Goal: Task Accomplishment & Management: Manage account settings

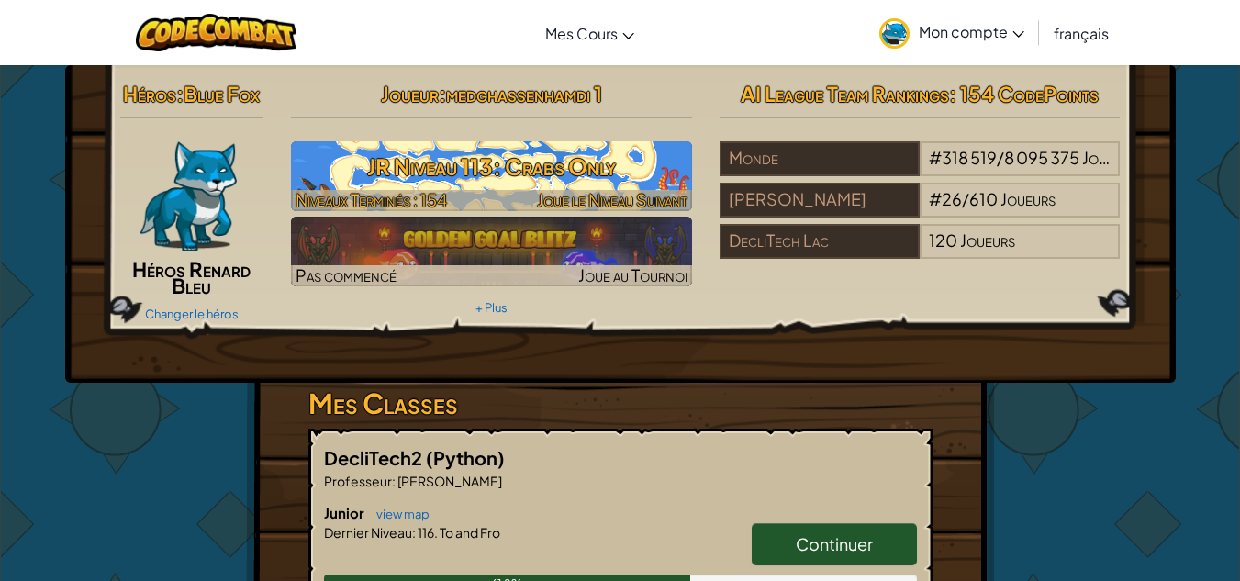
click at [443, 200] on span "Niveaux Terminés : 154" at bounding box center [371, 199] width 151 height 21
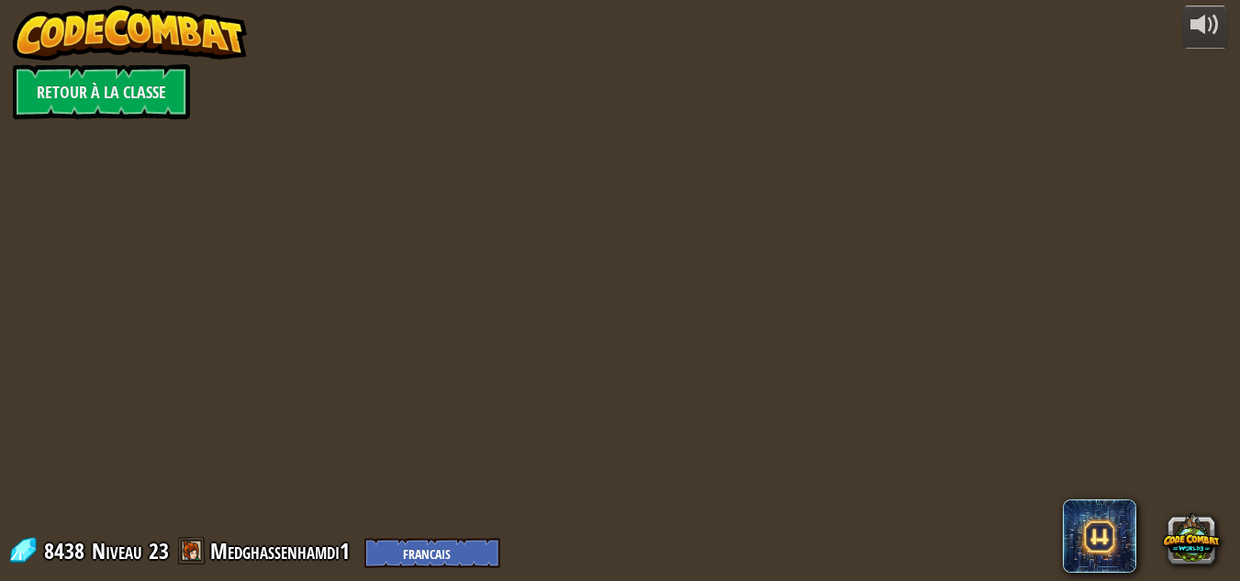
select select "fr"
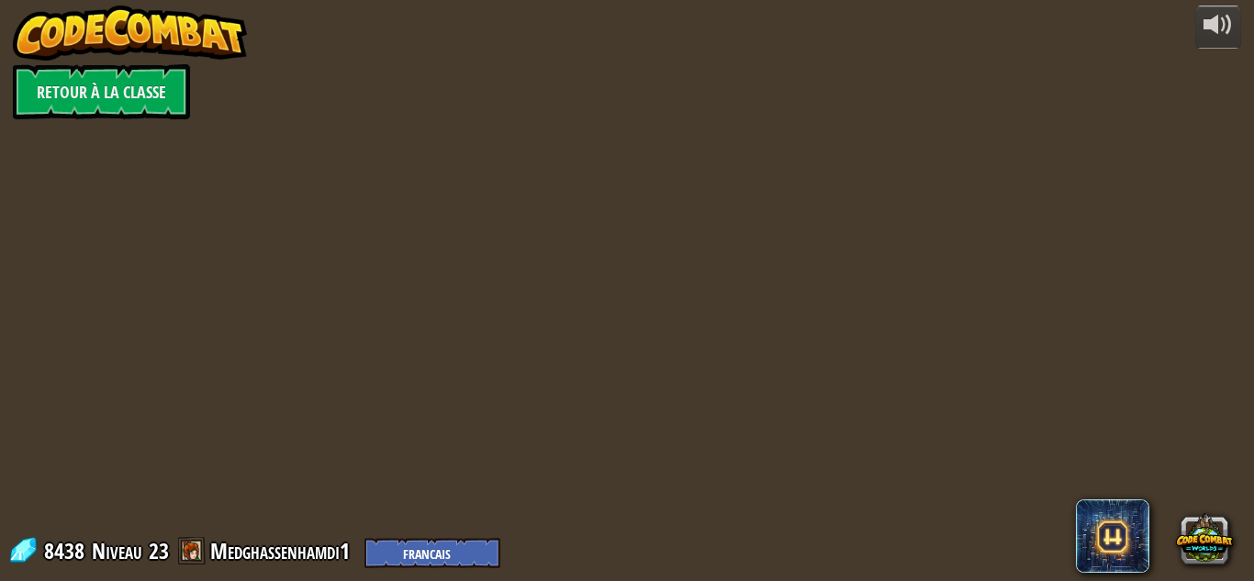
select select "fr"
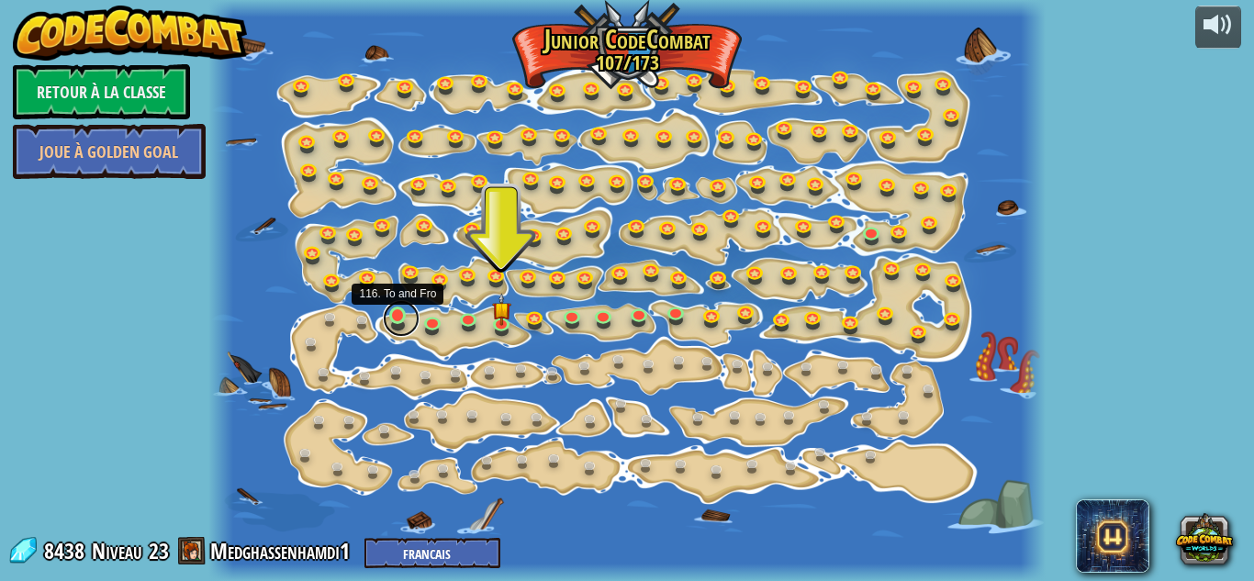
click at [392, 318] on link at bounding box center [401, 318] width 37 height 37
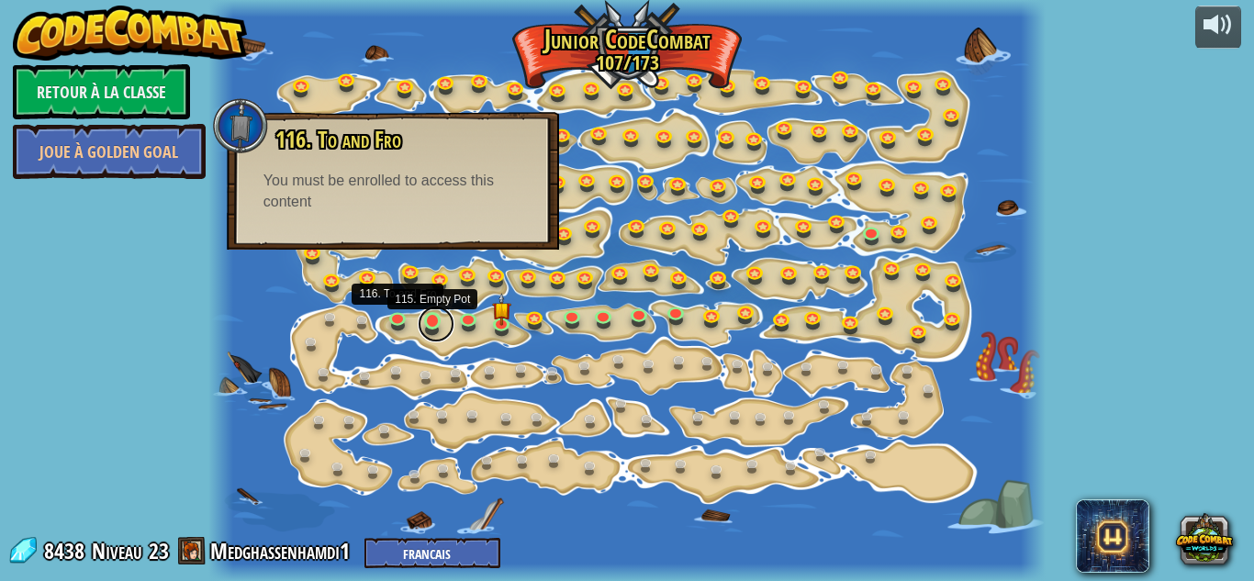
click at [431, 325] on link at bounding box center [436, 324] width 37 height 37
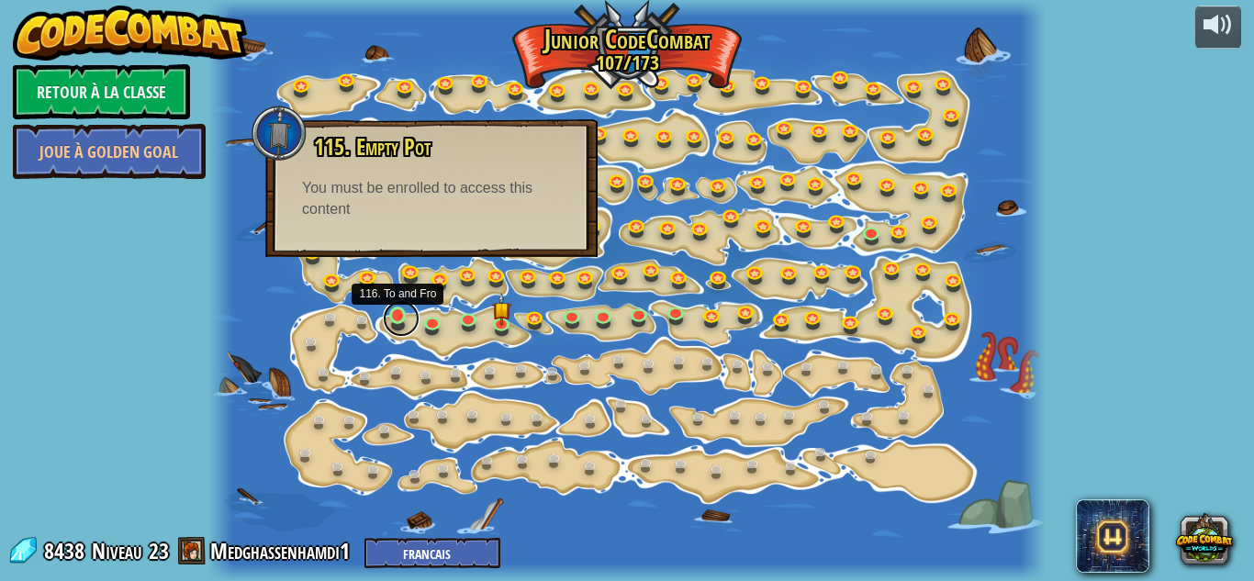
click at [401, 326] on link at bounding box center [401, 318] width 37 height 37
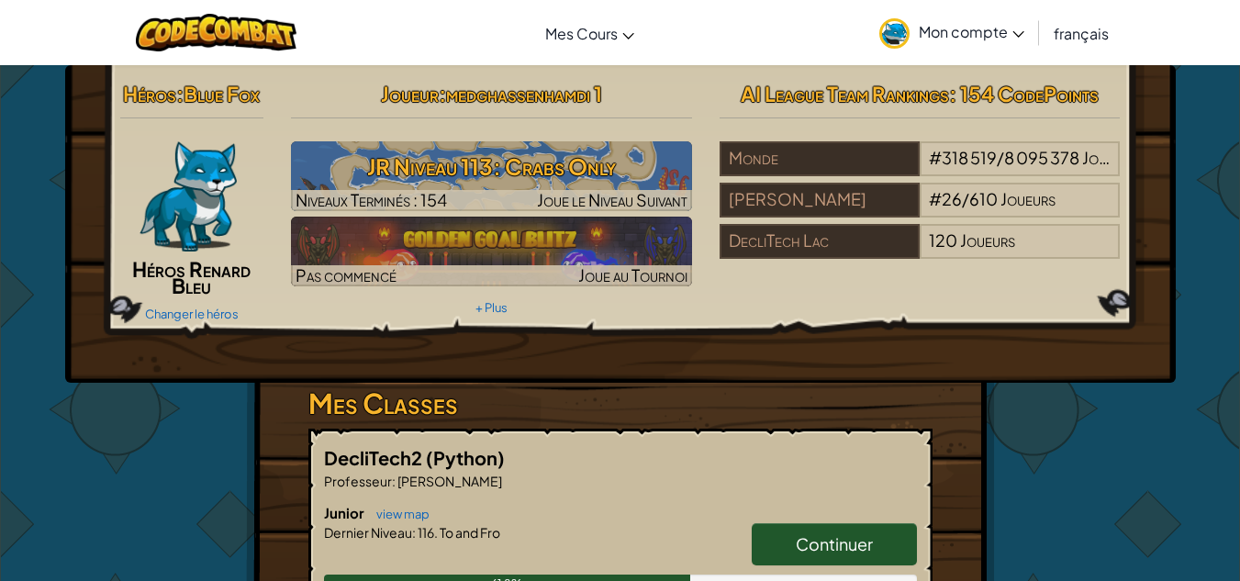
click at [455, 171] on h3 "JR Niveau 113: Crabs Only" at bounding box center [491, 166] width 401 height 41
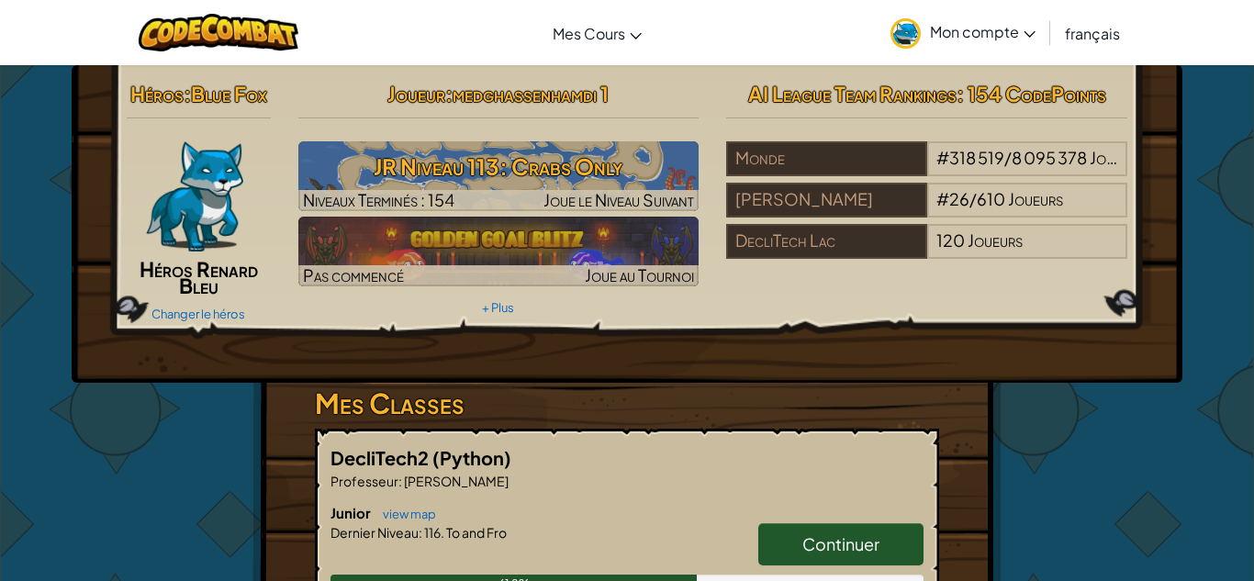
select select "fr"
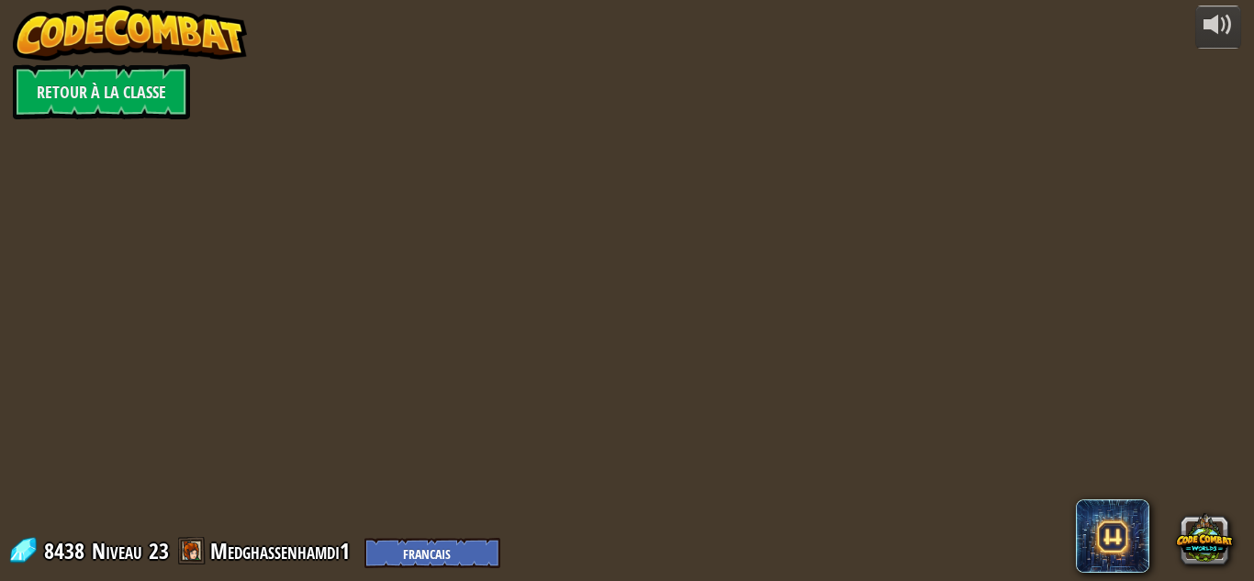
select select "fr"
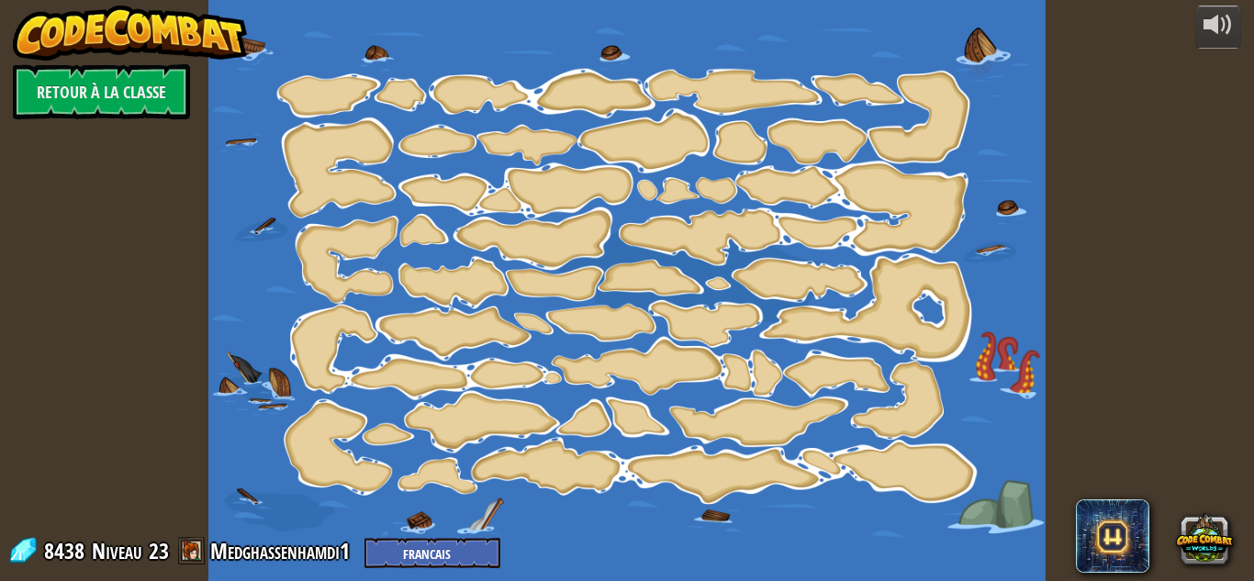
select select "fr"
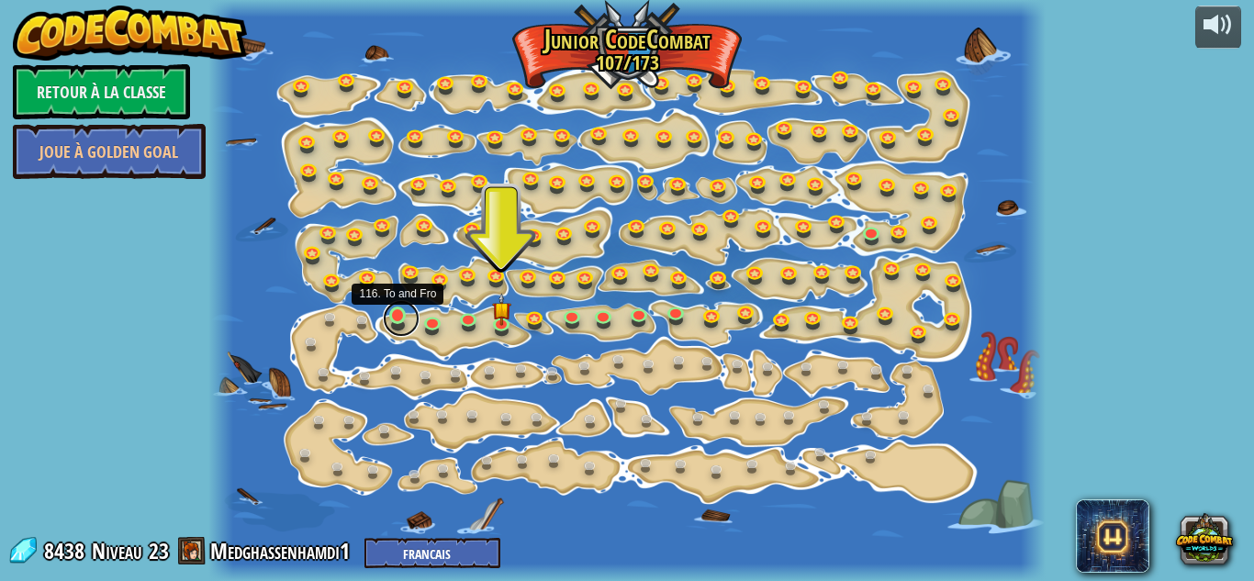
click at [395, 321] on link at bounding box center [401, 318] width 37 height 37
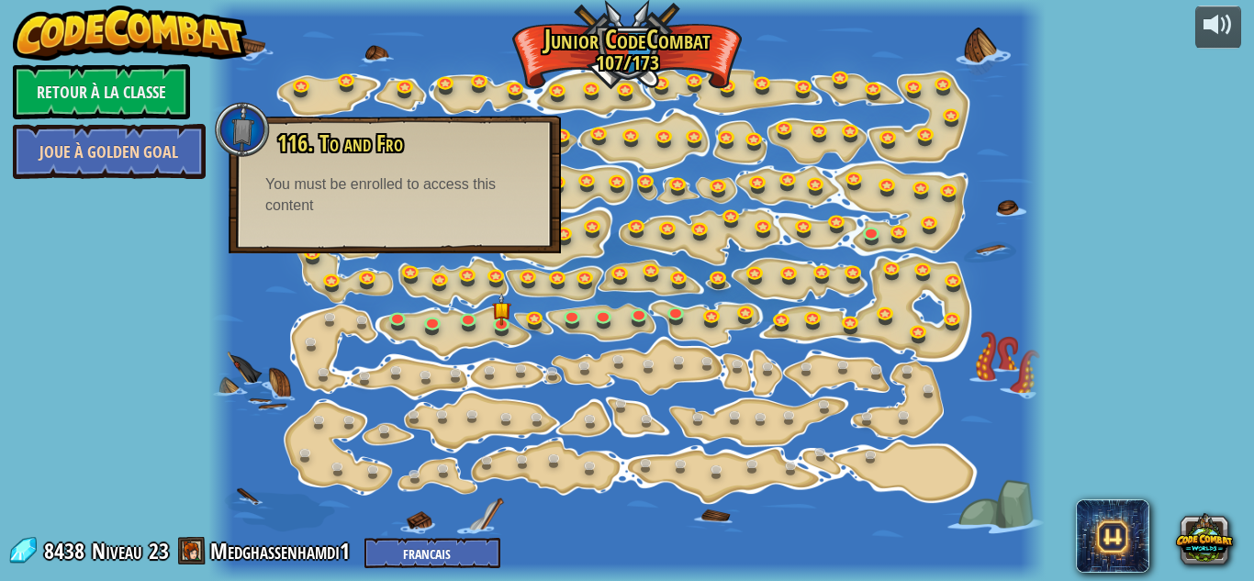
click at [104, 145] on link "Joue à Golden Goal" at bounding box center [109, 151] width 193 height 55
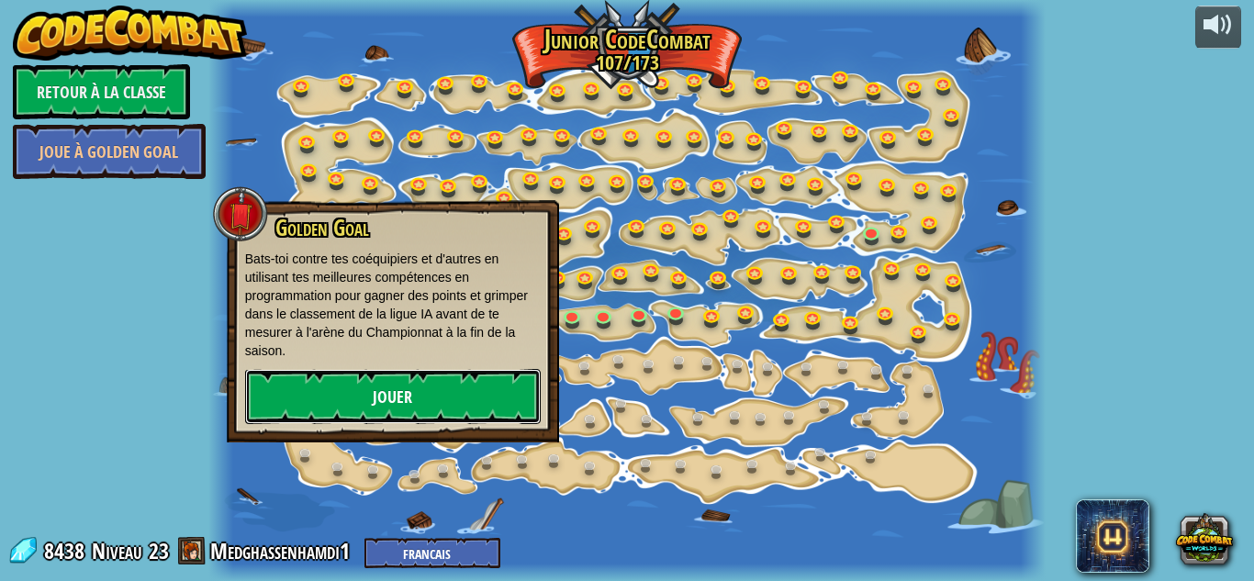
click at [252, 371] on link "Jouer" at bounding box center [393, 396] width 296 height 55
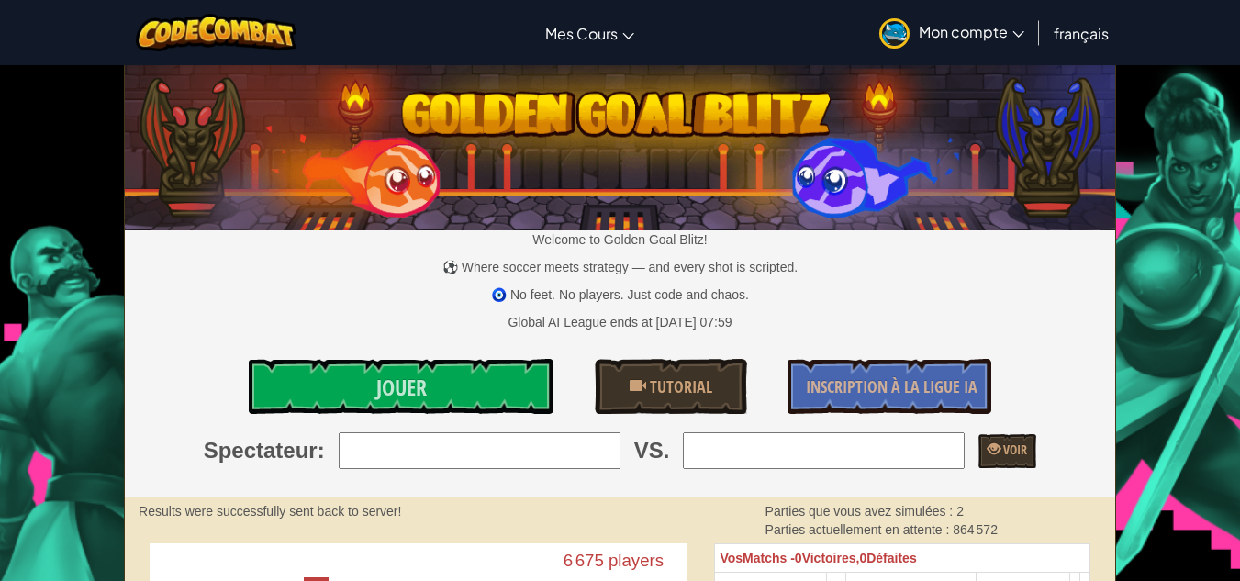
select select "fr"
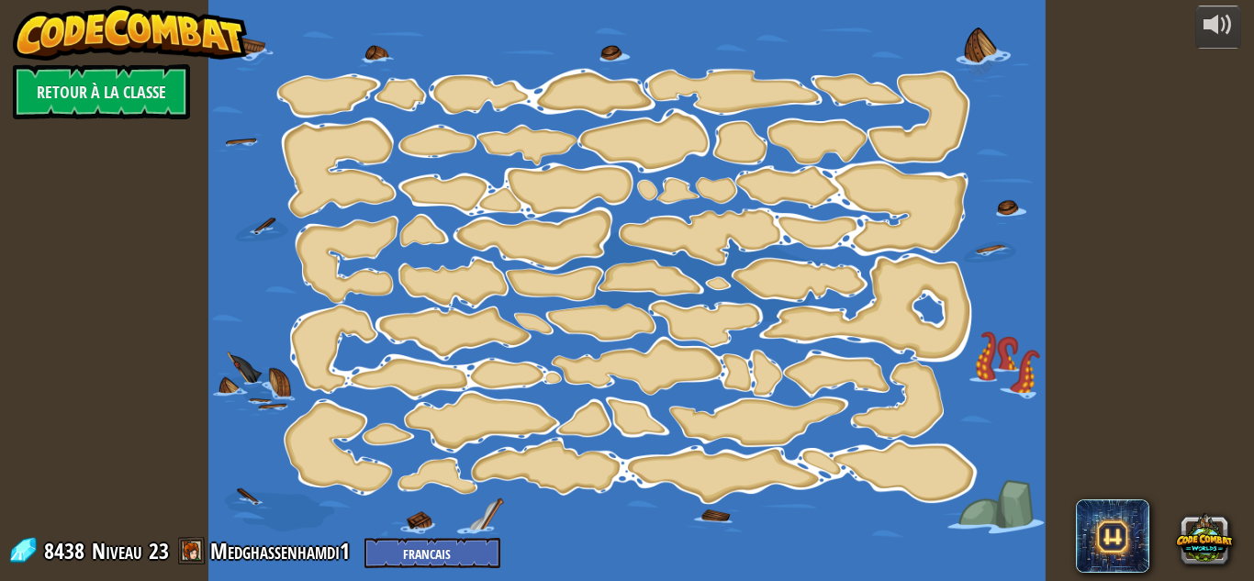
select select "fr"
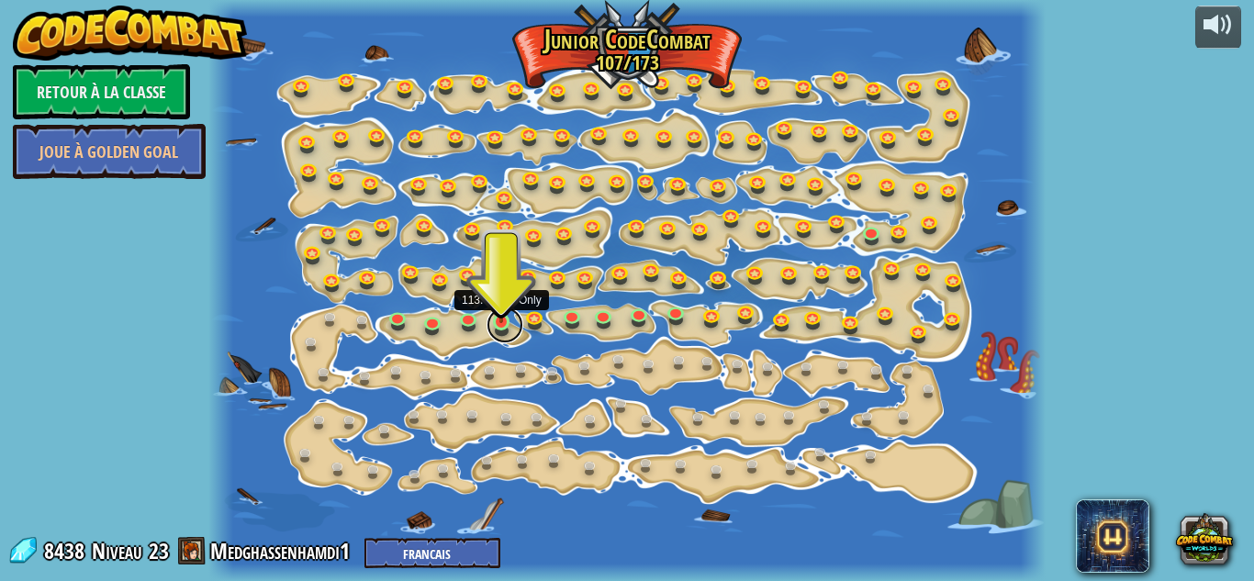
click at [488, 324] on link at bounding box center [504, 325] width 37 height 37
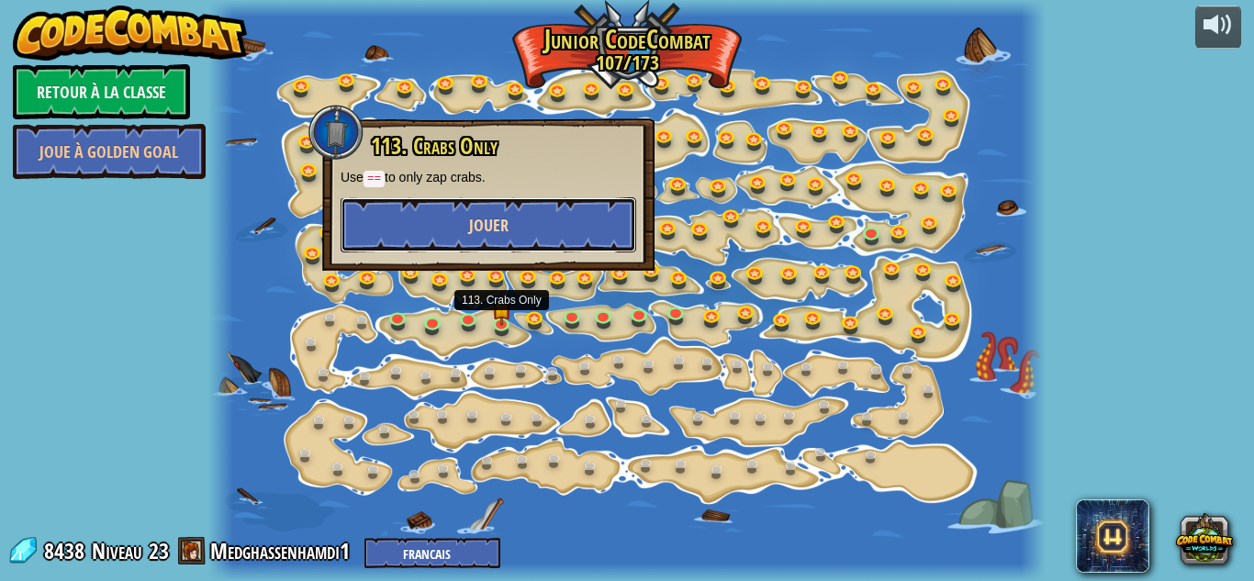
click at [396, 239] on button "Jouer" at bounding box center [489, 224] width 296 height 55
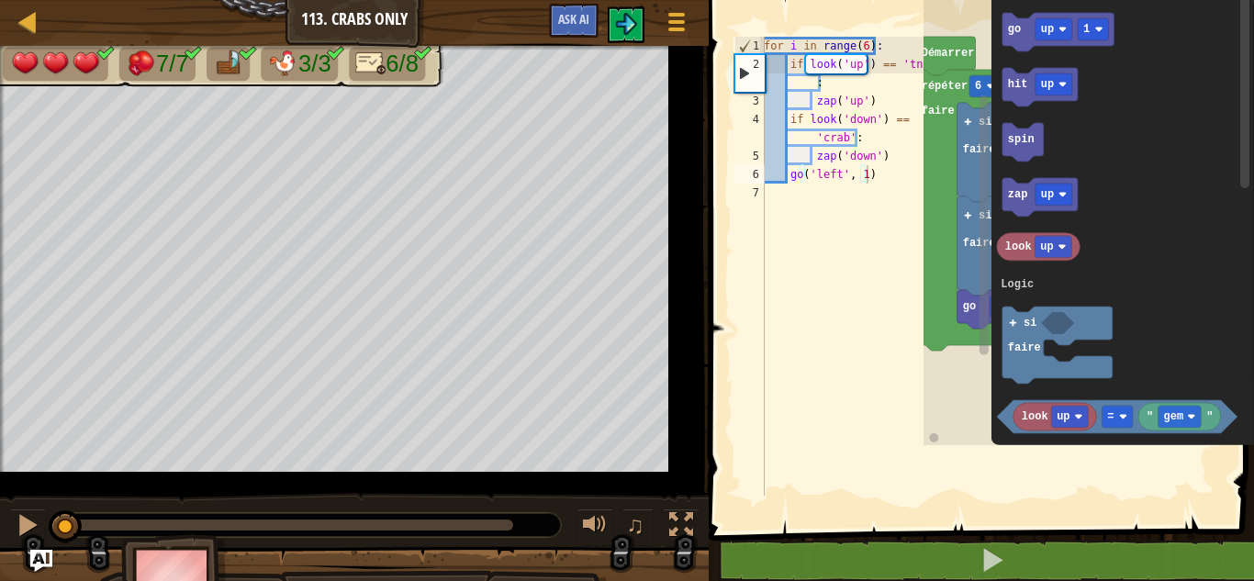
drag, startPoint x: 777, startPoint y: 266, endPoint x: 606, endPoint y: 22, distance: 298.4
click at [777, 266] on div "for i in range ( 6 ) : if look ( 'up' ) == 'tnt' : zap ( 'up' ) if look ( 'down…" at bounding box center [842, 285] width 165 height 496
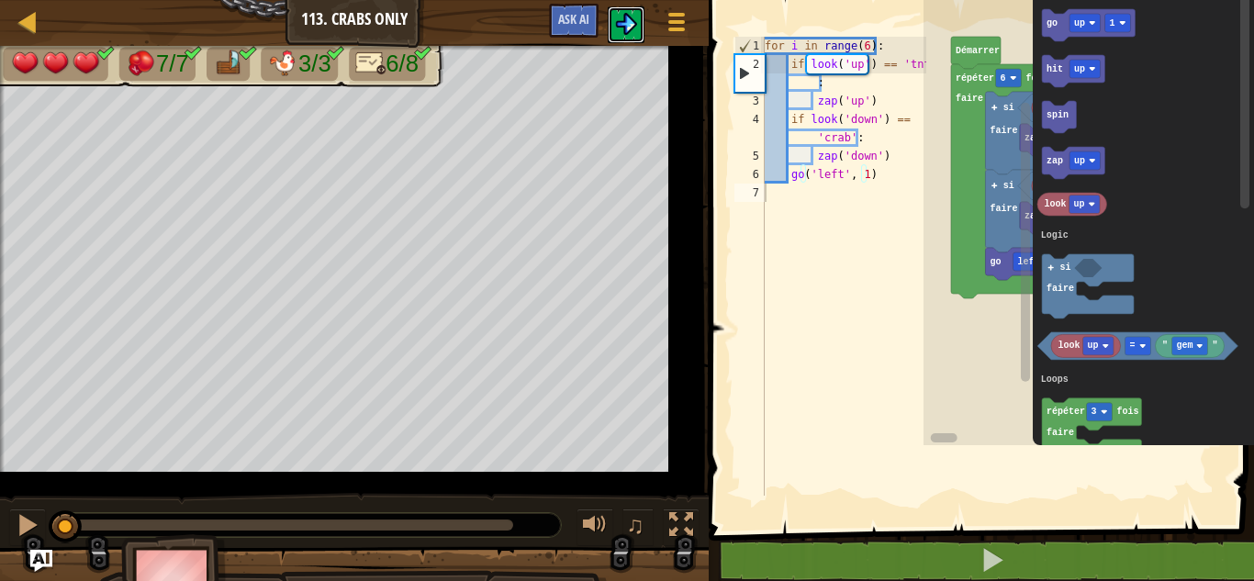
click at [622, 28] on img at bounding box center [626, 24] width 22 height 22
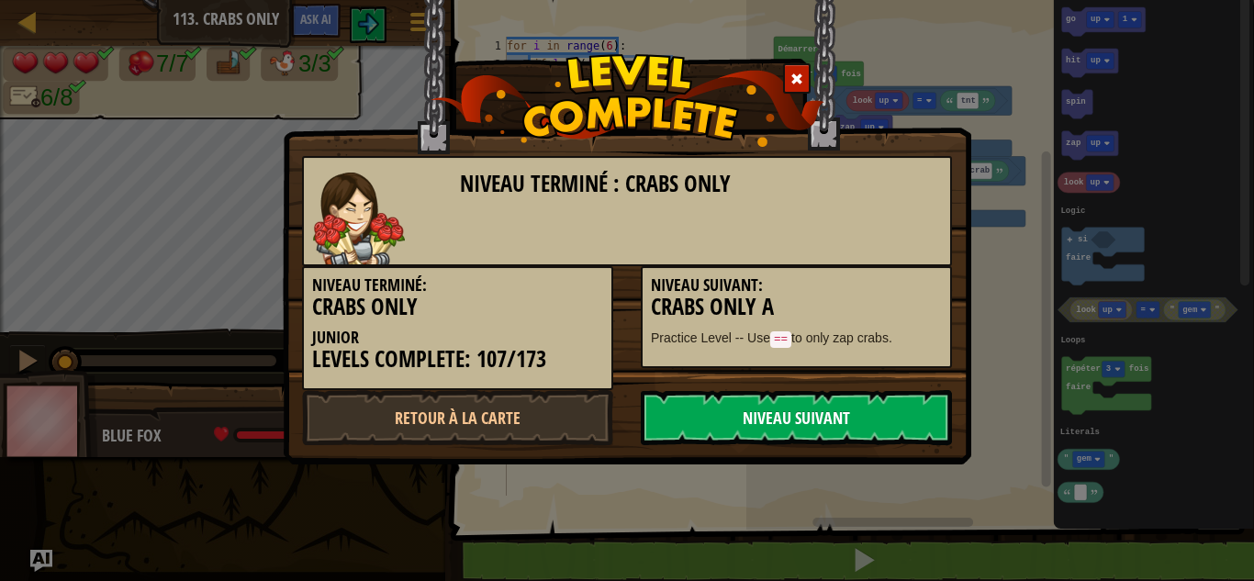
click at [755, 423] on link "Niveau Suivant" at bounding box center [796, 417] width 311 height 55
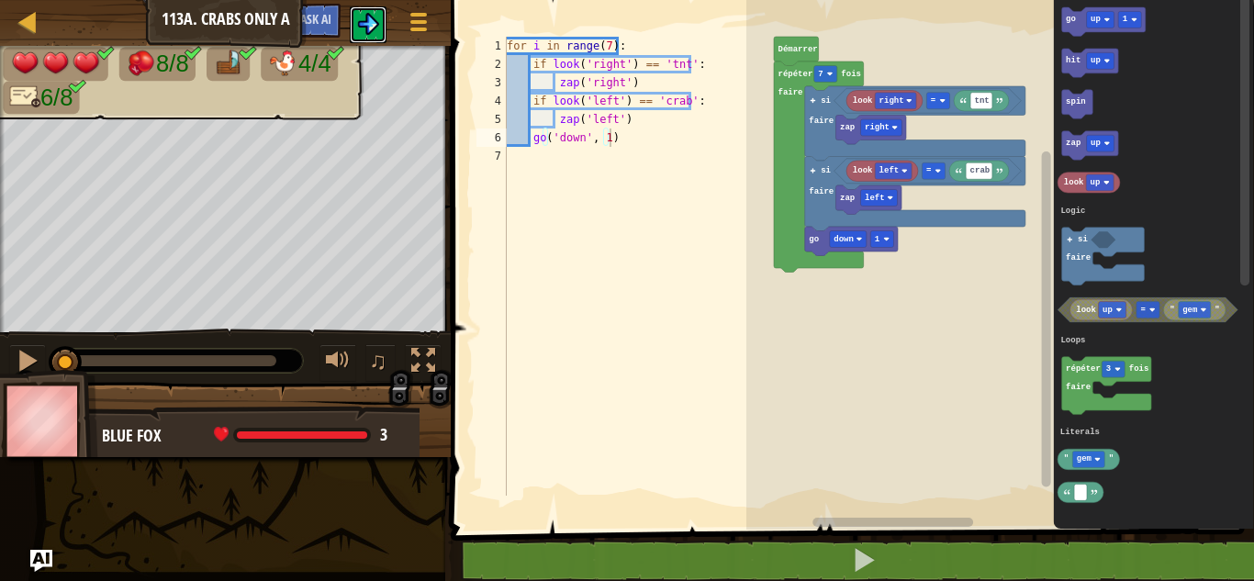
click at [361, 20] on img at bounding box center [368, 24] width 22 height 22
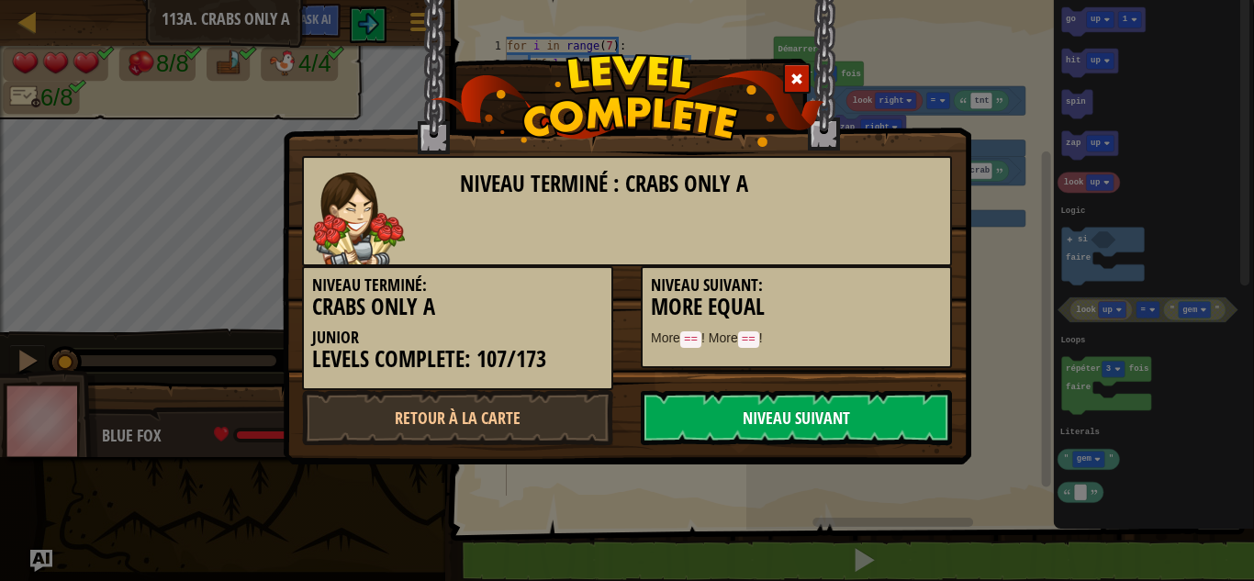
click at [837, 437] on link "Niveau Suivant" at bounding box center [796, 417] width 311 height 55
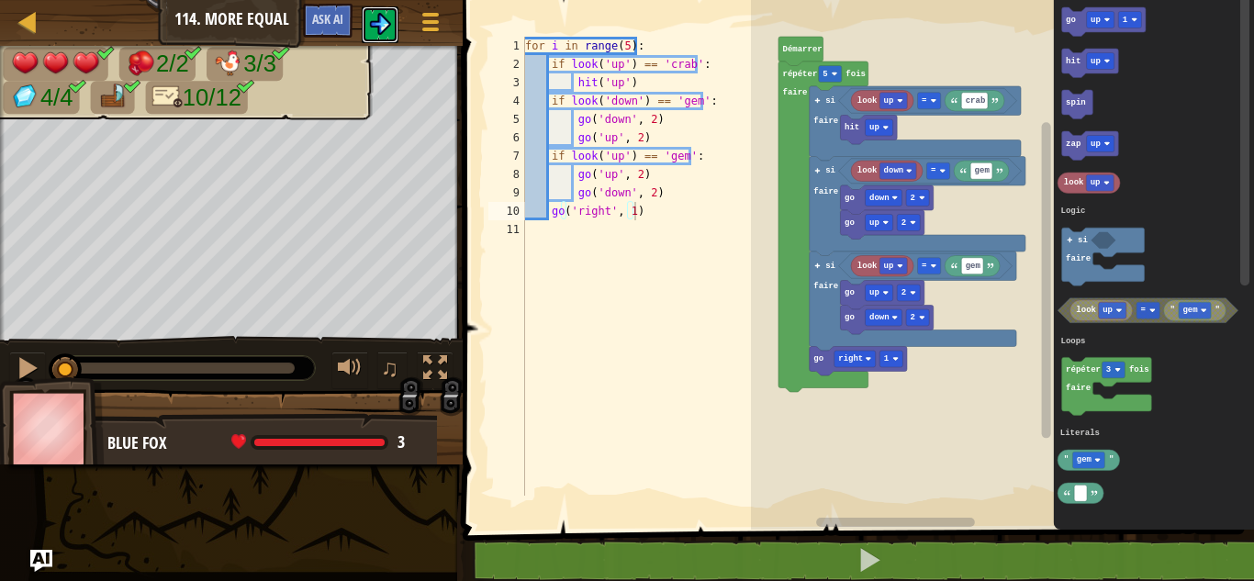
click at [374, 22] on img at bounding box center [380, 24] width 22 height 22
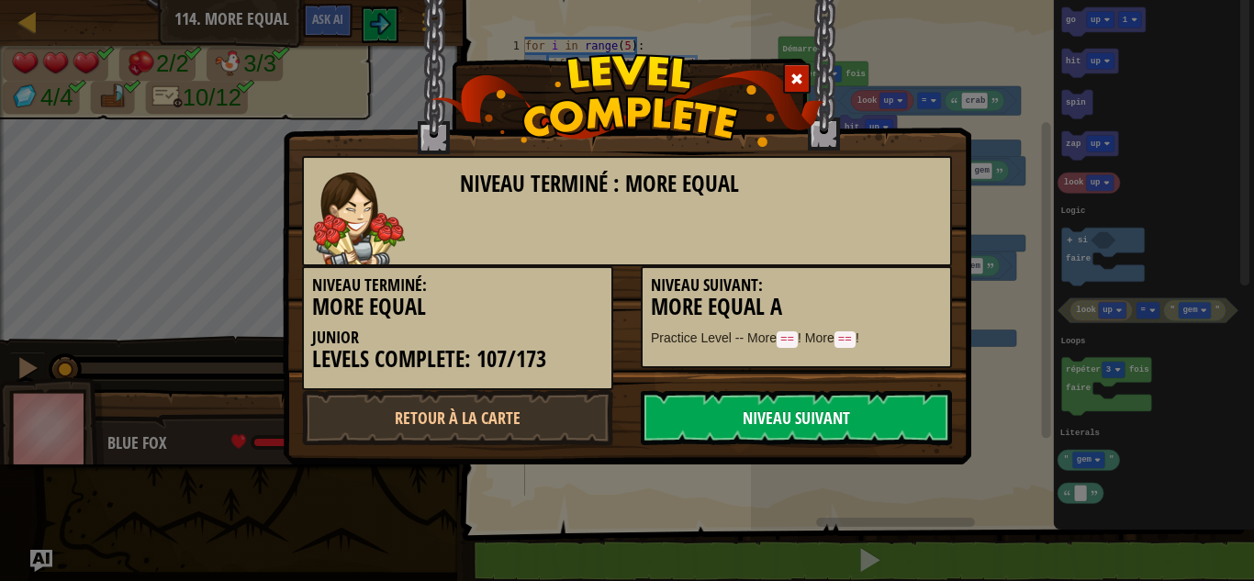
click at [763, 423] on link "Niveau Suivant" at bounding box center [796, 417] width 311 height 55
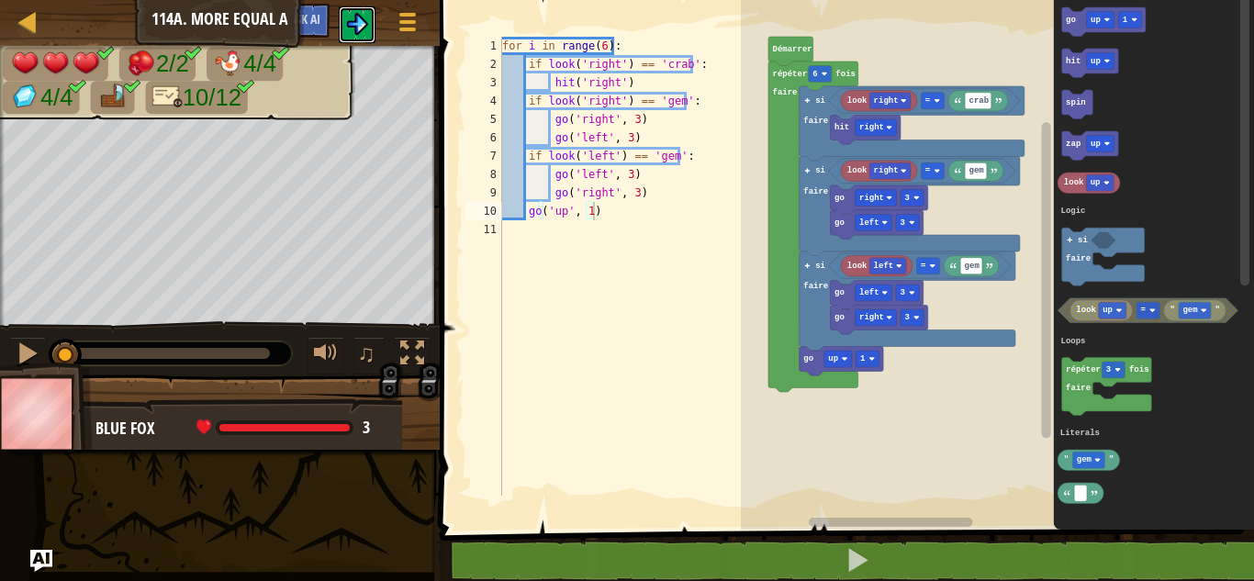
click at [347, 29] on img at bounding box center [357, 24] width 22 height 22
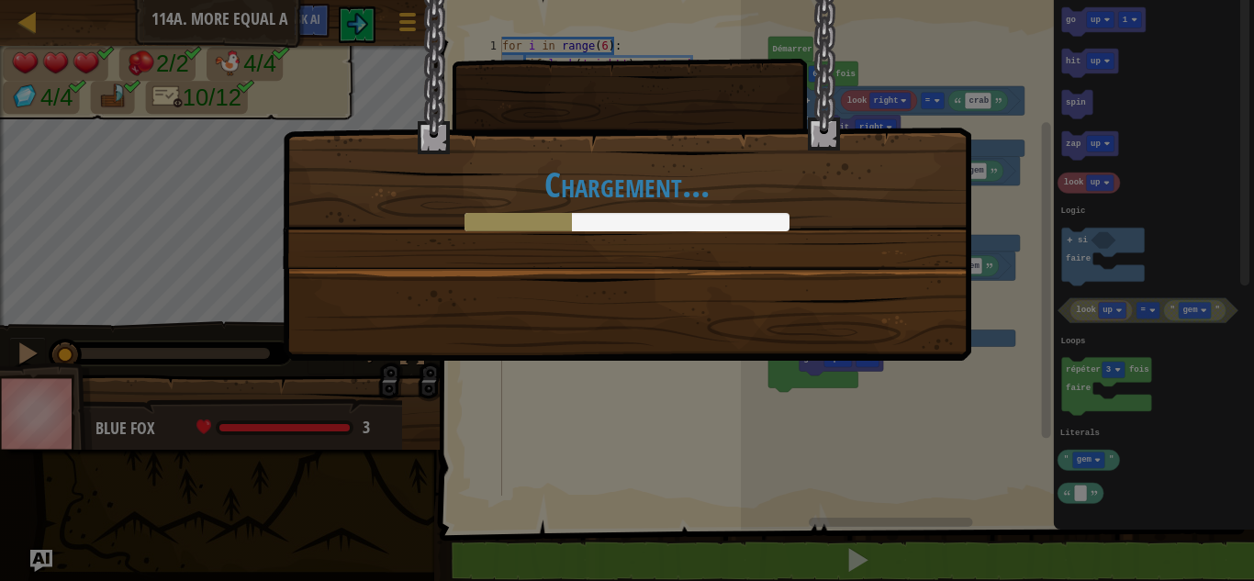
click at [735, 313] on div "Chargement..." at bounding box center [627, 180] width 688 height 361
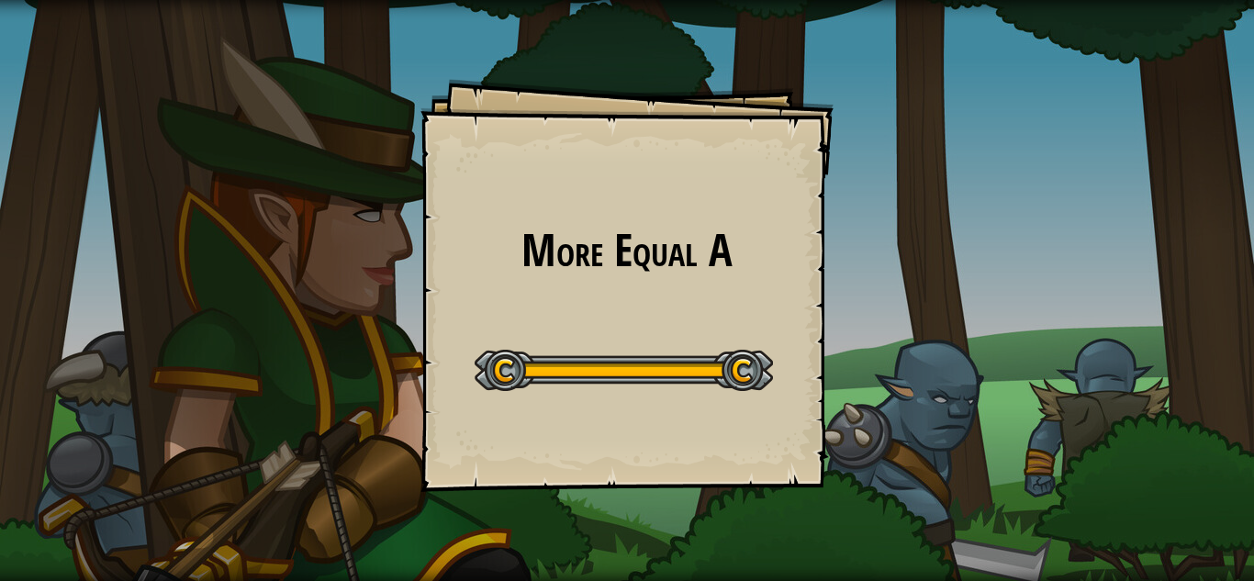
click at [84, 27] on div "More Equal A Goals Start Level Erreur de chargement du serveur Vous avez besoin…" at bounding box center [627, 290] width 1254 height 581
click at [396, 167] on div "More Equal A Goals Start Level Erreur de chargement du serveur Vous avez besoin…" at bounding box center [627, 290] width 1254 height 581
click at [624, 320] on div "More Equal A Goals Start Level Erreur de chargement du serveur Vous avez besoin…" at bounding box center [626, 285] width 413 height 413
click at [608, 209] on div "More Equal A Goals Start Level Erreur de chargement du serveur Vous avez besoin…" at bounding box center [626, 285] width 413 height 413
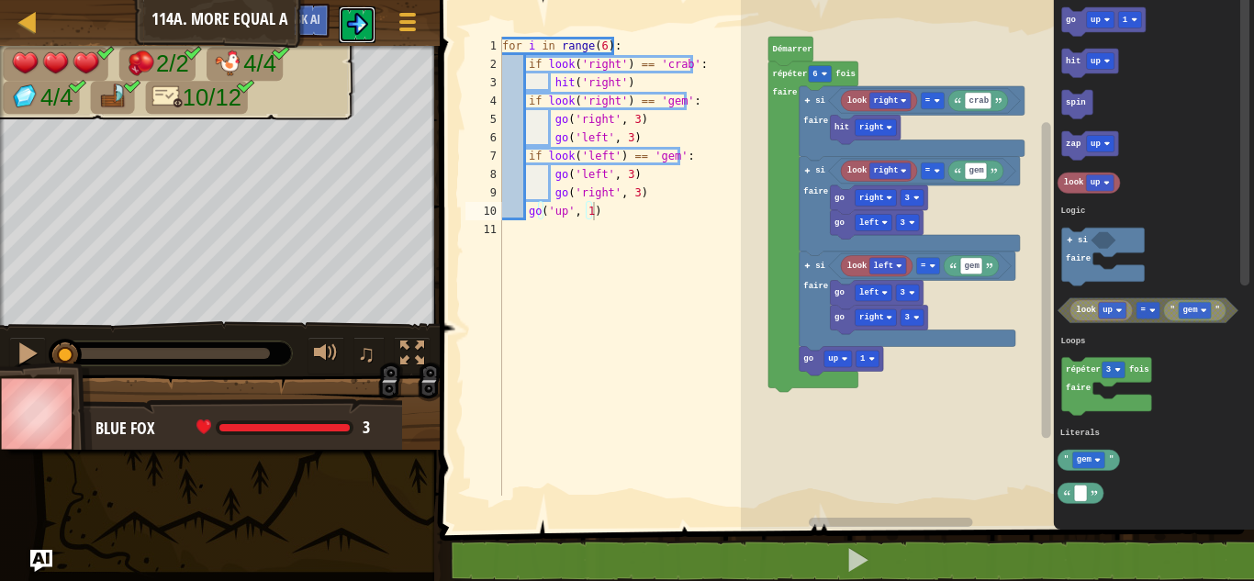
click at [356, 24] on img at bounding box center [357, 24] width 22 height 22
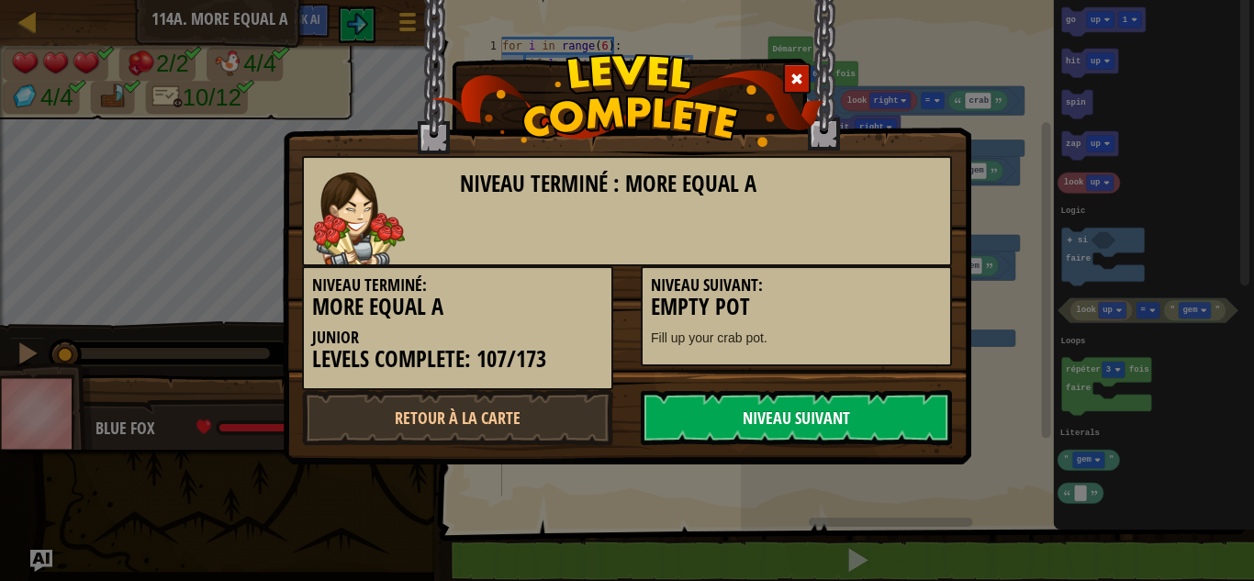
click at [702, 412] on link "Niveau Suivant" at bounding box center [796, 417] width 311 height 55
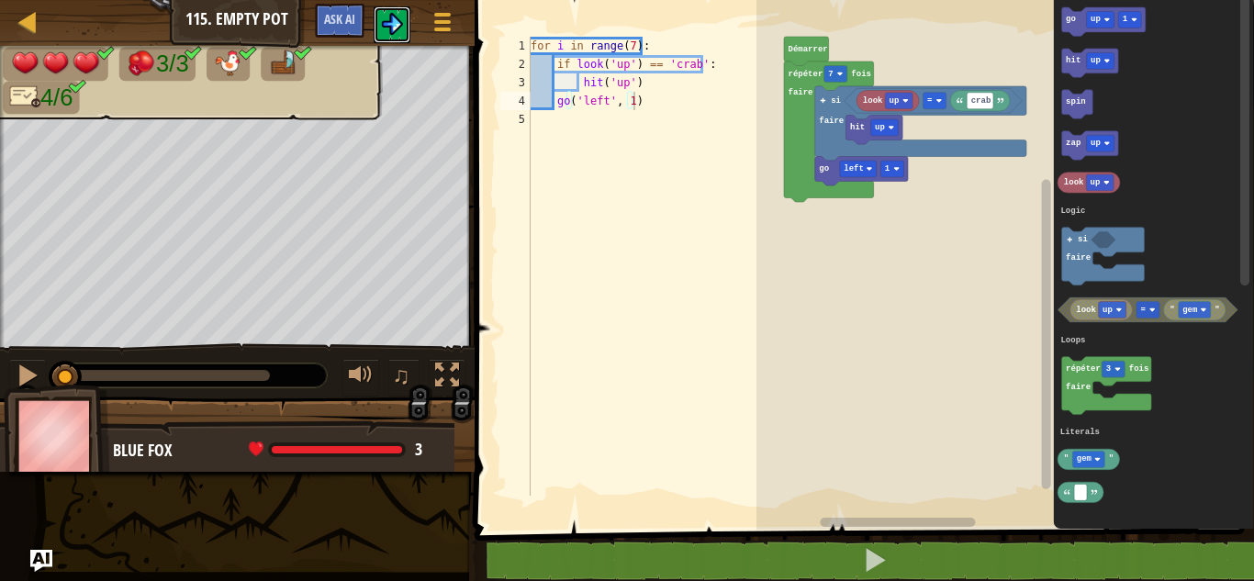
click at [390, 32] on img at bounding box center [392, 24] width 22 height 22
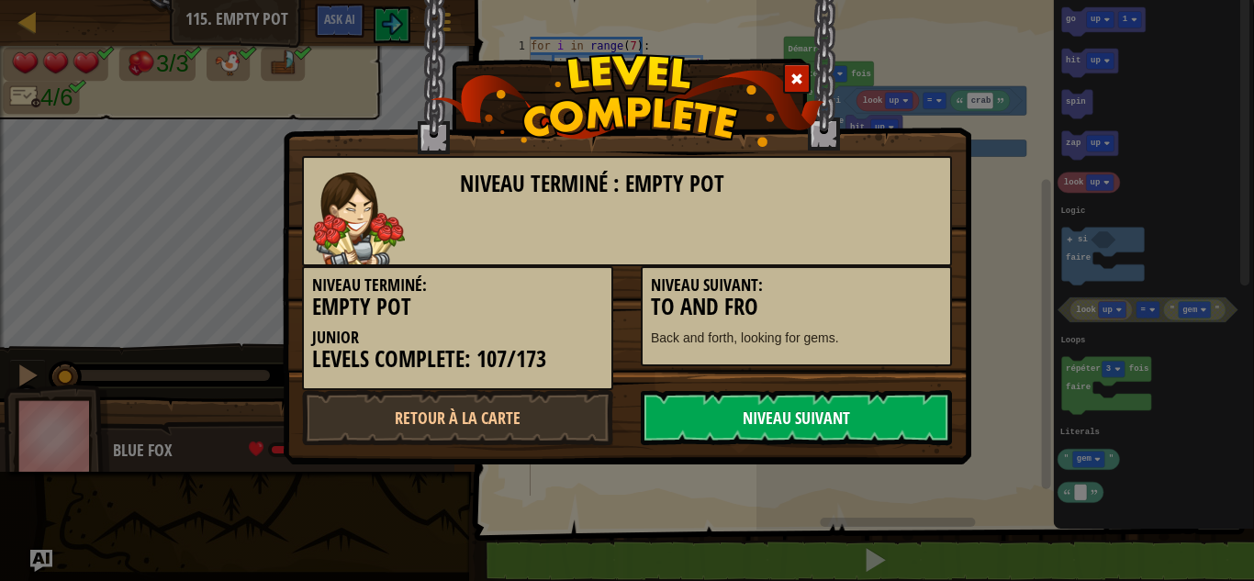
click at [709, 391] on link "Niveau Suivant" at bounding box center [796, 417] width 311 height 55
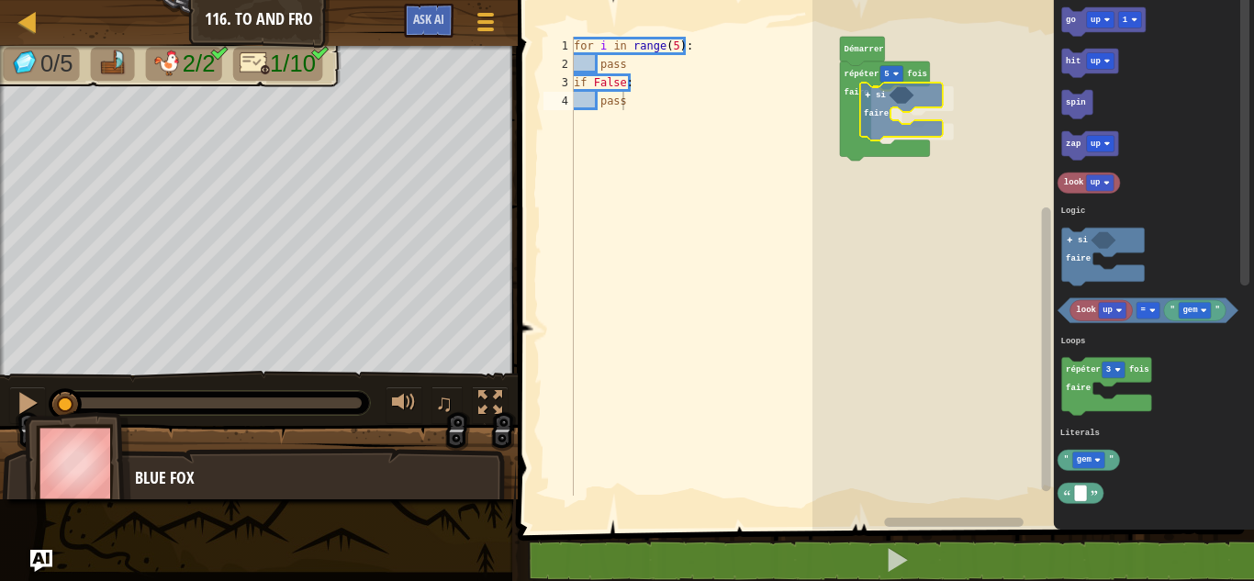
click at [887, 124] on div "Logic Loops Literals répéter 5 fois faire si faire Démarrer go up 1 hit up spin…" at bounding box center [1032, 260] width 441 height 539
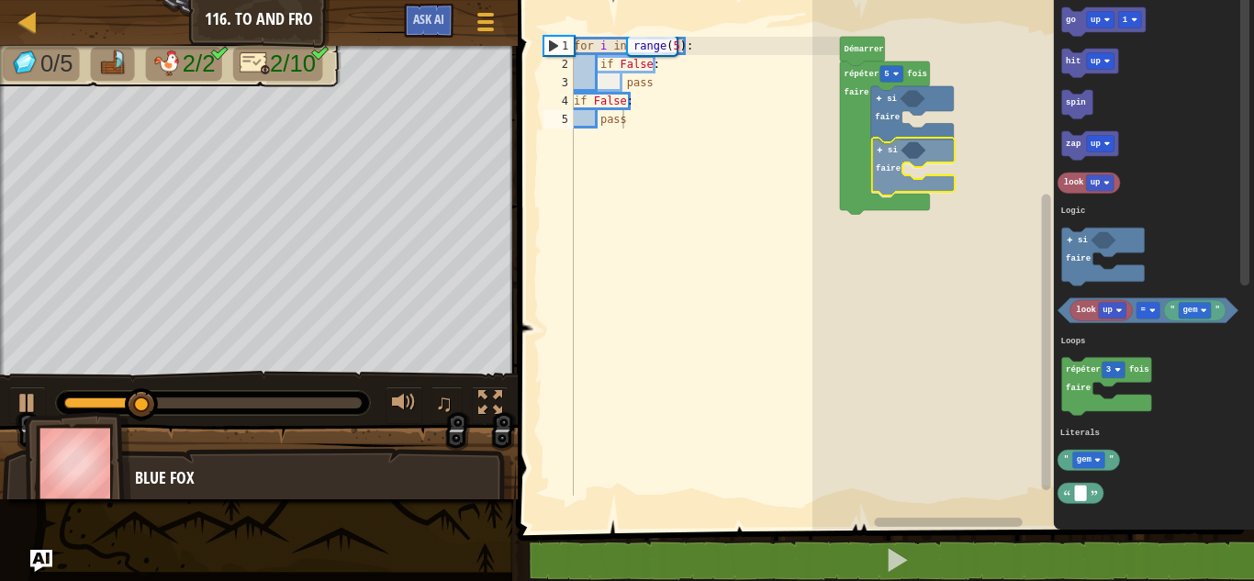
click at [884, 161] on div "Logic Loops Literals répéter 5 fois faire si faire si faire Démarrer go up 1 hi…" at bounding box center [1032, 260] width 441 height 539
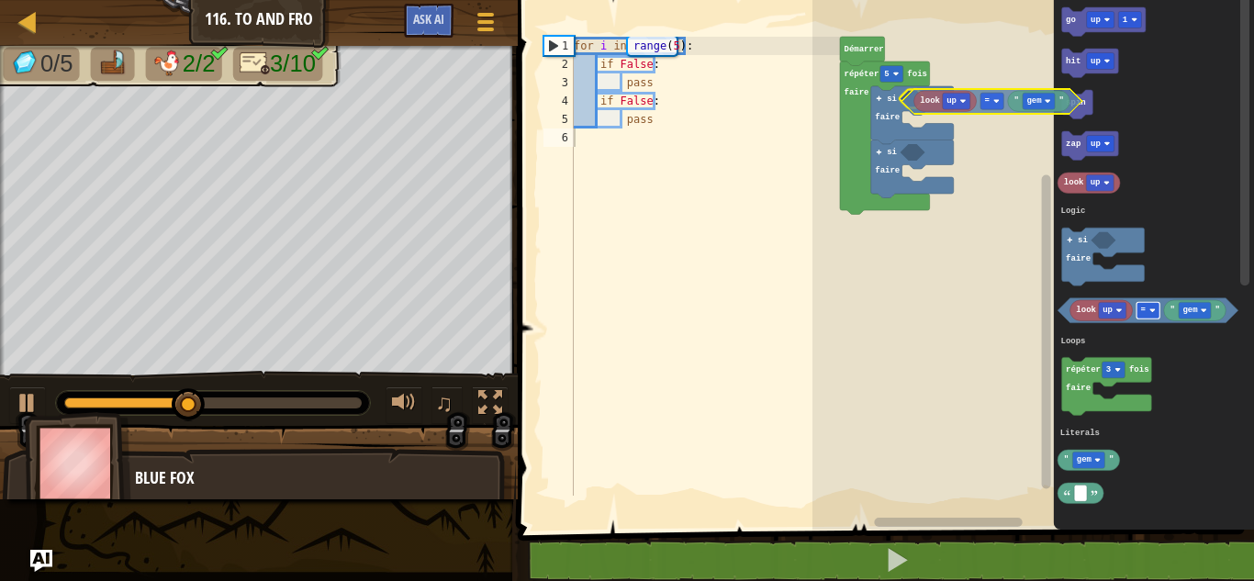
click at [988, 101] on div "Logic Loops Literals répéter 5 fois faire si faire si faire Démarrer go up 1 hi…" at bounding box center [1032, 260] width 441 height 539
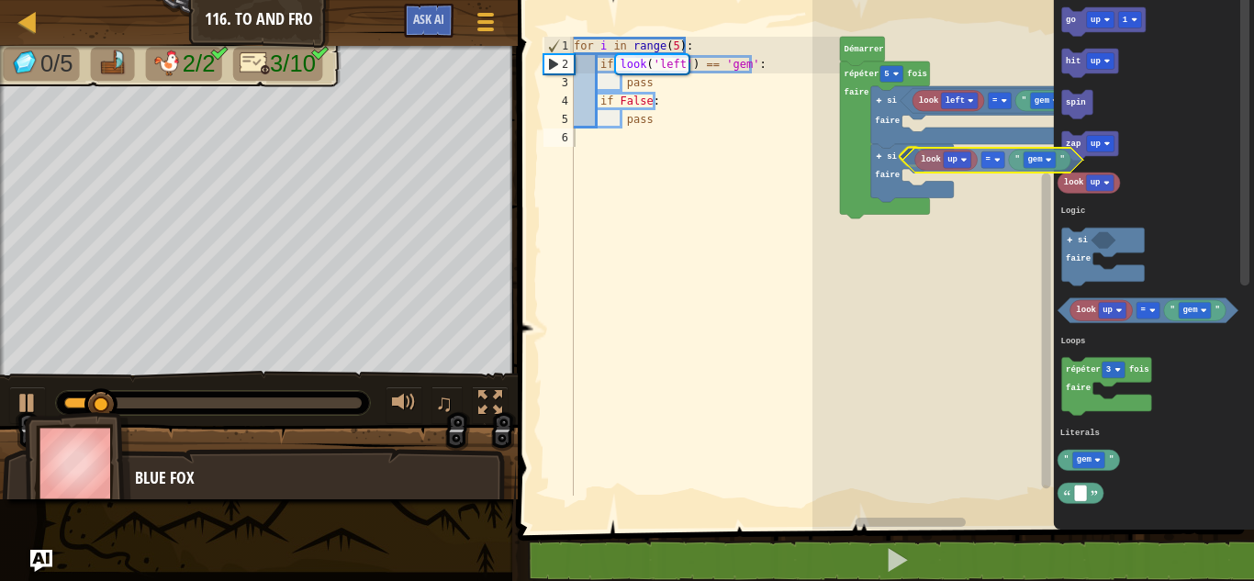
click at [942, 173] on div "Logic Loops Literals Démarrer répéter 5 fois faire si faire si faire " gem " = …" at bounding box center [1032, 260] width 441 height 539
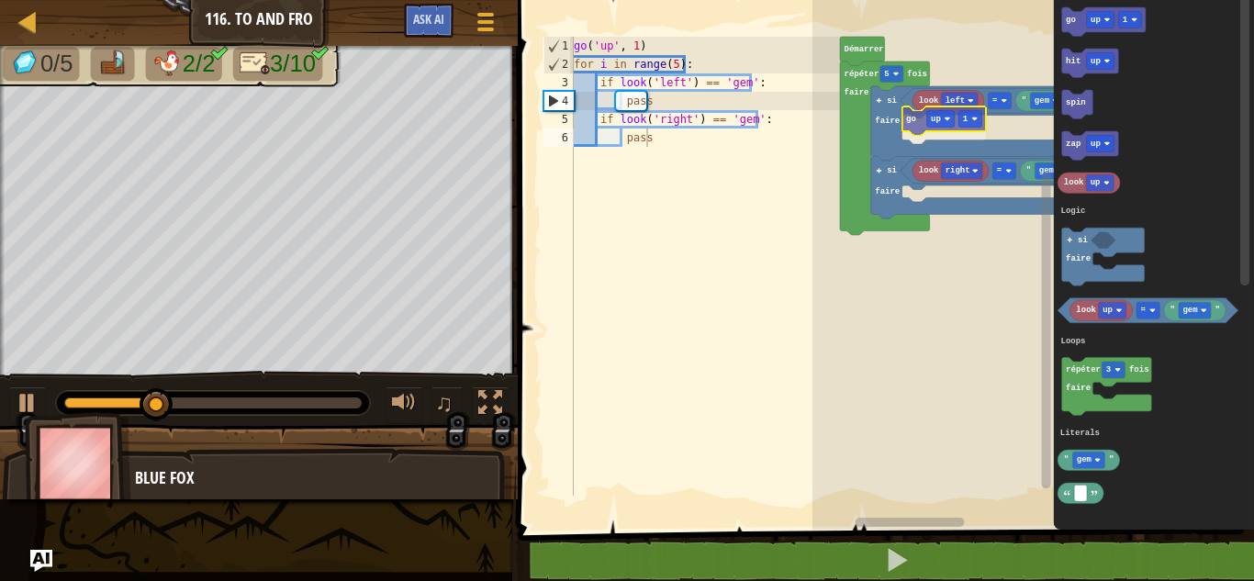
click at [910, 117] on div "Logic Loops Literals Démarrer répéter 5 fois faire si faire " gem " = look left…" at bounding box center [1032, 260] width 441 height 539
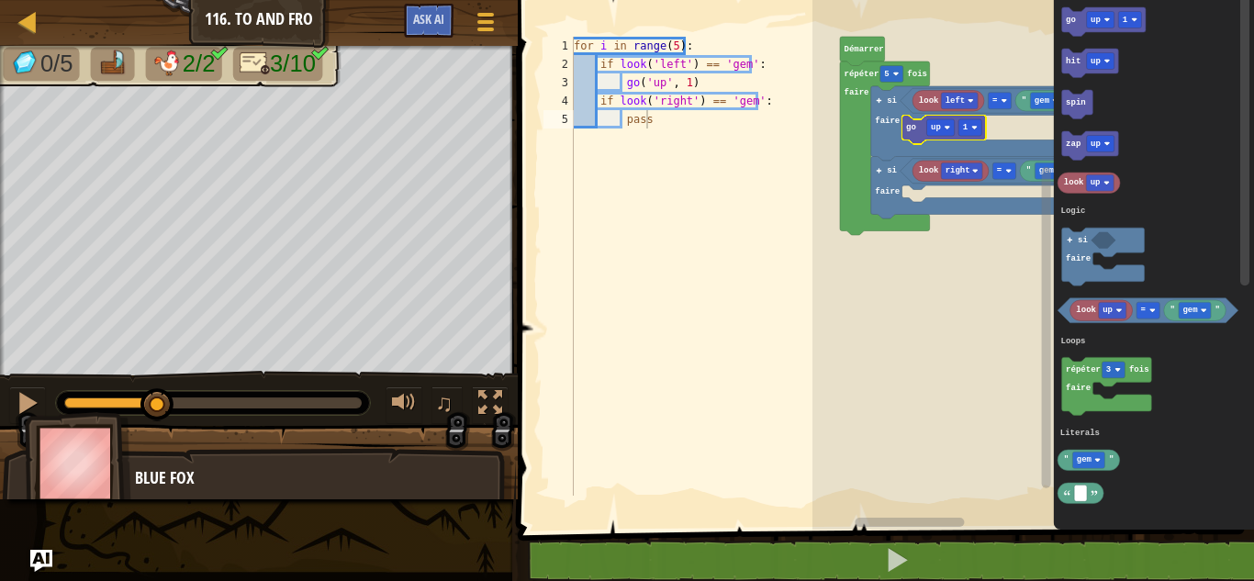
click at [949, 115] on div "Logic Loops Literals Démarrer répéter 5 fois faire si faire " gem " = look left…" at bounding box center [1032, 260] width 441 height 539
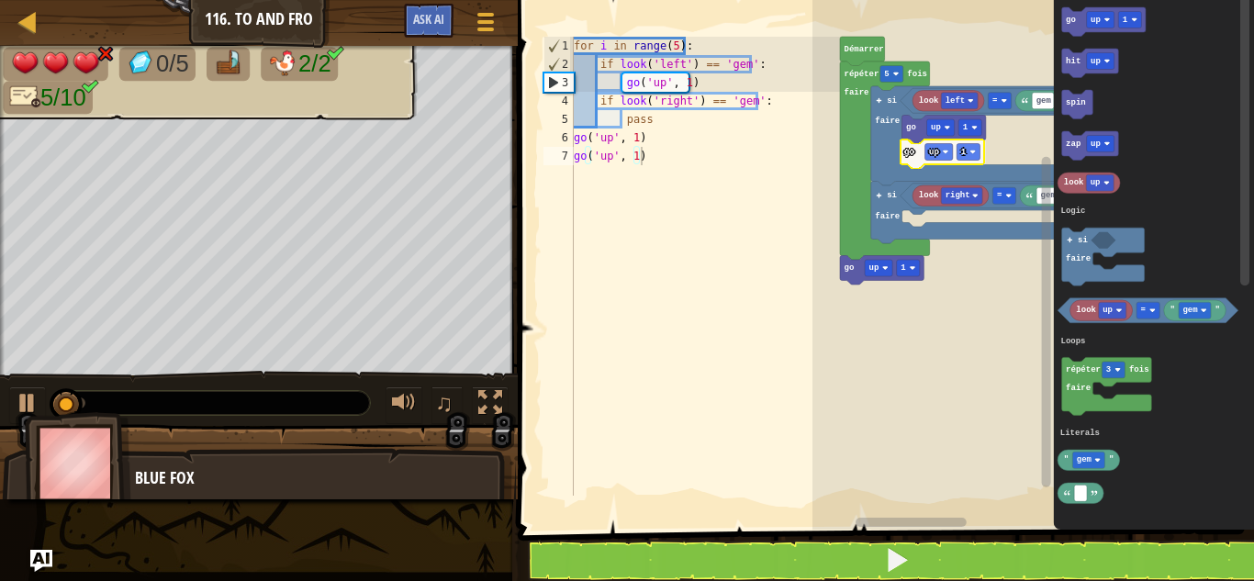
click at [908, 153] on div "Logic Loops Literals look left gem = go up 1 go up 1 look right gem = si faire …" at bounding box center [1032, 260] width 441 height 539
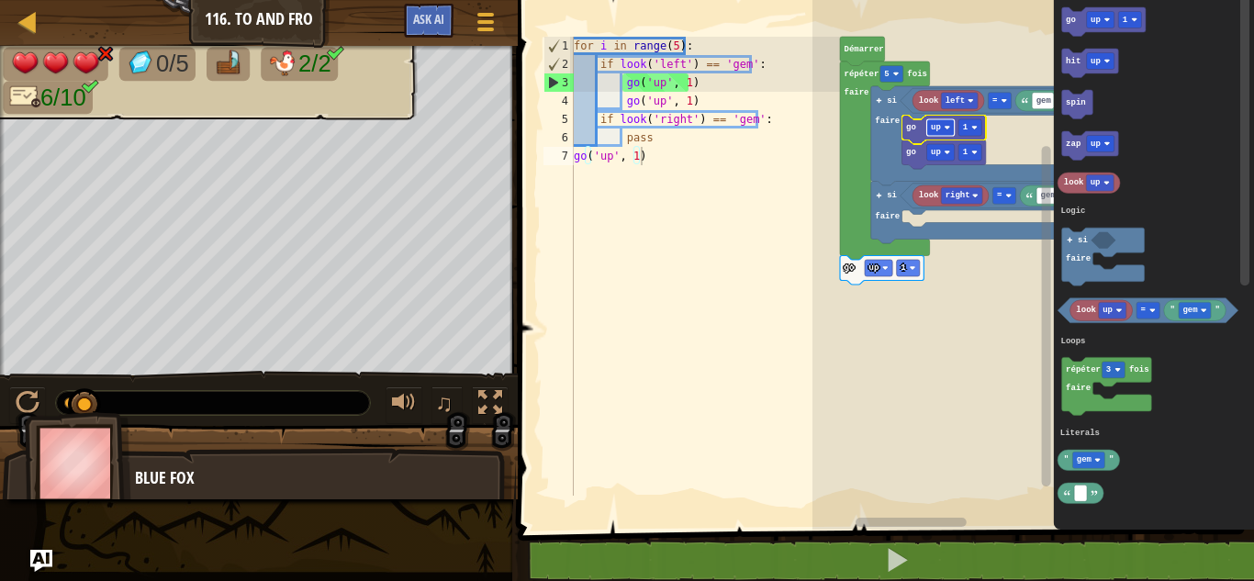
click at [936, 129] on text "up" at bounding box center [936, 127] width 10 height 9
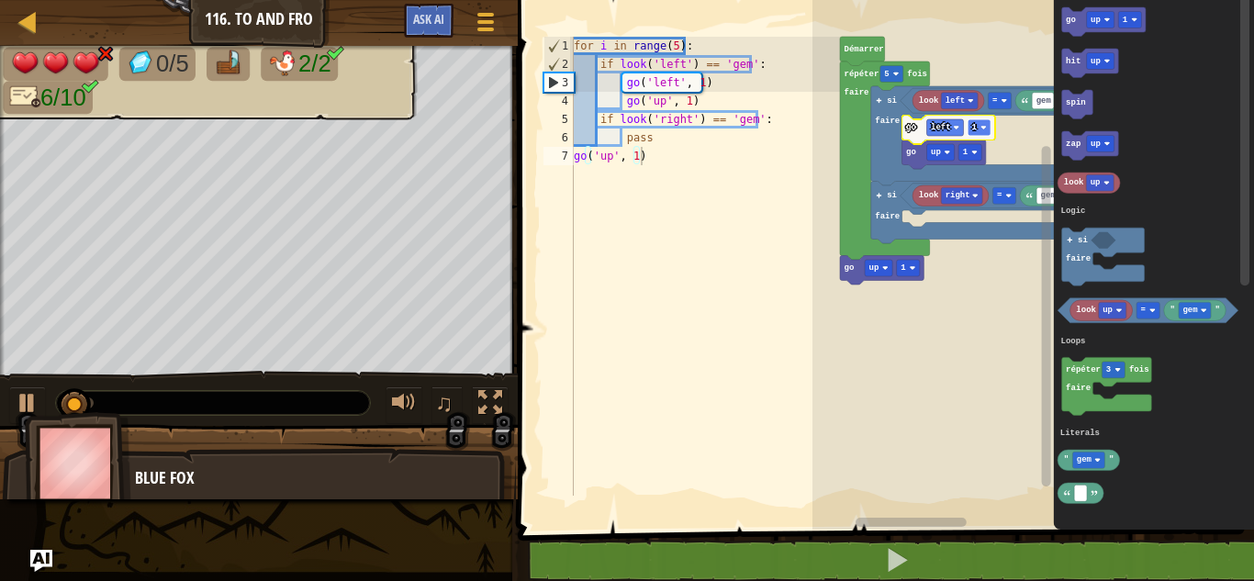
click at [977, 128] on rect "Espace de travail de Blocky" at bounding box center [978, 127] width 23 height 17
click at [975, 154] on image "Espace de travail de Blocky" at bounding box center [974, 153] width 6 height 6
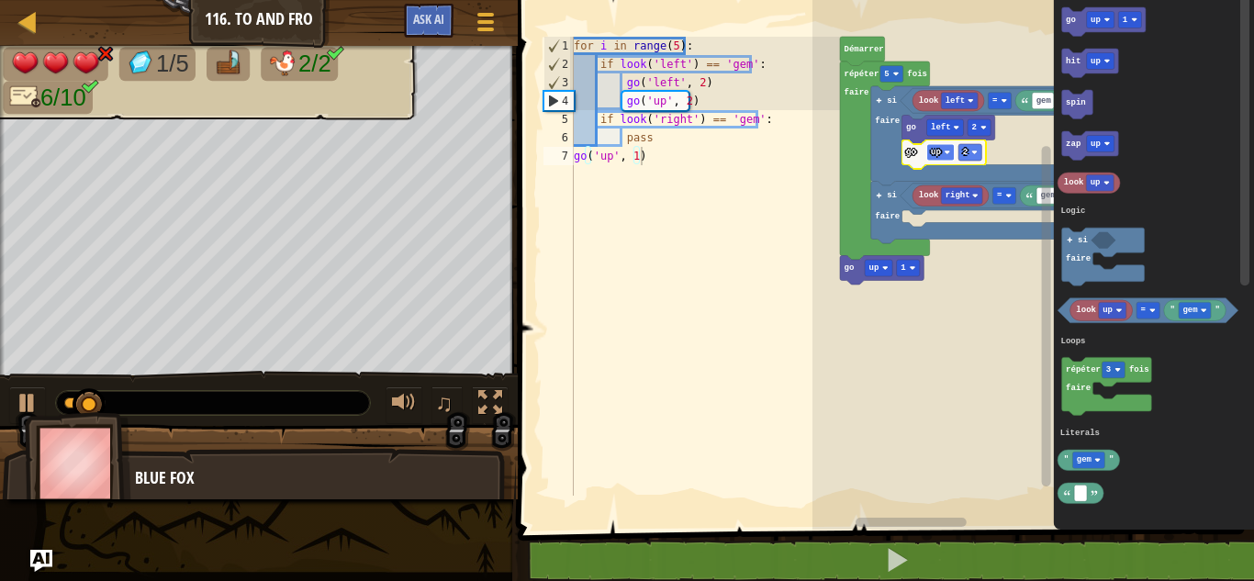
click at [937, 150] on text "up" at bounding box center [936, 152] width 10 height 9
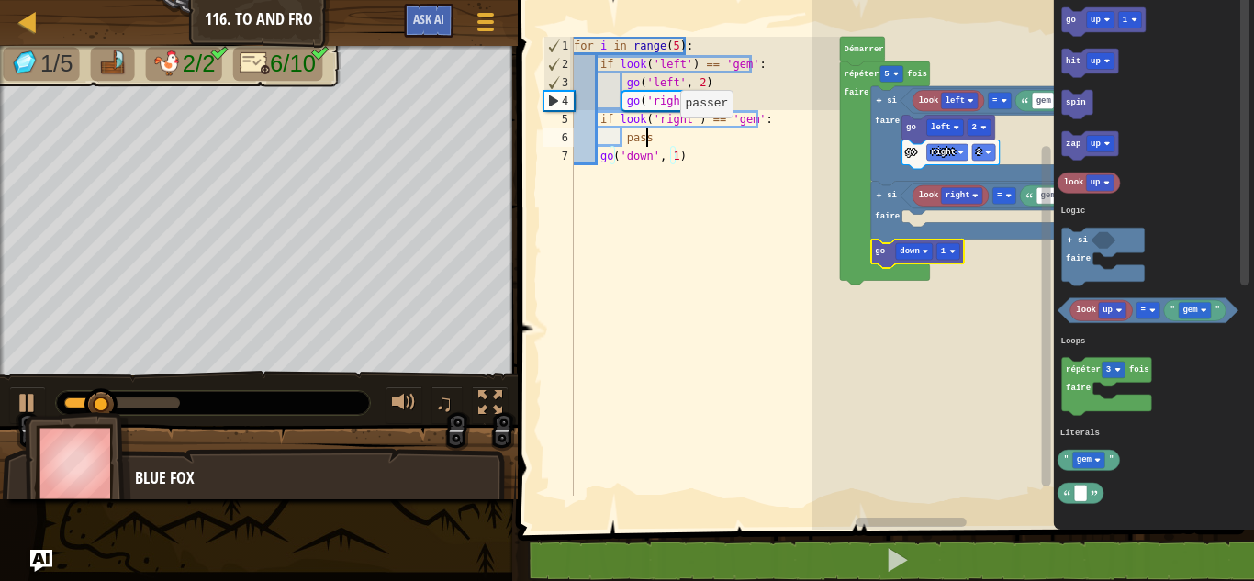
click at [664, 145] on div "for i in range ( 5 ) : if look ( 'left' ) == 'gem' : go ( 'left' , 2 ) go ( 'ri…" at bounding box center [705, 285] width 271 height 496
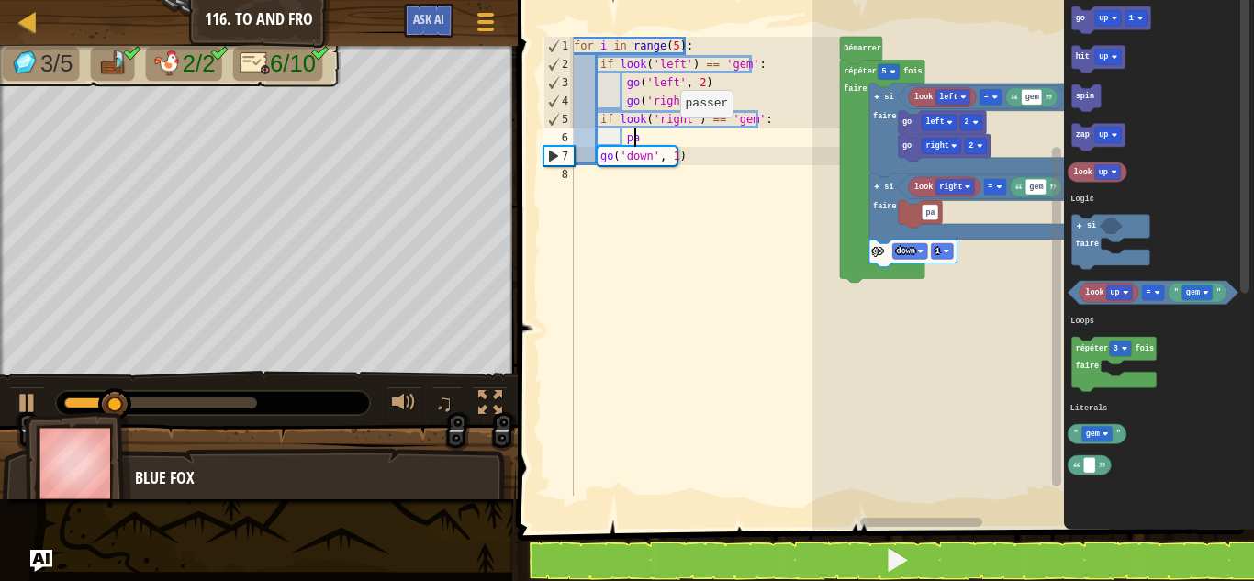
type textarea "p"
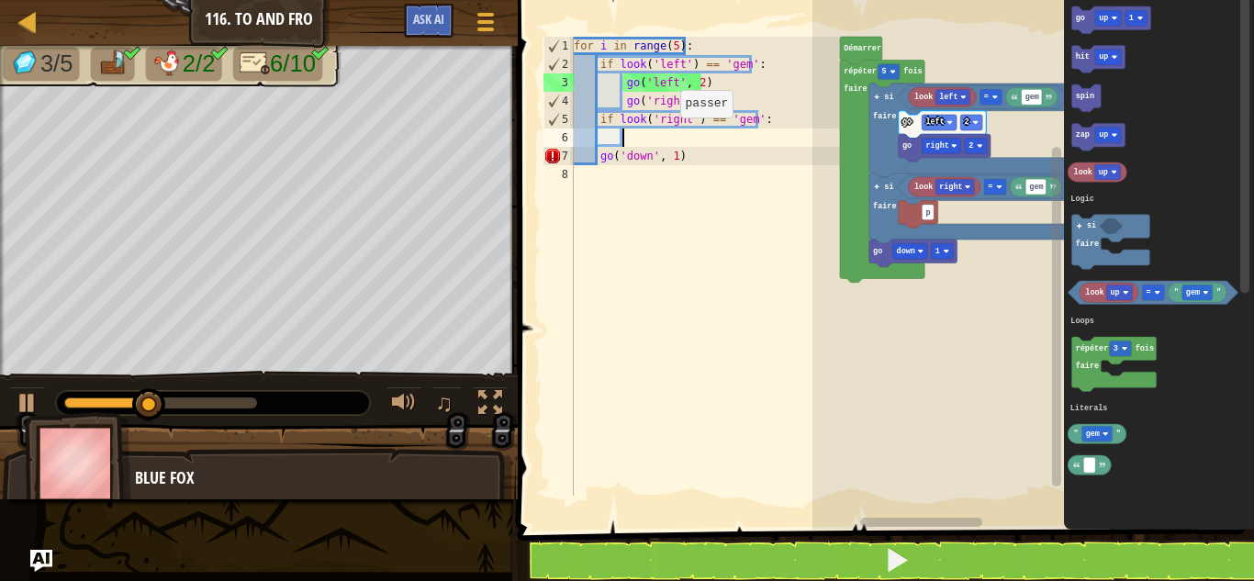
type textarea "d"
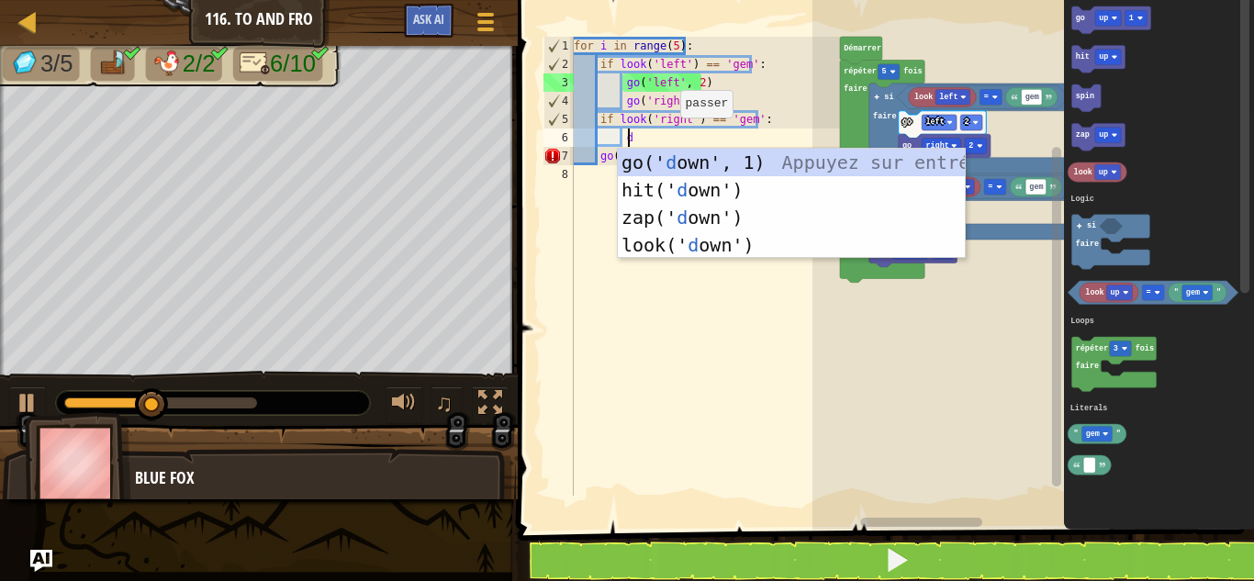
scroll to position [8, 3]
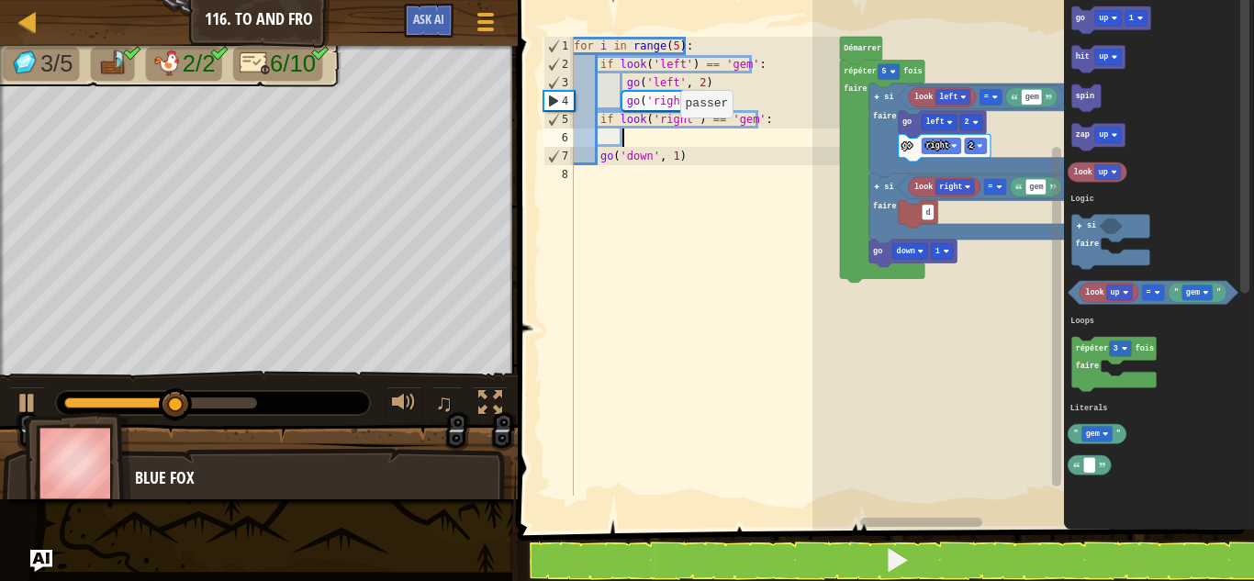
type textarea "g"
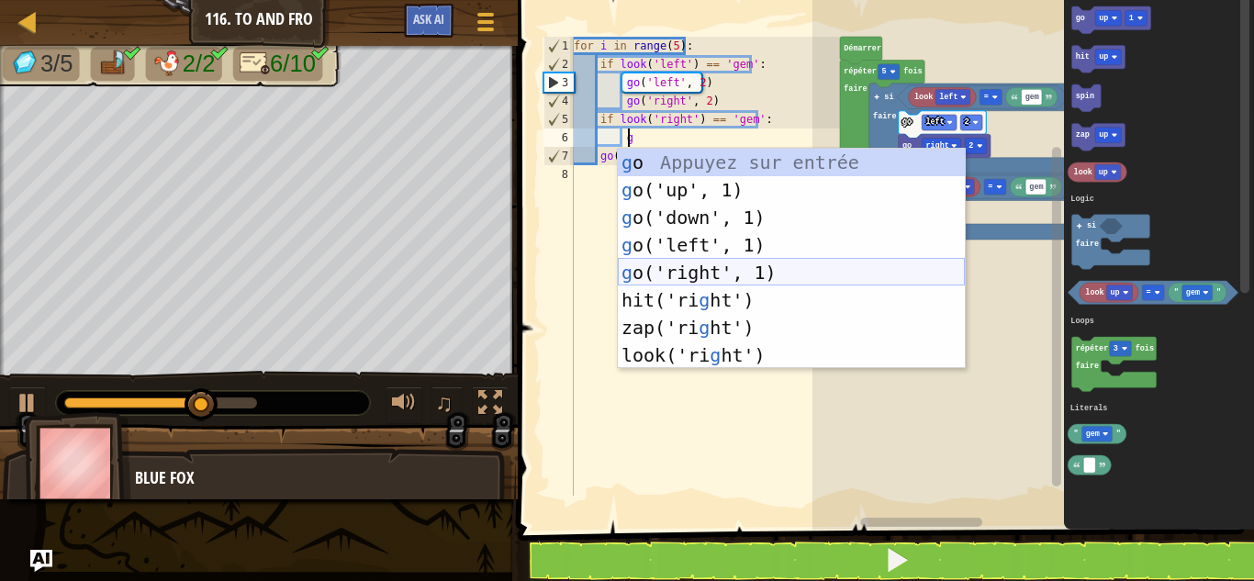
click at [673, 276] on div "g o Appuyez sur entrée g o('up', 1) Appuyez sur entrée g o('down', 1) Appuyez s…" at bounding box center [791, 286] width 347 height 275
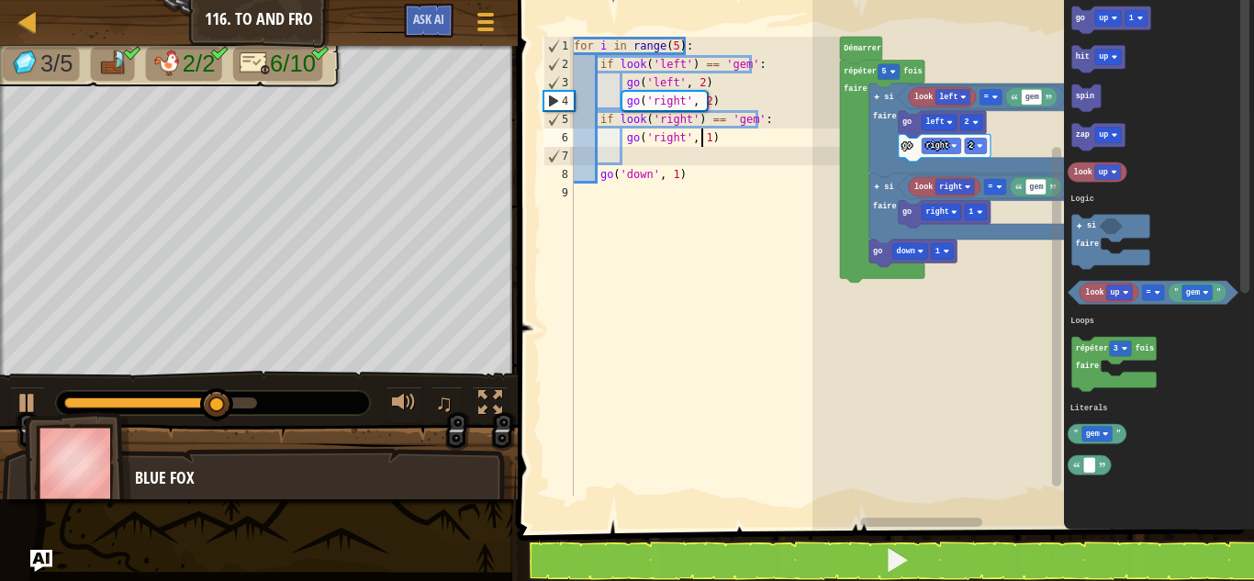
click at [699, 138] on div "for i in range ( 5 ) : if look ( 'left' ) == 'gem' : go ( 'left' , 2 ) go ( 'ri…" at bounding box center [705, 285] width 271 height 496
type textarea "go('right', 2)"
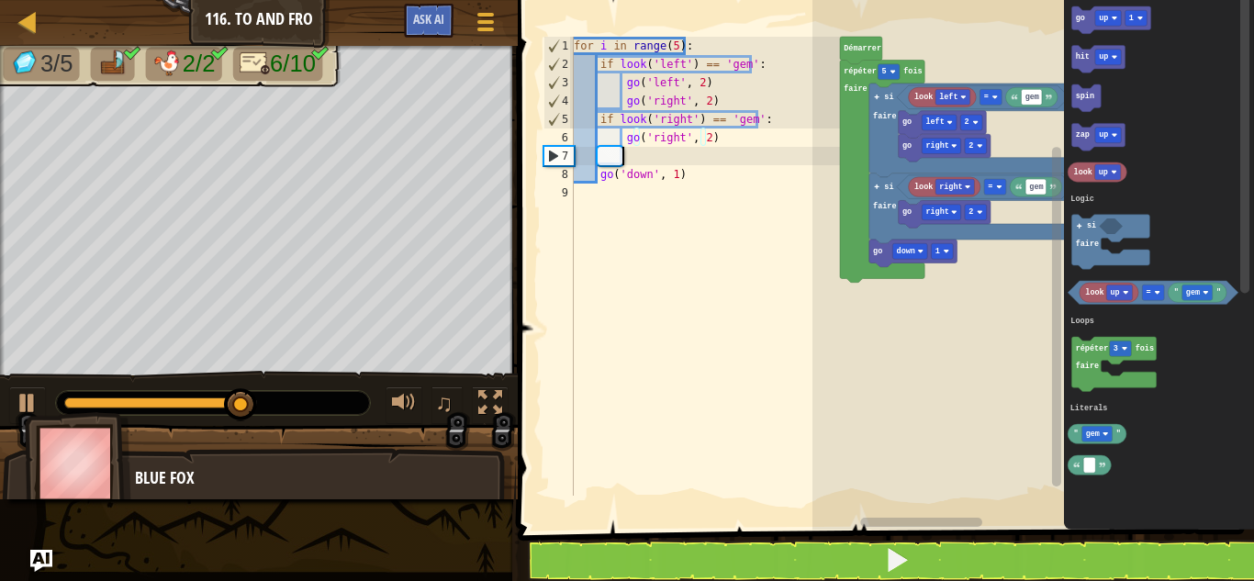
click at [642, 156] on div "for i in range ( 5 ) : if look ( 'left' ) == 'gem' : go ( 'left' , 2 ) go ( 'ri…" at bounding box center [705, 285] width 271 height 496
type textarea "g"
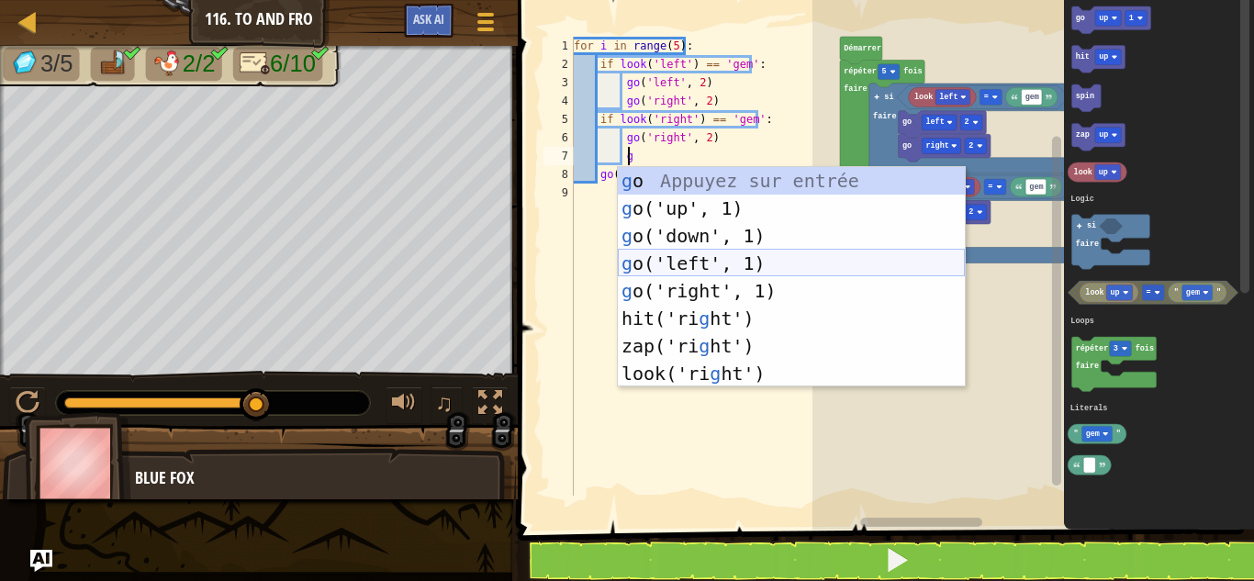
click at [723, 266] on div "g o Appuyez sur entrée g o('up', 1) Appuyez sur entrée g o('down', 1) Appuyez s…" at bounding box center [791, 304] width 347 height 275
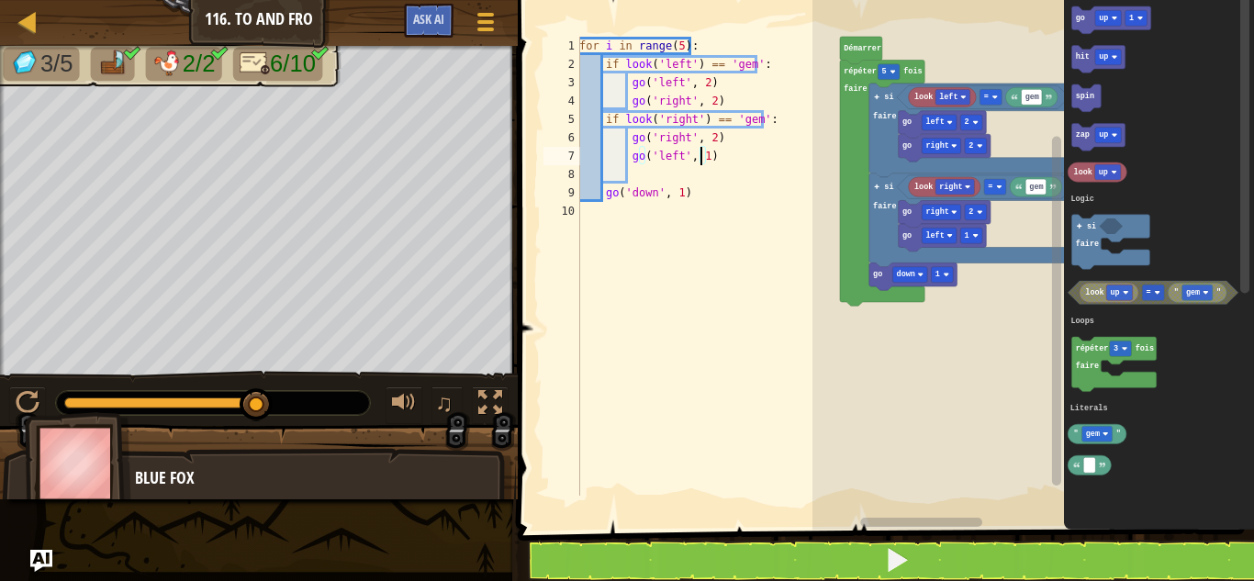
click at [698, 157] on div "for i in range ( 5 ) : if look ( 'left' ) == 'gem' : go ( 'left' , 2 ) go ( 'ri…" at bounding box center [707, 285] width 265 height 496
type textarea "go('left', 2)"
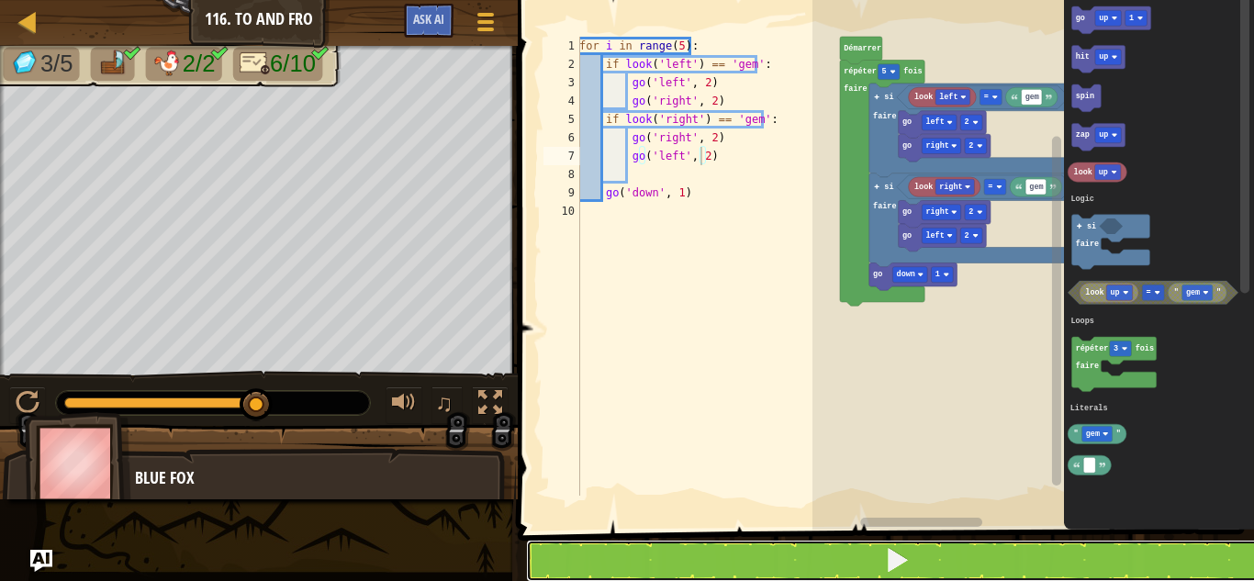
click at [704, 559] on button at bounding box center [897, 561] width 742 height 42
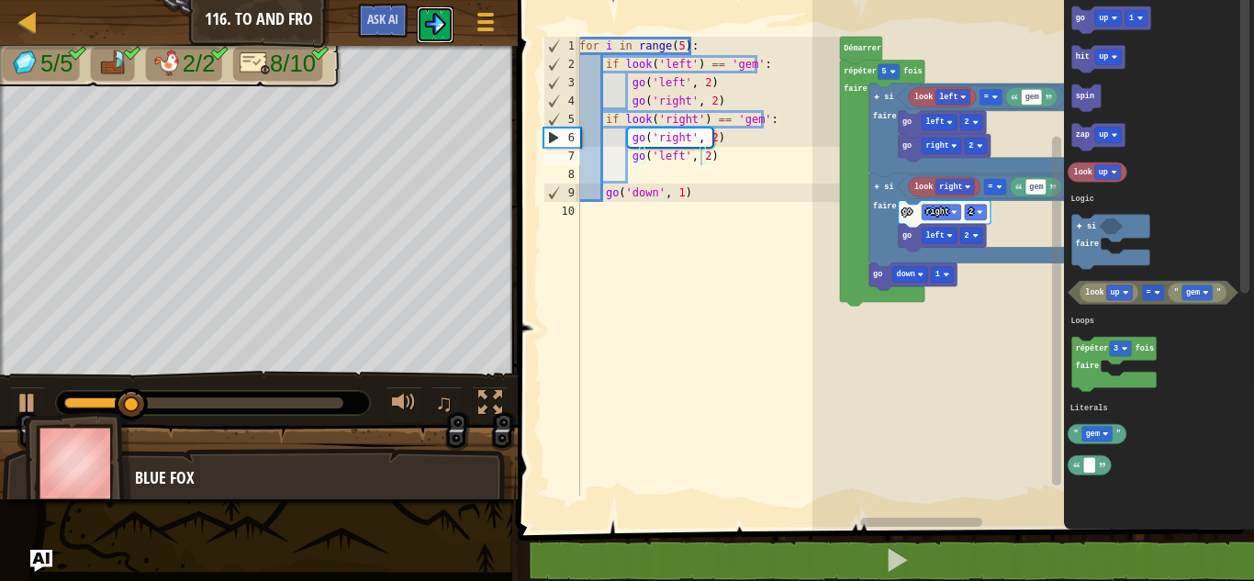
click at [432, 37] on button at bounding box center [435, 24] width 37 height 37
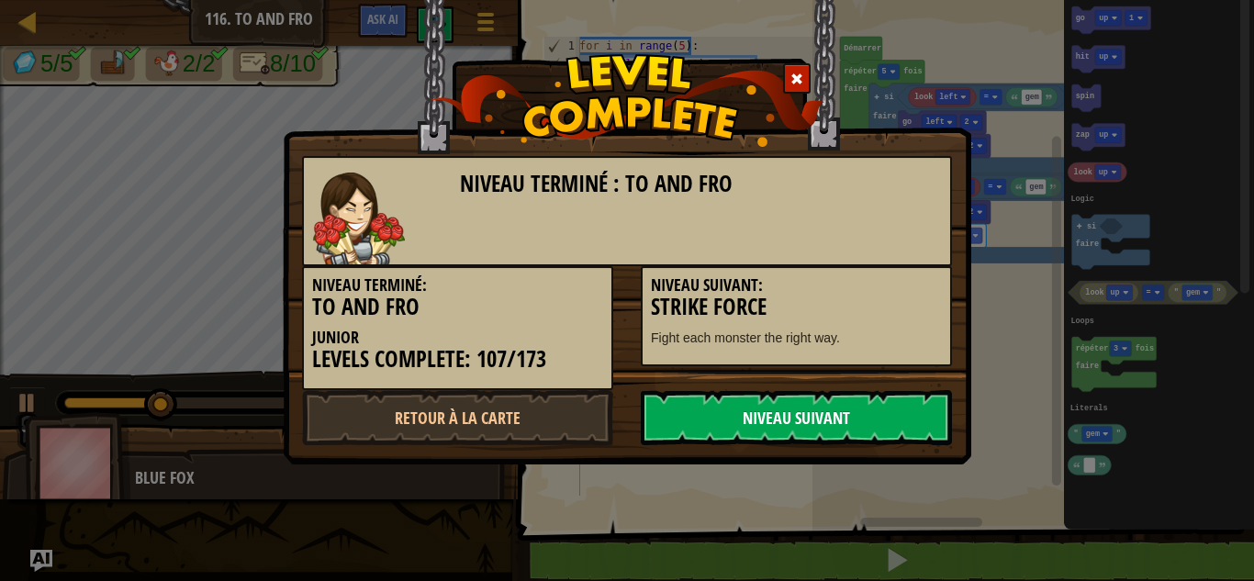
click at [746, 432] on link "Niveau Suivant" at bounding box center [796, 417] width 311 height 55
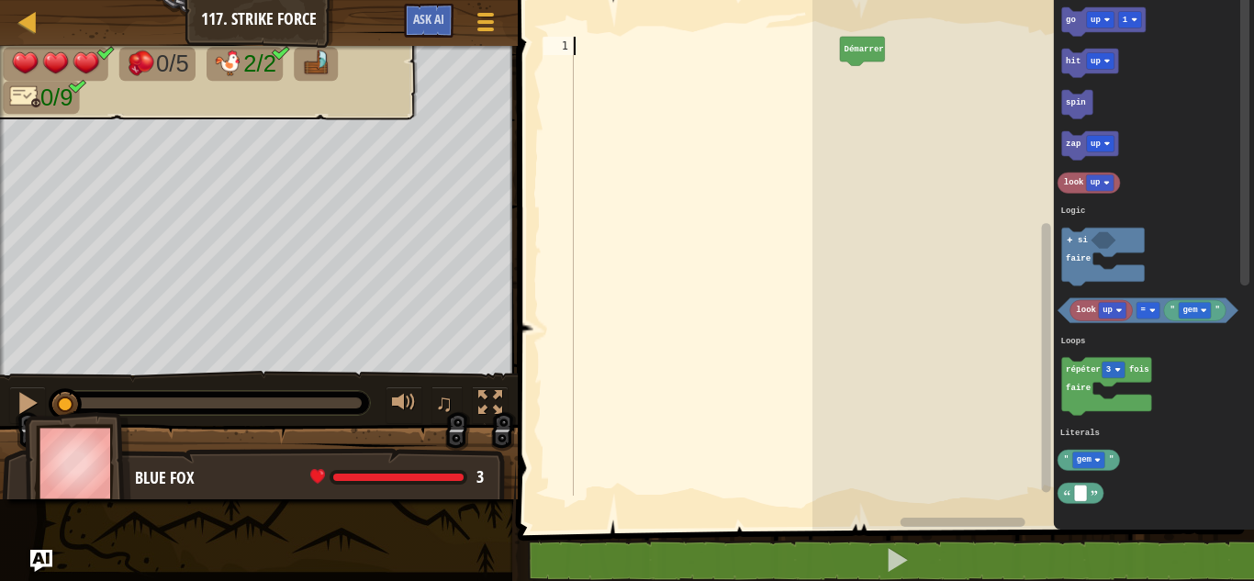
click at [597, 49] on div at bounding box center [705, 285] width 271 height 496
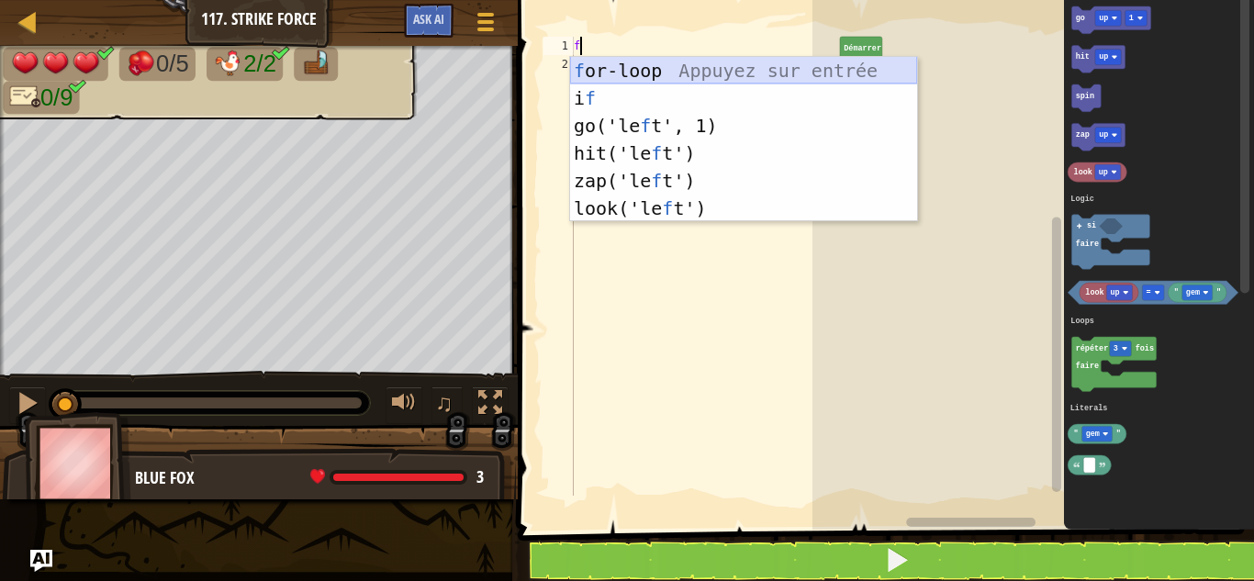
click at [616, 68] on div "f or-loop Appuyez sur entrée i f Appuyez sur entrée go('le f t', 1) Appuyez sur…" at bounding box center [743, 167] width 347 height 220
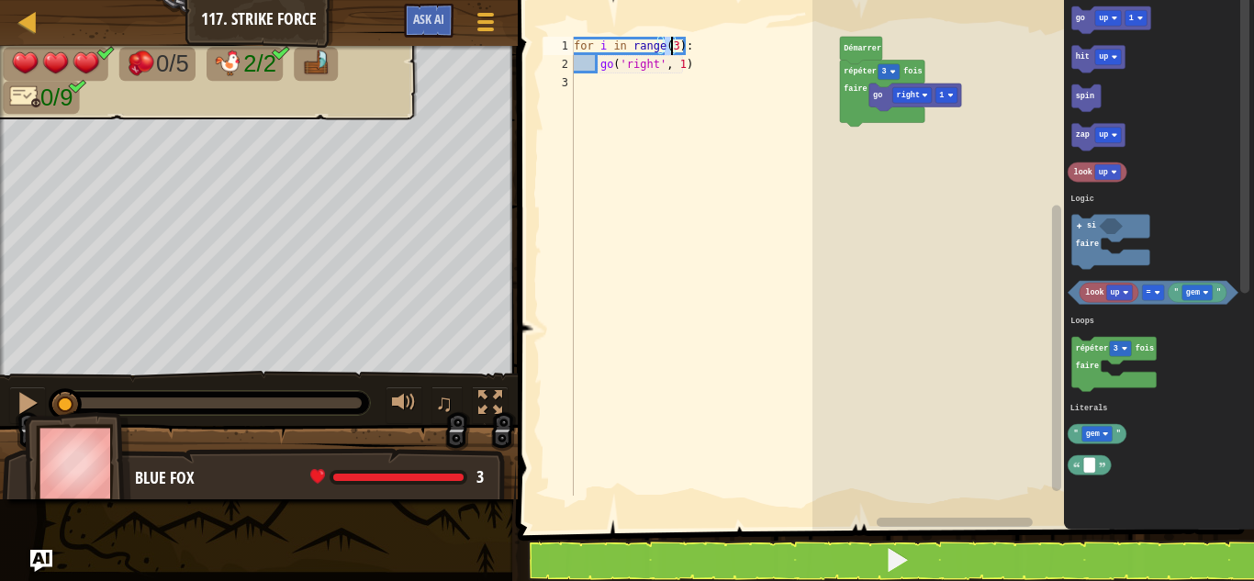
click at [667, 39] on div "for i in range ( 3 ) : go ( 'right' , 1 )" at bounding box center [705, 266] width 271 height 459
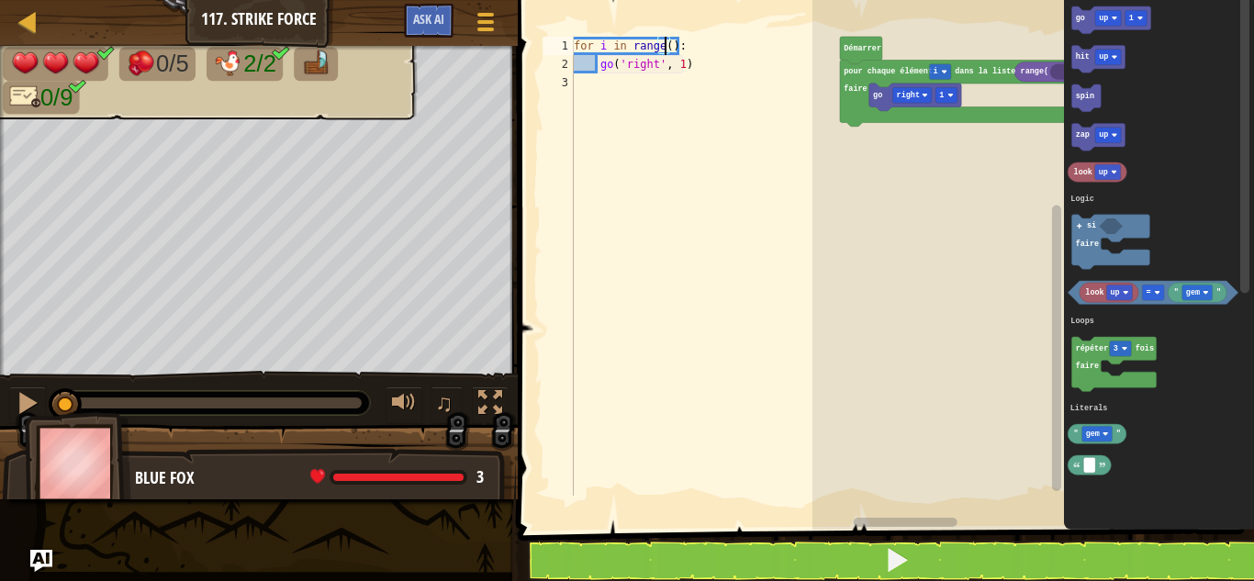
scroll to position [8, 7]
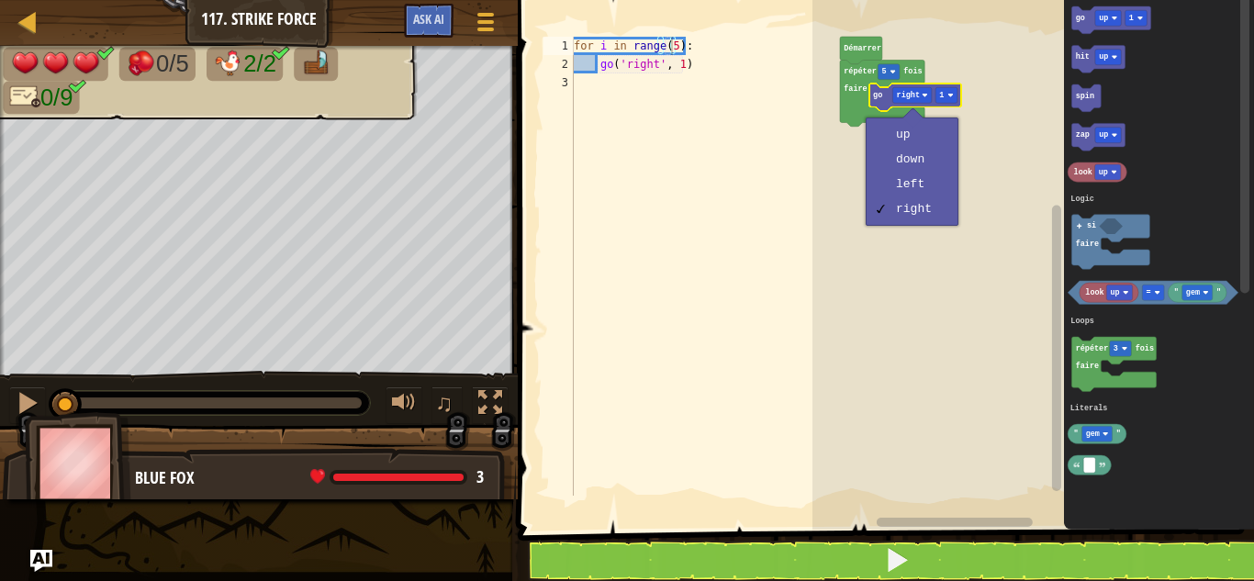
click at [1026, 178] on rect "Espace de travail de Blocky" at bounding box center [1032, 260] width 441 height 539
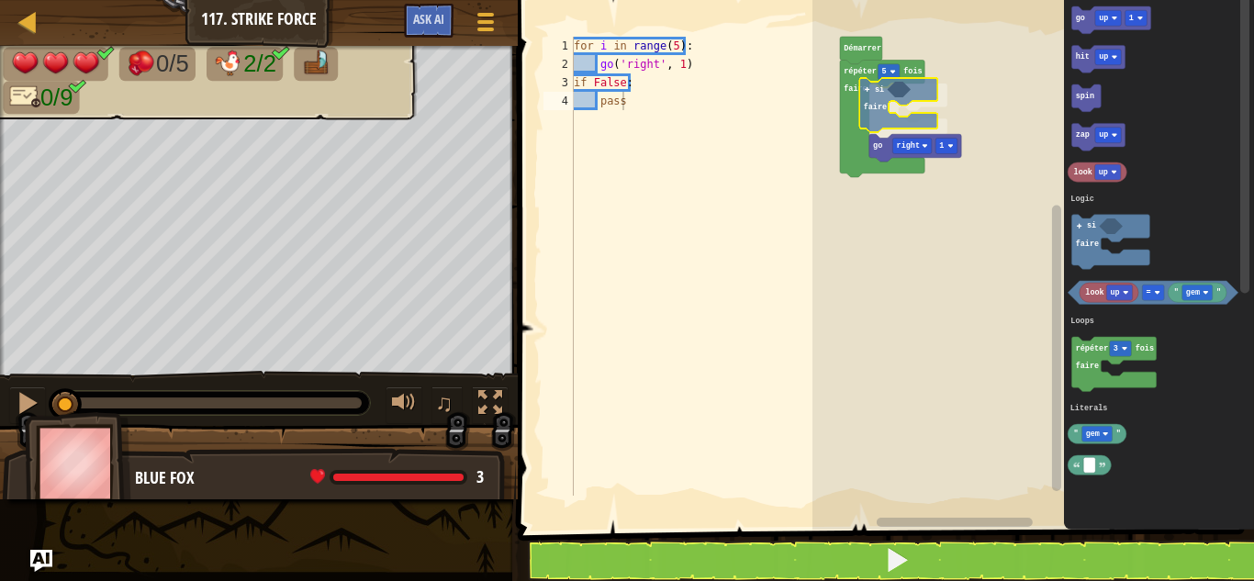
click at [875, 99] on div "Logic Loops Literals Démarrer répéter 5 fois faire si faire go right 1 go up 1 …" at bounding box center [1032, 260] width 441 height 539
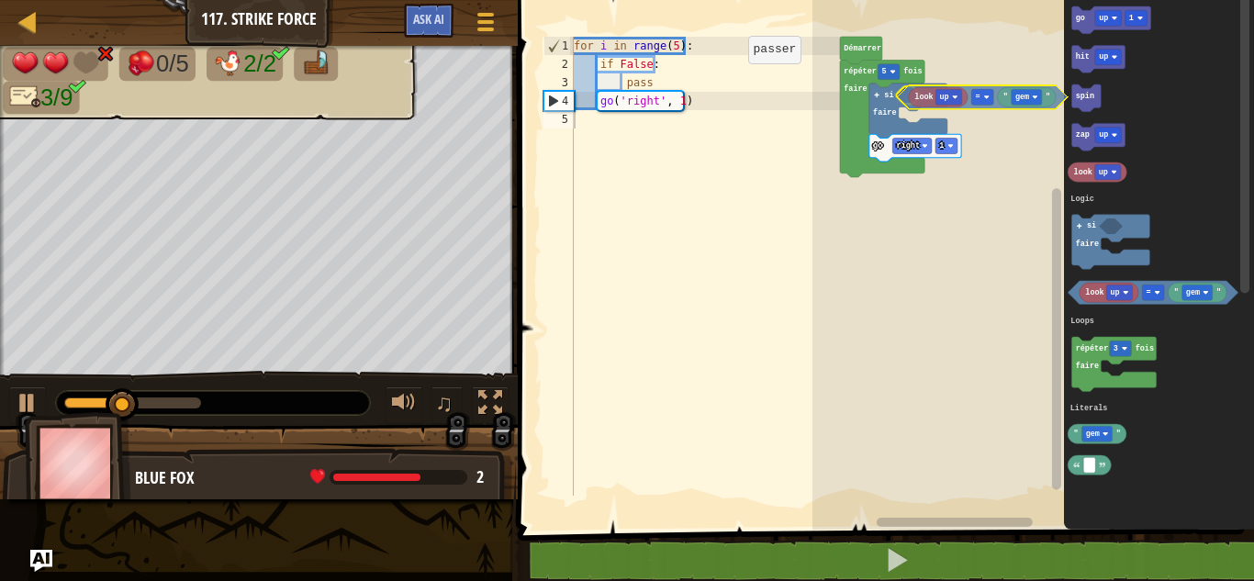
click at [913, 104] on div "Logic Loops Literals Démarrer répéter 5 fois faire si faire go right 1 go up 1 …" at bounding box center [1032, 260] width 441 height 539
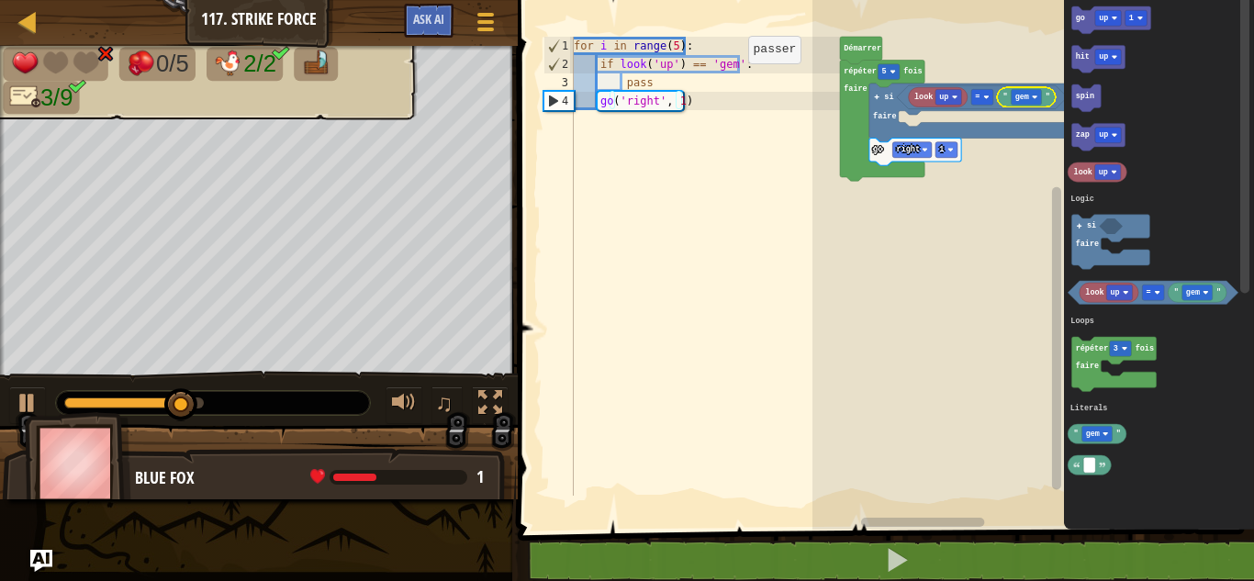
click at [1181, 255] on icon "Espace de travail de Blocky" at bounding box center [1159, 260] width 190 height 539
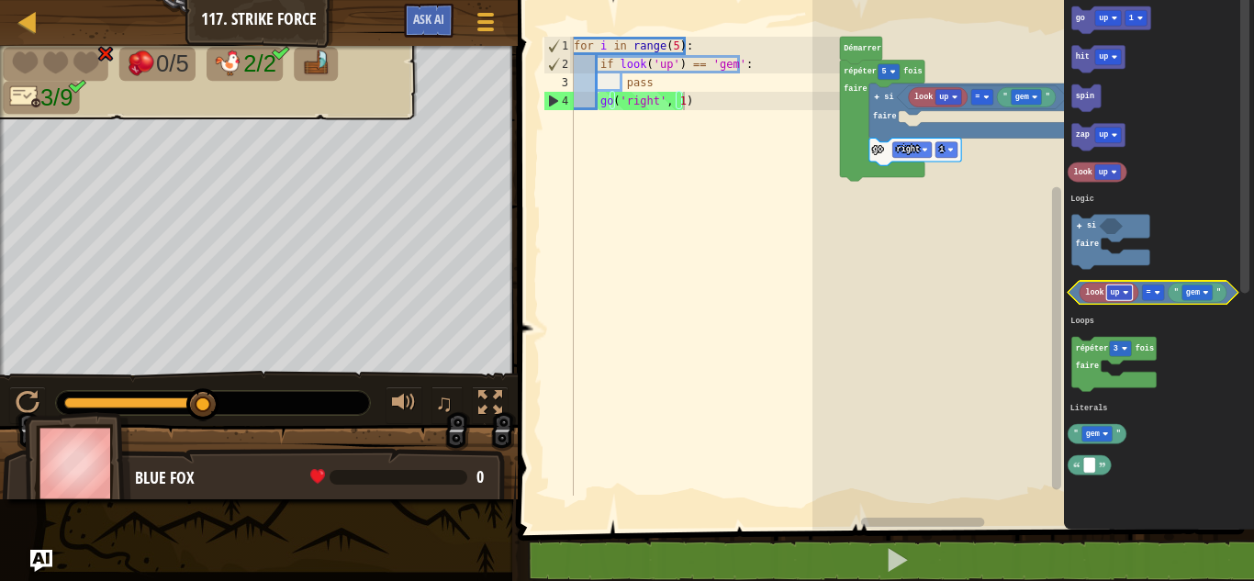
click at [1127, 293] on image "Espace de travail de Blocky" at bounding box center [1125, 293] width 6 height 6
click at [1188, 237] on icon "Espace de travail de Blocky" at bounding box center [1159, 260] width 190 height 539
click at [657, 86] on div "for i in range ( 5 ) : if look ( 'up' ) == 'gem' : pass go ( 'right' , 1 )" at bounding box center [705, 285] width 271 height 496
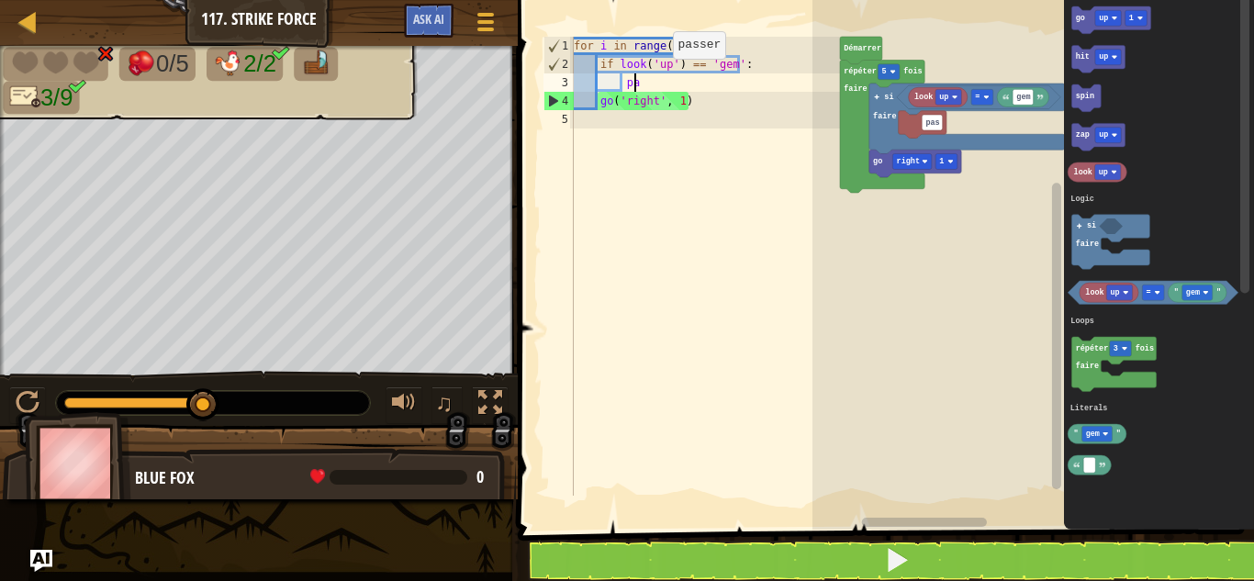
type textarea "p"
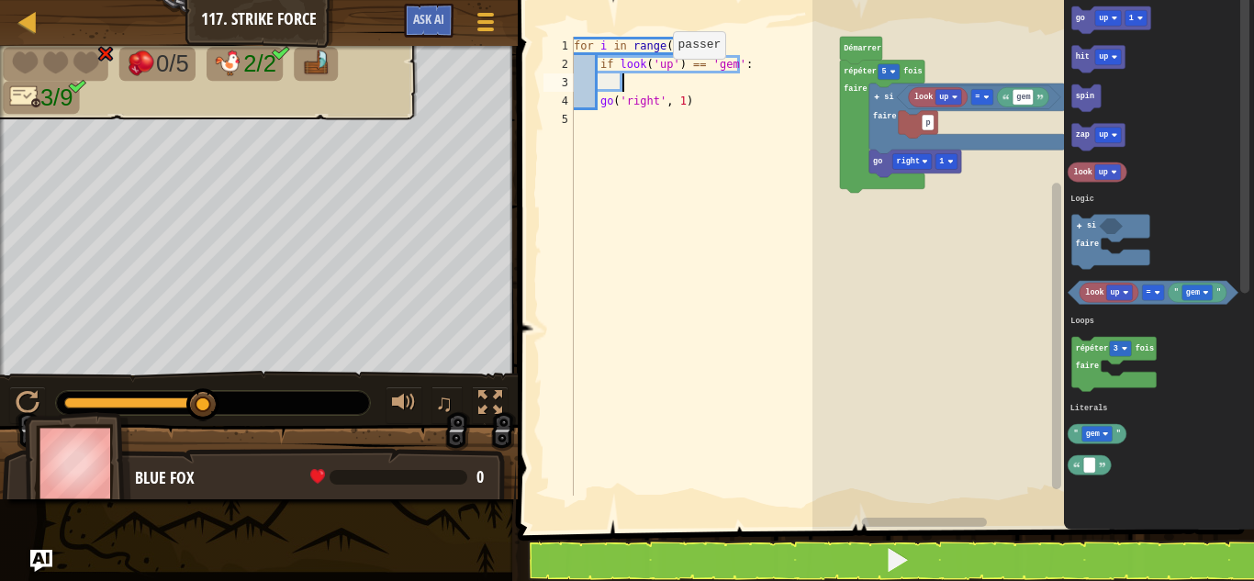
scroll to position [8, 3]
click at [1036, 103] on icon "Espace de travail de Blocky" at bounding box center [1023, 96] width 52 height 19
click at [1044, 103] on icon "Espace de travail de Blocky" at bounding box center [1023, 96] width 52 height 19
click at [1039, 95] on image "Espace de travail de Blocky" at bounding box center [1040, 97] width 6 height 6
click at [1189, 288] on text "gem" at bounding box center [1193, 292] width 14 height 9
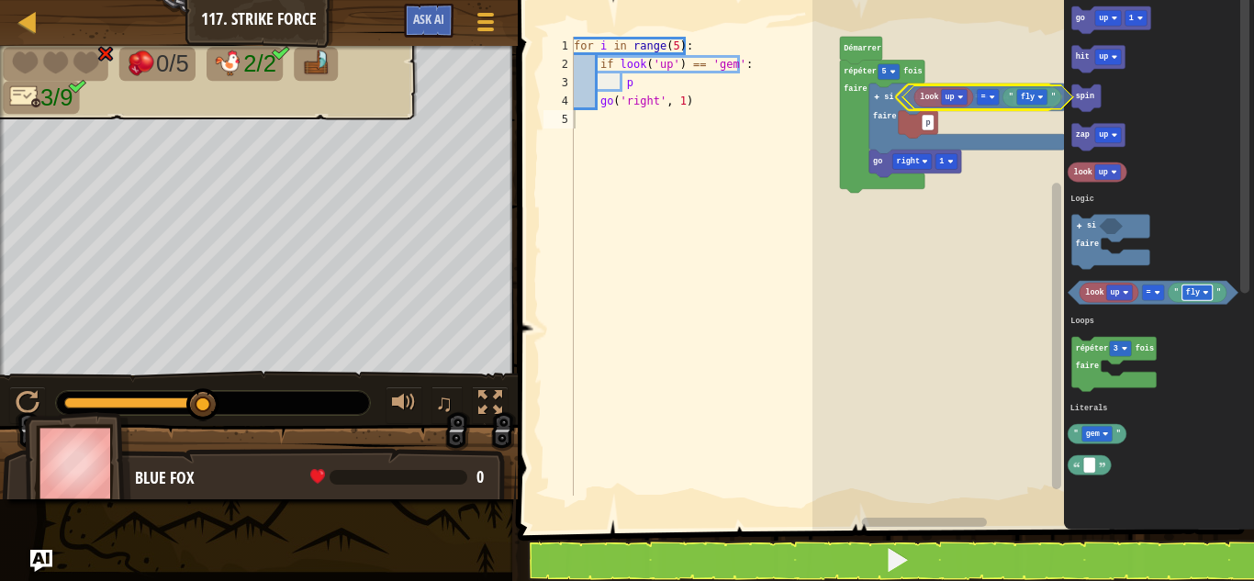
click at [1024, 103] on div "Logic Loops Literals Démarrer répéter 5 fois faire p go right 1 si faire look u…" at bounding box center [1032, 260] width 441 height 539
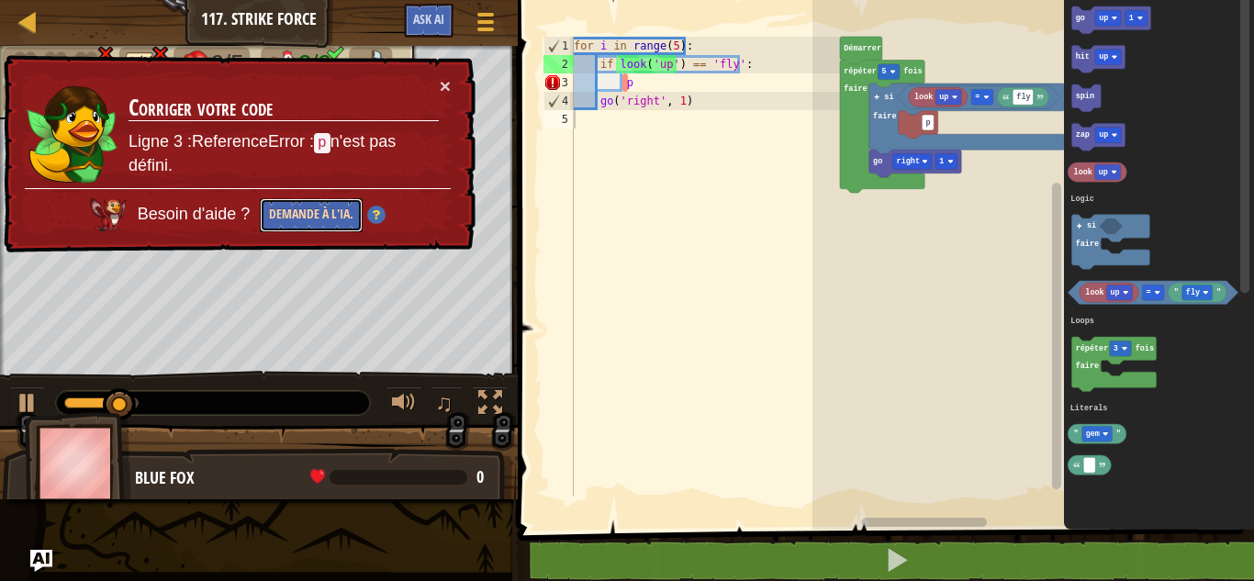
click at [318, 212] on button "Demande à l'IA." at bounding box center [311, 215] width 103 height 34
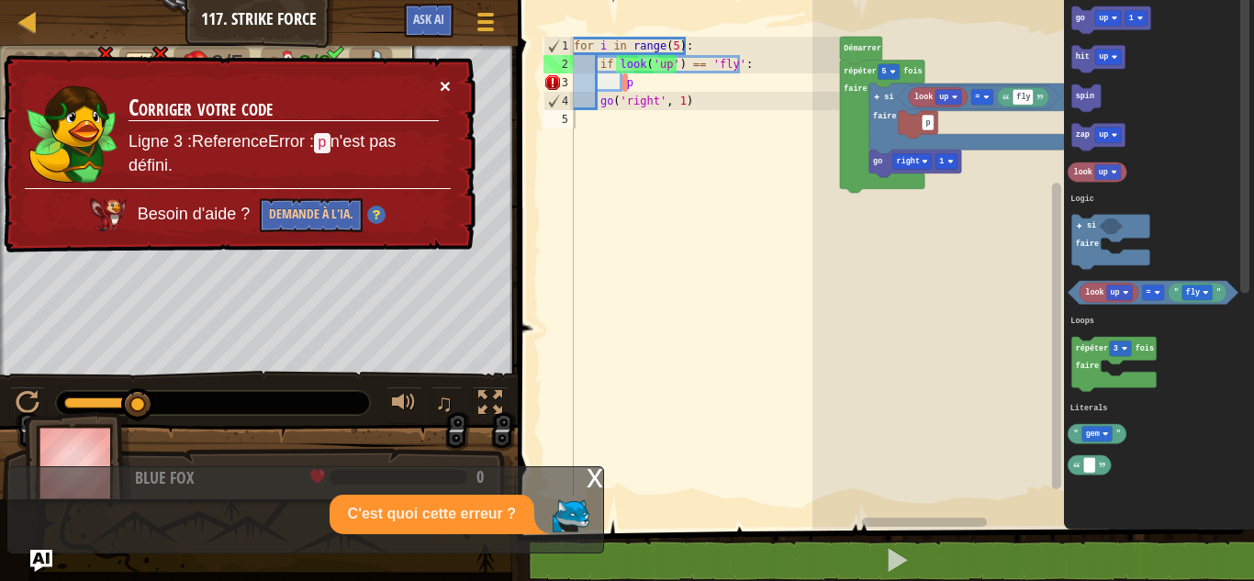
click at [440, 91] on button "×" at bounding box center [445, 85] width 11 height 19
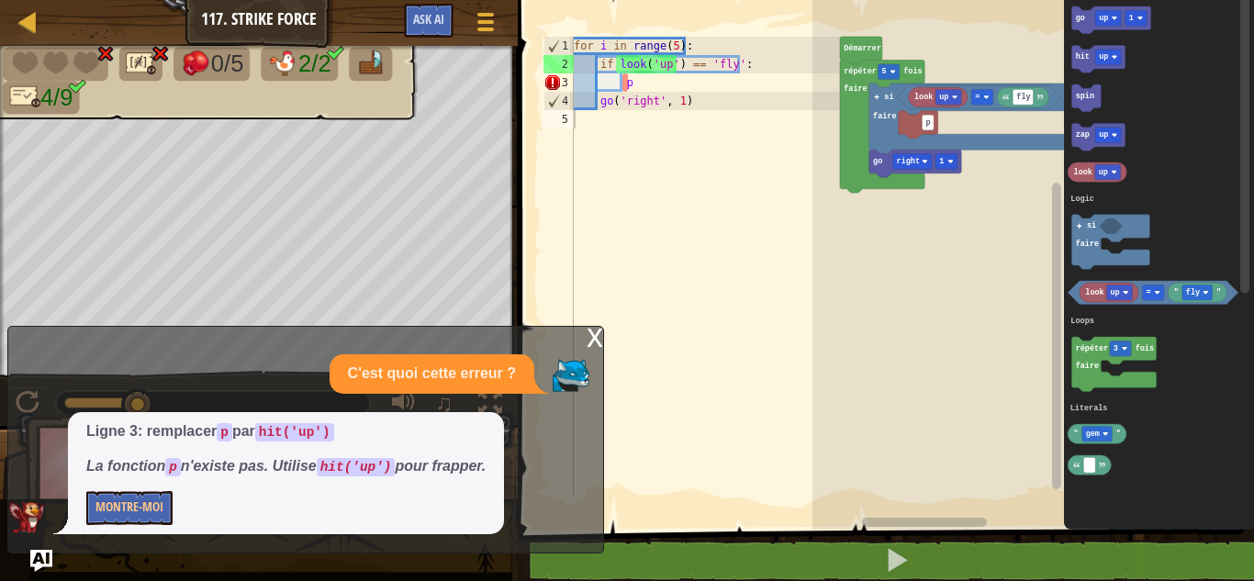
click at [591, 345] on div "x" at bounding box center [594, 336] width 17 height 18
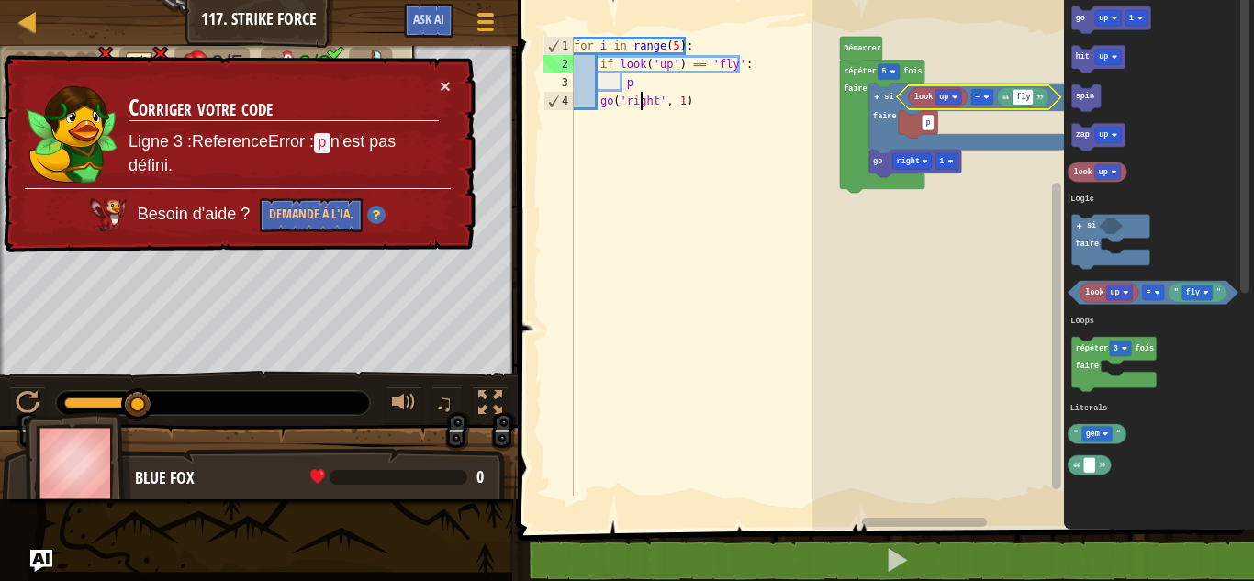
click at [639, 94] on div "for i in range ( 5 ) : if look ( 'up' ) == 'fly' : p go ( 'right' , 1 )" at bounding box center [705, 285] width 271 height 496
click at [632, 81] on div "for i in range ( 5 ) : if look ( 'up' ) == 'fly' : p go ( 'right' , 1 )" at bounding box center [705, 285] width 271 height 496
type textarea "p"
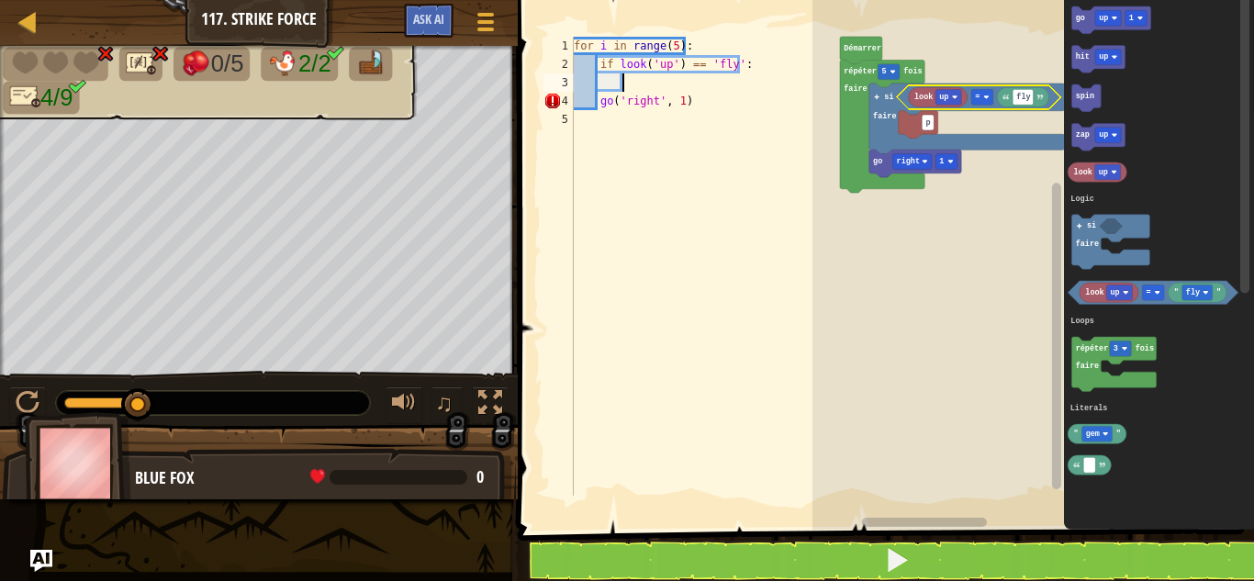
click at [632, 80] on div "for i in range ( 5 ) : if look ( 'up' ) == 'fly' : go ( 'right' , 1 )" at bounding box center [705, 285] width 271 height 496
type textarea "h"
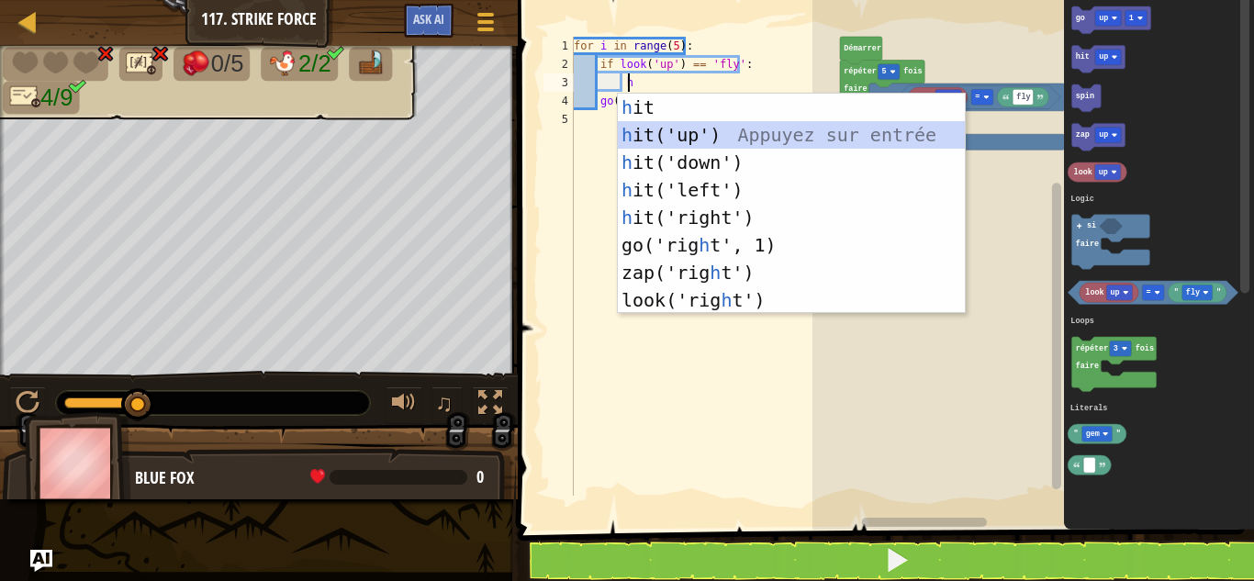
click at [654, 144] on div "h it Appuyez sur entrée h it('up') Appuyez sur entrée h it('down') Appuyez sur …" at bounding box center [791, 231] width 347 height 275
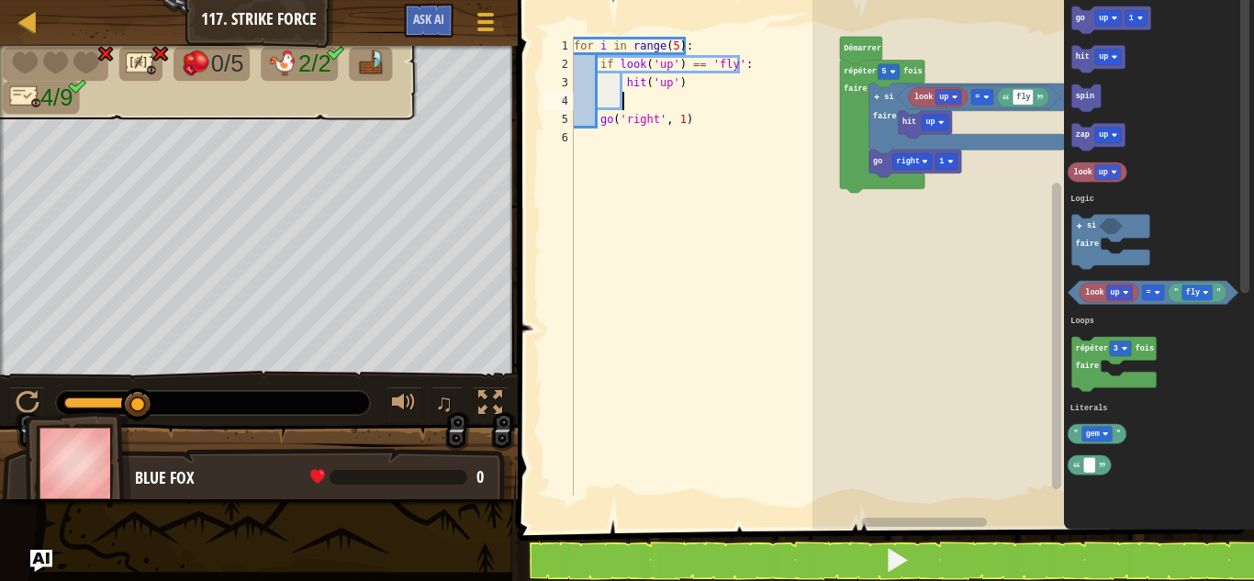
type textarea "h"
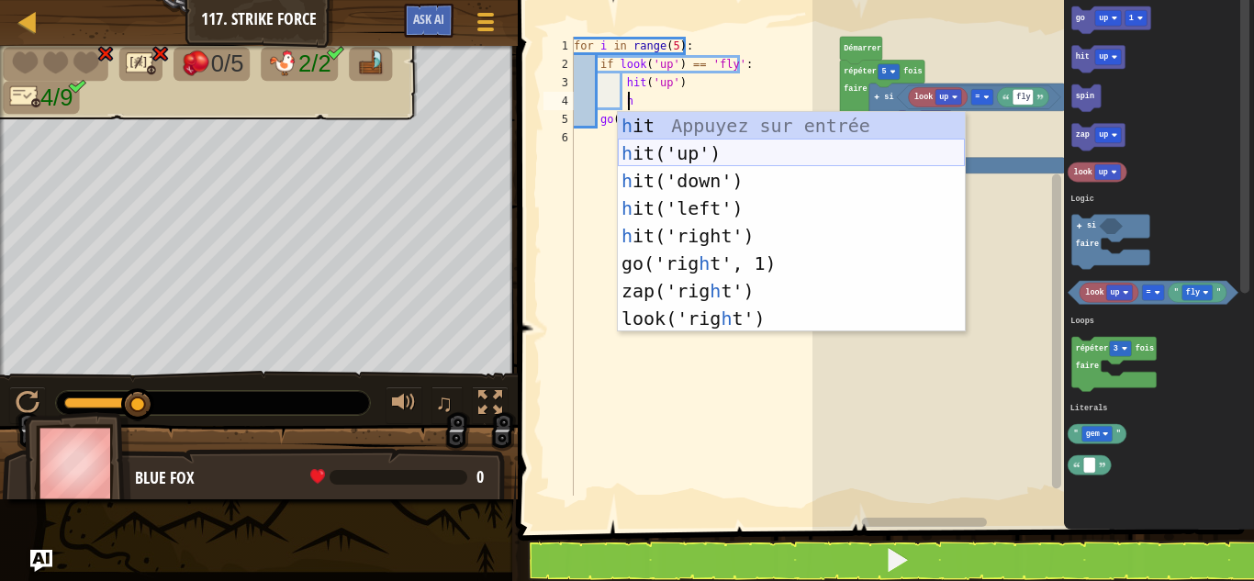
click at [660, 144] on div "h it Appuyez sur entrée h it('up') Appuyez sur entrée h it('down') Appuyez sur …" at bounding box center [791, 249] width 347 height 275
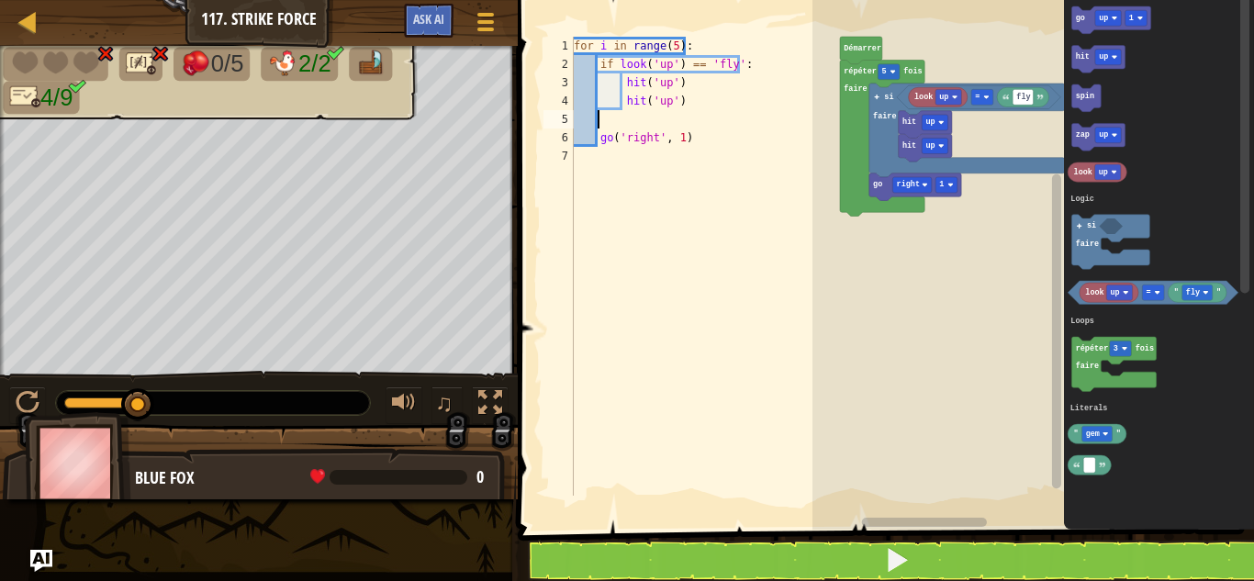
scroll to position [8, 1]
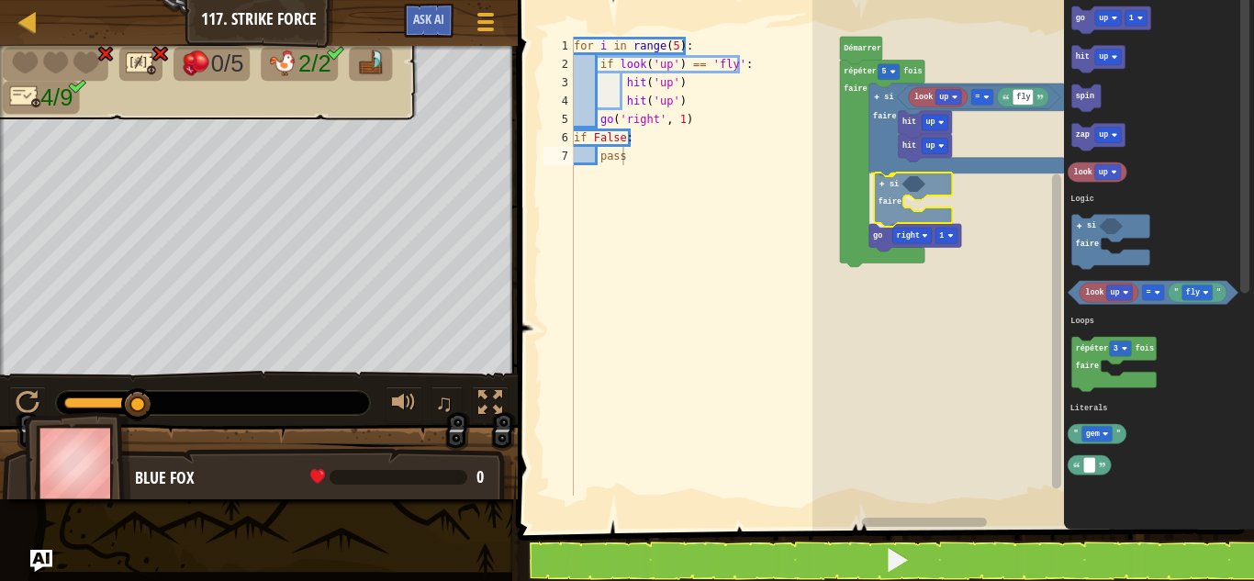
click at [884, 182] on div "Logic Loops Literals look up fly = hit up hit up si faire si faire go right 1 r…" at bounding box center [1032, 260] width 441 height 539
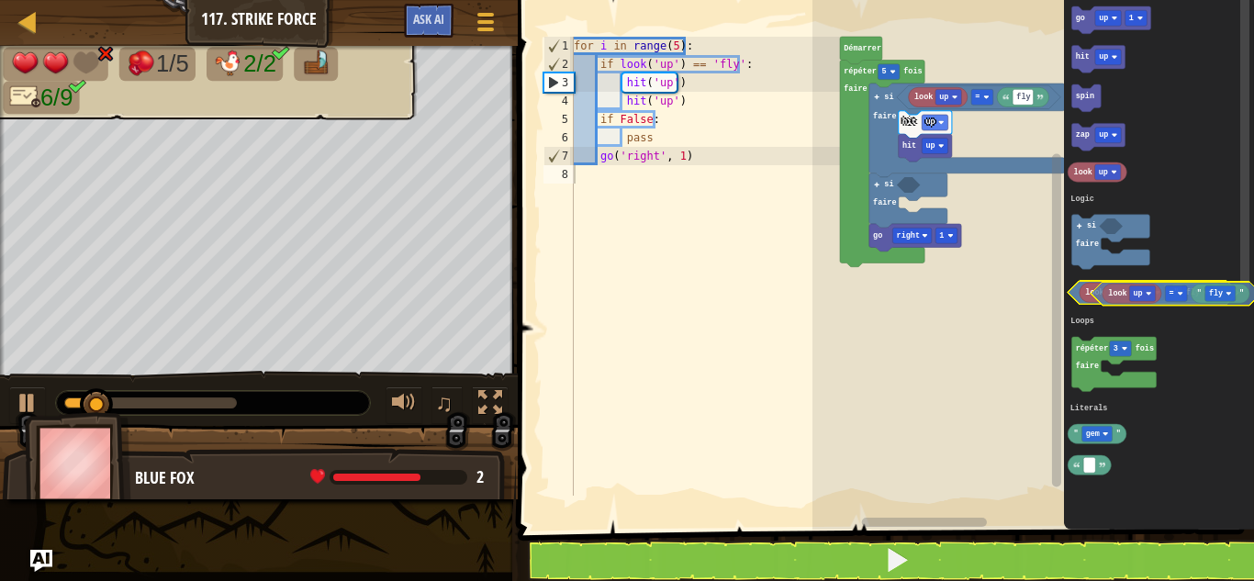
click at [1126, 302] on icon "Espace de travail de Blocky" at bounding box center [1108, 292] width 59 height 19
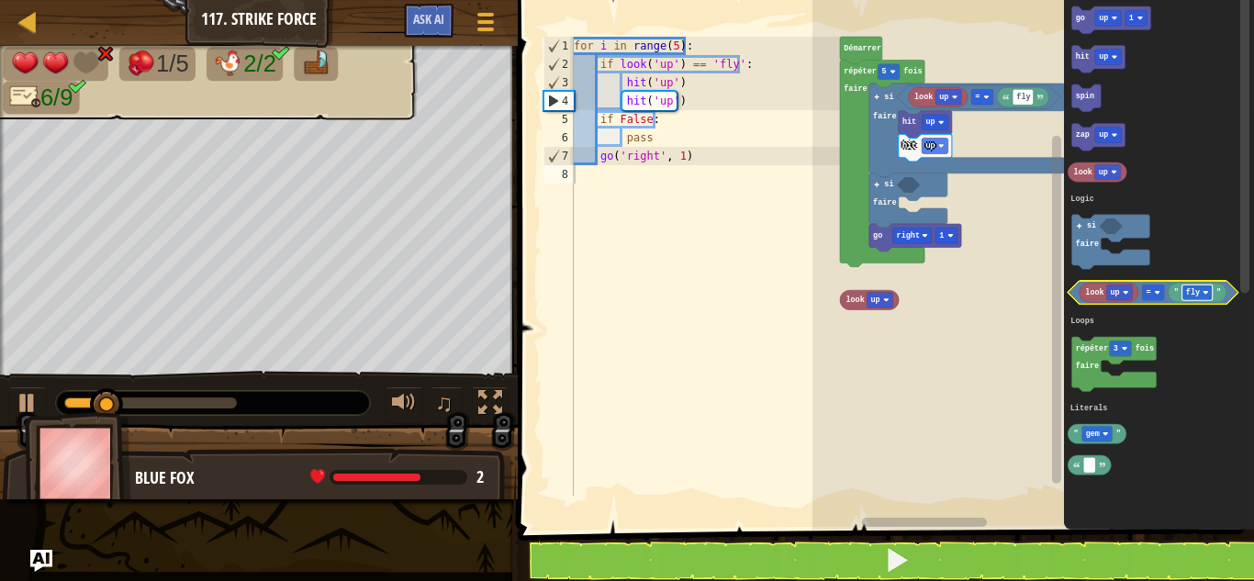
click at [1196, 298] on rect "Espace de travail de Blocky" at bounding box center [1197, 293] width 30 height 16
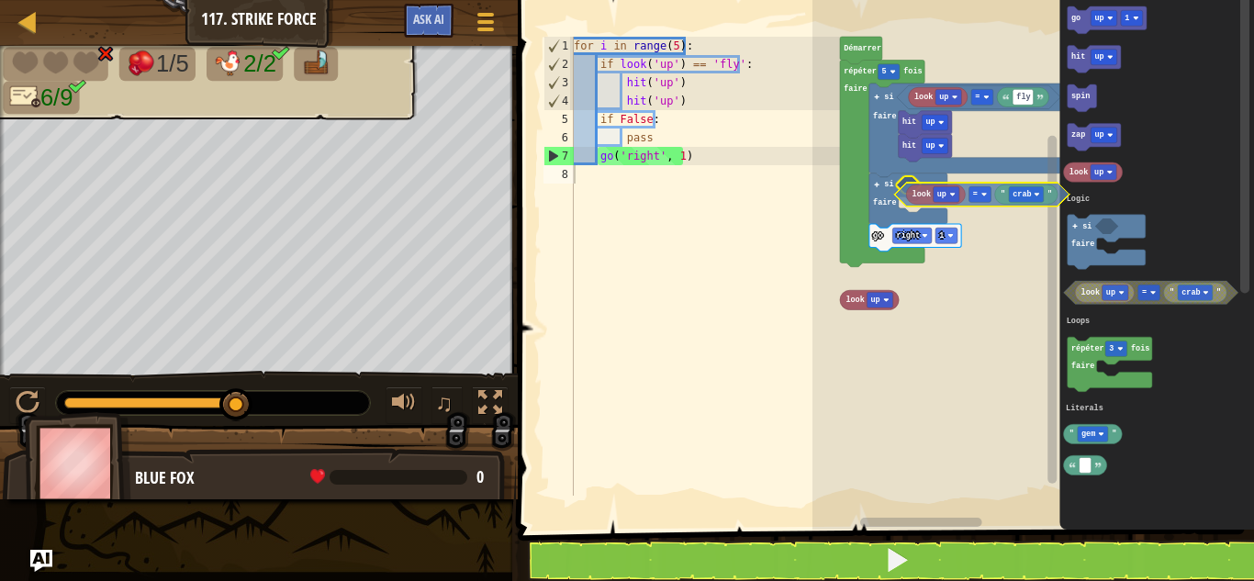
click at [967, 199] on div "Logic Loops Literals look up fly = hit up hit up si faire si faire go right 1 r…" at bounding box center [1032, 260] width 441 height 539
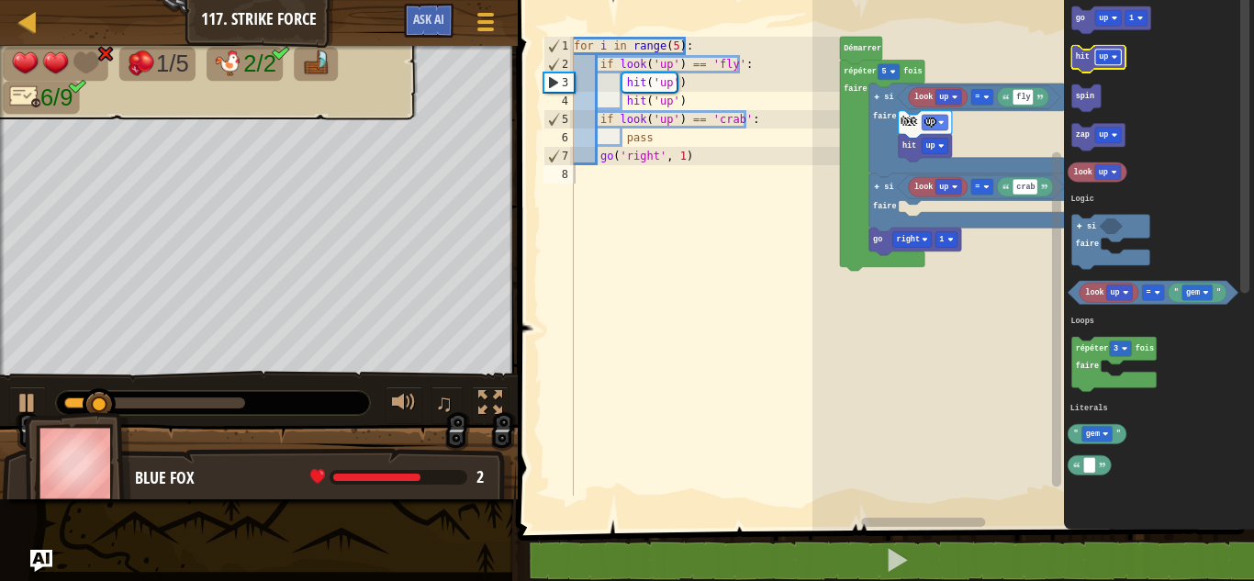
click at [1105, 64] on rect "Espace de travail de Blocky" at bounding box center [1108, 58] width 26 height 16
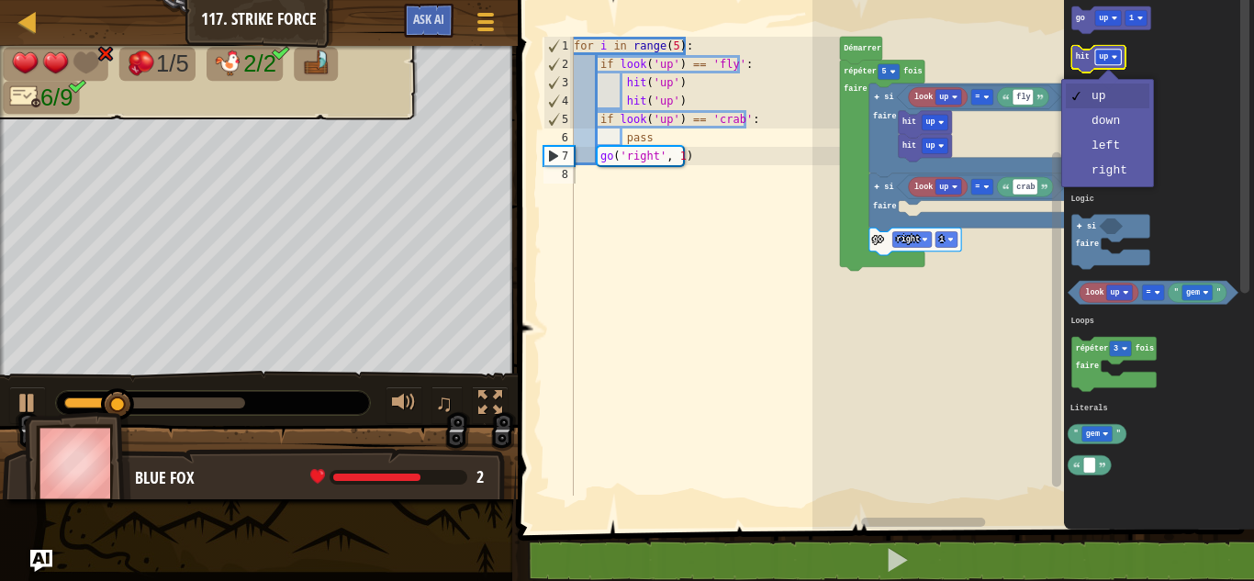
click at [1115, 58] on image "Espace de travail de Blocky" at bounding box center [1114, 57] width 6 height 6
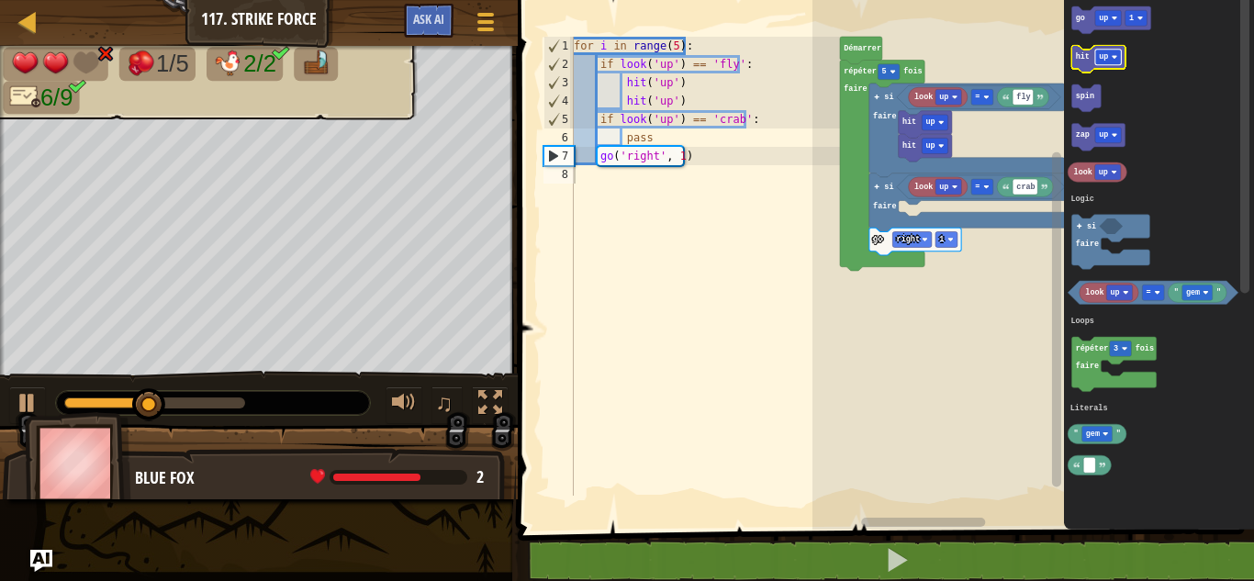
click at [1111, 60] on image "Espace de travail de Blocky" at bounding box center [1114, 57] width 6 height 6
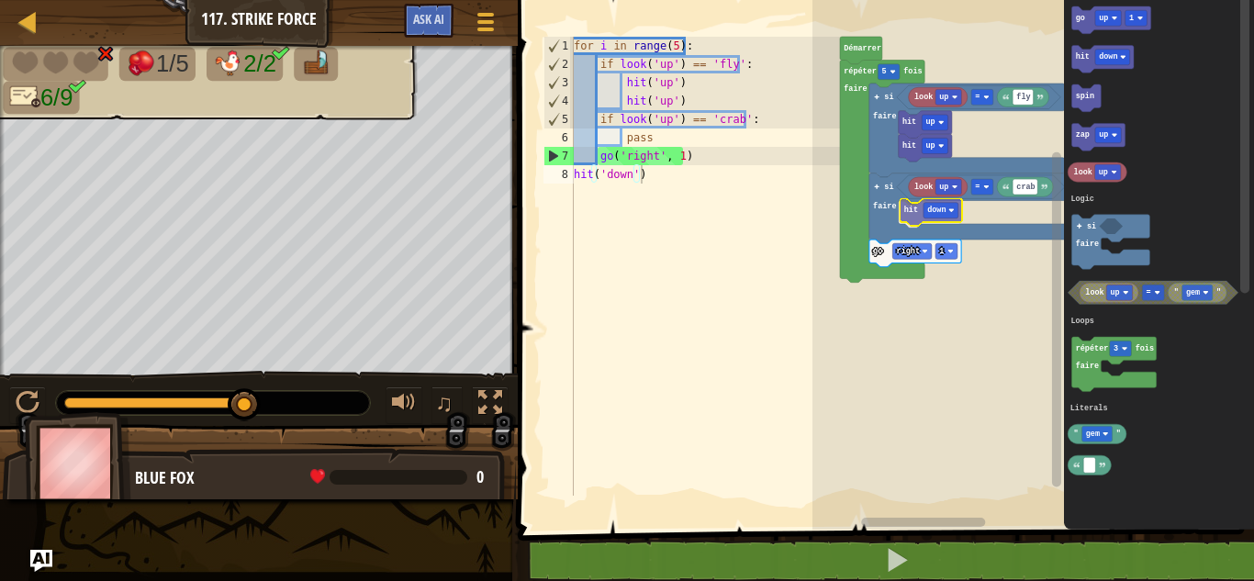
click at [918, 216] on div "Logic Loops Literals look up fly = hit up hit up look up crab = go right 1 si f…" at bounding box center [1032, 260] width 441 height 539
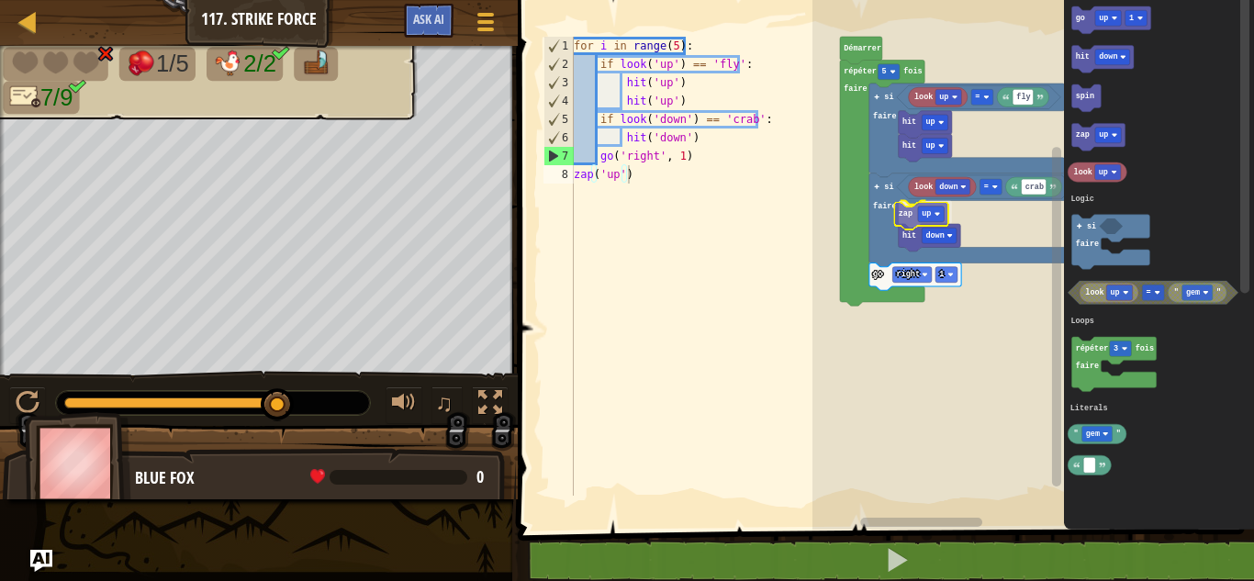
click at [908, 224] on div "Logic Loops Literals Démarrer répéter 5 fois faire look up fly = hit up hit up …" at bounding box center [1032, 260] width 441 height 539
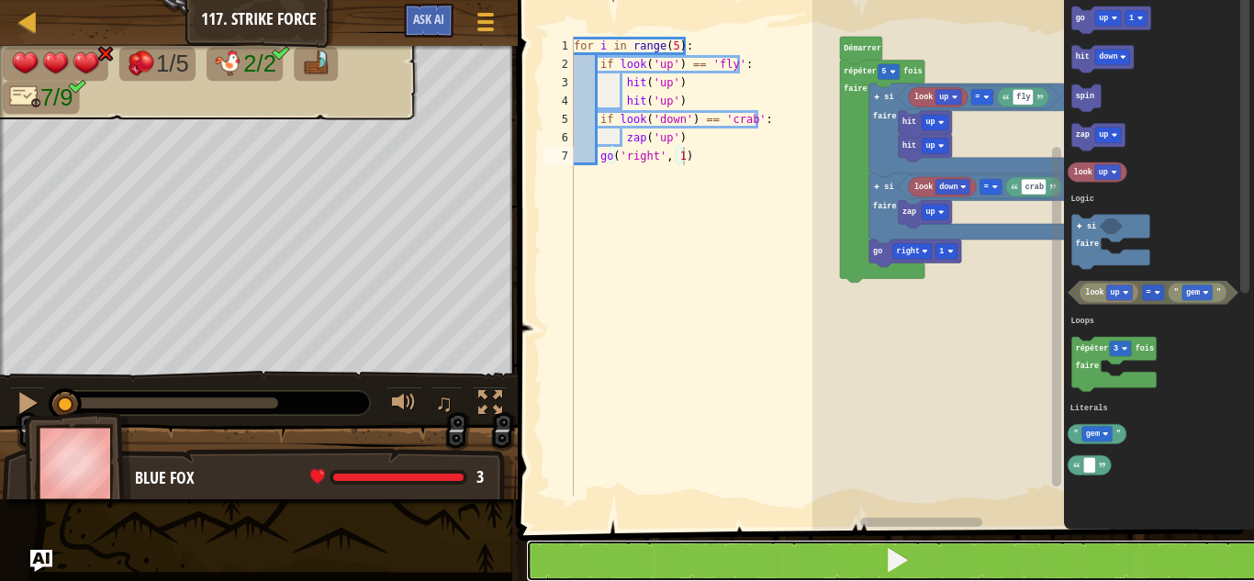
click at [878, 540] on button at bounding box center [897, 561] width 742 height 42
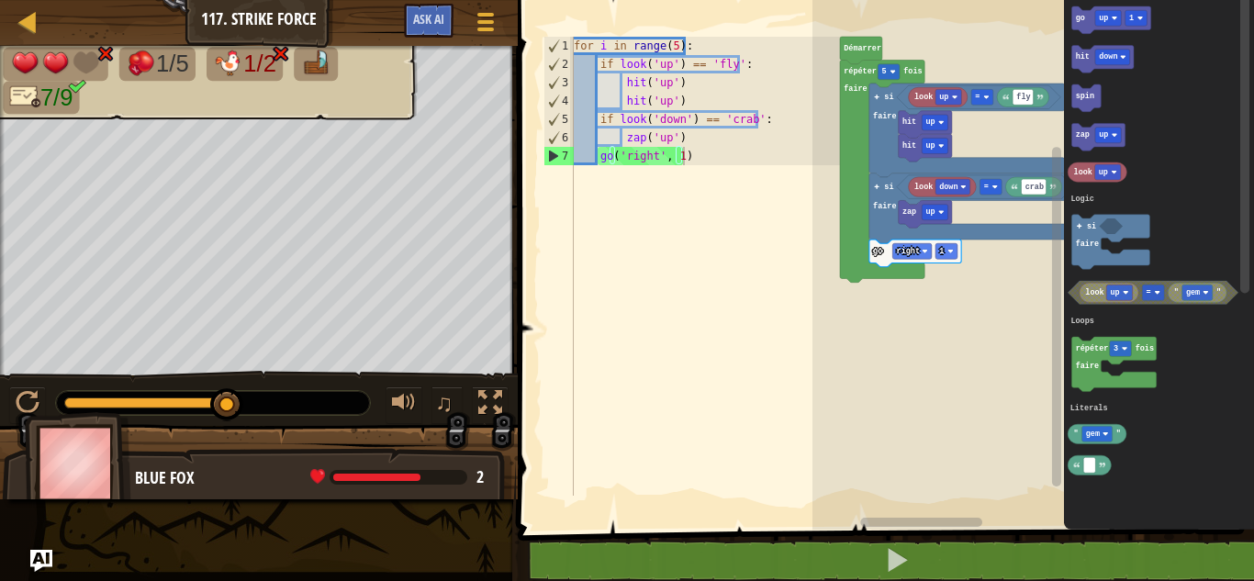
type textarea "go('right', 1)"
click at [775, 272] on div "for i in range ( 5 ) : if look ( 'up' ) == 'fly' : hit ( 'up' ) hit ( 'up' ) if…" at bounding box center [705, 285] width 271 height 496
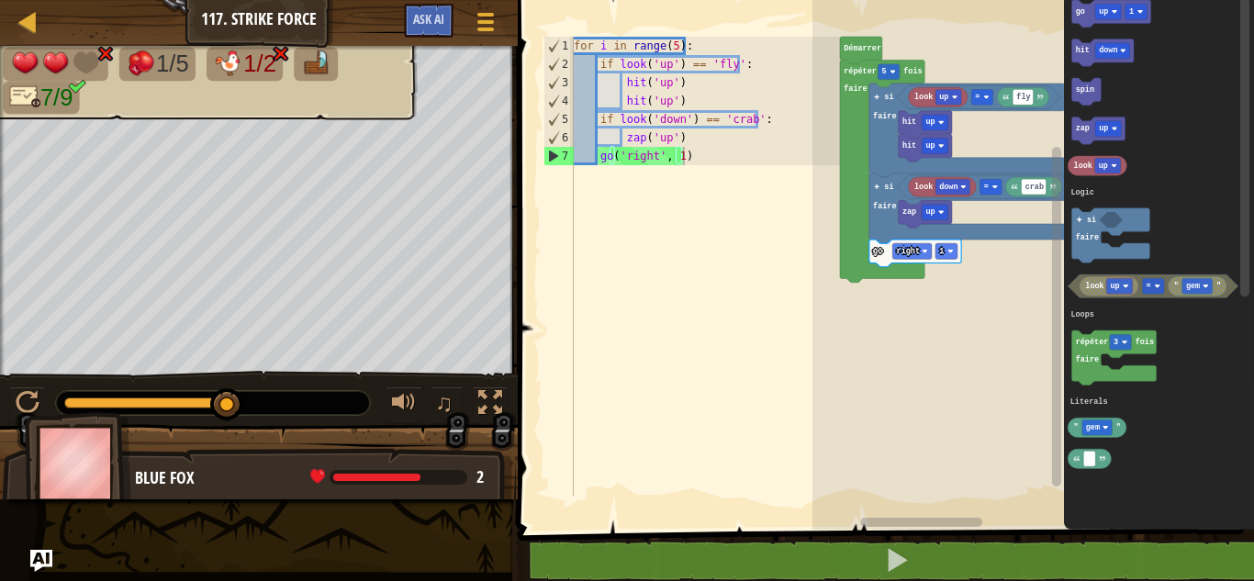
click at [1094, 290] on g "look up" at bounding box center [1108, 285] width 59 height 19
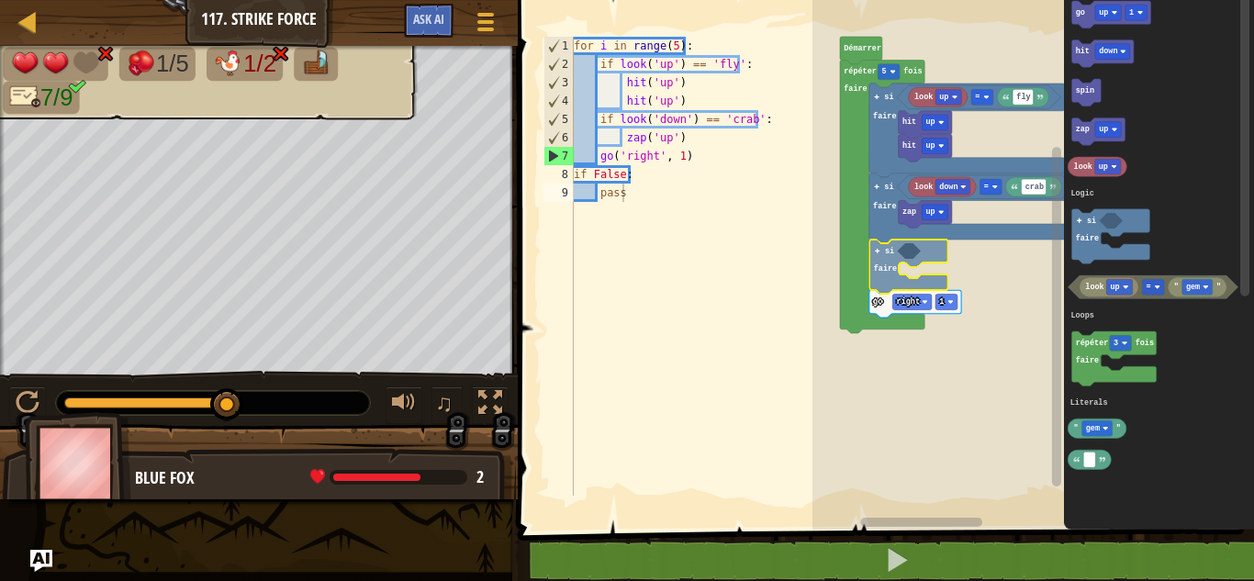
click at [882, 265] on div "Logic Loops Literals Démarrer répéter 5 fois faire look up fly = hit up hit up …" at bounding box center [1032, 260] width 441 height 539
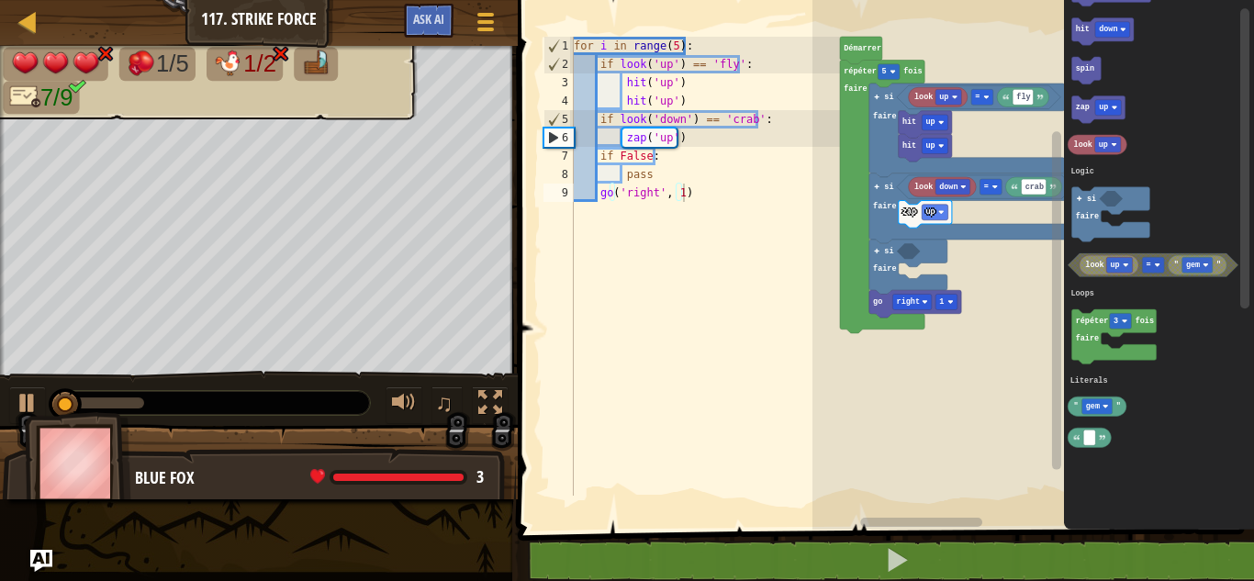
click at [947, 260] on div "Logic Loops Literals Démarrer répéter 5 fois faire look up fly = hit up hit up …" at bounding box center [1032, 260] width 441 height 539
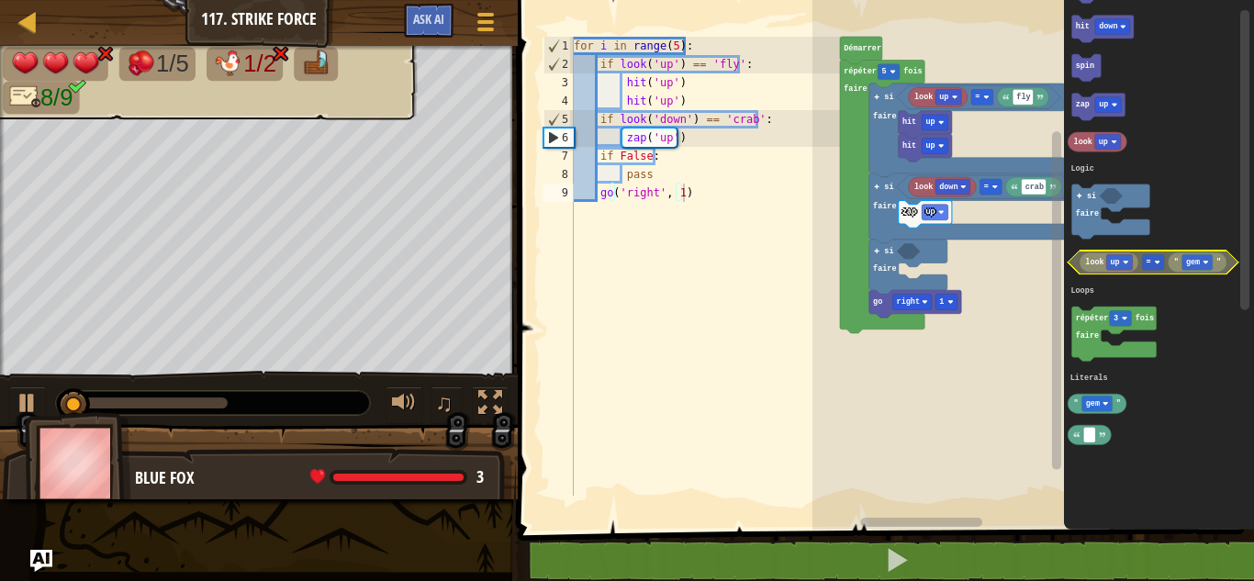
click at [1197, 261] on text "gem" at bounding box center [1193, 262] width 14 height 9
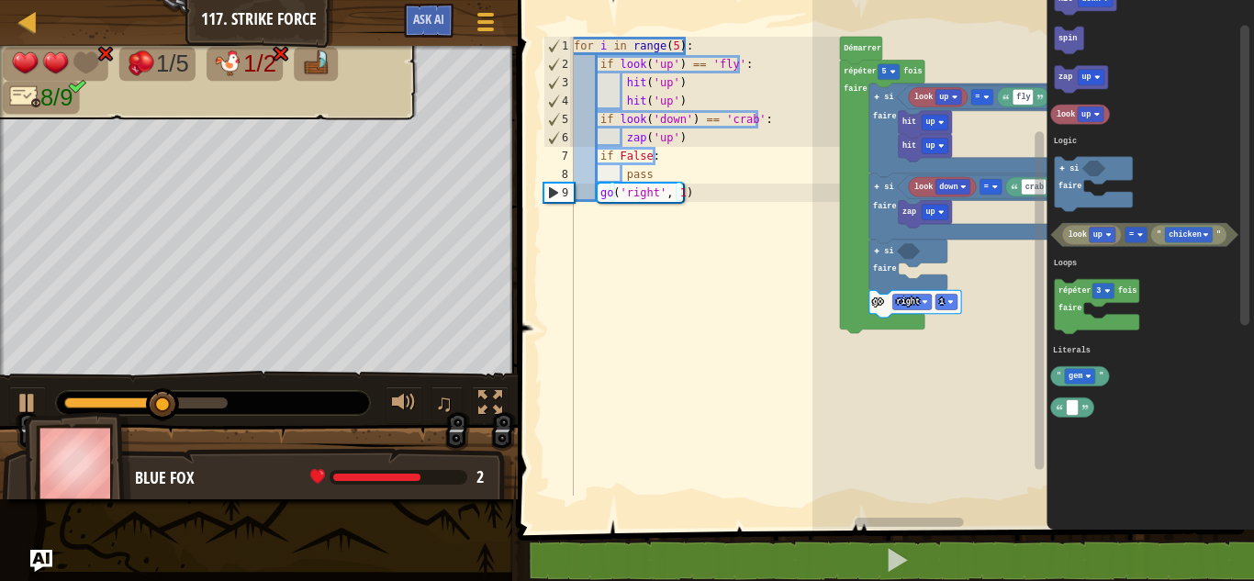
click at [1016, 248] on div "Logic Loops Literals Démarrer répéter 5 fois faire look up fly = hit up hit up …" at bounding box center [1032, 260] width 441 height 539
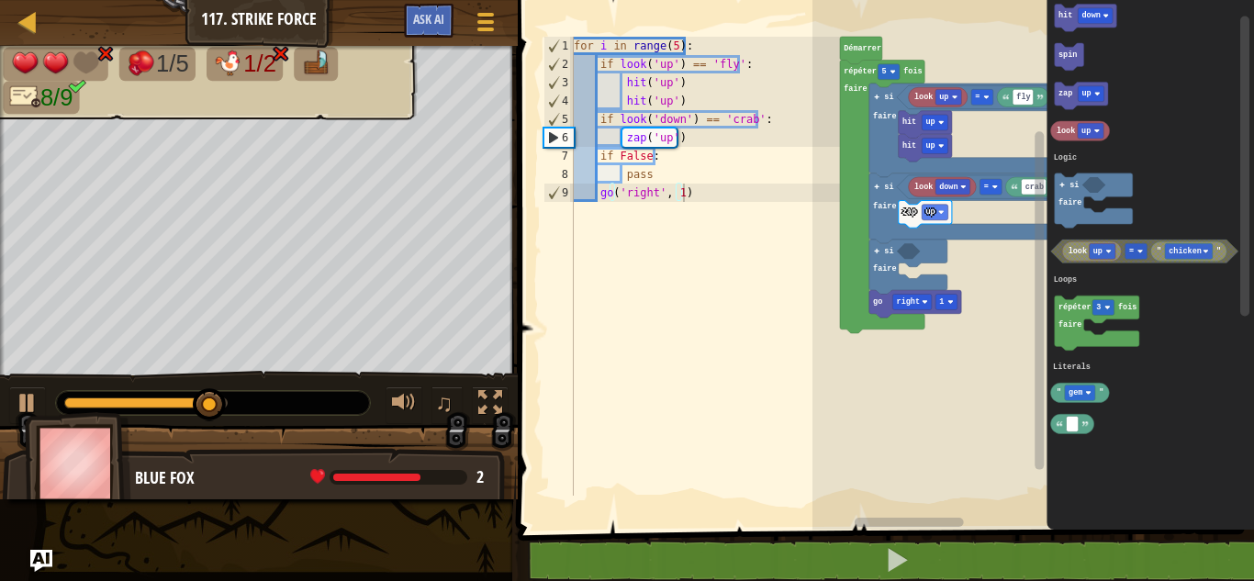
click at [999, 250] on div "Logic Loops Literals Démarrer répéter 5 fois faire look up fly = hit up hit up …" at bounding box center [1032, 260] width 441 height 539
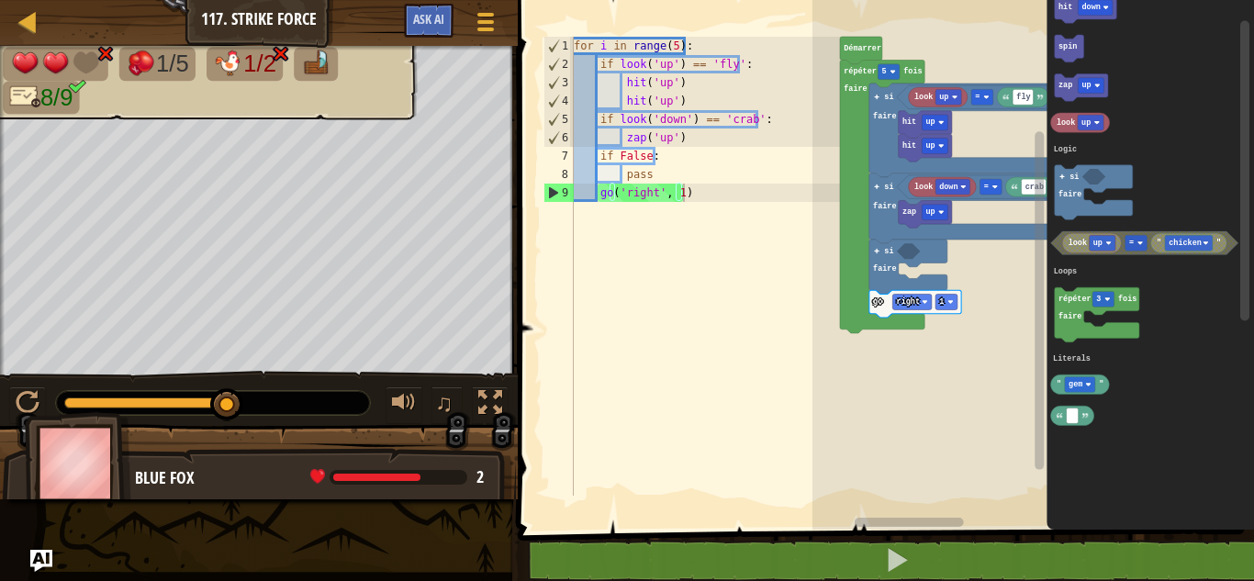
click at [1090, 248] on g "look up " chicken " =" at bounding box center [1144, 243] width 187 height 24
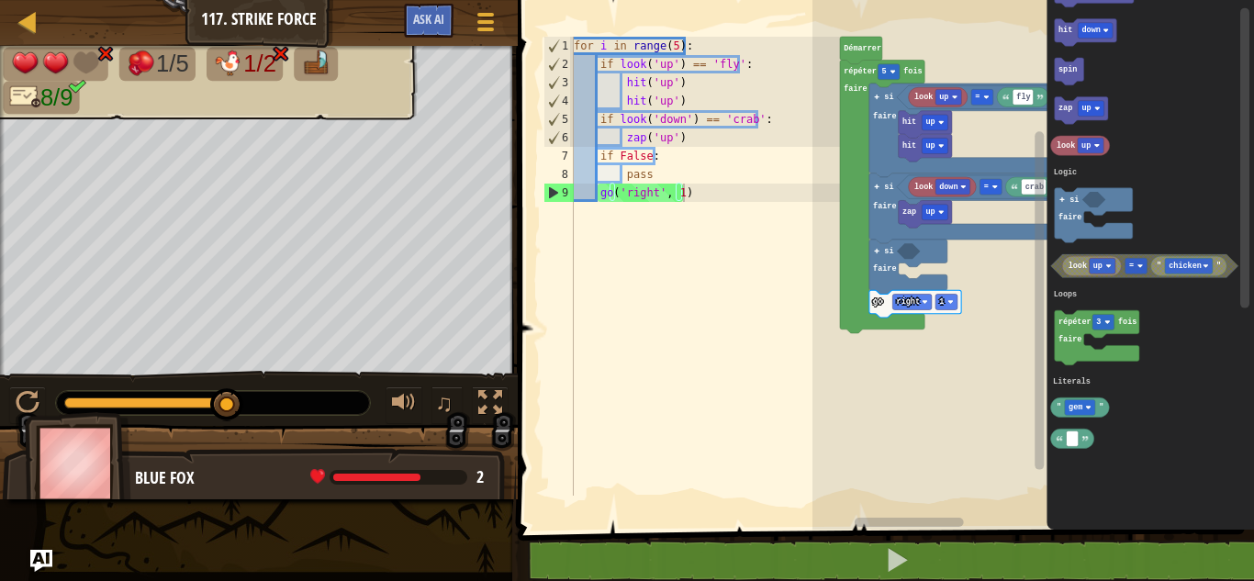
click at [951, 260] on div "Logic Loops Literals Démarrer répéter 5 fois faire look up fly = hit up hit up …" at bounding box center [1032, 260] width 441 height 539
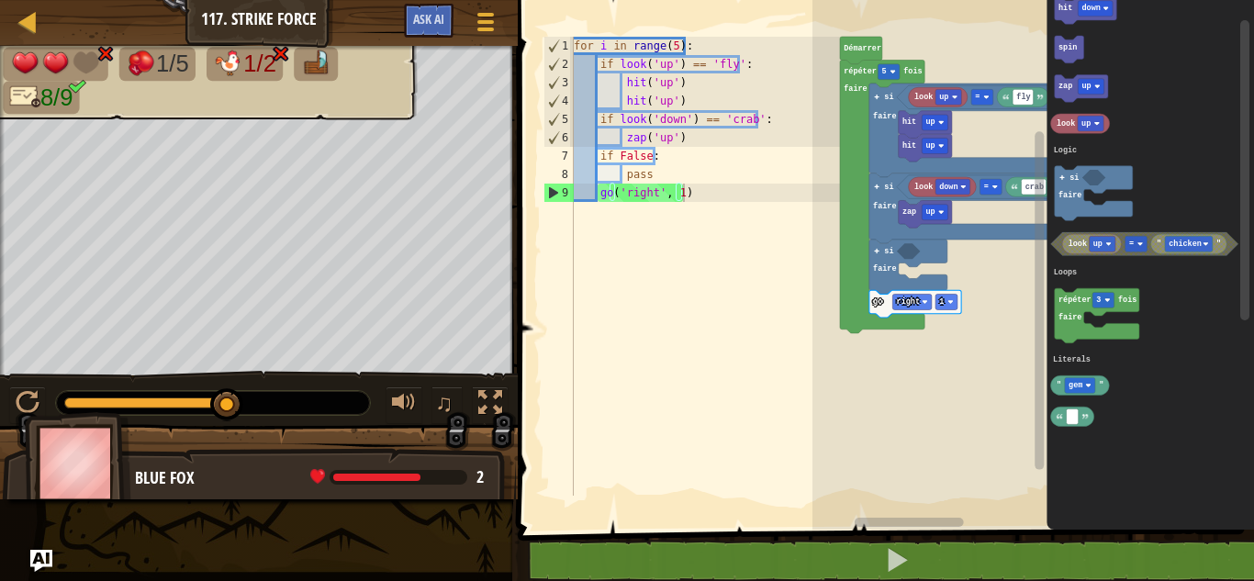
click at [1065, 246] on g "look up " chicken " =" at bounding box center [1144, 244] width 187 height 24
click at [1021, 246] on div "Logic Loops Literals Démarrer répéter 5 fois faire look up fly = hit up hit up …" at bounding box center [1032, 260] width 441 height 539
click at [1083, 246] on text "look" at bounding box center [1077, 244] width 18 height 9
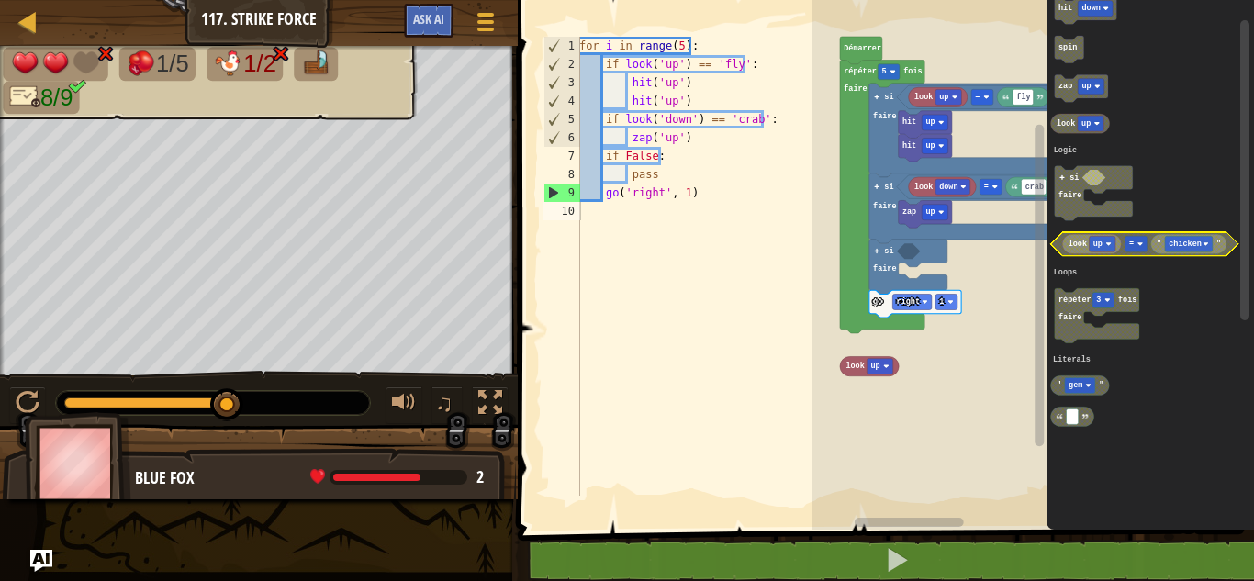
click at [1074, 253] on icon "Espace de travail de Blocky" at bounding box center [1091, 243] width 59 height 19
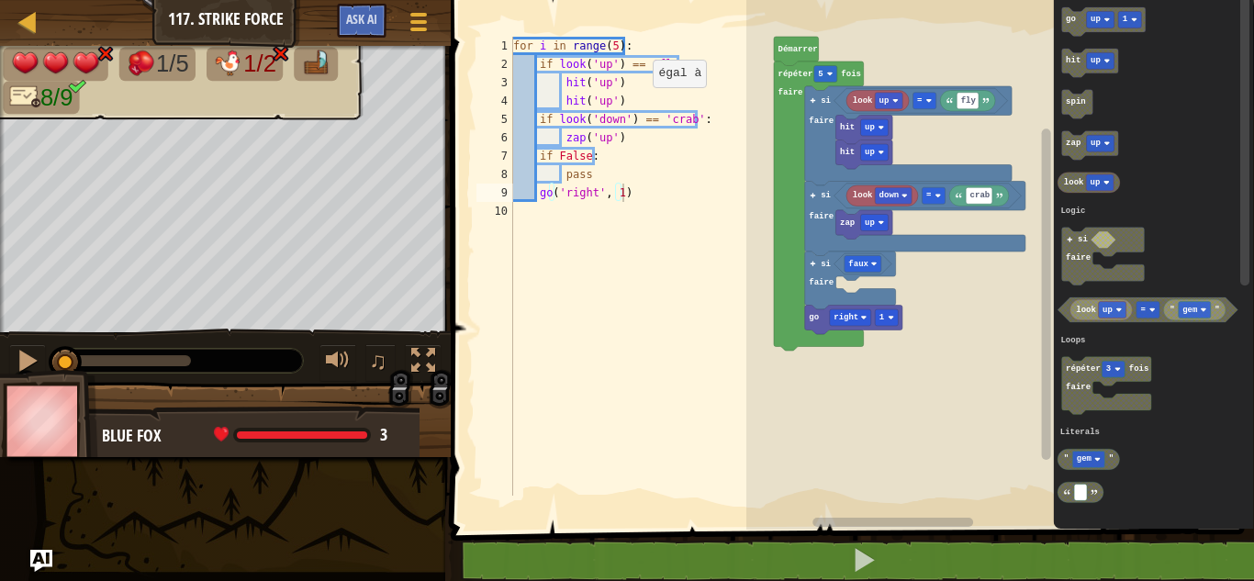
click at [1051, 191] on div "Logic Loops Literals look up fly = hit up hit up look down crab = zap up faux g…" at bounding box center [1000, 260] width 508 height 539
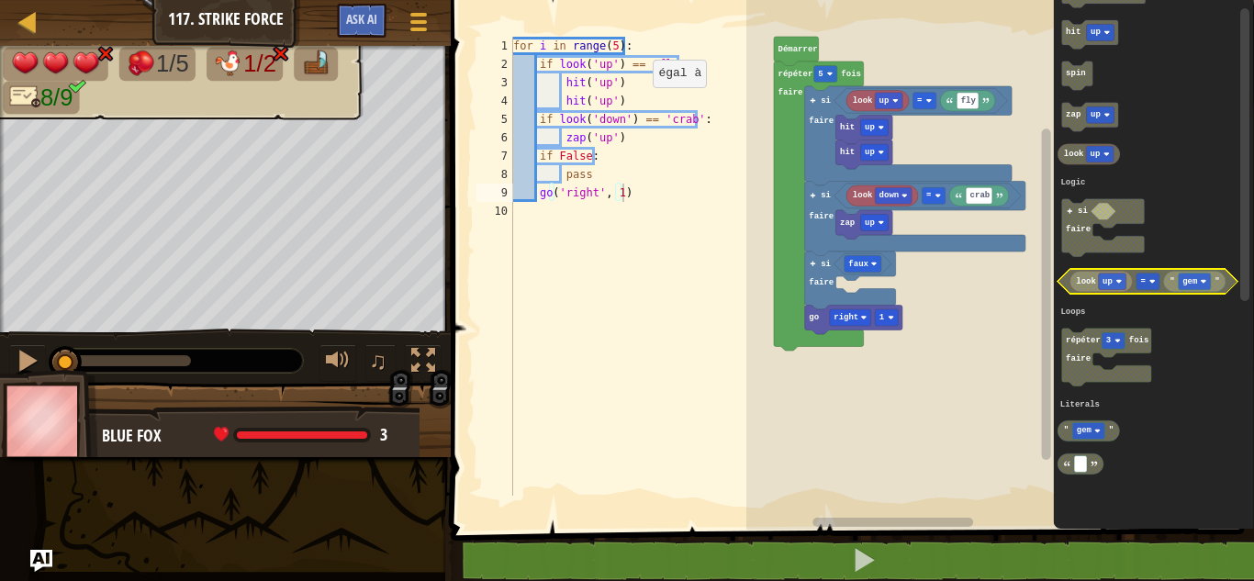
click at [1077, 287] on g "look up " gem " =" at bounding box center [1147, 282] width 181 height 25
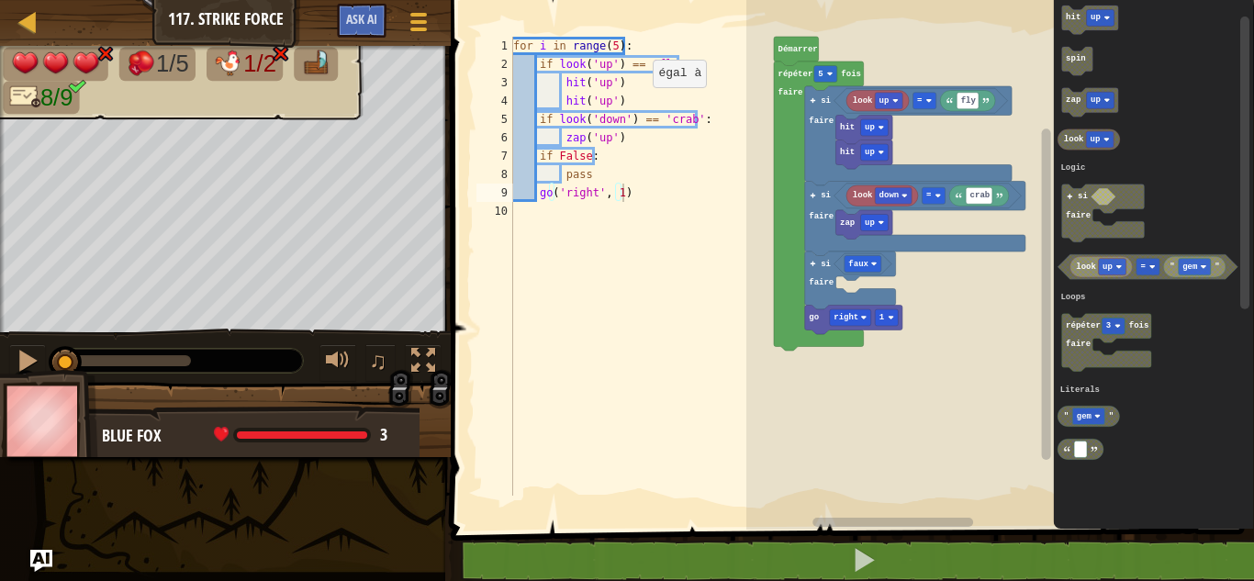
click at [1105, 280] on g "look up " gem " =" at bounding box center [1147, 267] width 181 height 25
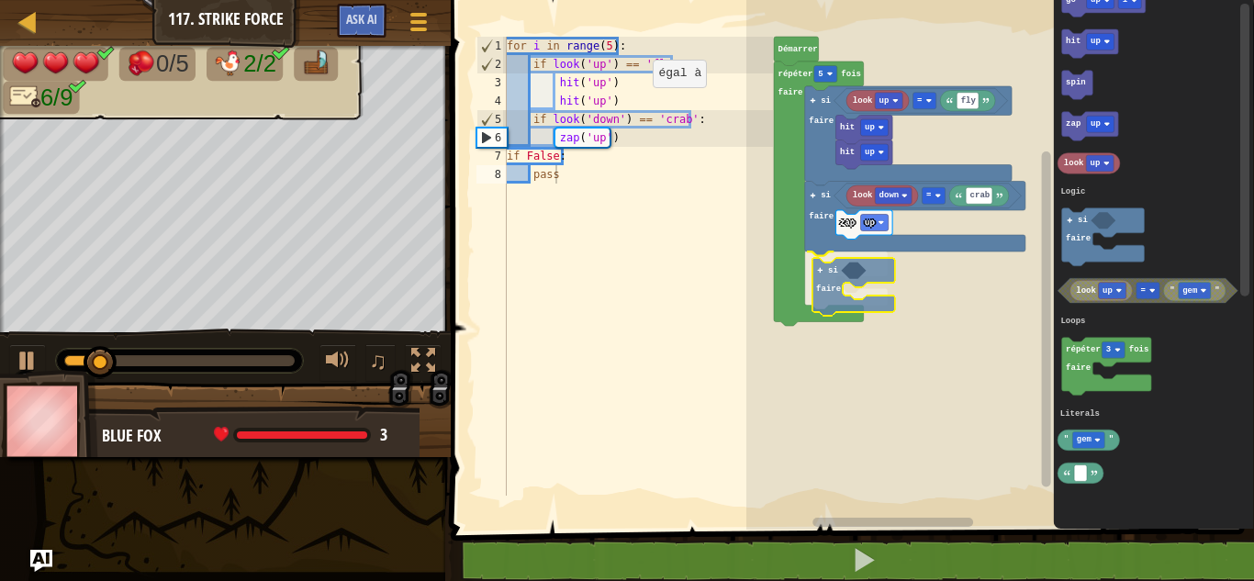
click at [835, 276] on div "Logic Loops Literals Démarrer répéter 5 fois faire look up fly = hit up hit up …" at bounding box center [1000, 260] width 508 height 539
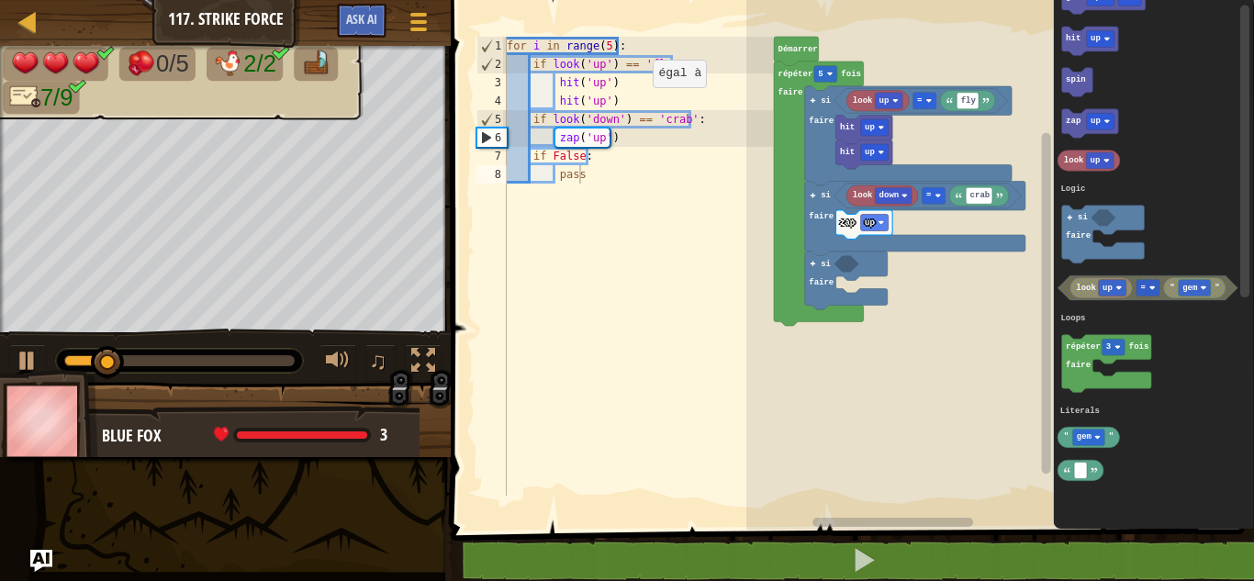
click at [813, 276] on div "Logic Loops Literals Démarrer répéter 5 fois faire look up fly = hit up hit up …" at bounding box center [1000, 260] width 508 height 539
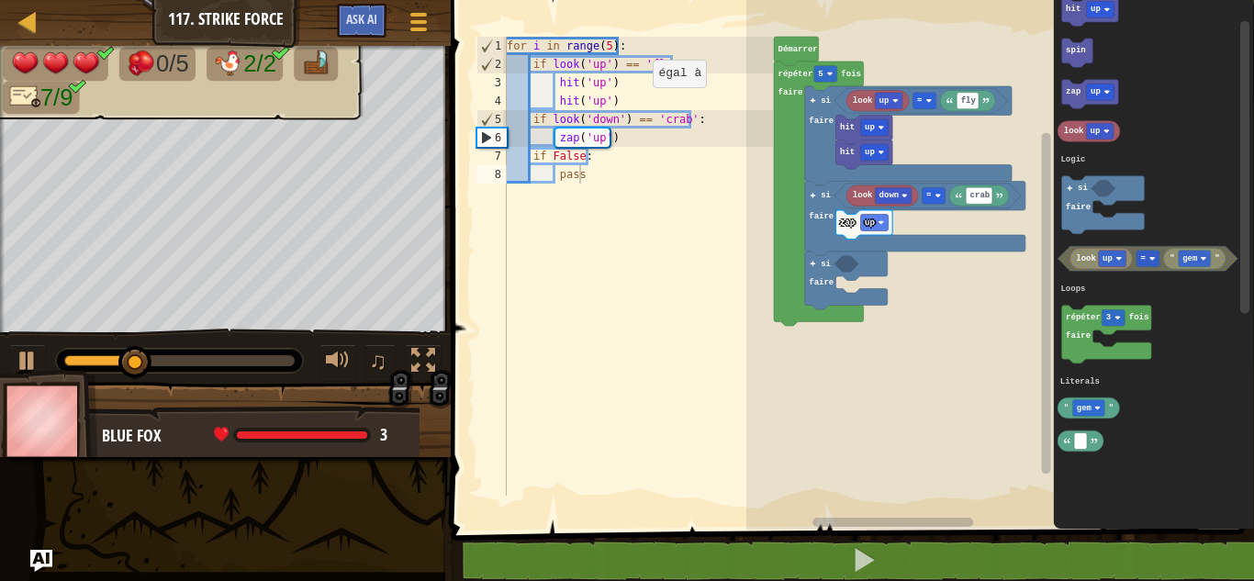
click at [985, 258] on div "Logic Loops Literals Démarrer répéter 5 fois faire look up fly = hit up hit up …" at bounding box center [1000, 260] width 508 height 539
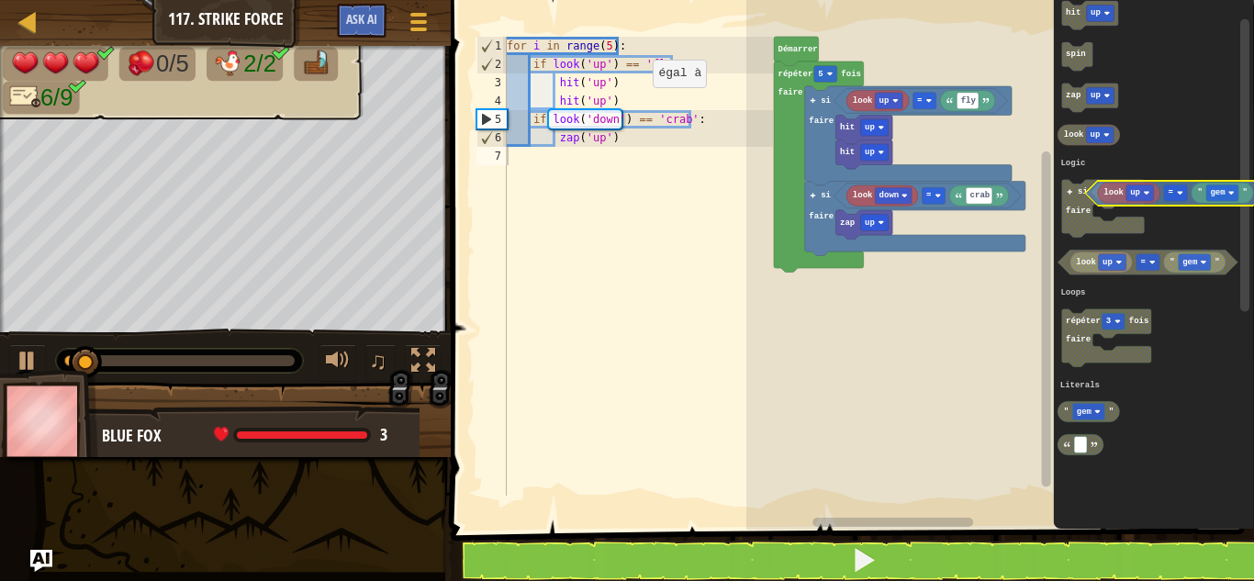
click at [1163, 195] on icon "go up 1 hit up spin zap up look up look up " gem " = répéter 3 fois faire " gem…" at bounding box center [1153, 260] width 200 height 539
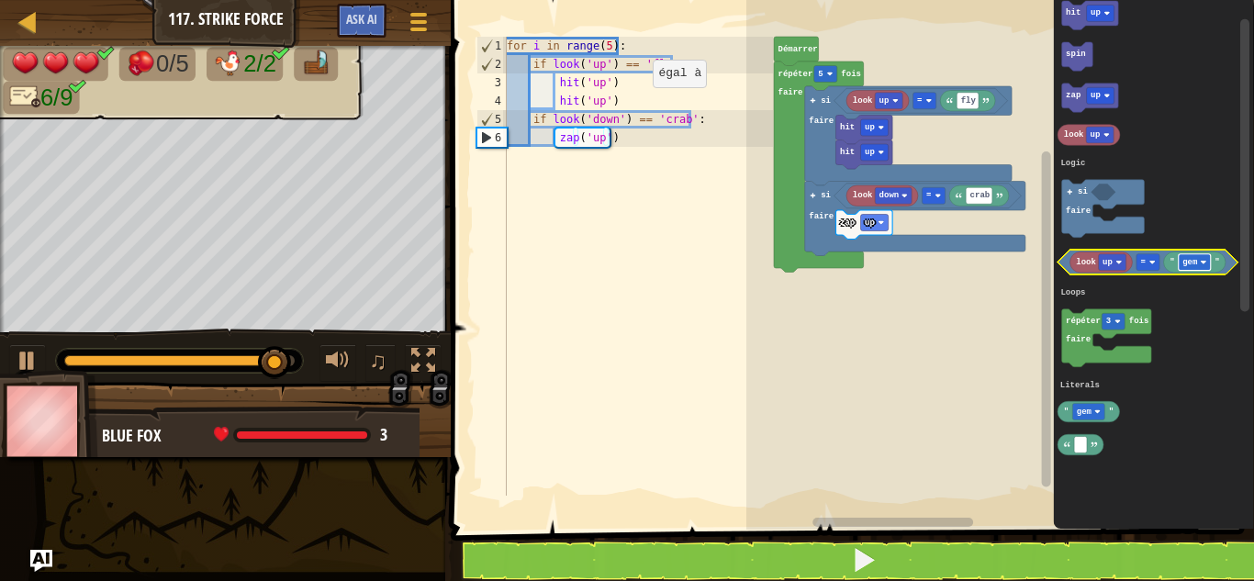
click at [1192, 270] on rect "Espace de travail de Blocky" at bounding box center [1194, 262] width 32 height 17
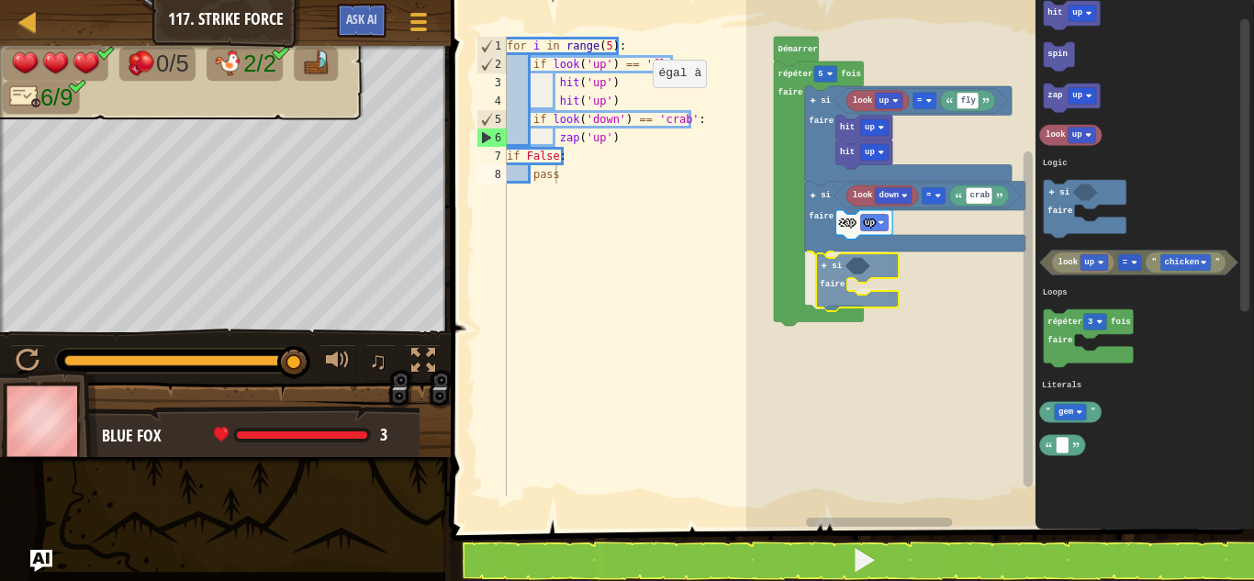
click at [844, 266] on div "Logic Loops Literals Démarrer répéter 5 fois faire look up fly = hit up hit up …" at bounding box center [1000, 260] width 508 height 539
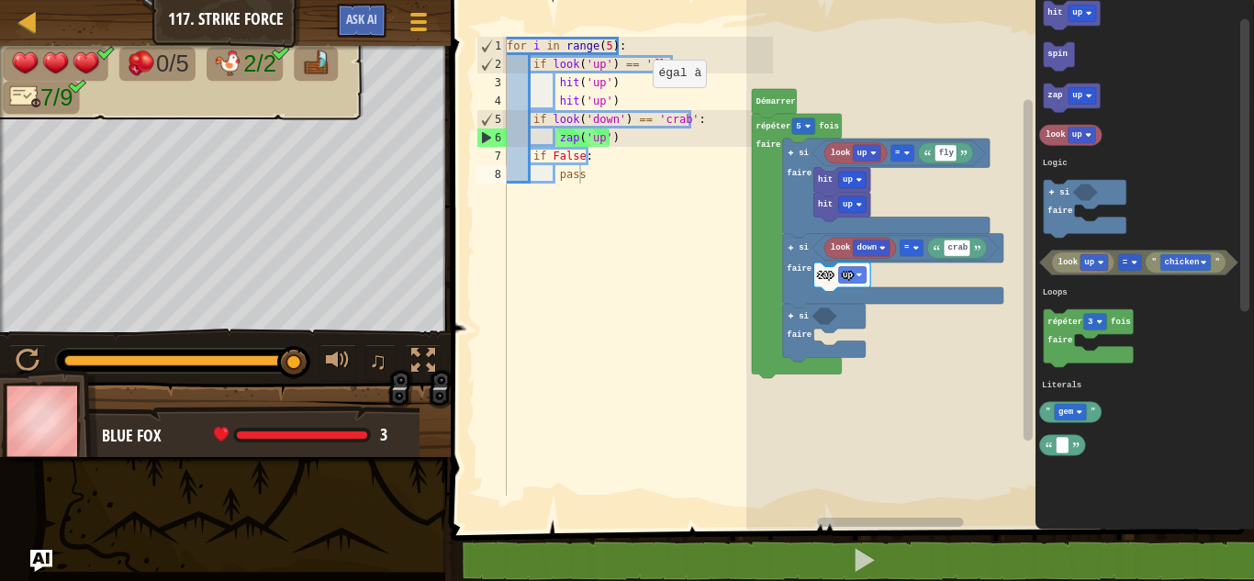
click at [768, 565] on div "1 2 3 4 5 6 7 8 for i in range ( 5 ) : if look ( 'up' ) == 'fly' : hit ( 'up' )…" at bounding box center [849, 296] width 809 height 574
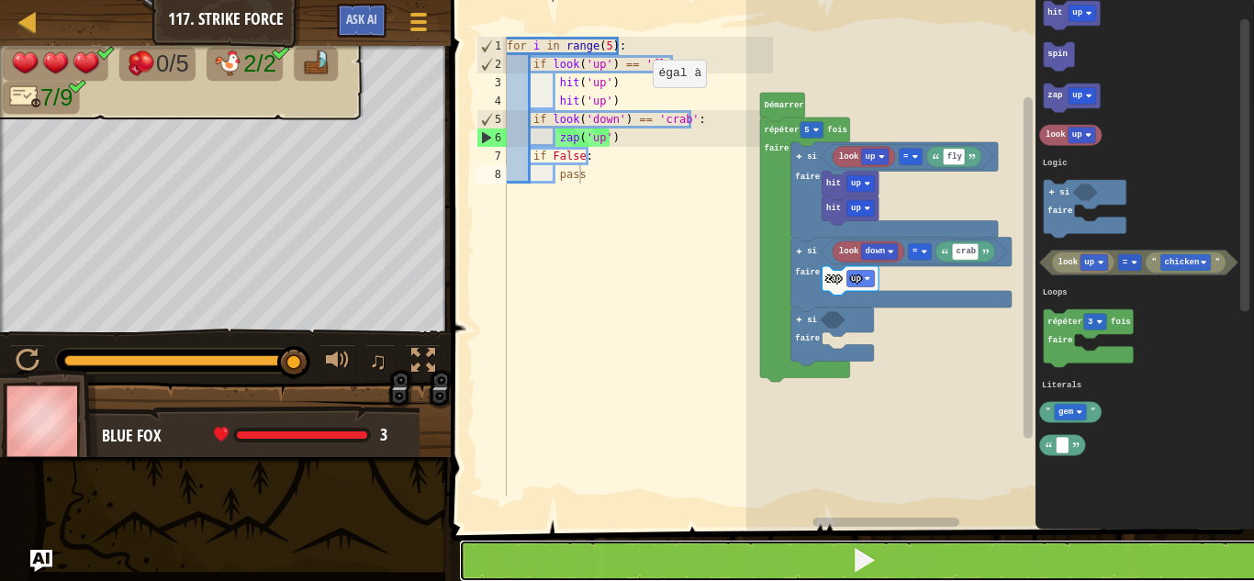
click at [771, 557] on button at bounding box center [863, 561] width 809 height 42
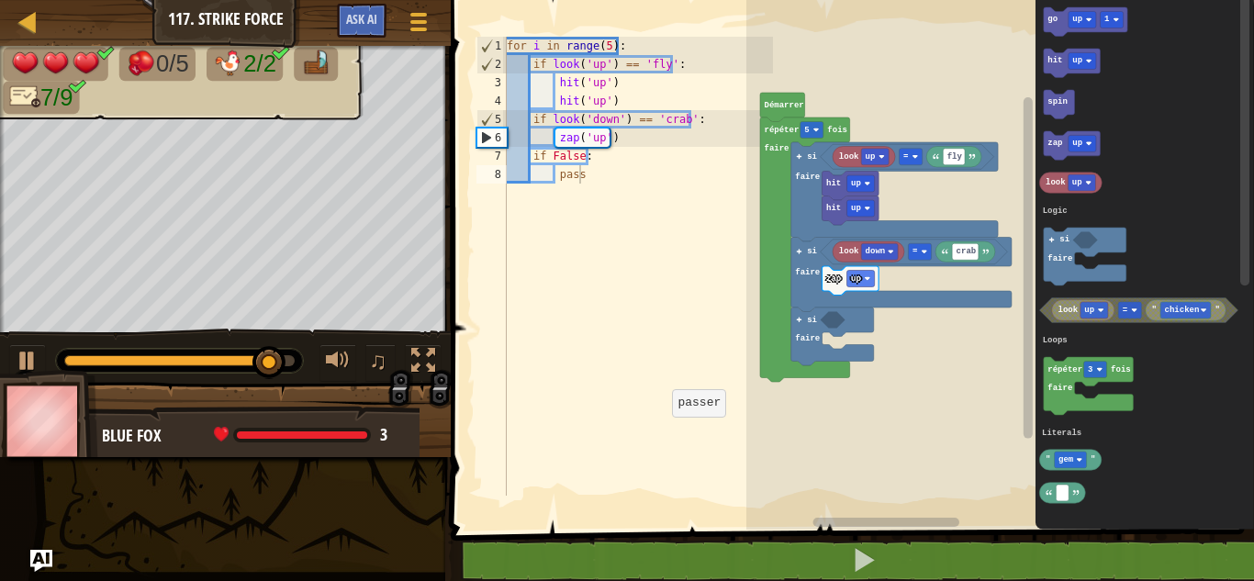
click at [1131, 186] on icon "Espace de travail de Blocky" at bounding box center [1143, 260] width 218 height 539
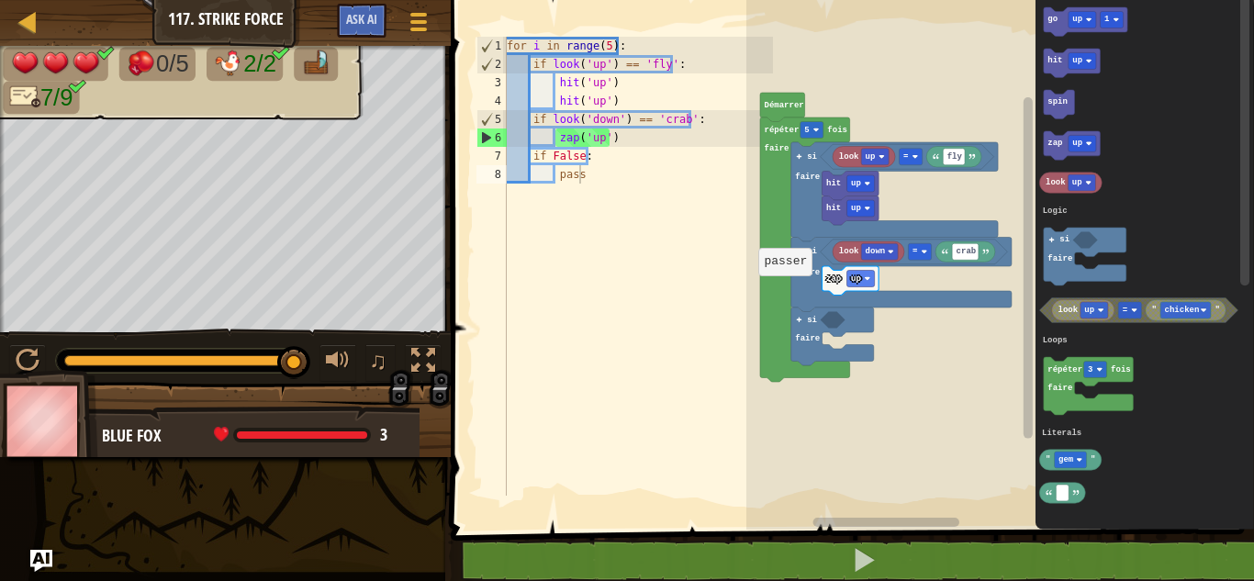
click at [742, 303] on div "for i in range ( 5 ) : if look ( 'up' ) == 'fly' : hit ( 'up' ) hit ( 'up' ) if…" at bounding box center [638, 285] width 270 height 496
click at [877, 323] on rect "Espace de travail de Blocky" at bounding box center [1000, 260] width 508 height 539
click at [602, 186] on div "for i in range ( 5 ) : if look ( 'up' ) == 'fly' : hit ( 'up' ) hit ( 'up' ) if…" at bounding box center [638, 285] width 270 height 496
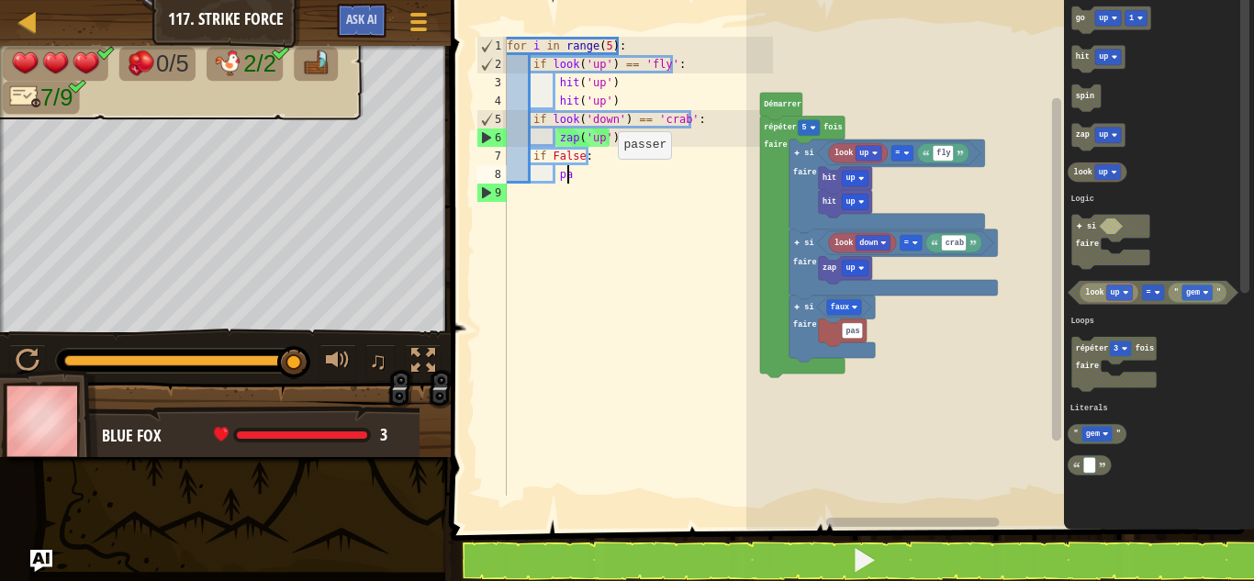
type textarea "p"
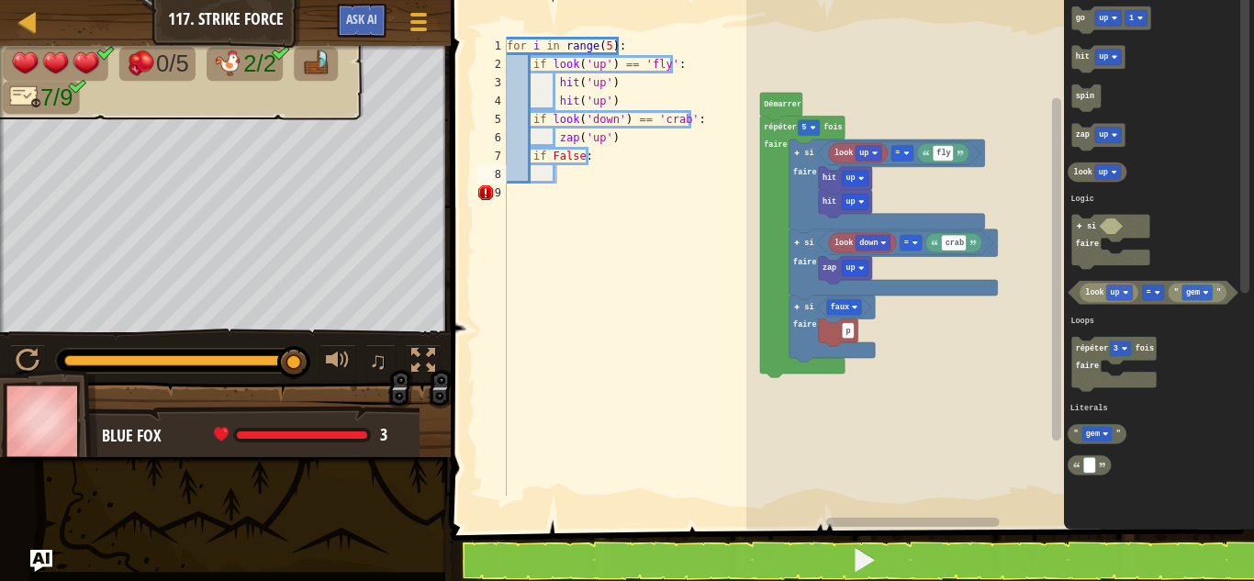
click at [1012, 57] on div "Logic Loops Literals look up fly = hit up hit up look down crab = zap up faux p…" at bounding box center [1000, 260] width 508 height 539
click at [24, 28] on div at bounding box center [28, 21] width 23 height 23
select select "fr"
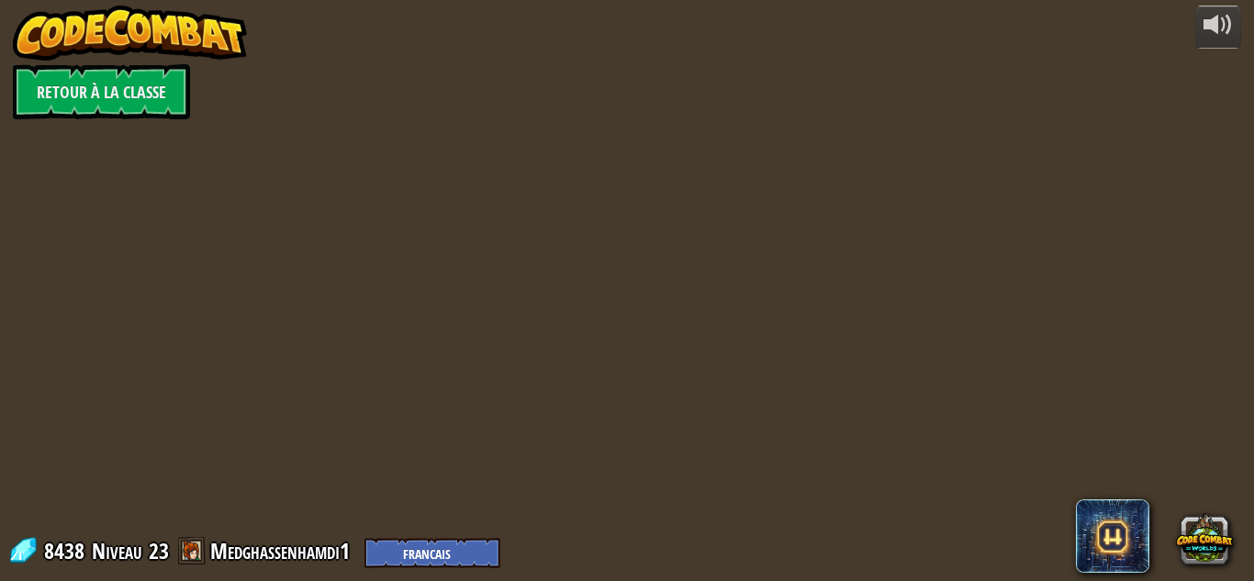
select select "fr"
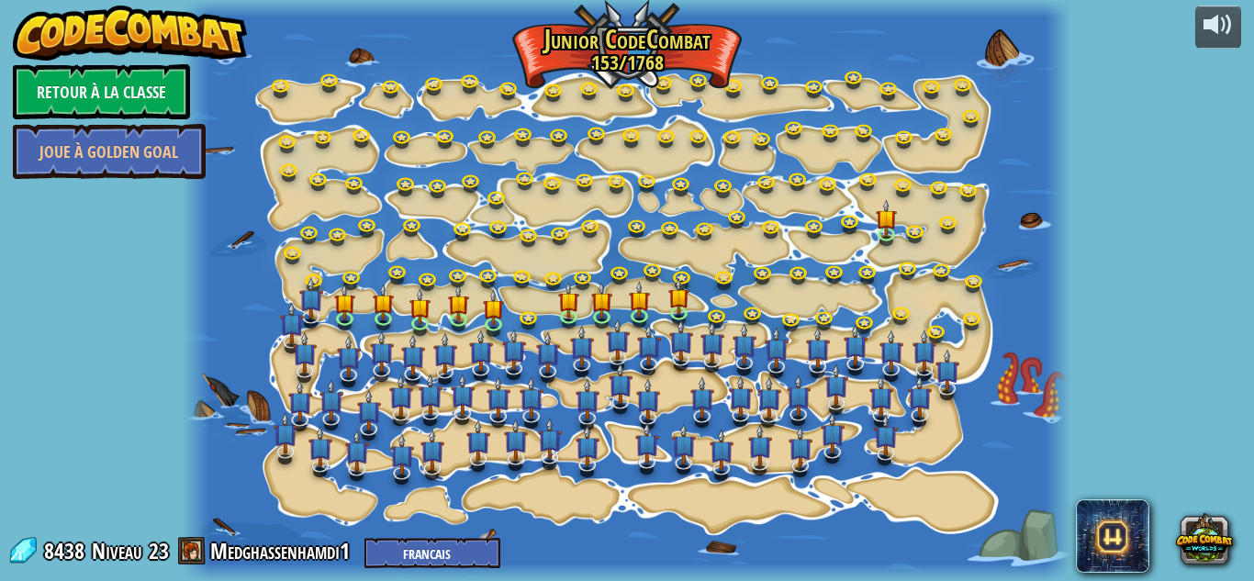
select select "fr"
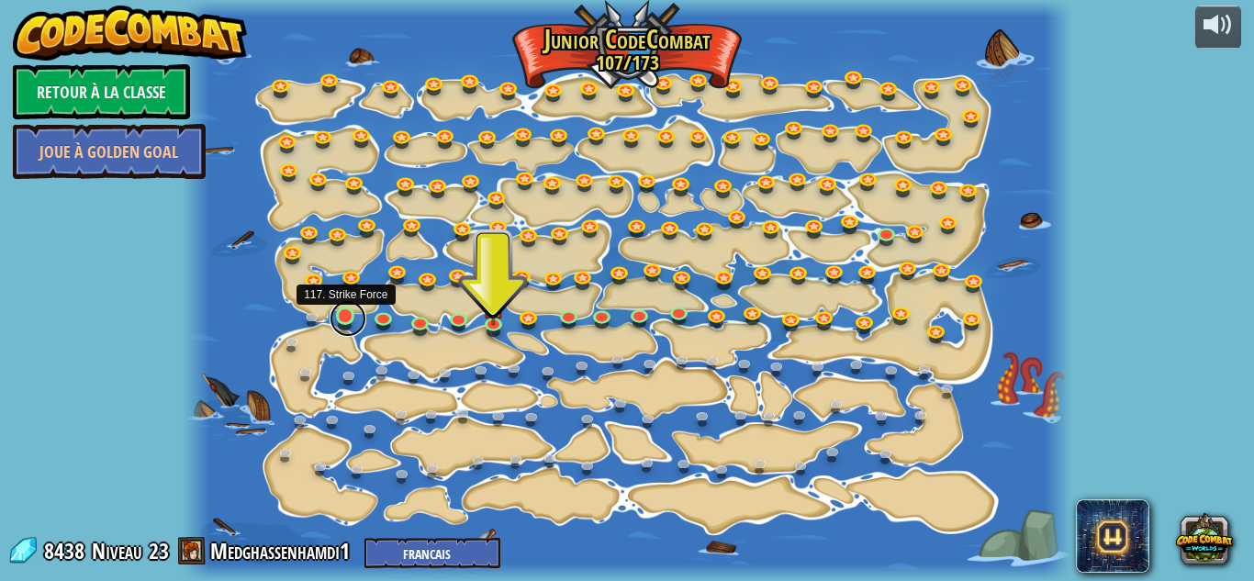
click at [343, 316] on link at bounding box center [347, 318] width 37 height 37
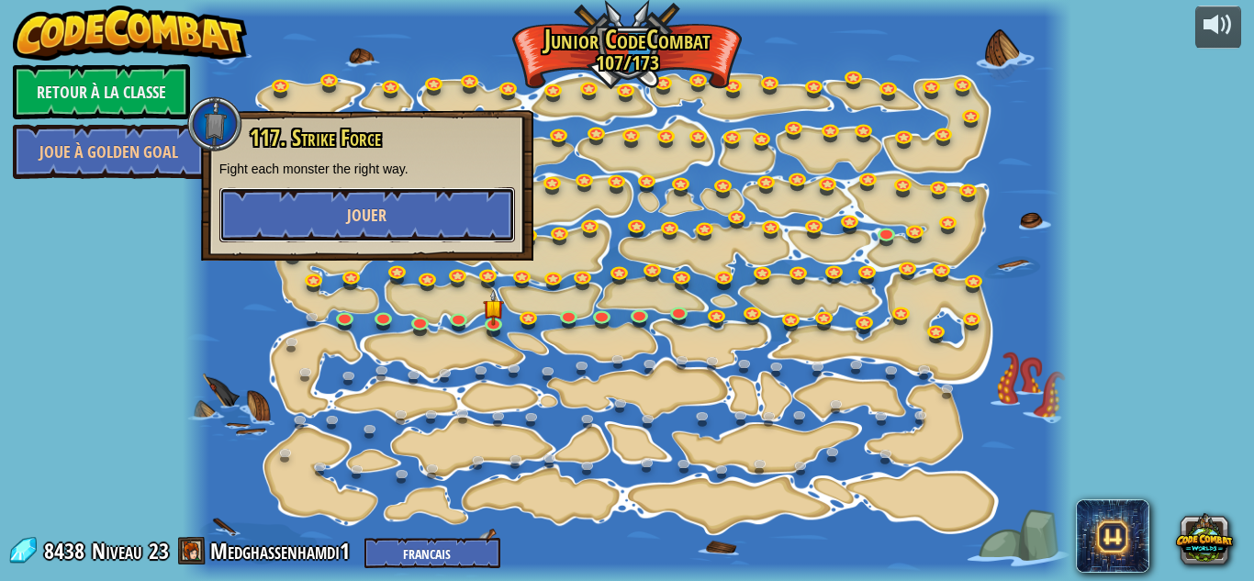
click at [268, 204] on button "Jouer" at bounding box center [367, 214] width 296 height 55
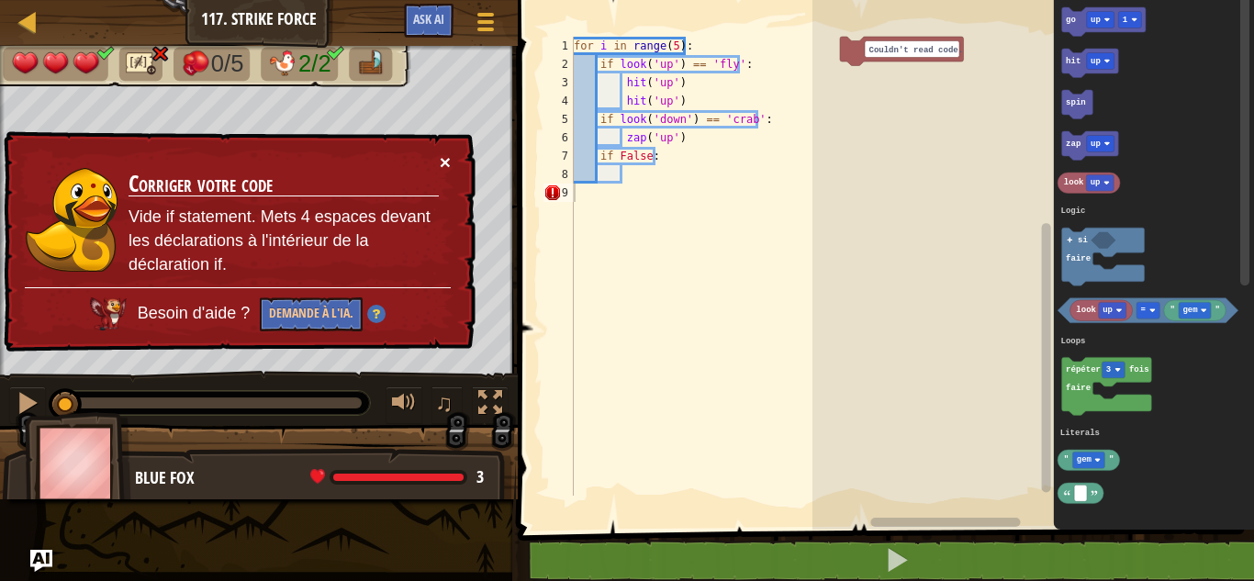
click at [443, 161] on button "×" at bounding box center [445, 161] width 11 height 19
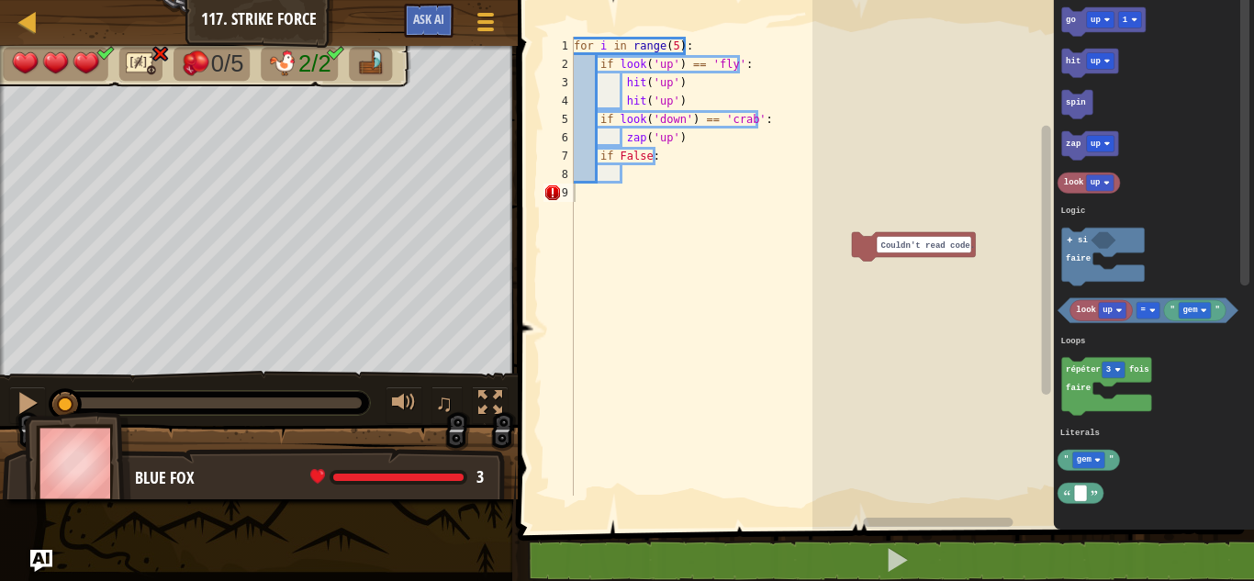
click at [899, 298] on rect "Espace de travail de Blocky" at bounding box center [1032, 260] width 441 height 539
click at [907, 67] on rect "Espace de travail de Blocky" at bounding box center [1032, 260] width 441 height 539
click at [675, 179] on div "for i in range ( 5 ) : if look ( 'up' ) == 'fly' : hit ( 'up' ) hit ( 'up' ) if…" at bounding box center [705, 285] width 271 height 496
click at [656, 157] on div "for i in range ( 5 ) : if look ( 'up' ) == 'fly' : hit ( 'up' ) hit ( 'up' ) if…" at bounding box center [705, 285] width 271 height 496
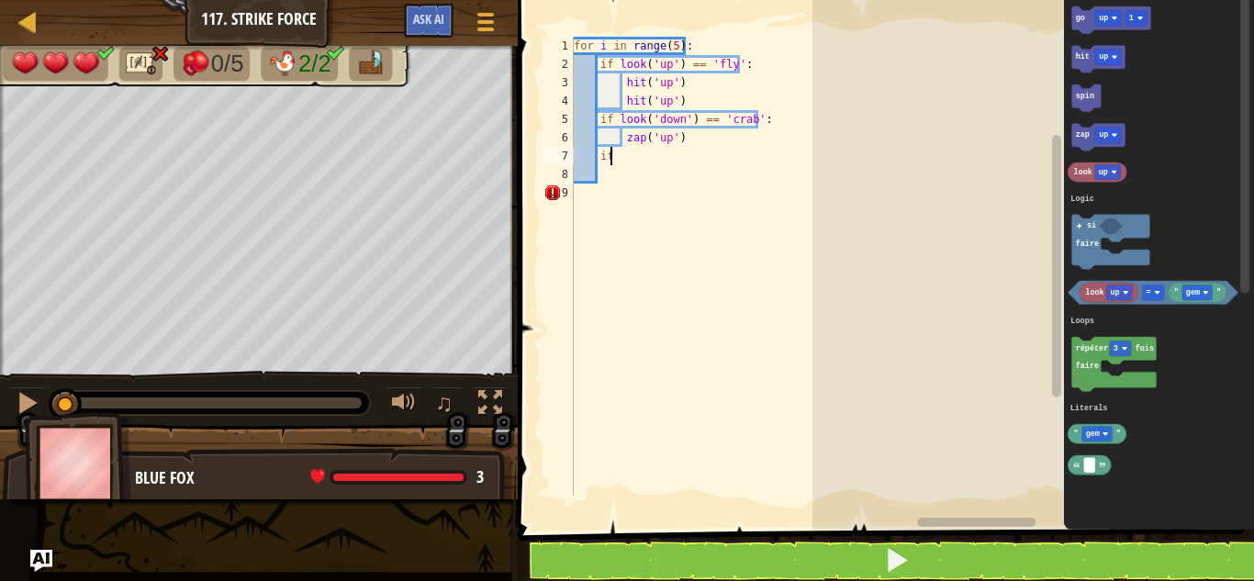
type textarea "zap('up')"
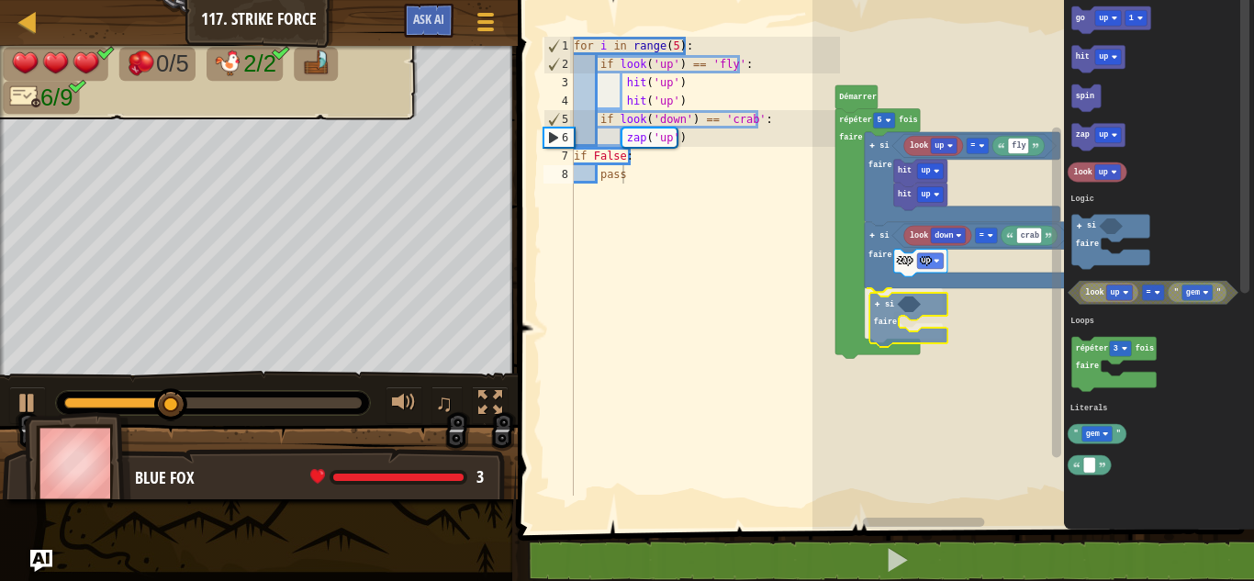
click at [884, 308] on div "Logic Loops Literals look up fly = hit up hit up look down crab = zap up si fai…" at bounding box center [1032, 260] width 441 height 539
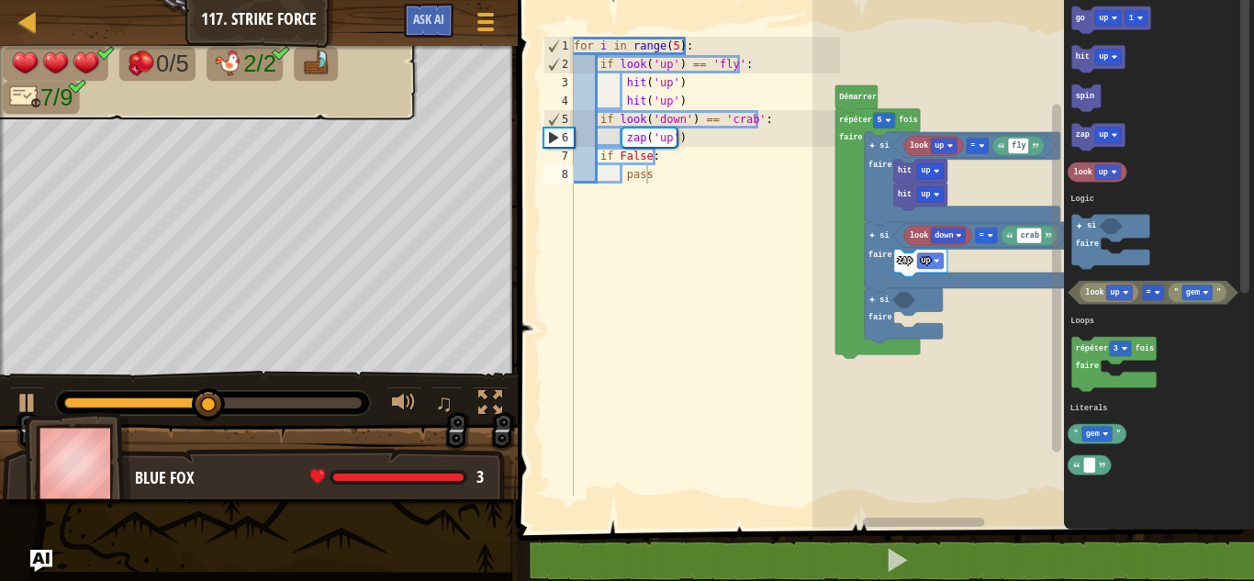
click at [1090, 304] on icon "Espace de travail de Blocky" at bounding box center [1152, 293] width 171 height 24
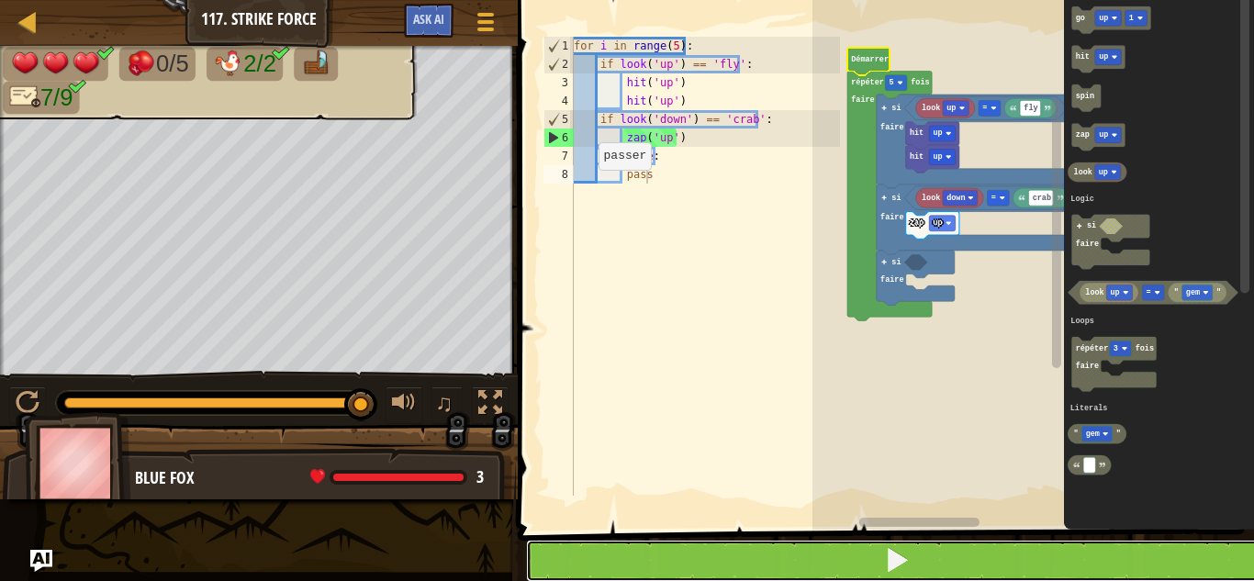
click at [745, 561] on button at bounding box center [897, 561] width 742 height 42
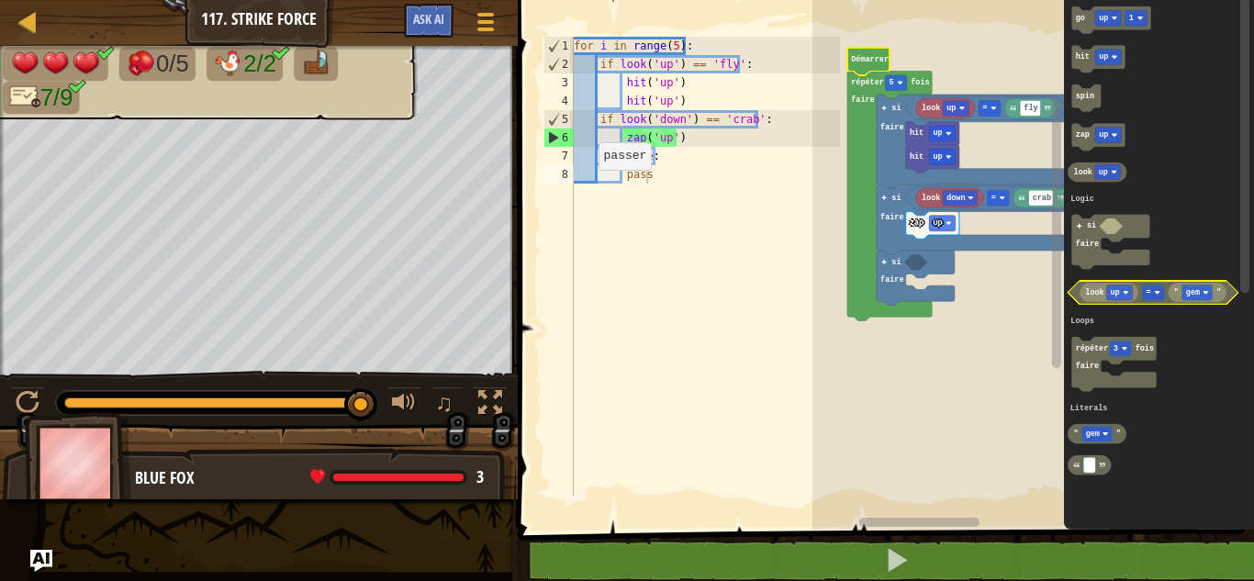
click at [1151, 292] on rect "Espace de travail de Blocky" at bounding box center [1153, 293] width 22 height 16
click at [1204, 292] on image "Espace de travail de Blocky" at bounding box center [1205, 293] width 6 height 6
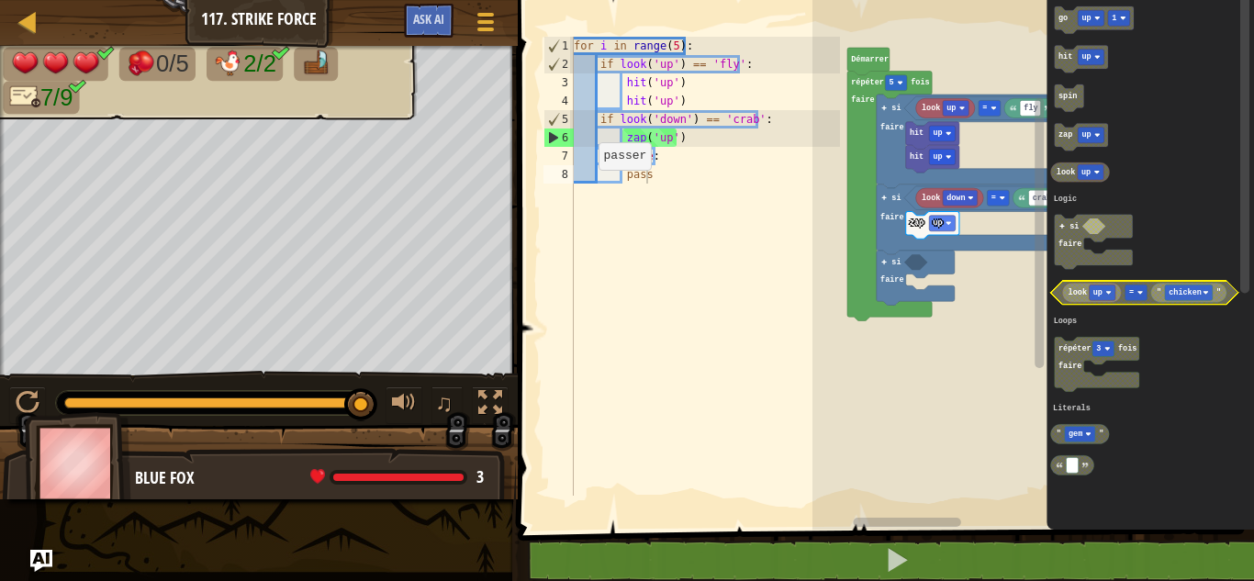
click at [1129, 291] on text "=" at bounding box center [1131, 292] width 5 height 9
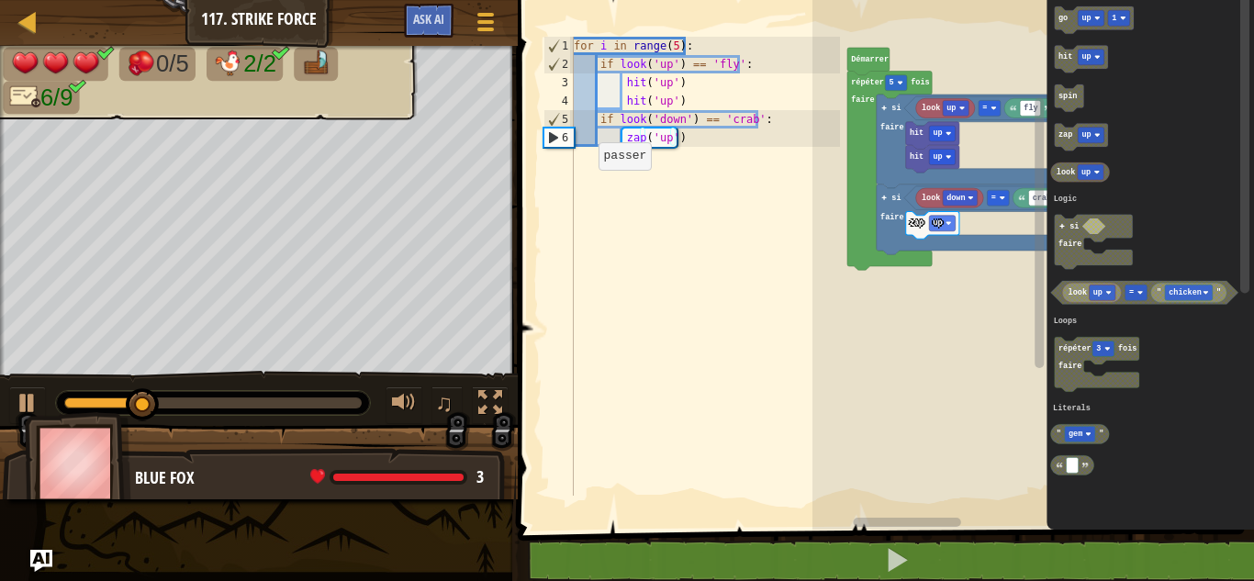
click at [999, 215] on div "Logic Loops Literals look up " gem " = look up fly = hit up hit up look down cr…" at bounding box center [1032, 260] width 441 height 539
click at [1066, 13] on icon "Espace de travail de Blocky" at bounding box center [1094, 20] width 79 height 28
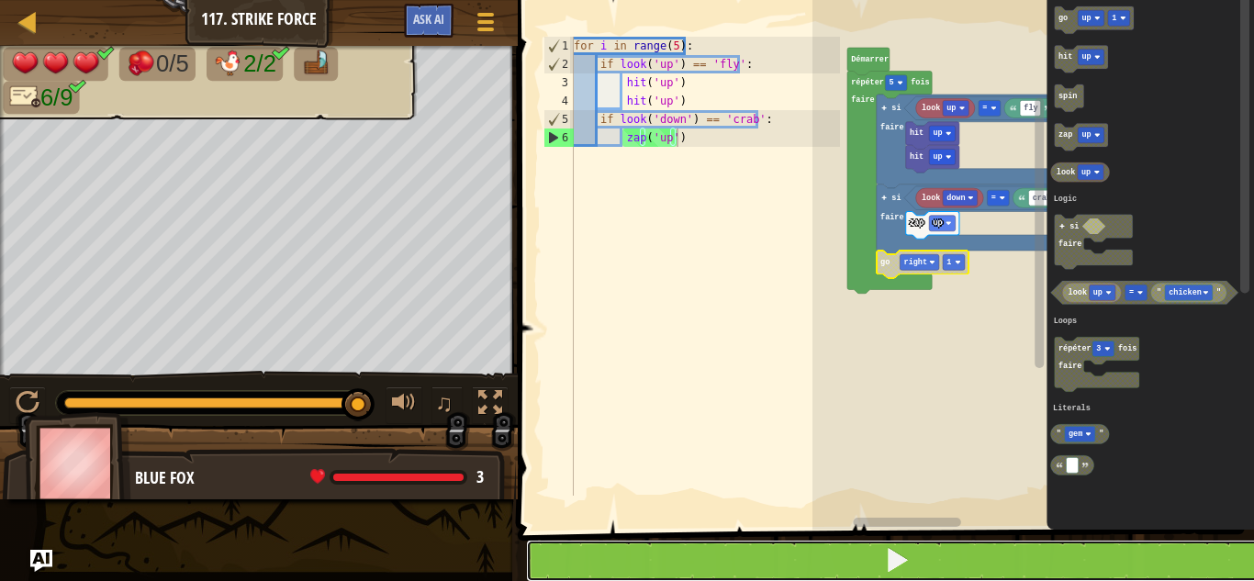
click at [888, 542] on button at bounding box center [897, 561] width 742 height 42
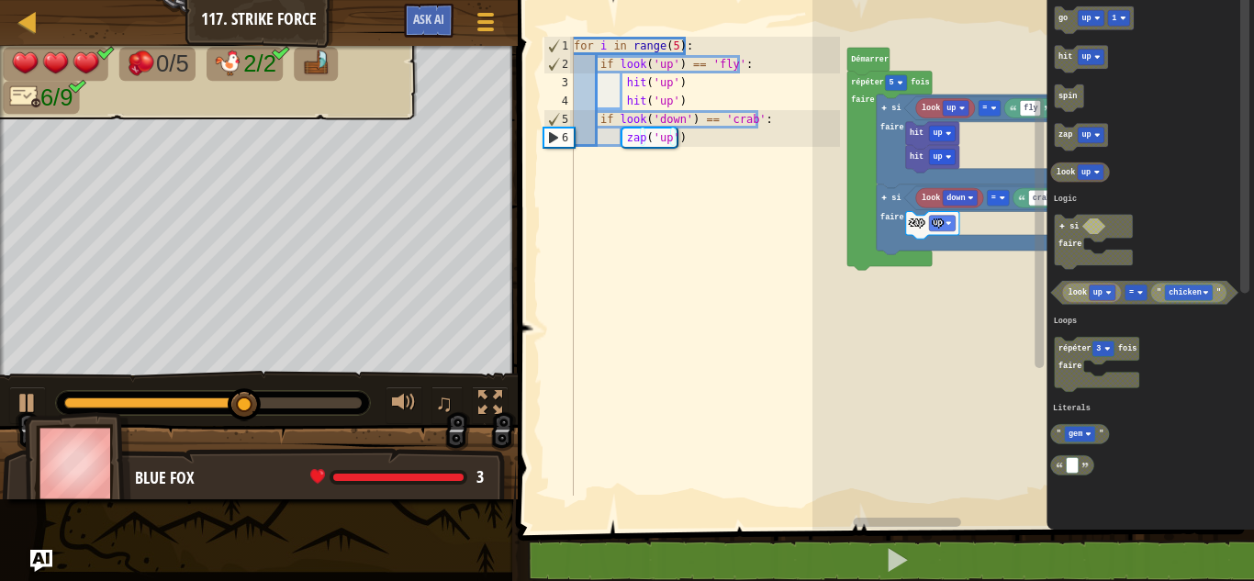
type textarea "zap('up')"
click at [702, 138] on div "for i in range ( 5 ) : if look ( 'up' ) == 'fly' : hit ( 'up' ) hit ( 'up' ) if…" at bounding box center [705, 285] width 271 height 496
type textarea "zap('up')"
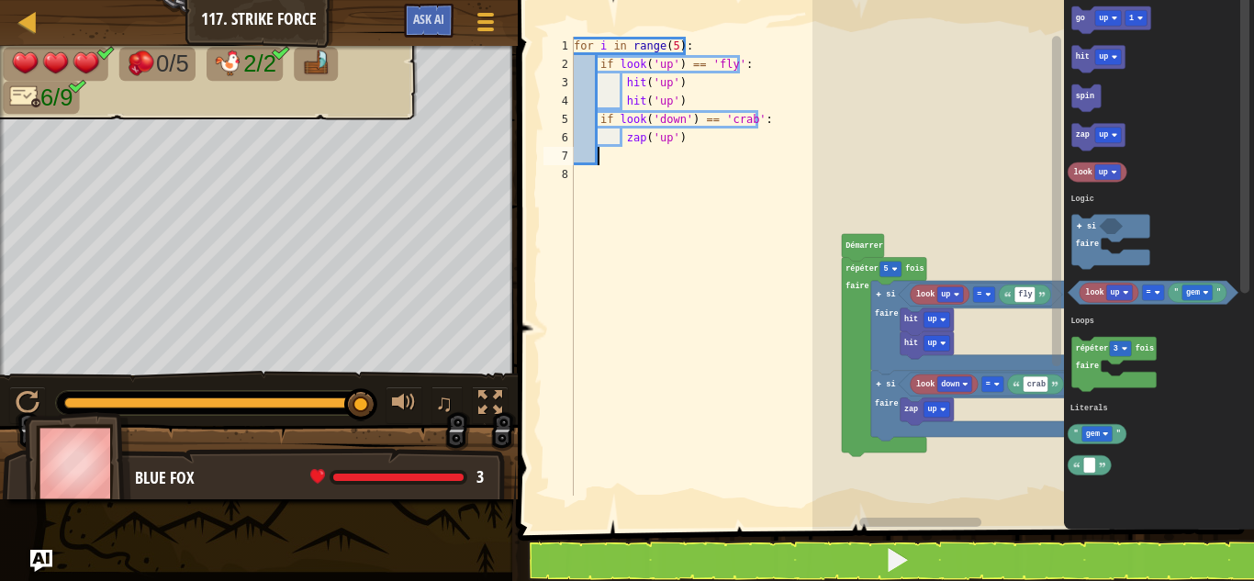
scroll to position [8, 1]
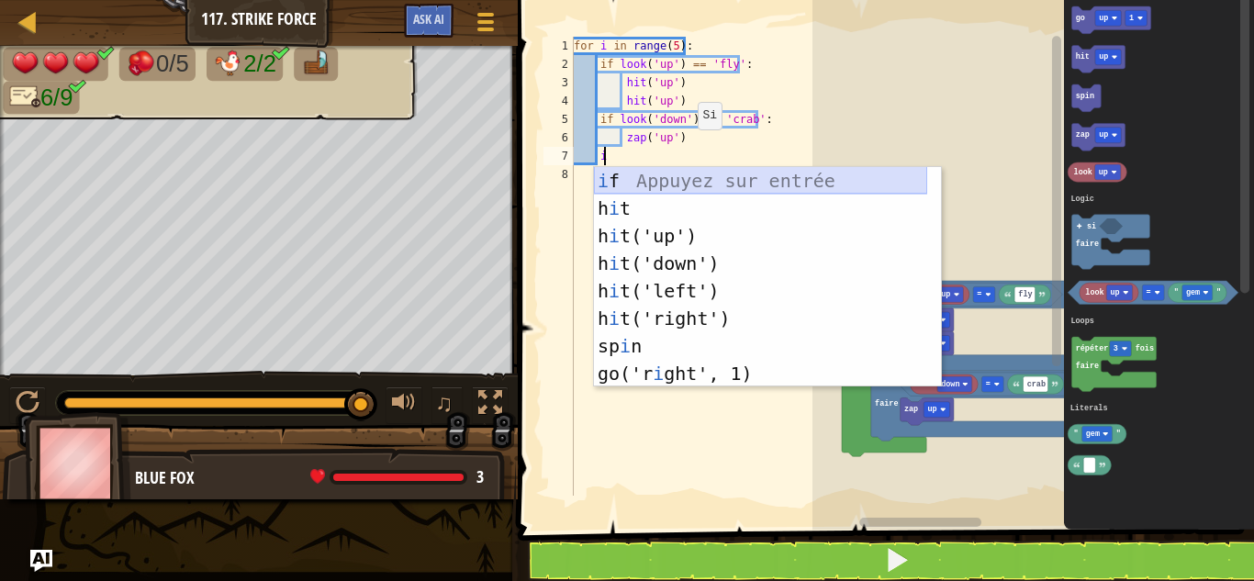
click at [681, 179] on div "i f Appuyez sur entrée h i t Appuyez sur entrée h i t('up') Appuyez sur entrée …" at bounding box center [760, 304] width 333 height 275
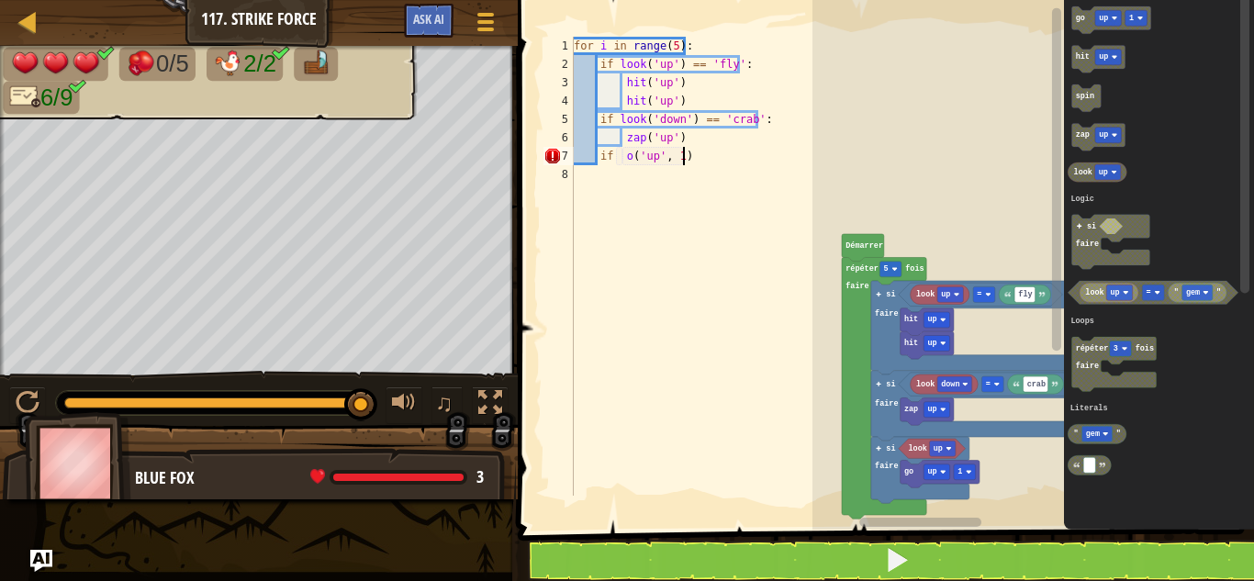
click at [690, 152] on div "for i in range ( 5 ) : if look ( 'up' ) == 'fly' : hit ( 'up' ) hit ( 'up' ) if…" at bounding box center [705, 285] width 271 height 496
click at [611, 156] on div "for i in range ( 5 ) : if look ( 'up' ) == 'fly' : hit ( 'up' ) hit ( 'up' ) if…" at bounding box center [705, 285] width 271 height 496
click at [603, 156] on div "for i in range ( 5 ) : if look ( 'up' ) == 'fly' : hit ( 'up' ) hit ( 'up' ) if…" at bounding box center [705, 285] width 271 height 496
click at [596, 156] on div "for i in range ( 5 ) : if look ( 'up' ) == 'fly' : hit ( 'up' ) hit ( 'up' ) if…" at bounding box center [705, 285] width 271 height 496
type textarea "f"
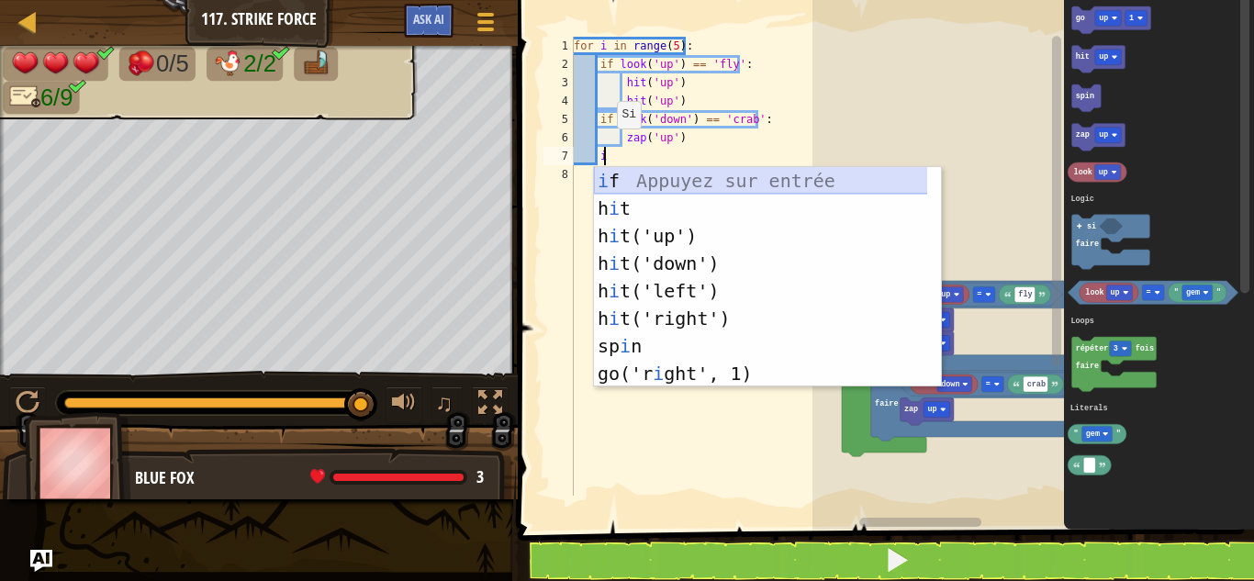
click at [675, 180] on div "i f Appuyez sur entrée h i t Appuyez sur entrée h i t('up') Appuyez sur entrée …" at bounding box center [767, 304] width 347 height 275
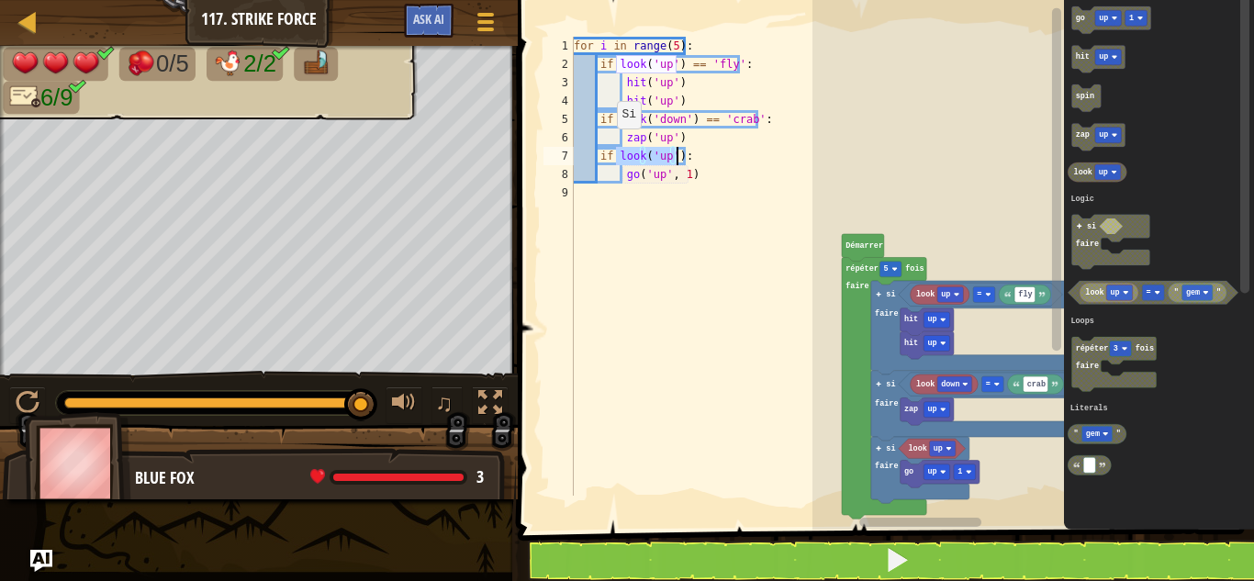
scroll to position [8, 3]
click at [631, 155] on div "for i in range ( 5 ) : if look ( 'up' ) == 'fly' : hit ( 'up' ) hit ( 'up' ) if…" at bounding box center [705, 285] width 271 height 496
type textarea "i"
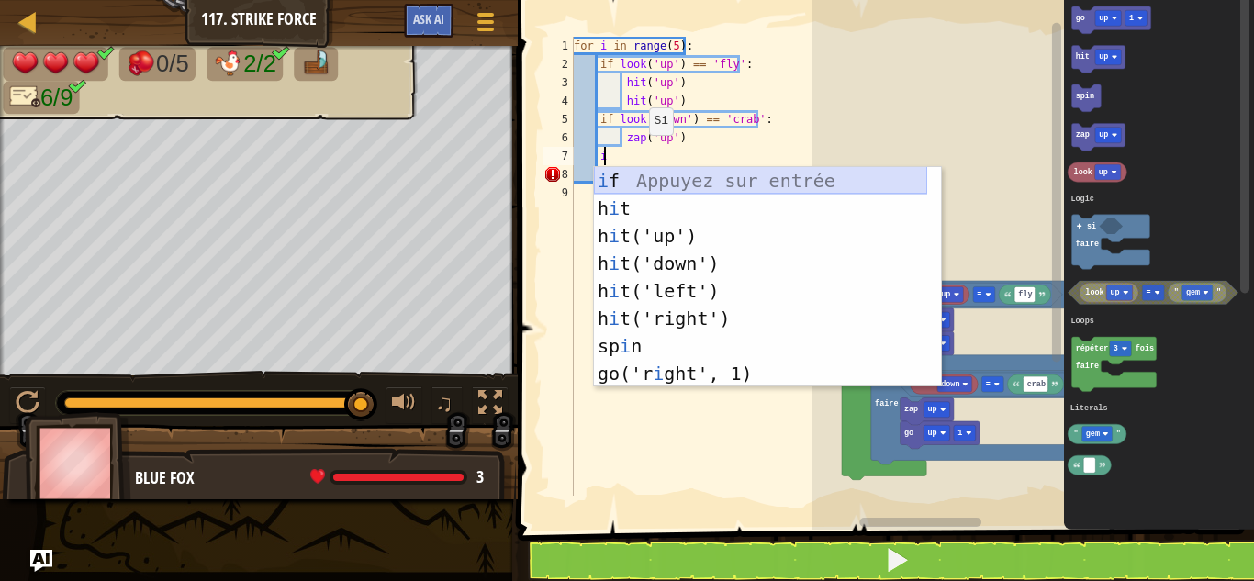
click at [639, 173] on div "i f Appuyez sur entrée h i t Appuyez sur entrée h i t('up') Appuyez sur entrée …" at bounding box center [760, 304] width 333 height 275
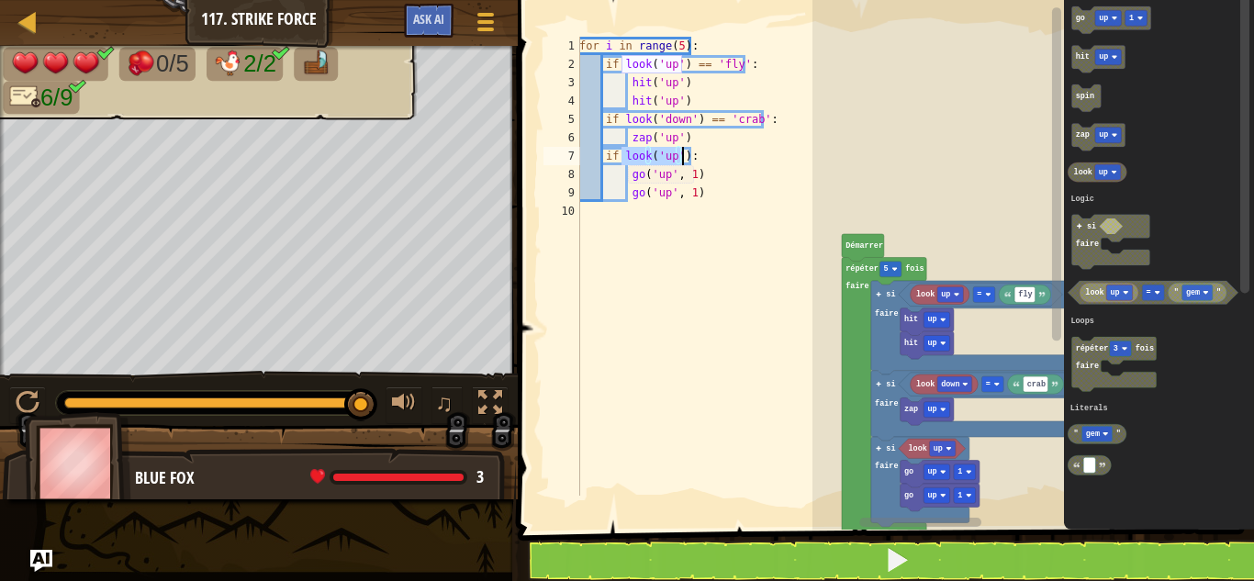
click at [677, 156] on div "for i in range ( 5 ) : if look ( 'up' ) == 'fly' : hit ( 'up' ) hit ( 'up' ) if…" at bounding box center [707, 266] width 264 height 459
click at [682, 155] on div "for i in range ( 5 ) : if look ( 'up' ) == 'fly' : hit ( 'up' ) hit ( 'up' ) if…" at bounding box center [707, 285] width 265 height 496
click at [666, 154] on div "for i in range ( 5 ) : if look ( 'up' ) == 'fly' : hit ( 'up' ) hit ( 'up' ) if…" at bounding box center [707, 285] width 265 height 496
click at [669, 155] on div "for i in range ( 5 ) : if look ( 'up' ) == 'fly' : hit ( 'up' ) hit ( 'up' ) if…" at bounding box center [707, 285] width 265 height 496
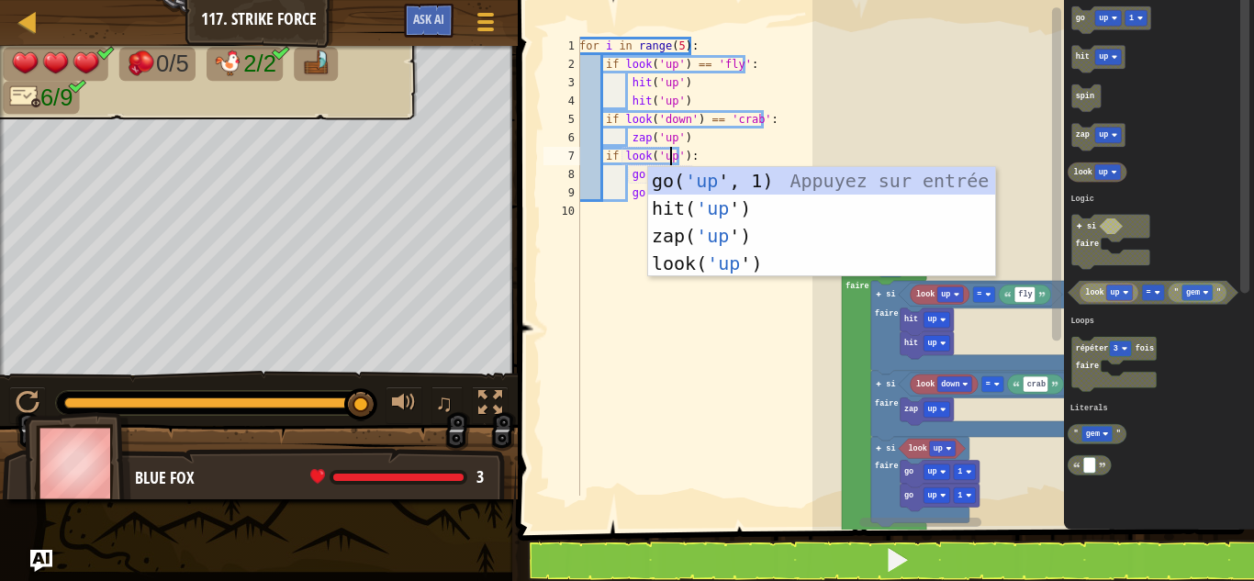
scroll to position [8, 7]
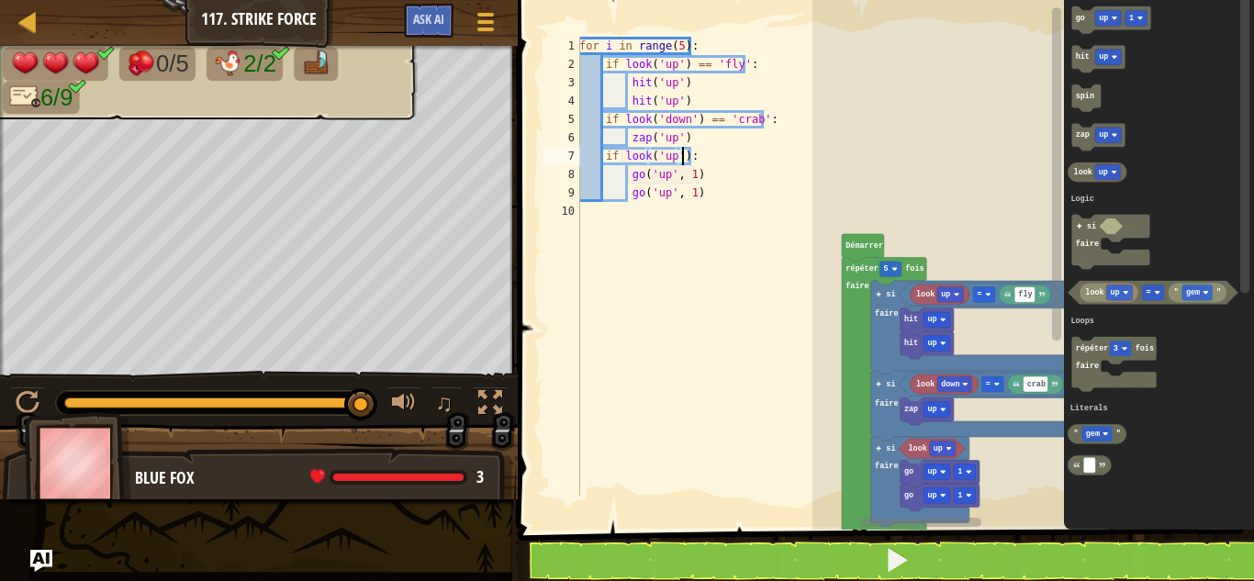
click at [679, 155] on div "for i in range ( 5 ) : if look ( 'up' ) == 'fly' : hit ( 'up' ) hit ( 'up' ) if…" at bounding box center [707, 285] width 265 height 496
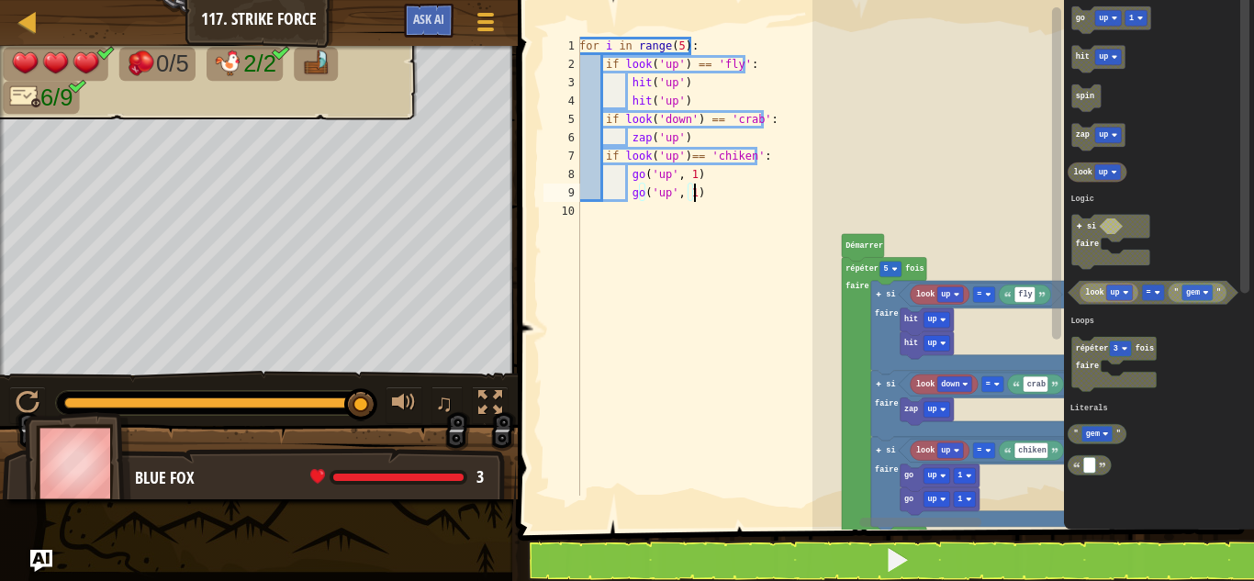
click at [694, 195] on div "for i in range ( 5 ) : if look ( 'up' ) == 'fly' : hit ( 'up' ) hit ( 'up' ) if…" at bounding box center [707, 285] width 265 height 496
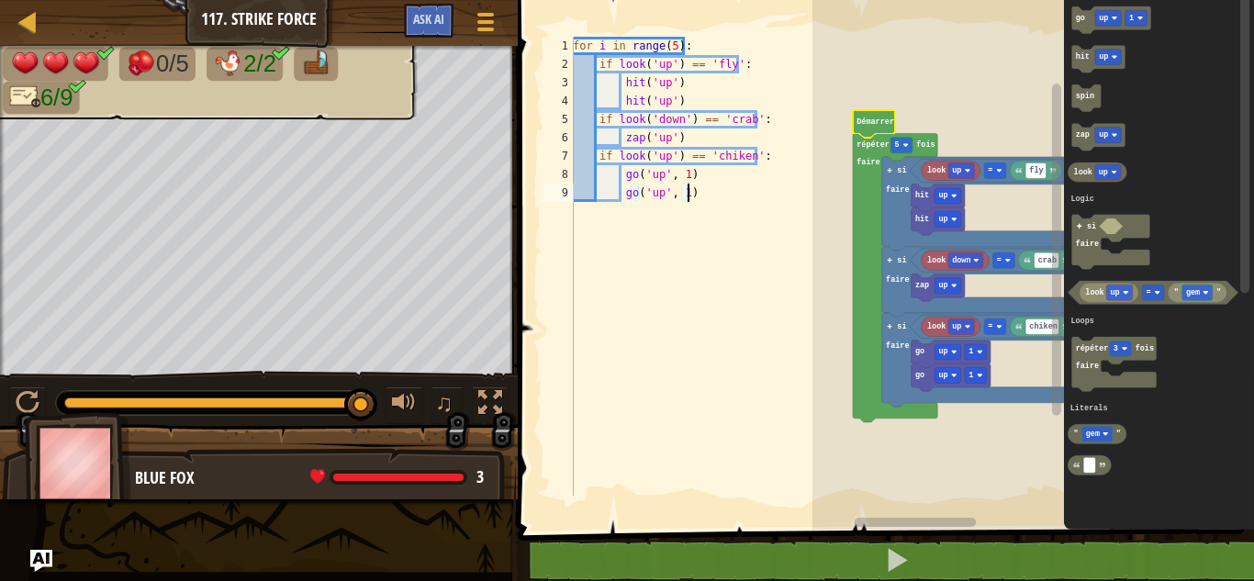
click at [690, 191] on div "for i in range ( 5 ) : if look ( 'up' ) == 'fly' : hit ( 'up' ) hit ( 'up' ) if…" at bounding box center [704, 285] width 271 height 496
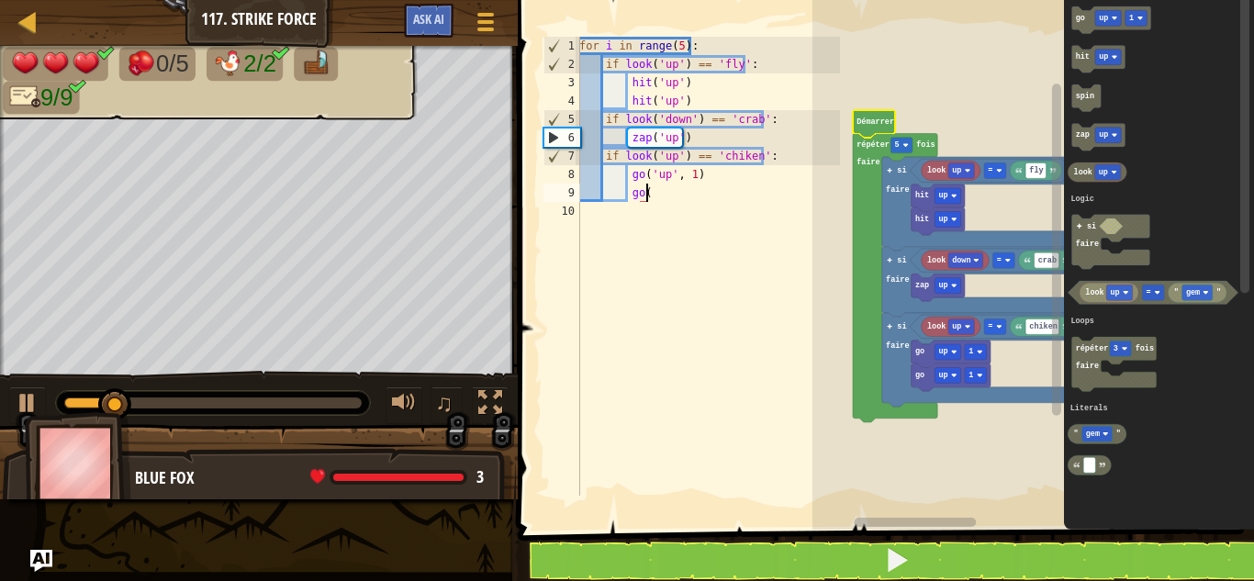
type textarea "g"
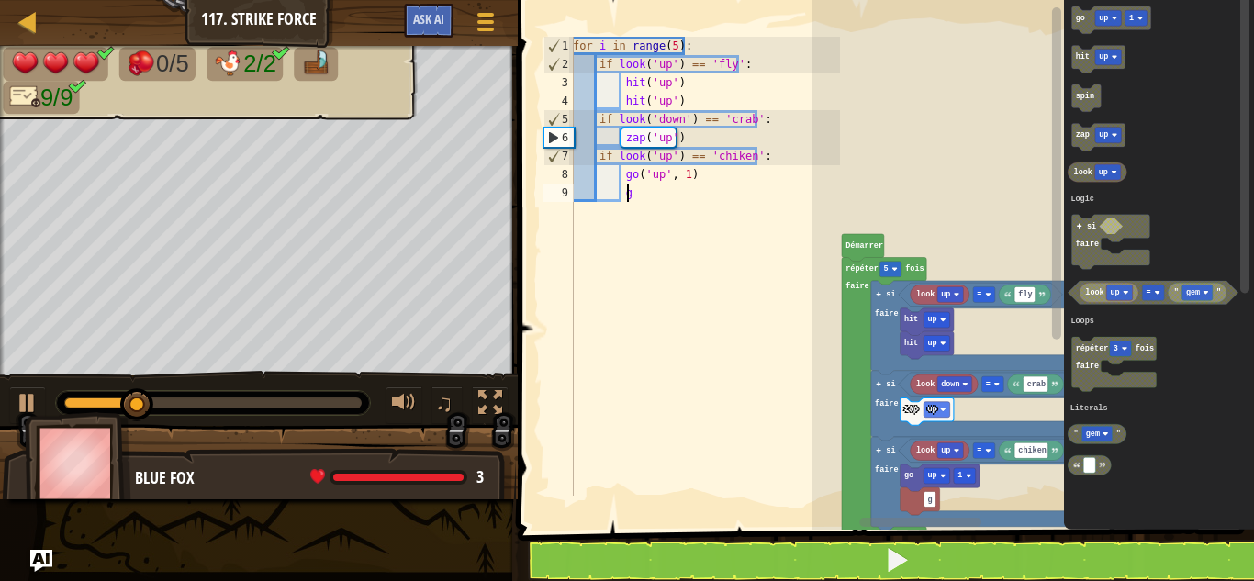
scroll to position [8, 3]
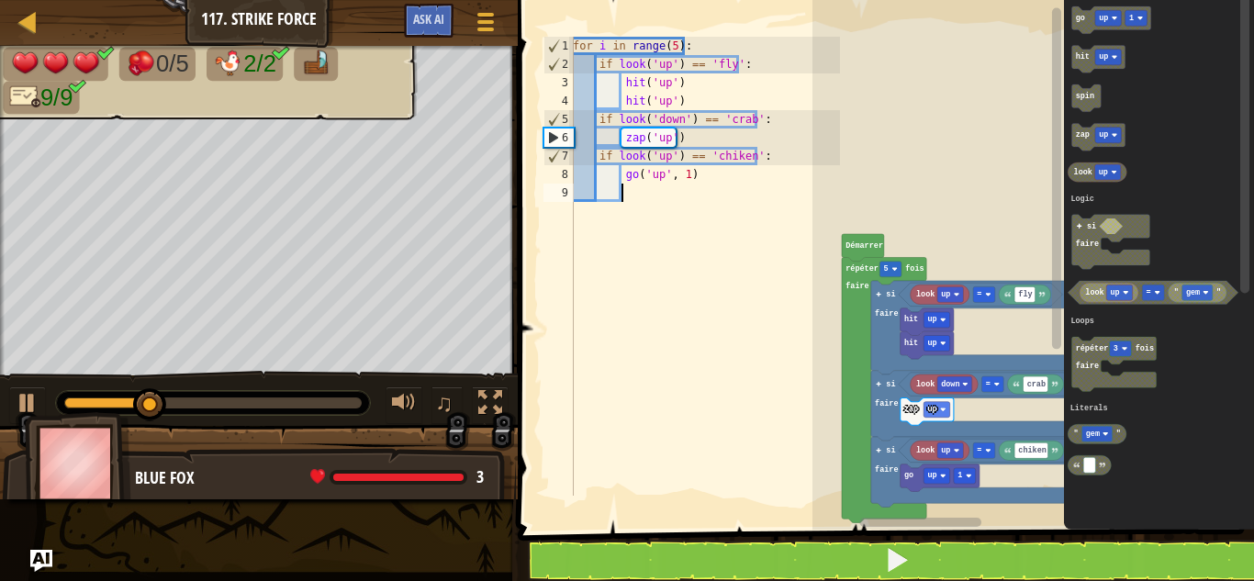
click at [690, 181] on div "for i in range ( 5 ) : if look ( 'up' ) == 'fly' : hit ( 'up' ) hit ( 'up' ) if…" at bounding box center [704, 285] width 271 height 496
type textarea "g"
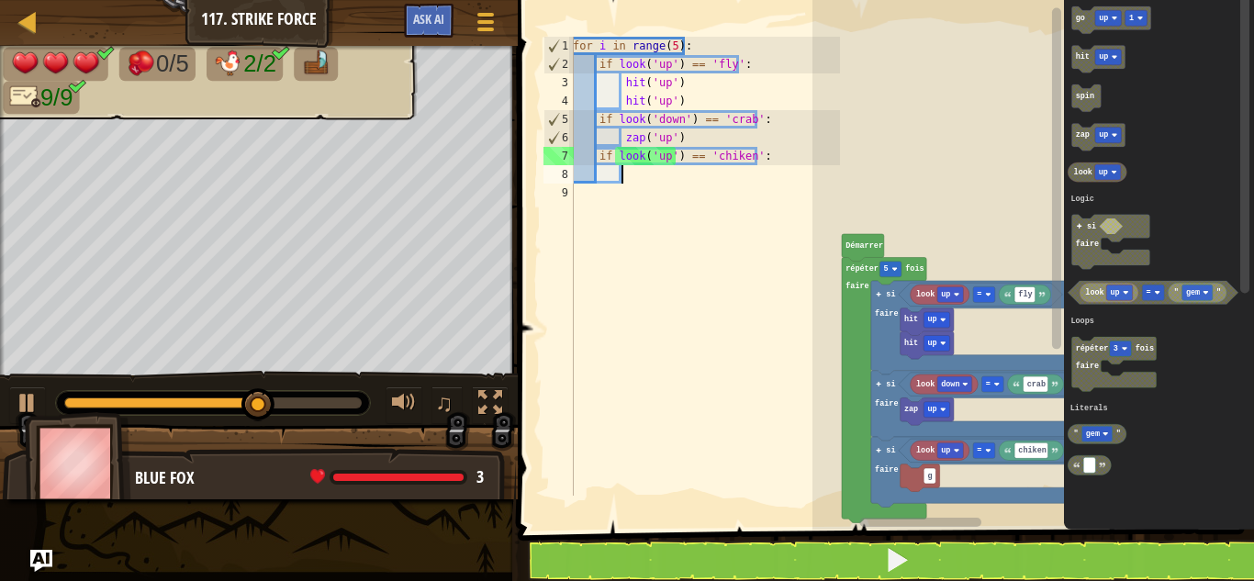
scroll to position [8, 1]
type textarea "g"
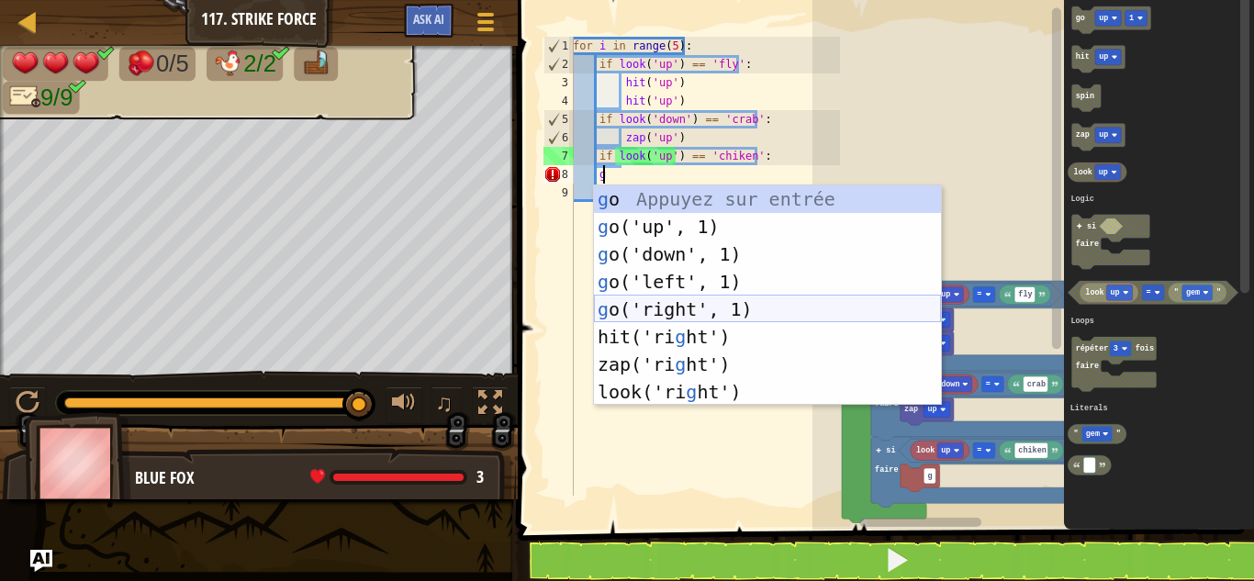
click at [659, 315] on div "g o Appuyez sur entrée g o('up', 1) Appuyez sur entrée g o('down', 1) Appuyez s…" at bounding box center [767, 322] width 347 height 275
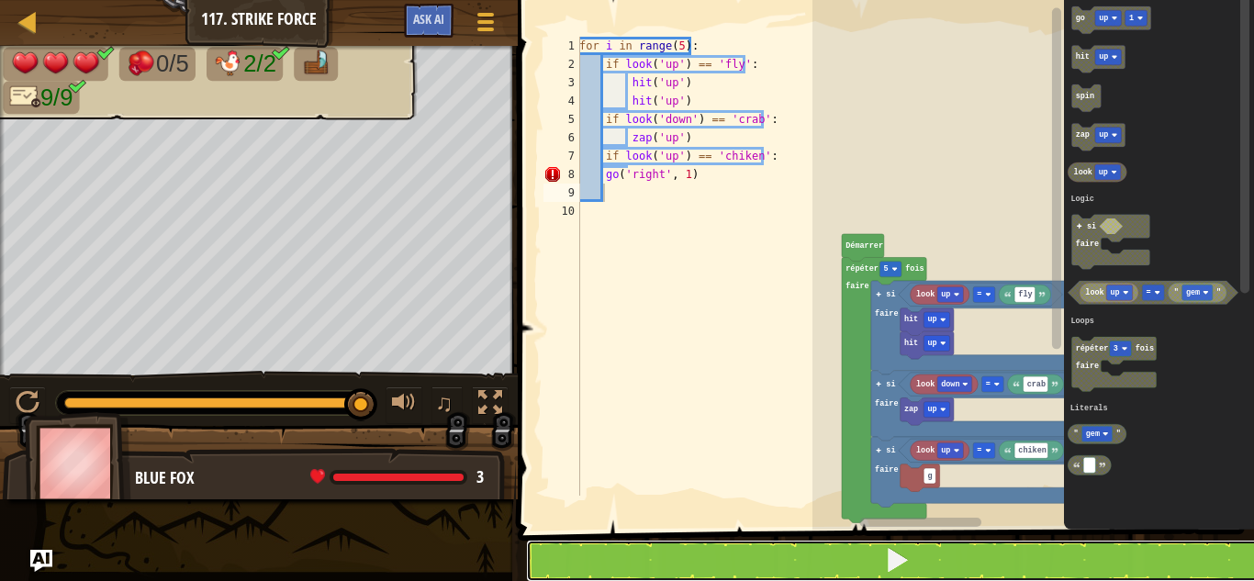
click at [688, 547] on button at bounding box center [897, 561] width 742 height 42
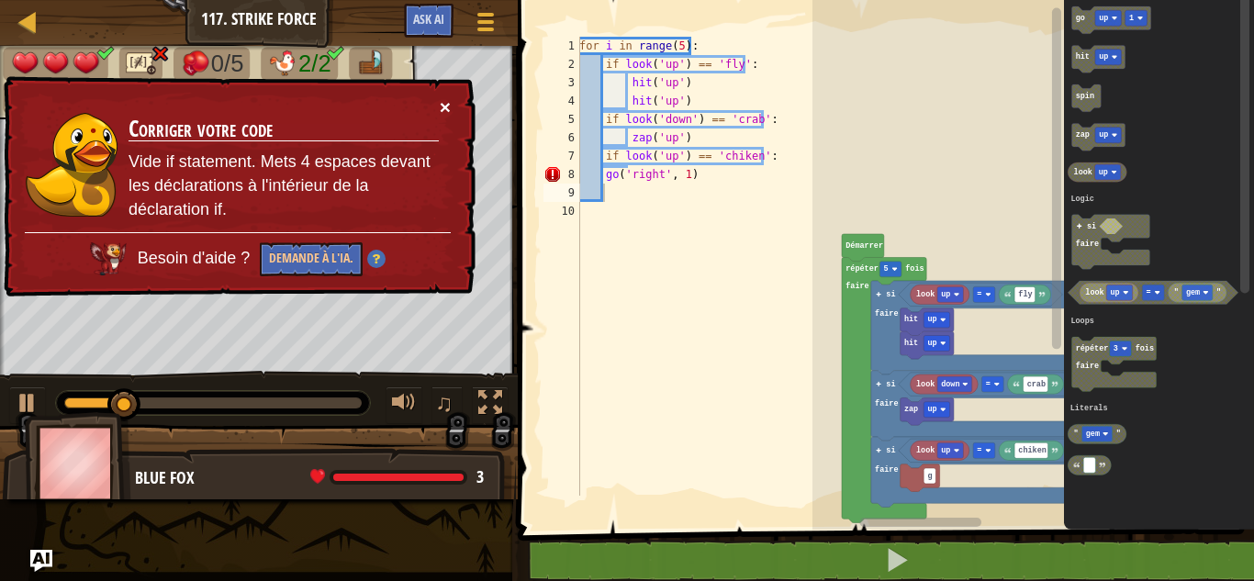
click at [441, 99] on button "×" at bounding box center [445, 106] width 11 height 19
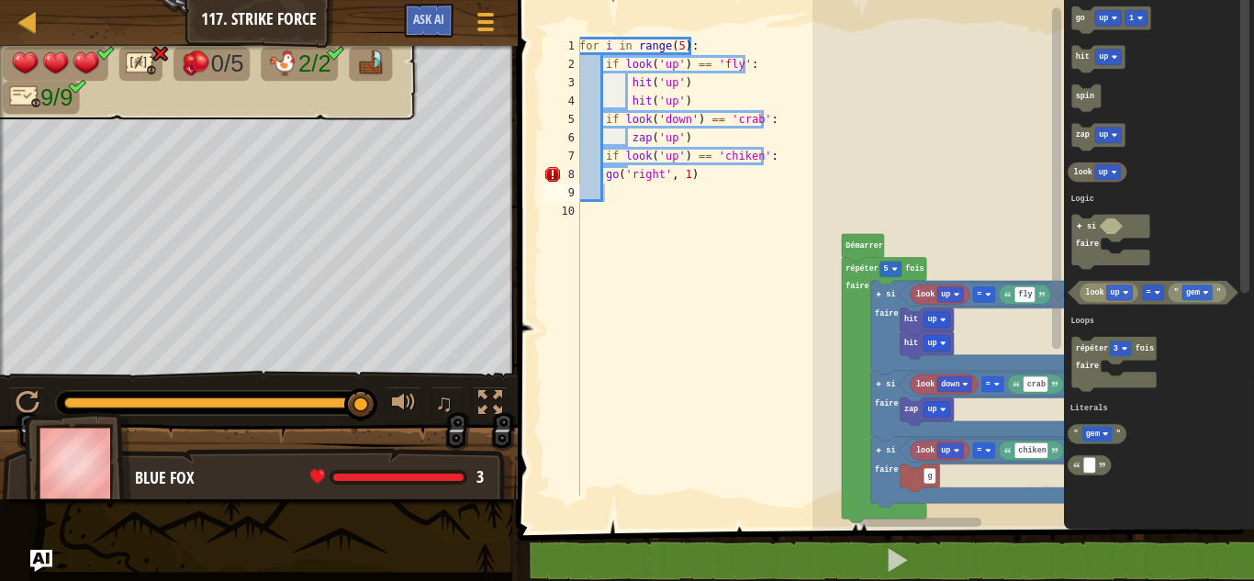
click at [137, 54] on img at bounding box center [141, 63] width 30 height 26
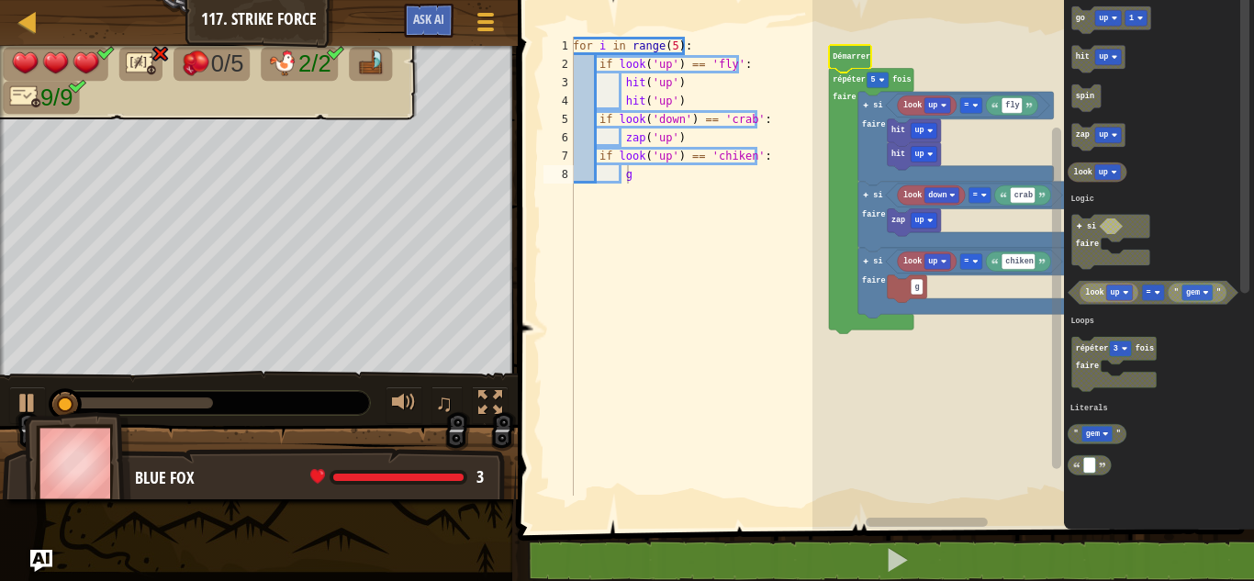
click at [891, 352] on rect "Espace de travail de Blocky" at bounding box center [1032, 260] width 441 height 539
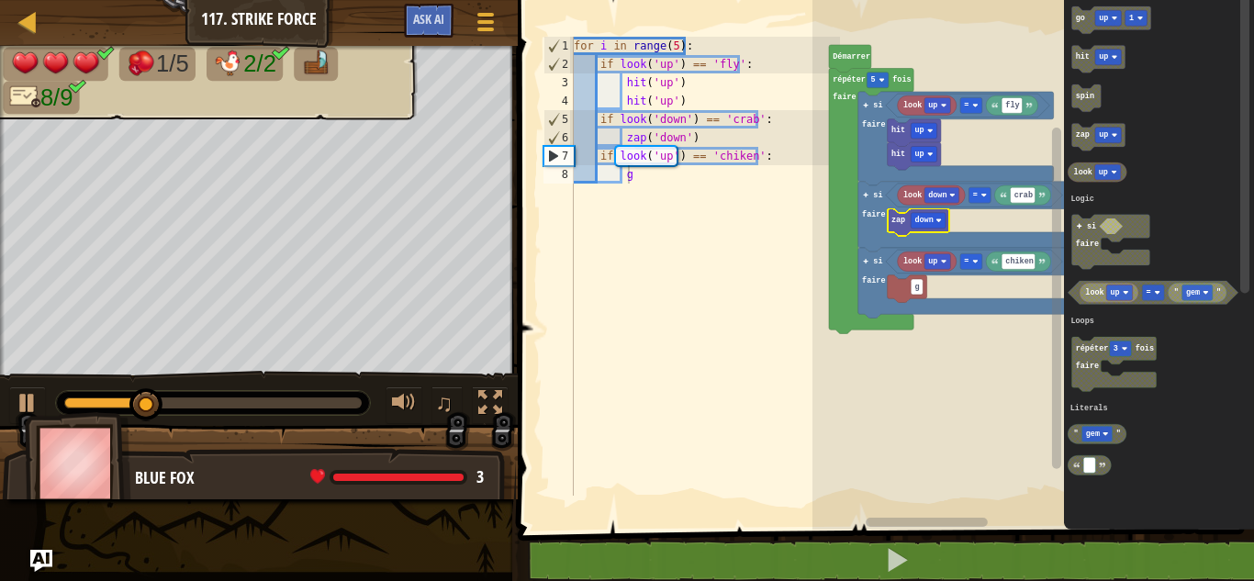
type textarea "g"
click at [638, 184] on div "for i in range ( 5 ) : if look ( 'up' ) == 'fly' : hit ( 'up' ) hit ( 'up' ) if…" at bounding box center [705, 285] width 271 height 496
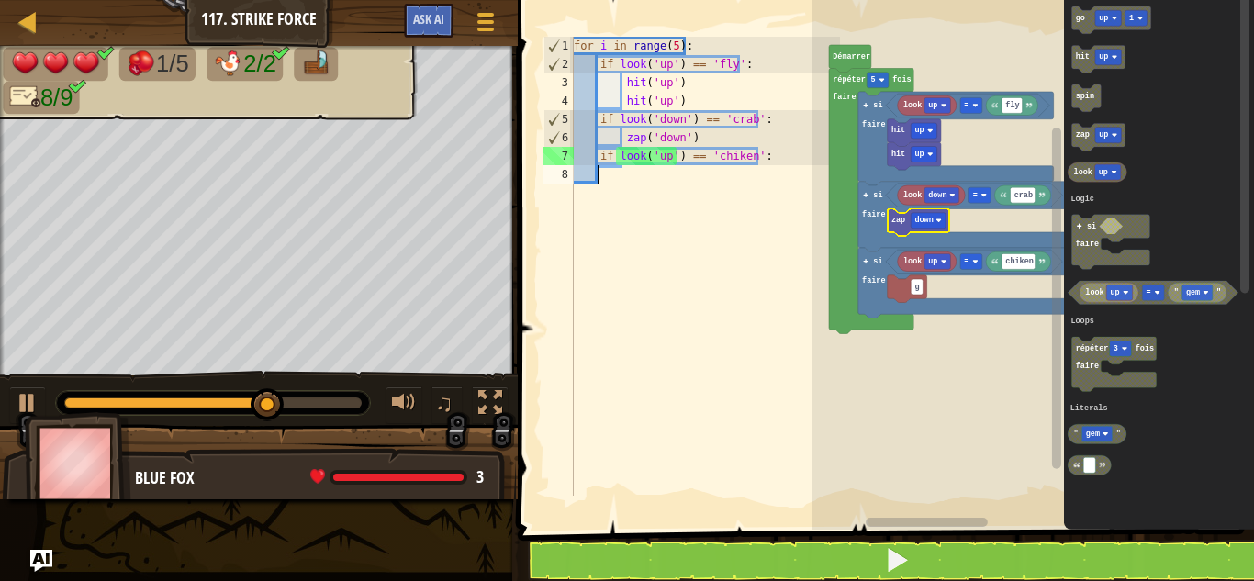
type textarea "g"
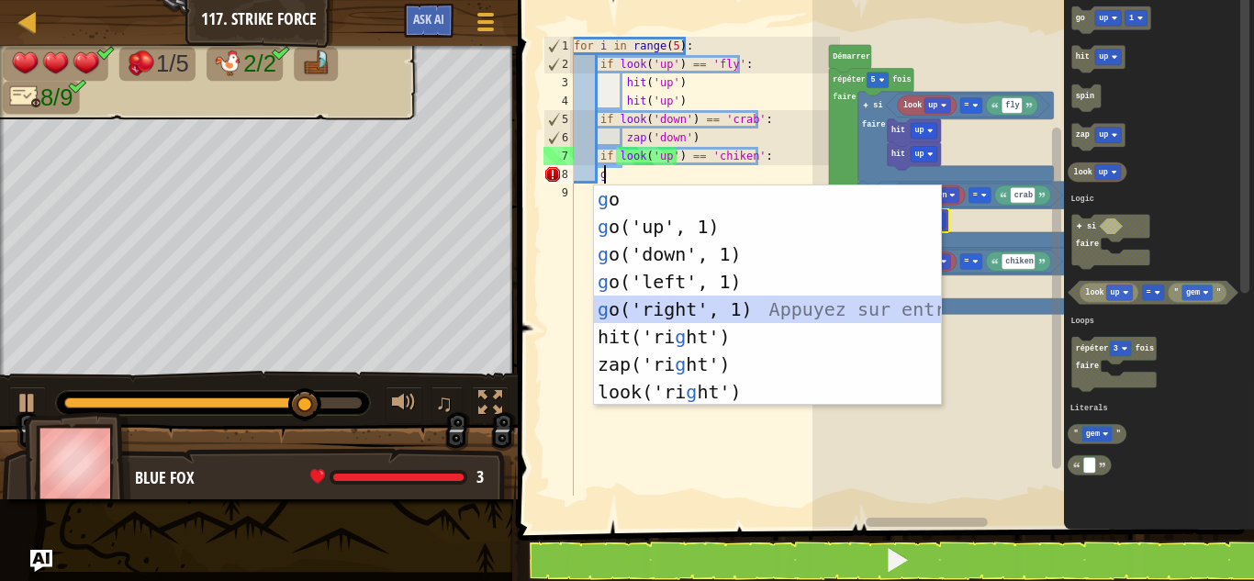
click at [660, 318] on div "g o Appuyez sur entrée g o('up', 1) Appuyez sur entrée g o('down', 1) Appuyez s…" at bounding box center [767, 322] width 347 height 275
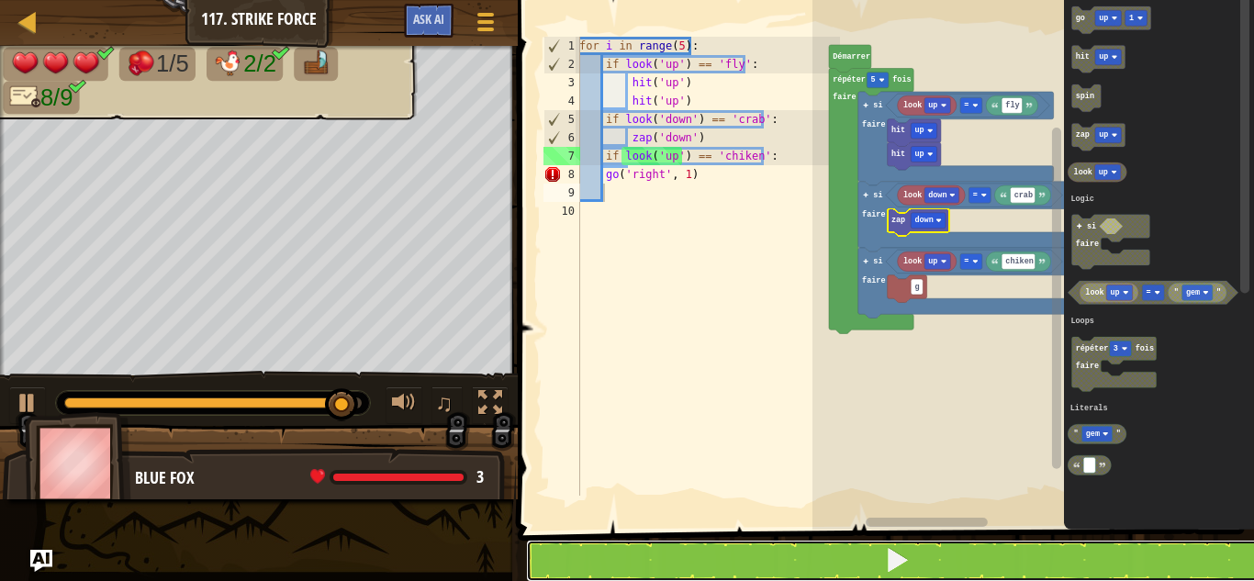
click at [669, 554] on button at bounding box center [897, 561] width 742 height 42
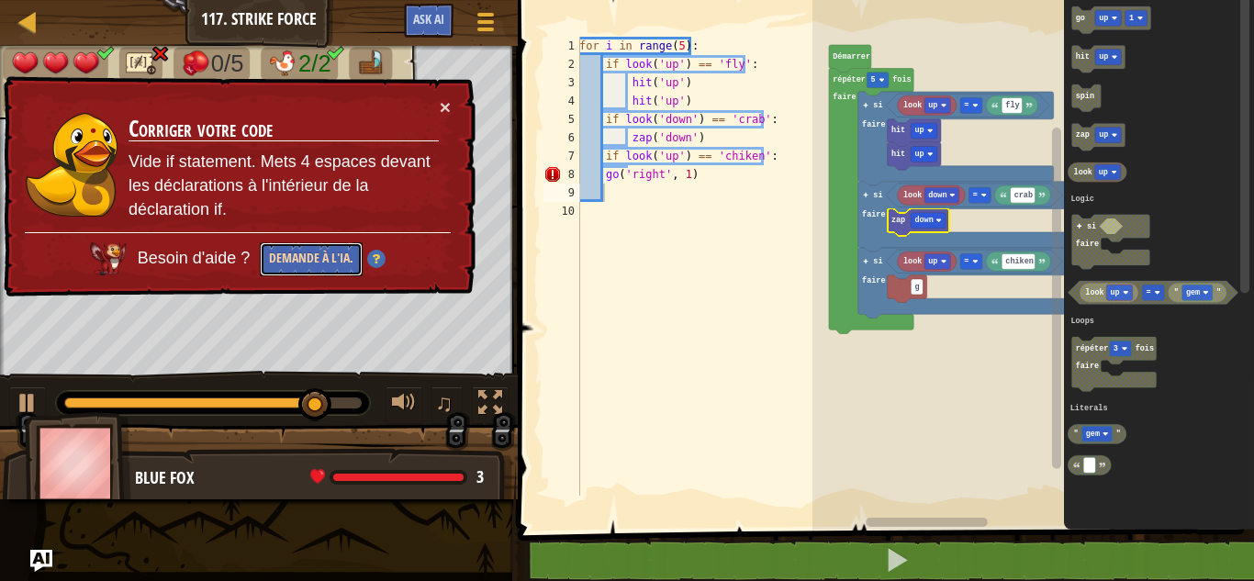
click at [332, 253] on button "Demande à l'IA." at bounding box center [311, 259] width 103 height 34
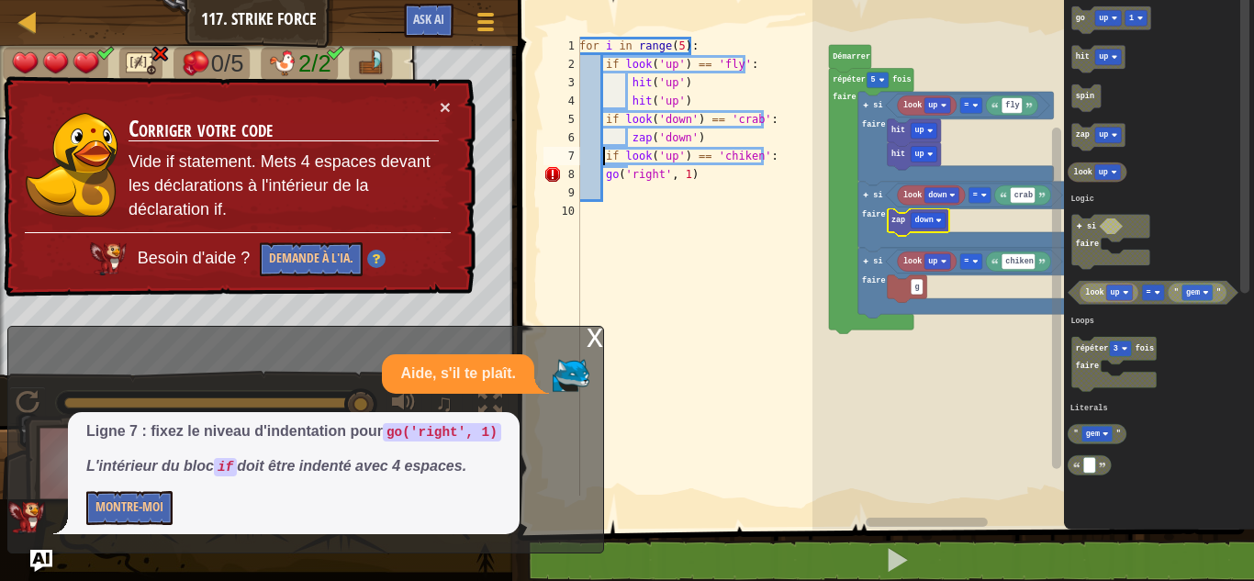
click at [605, 156] on div "for i in range ( 5 ) : if look ( 'up' ) == 'fly' : hit ( 'up' ) hit ( 'up' ) if…" at bounding box center [707, 285] width 265 height 496
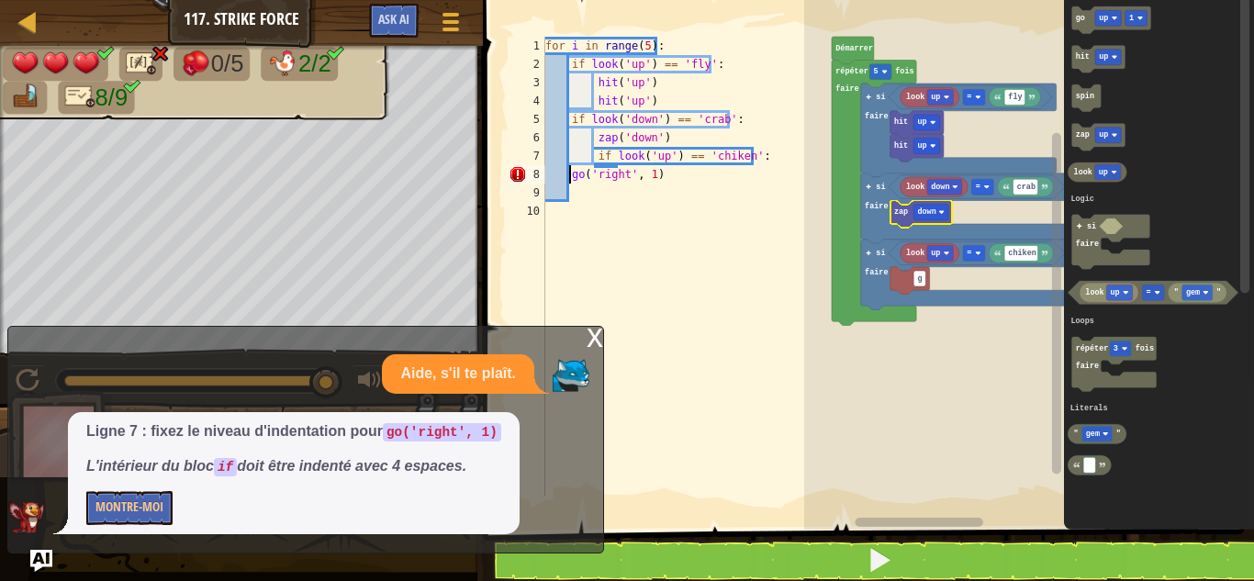
click at [570, 176] on div "for i in range ( 5 ) : if look ( 'up' ) == 'fly' : hit ( 'up' ) hit ( 'up' ) if…" at bounding box center [686, 285] width 290 height 496
type textarea "go('right', 1)"
click at [141, 501] on button "Montre-moi" at bounding box center [129, 508] width 86 height 34
click at [638, 231] on div "for i in range ( 5 ) : if look ( 'up' ) == 'fly' : hit ( 'up' ) hit ( 'up' ) if…" at bounding box center [686, 285] width 290 height 496
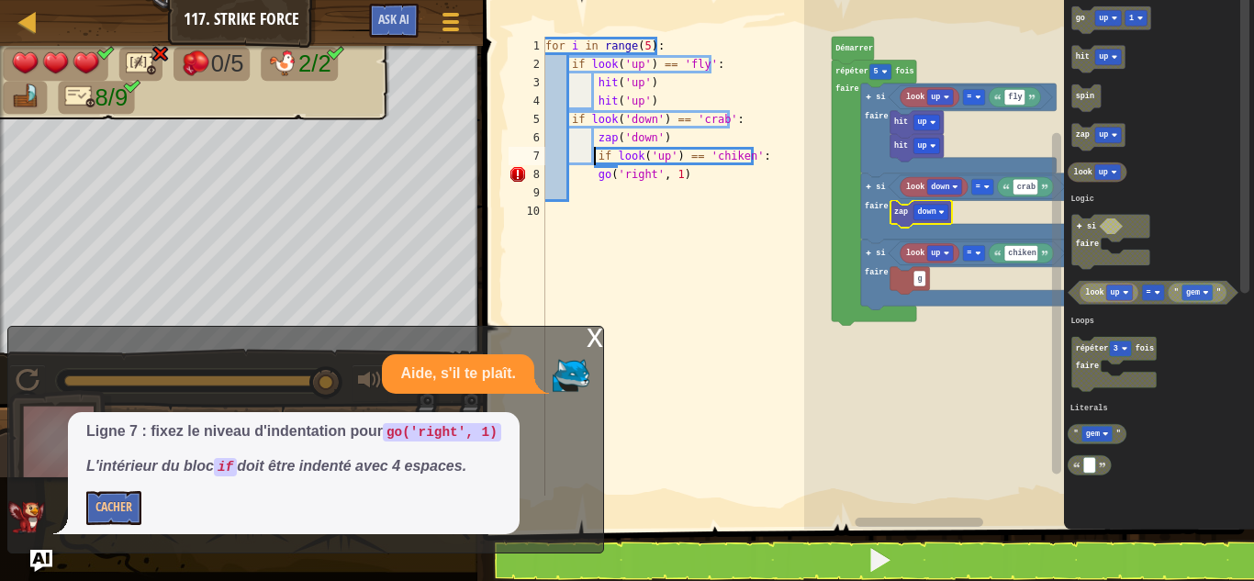
click at [595, 160] on div "for i in range ( 5 ) : if look ( 'up' ) == 'fly' : hit ( 'up' ) hit ( 'up' ) if…" at bounding box center [686, 285] width 290 height 496
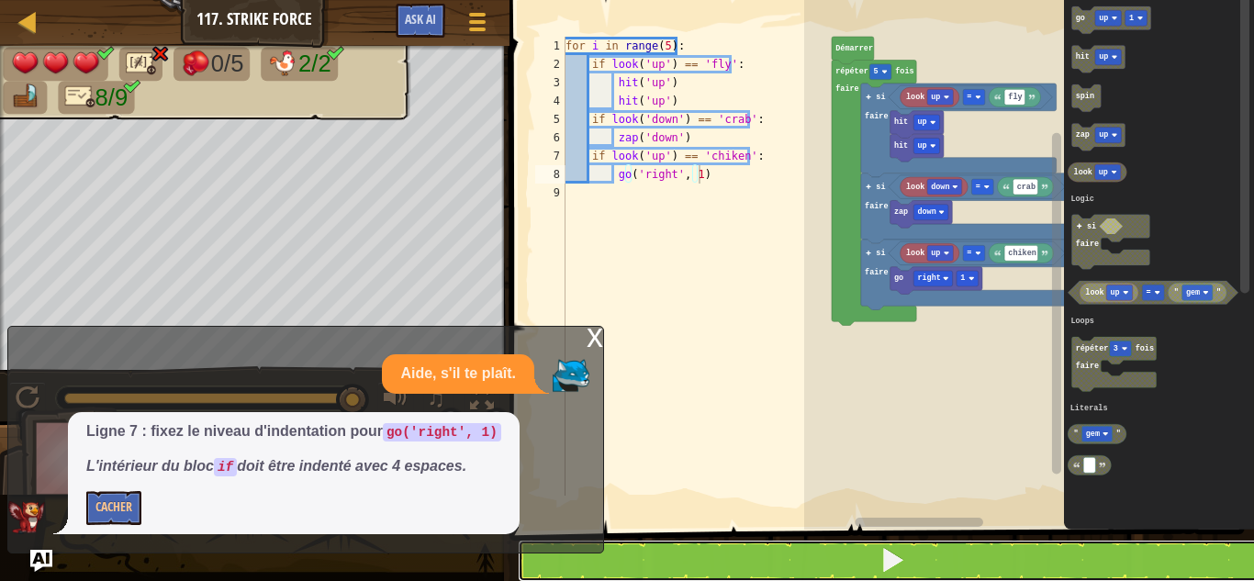
click at [768, 575] on button at bounding box center [893, 561] width 750 height 42
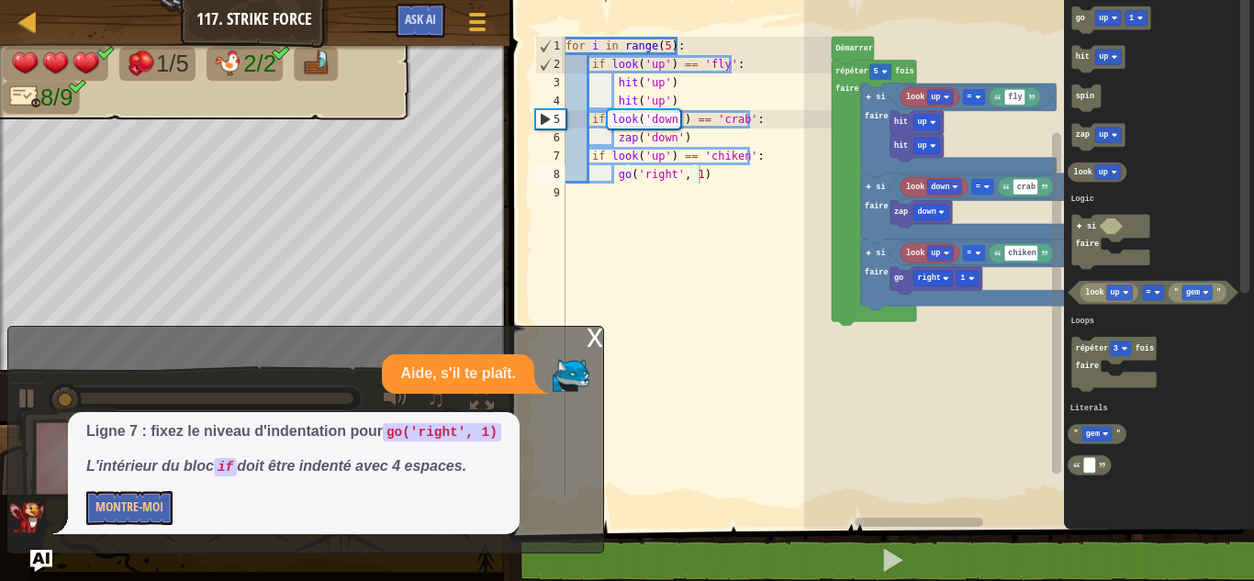
click at [588, 329] on div "x" at bounding box center [594, 336] width 17 height 18
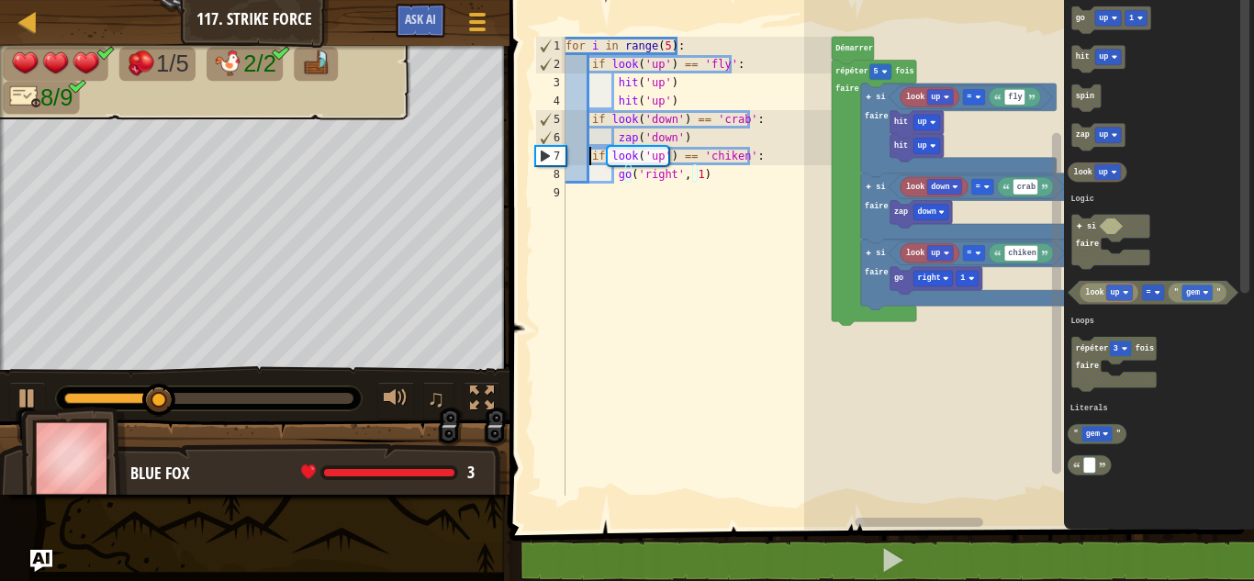
click at [591, 155] on div "for i in range ( 5 ) : if look ( 'up' ) == 'fly' : hit ( 'up' ) hit ( 'up' ) if…" at bounding box center [697, 285] width 270 height 496
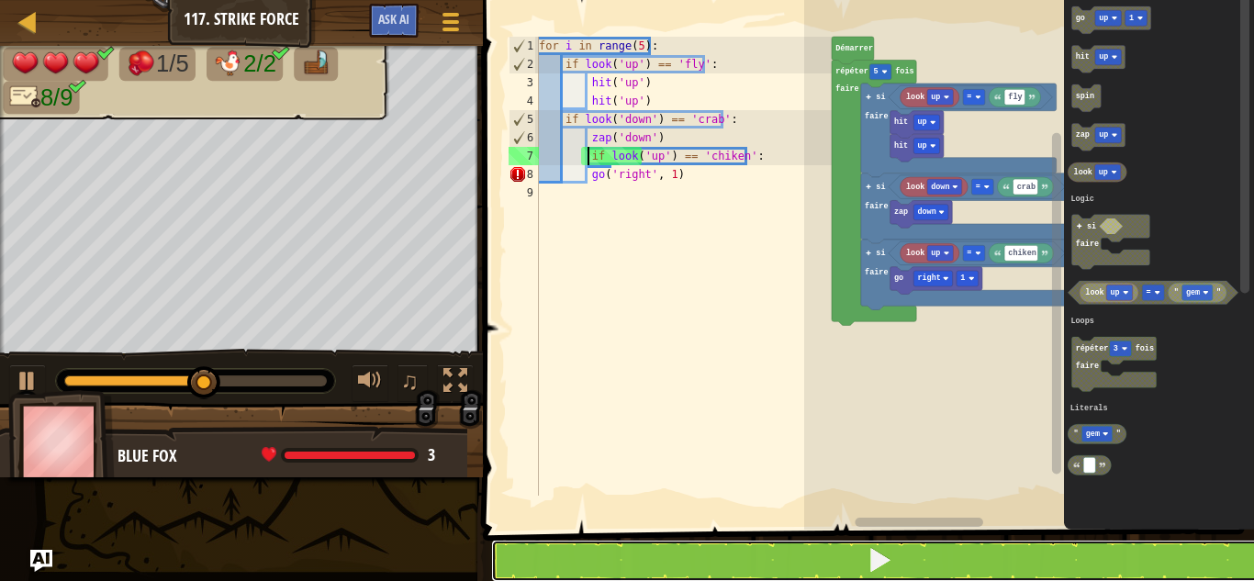
click at [820, 548] on button at bounding box center [879, 561] width 776 height 42
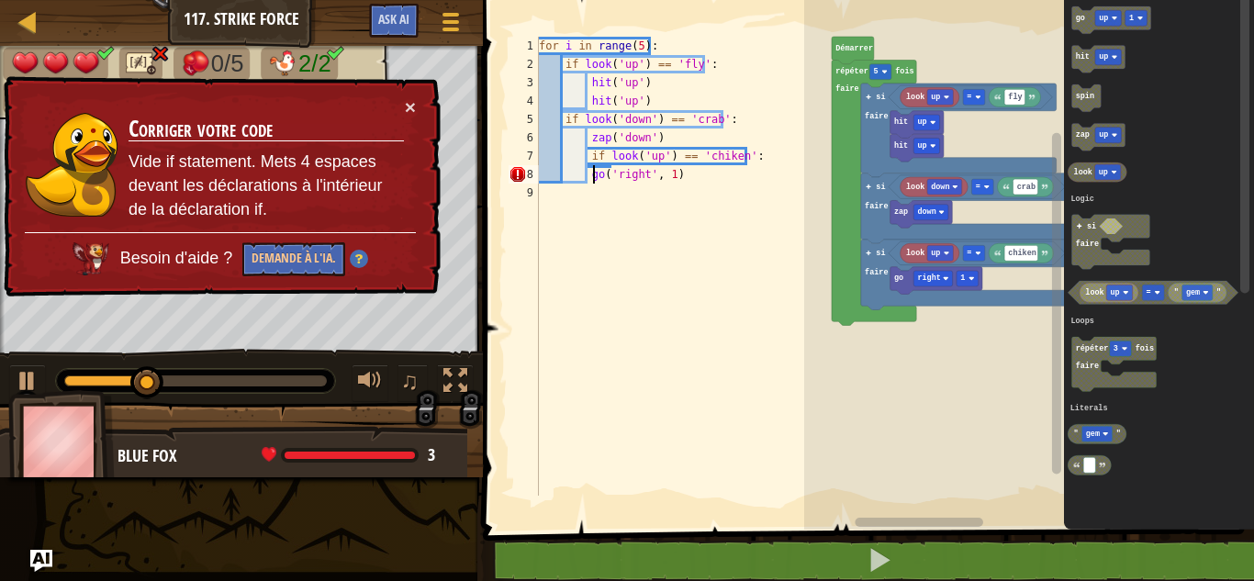
click at [591, 178] on div "for i in range ( 5 ) : if look ( 'up' ) == 'fly' : hit ( 'up' ) hit ( 'up' ) if…" at bounding box center [683, 285] width 296 height 496
click at [585, 174] on div "for i in range ( 5 ) : if look ( 'up' ) == 'fly' : hit ( 'up' ) hit ( 'up' ) if…" at bounding box center [683, 285] width 296 height 496
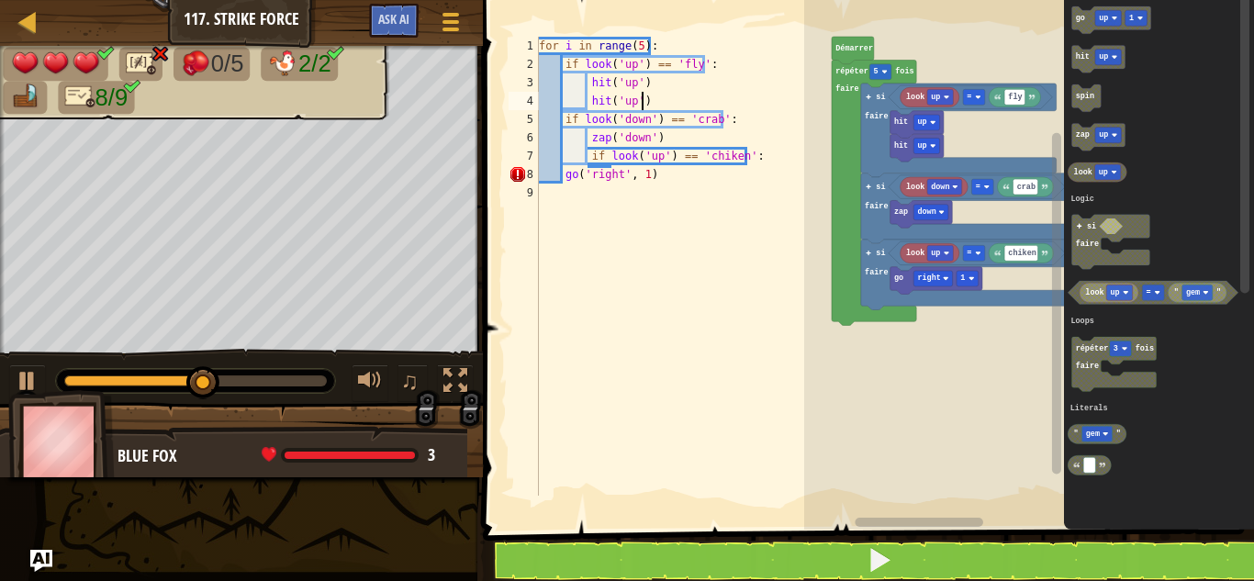
click at [644, 102] on div "for i in range ( 5 ) : if look ( 'up' ) == 'fly' : hit ( 'up' ) hit ( 'up' ) if…" at bounding box center [683, 285] width 296 height 496
type textarea "h"
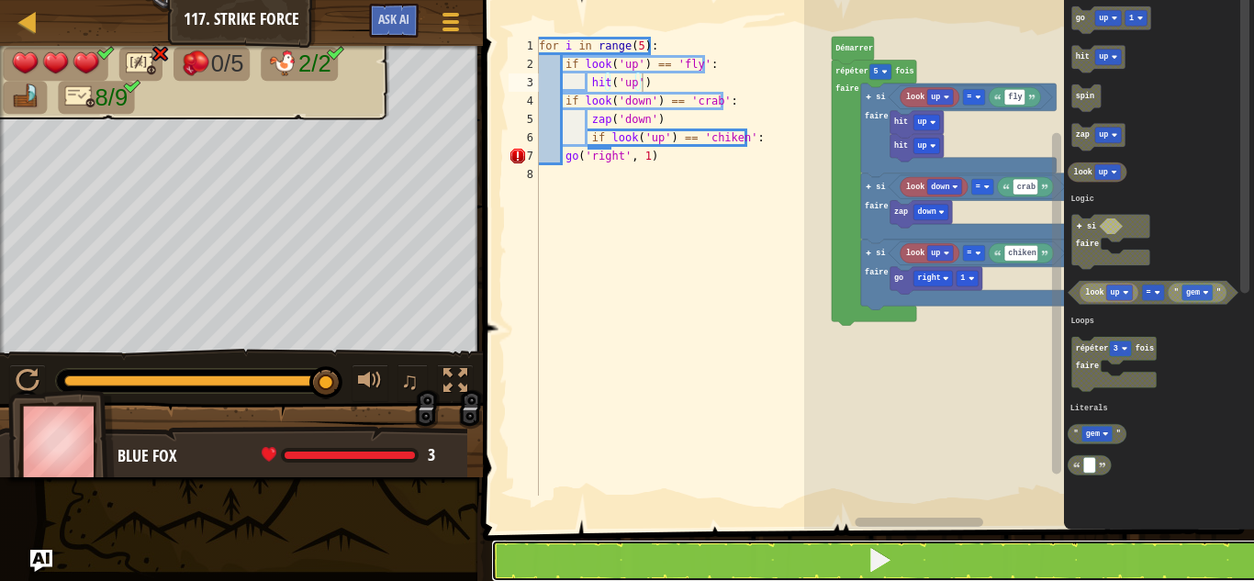
click at [675, 553] on button at bounding box center [879, 561] width 776 height 42
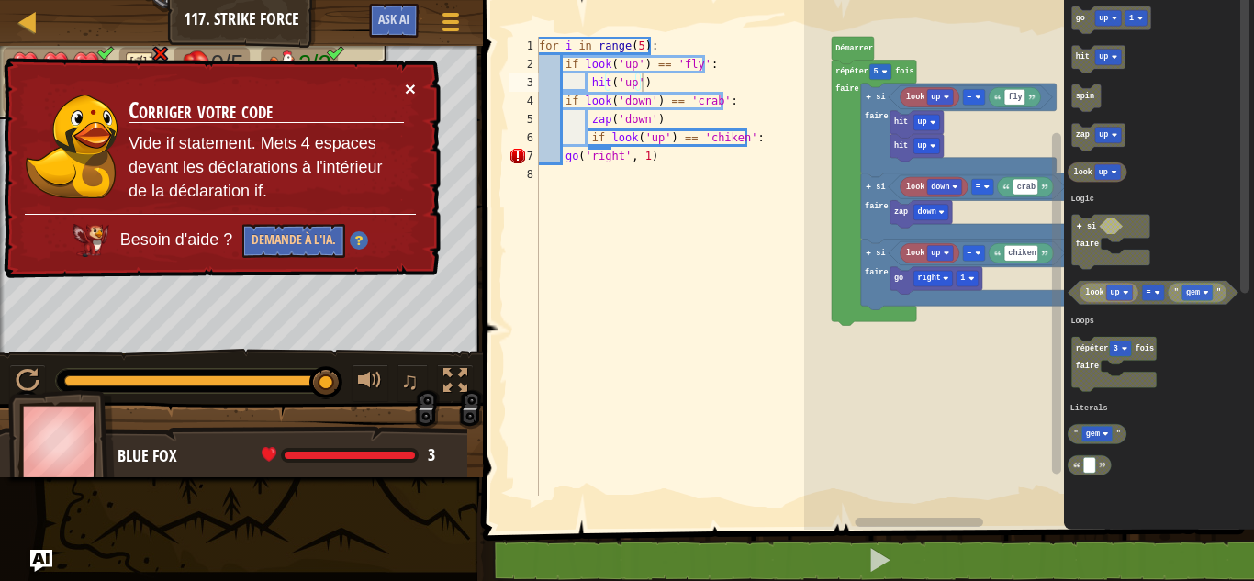
click at [405, 85] on button "×" at bounding box center [410, 88] width 11 height 19
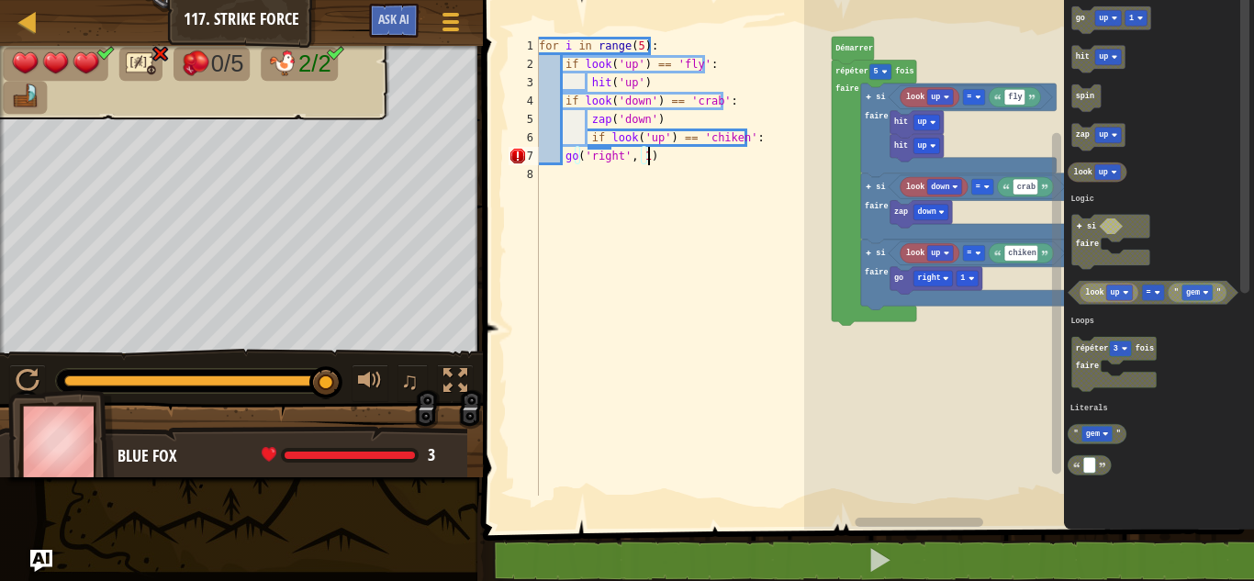
click at [663, 164] on div "for i in range ( 5 ) : if look ( 'up' ) == 'fly' : hit ( 'up' ) if look ( 'down…" at bounding box center [683, 285] width 296 height 496
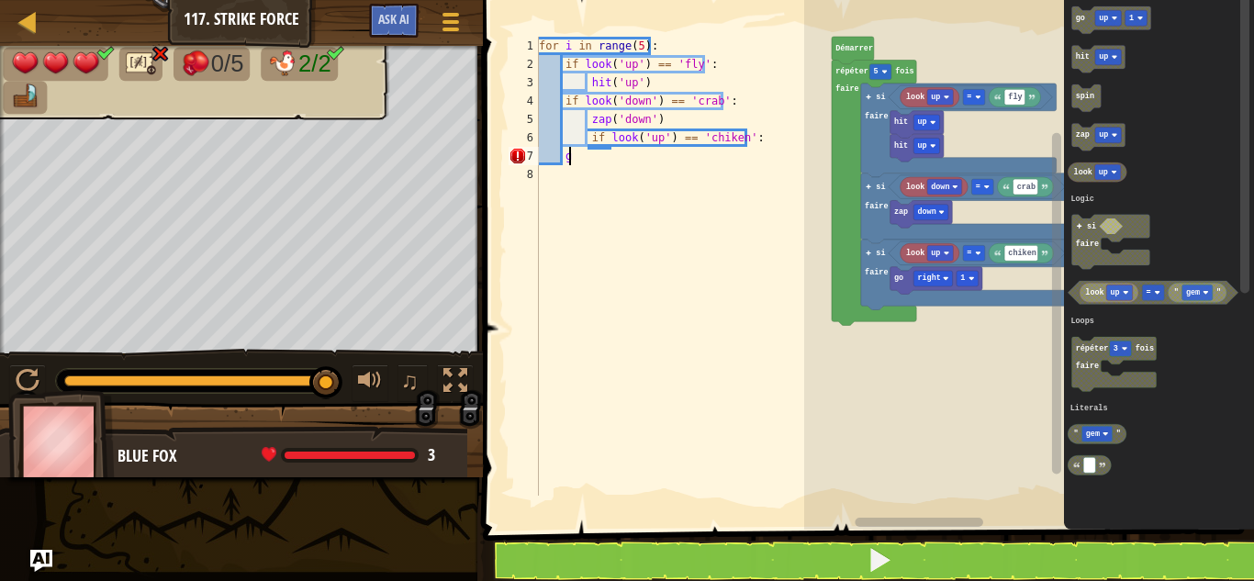
type textarea "g"
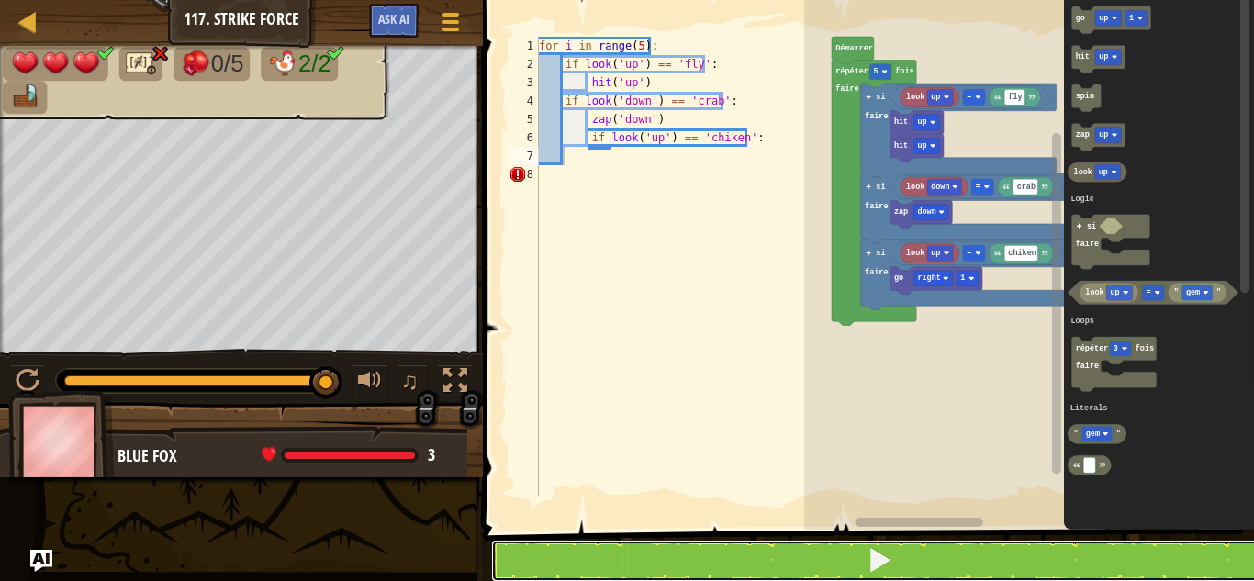
click at [604, 565] on button at bounding box center [879, 561] width 776 height 42
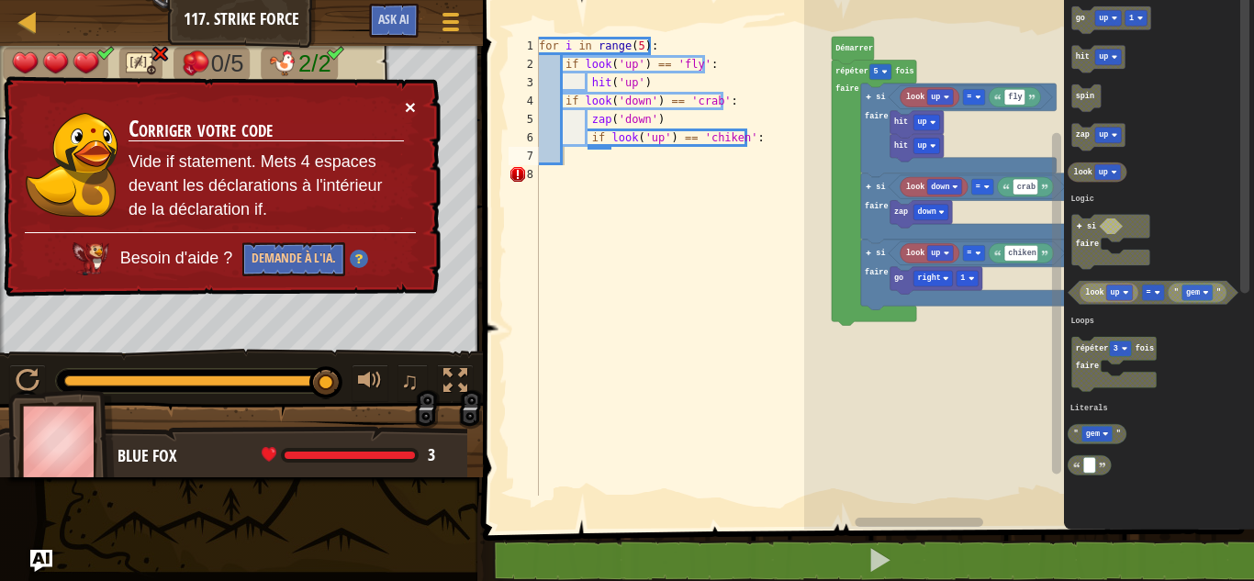
click at [405, 112] on button "×" at bounding box center [410, 106] width 11 height 19
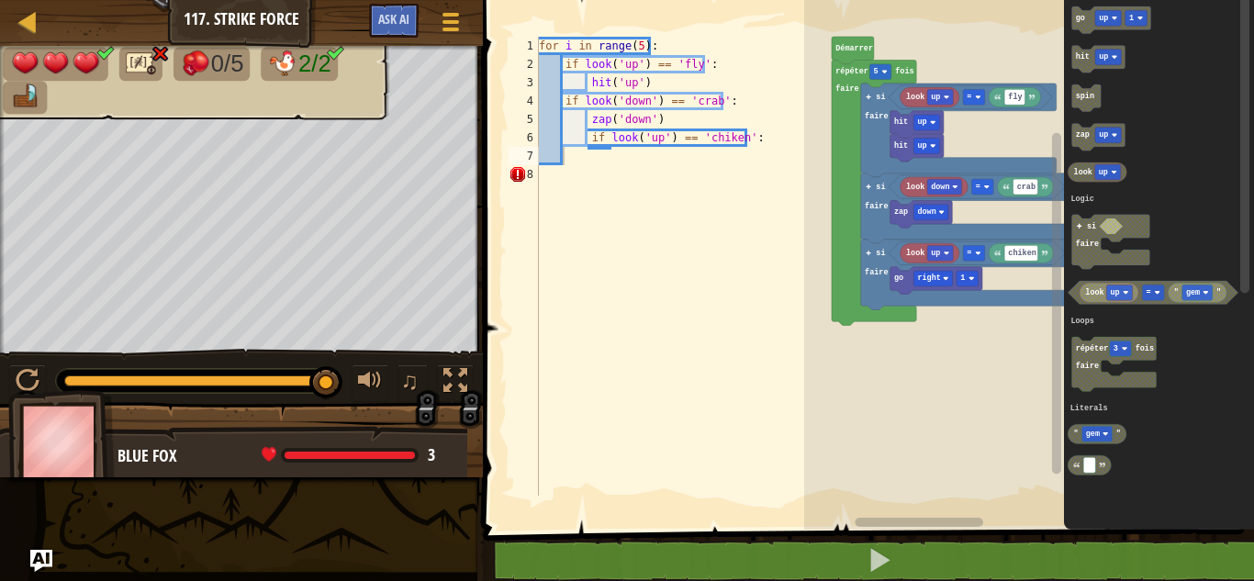
click at [560, 173] on div "for i in range ( 5 ) : if look ( 'up' ) == 'fly' : hit ( 'up' ) if look ( 'down…" at bounding box center [683, 285] width 296 height 496
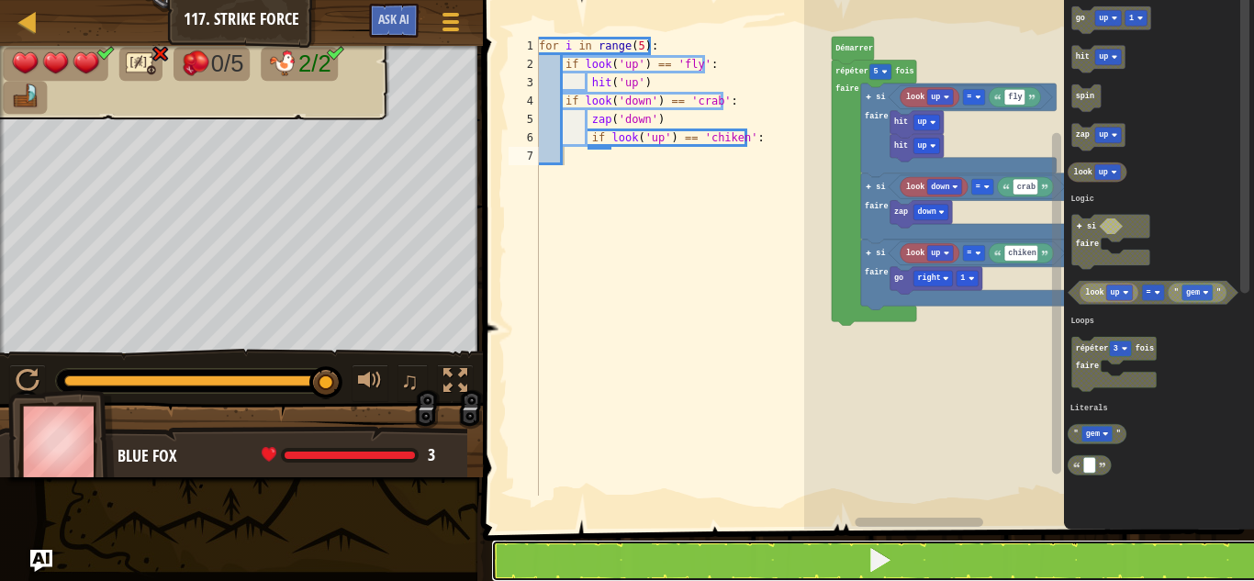
click at [626, 545] on button at bounding box center [879, 561] width 776 height 42
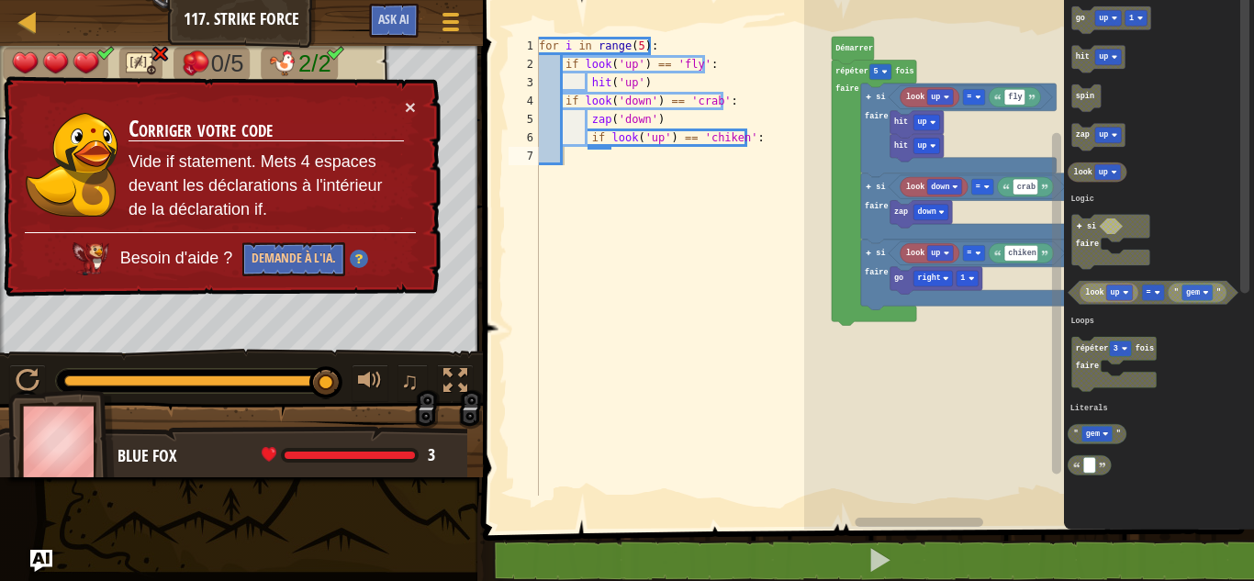
click at [568, 155] on div "for i in range ( 5 ) : if look ( 'up' ) == 'fly' : hit ( 'up' ) if look ( 'down…" at bounding box center [683, 285] width 296 height 496
click at [405, 106] on button "×" at bounding box center [410, 106] width 11 height 19
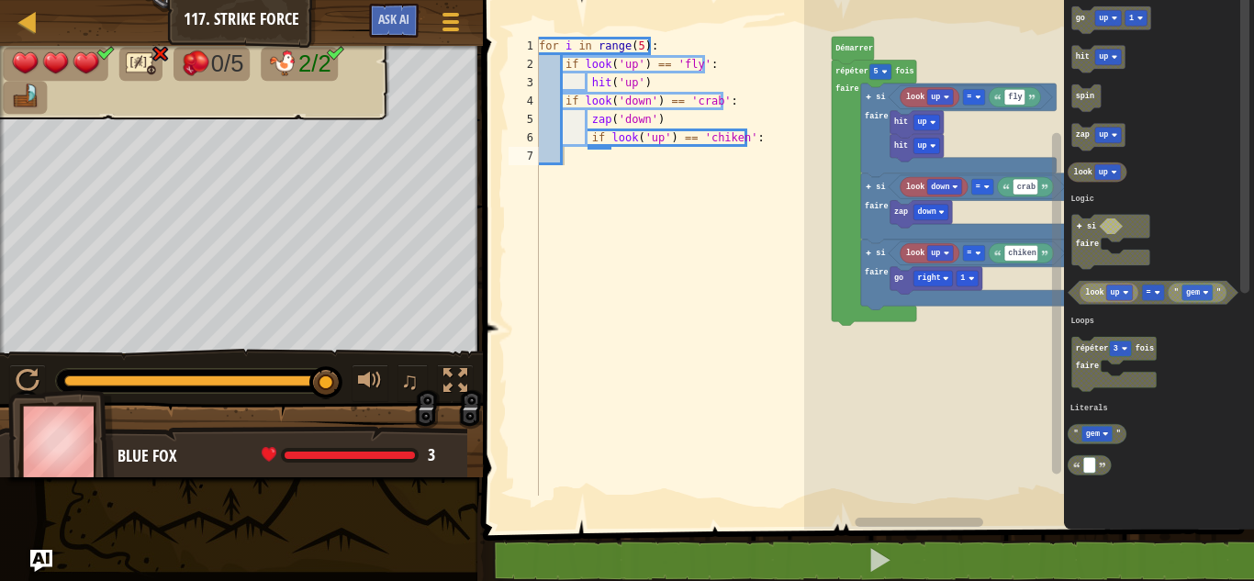
type textarea "for i in range(5):"
click at [658, 49] on div "for i in range ( 5 ) : if look ( 'up' ) == 'fly' : hit ( 'up' ) if look ( 'down…" at bounding box center [683, 285] width 296 height 496
click at [579, 152] on div "for i in range ( 5 ) : if look ( 'up' ) == 'fly' : hit ( 'up' ) if look ( 'down…" at bounding box center [683, 285] width 296 height 496
type textarea "g"
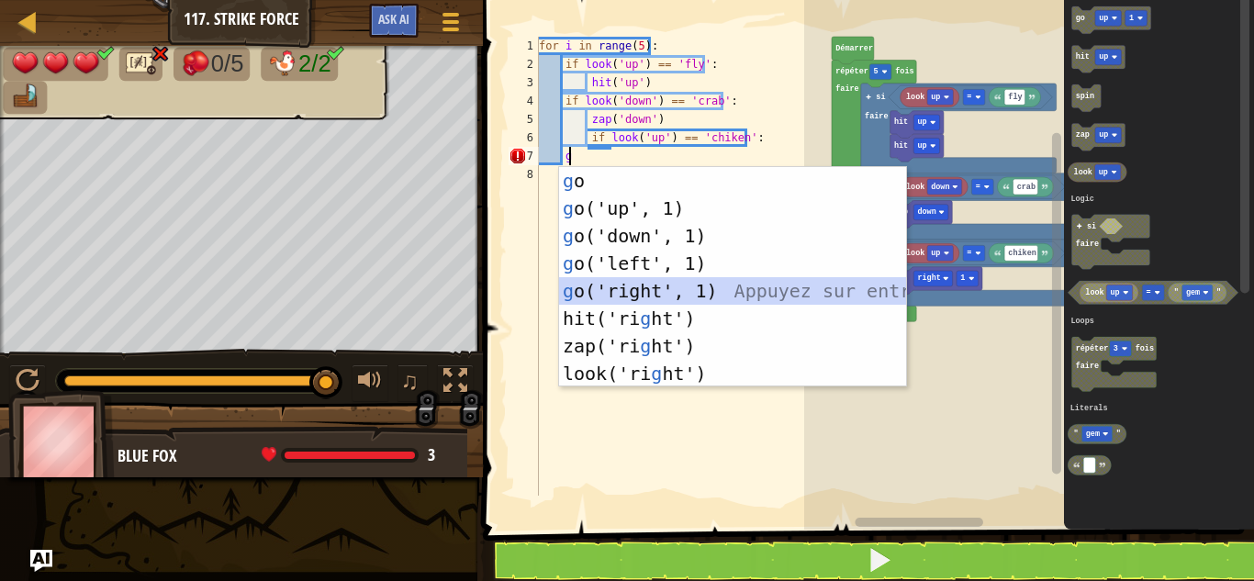
click at [617, 295] on div "g o Appuyez sur entrée g o('up', 1) Appuyez sur entrée g o('down', 1) Appuyez s…" at bounding box center [732, 304] width 347 height 275
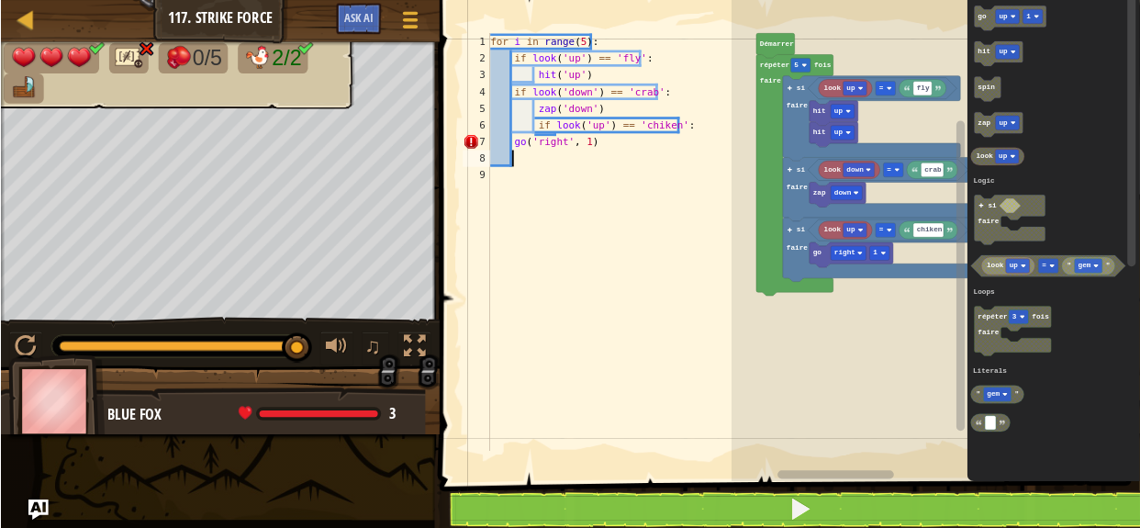
scroll to position [8, 0]
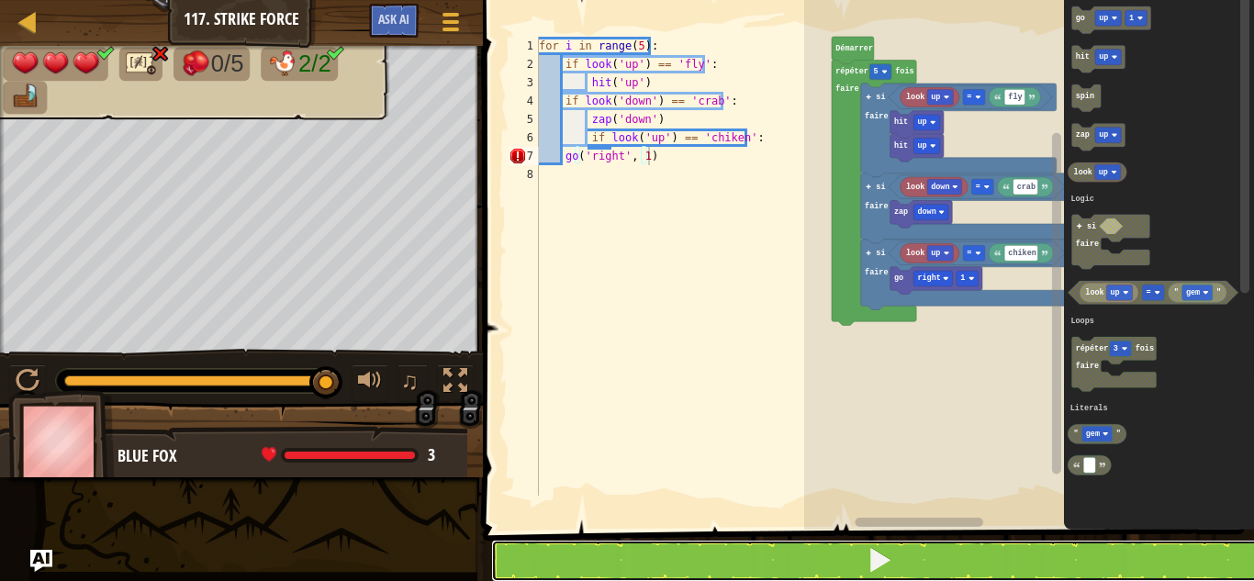
click at [681, 558] on button at bounding box center [879, 561] width 776 height 42
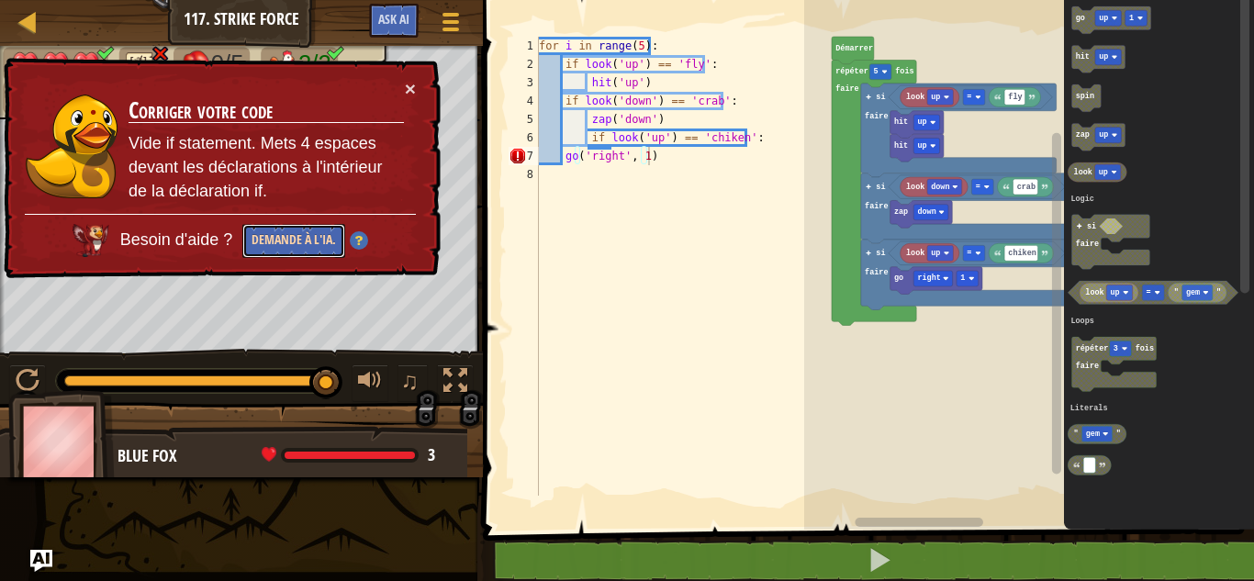
click at [269, 235] on button "Demande à l'IA." at bounding box center [293, 241] width 103 height 34
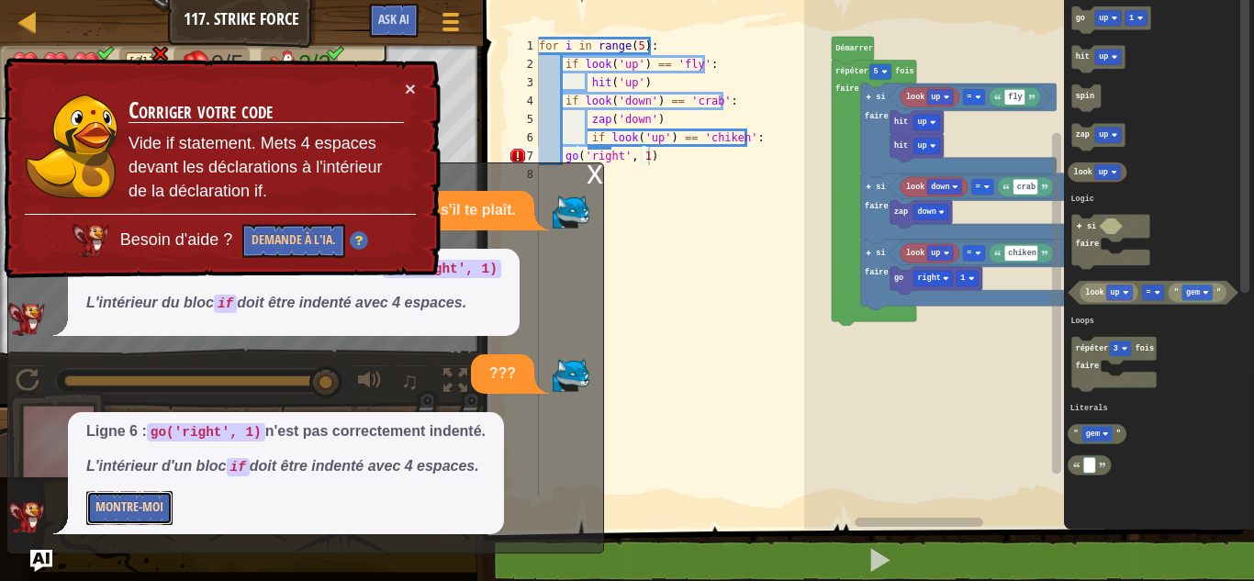
click at [142, 514] on button "Montre-moi" at bounding box center [129, 508] width 86 height 34
click at [94, 502] on button "Cacher" at bounding box center [113, 508] width 55 height 34
click at [94, 502] on button "Montre-moi" at bounding box center [129, 508] width 86 height 34
click at [591, 171] on div "x" at bounding box center [594, 172] width 17 height 18
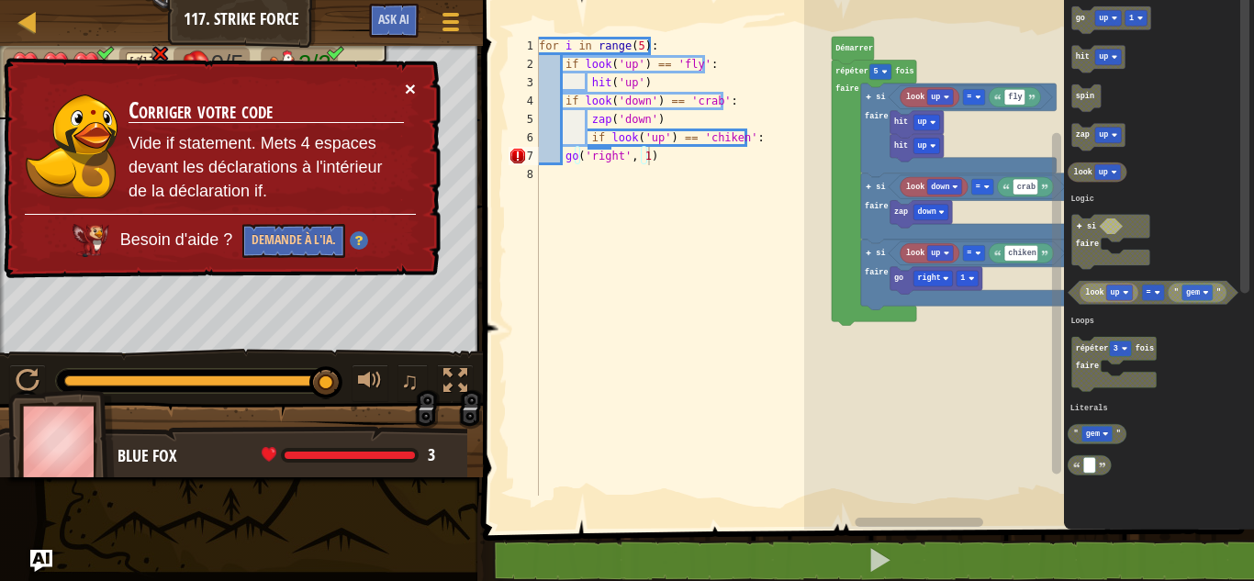
click at [409, 86] on button "×" at bounding box center [410, 88] width 11 height 19
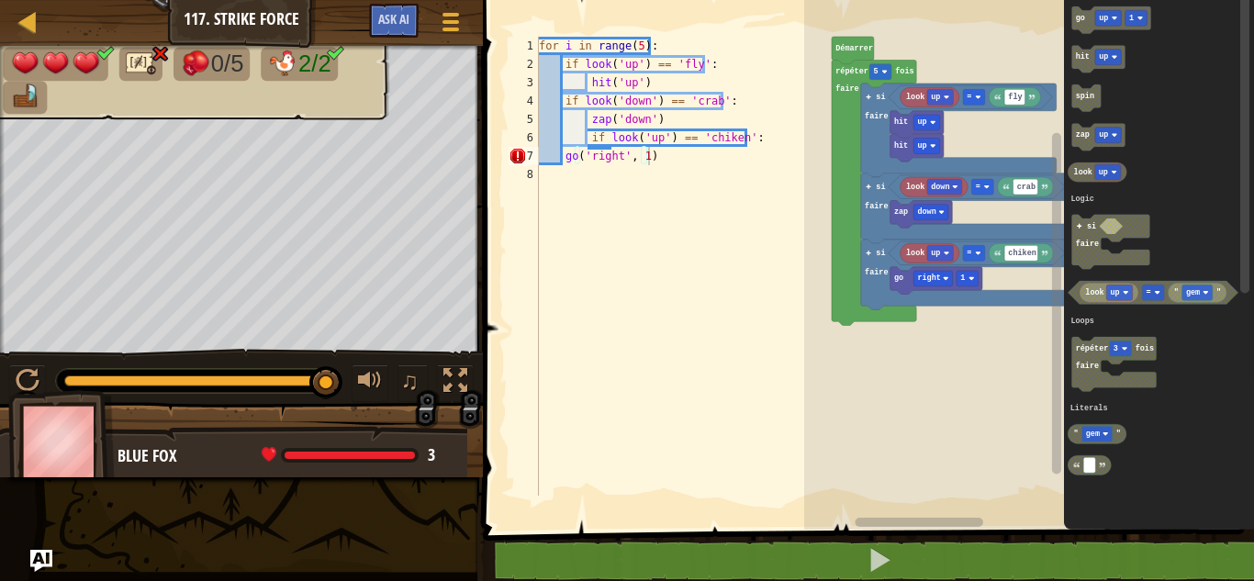
click at [564, 158] on div "for i in range ( 5 ) : if look ( 'up' ) == 'fly' : hit ( 'up' ) if look ( 'down…" at bounding box center [683, 285] width 296 height 496
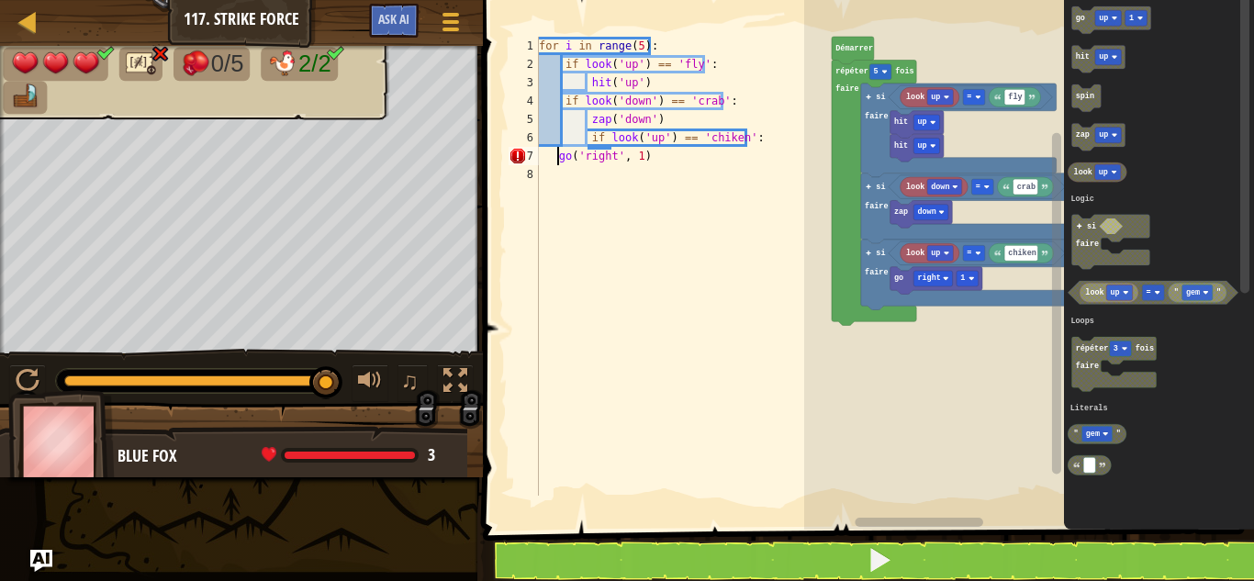
type textarea "go('right', 1)"
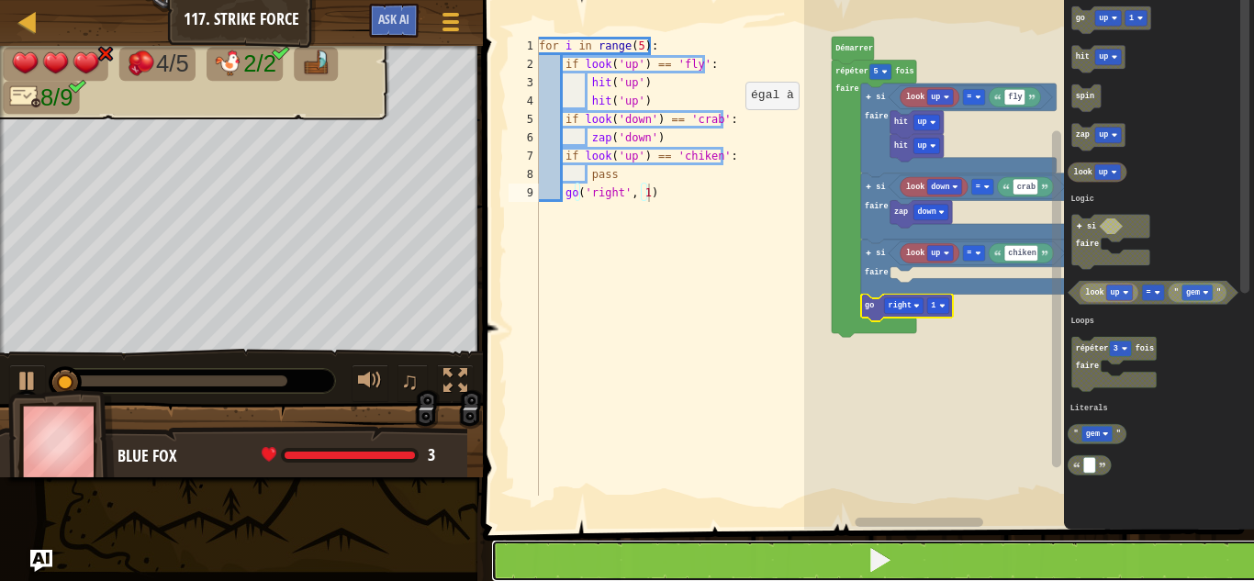
click at [831, 548] on button at bounding box center [879, 561] width 776 height 42
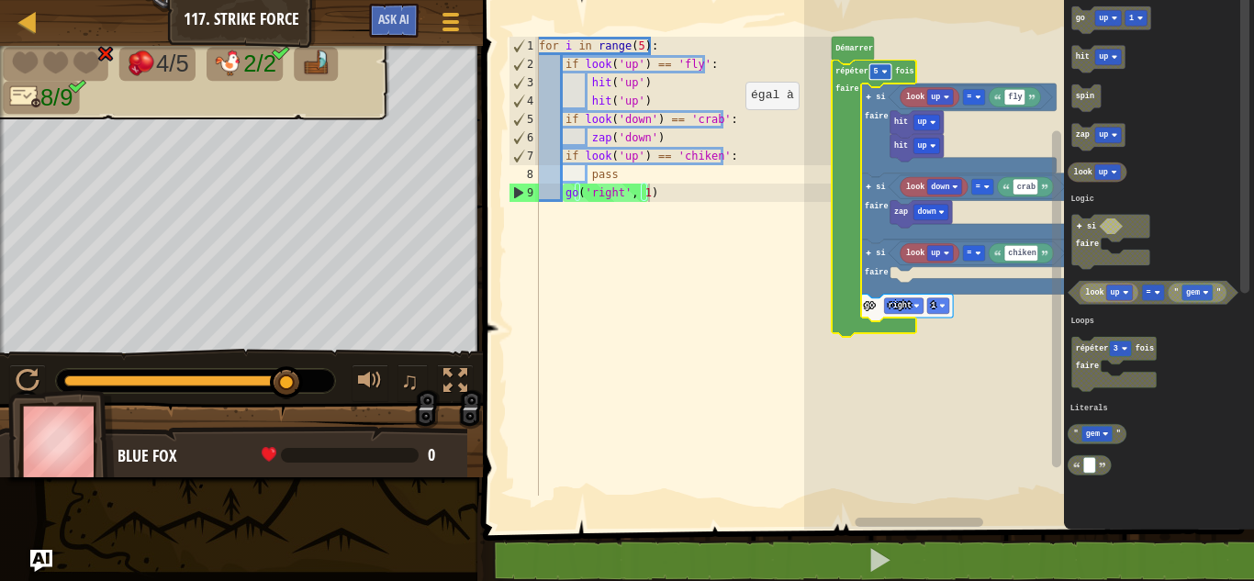
click at [883, 76] on rect "Espace de travail de Blocky" at bounding box center [881, 72] width 22 height 16
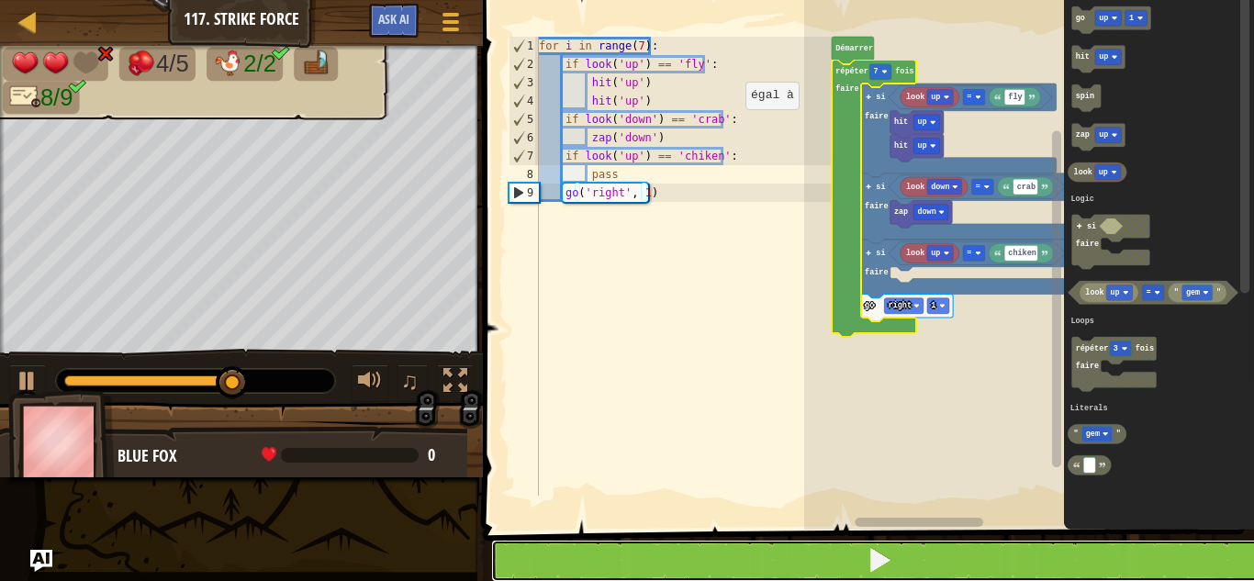
click at [888, 560] on span at bounding box center [879, 560] width 26 height 26
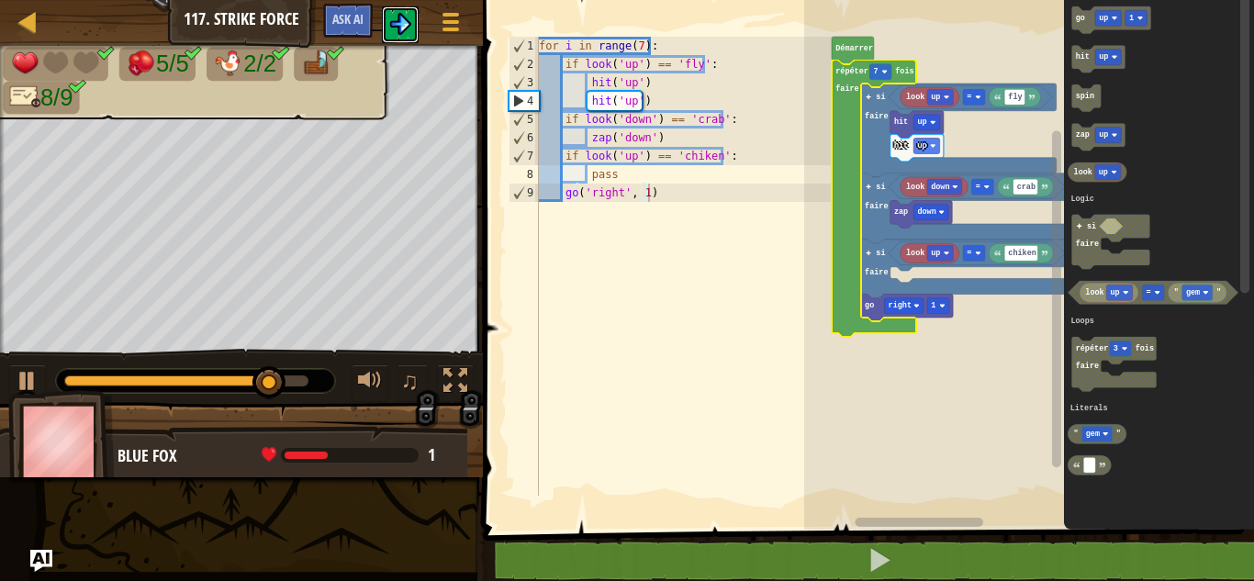
click at [390, 27] on button at bounding box center [400, 24] width 37 height 37
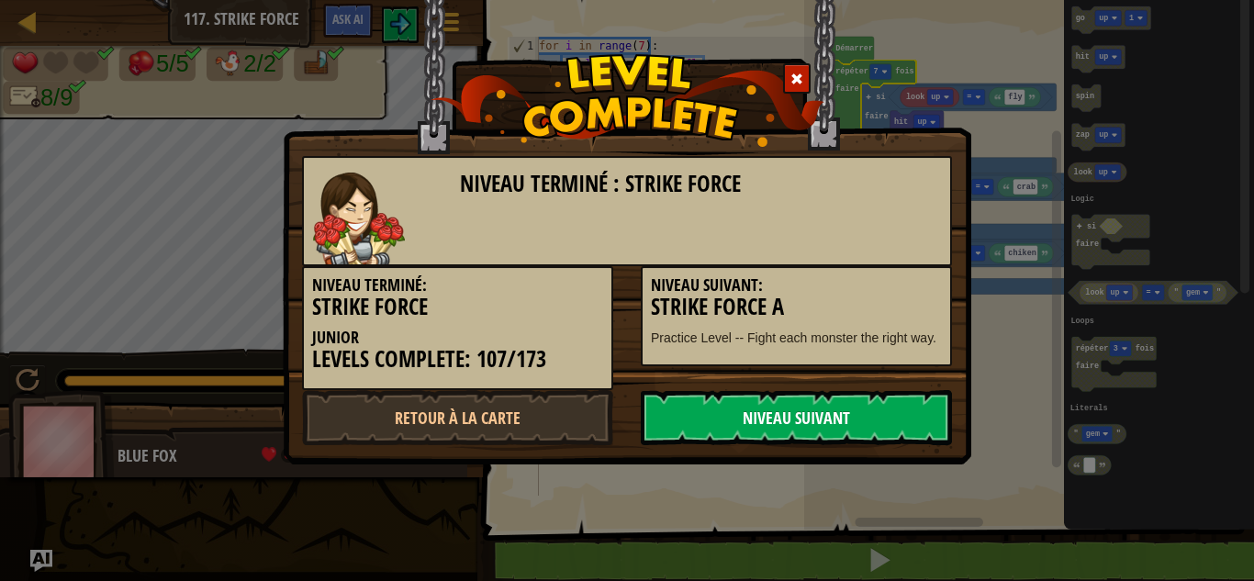
click at [755, 413] on link "Niveau Suivant" at bounding box center [796, 417] width 311 height 55
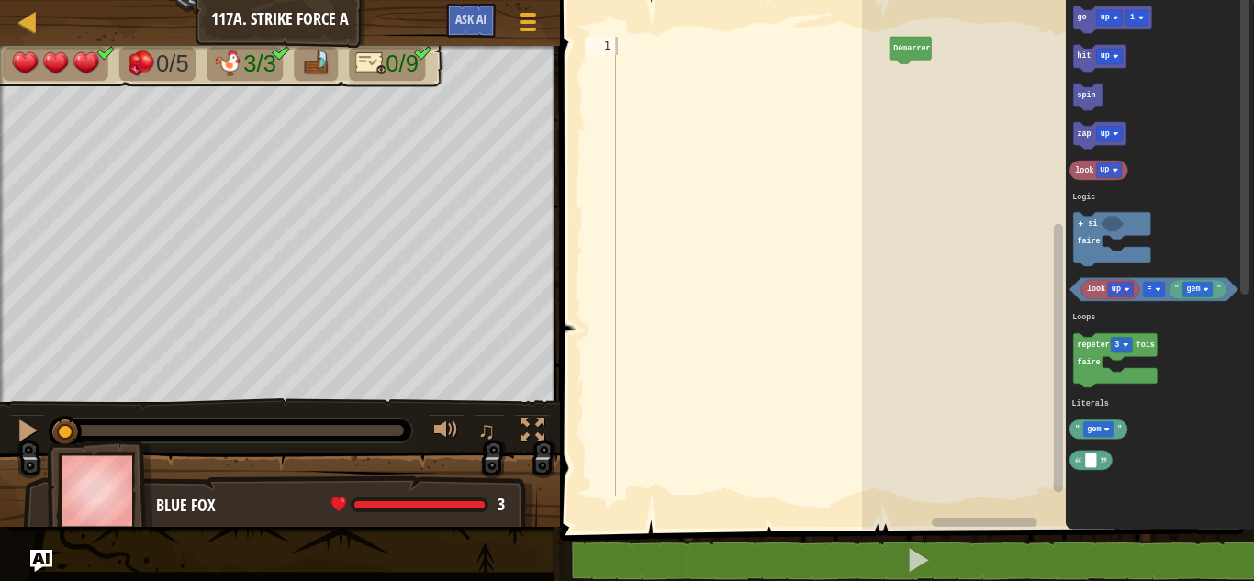
click at [633, 40] on div at bounding box center [750, 285] width 277 height 496
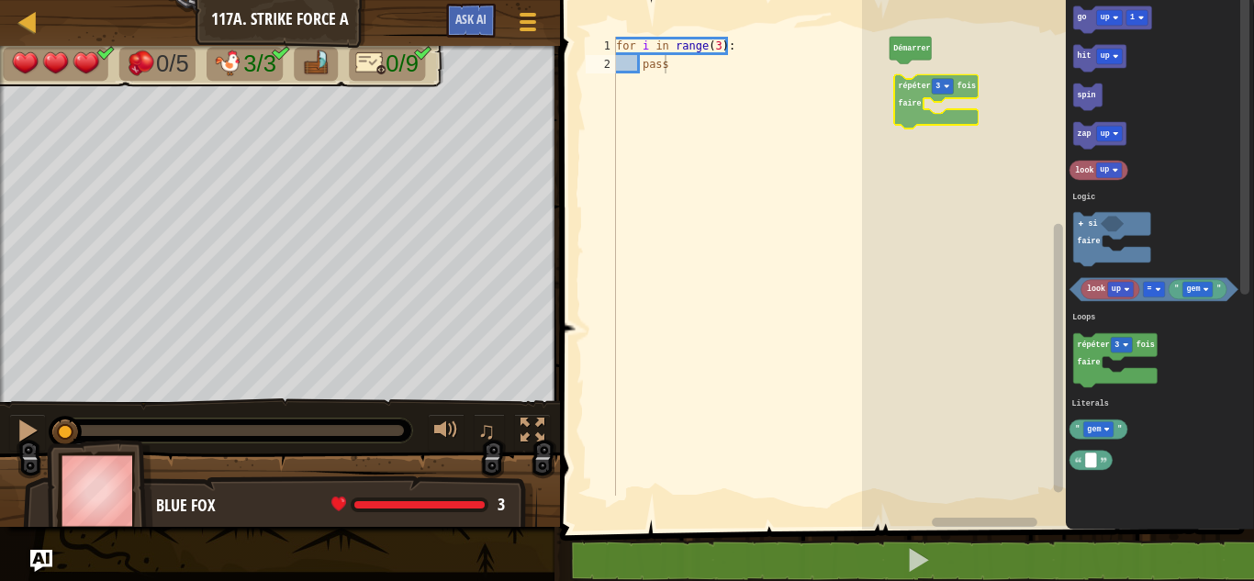
click at [911, 89] on div "Logic Loops Literals Démarrer répéter 3 fois faire go up 1 hit up spin zap up l…" at bounding box center [1058, 260] width 392 height 539
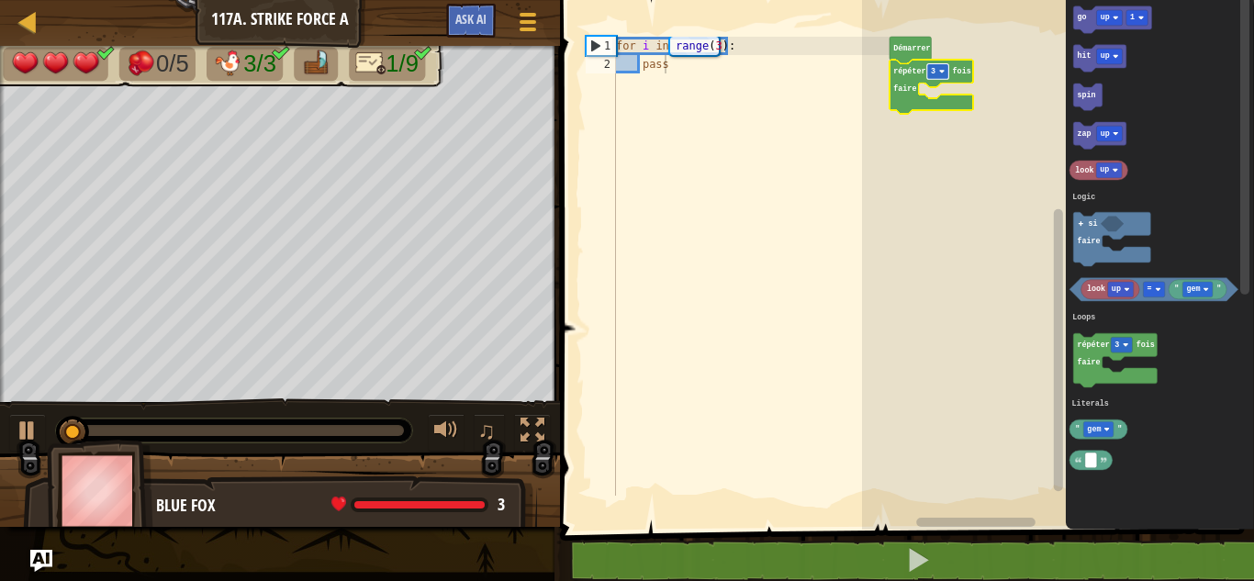
click at [932, 75] on text "3" at bounding box center [933, 71] width 5 height 9
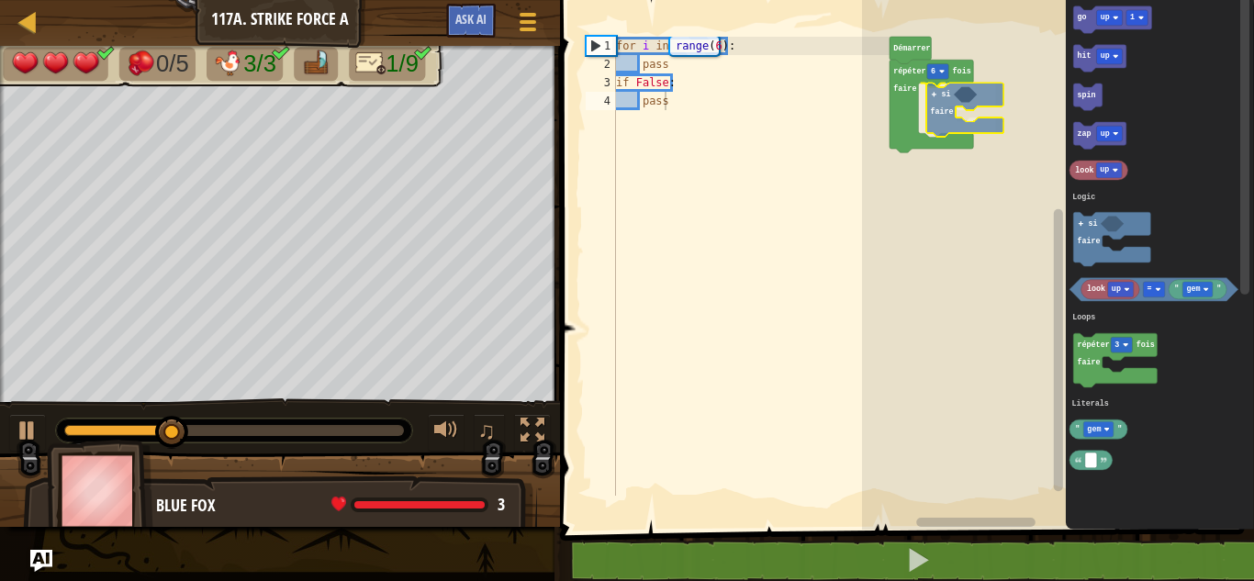
click at [951, 106] on div "Logic Loops Literals Démarrer répéter 6 fois faire si faire go up 1 hit up spin…" at bounding box center [1058, 260] width 392 height 539
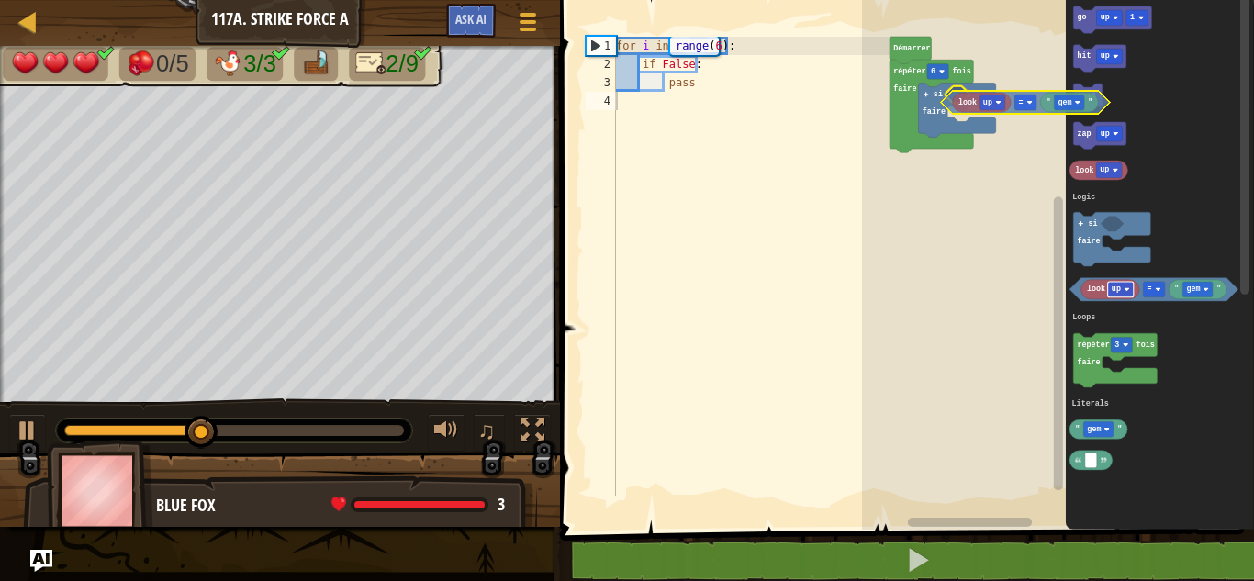
click at [992, 95] on div "Logic Loops Literals Démarrer répéter 6 fois faire si faire go up 1 hit up spin…" at bounding box center [1058, 260] width 392 height 539
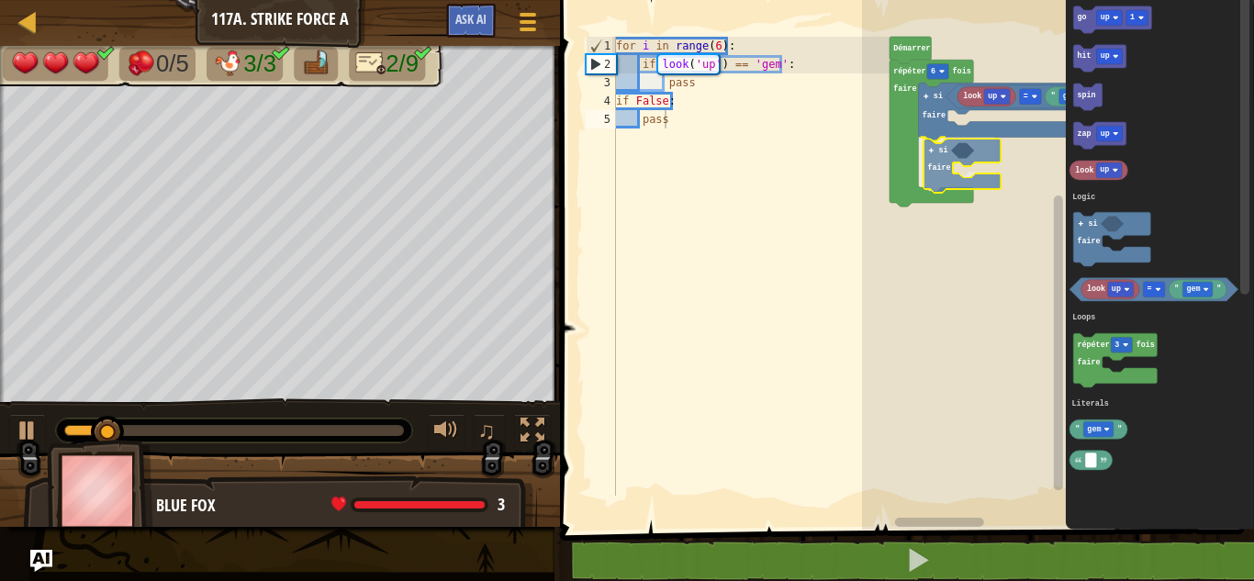
click at [940, 171] on div "Logic Loops Literals Démarrer répéter 6 fois faire si faire look up " gem " = s…" at bounding box center [1058, 260] width 392 height 539
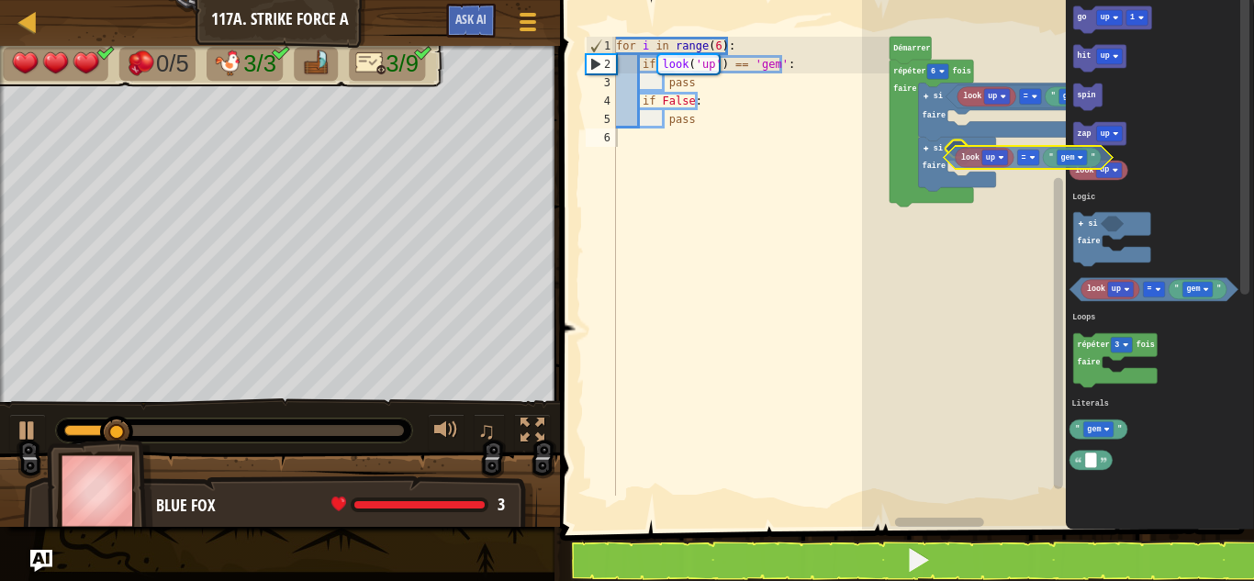
click at [955, 158] on div "Logic Loops Literals Démarrer répéter 6 fois faire si faire look up " gem " = s…" at bounding box center [1058, 260] width 392 height 539
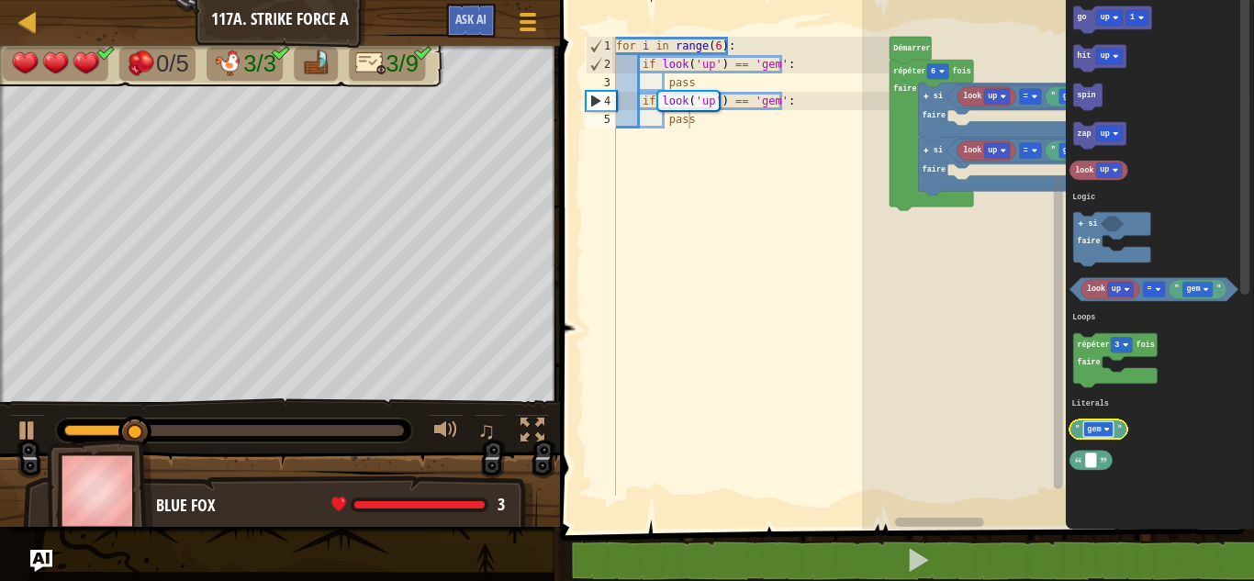
click at [1100, 431] on text "gem" at bounding box center [1094, 429] width 14 height 9
click at [1063, 112] on div "Logic Loops Literals Démarrer répéter 6 fois faire si faire look up " gem " = s…" at bounding box center [1058, 260] width 392 height 539
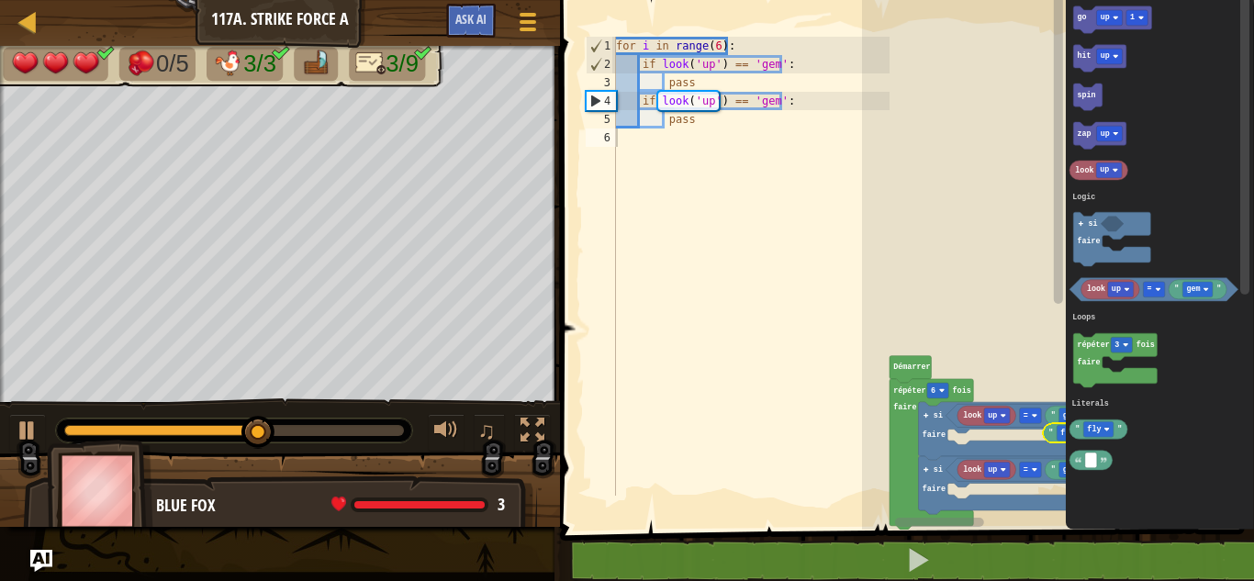
click at [1062, 108] on g "Espace de travail de Blocky" at bounding box center [1058, 254] width 14 height 524
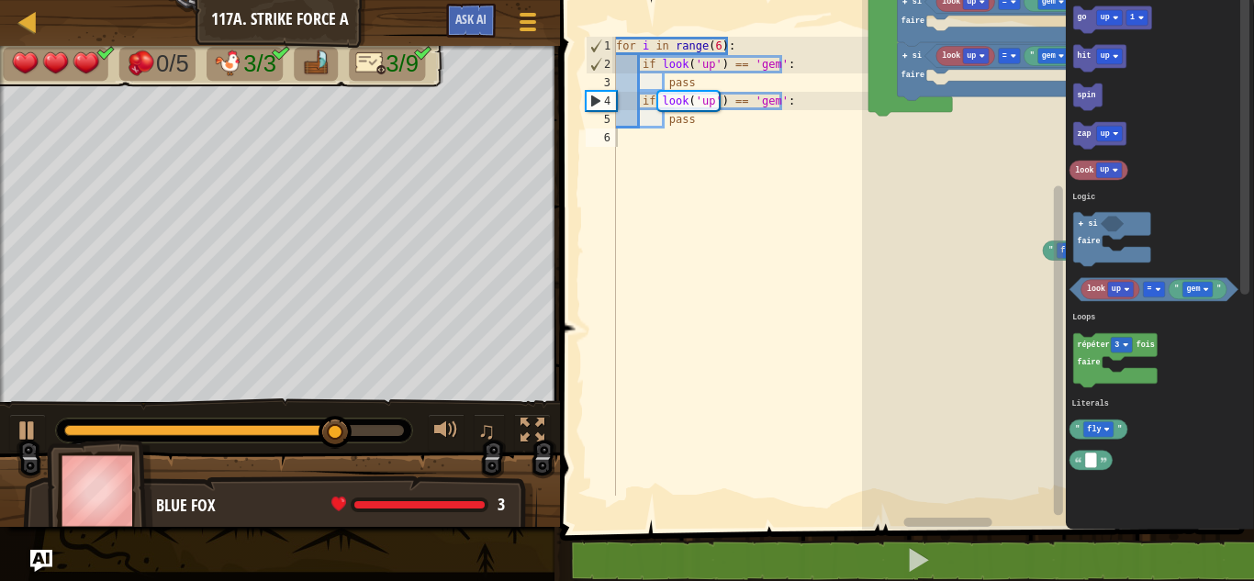
click at [1012, 318] on div "Logic Loops Literals " fly " Démarrer répéter 6 fois faire si faire look up " g…" at bounding box center [1058, 260] width 392 height 539
drag, startPoint x: 1051, startPoint y: 252, endPoint x: 1027, endPoint y: 241, distance: 26.3
click at [1027, 241] on div "Logic Loops Literals " fly " Démarrer répéter 6 fois faire si faire look up " g…" at bounding box center [1058, 260] width 392 height 539
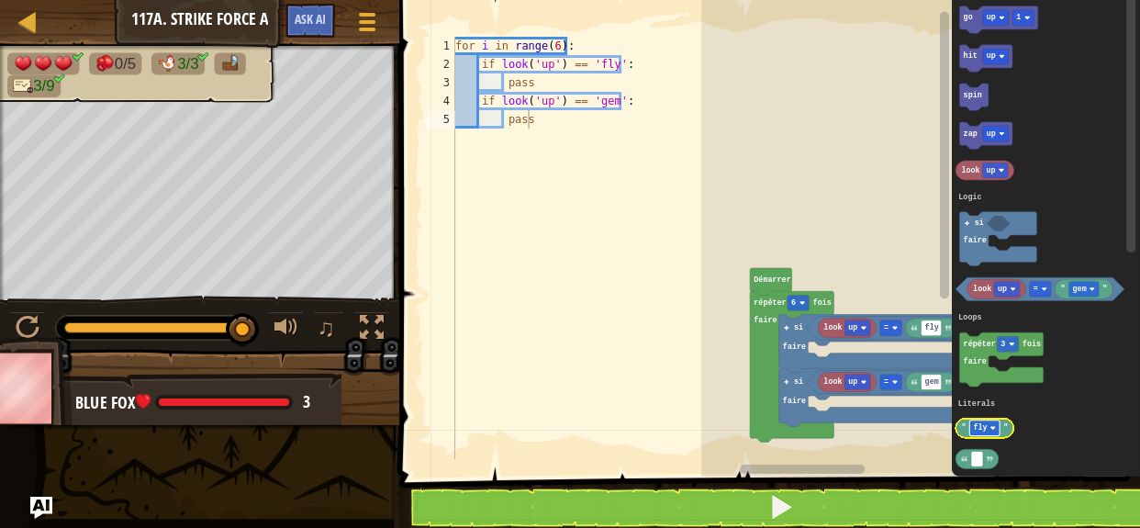
click at [975, 428] on text "fly" at bounding box center [980, 428] width 14 height 9
click at [932, 388] on div "Logic Loops Literals look up fly = look up gem = si faire si faire répéter 6 fo…" at bounding box center [920, 234] width 439 height 486
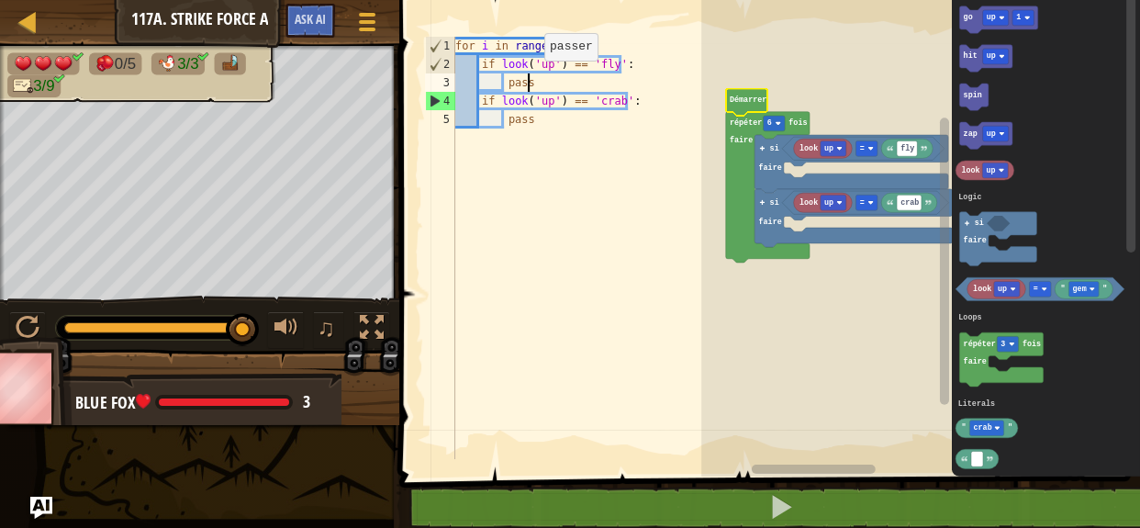
click at [528, 88] on div "for i in range ( 6 ) : if look ( 'up' ) == 'fly' : pass if look ( 'up' ) == 'cr…" at bounding box center [590, 266] width 277 height 459
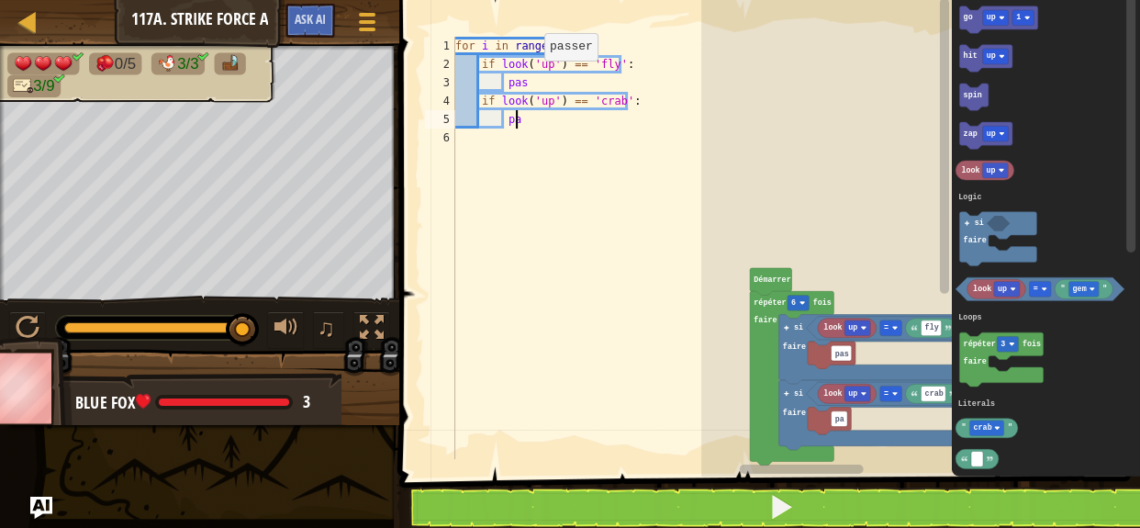
type textarea "p"
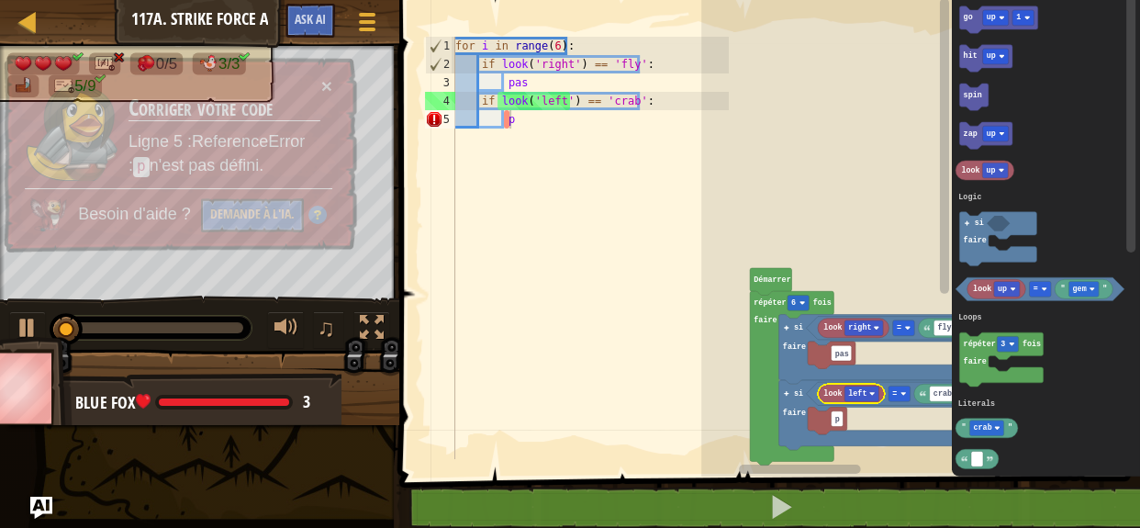
click at [519, 83] on div "for i in range ( 6 ) : if look ( 'right' ) == 'fly' : pas if look ( 'left' ) ==…" at bounding box center [590, 266] width 277 height 459
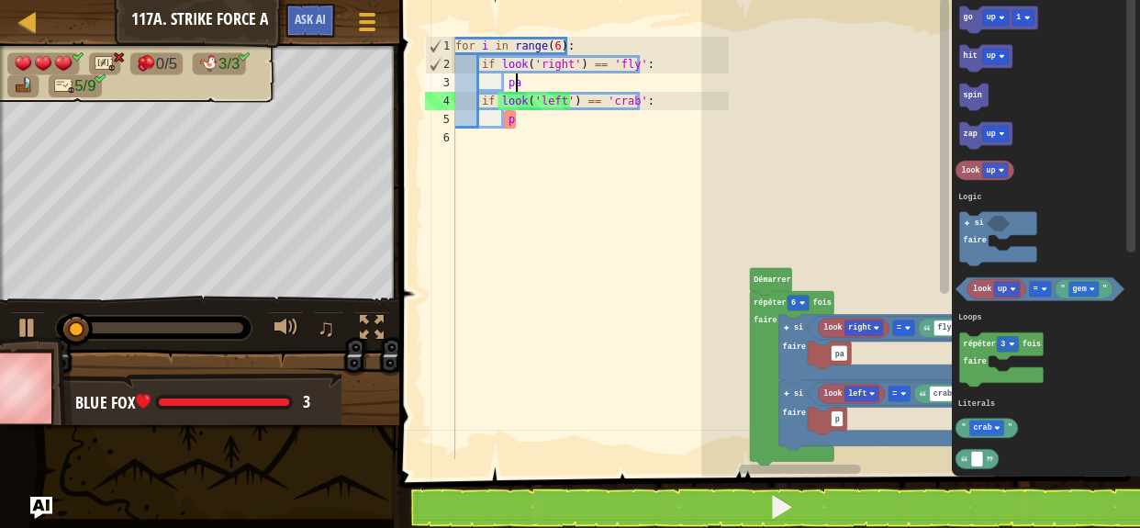
type textarea "p"
type textarea "h"
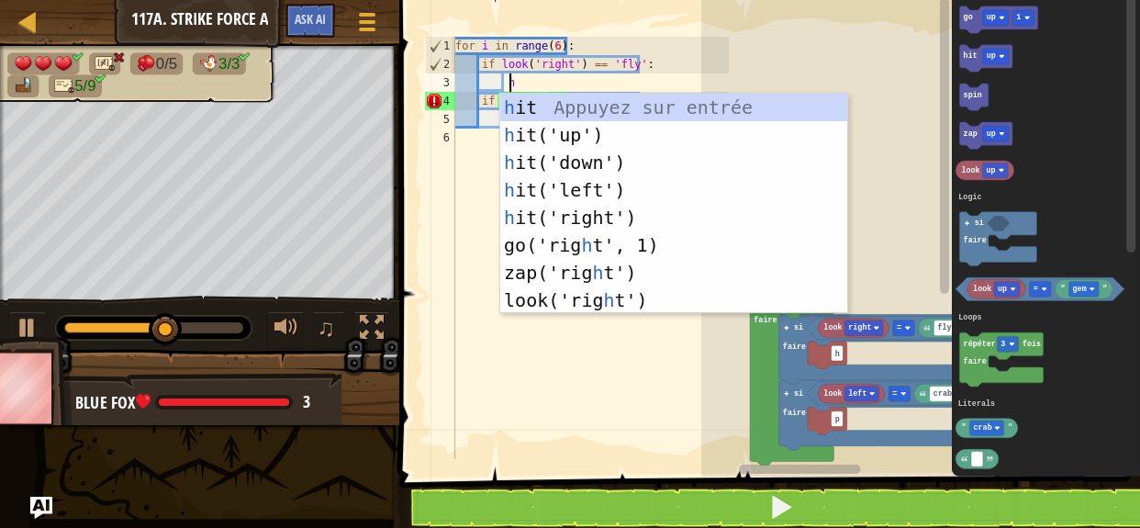
scroll to position [8, 3]
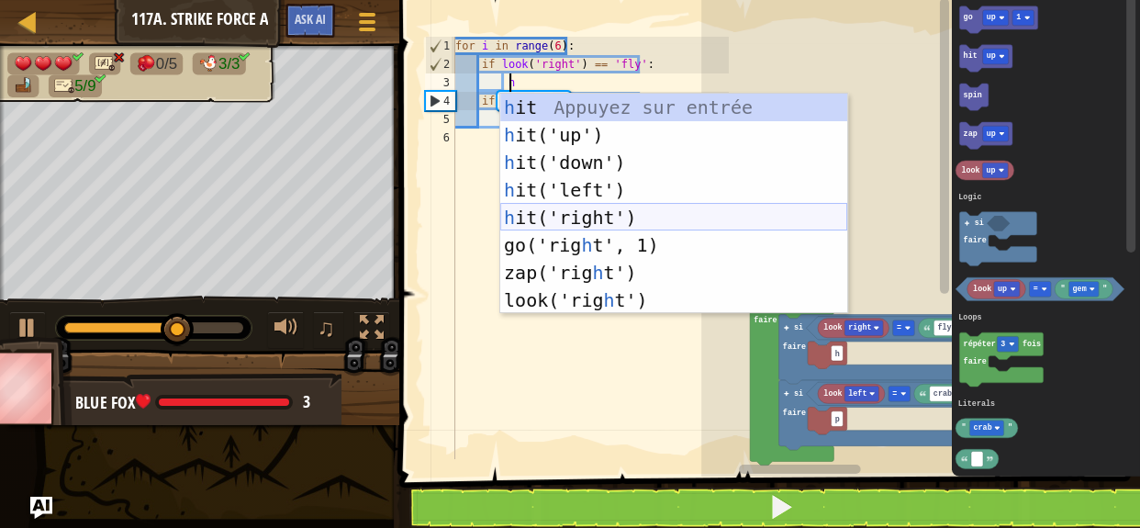
click at [585, 211] on div "h it Appuyez sur entrée h it('up') Appuyez sur entrée h it('down') Appuyez sur …" at bounding box center [673, 231] width 347 height 275
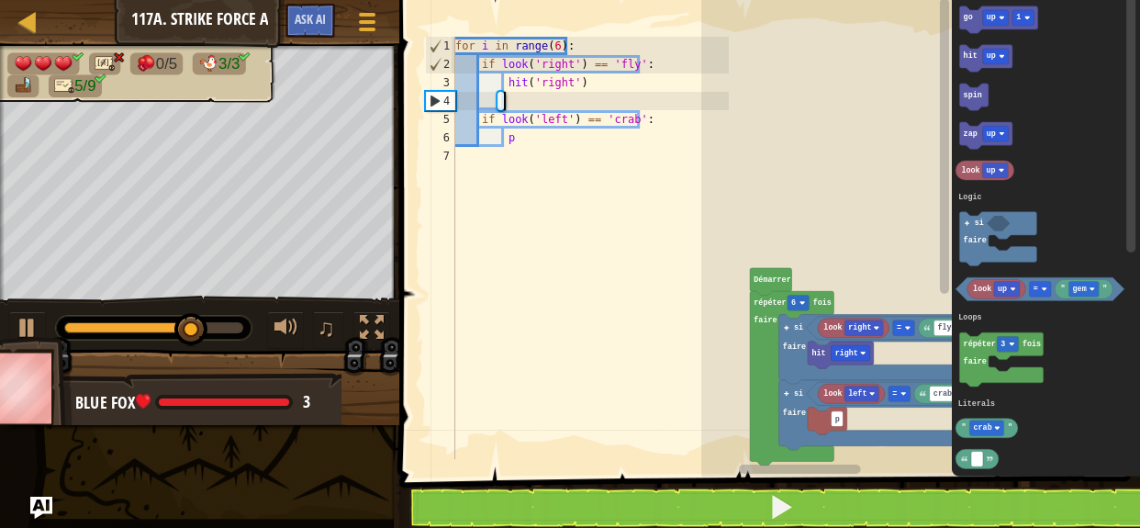
type textarea "h"
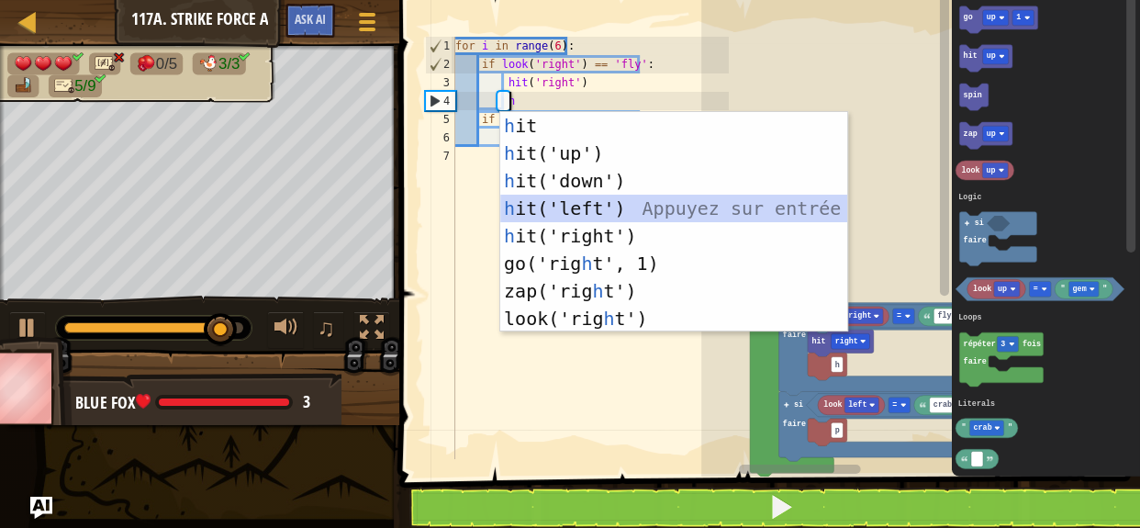
click at [563, 221] on div "h it Appuyez sur entrée h it('up') Appuyez sur entrée h it('down') Appuyez sur …" at bounding box center [673, 249] width 347 height 275
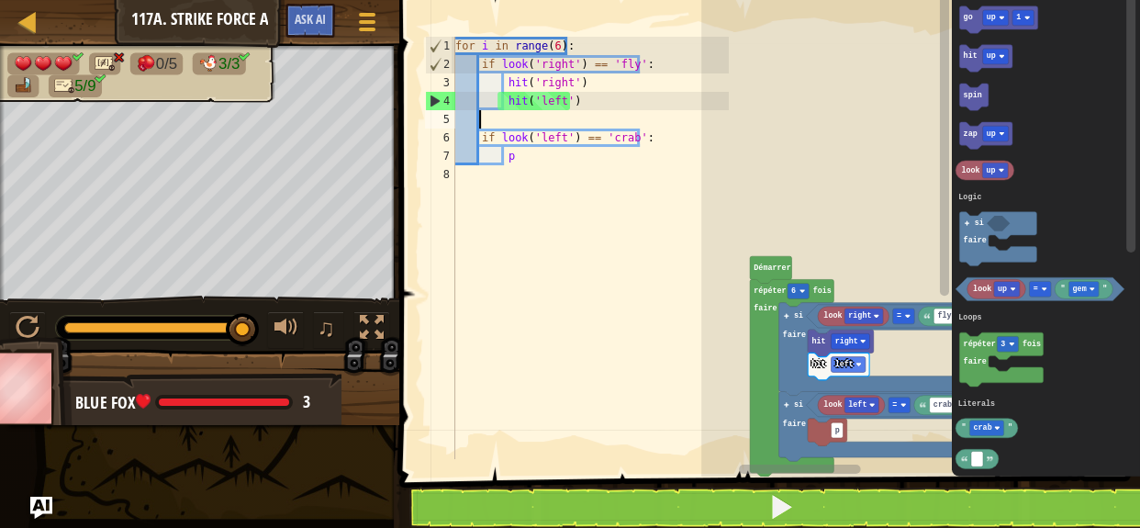
scroll to position [8, 0]
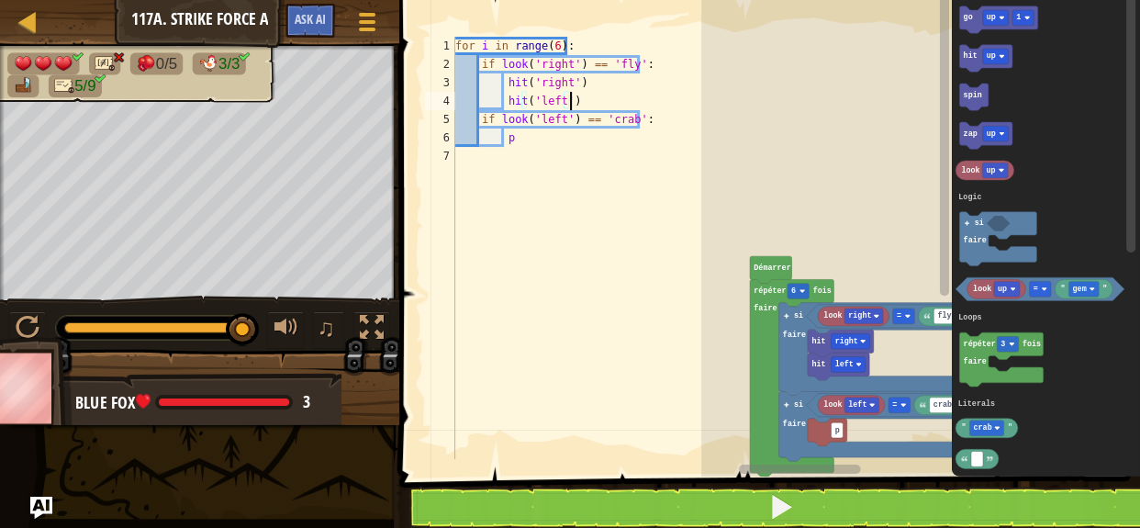
click at [518, 146] on div "for i in range ( 6 ) : if look ( 'right' ) == 'fly' : hit ( 'right' ) hit ( 'le…" at bounding box center [590, 266] width 277 height 459
type textarea "p"
type textarea "z"
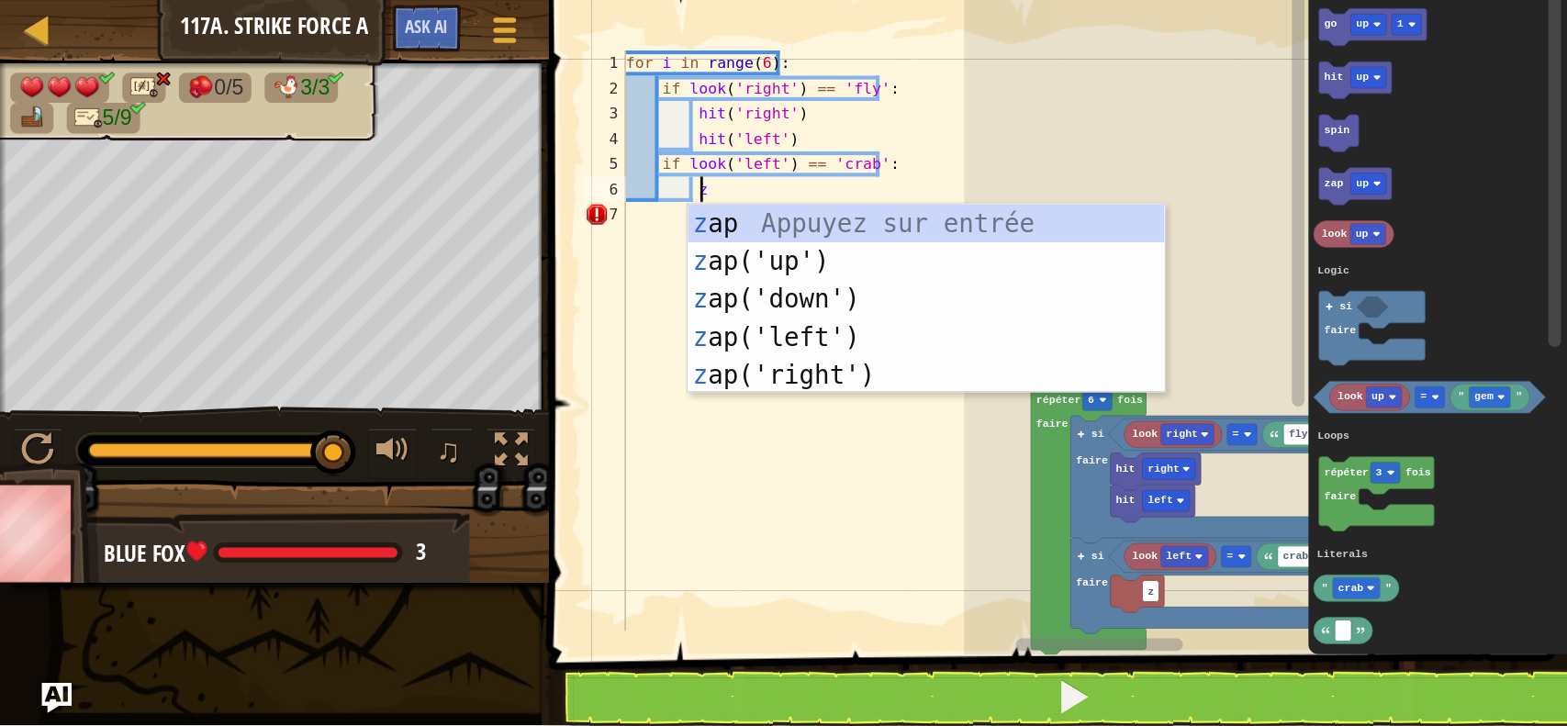
scroll to position [8, 3]
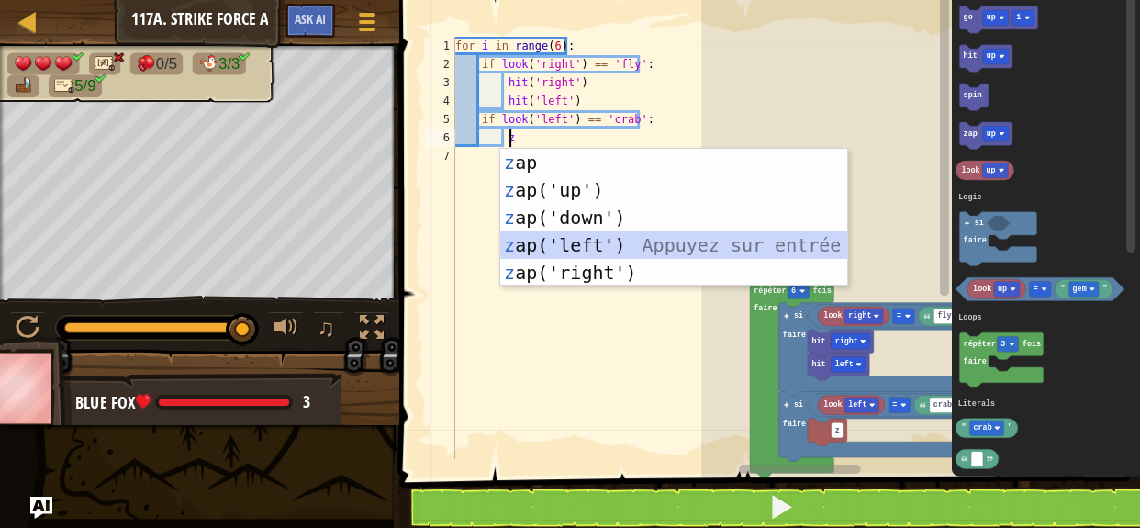
click at [521, 244] on div "z ap Appuyez sur entrée z ap('up') Appuyez sur entrée z ap('down') Appuyez sur …" at bounding box center [673, 245] width 347 height 193
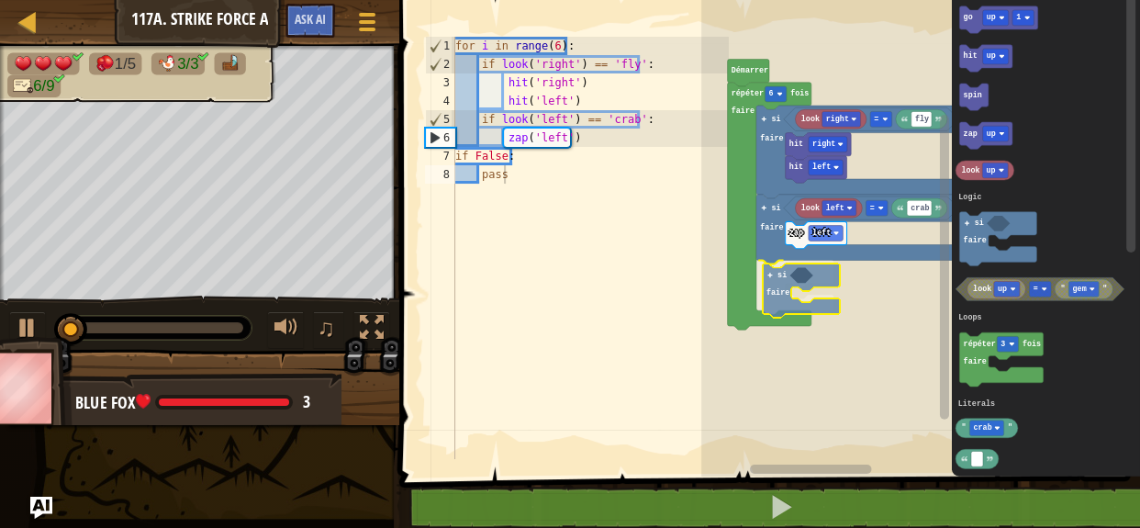
click at [777, 279] on div "Logic Loops Literals Démarrer look right fly = hit left hit right look left cra…" at bounding box center [920, 234] width 439 height 486
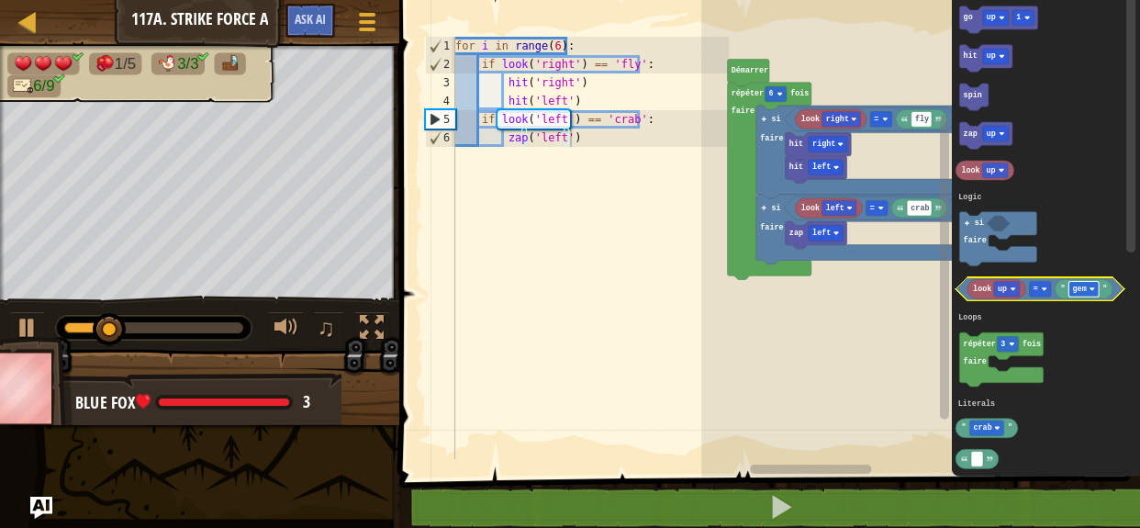
click at [1089, 287] on image "Espace de travail de Blocky" at bounding box center [1092, 289] width 6 height 6
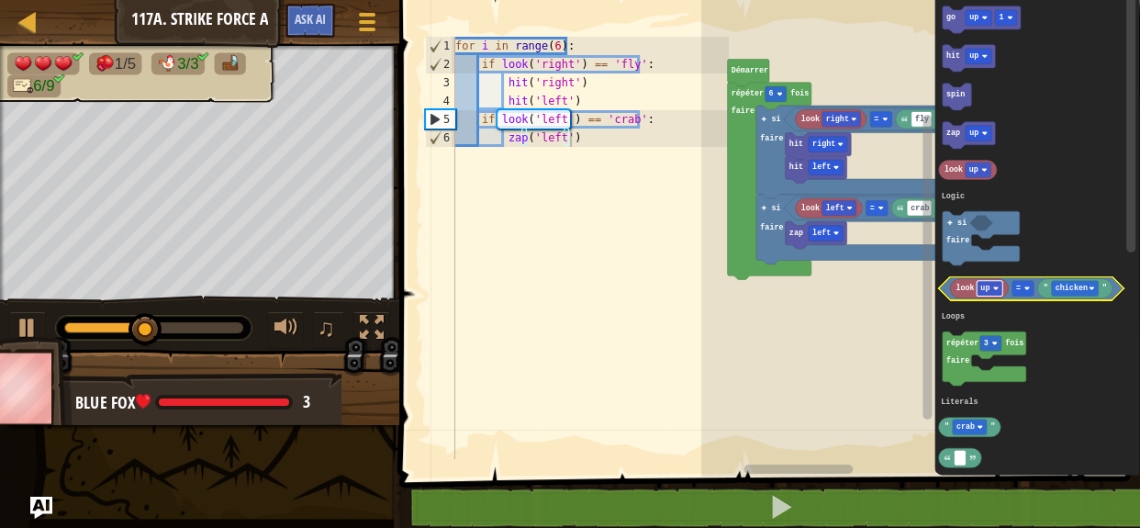
click at [985, 294] on rect "Espace de travail de Blocky" at bounding box center [990, 290] width 26 height 16
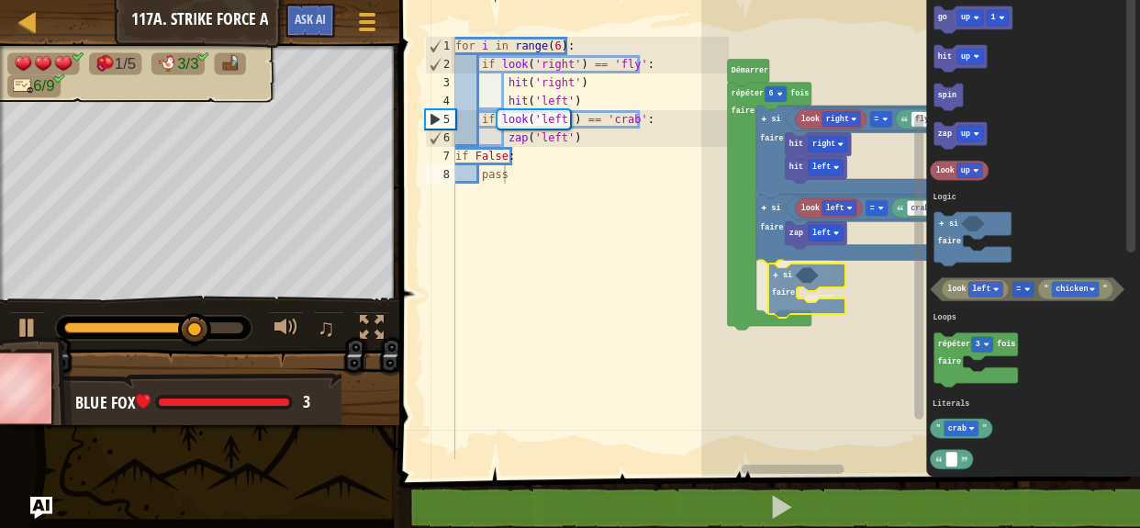
click at [780, 283] on div "Logic Loops Literals Démarrer look right fly = hit left hit right look left cra…" at bounding box center [920, 234] width 439 height 486
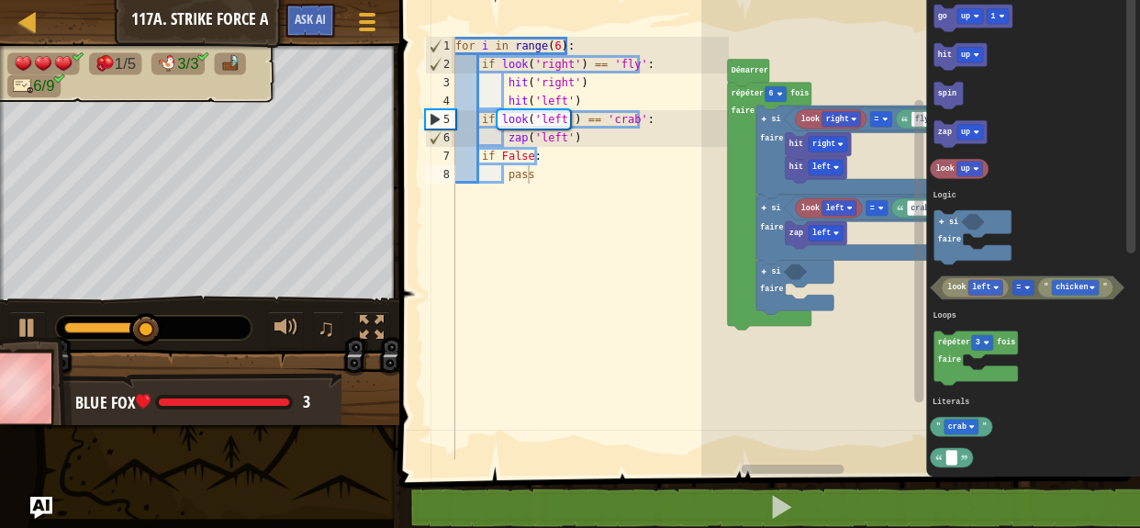
click at [801, 285] on div "Logic Loops Literals Démarrer look right fly = hit left hit right look left cra…" at bounding box center [920, 234] width 439 height 486
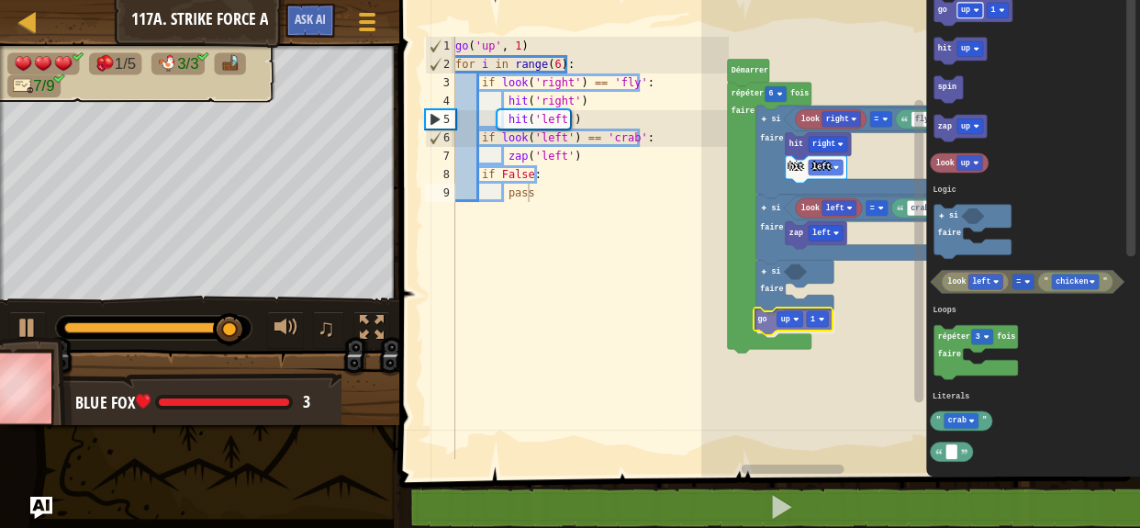
click at [777, 328] on div "Logic Loops Literals Démarrer look right fly = look left crab = si faire si fai…" at bounding box center [920, 234] width 439 height 486
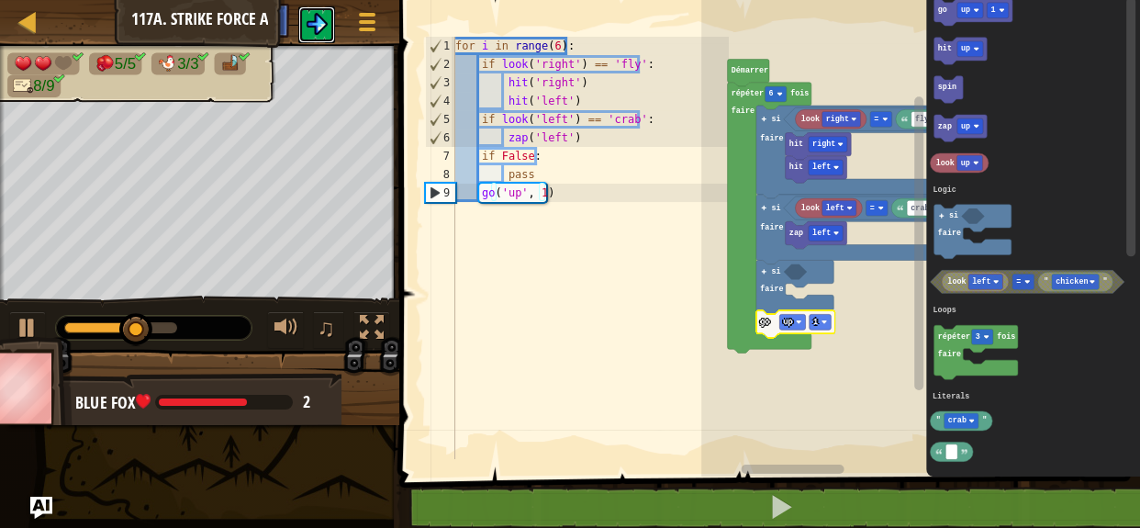
click at [322, 33] on img at bounding box center [317, 24] width 22 height 22
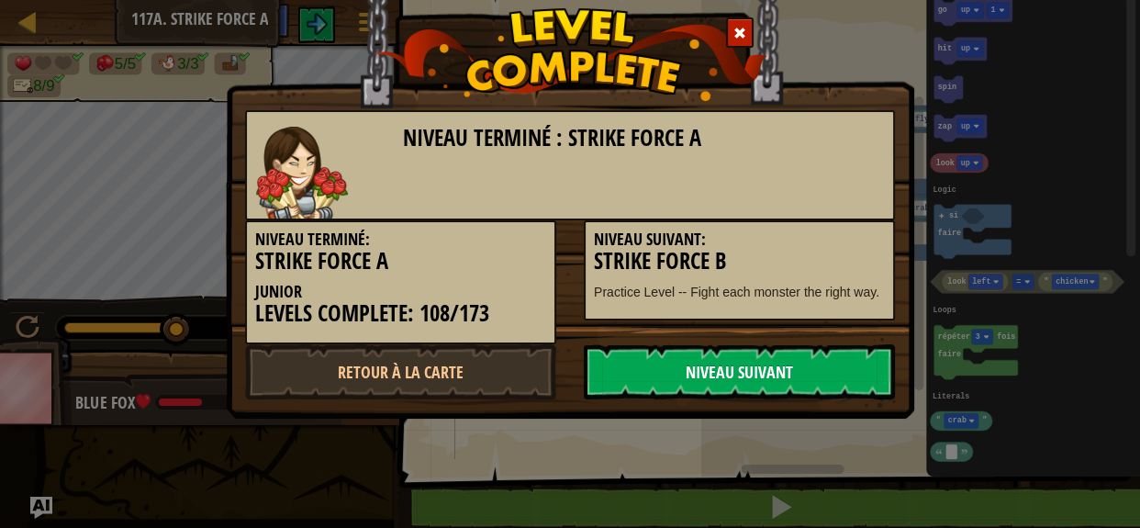
click at [723, 366] on link "Niveau Suivant" at bounding box center [739, 371] width 311 height 55
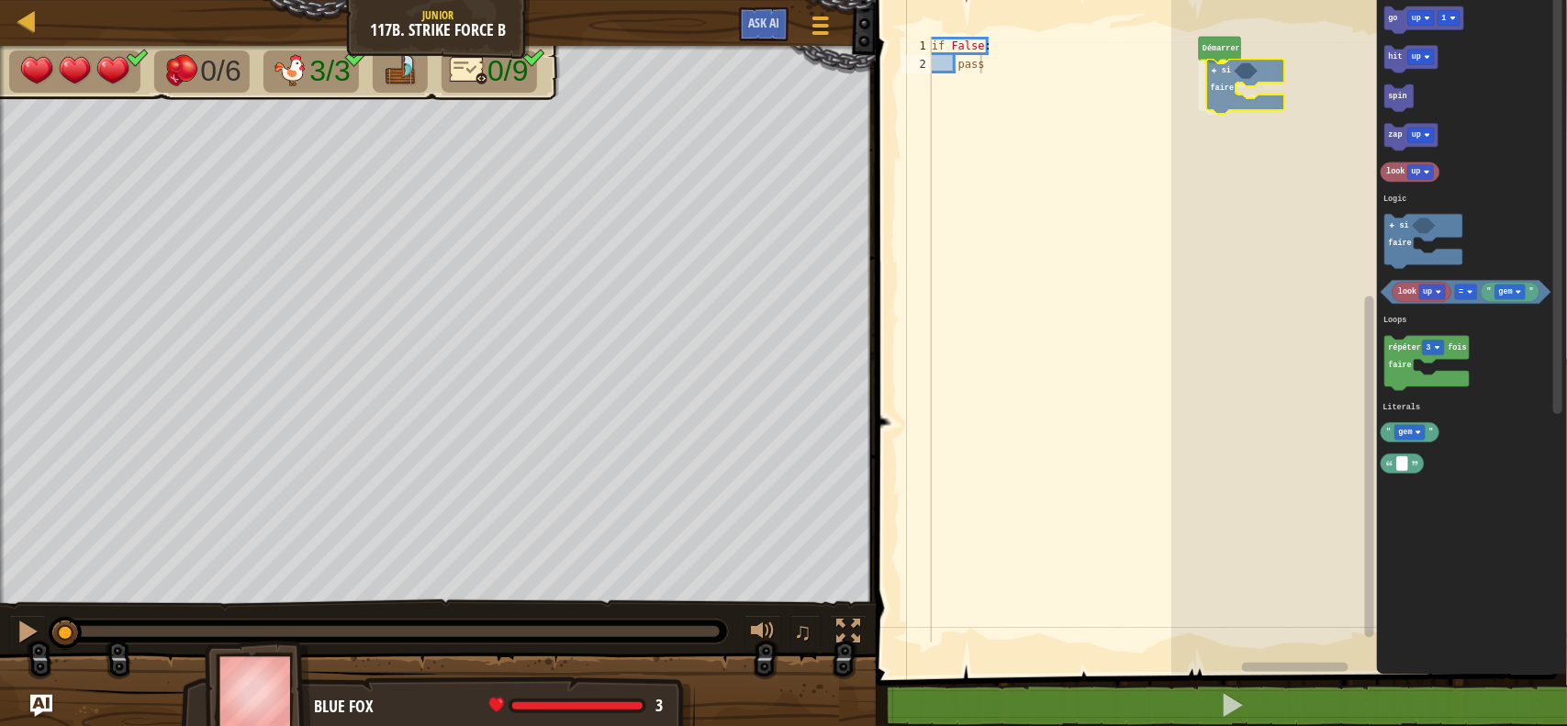
click at [1219, 83] on div "Logic Loops Literals Démarrer si faire go up 1 hit up spin zap up look up look …" at bounding box center [1369, 333] width 396 height 684
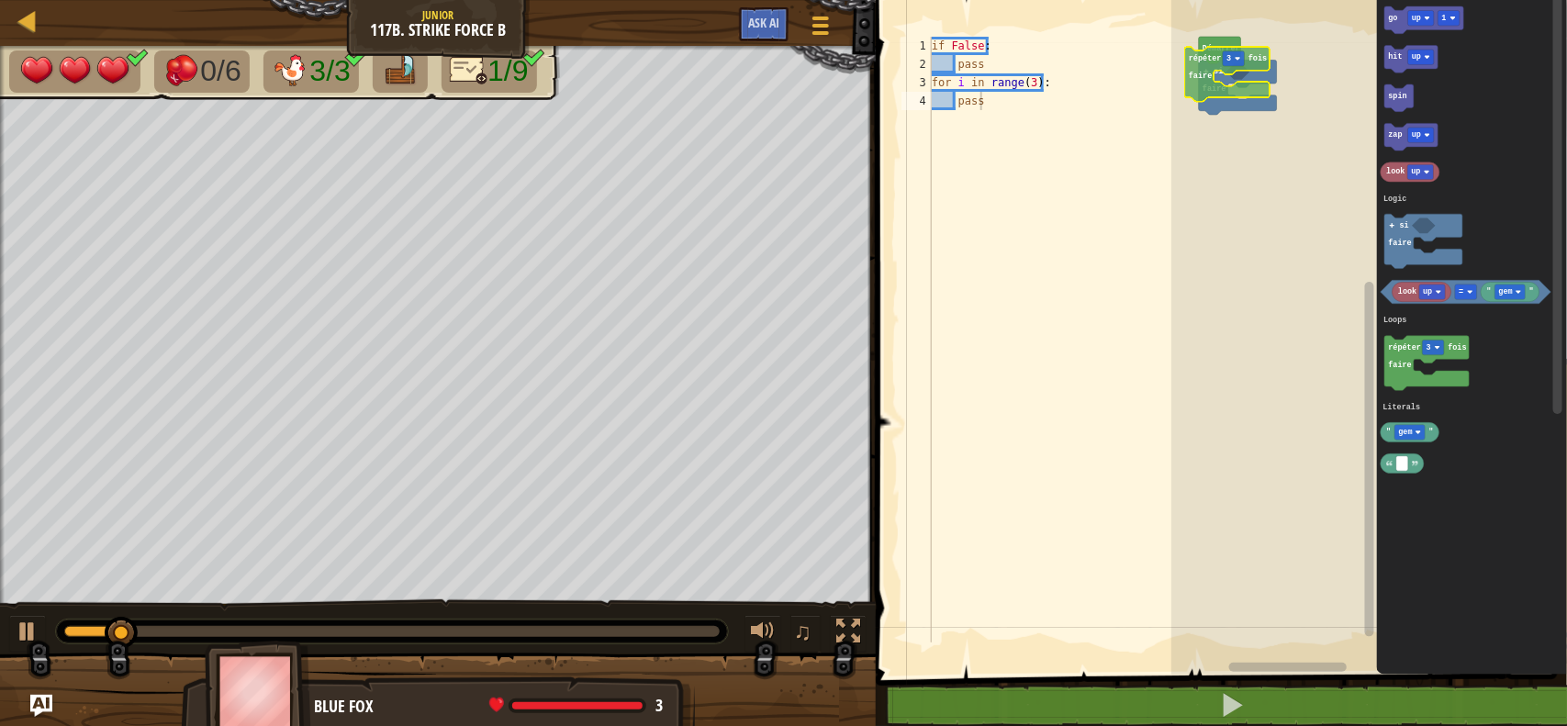
click at [1195, 75] on div "Logic Loops Literals Démarrer si faire go up 1 hit up spin zap up look up look …" at bounding box center [1369, 333] width 396 height 684
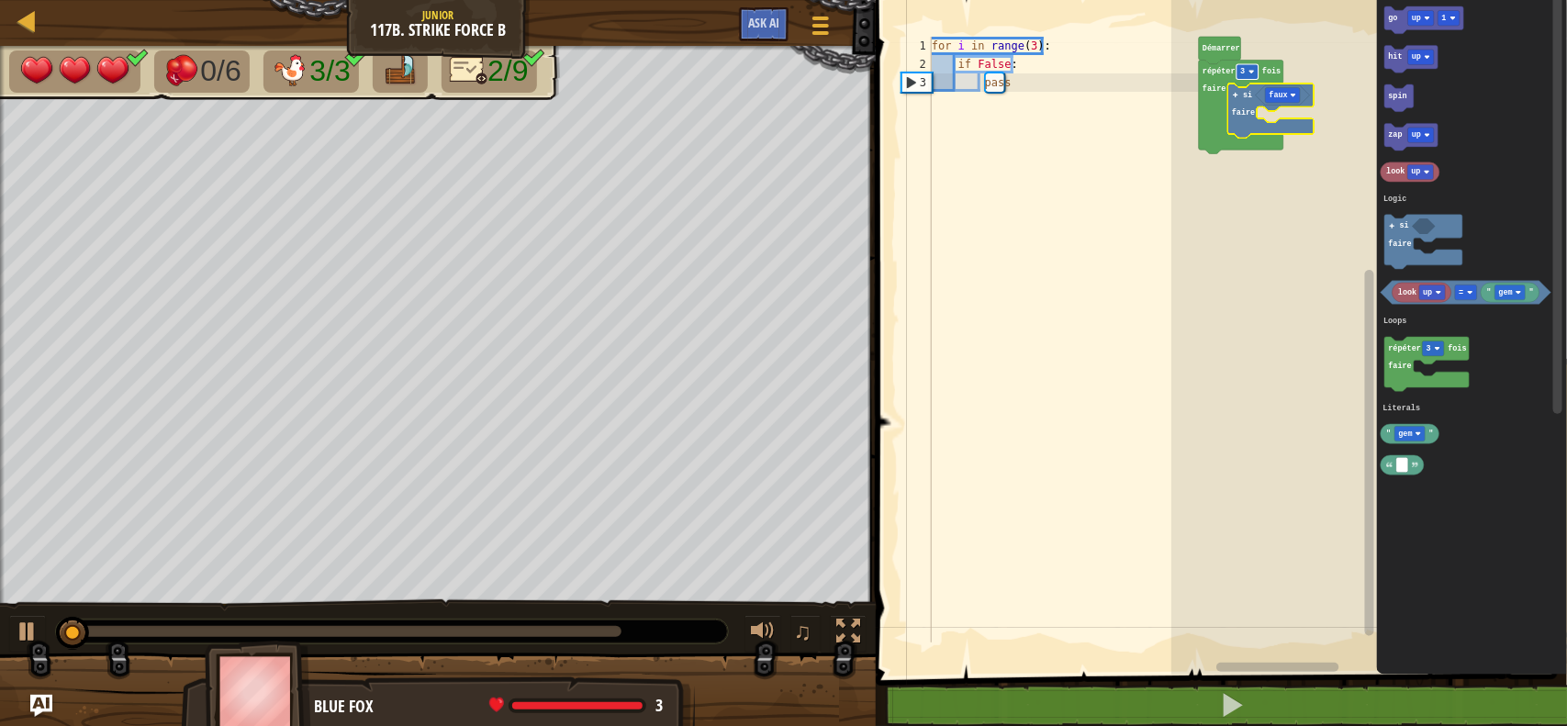
click at [1246, 74] on rect "Espace de travail de Blocky" at bounding box center [1247, 71] width 22 height 15
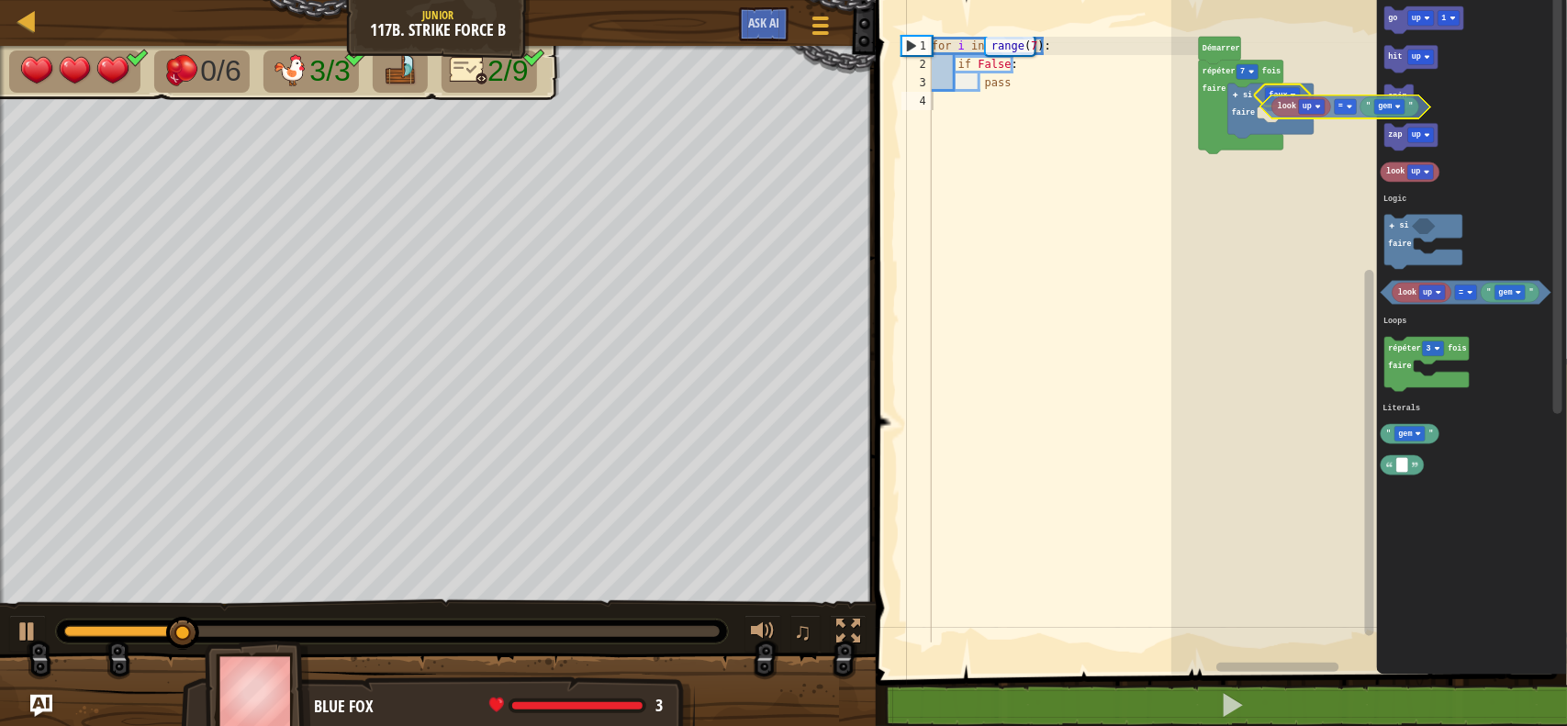
click at [1253, 116] on div "Logic Loops Literals Démarrer répéter 7 fois faire faux si faire go up 1 hit up…" at bounding box center [1369, 333] width 396 height 684
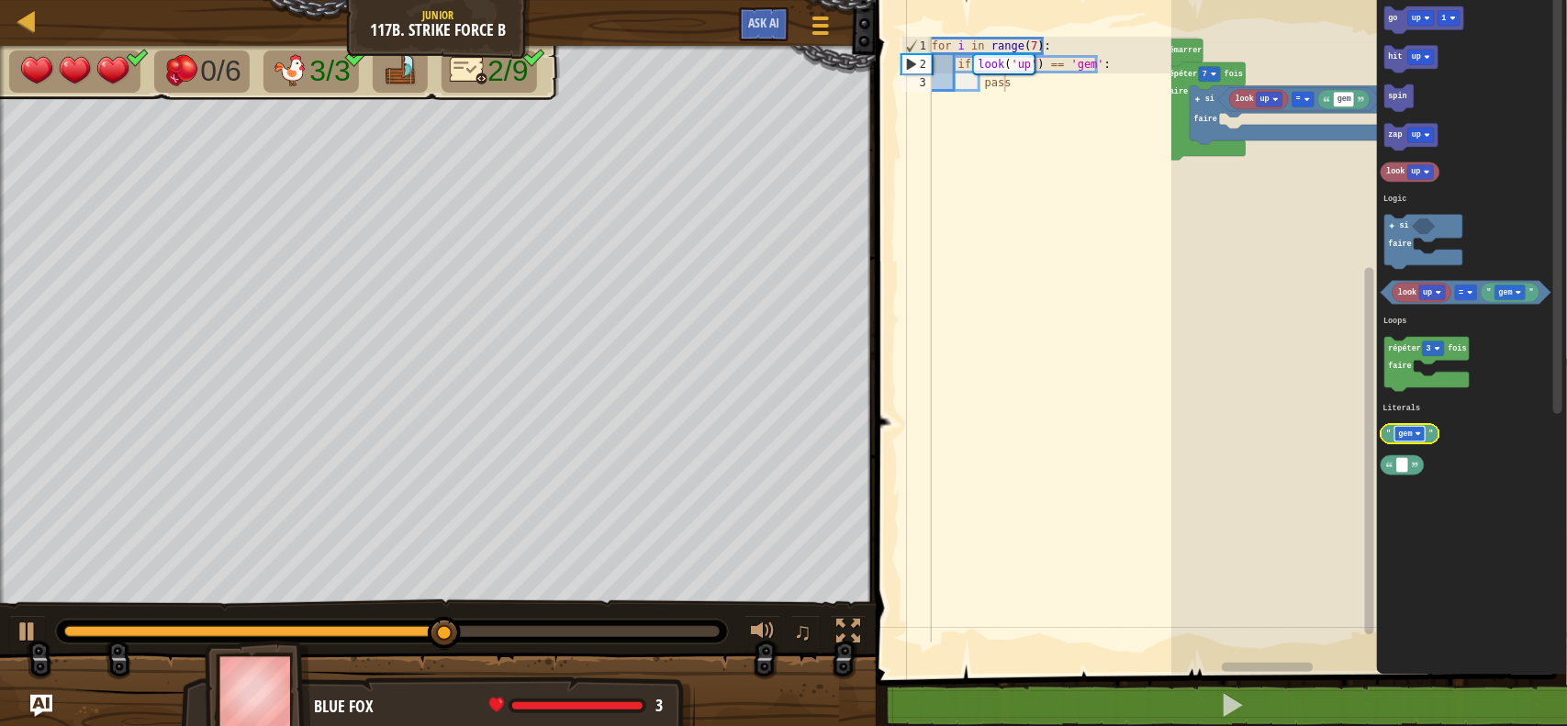
click at [1253, 432] on text "gem" at bounding box center [1406, 434] width 14 height 9
click at [1253, 97] on div "Logic Loops Literals Démarrer répéter 7 fois faire si faire gem = look up go up…" at bounding box center [1369, 333] width 396 height 684
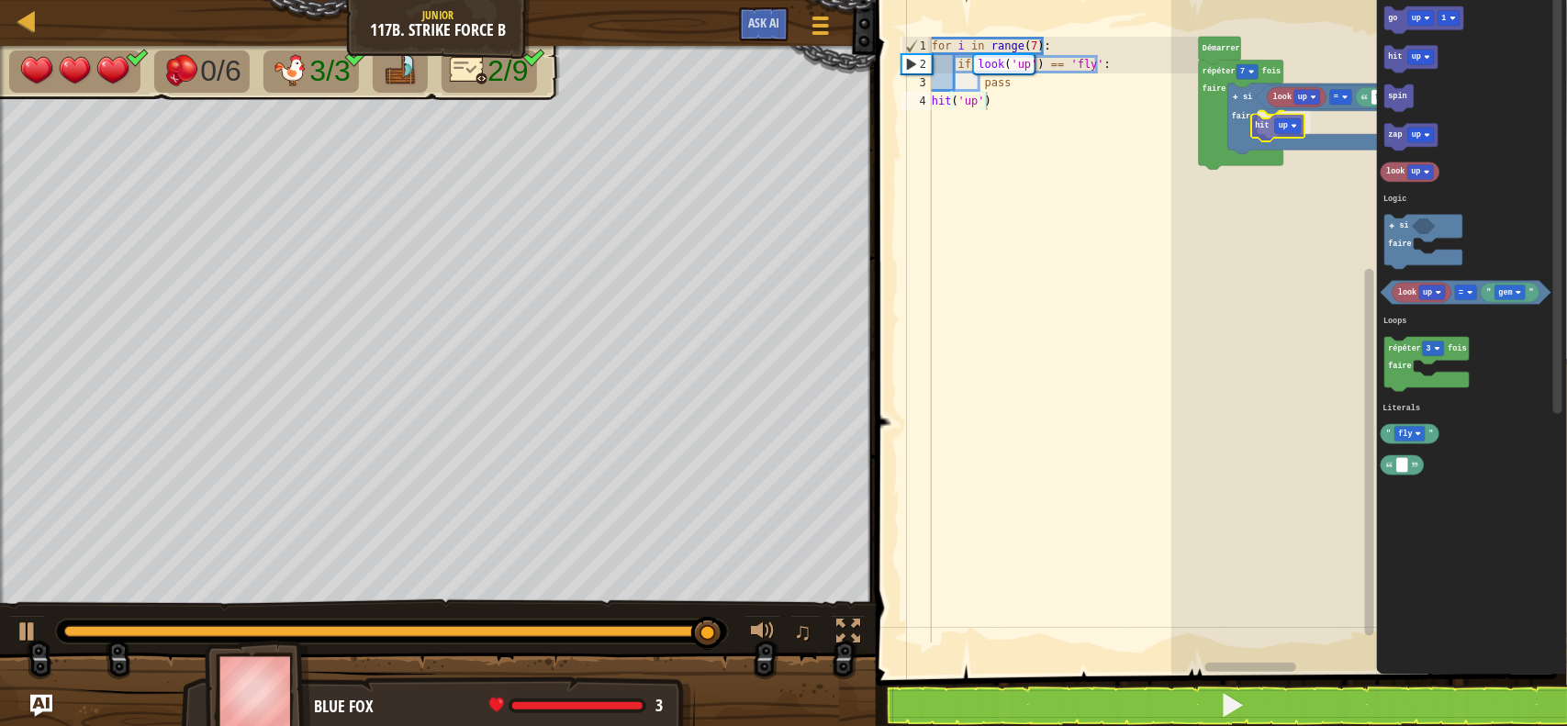
click at [1253, 129] on div "Logic Loops Literals look up fly = si faire hit up répéter 7 fois faire Démarre…" at bounding box center [1369, 333] width 396 height 684
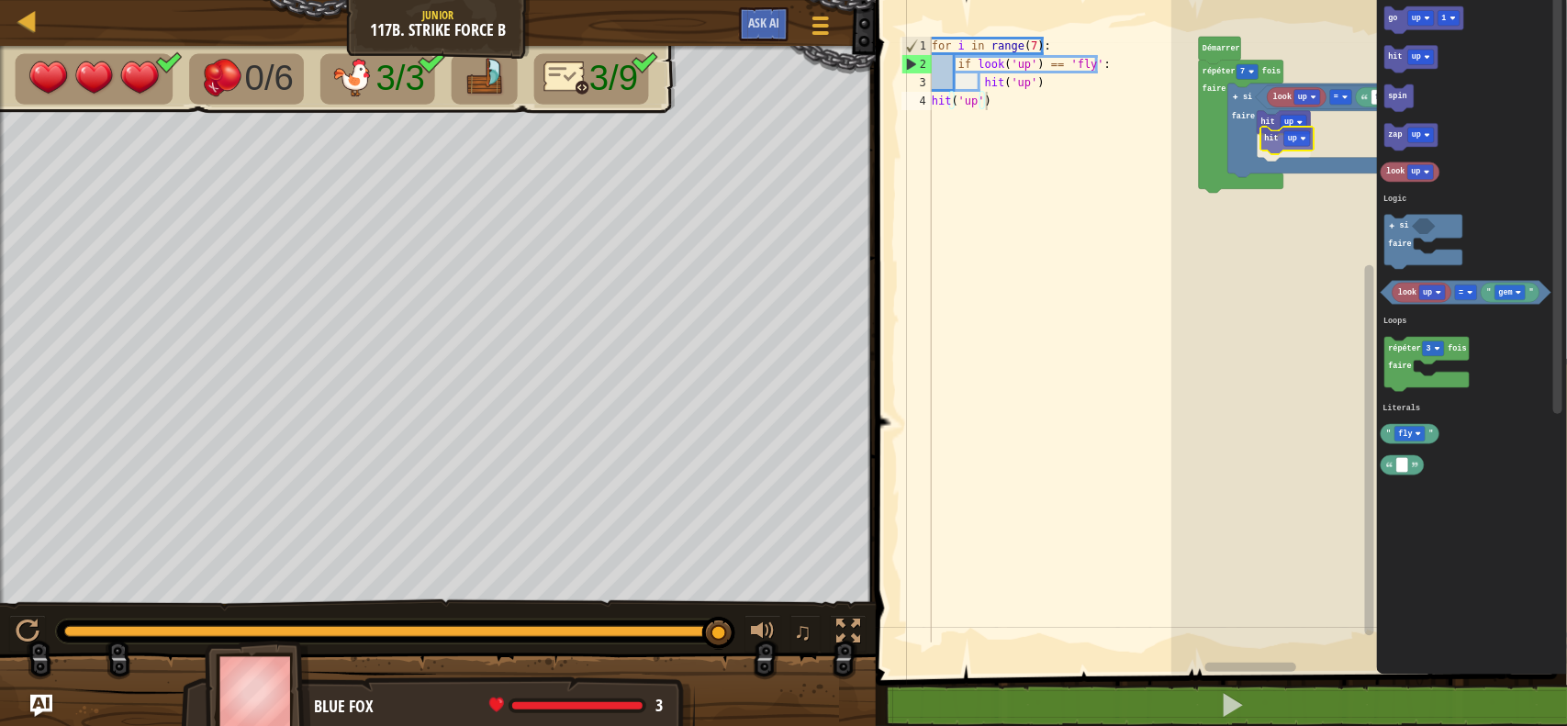
click at [1253, 153] on div "Logic Loops Literals look up fly = si faire hit up hit up répéter 7 fois faire …" at bounding box center [1369, 333] width 396 height 684
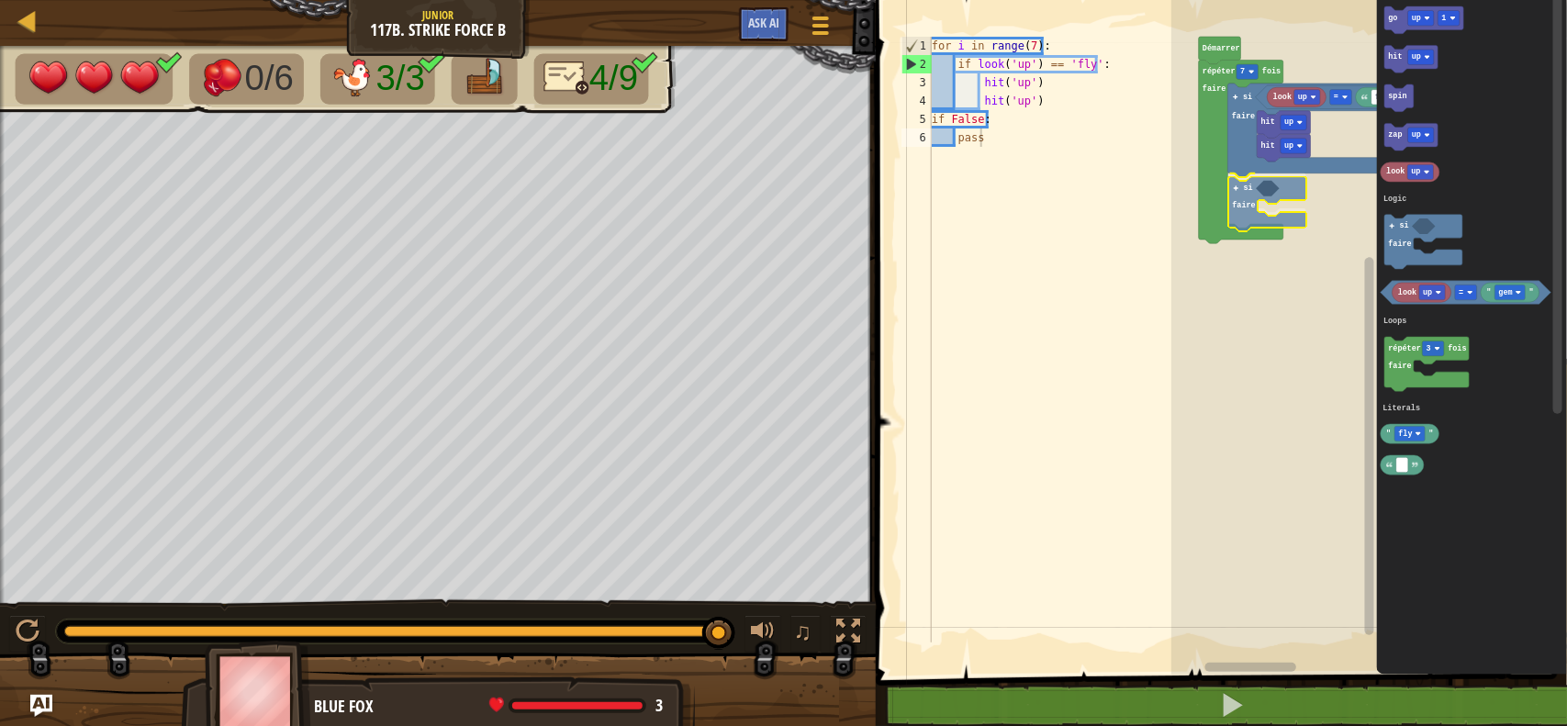
click at [1248, 213] on div "Logic Loops Literals look up fly = si faire hit up hit up si faire répéter 7 fo…" at bounding box center [1369, 333] width 396 height 684
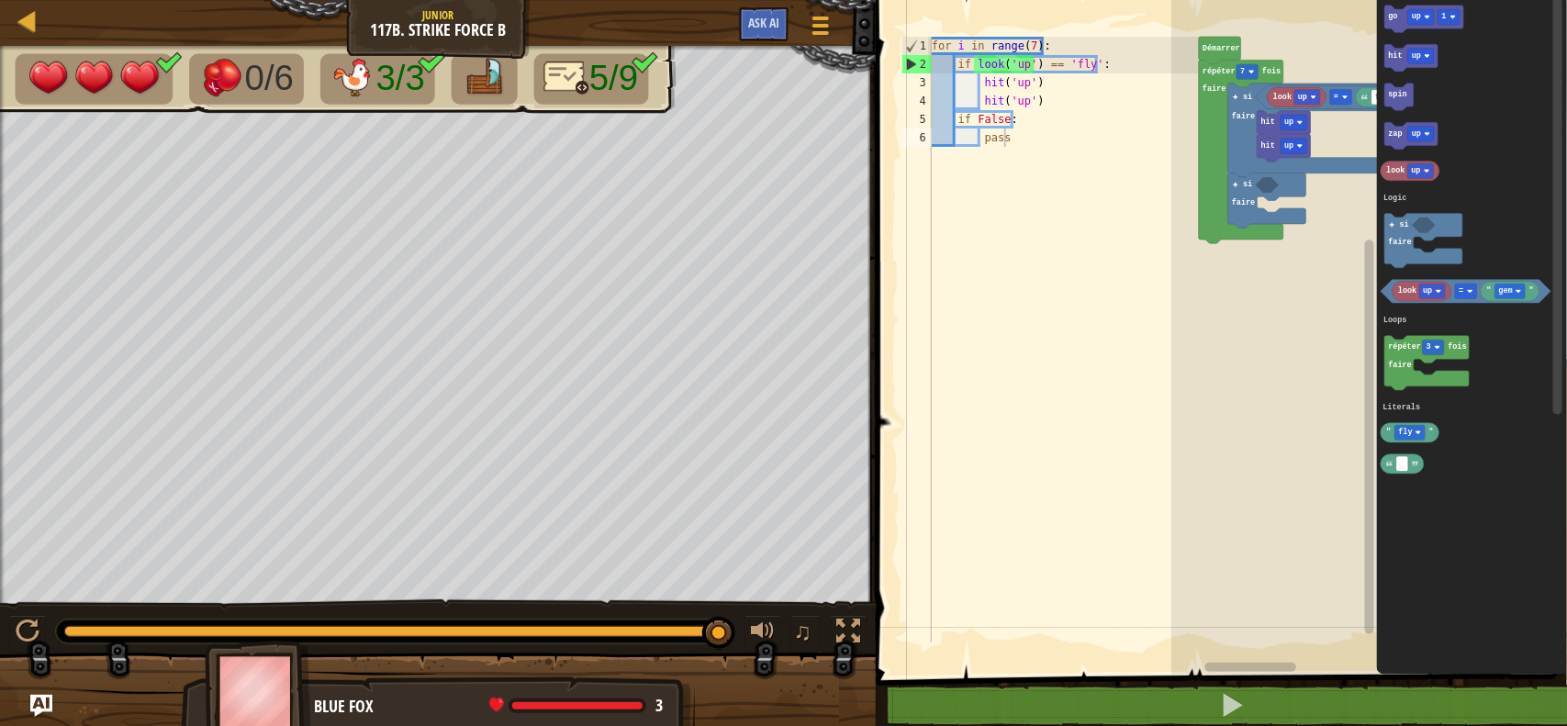
click at [1253, 282] on icon "go up 1 hit up spin zap up look up look up " gem " = répéter 3 fois faire " fly…" at bounding box center [1472, 333] width 190 height 684
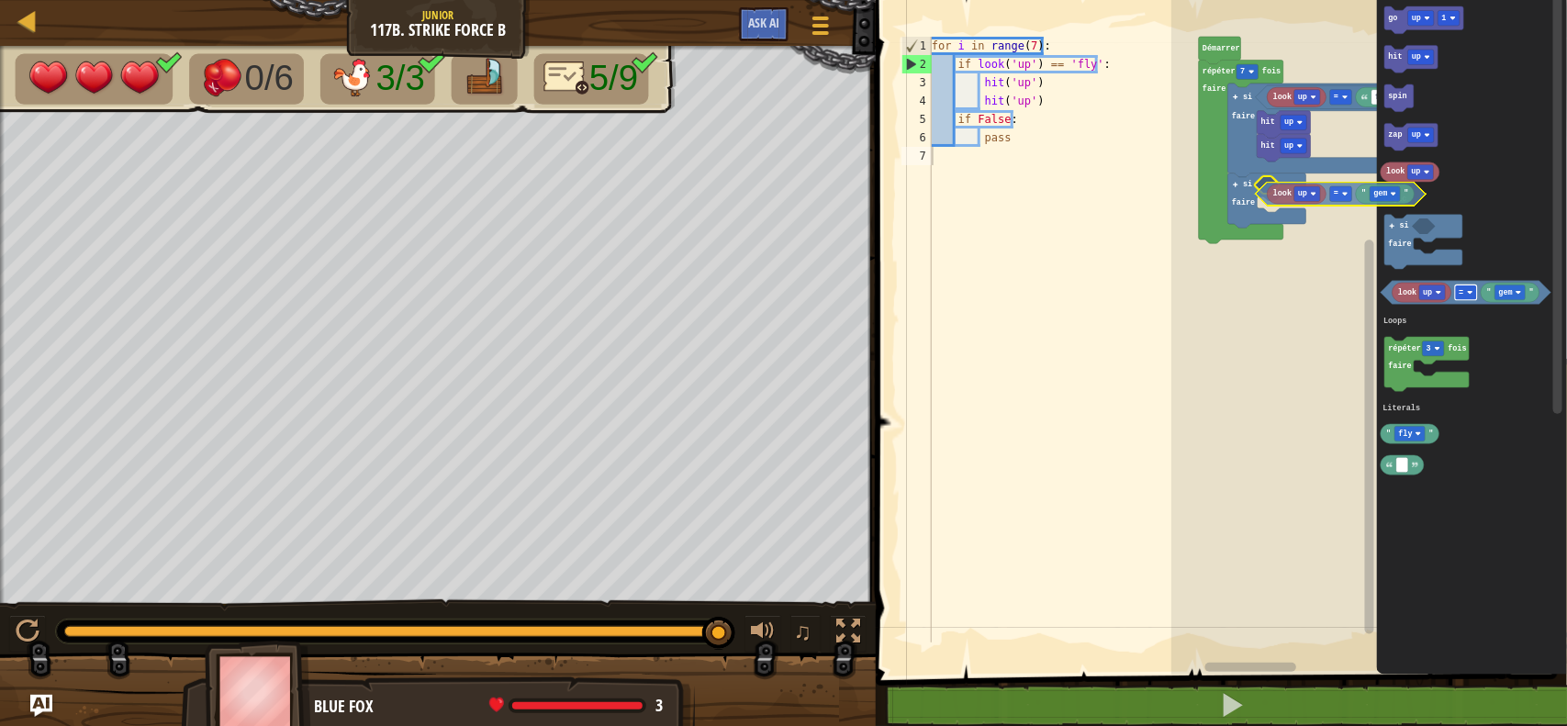
click at [1253, 198] on div "Logic Loops Literals look up fly = si faire hit up hit up si faire répéter 7 fo…" at bounding box center [1369, 333] width 396 height 684
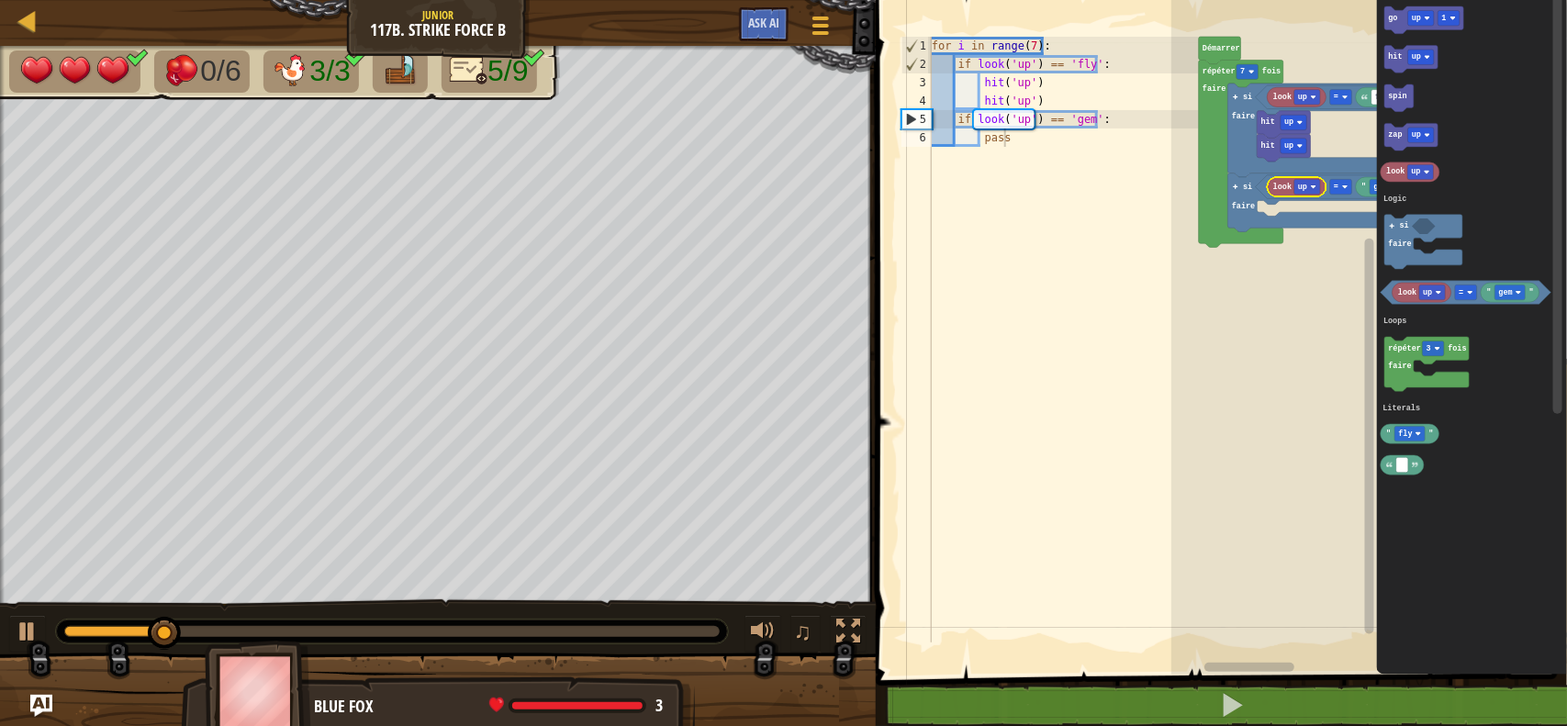
click at [1253, 195] on icon "Espace de travail de Blocky" at bounding box center [1296, 186] width 59 height 19
click at [1253, 184] on rect "Espace de travail de Blocky" at bounding box center [1307, 186] width 26 height 15
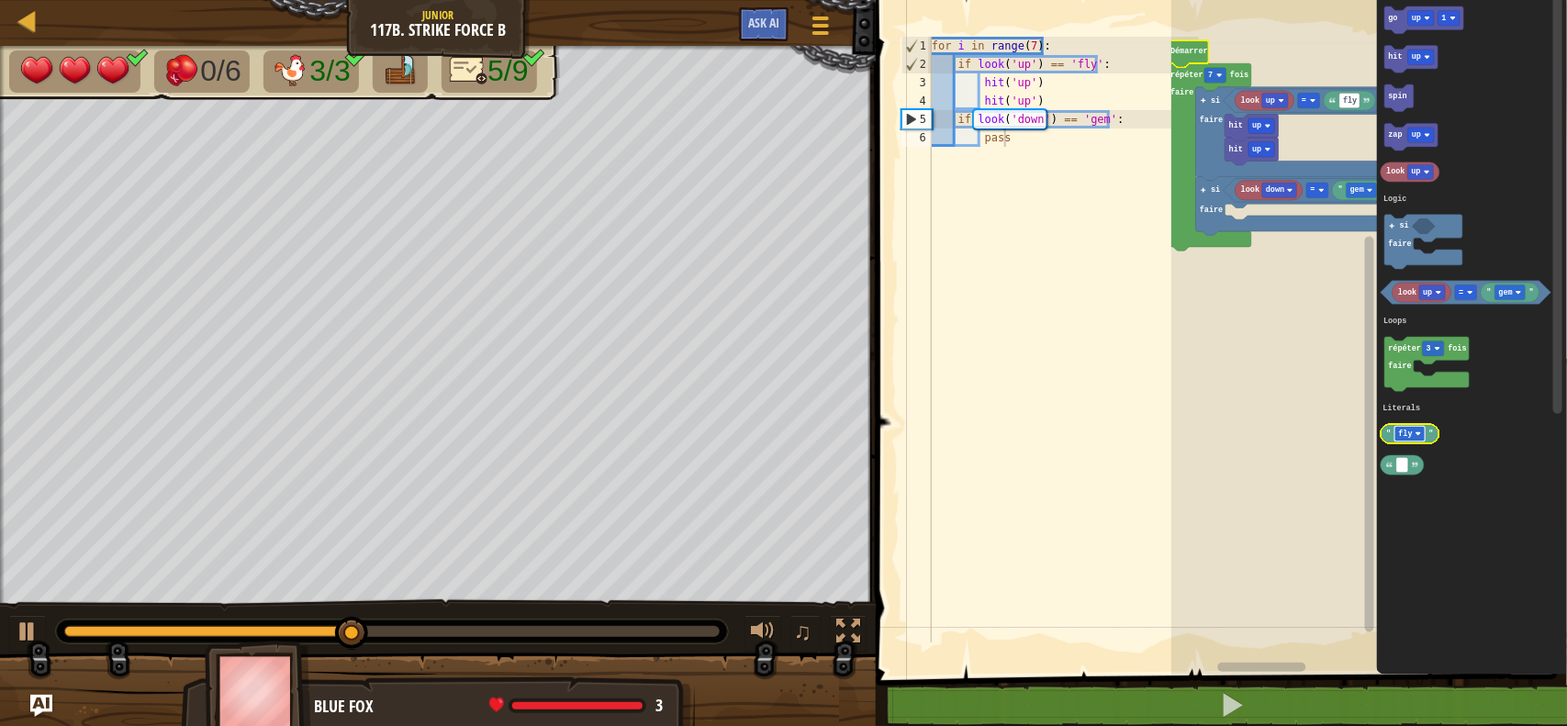
click at [1253, 433] on rect "Espace de travail de Blocky" at bounding box center [1410, 434] width 30 height 15
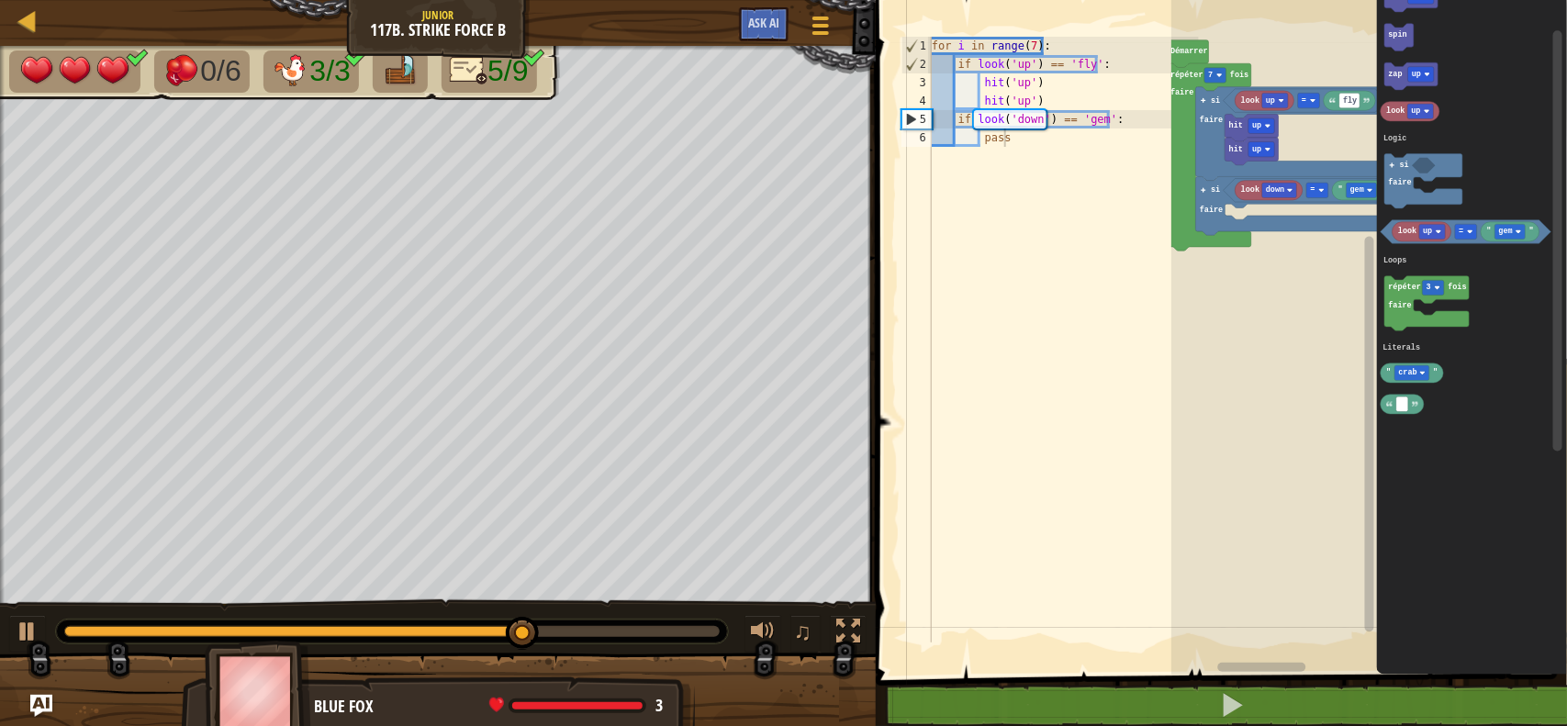
click at [1253, 385] on icon "go up 1 hit up spin zap up look up look up " gem " = répéter 3 fois faire " cra…" at bounding box center [1472, 333] width 190 height 684
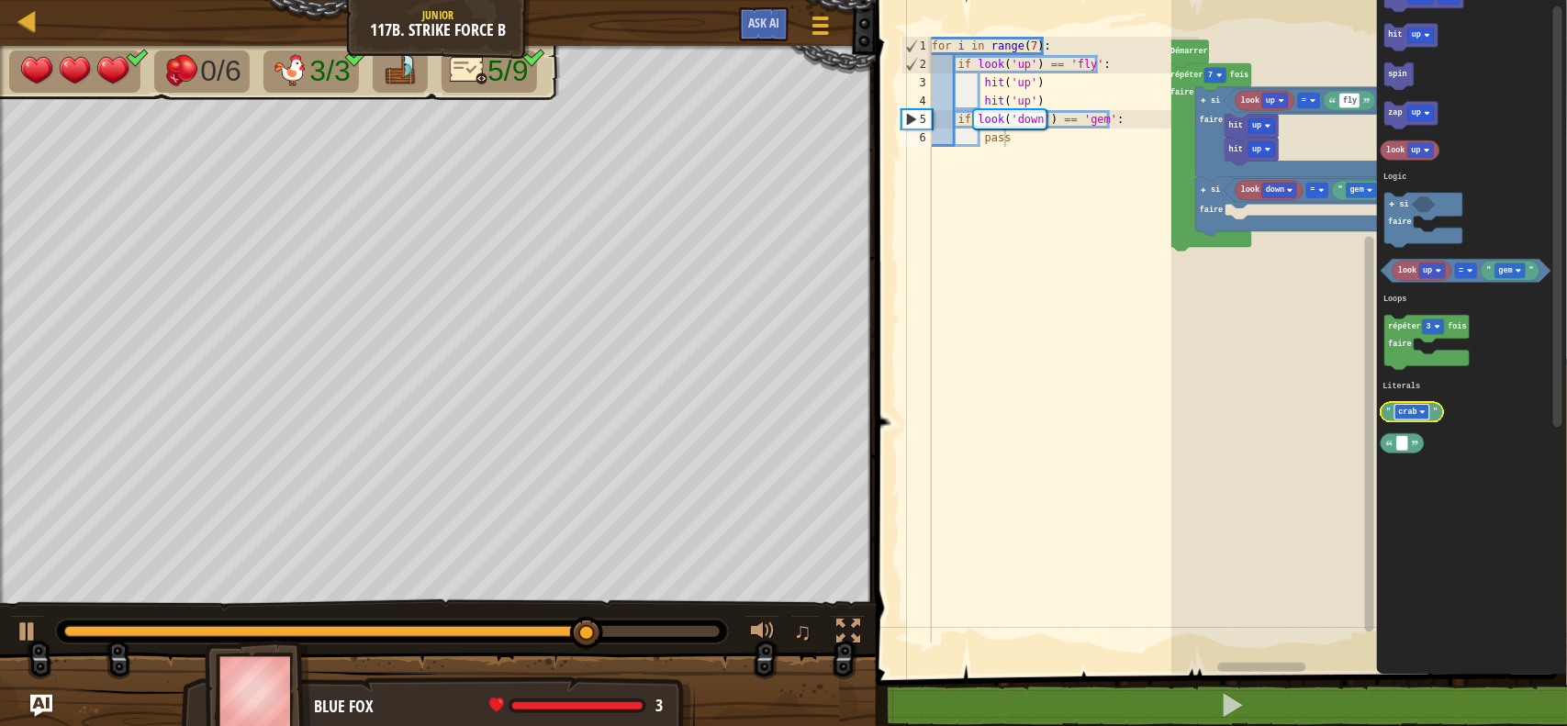
click at [1253, 410] on g "crab" at bounding box center [1412, 412] width 35 height 15
click at [1253, 202] on div "Logic Loops Literals Démarrer répéter 7 fois faire look up fly = si faire hit u…" at bounding box center [1369, 333] width 396 height 684
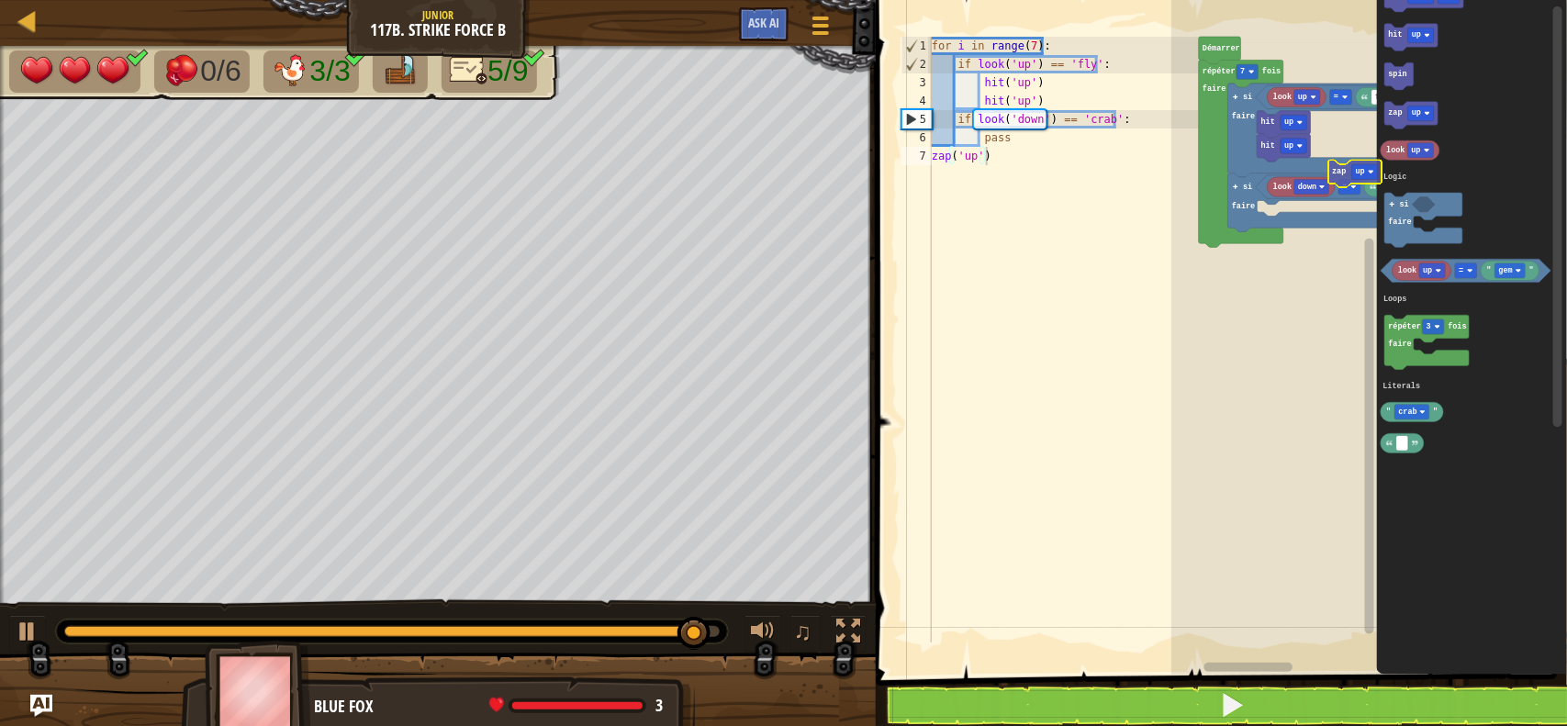
click at [1253, 184] on div "Logic Loops Literals look up fly = hit up hit up look down crab = si faire si f…" at bounding box center [1369, 333] width 396 height 684
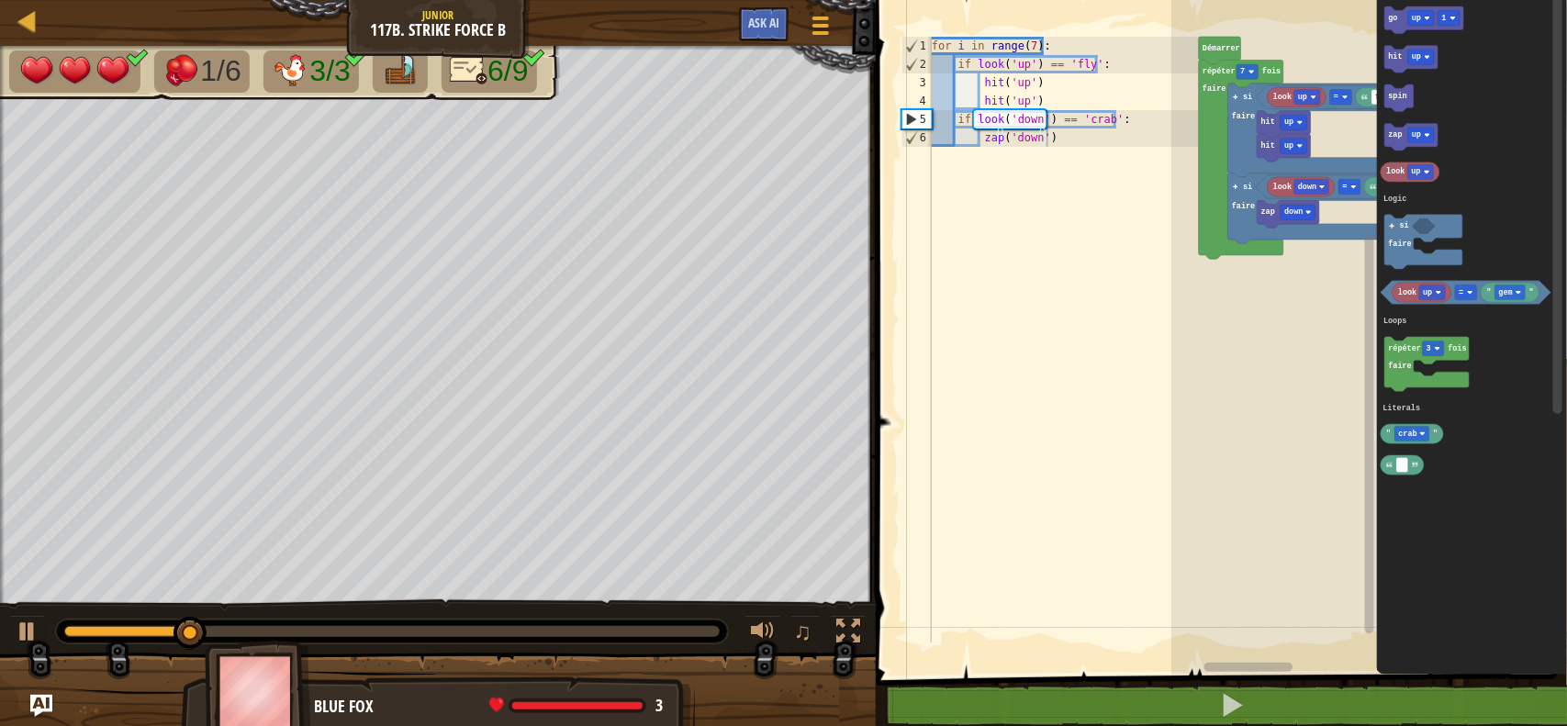
click at [1253, 208] on icon "Espace de travail de Blocky" at bounding box center [1472, 333] width 190 height 684
click at [1253, 23] on rect "Espace de travail de Blocky" at bounding box center [1421, 18] width 26 height 15
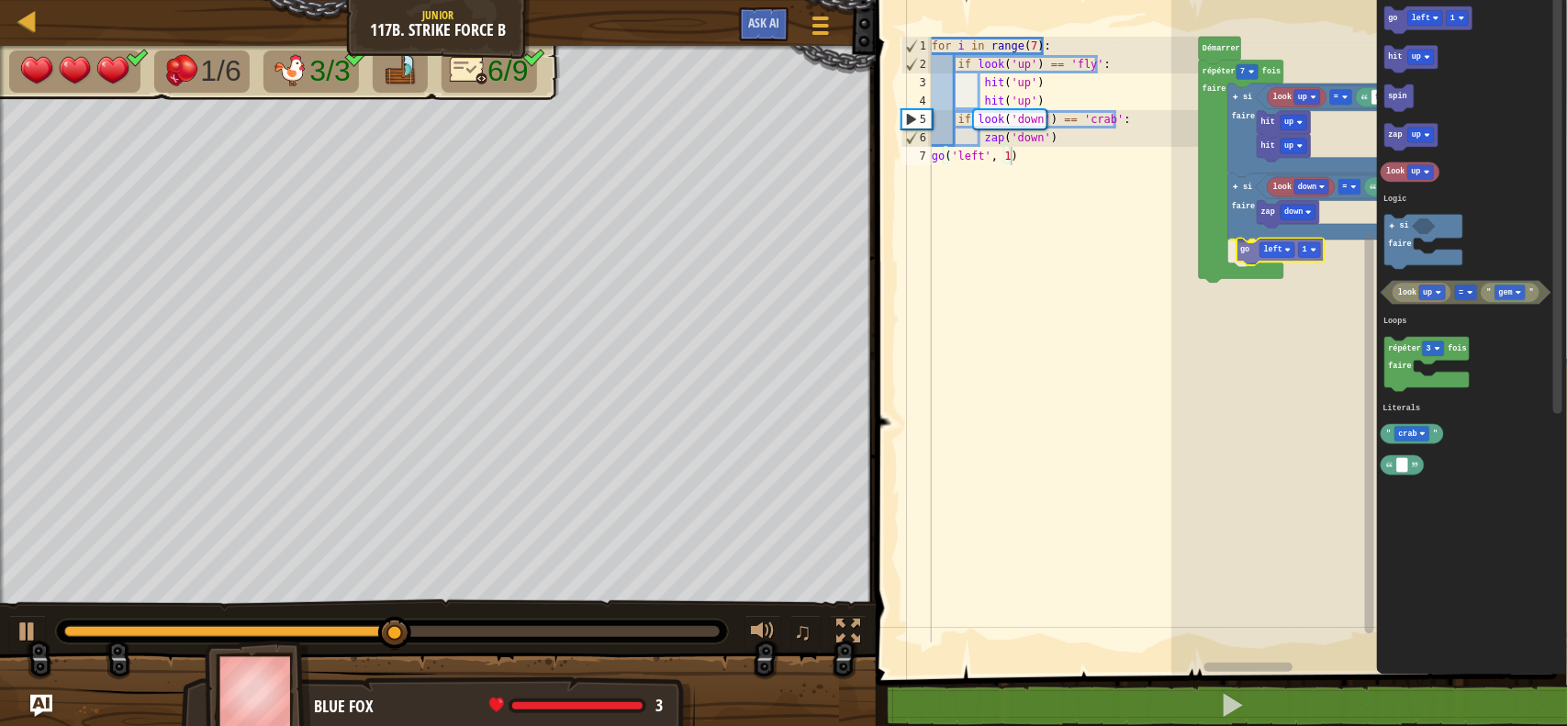
click at [1244, 257] on div "Logic Loops Literals Démarrer répéter 7 fois faire look up fly = hit up hit up …" at bounding box center [1369, 333] width 396 height 684
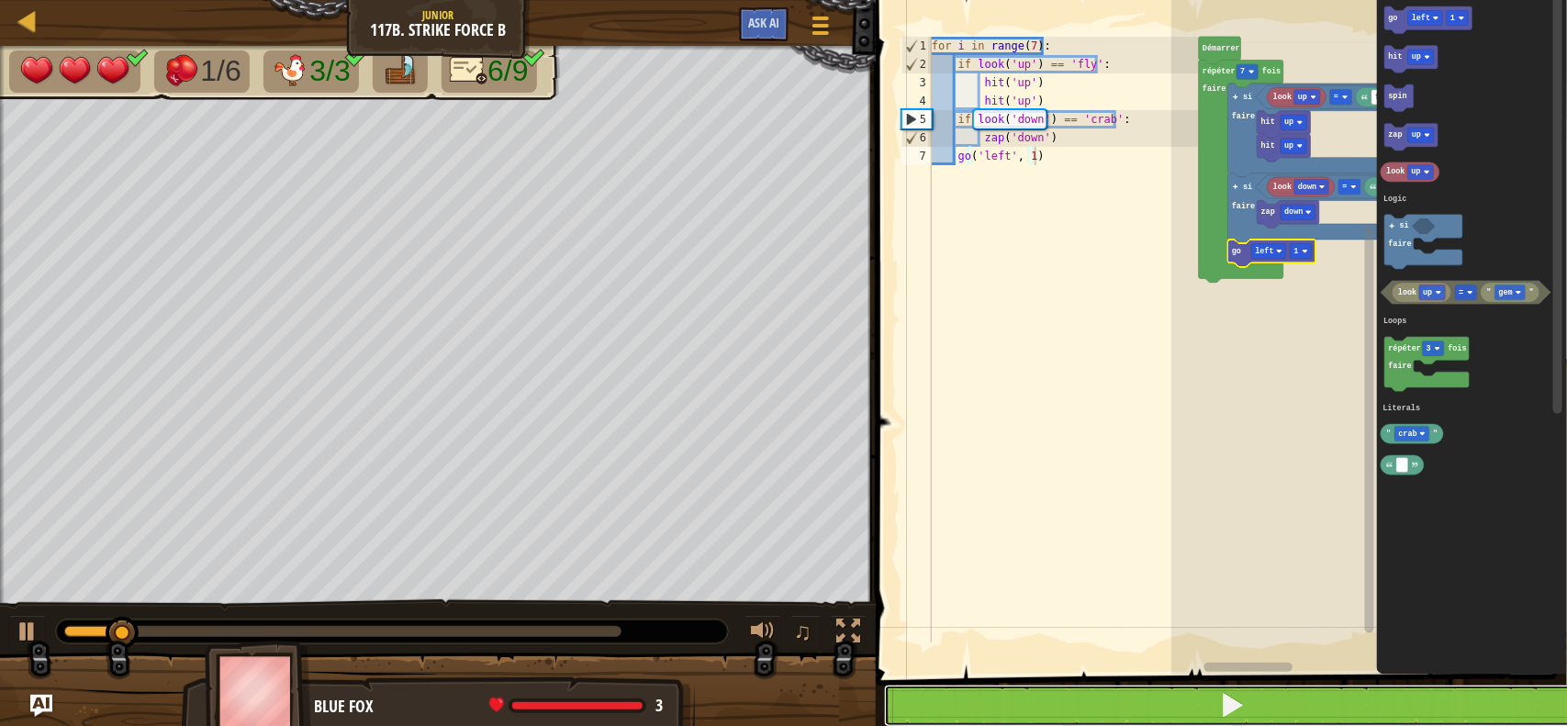
click at [976, 580] on button at bounding box center [1232, 706] width 697 height 42
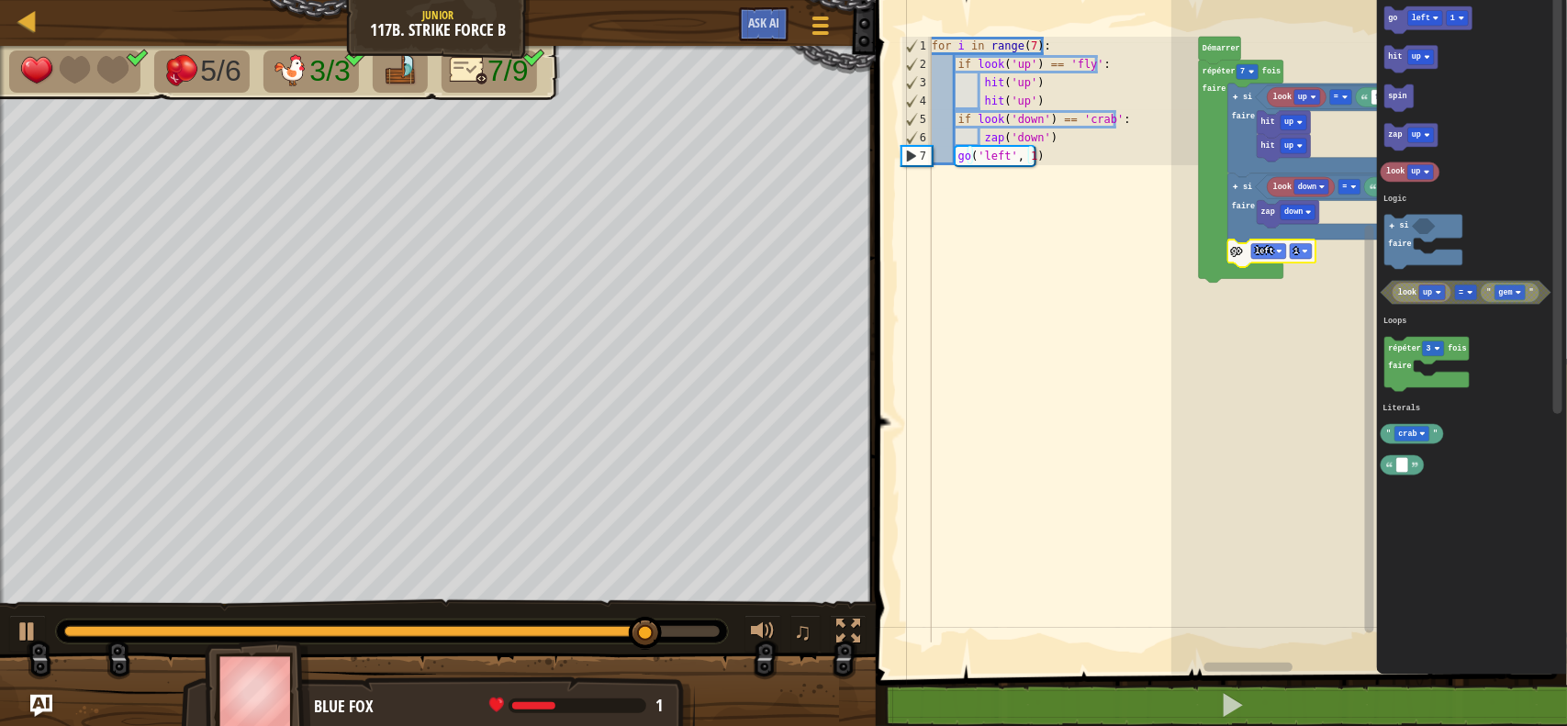
click at [1028, 46] on div "for i in range ( 7 ) : if look ( 'up' ) == 'fly' : hit ( 'up' ) hit ( 'up' ) if…" at bounding box center [1063, 358] width 271 height 642
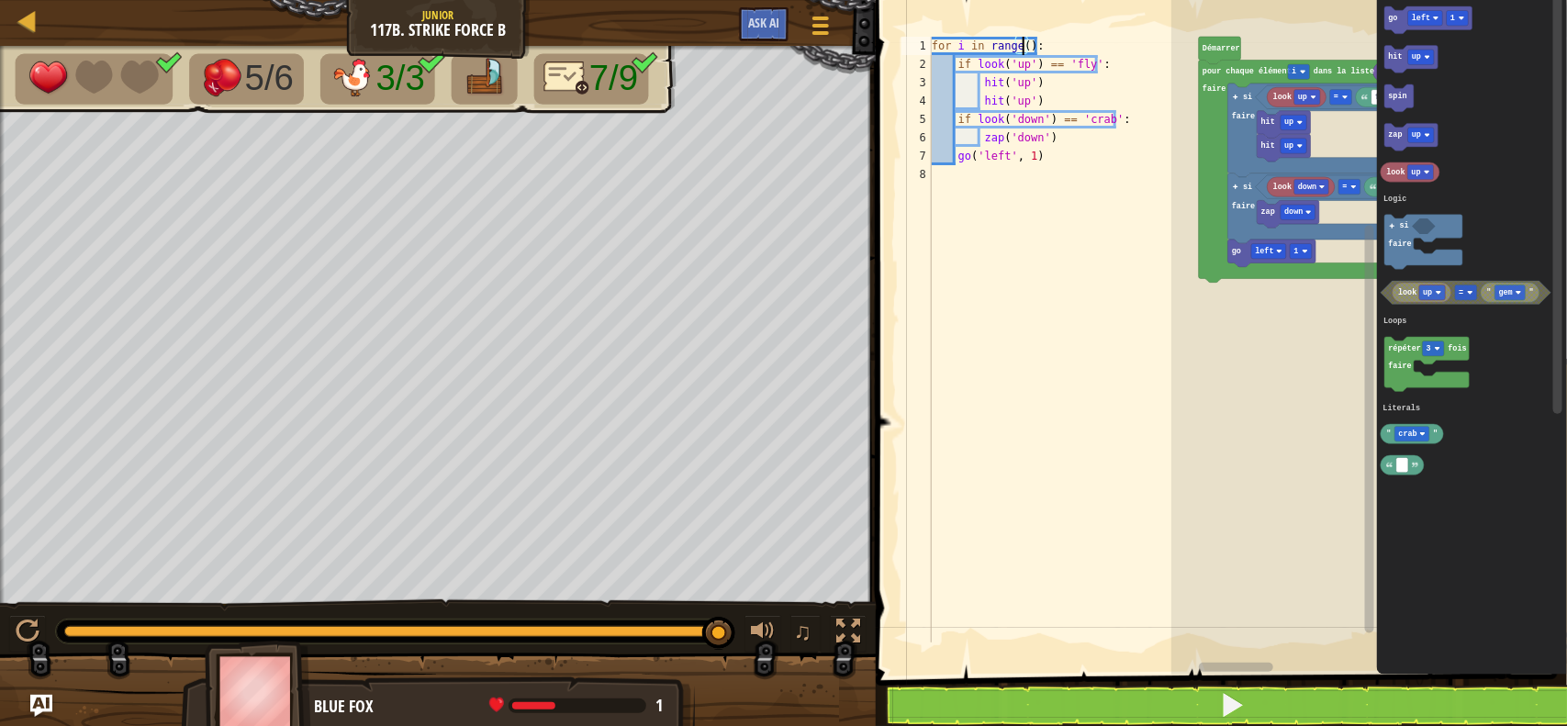
scroll to position [7, 6]
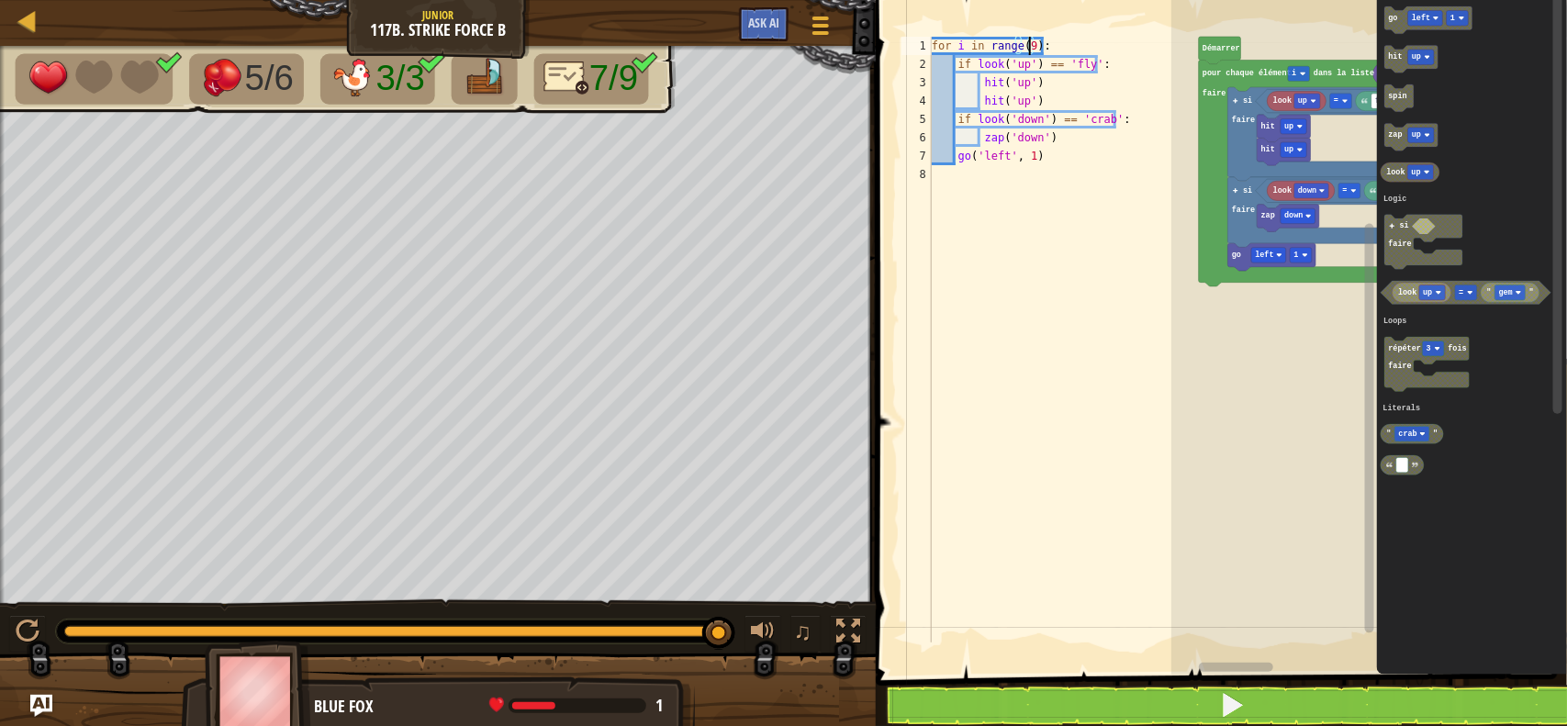
type textarea "for i in range(9):"
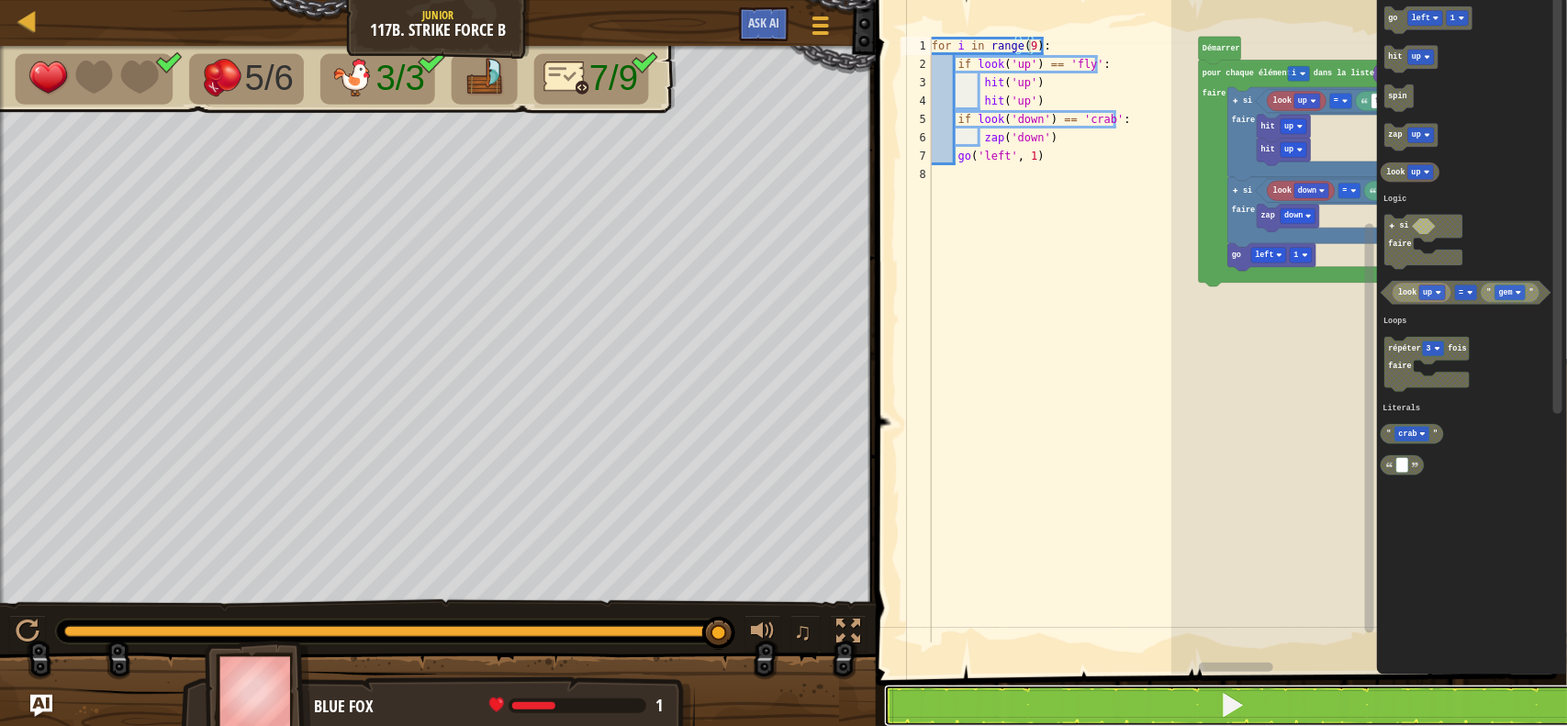
click at [1081, 580] on button at bounding box center [1232, 706] width 697 height 42
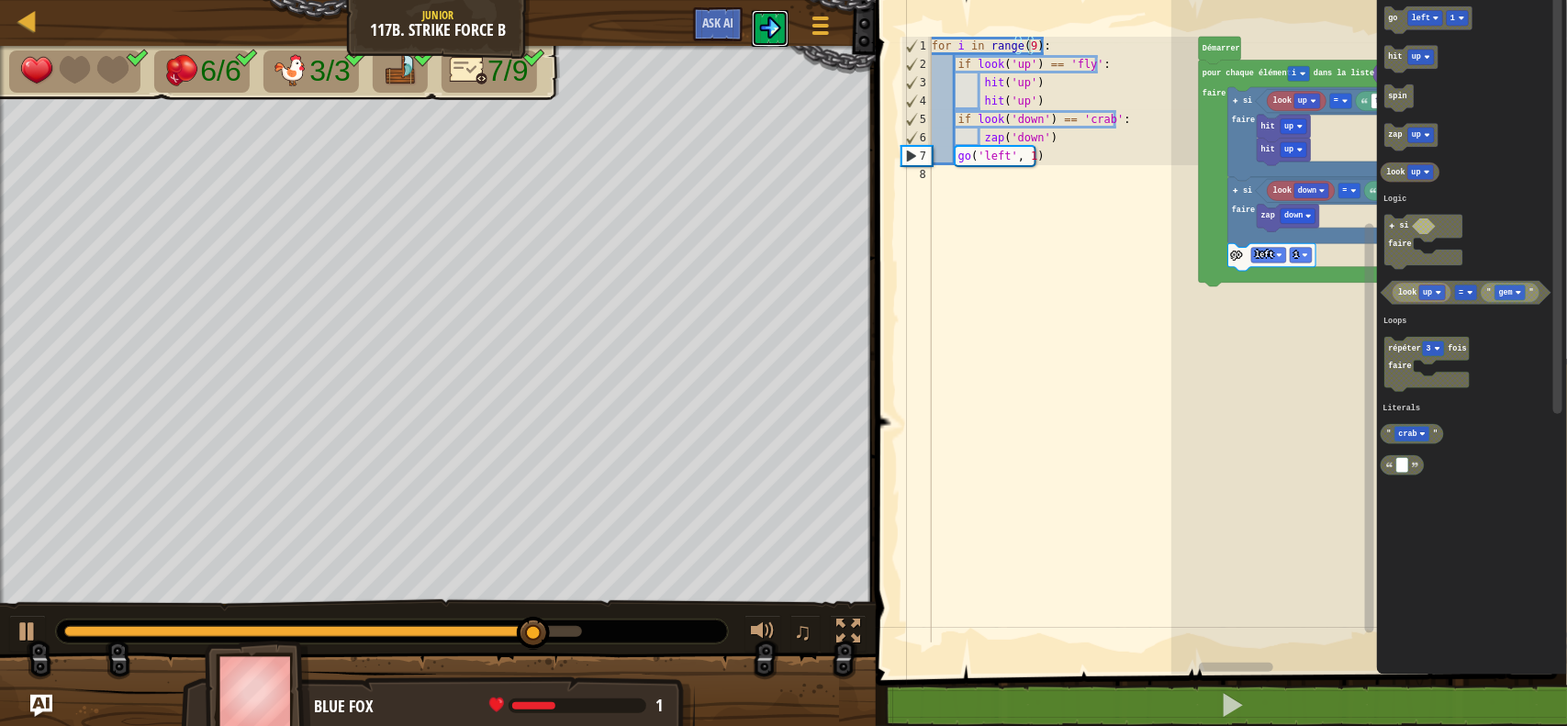
click at [765, 32] on img at bounding box center [770, 28] width 22 height 22
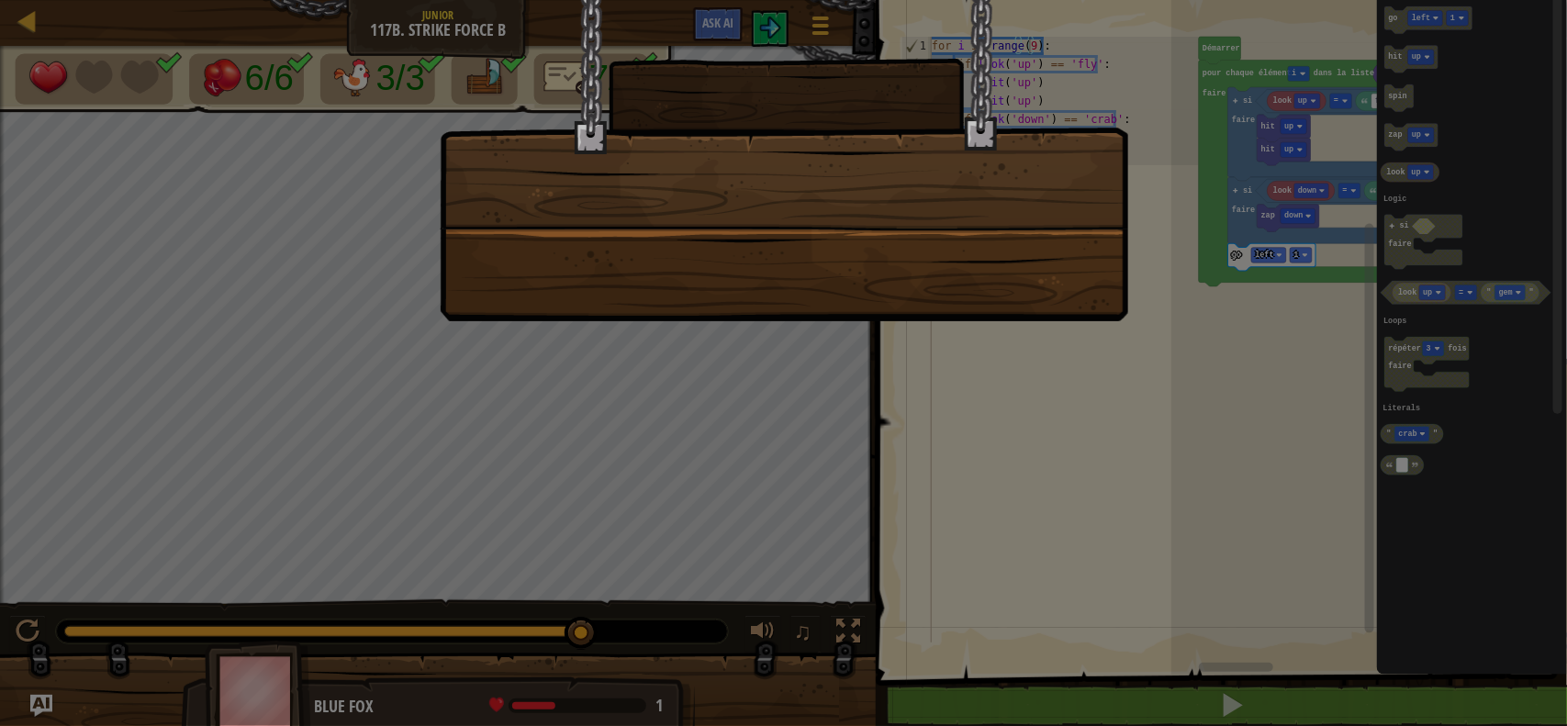
click at [950, 299] on div at bounding box center [784, 160] width 688 height 321
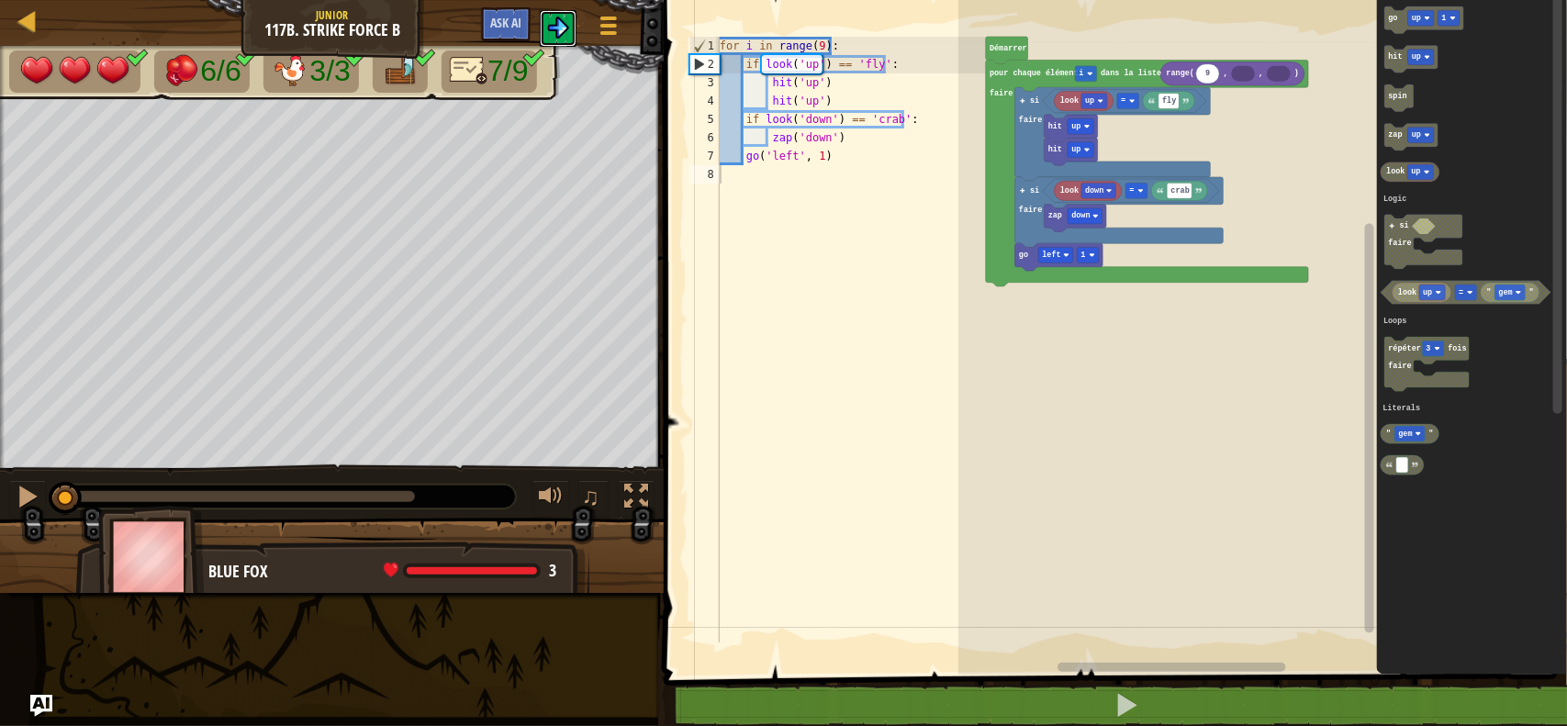
click at [555, 30] on img at bounding box center [558, 28] width 22 height 22
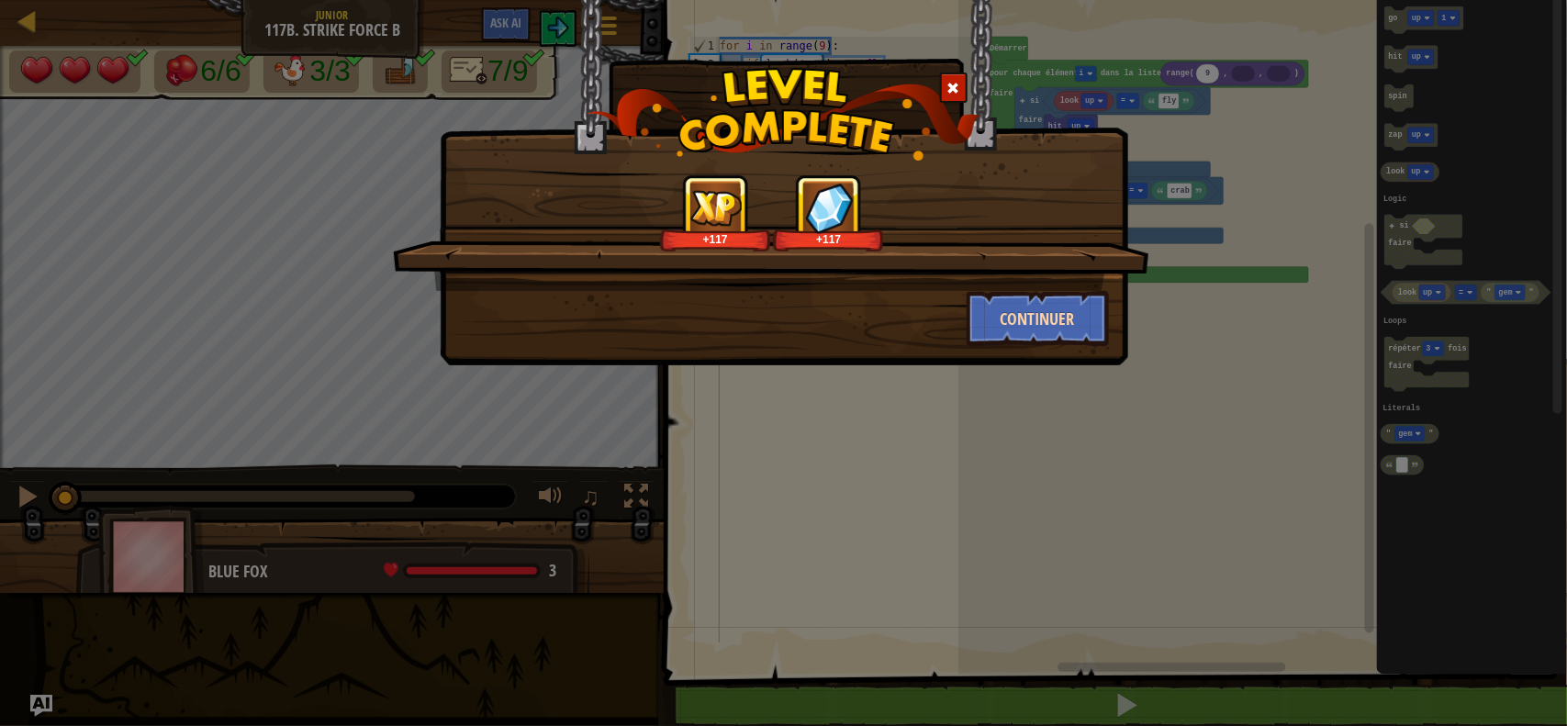
click at [1003, 342] on div "+117 +117 Continuer" at bounding box center [784, 182] width 688 height 365
click at [1024, 300] on button "Continuer" at bounding box center [1037, 318] width 142 height 55
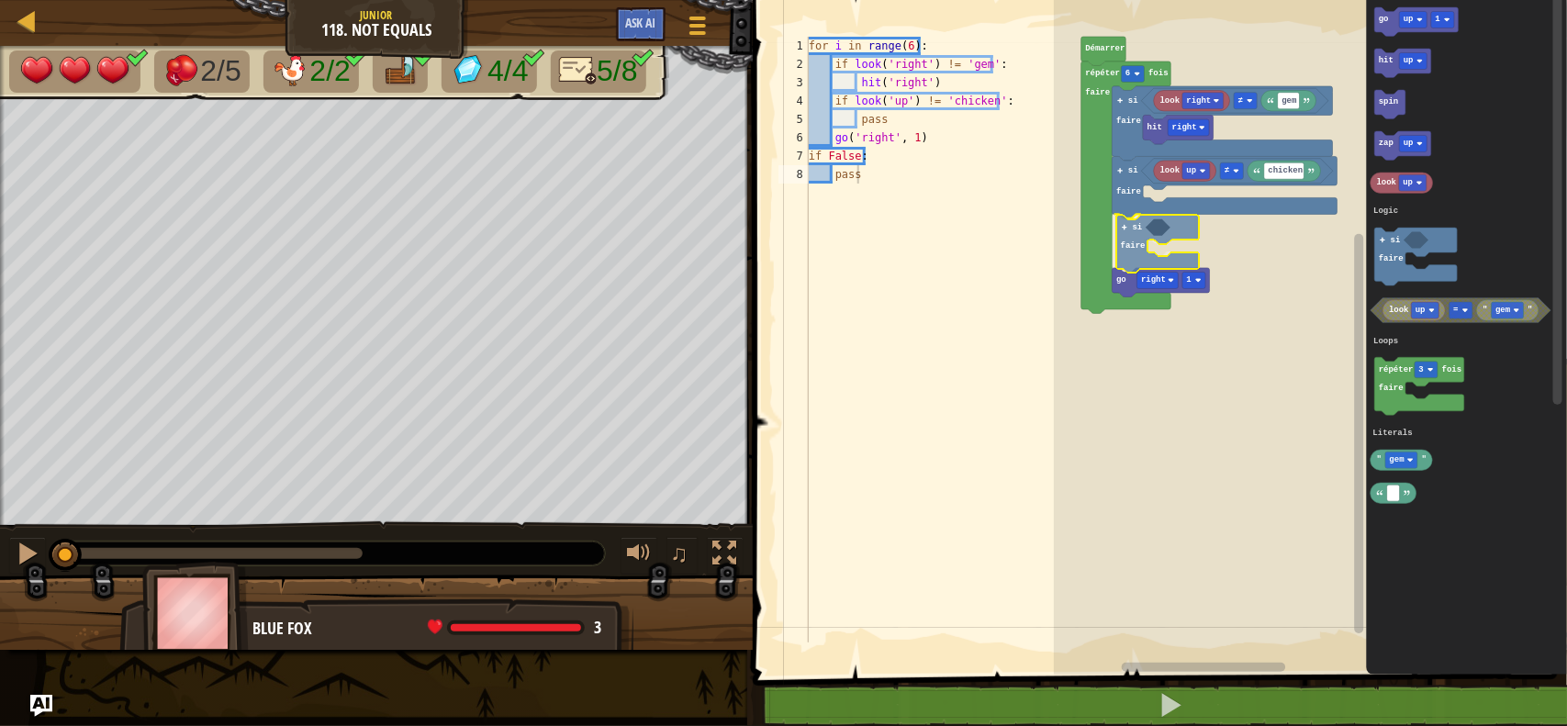
click at [1132, 223] on div "Logic Loops Literals look right gem ≠ hit right look up chicken ≠ si faire si f…" at bounding box center [1310, 333] width 513 height 684
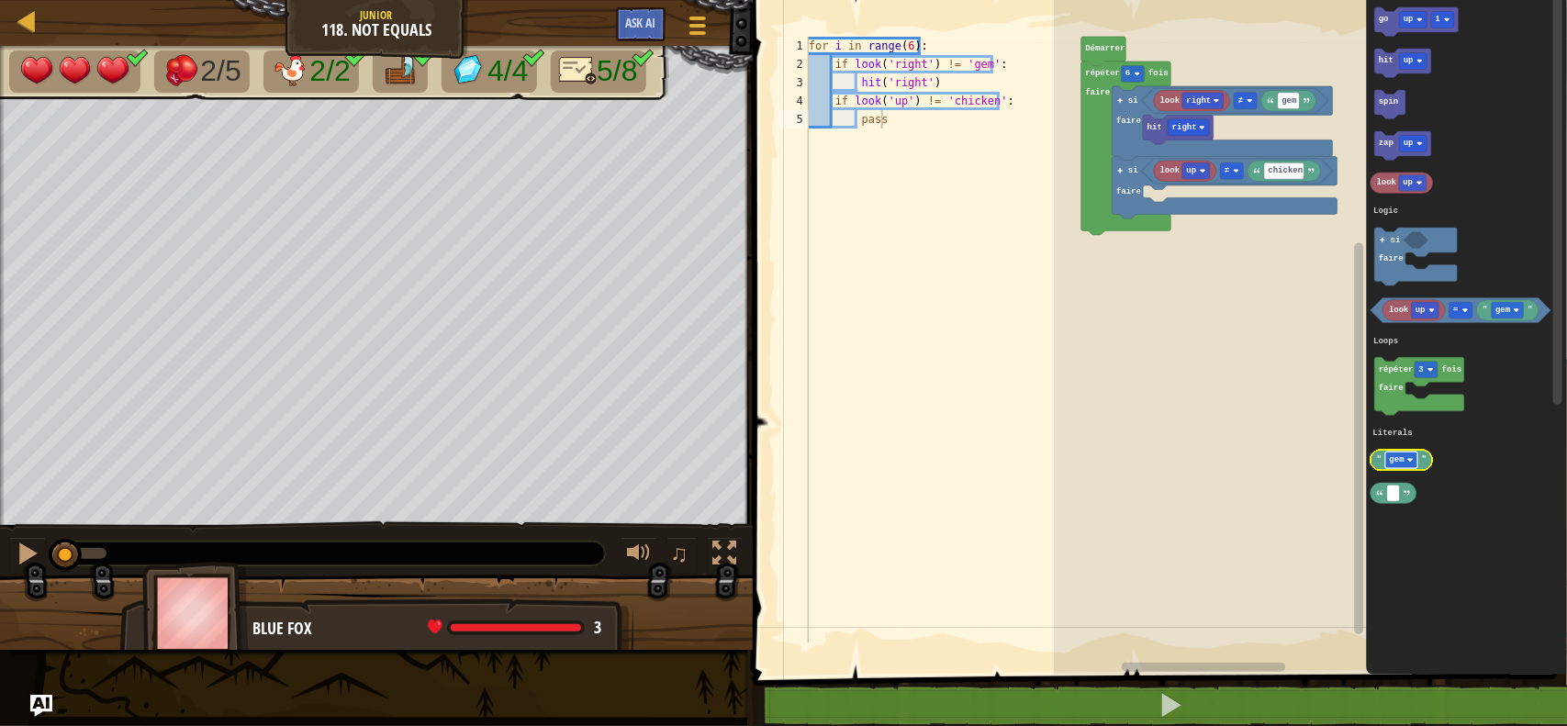
click at [1400, 456] on text "gem" at bounding box center [1398, 459] width 16 height 9
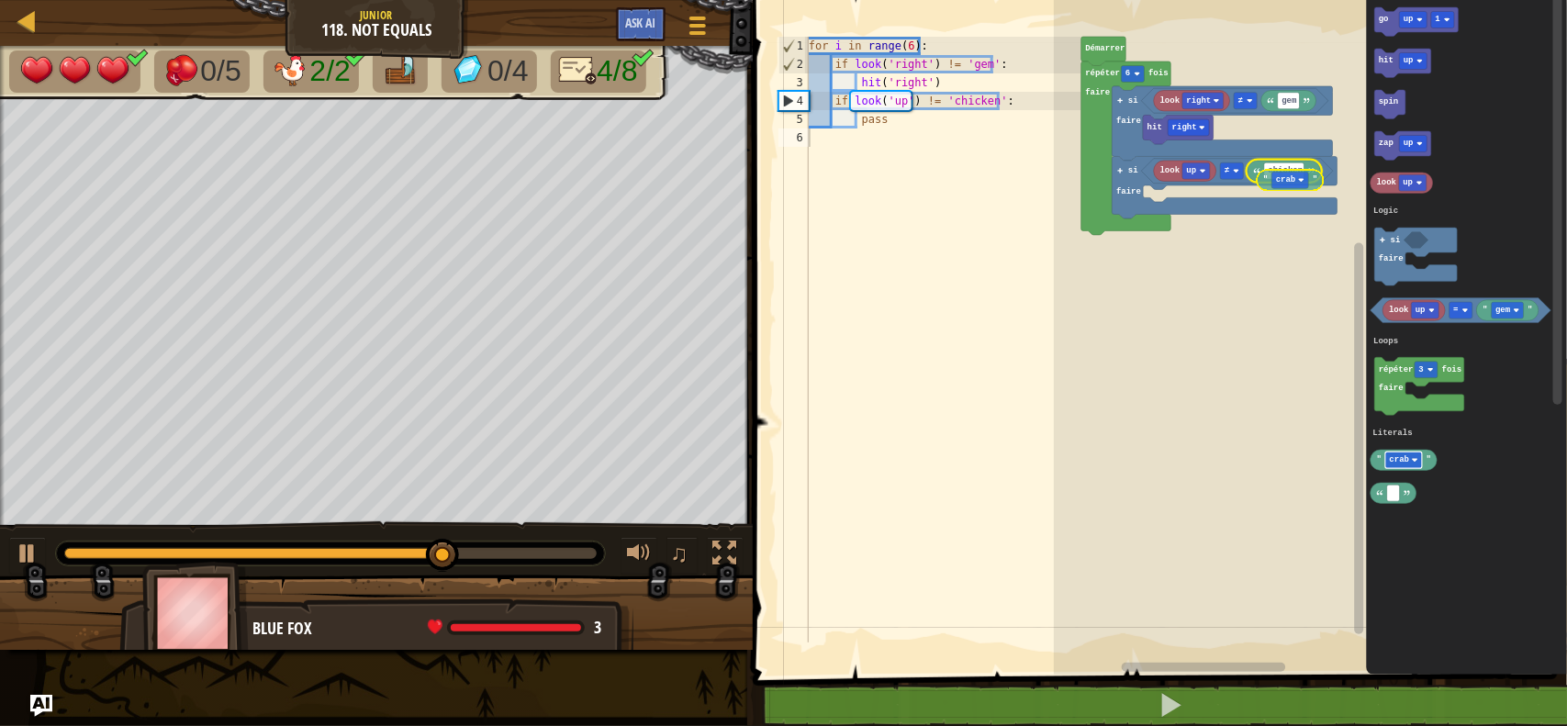
click at [1283, 177] on div "Logic Loops Literals look right gem ≠ hit right look up chicken ≠ si faire si f…" at bounding box center [1310, 333] width 513 height 684
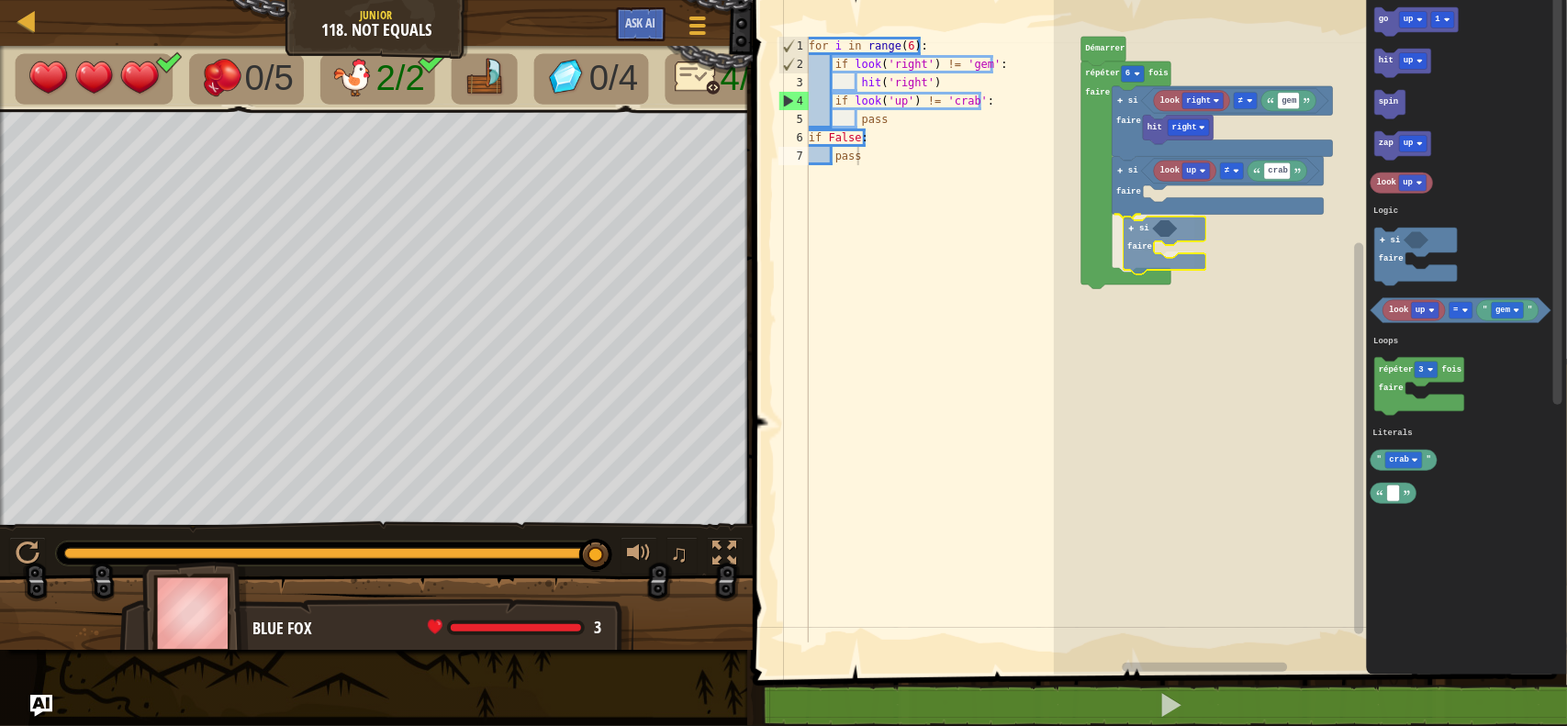
click at [1140, 259] on div "Logic Loops Literals look right gem ≠ hit right look up crab ≠ si faire si fair…" at bounding box center [1310, 333] width 513 height 684
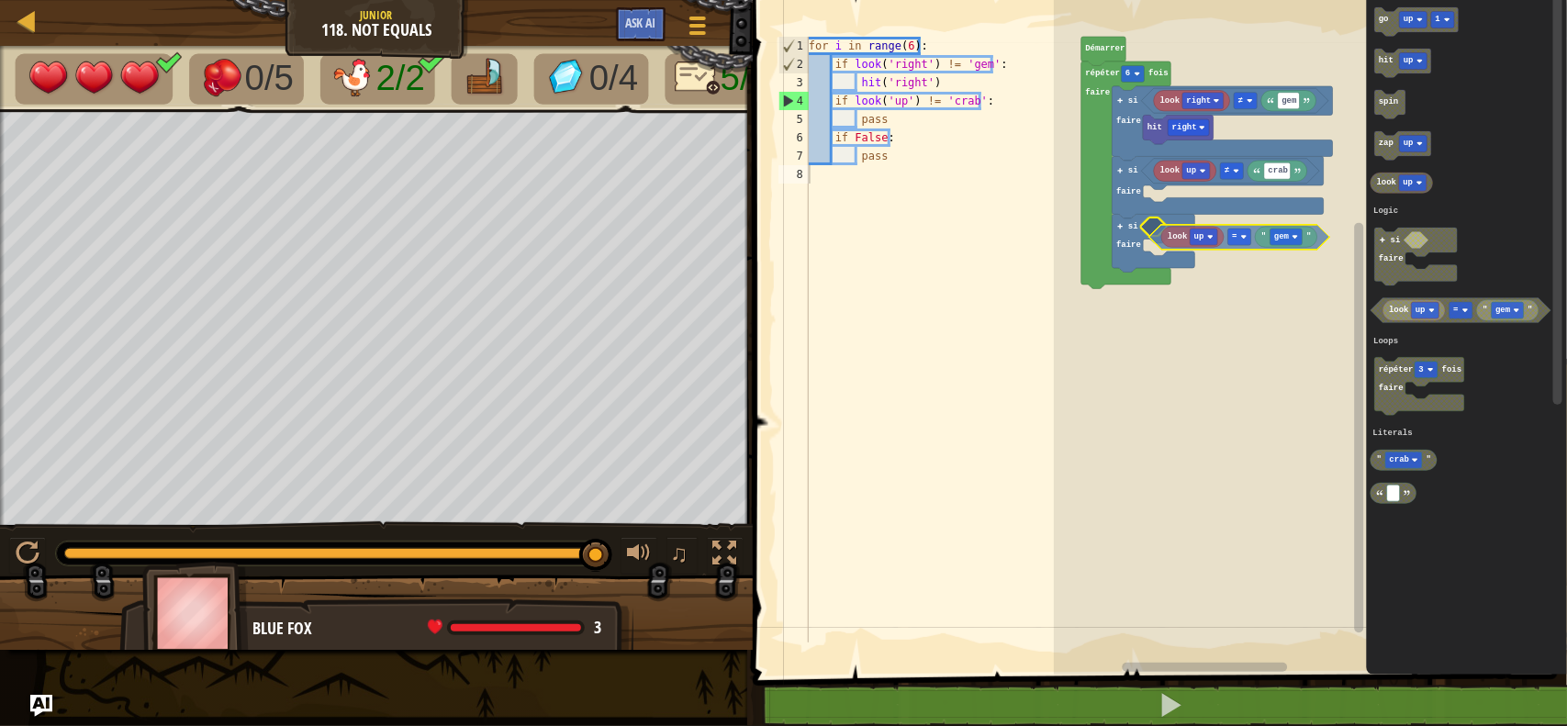
click at [1223, 240] on div "Logic Loops Literals look right gem ≠ hit right look up crab ≠ si faire si fair…" at bounding box center [1310, 333] width 513 height 684
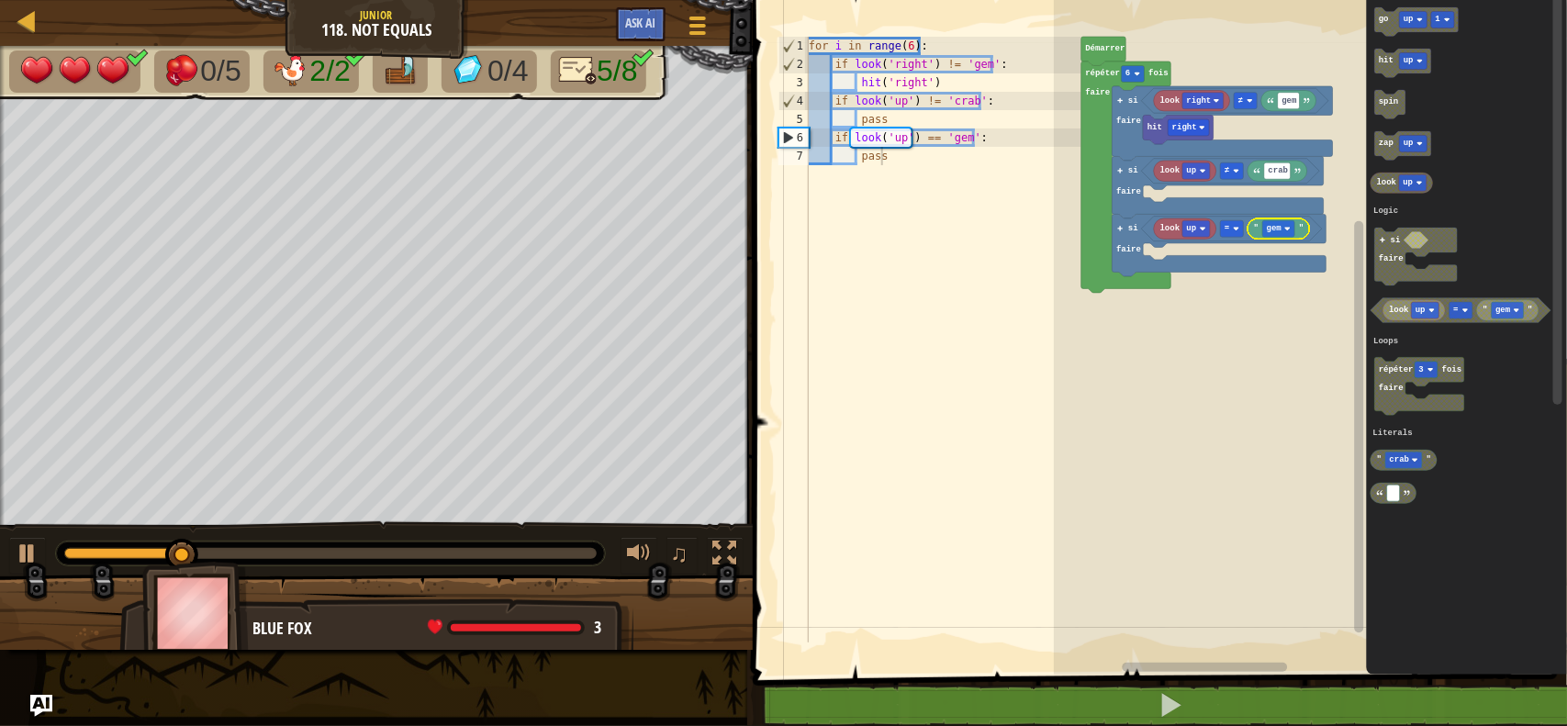
click at [1304, 235] on icon "Espace de travail de Blocky" at bounding box center [1278, 228] width 62 height 21
click at [1278, 234] on rect "Espace de travail de Blocky" at bounding box center [1279, 228] width 32 height 17
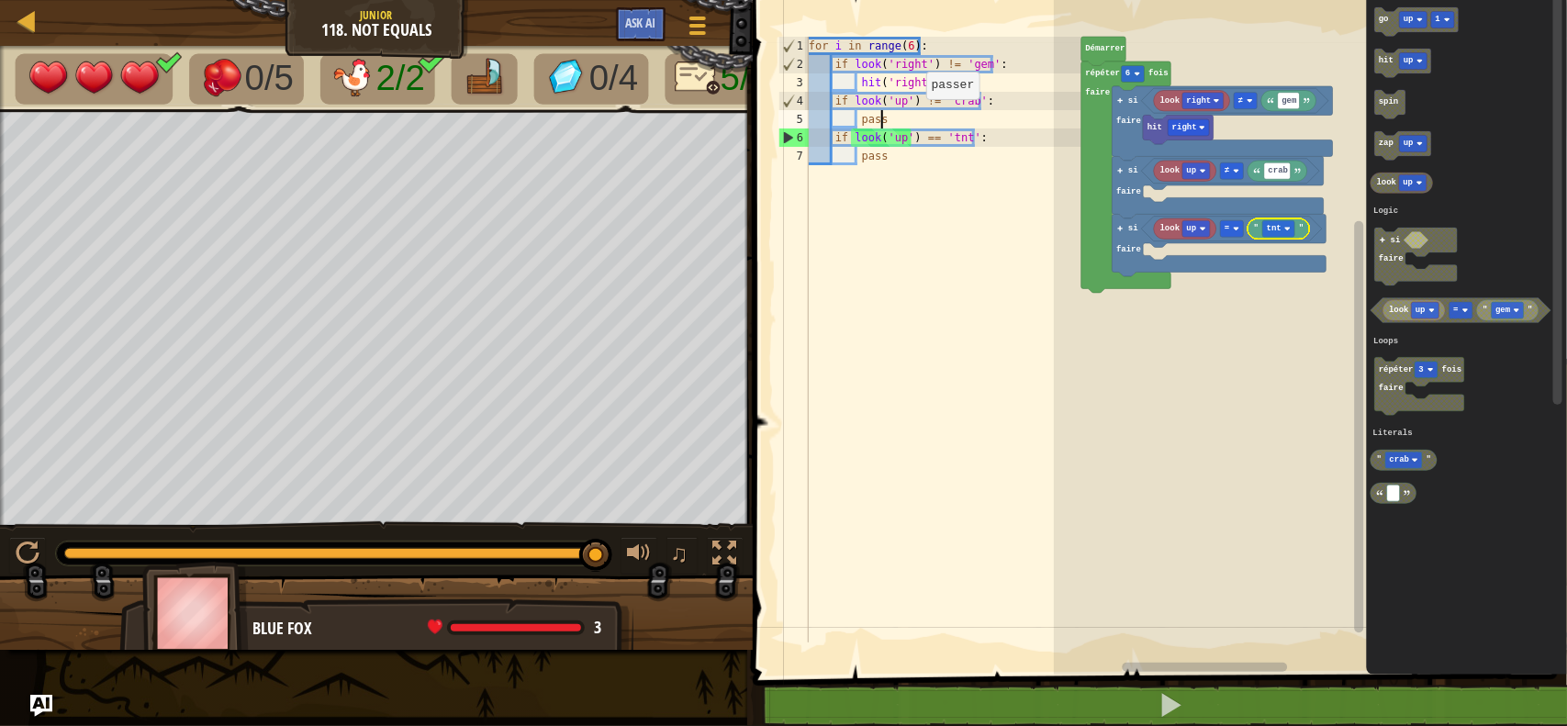
click at [910, 126] on div "for i in range ( 6 ) : if look ( 'right' ) != 'gem' : hit ( 'right' ) if look (…" at bounding box center [943, 358] width 276 height 642
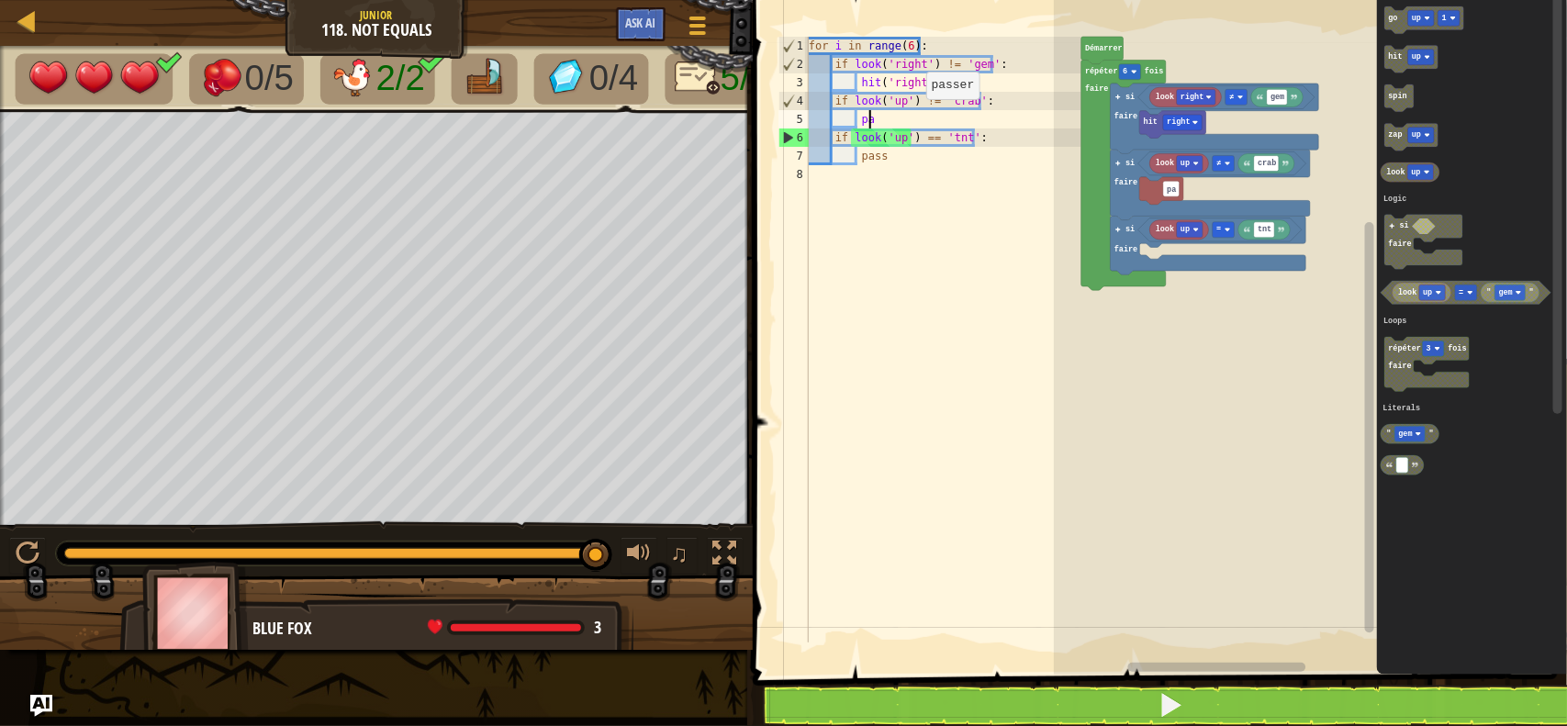
type textarea "p"
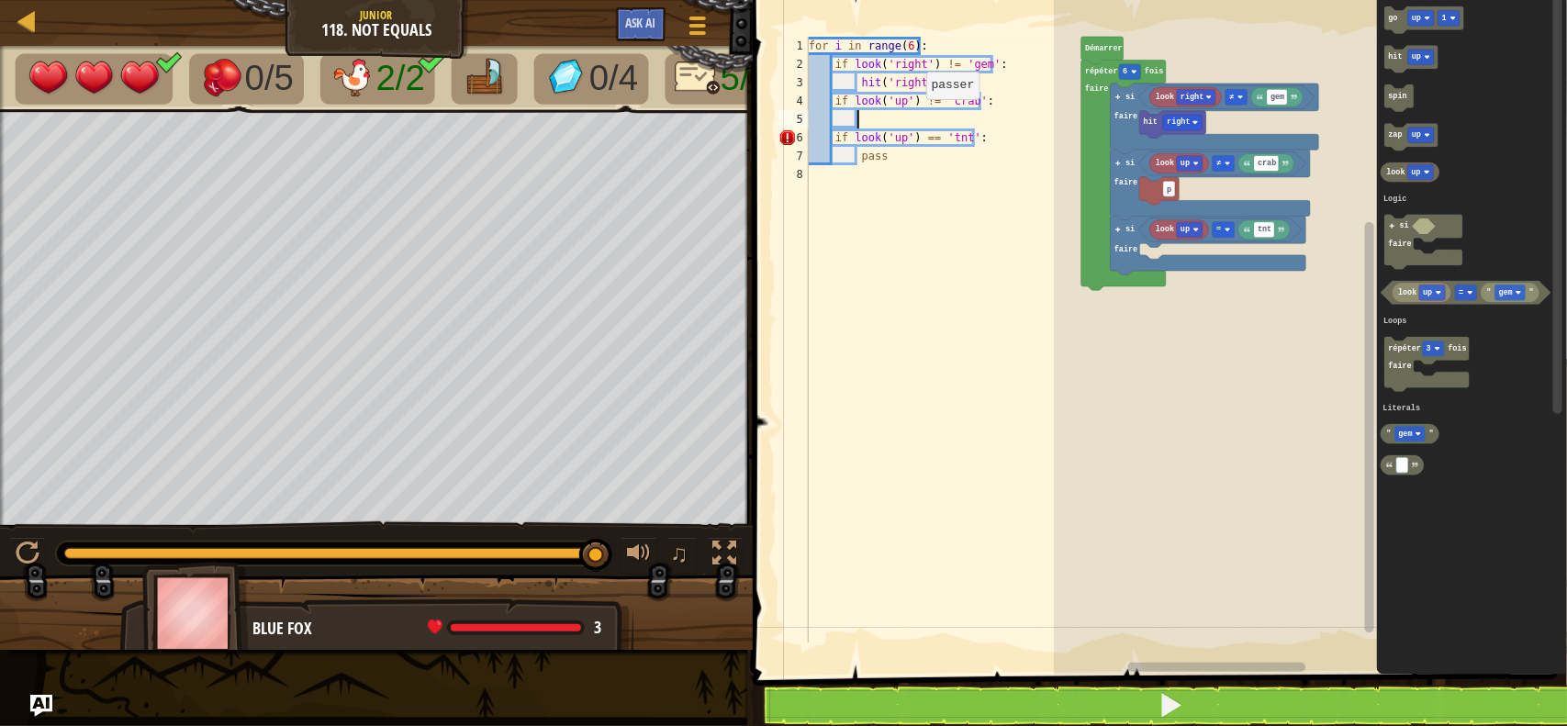
type textarea "z"
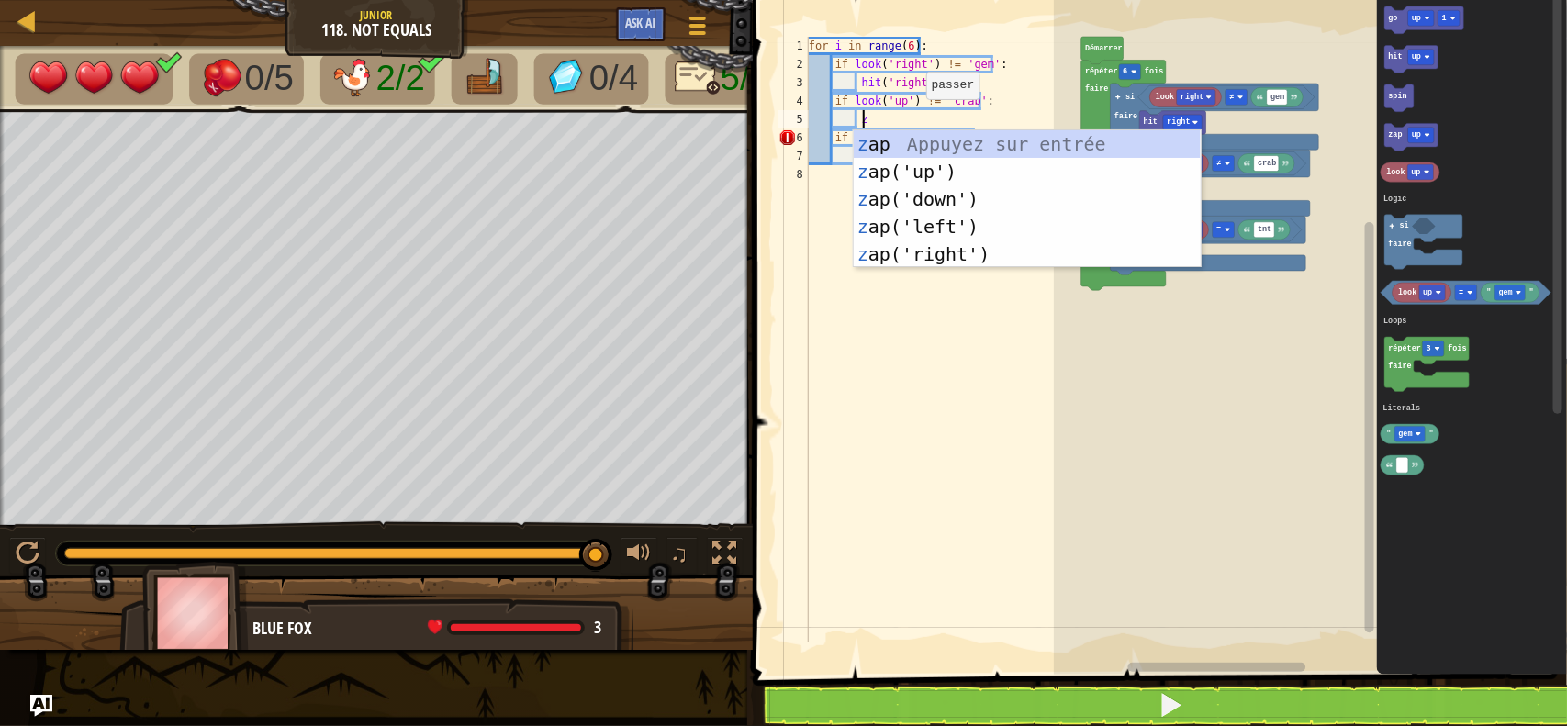
scroll to position [7, 2]
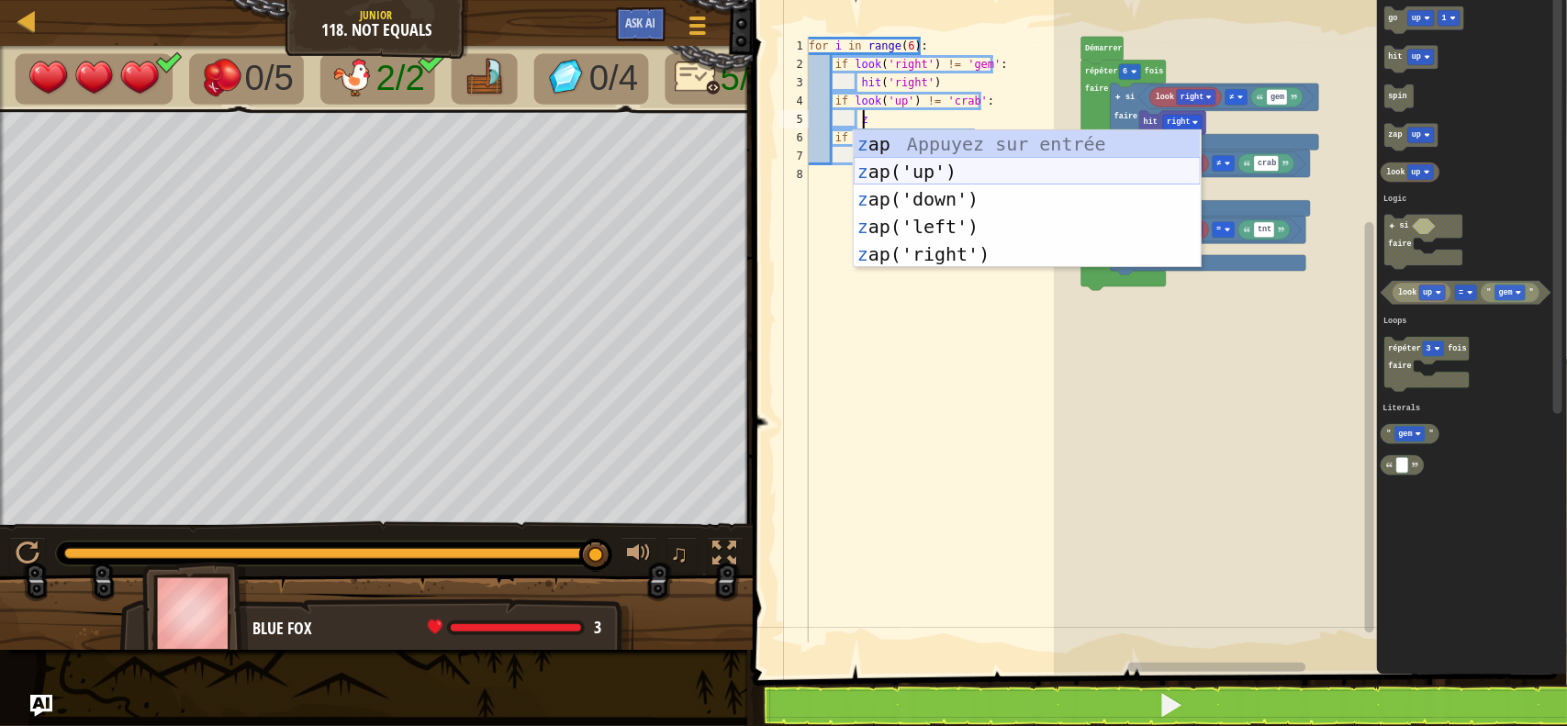
click at [913, 176] on div "z ap Appuyez sur entrée z ap('up') Appuyez sur entrée z ap('down') Appuyez sur …" at bounding box center [1027, 226] width 347 height 193
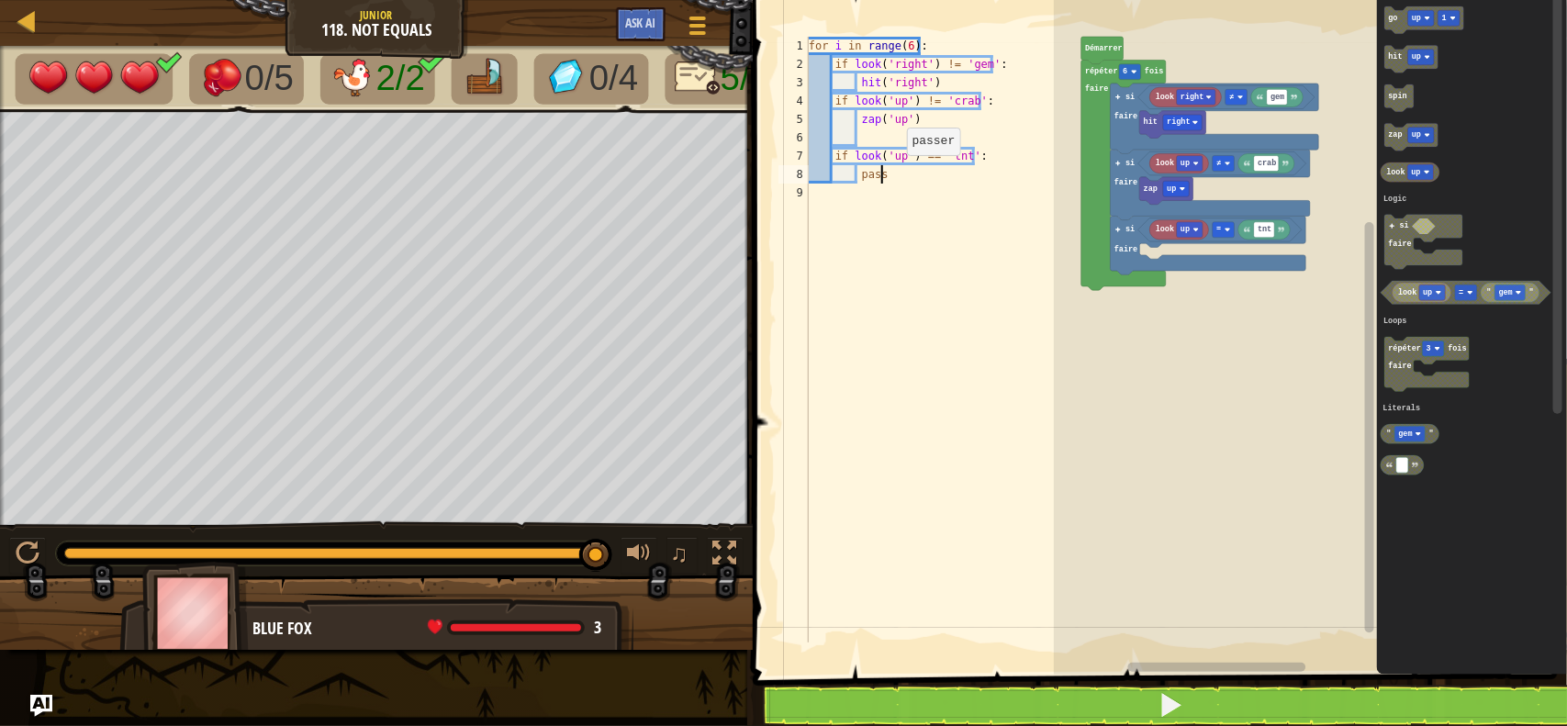
click at [891, 182] on div "for i in range ( 6 ) : if look ( 'right' ) != 'gem' : hit ( 'right' ) if look (…" at bounding box center [943, 358] width 276 height 642
type textarea "p"
type textarea "z"
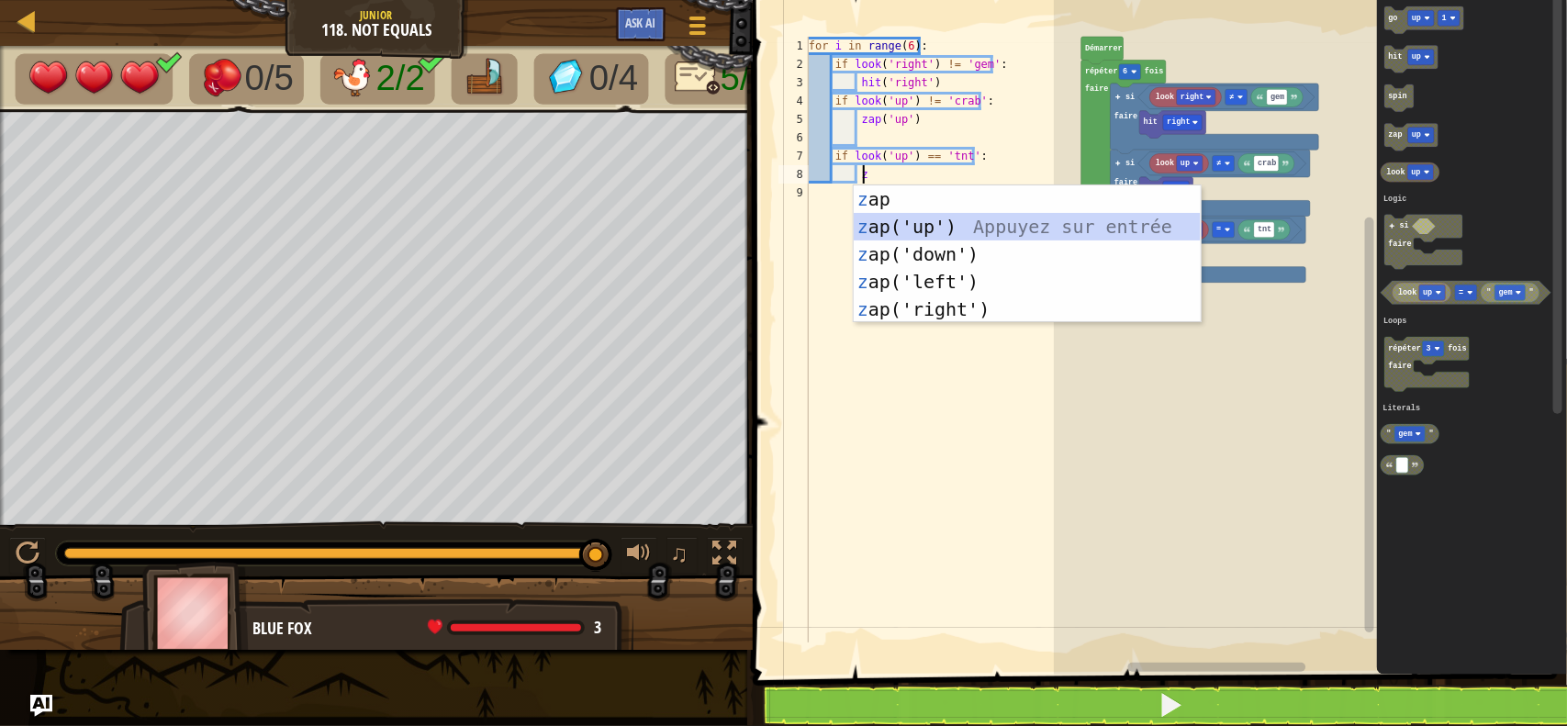
click at [920, 225] on div "z ap Appuyez sur entrée z ap('up') Appuyez sur entrée z ap('down') Appuyez sur …" at bounding box center [1027, 281] width 347 height 193
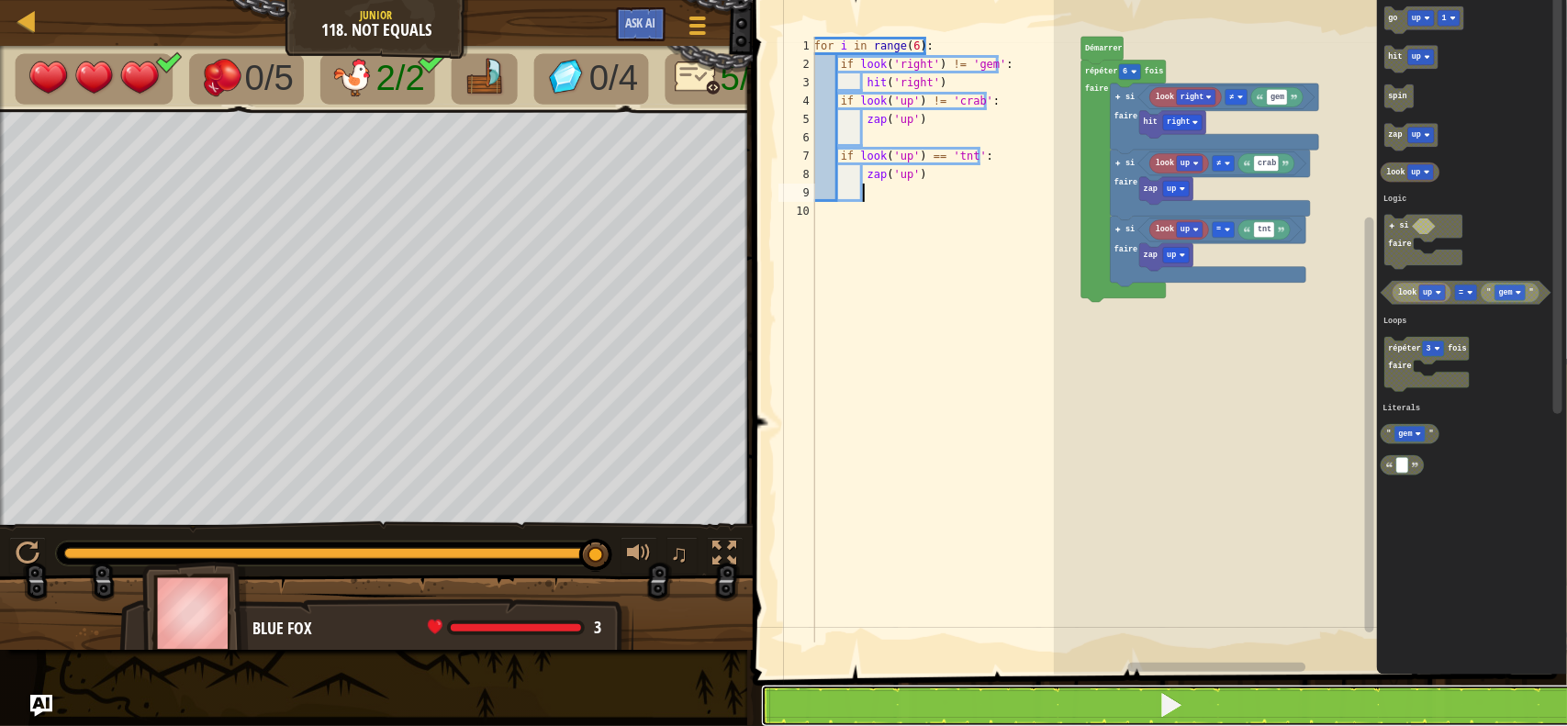
click at [1006, 703] on button at bounding box center [1171, 706] width 820 height 42
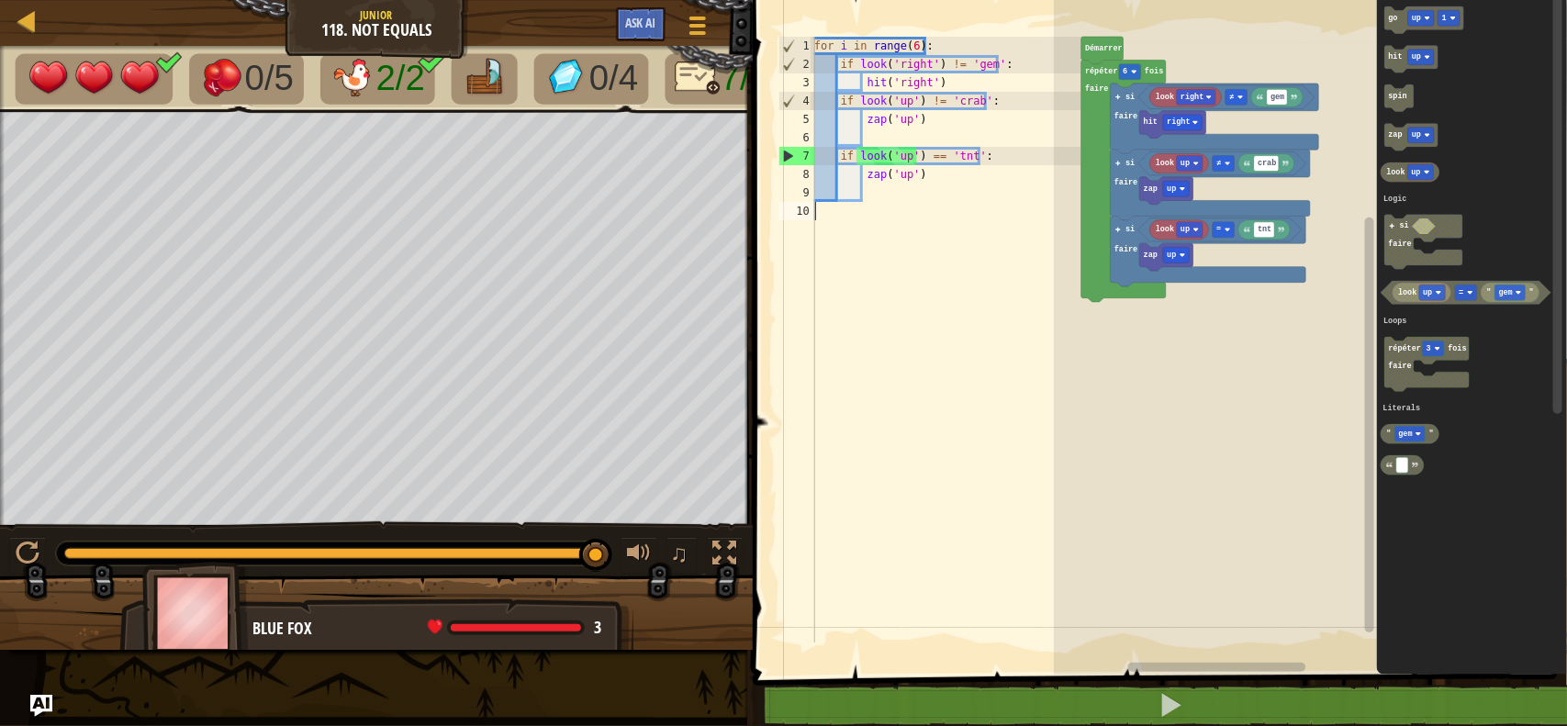
scroll to position [7, 0]
click at [882, 205] on div "for i in range ( 6 ) : if look ( 'right' ) != 'gem' : hit ( 'right' ) if look (…" at bounding box center [945, 358] width 271 height 642
click at [868, 195] on div "for i in range ( 6 ) : if look ( 'right' ) != 'gem' : hit ( 'right' ) if look (…" at bounding box center [945, 358] width 271 height 642
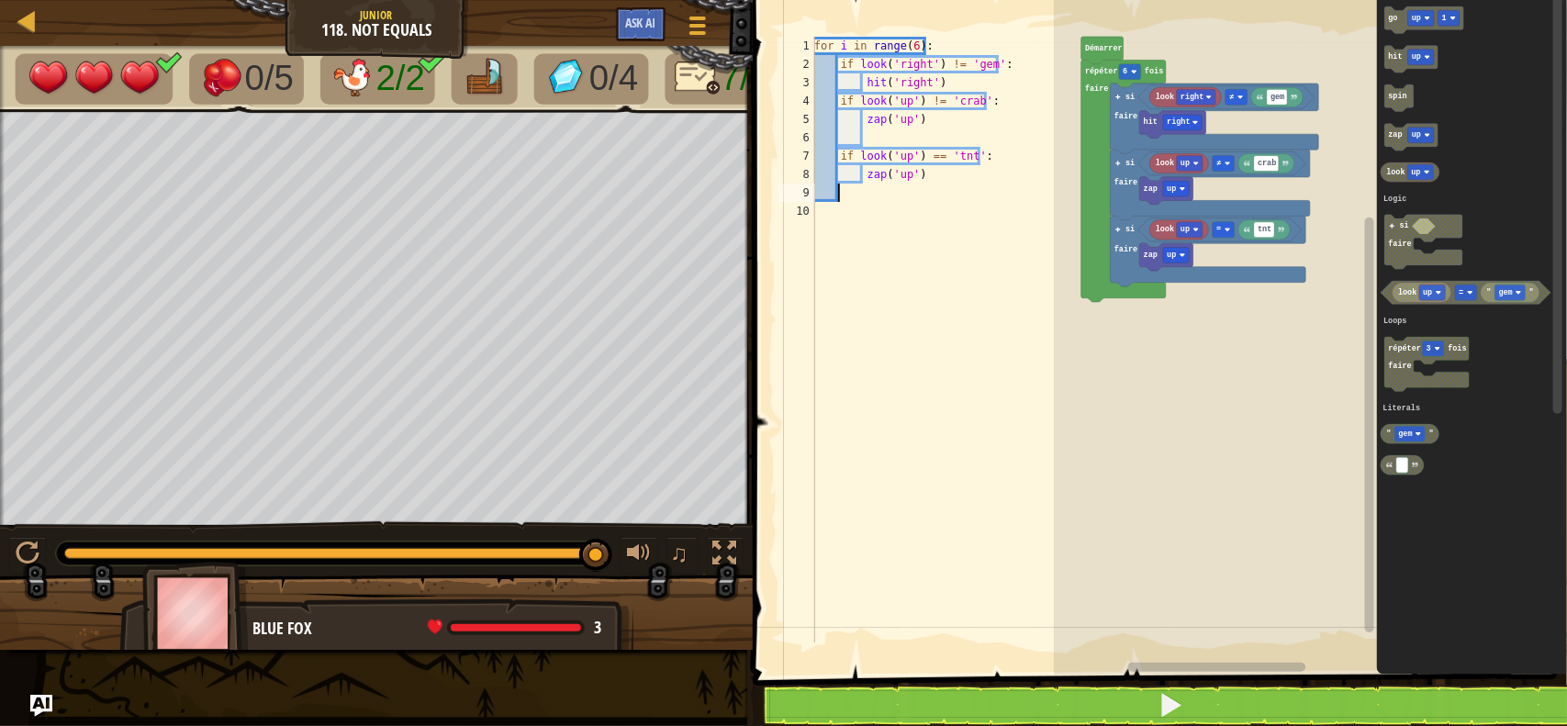
type textarea "g"
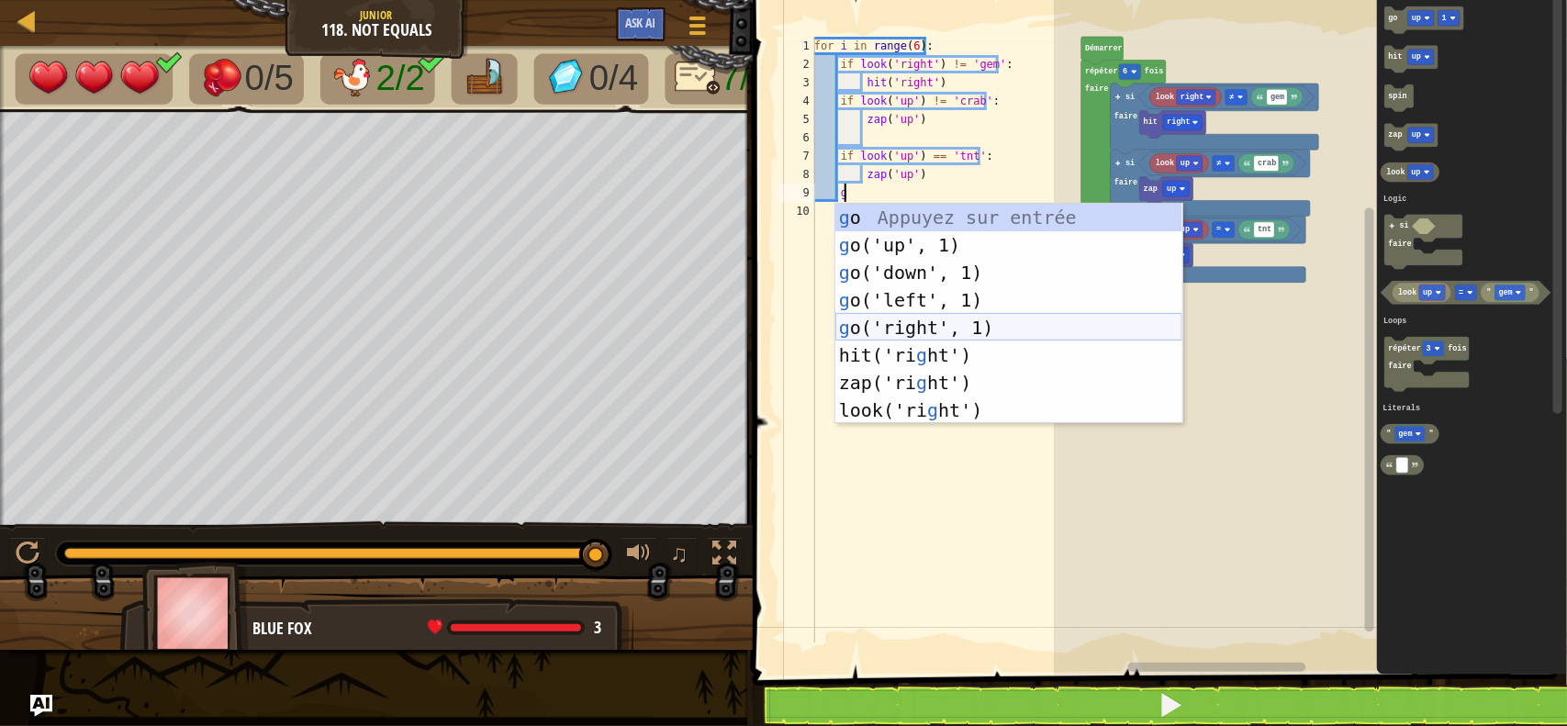
click at [941, 329] on div "g o Appuyez sur entrée g o('up', 1) Appuyez sur entrée g o('down', 1) Appuyez s…" at bounding box center [1008, 341] width 347 height 275
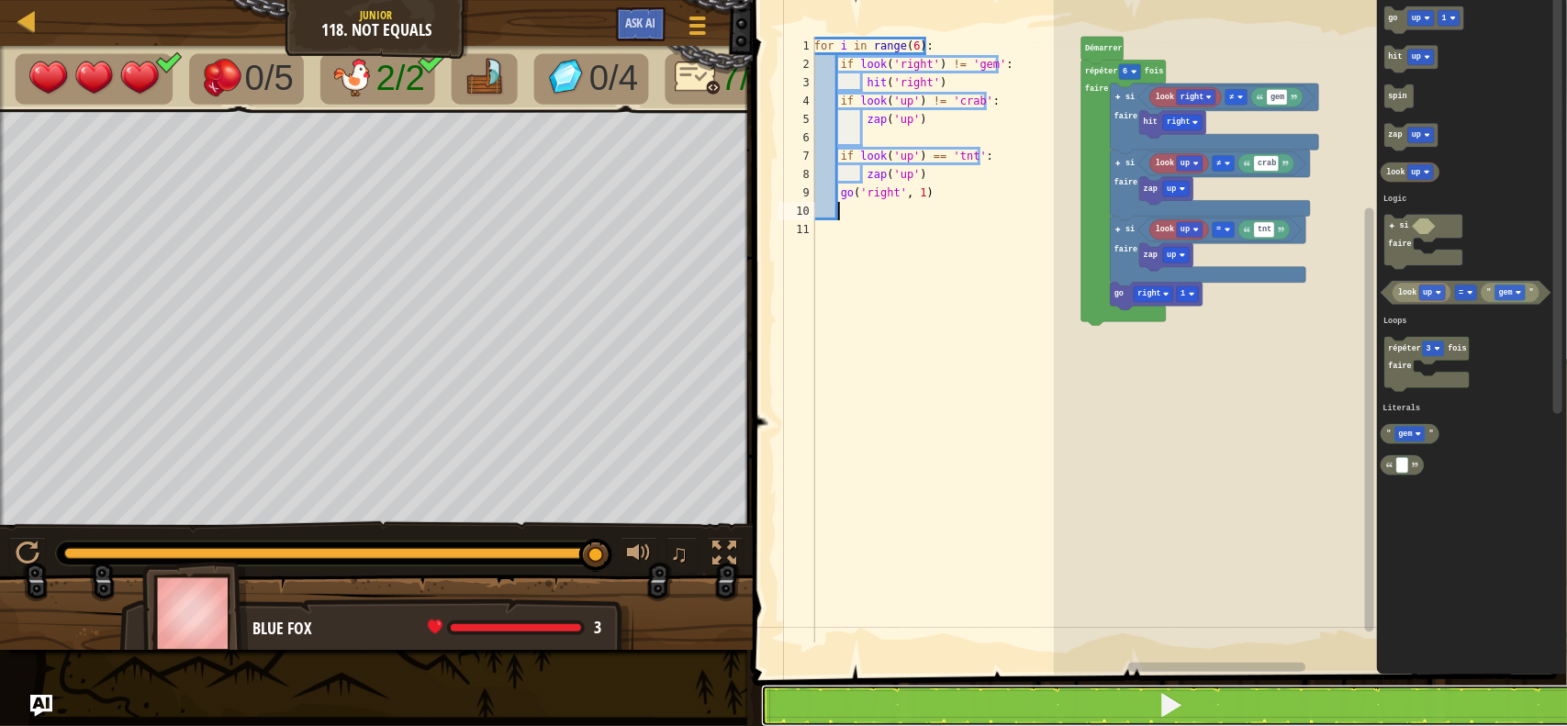
click at [982, 705] on button at bounding box center [1171, 706] width 820 height 42
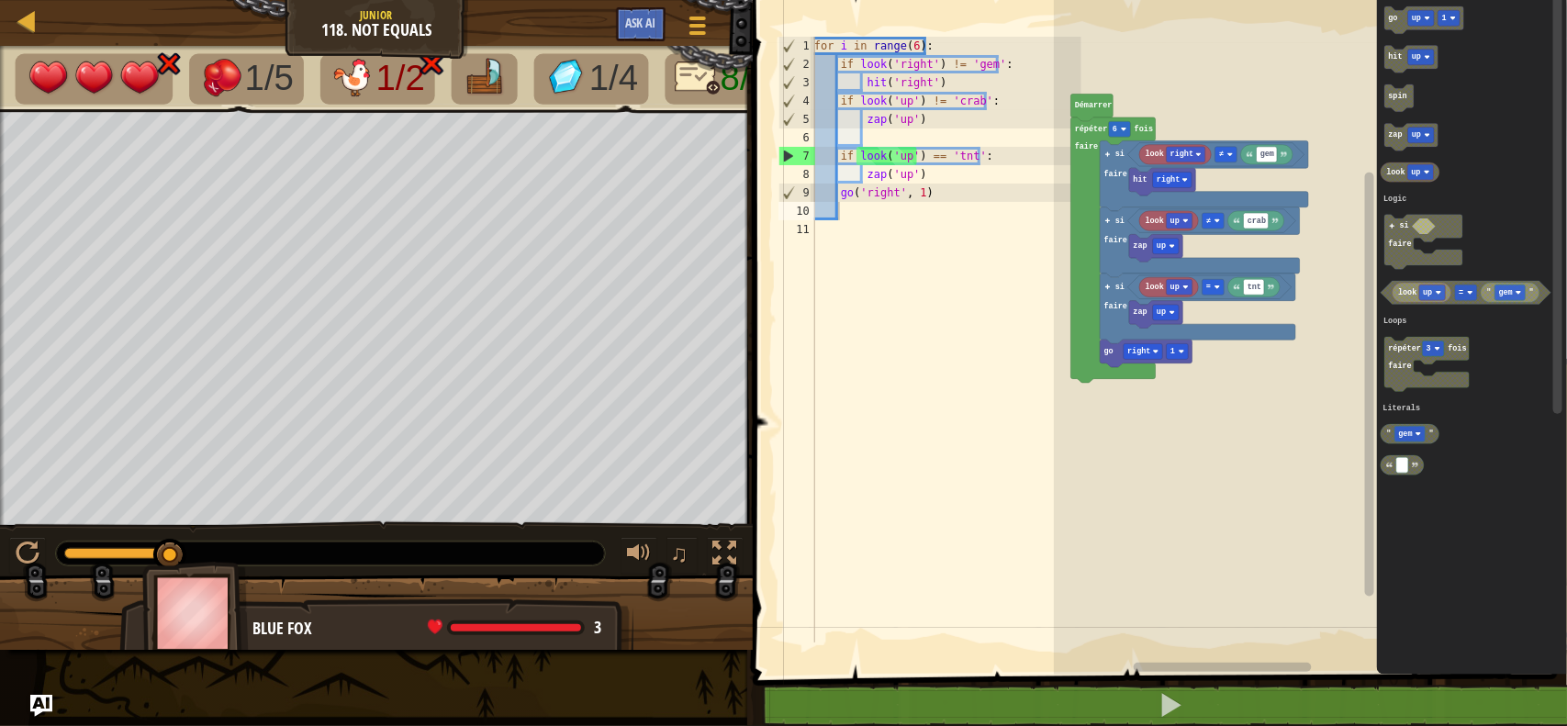
click at [1202, 413] on rect "Espace de travail de Blocky" at bounding box center [1310, 333] width 513 height 684
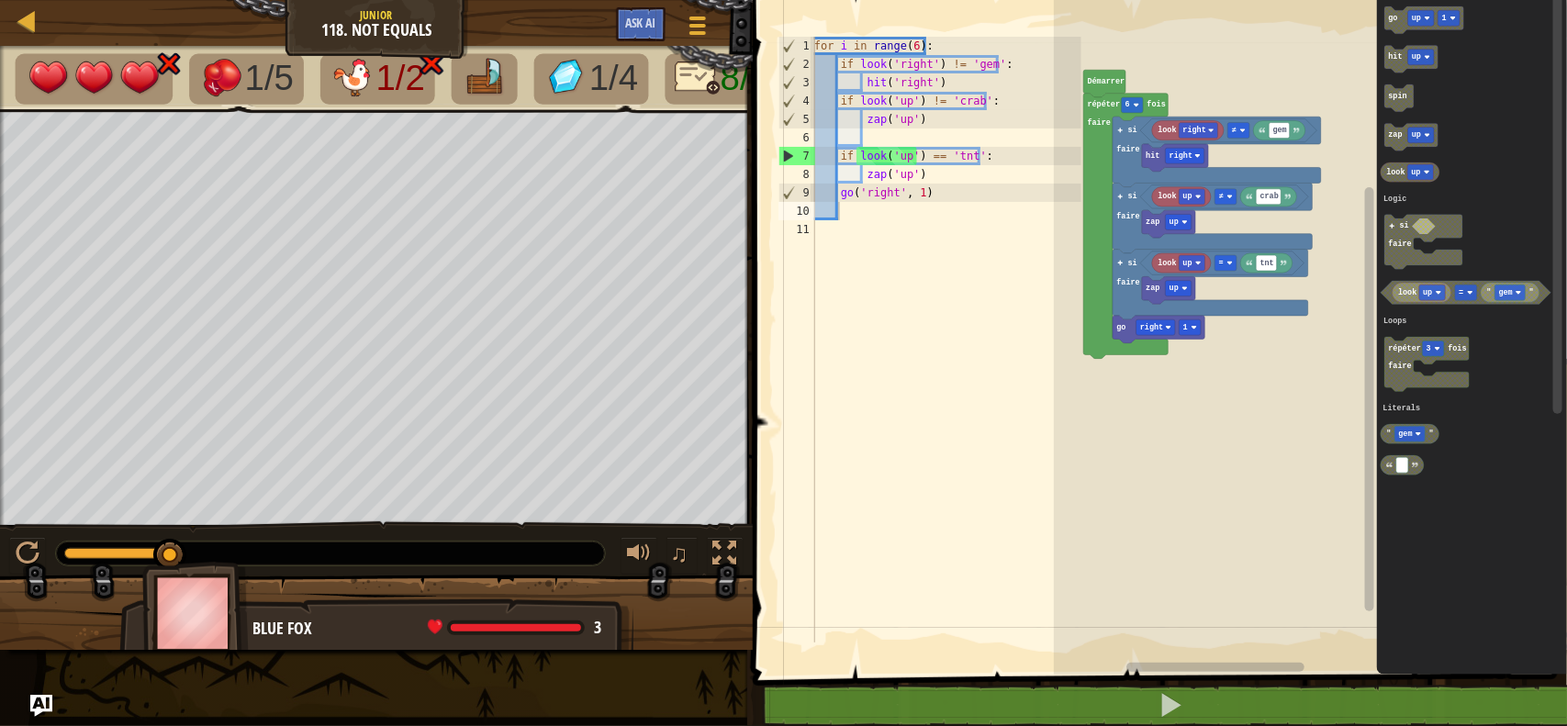
click at [1092, 92] on icon "Espace de travail de Blocky" at bounding box center [1105, 84] width 42 height 28
click at [1294, 272] on div "Logic Loops Literals Démarrer répéter 6 fois faire look right gem ≠ hit right s…" at bounding box center [1310, 333] width 513 height 684
click at [867, 235] on div "for i in range ( 6 ) : if look ( 'right' ) != 'gem' : hit ( 'right' ) if look (…" at bounding box center [945, 358] width 271 height 642
click at [874, 139] on div "for i in range ( 6 ) : if look ( 'right' ) != 'gem' : hit ( 'right' ) if look (…" at bounding box center [945, 358] width 271 height 642
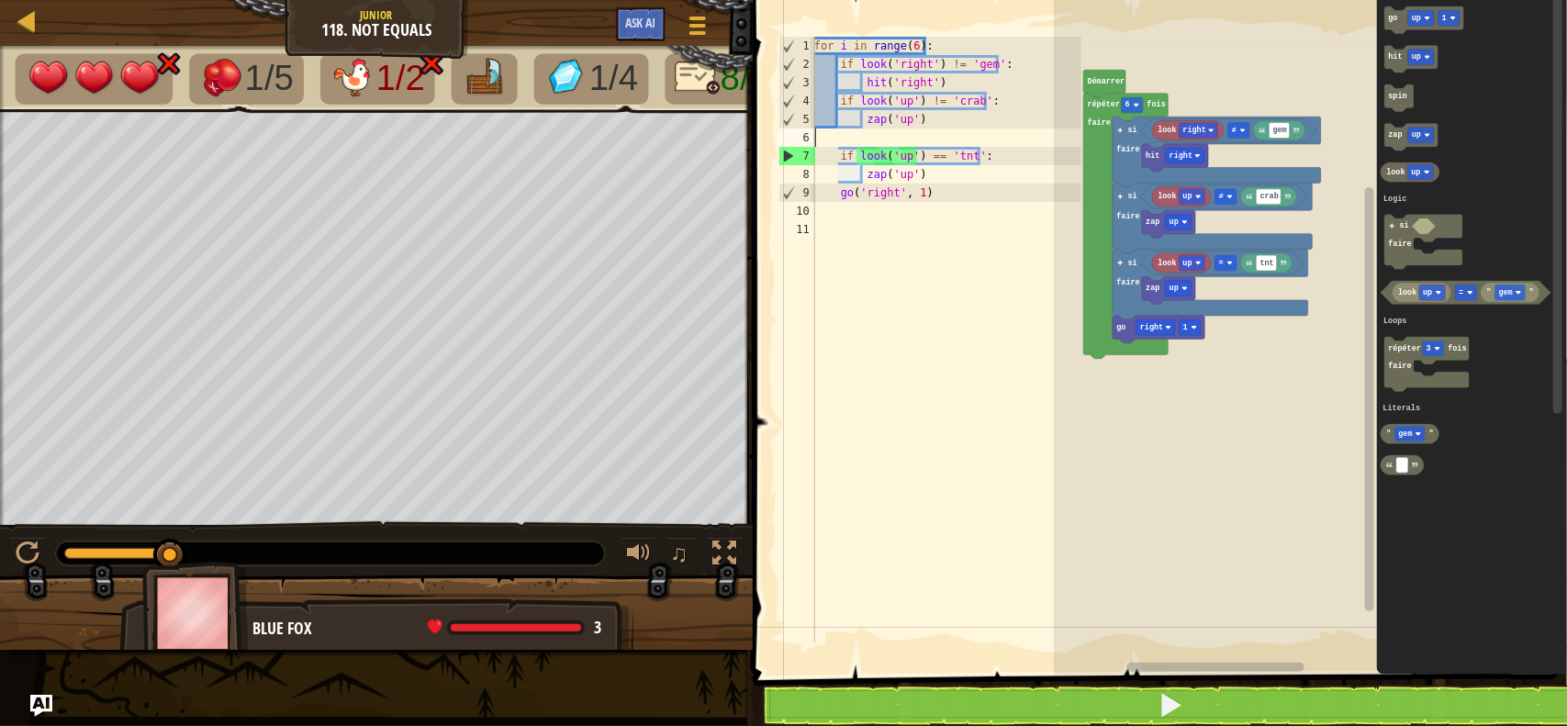
type textarea "zap('up')"
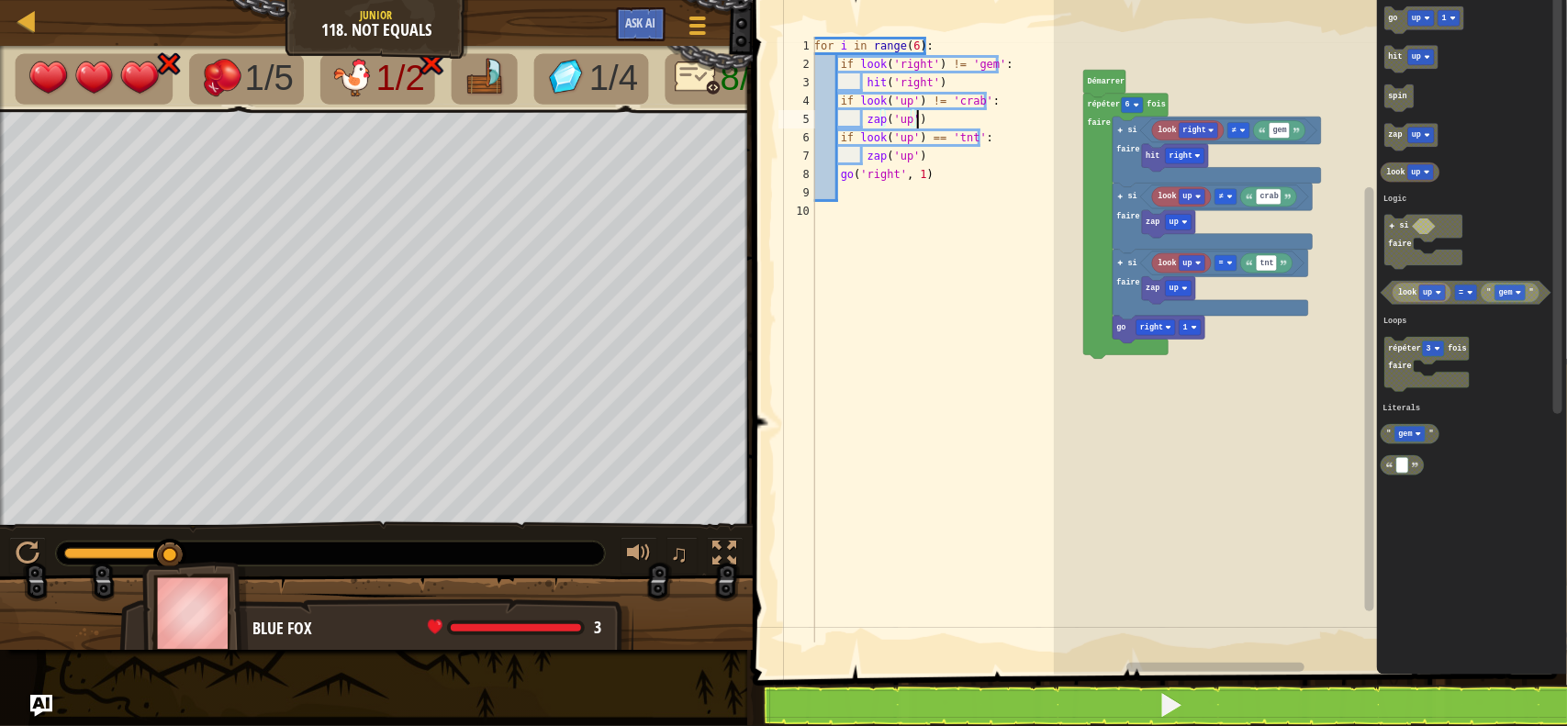
click at [854, 197] on div "for i in range ( 6 ) : if look ( 'right' ) != 'gem' : hit ( 'right' ) if look (…" at bounding box center [945, 358] width 271 height 642
type textarea "go('right', 1)"
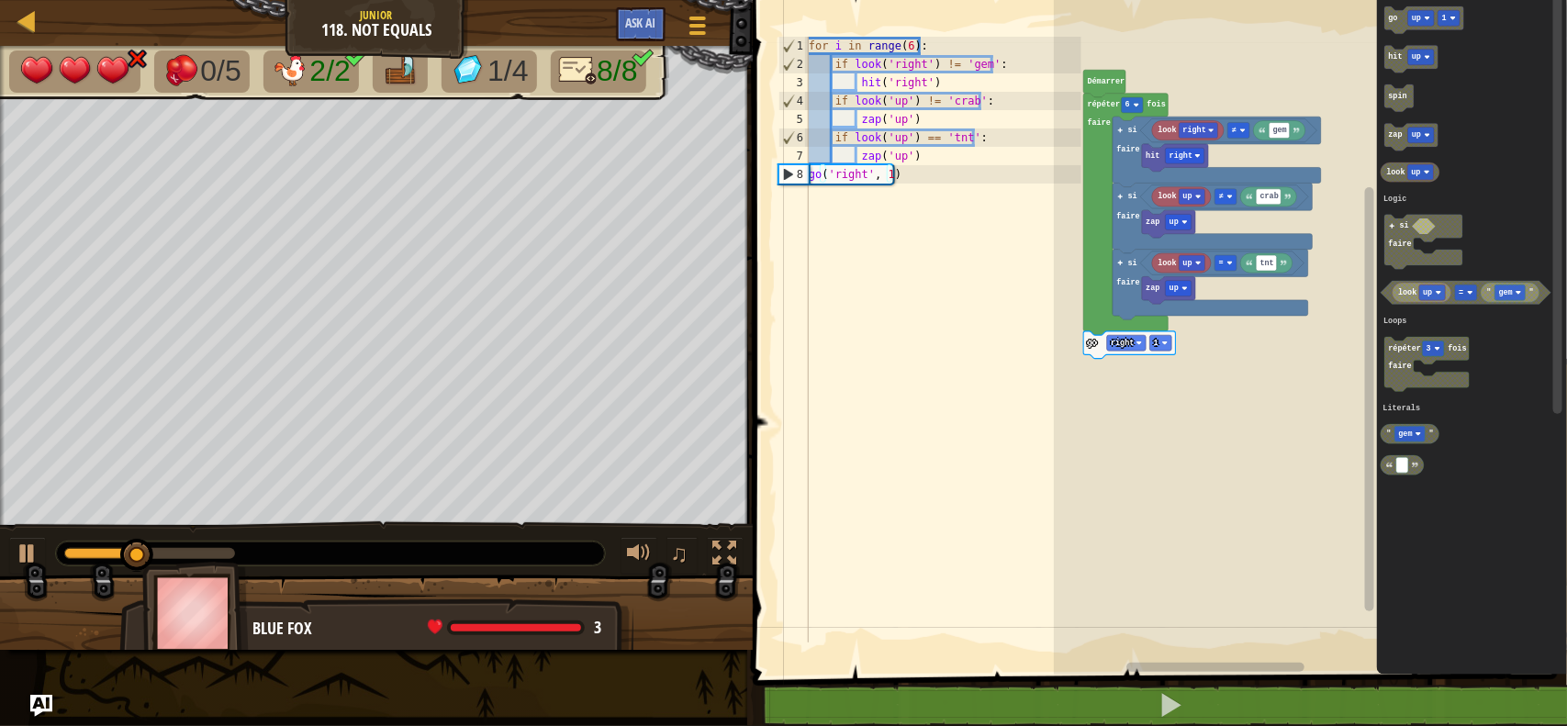
click at [1186, 331] on rect "Espace de travail de Blocky" at bounding box center [1310, 333] width 513 height 684
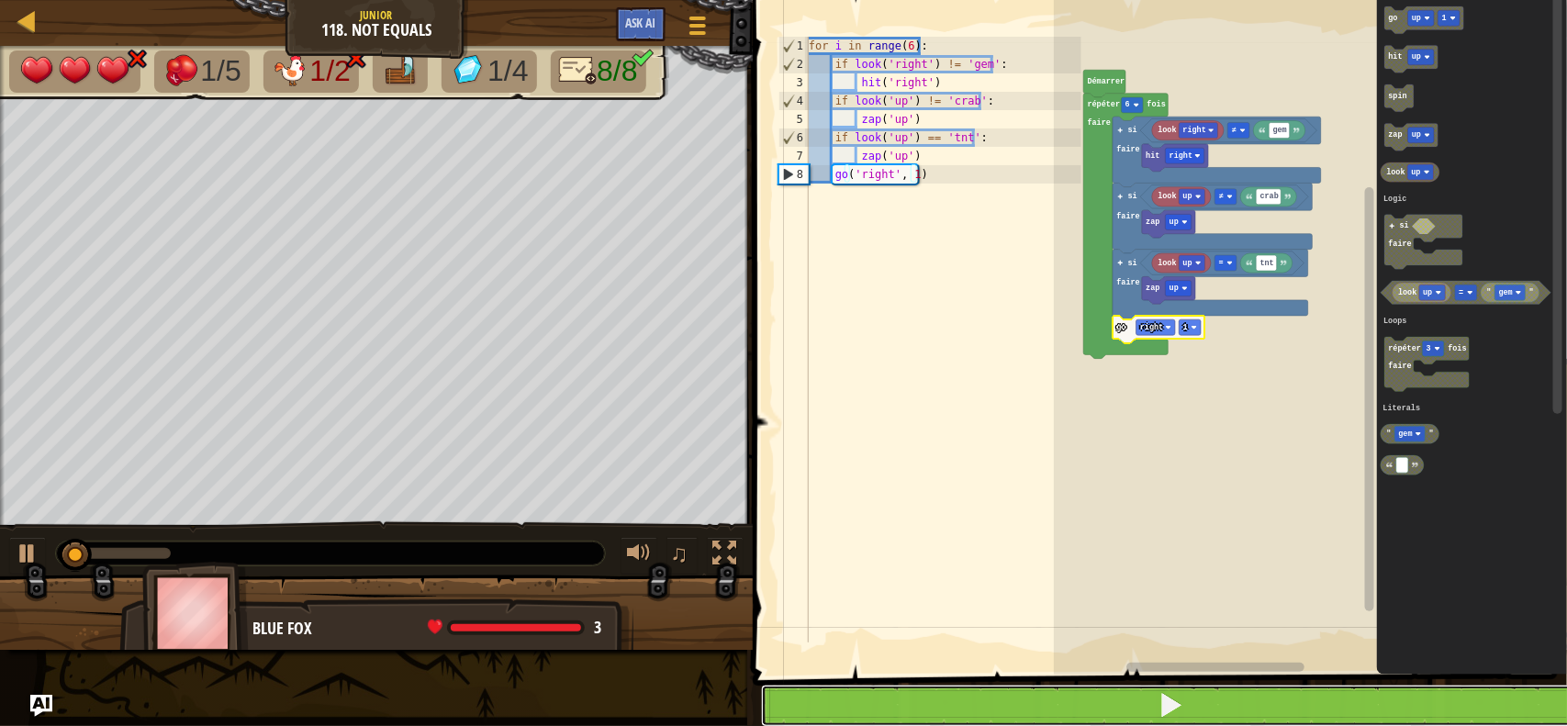
click at [1136, 687] on button at bounding box center [1171, 706] width 820 height 42
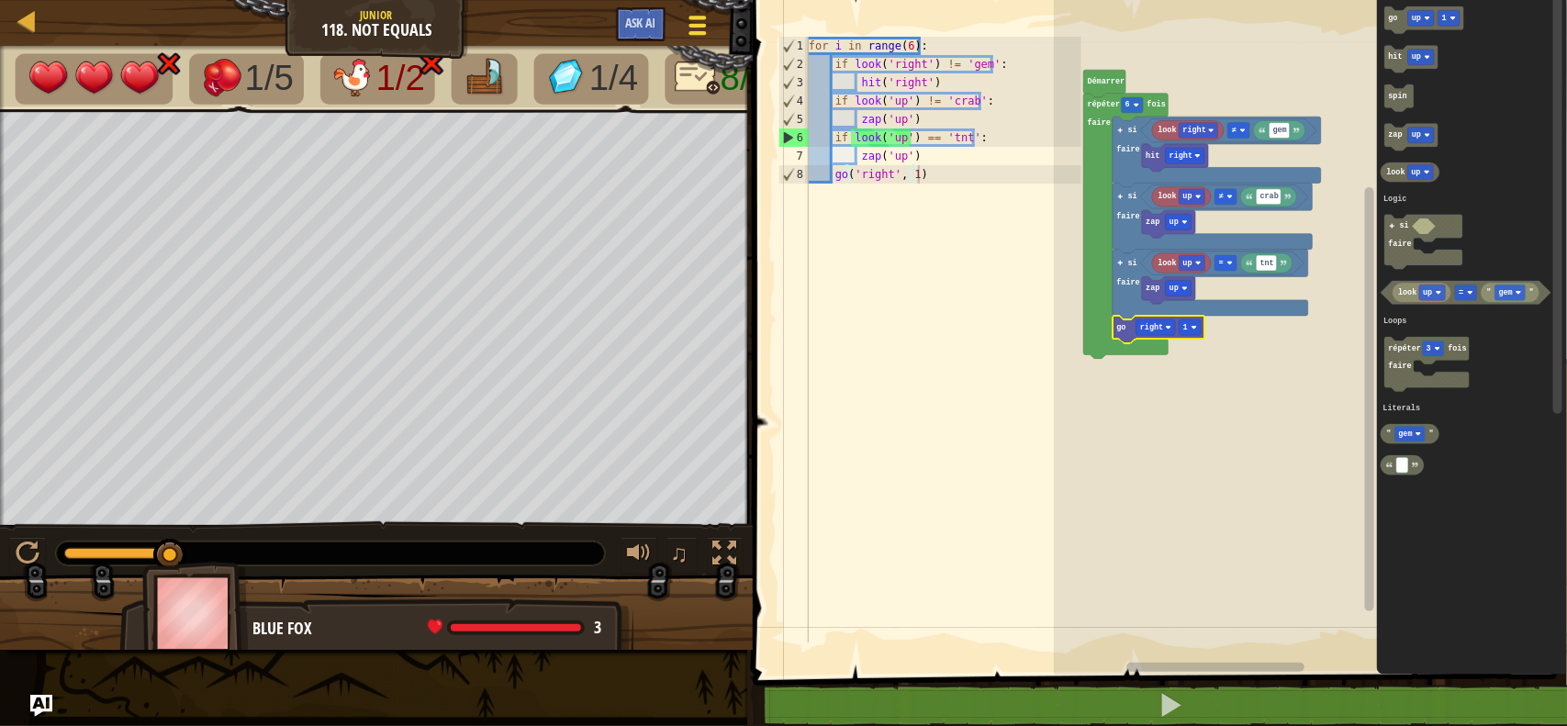
click at [698, 29] on div at bounding box center [697, 25] width 25 height 27
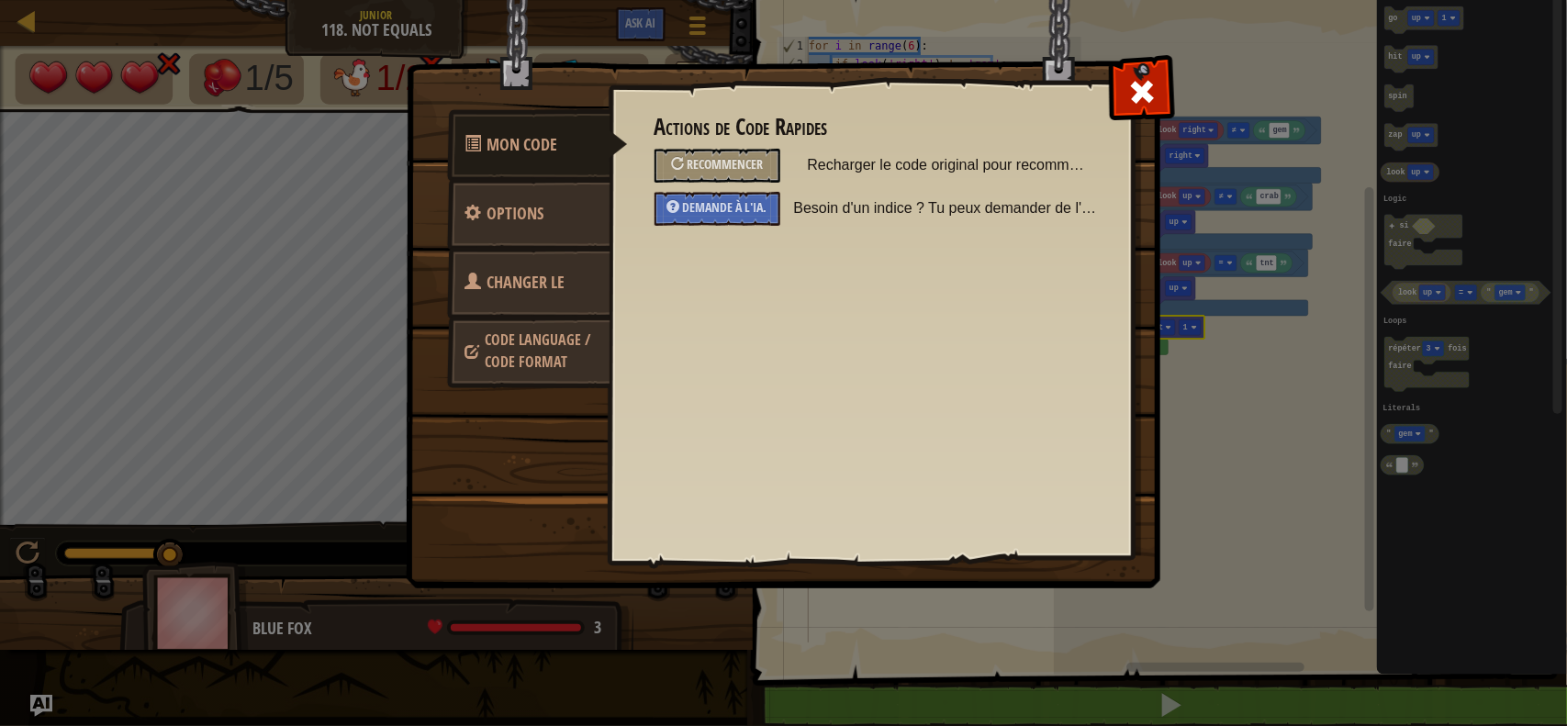
click at [519, 382] on link "Code Language / Code Format" at bounding box center [528, 351] width 163 height 70
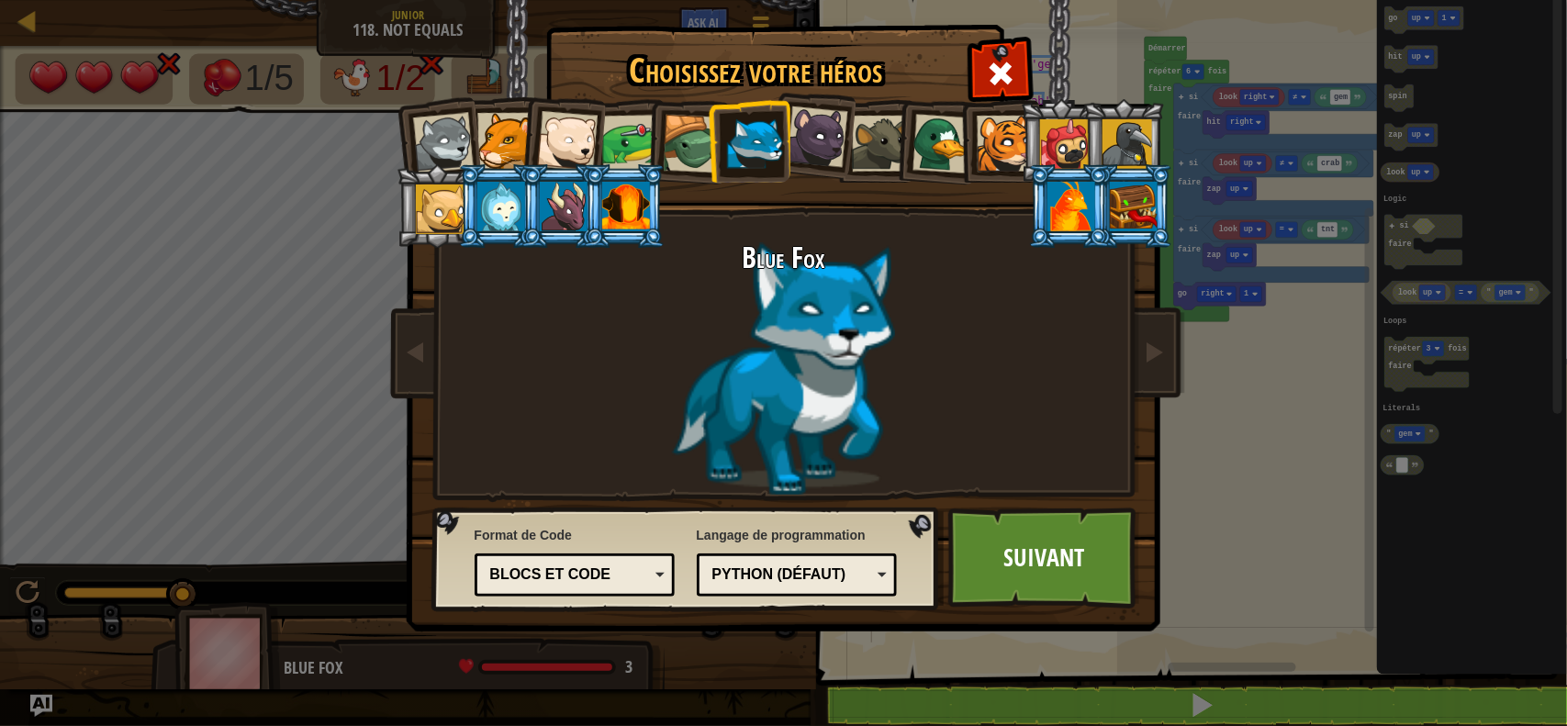
click at [549, 570] on div "Blocs et code" at bounding box center [569, 574] width 159 height 21
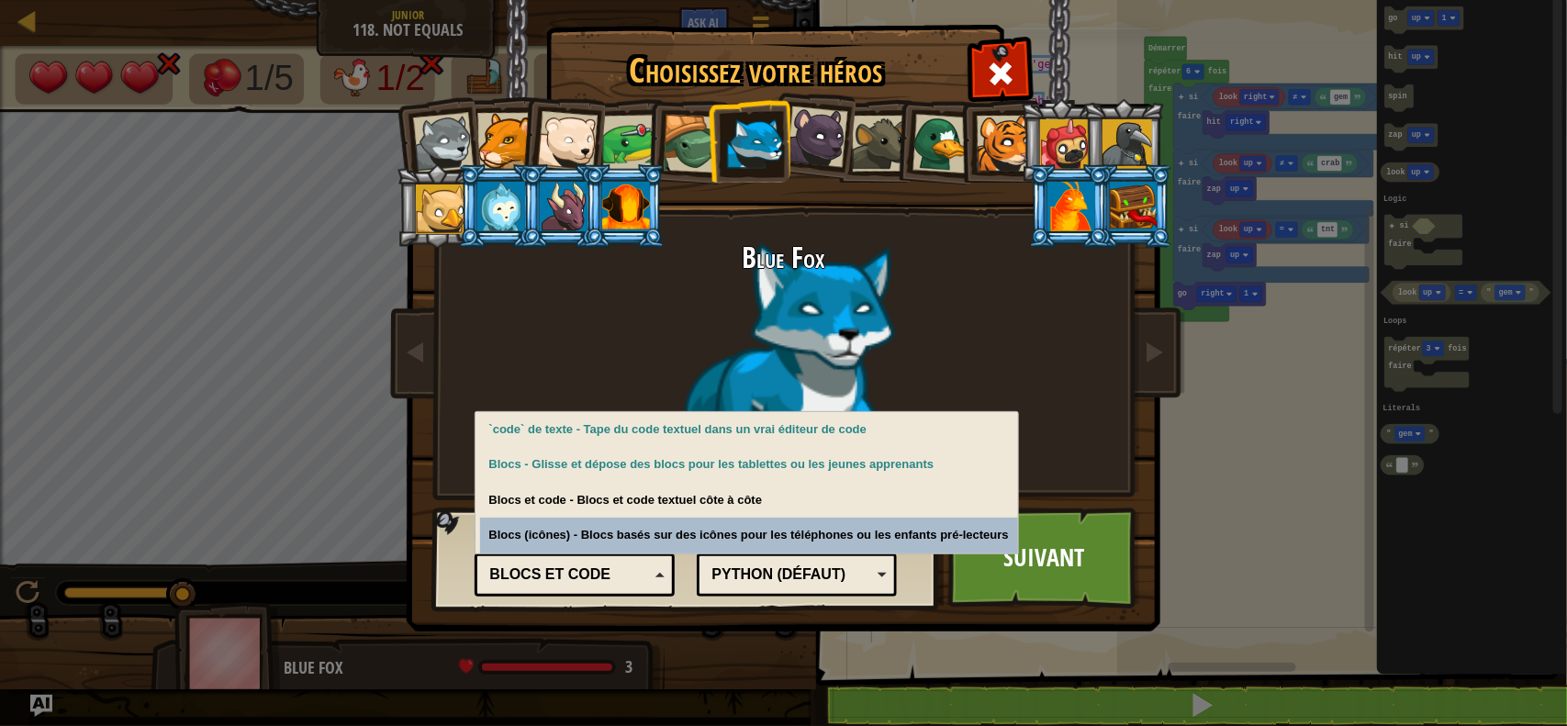
click at [548, 581] on div "Blocs et code" at bounding box center [569, 574] width 159 height 21
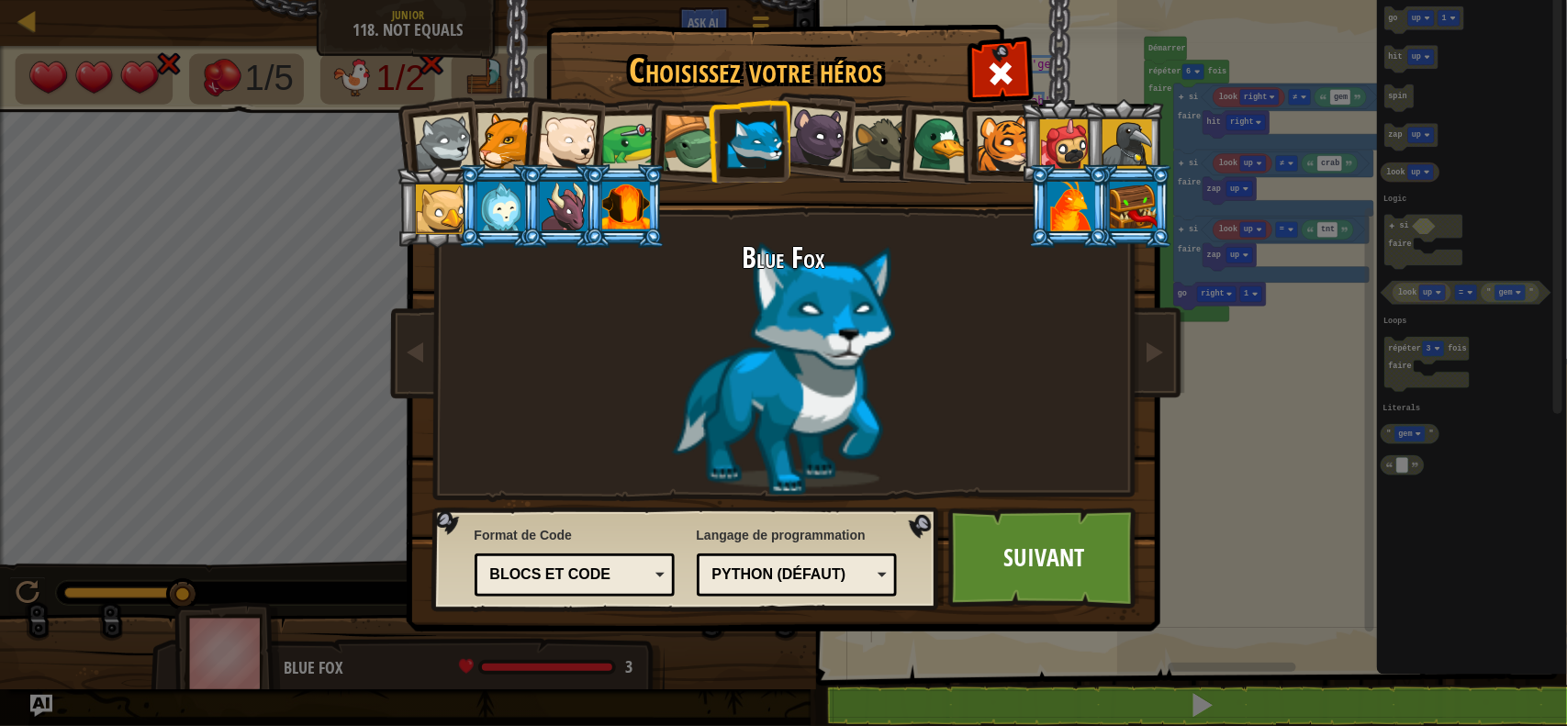
click at [717, 576] on div "Python (Défaut)" at bounding box center [791, 574] width 159 height 21
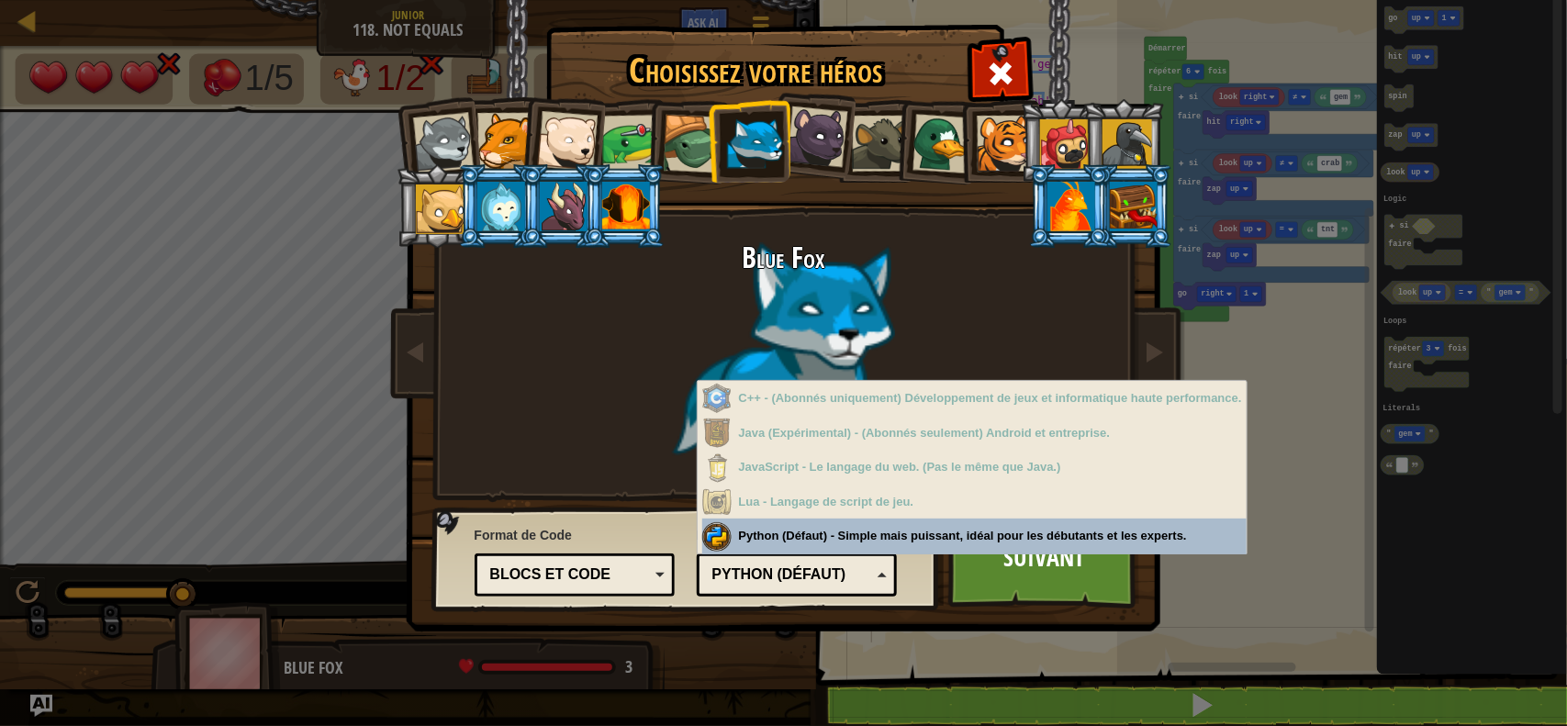
click at [717, 576] on div "Python (Défaut)" at bounding box center [791, 574] width 159 height 21
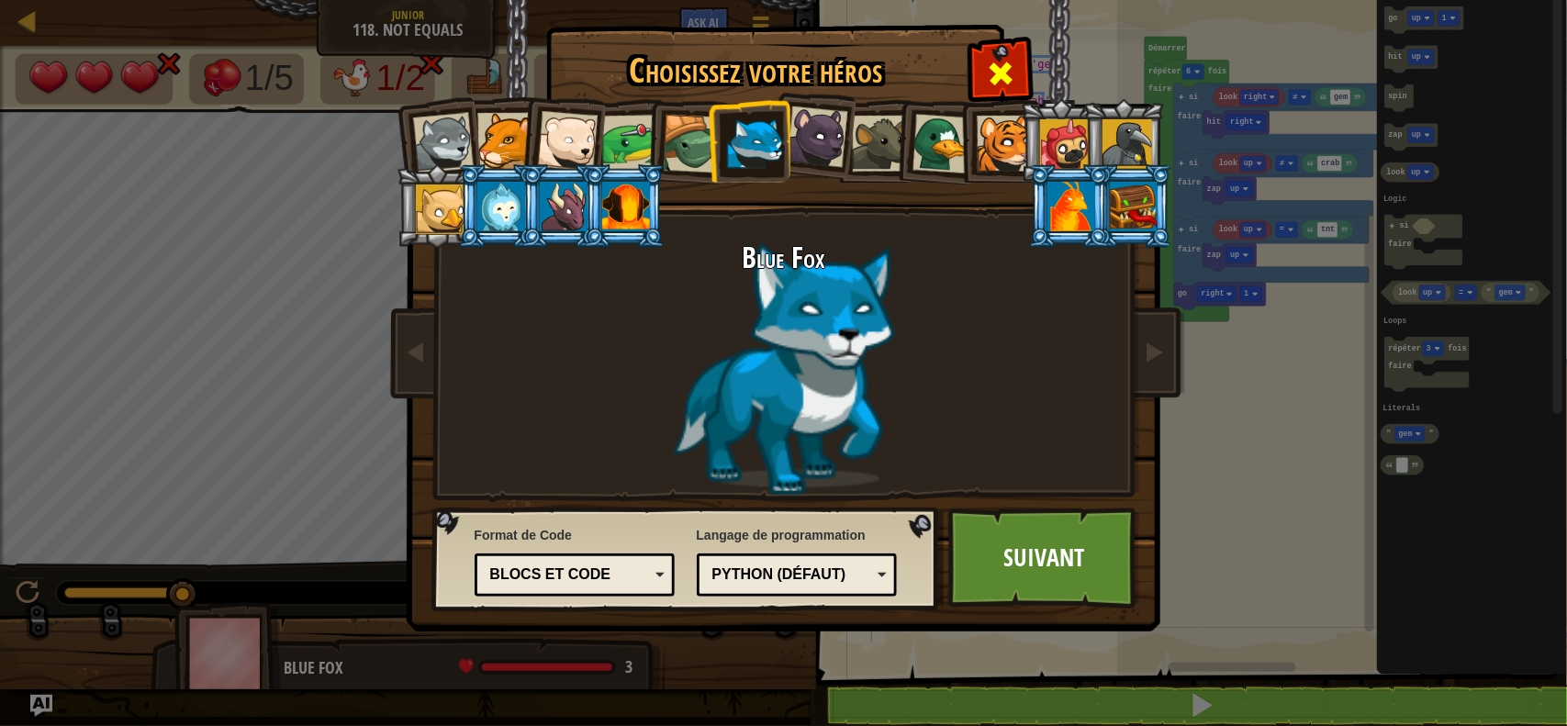
click at [1024, 58] on div at bounding box center [1000, 71] width 58 height 58
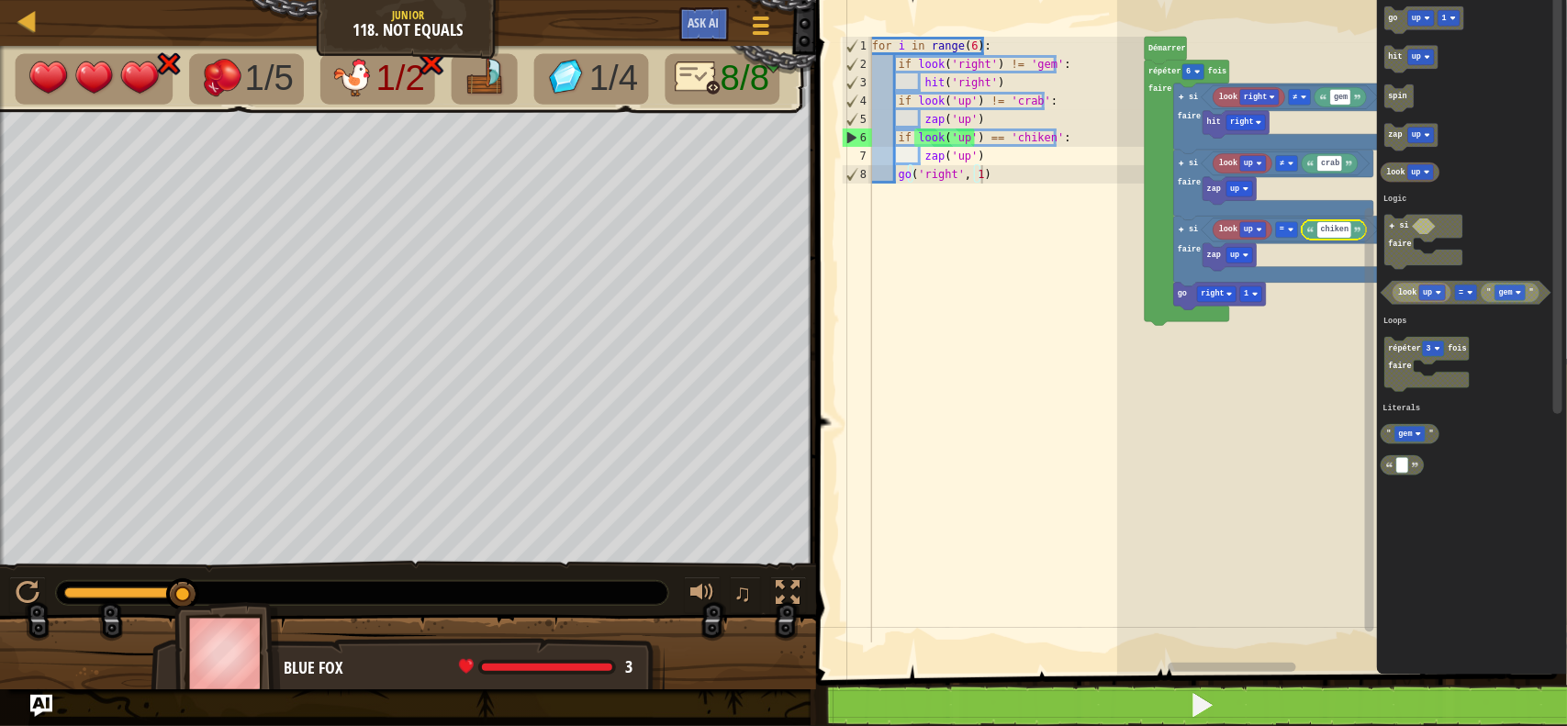
type input "chiken"
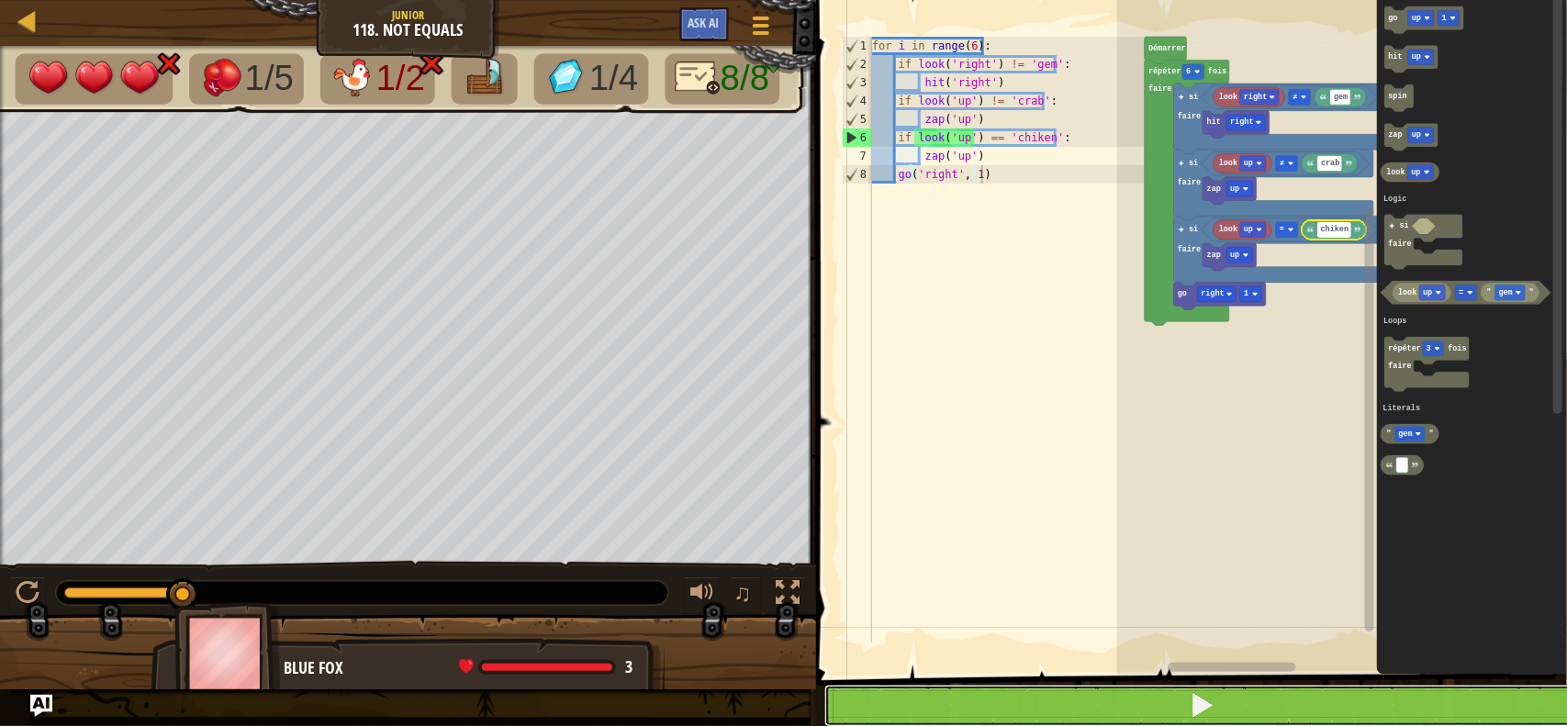
click at [1259, 687] on button at bounding box center [1202, 706] width 756 height 42
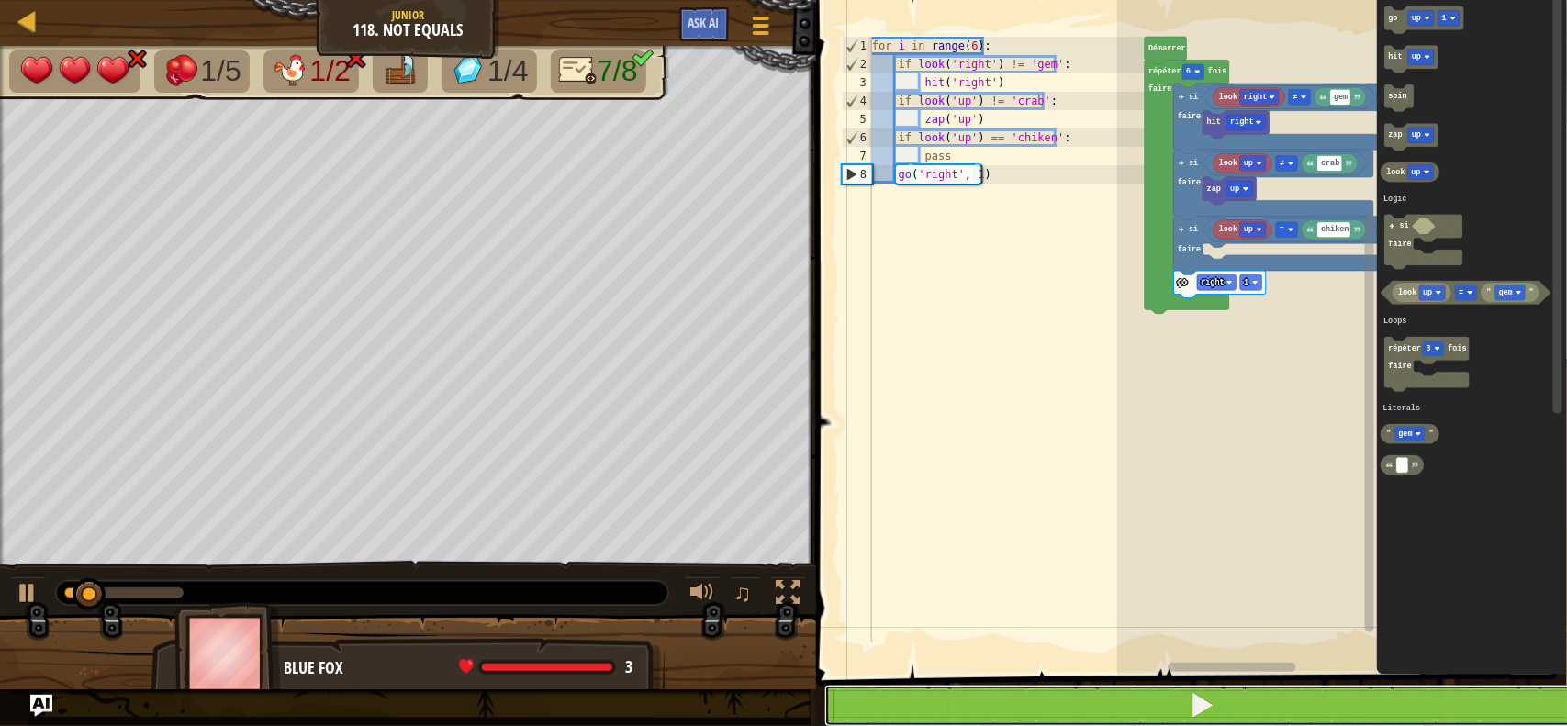
click at [1360, 696] on button at bounding box center [1202, 706] width 756 height 42
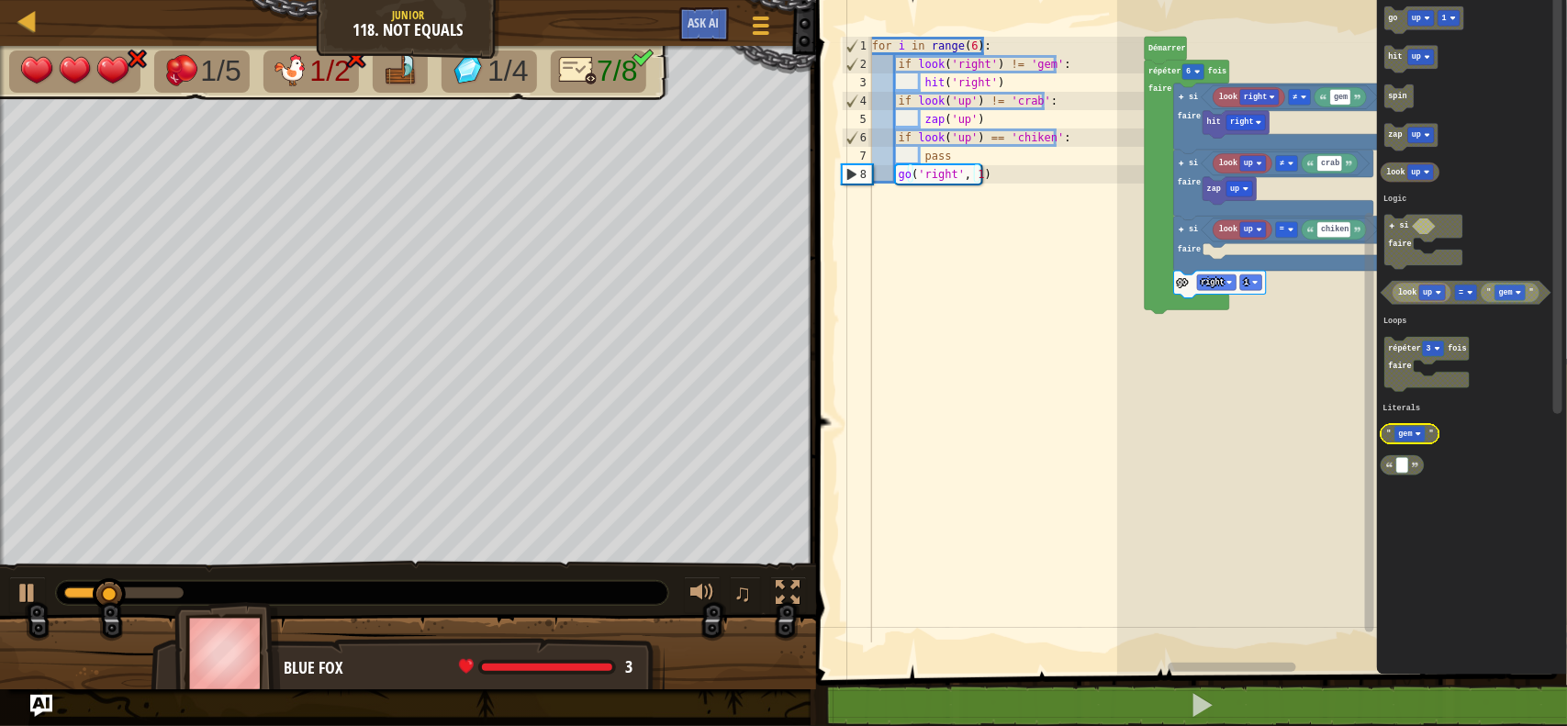
click at [1400, 427] on rect "Espace de travail de Blocky" at bounding box center [1410, 434] width 30 height 16
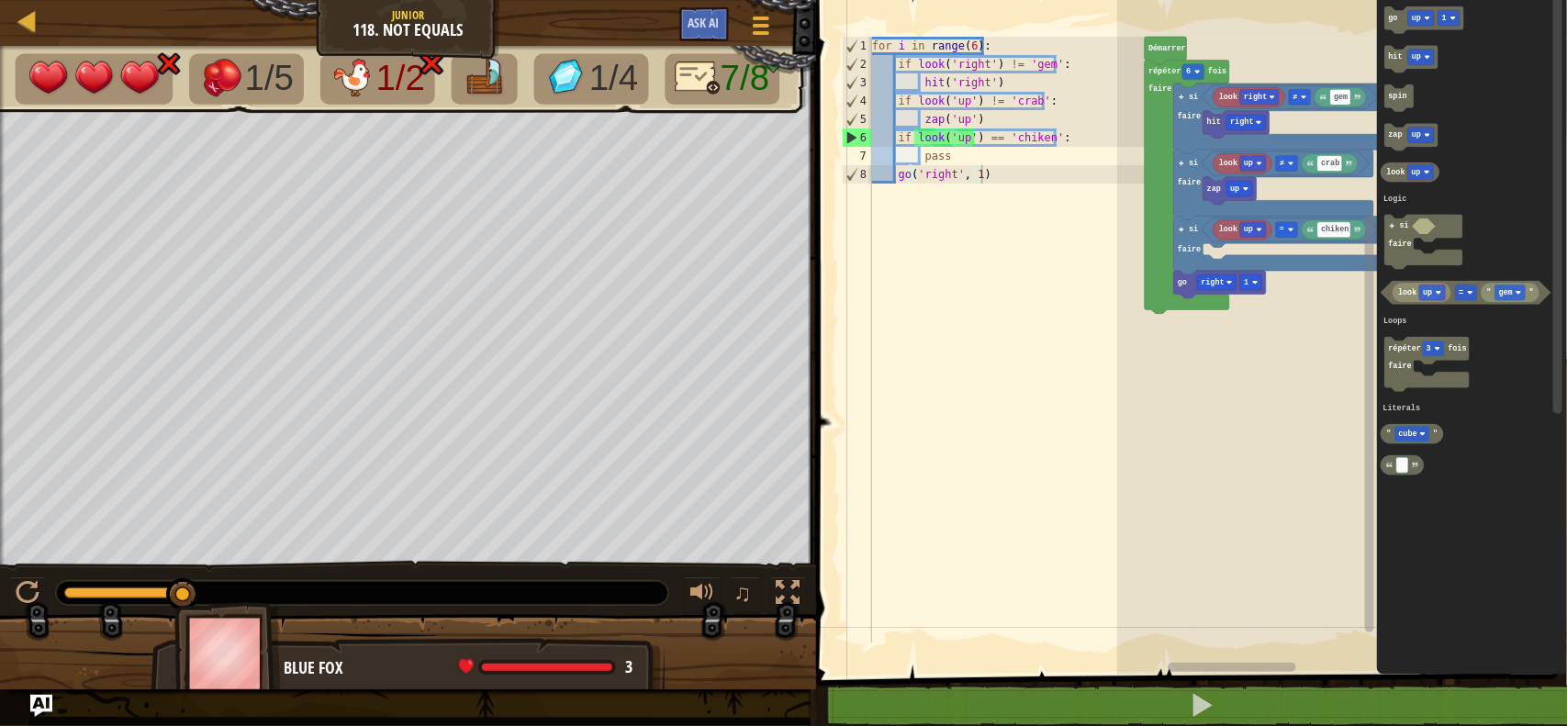
click at [1398, 451] on icon "go up 1 hit up spin zap up look up si faire look up " gem " = répéter 3 fois fa…" at bounding box center [1472, 333] width 190 height 684
click at [1400, 493] on icon "go up 1 hit up spin zap up look up si faire look up " gem " = répéter 3 fois fa…" at bounding box center [1472, 333] width 190 height 684
click at [1395, 482] on icon "go up 1 hit up spin zap up look up si faire look up " gem " = répéter 3 fois fa…" at bounding box center [1472, 333] width 190 height 684
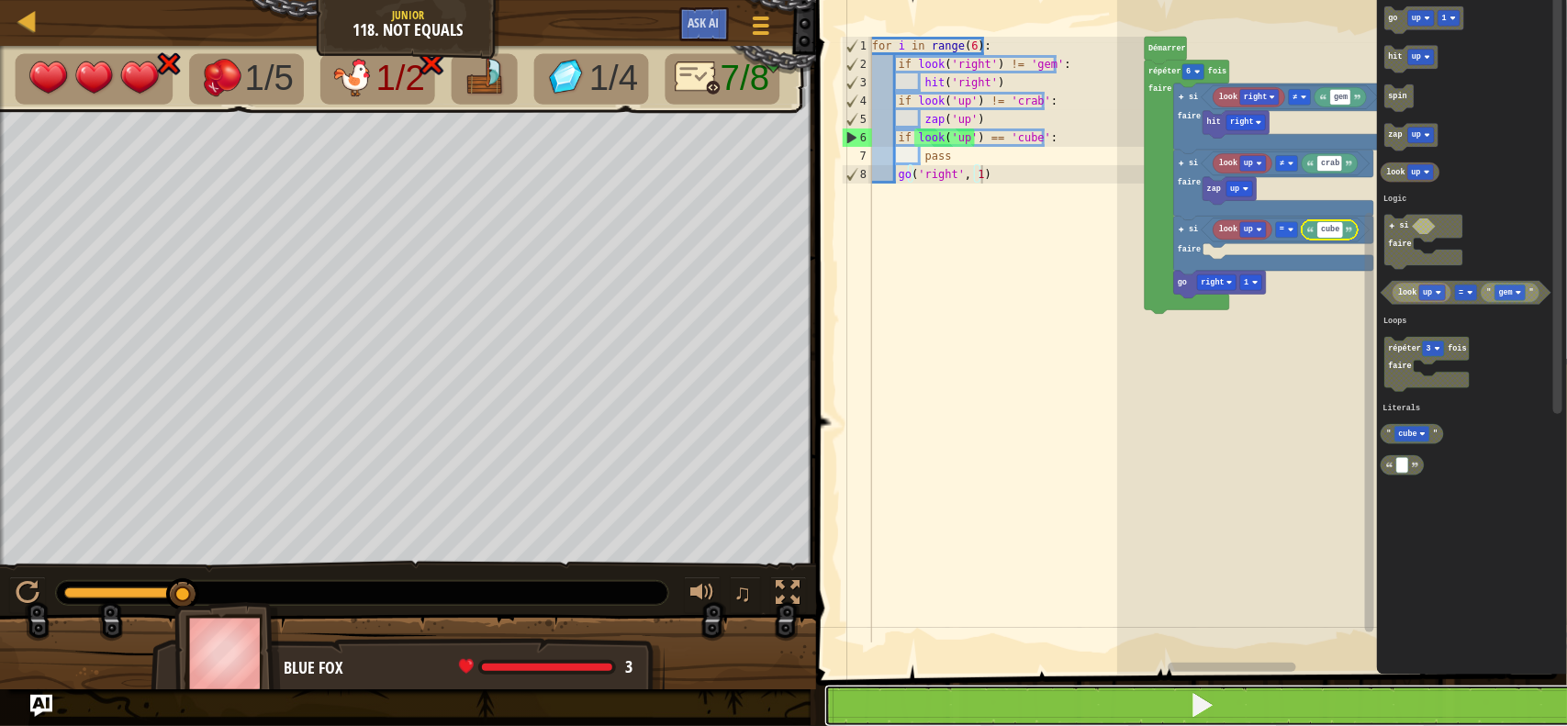
click at [1213, 693] on span at bounding box center [1202, 705] width 26 height 26
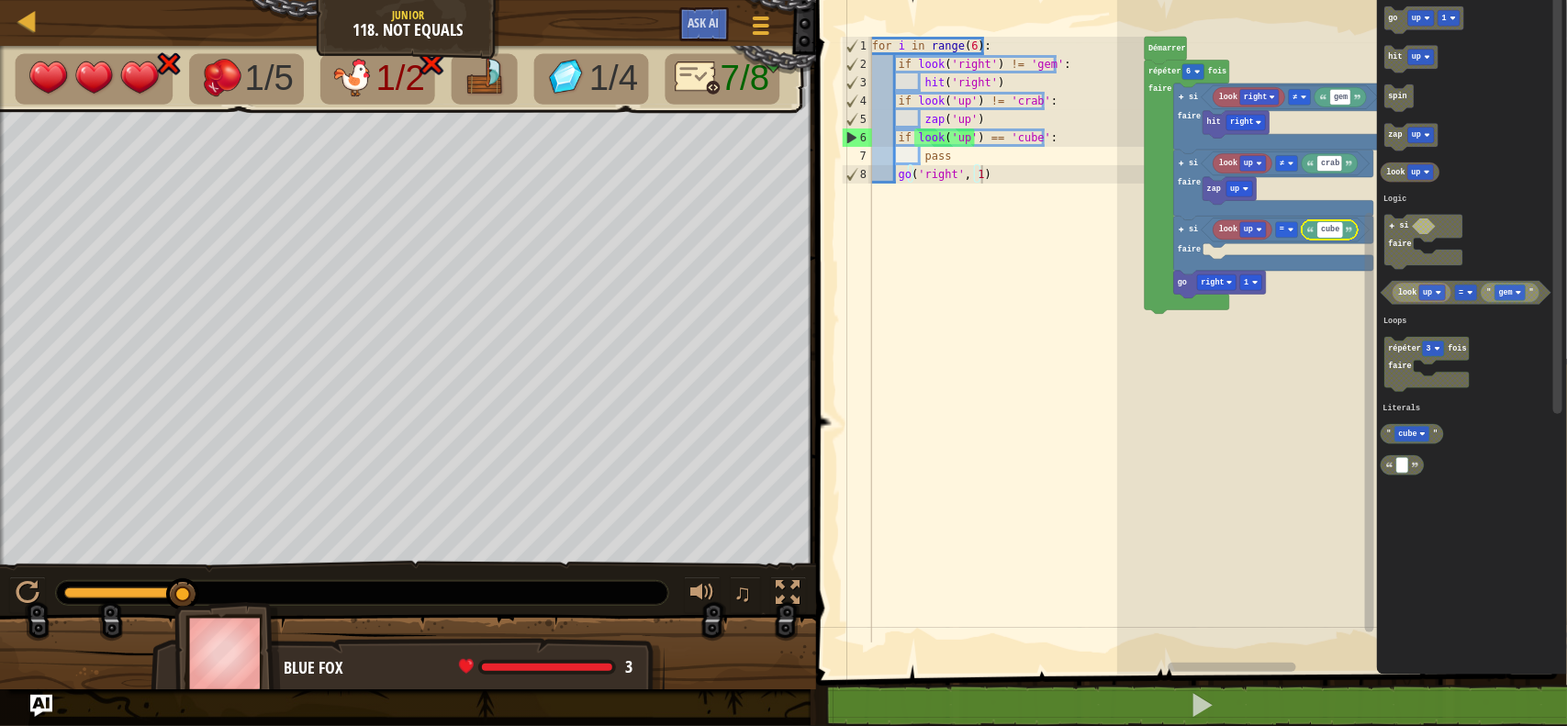
click at [1338, 231] on input "cube" at bounding box center [1330, 230] width 25 height 16
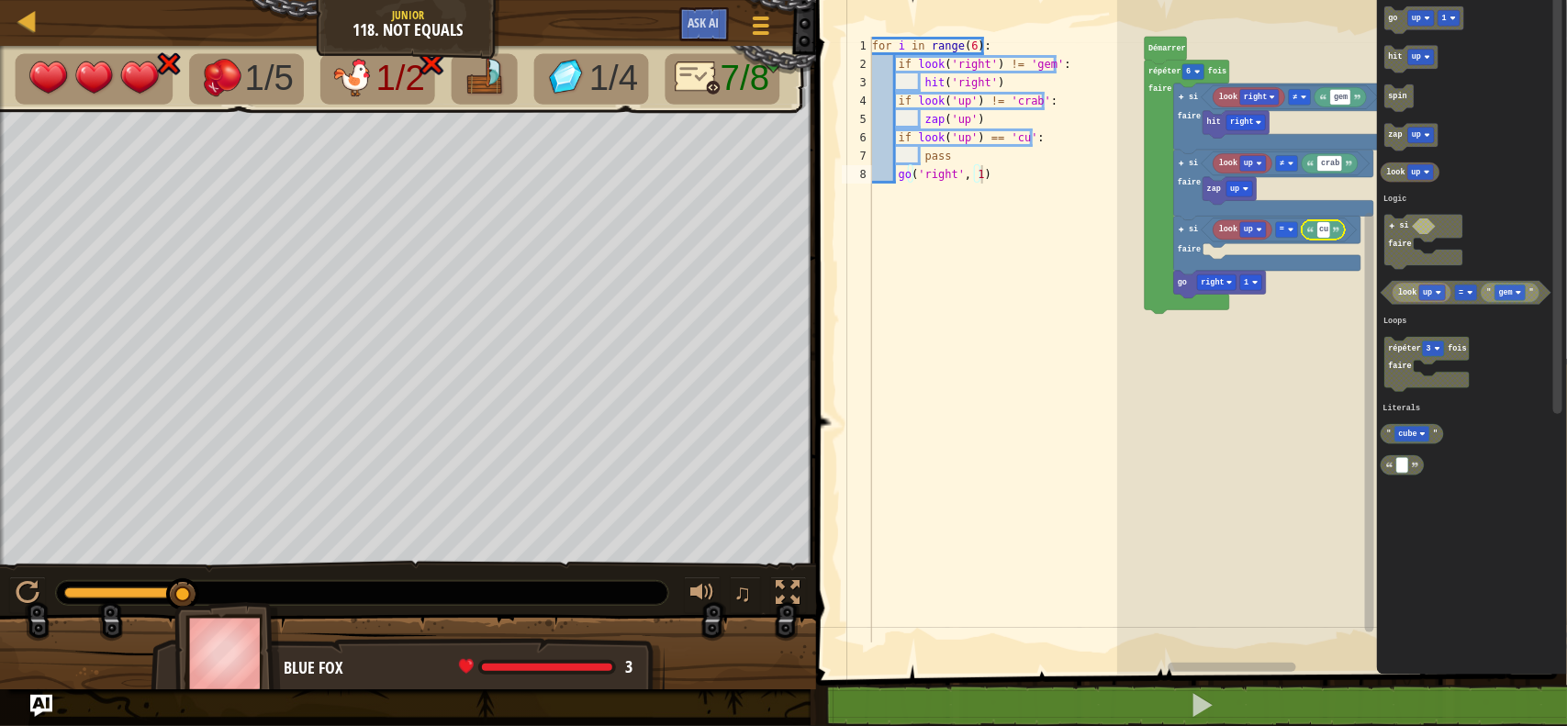
type input "c"
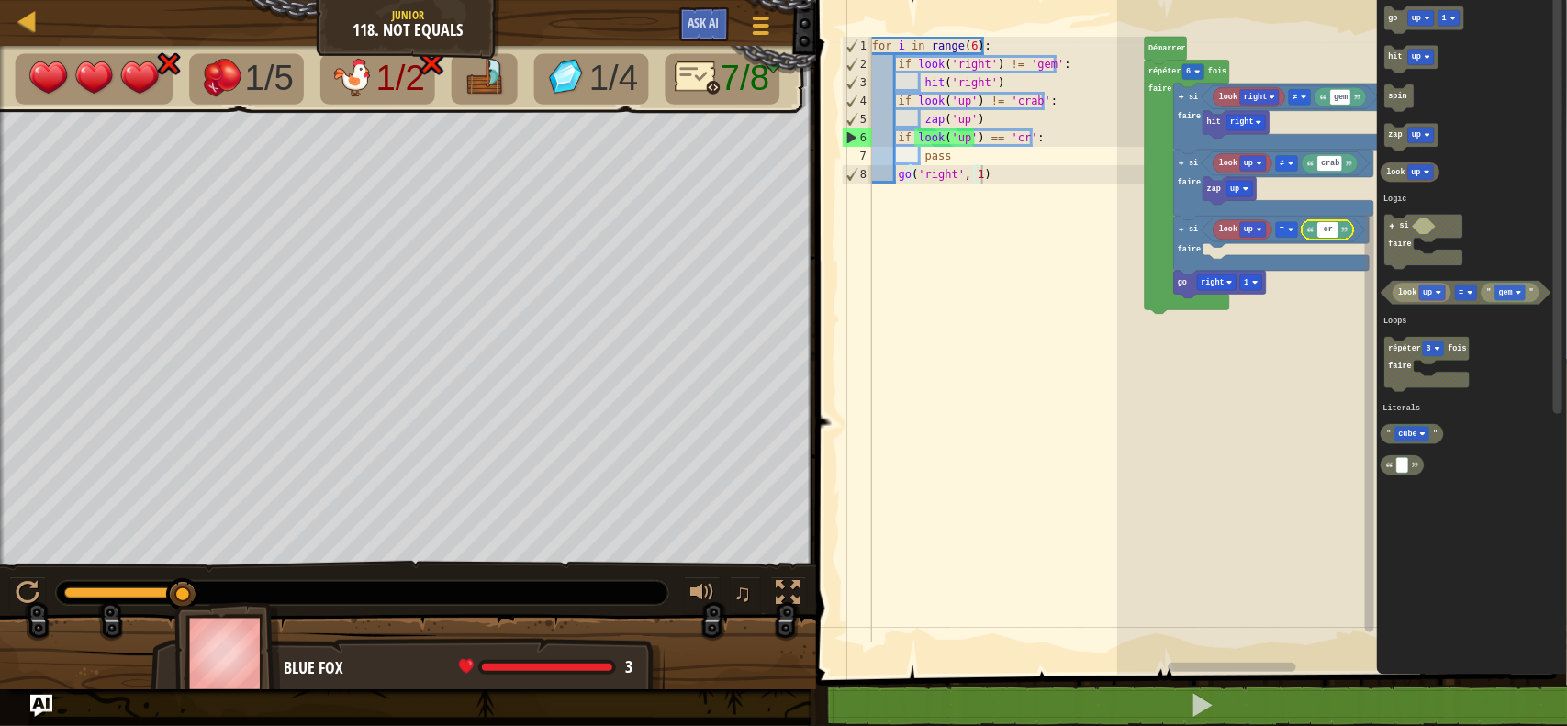
type input "cra"
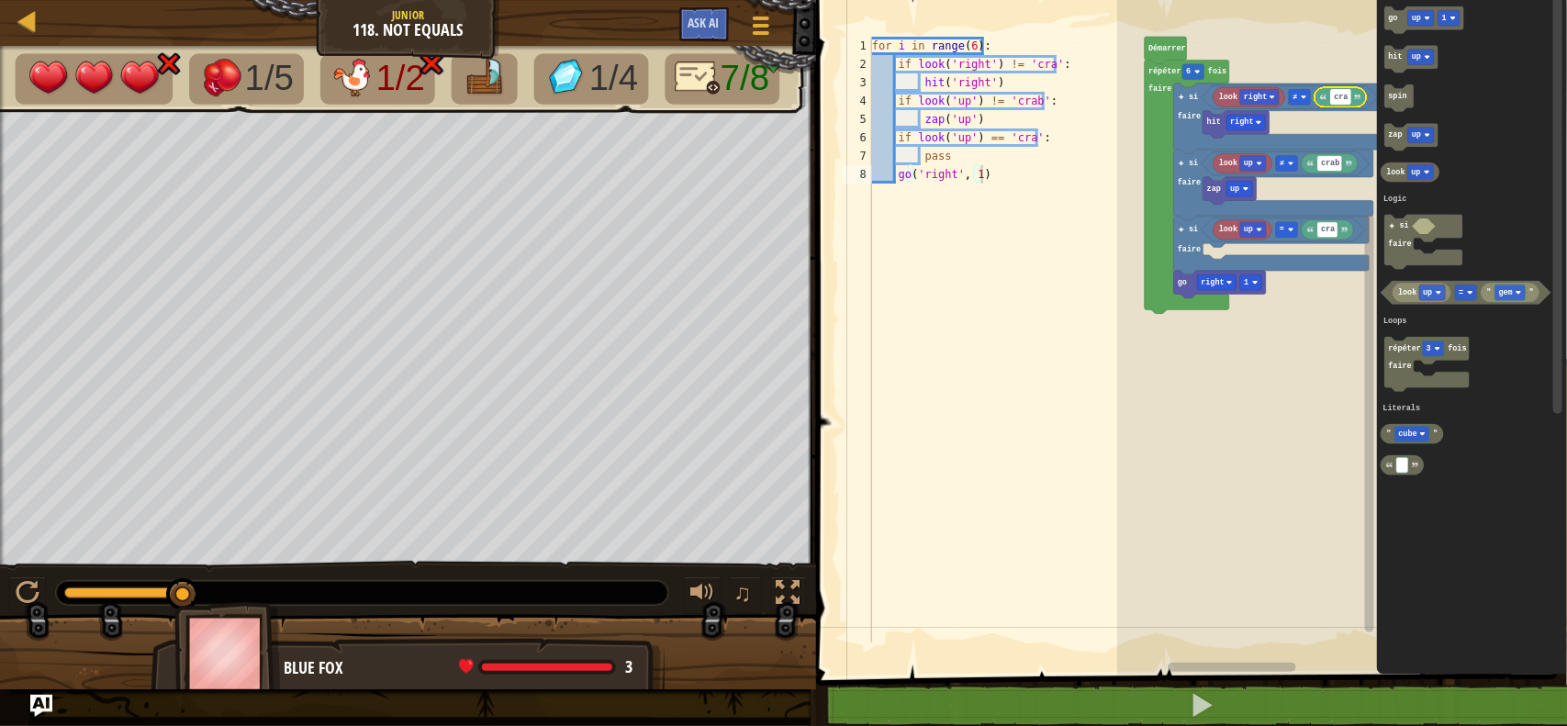
type input "crab"
type input "tnt"
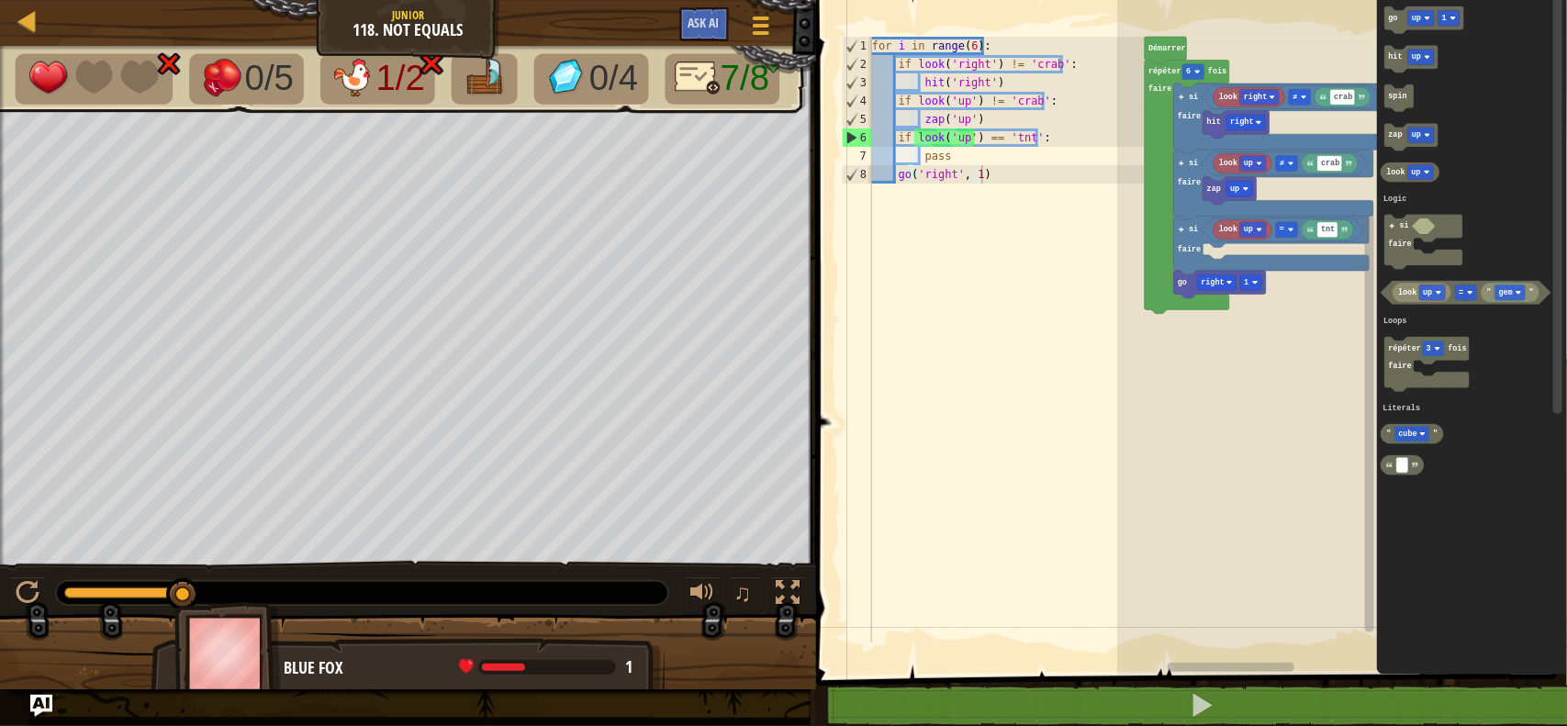
click at [1222, 240] on div "Logic Loops Literals Démarrer répéter 6 fois faire hit right si faire look righ…" at bounding box center [1342, 333] width 450 height 684
click at [1406, 144] on icon "Espace de travail de Blocky" at bounding box center [1411, 137] width 53 height 28
click at [1241, 260] on rect "Espace de travail de Blocky" at bounding box center [1240, 255] width 26 height 16
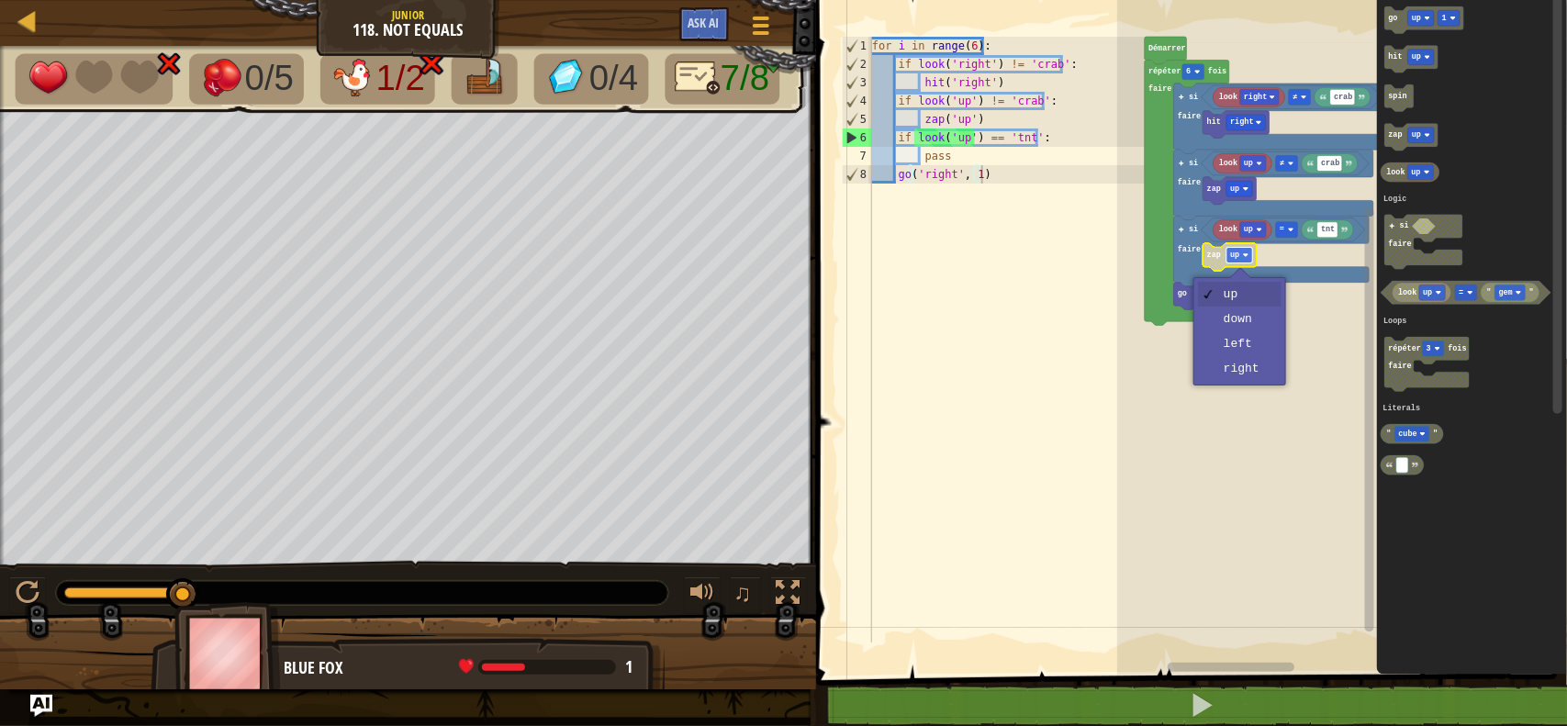
click at [1241, 260] on rect "Espace de travail de Blocky" at bounding box center [1240, 255] width 26 height 16
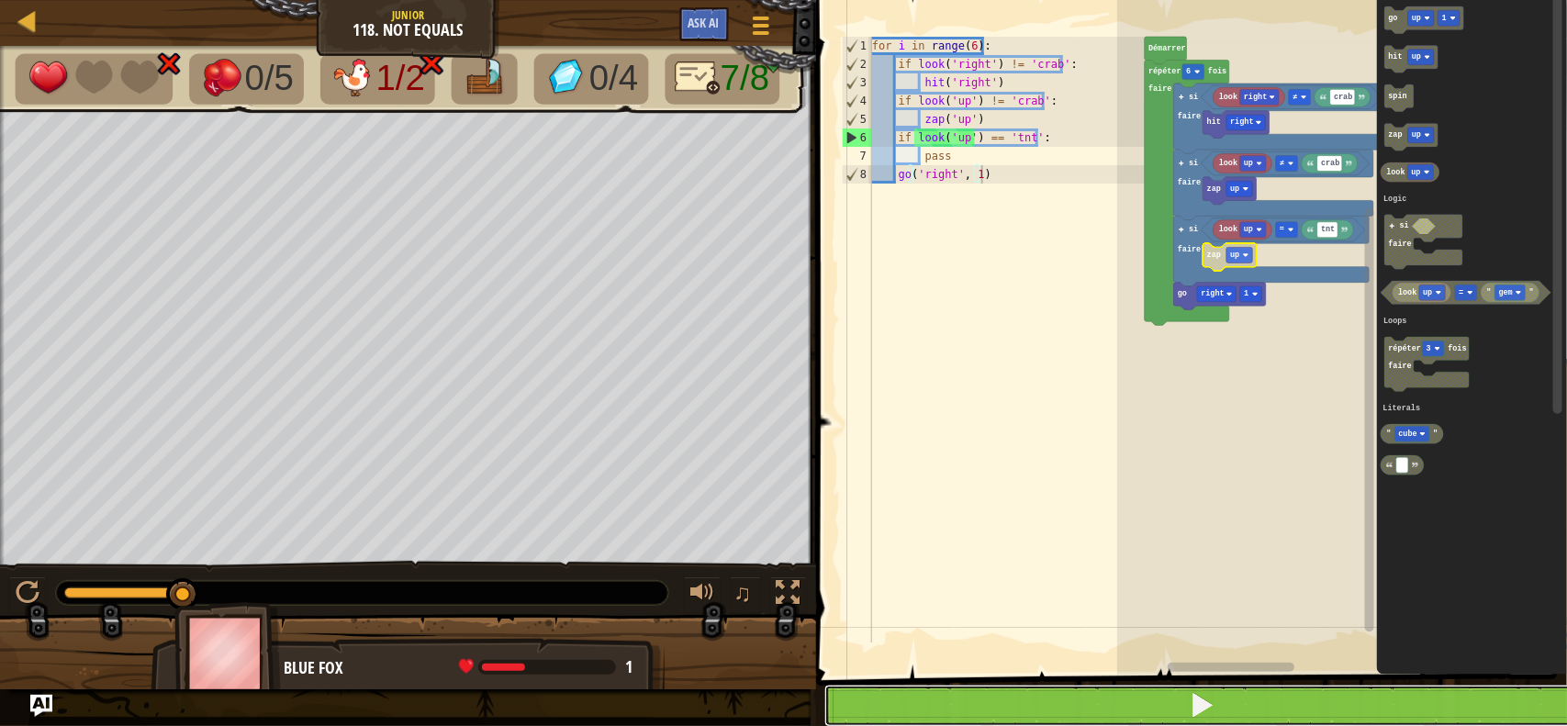
click at [1259, 698] on button at bounding box center [1202, 706] width 756 height 42
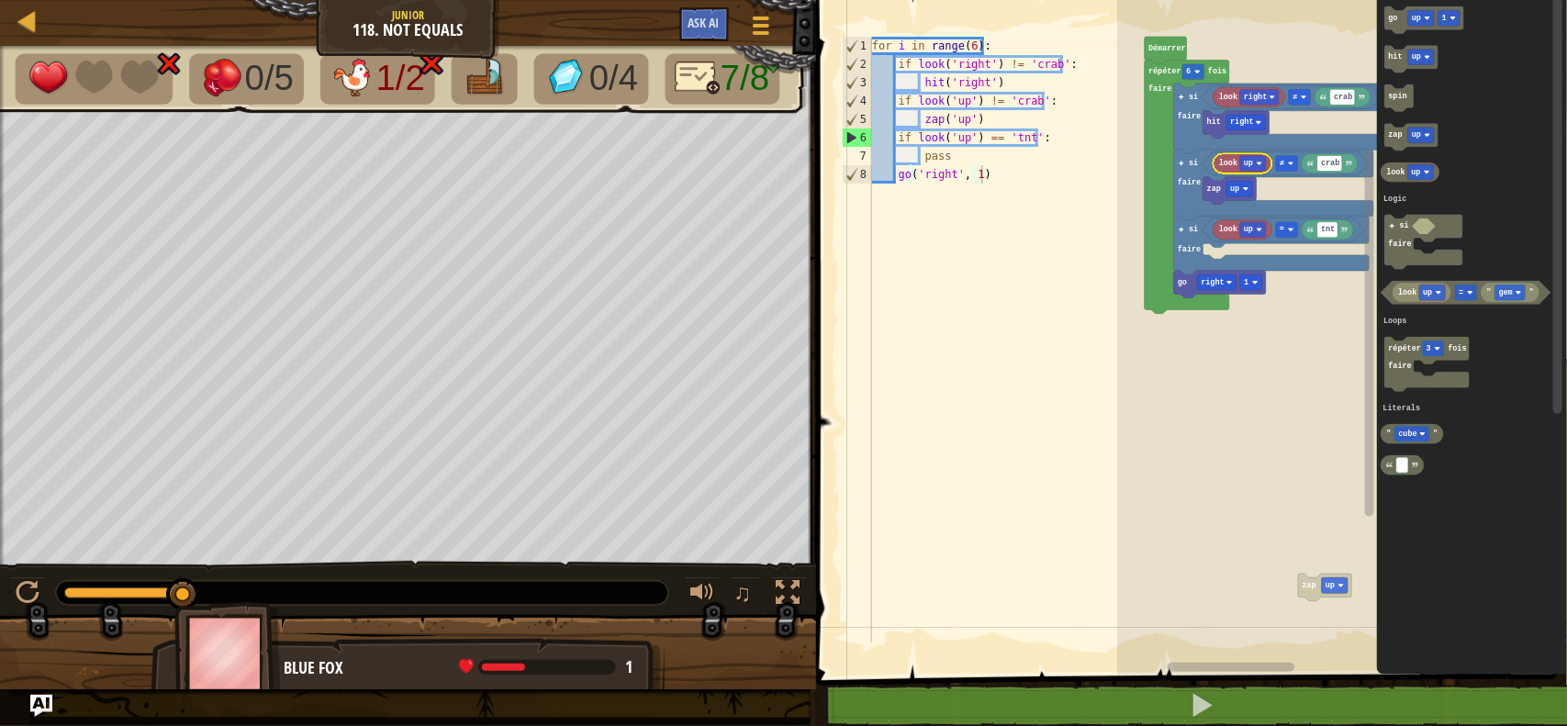
click at [1419, 322] on icon "Espace de travail de Blocky" at bounding box center [1472, 333] width 190 height 684
click at [1418, 291] on icon "Espace de travail de Blocky" at bounding box center [1421, 292] width 59 height 19
click at [1421, 292] on rect "Espace de travail de Blocky" at bounding box center [1433, 293] width 26 height 16
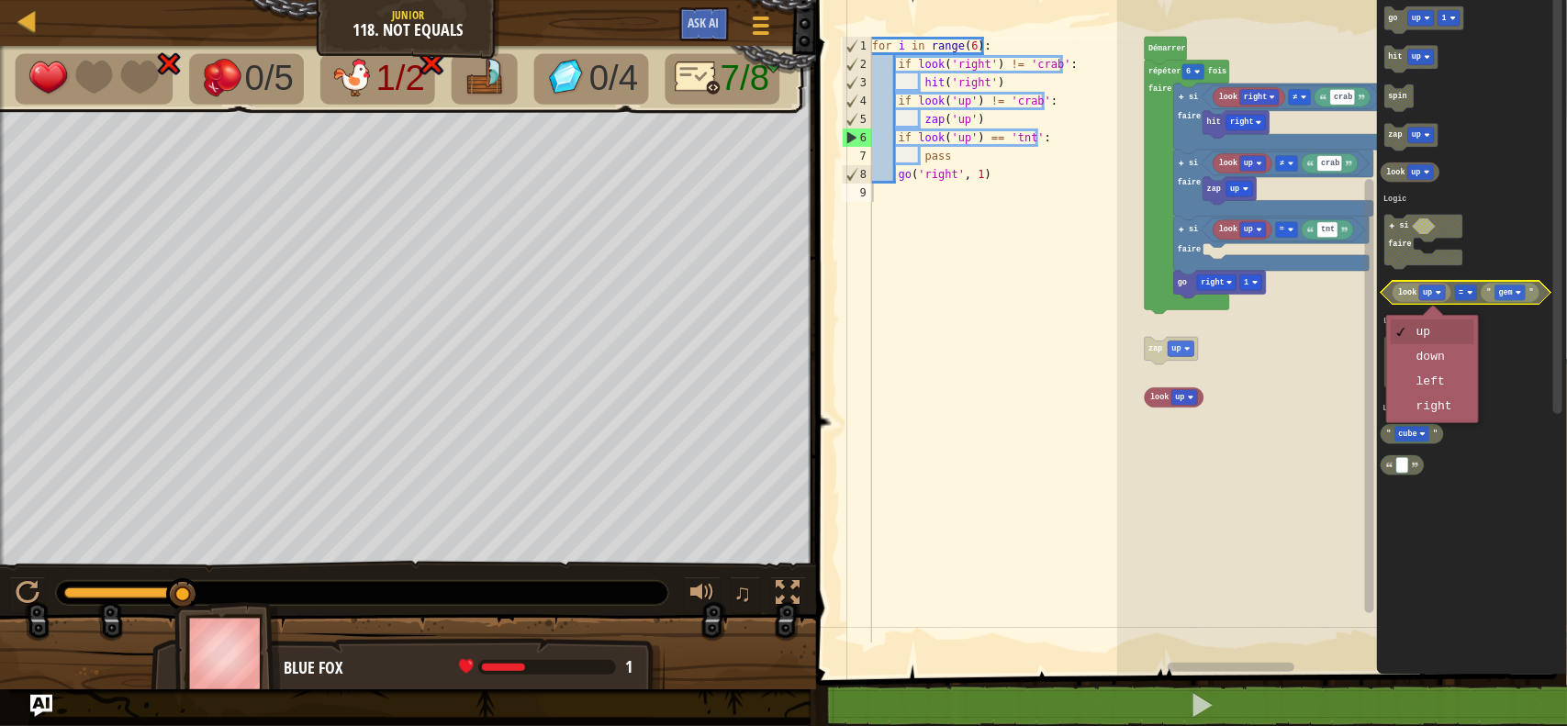
click at [1421, 292] on rect "Espace de travail de Blocky" at bounding box center [1433, 293] width 26 height 16
click at [1460, 295] on text "=" at bounding box center [1461, 292] width 5 height 9
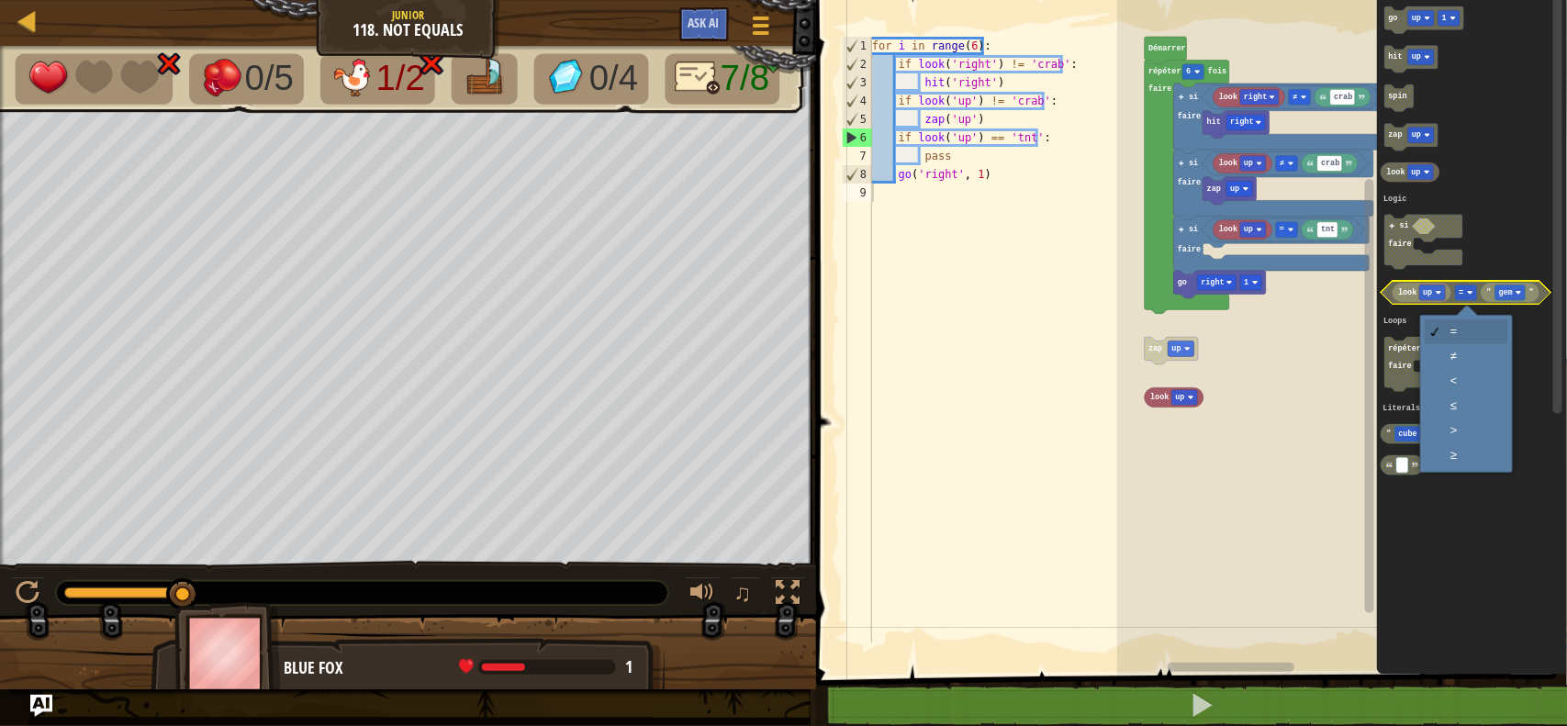
click at [1460, 295] on text "=" at bounding box center [1461, 292] width 5 height 9
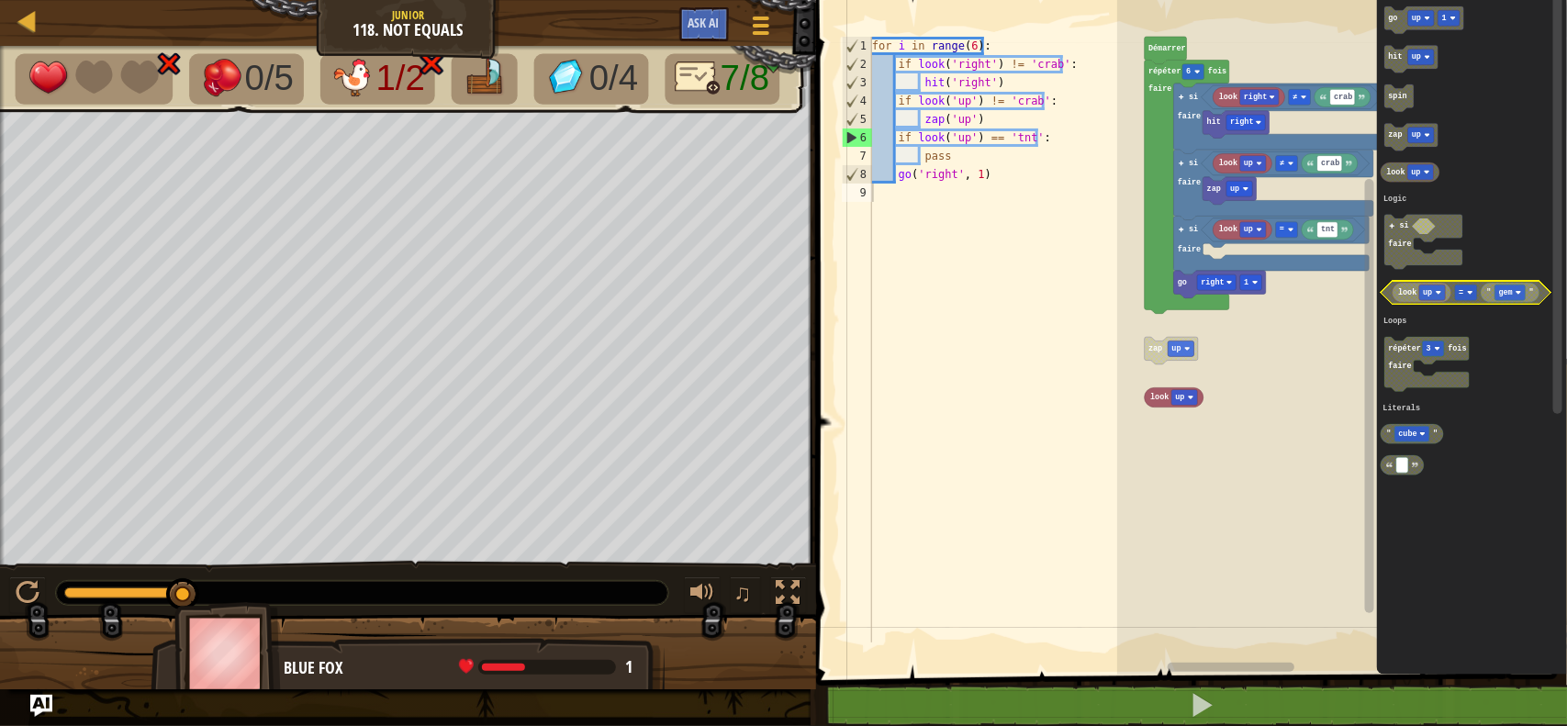
click at [1460, 295] on text "=" at bounding box center [1461, 292] width 5 height 9
click at [1545, 296] on icon "Espace de travail de Blocky" at bounding box center [1466, 293] width 171 height 24
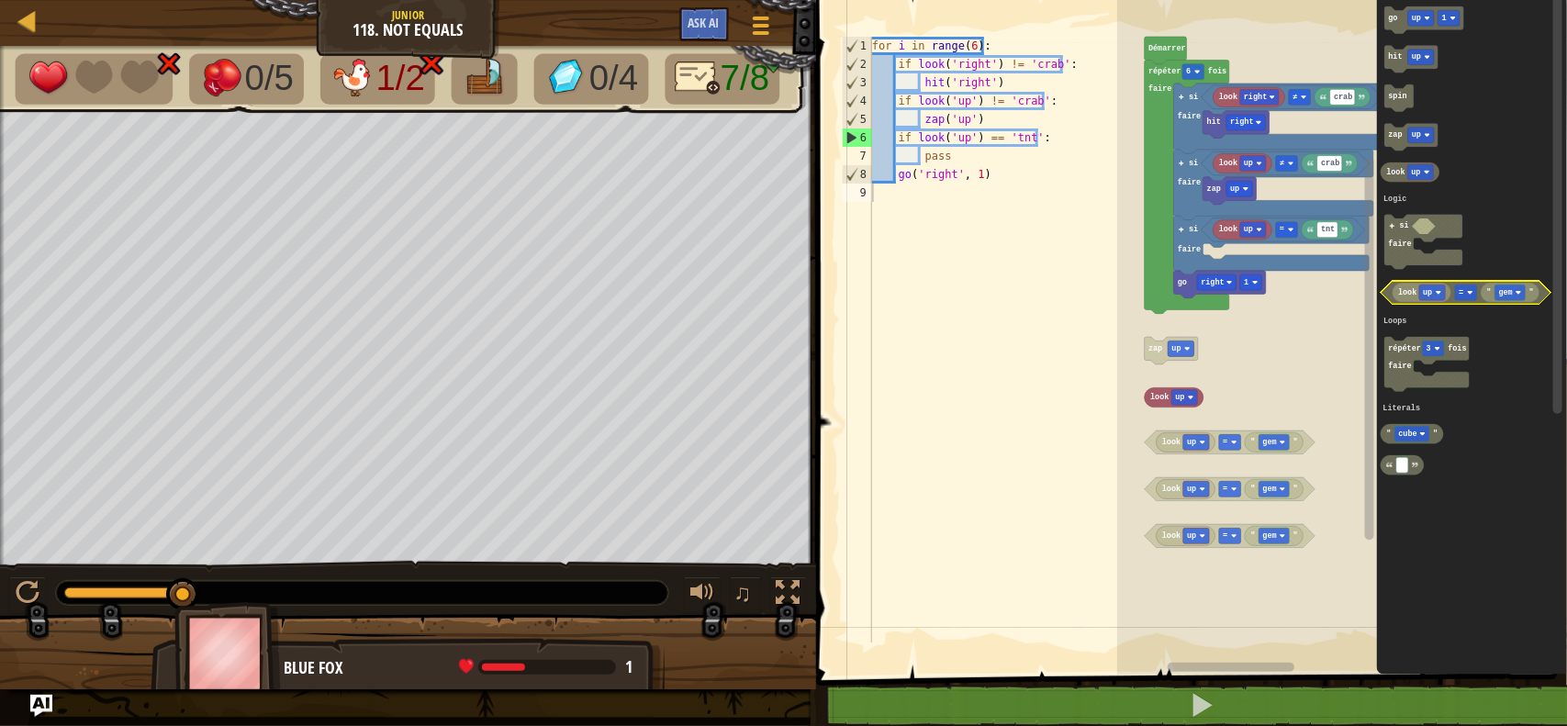
click at [1545, 296] on icon "Espace de travail de Blocky" at bounding box center [1466, 293] width 171 height 24
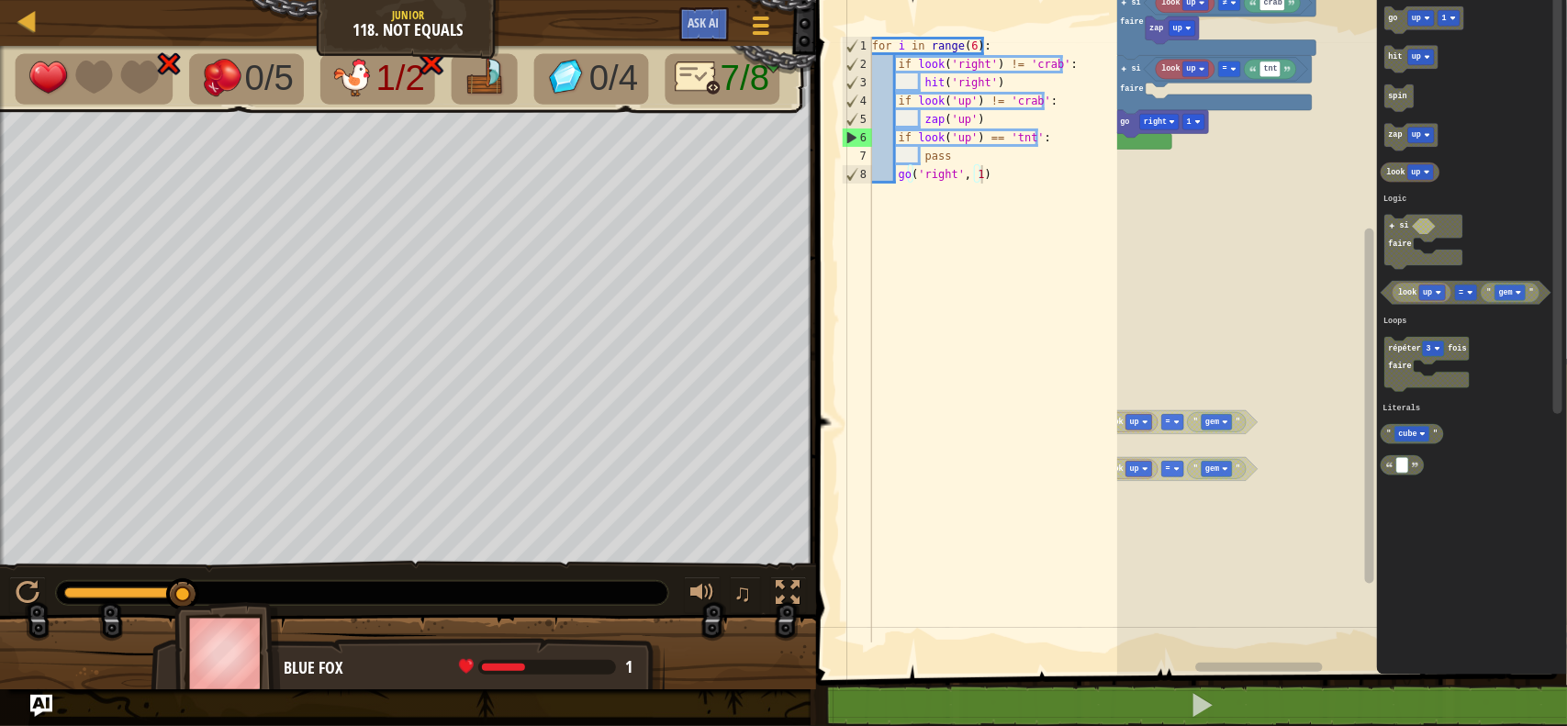
click at [1272, 317] on rect "Espace de travail de Blocky" at bounding box center [1342, 333] width 450 height 684
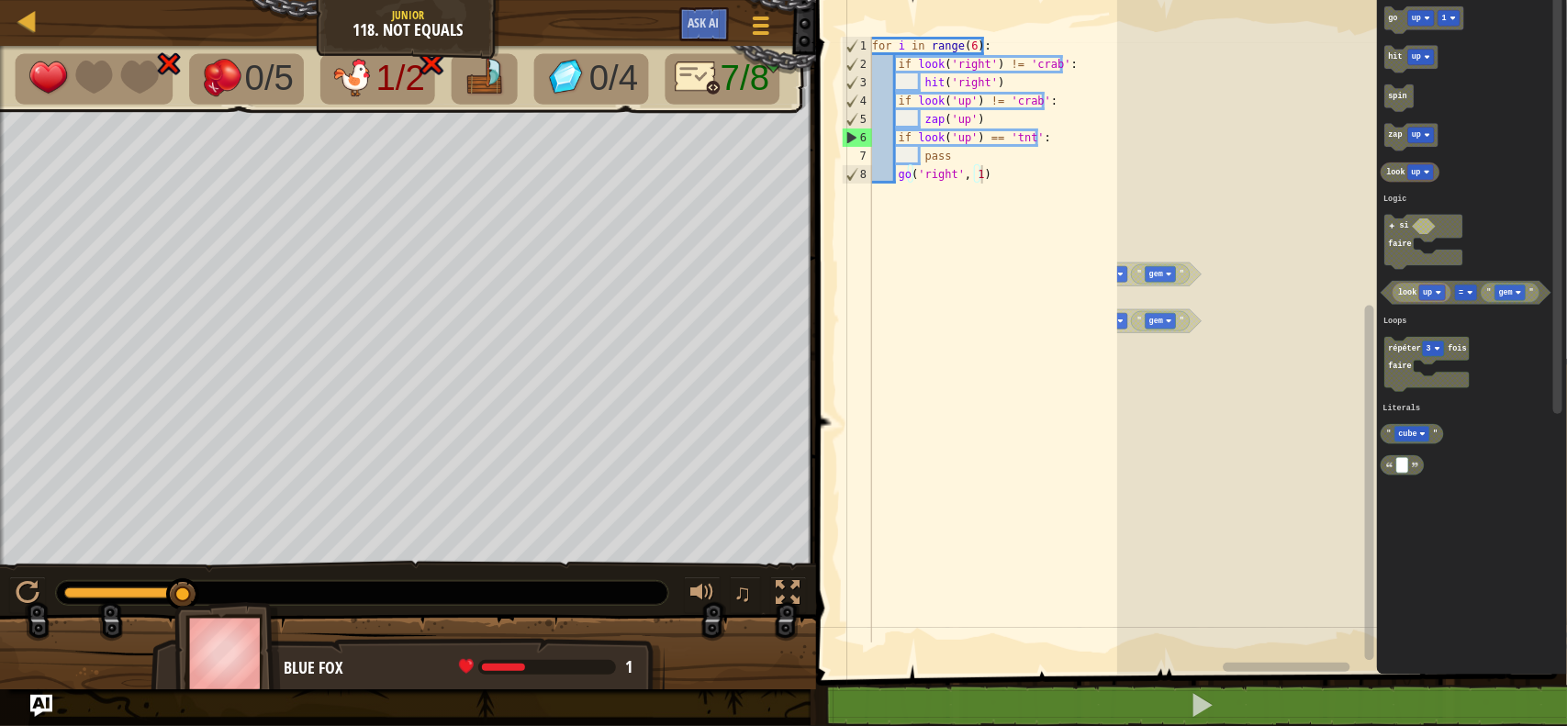
click at [1159, 285] on g "Démarrer répéter 6 fois faire hit right si faire look right ≠ crab crab ≠ look …" at bounding box center [1300, 201] width 536 height 946
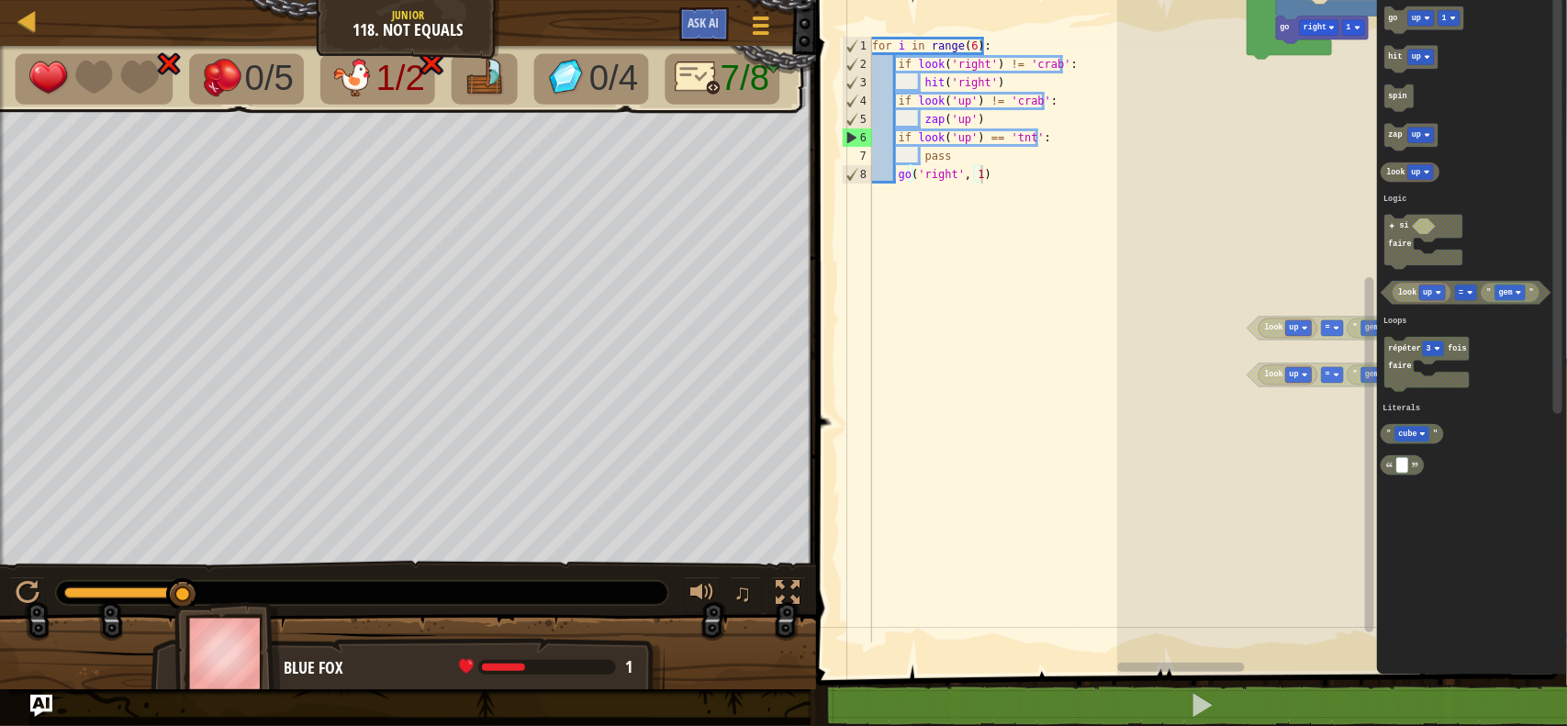
click at [1529, 482] on div "Logic Loops Literals Démarrer répéter 6 fois faire hit right si faire look righ…" at bounding box center [1342, 333] width 450 height 684
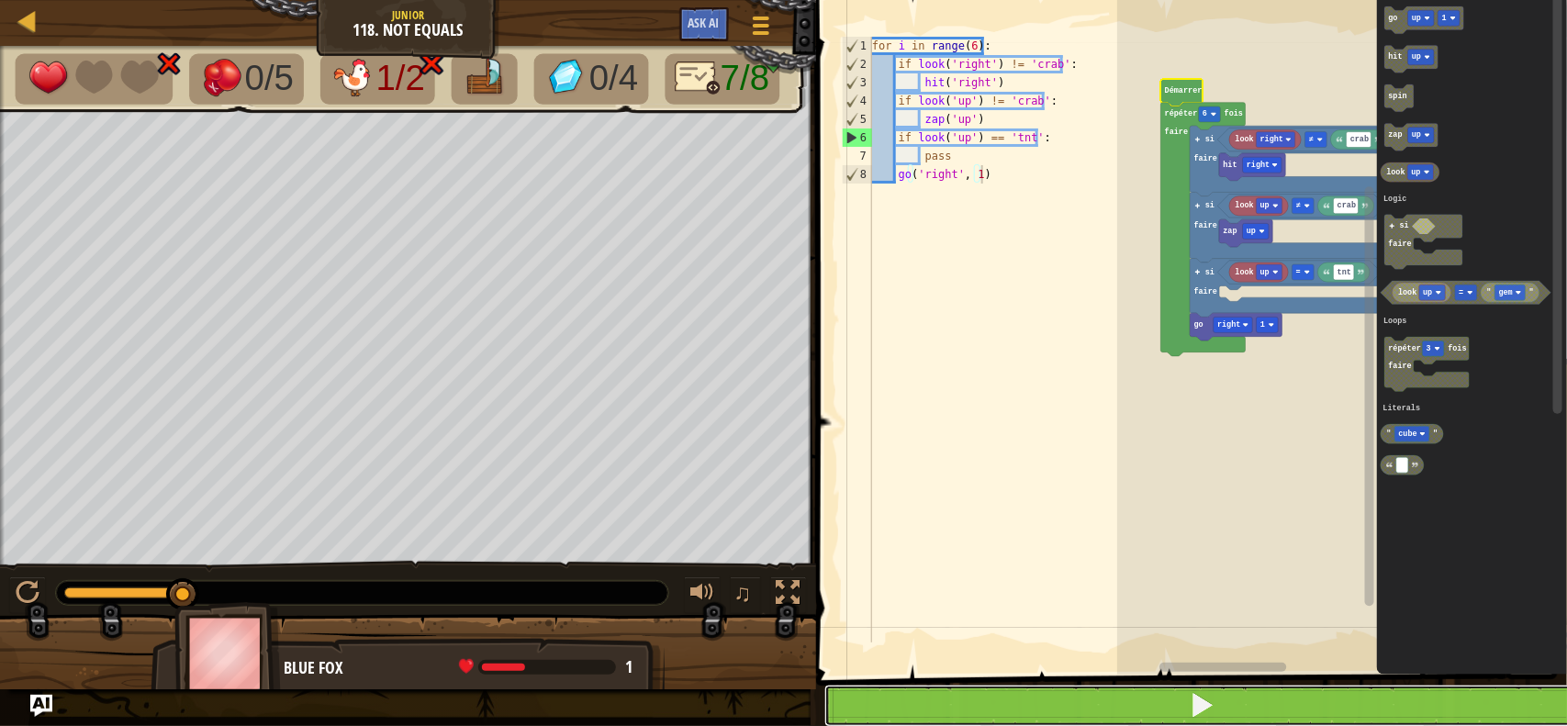
click at [1154, 702] on button at bounding box center [1202, 706] width 756 height 42
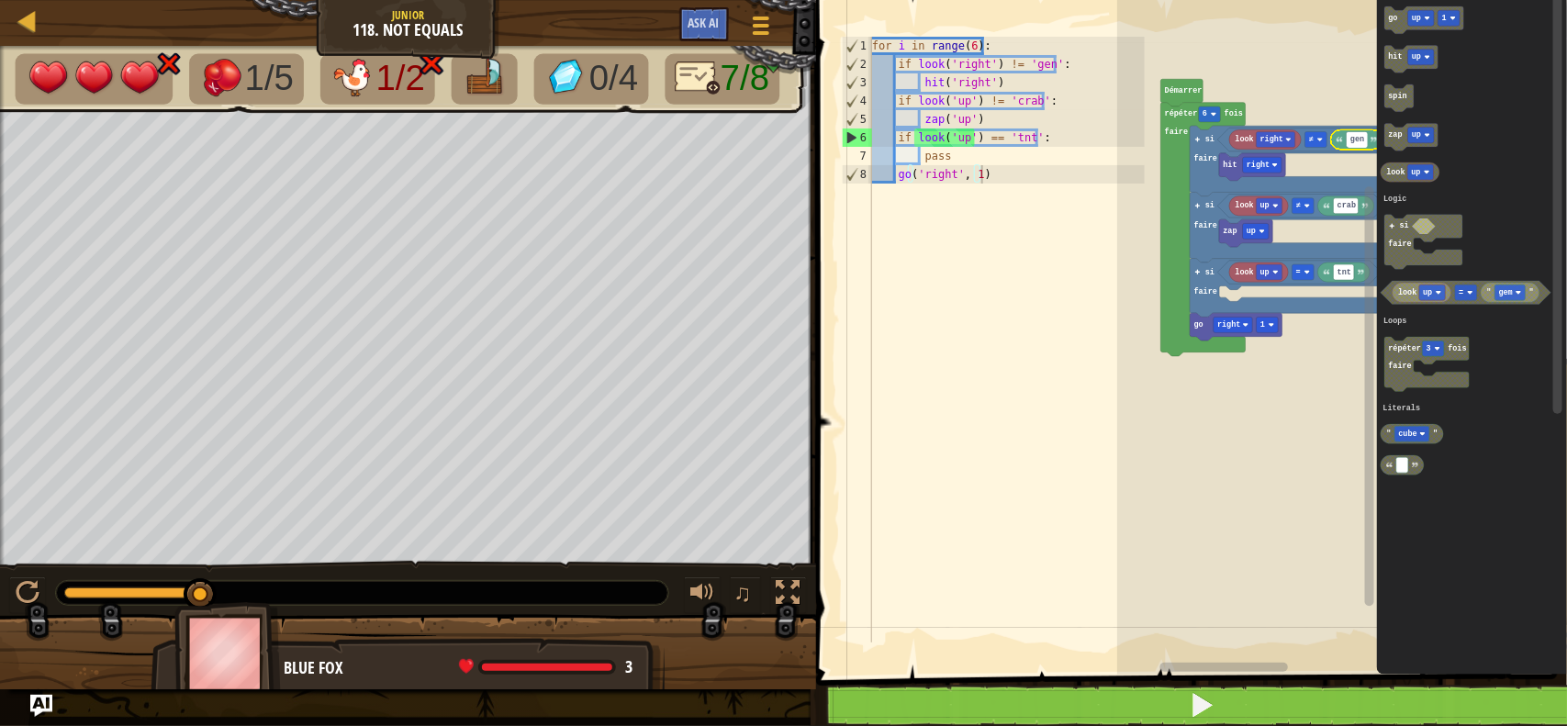
type input "gen"
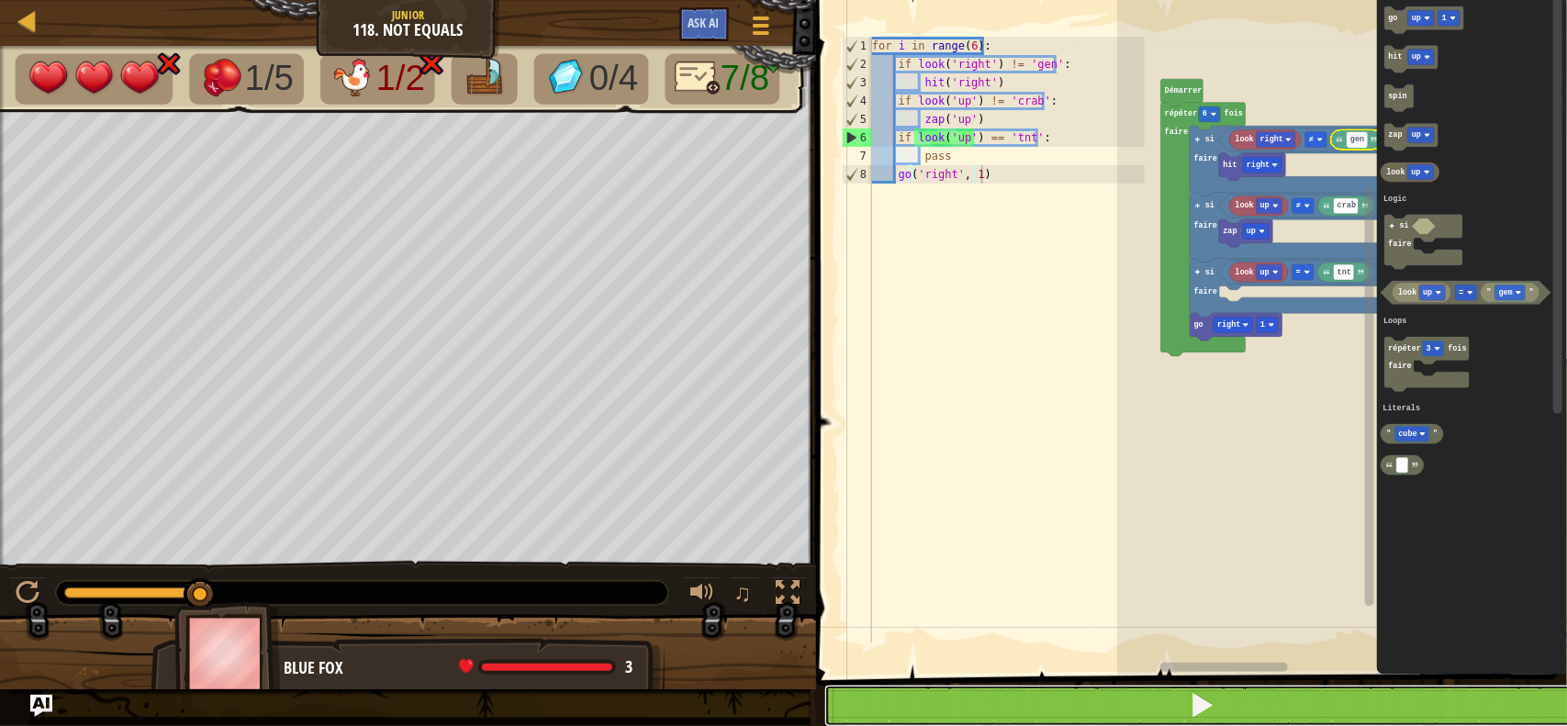
click at [1099, 696] on button at bounding box center [1202, 706] width 756 height 42
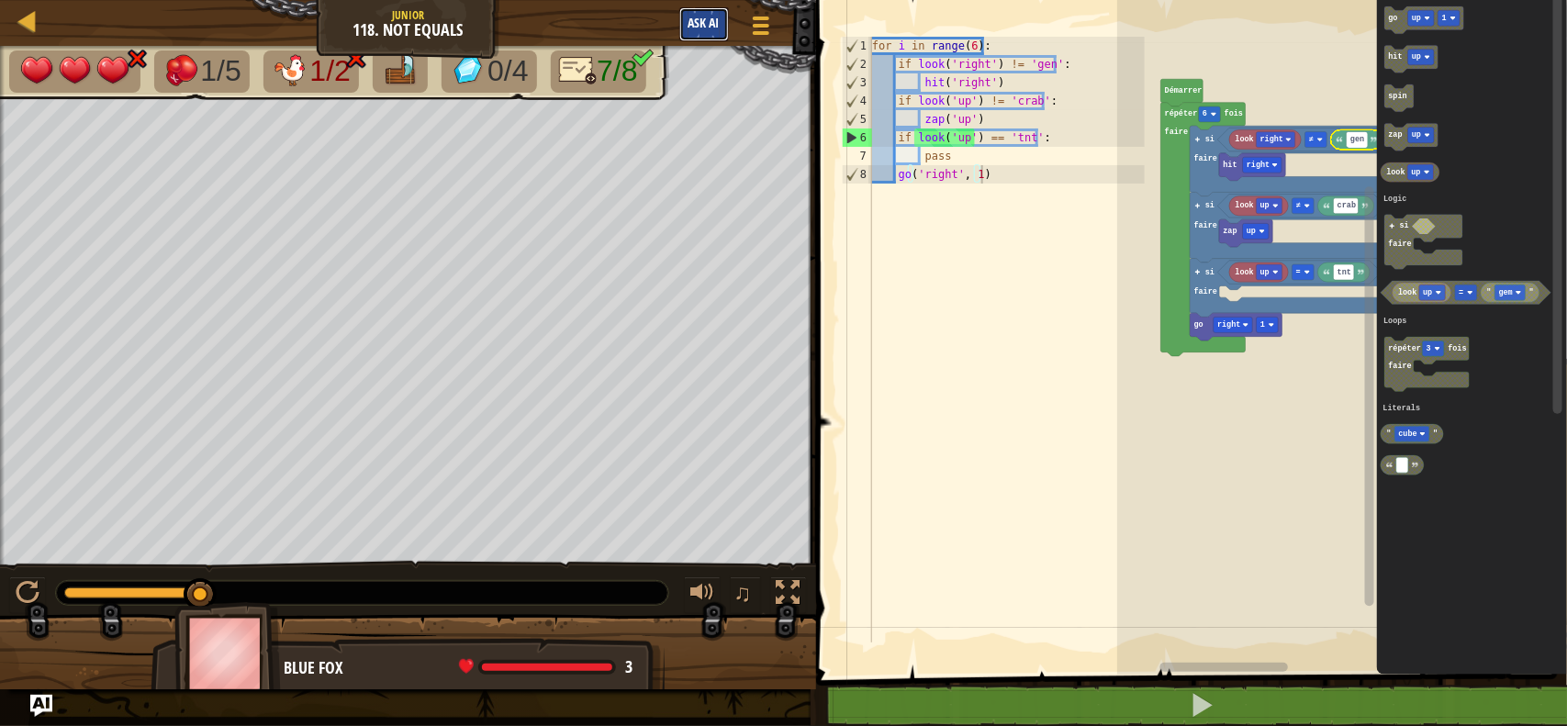
click at [694, 17] on span "Ask AI" at bounding box center [703, 22] width 31 height 17
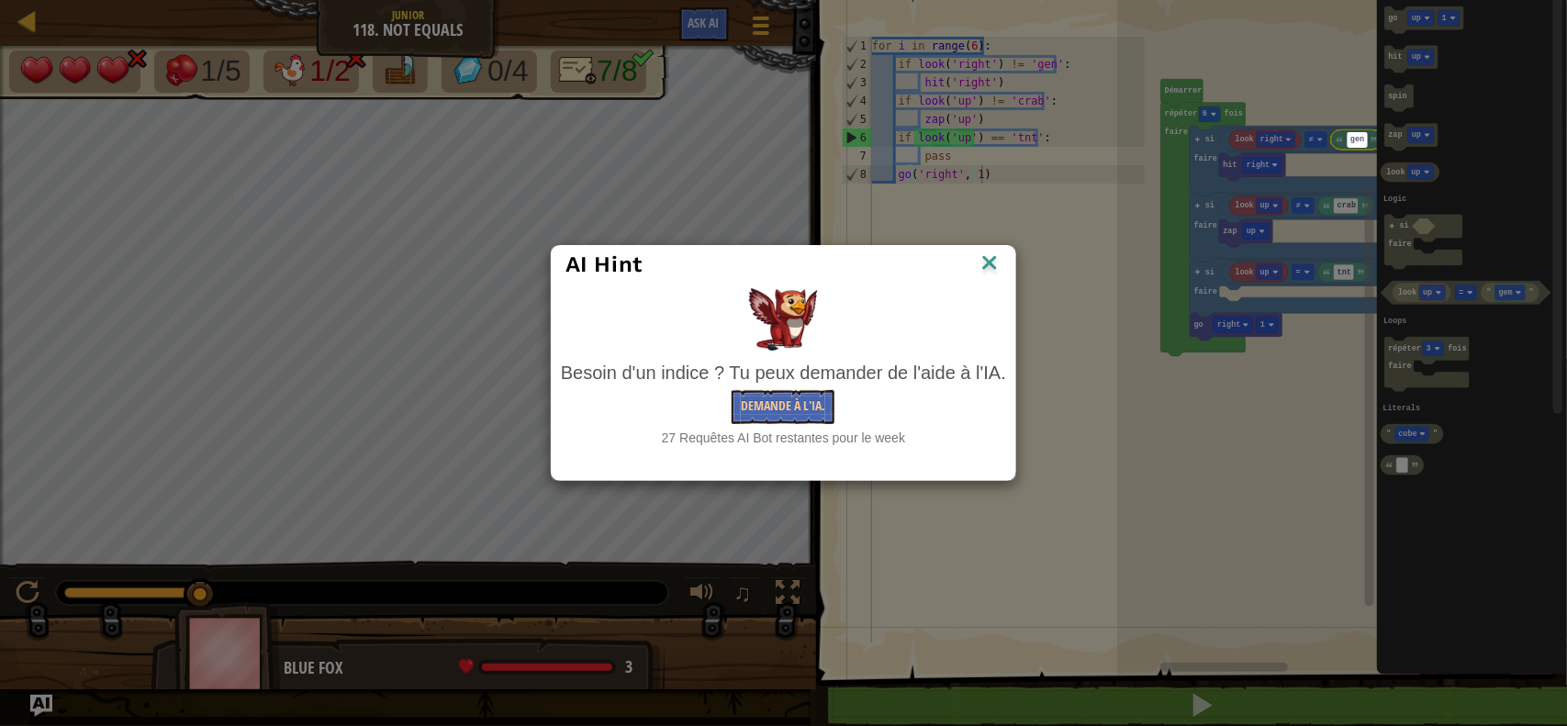
click at [1000, 253] on img at bounding box center [989, 265] width 24 height 28
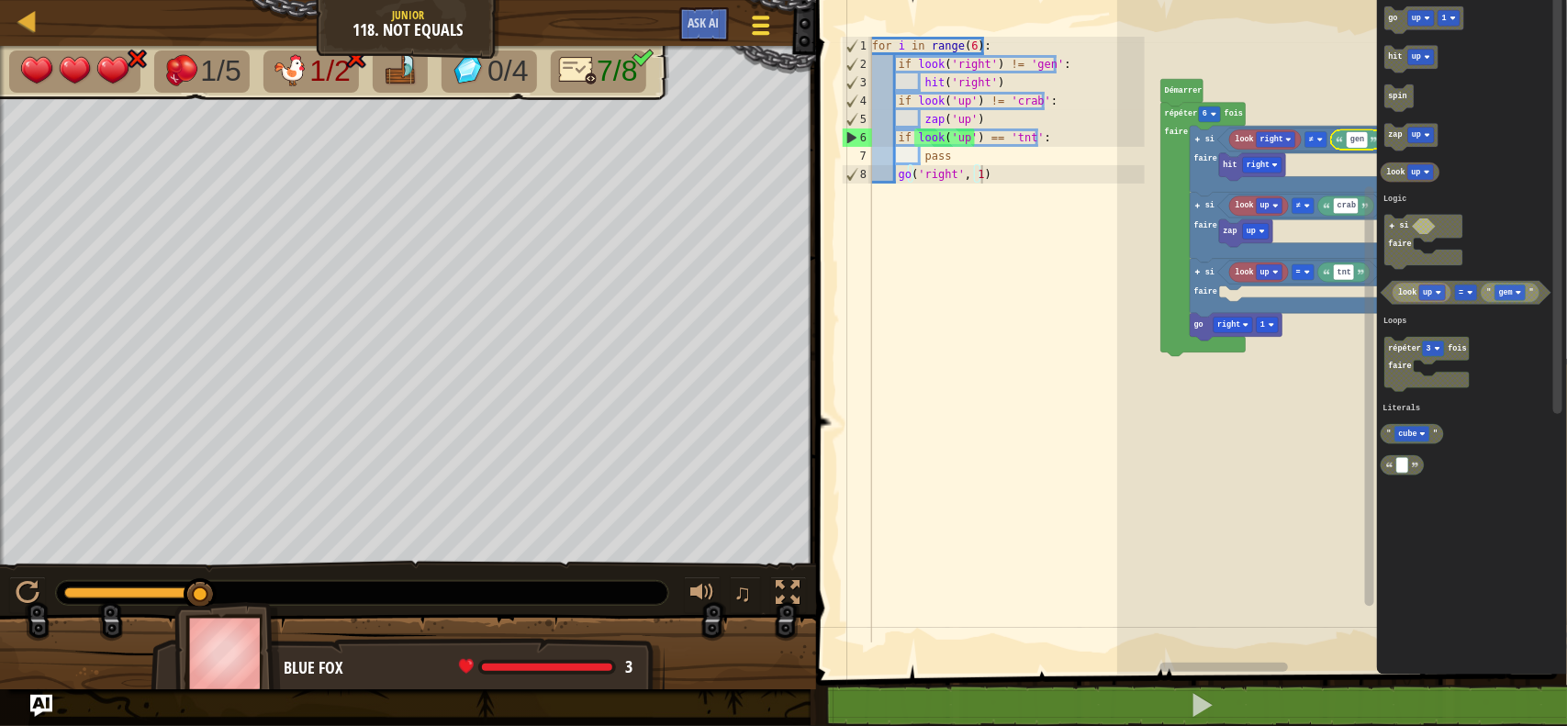
click at [757, 21] on div at bounding box center [760, 25] width 25 height 27
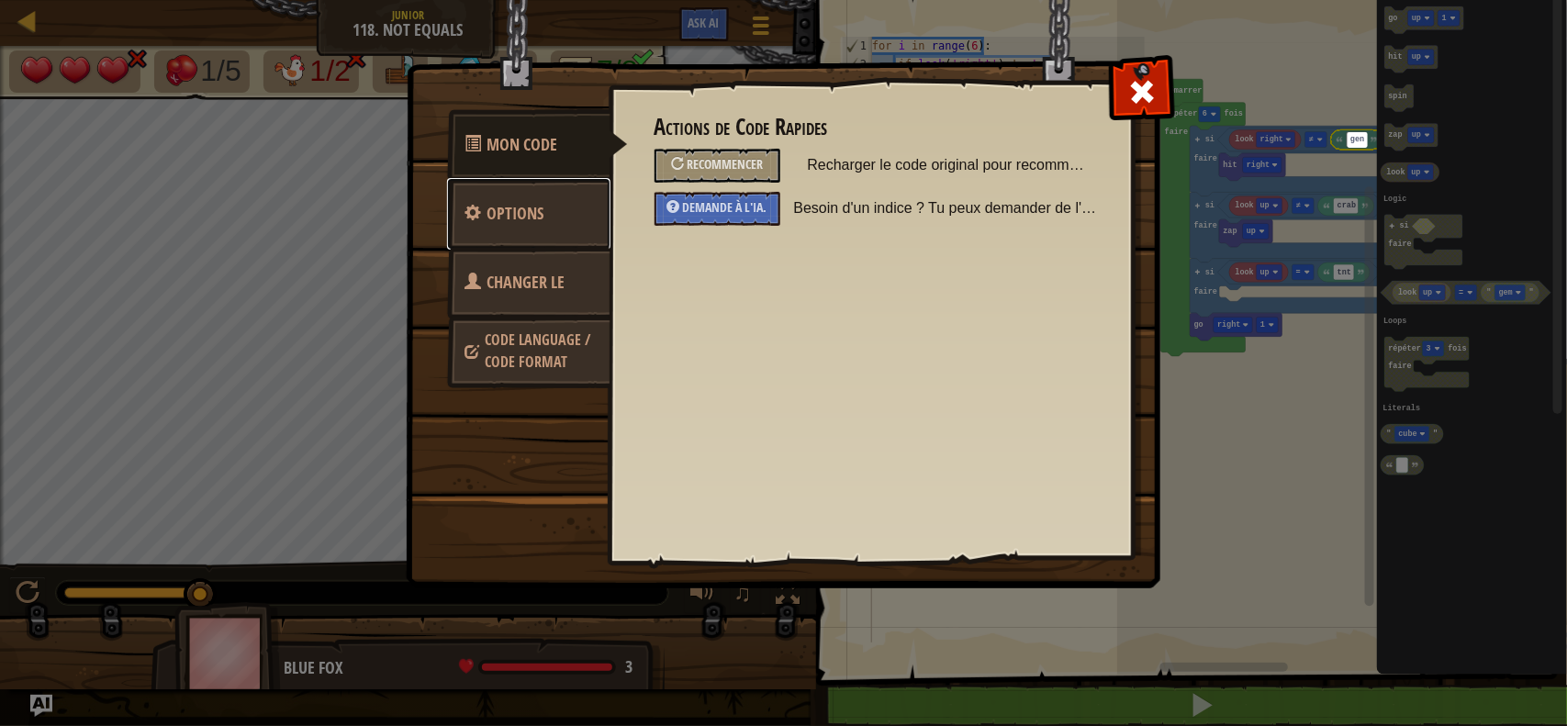
click at [561, 222] on link "Options" at bounding box center [528, 214] width 163 height 72
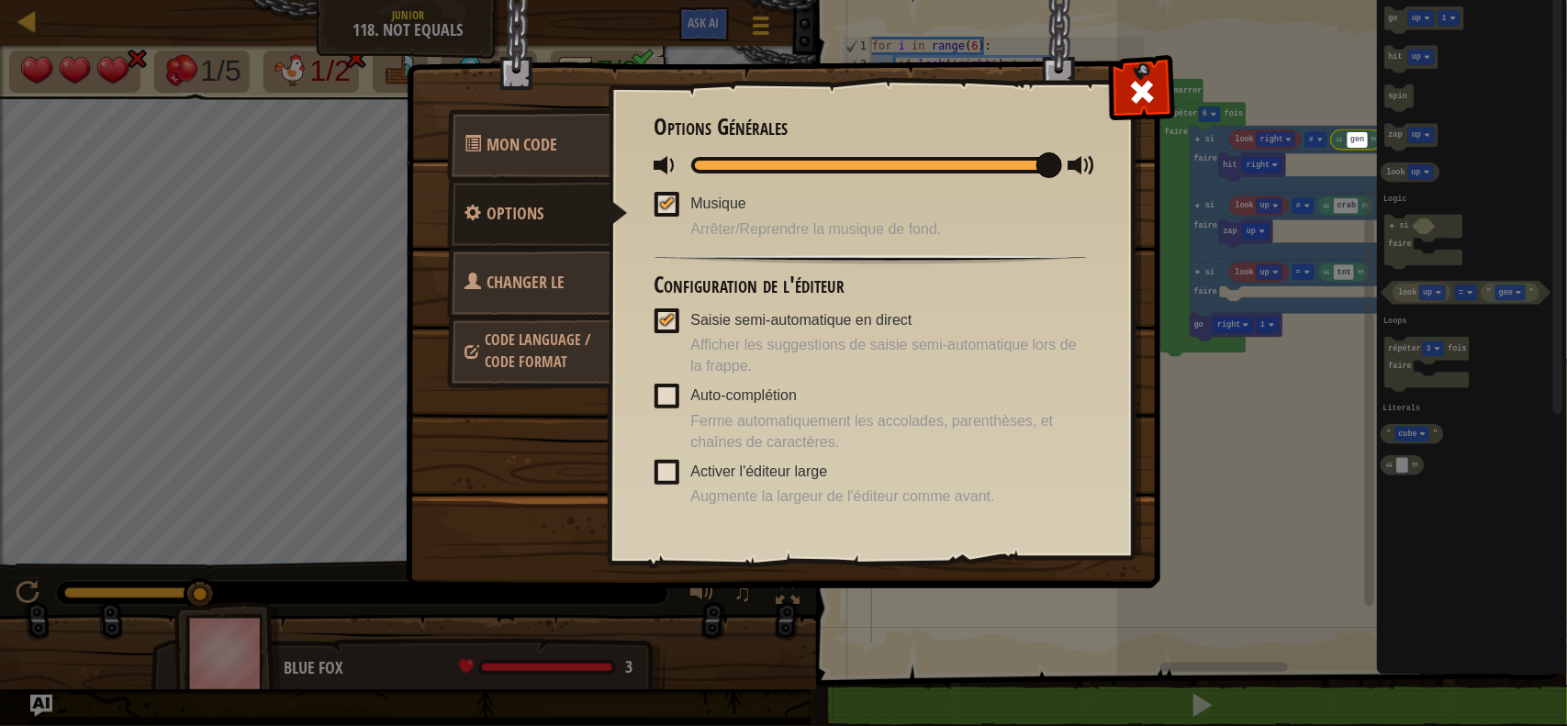
click at [566, 254] on link "Changer le héros" at bounding box center [528, 305] width 163 height 117
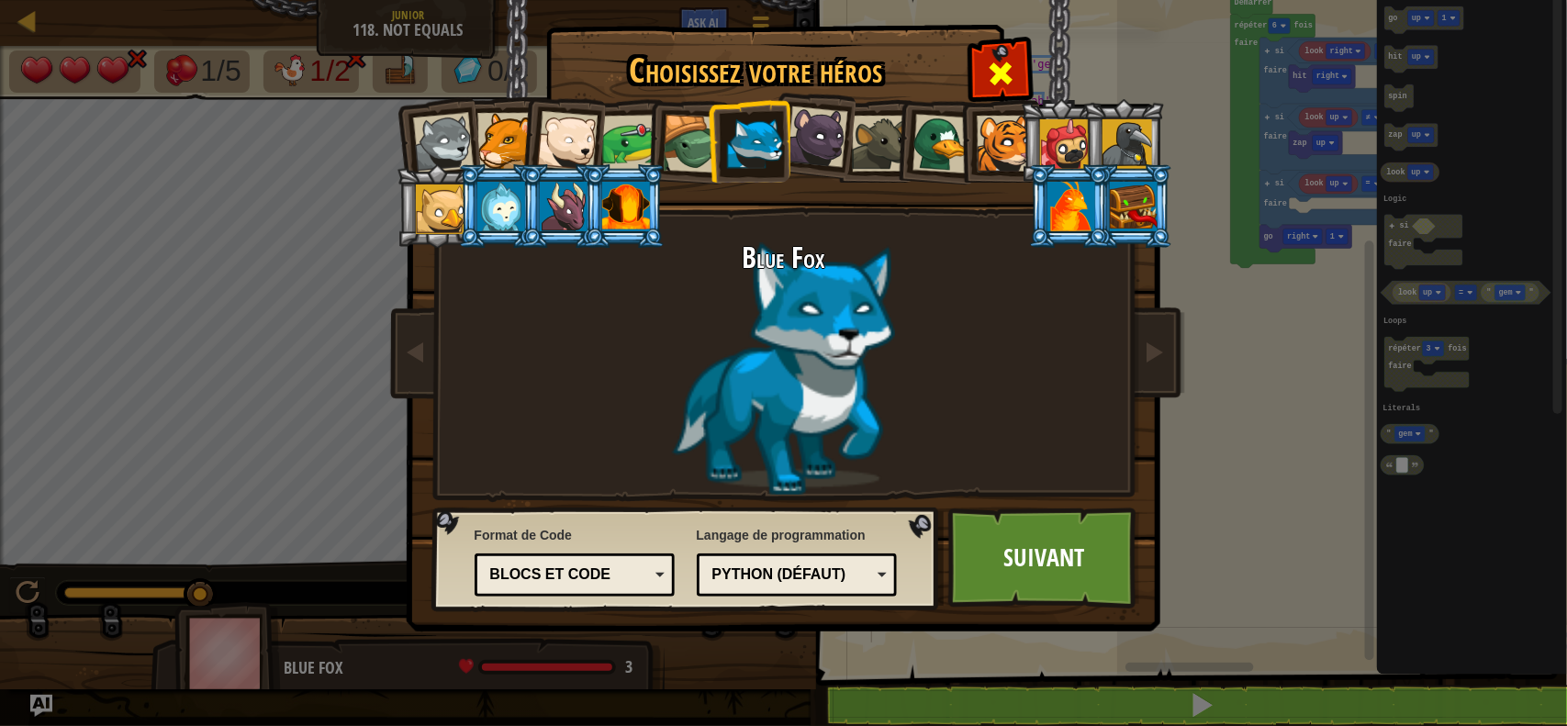
click at [992, 65] on span at bounding box center [1000, 73] width 29 height 29
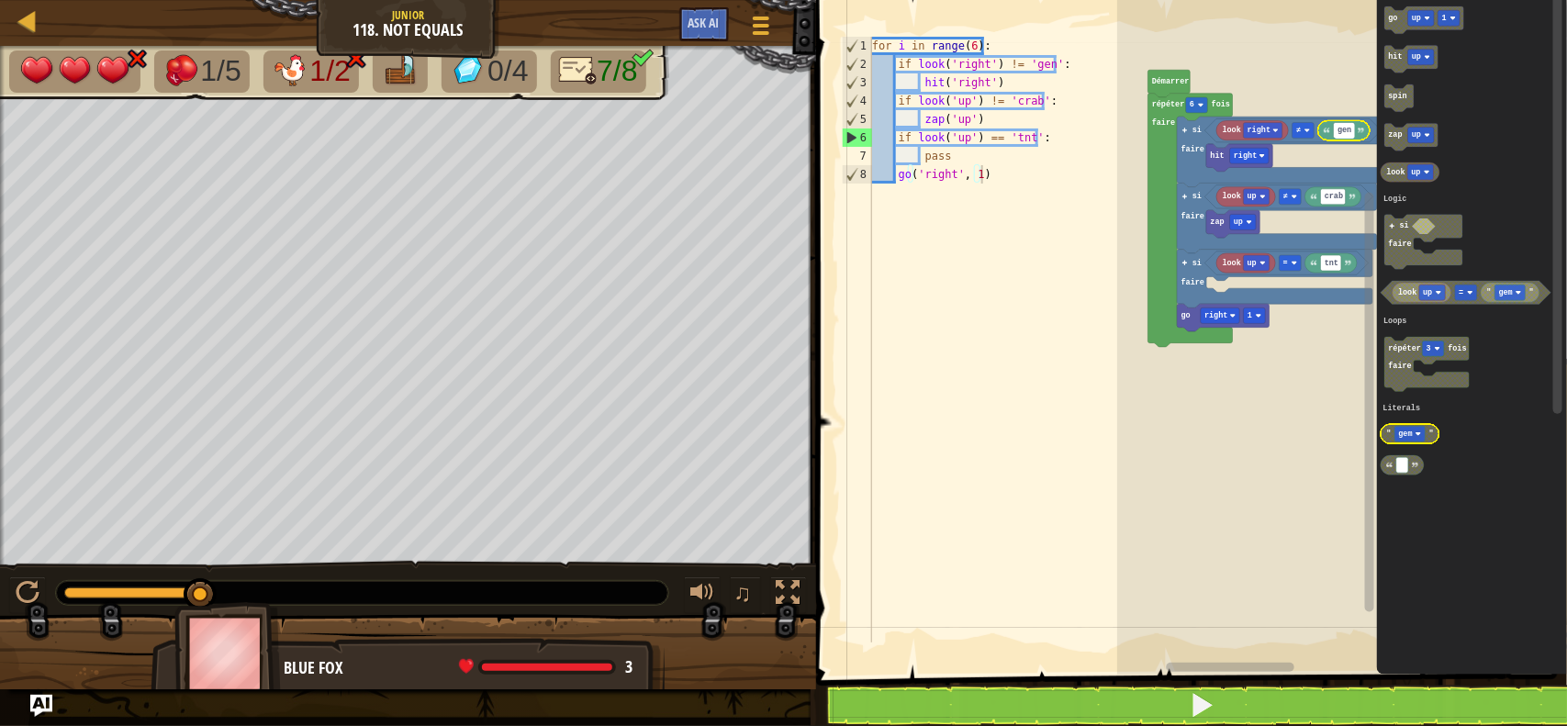
click at [1406, 441] on rect "Espace de travail de Blocky" at bounding box center [1410, 434] width 30 height 16
click at [1340, 136] on rect "Espace de travail de Blocky" at bounding box center [1344, 131] width 21 height 16
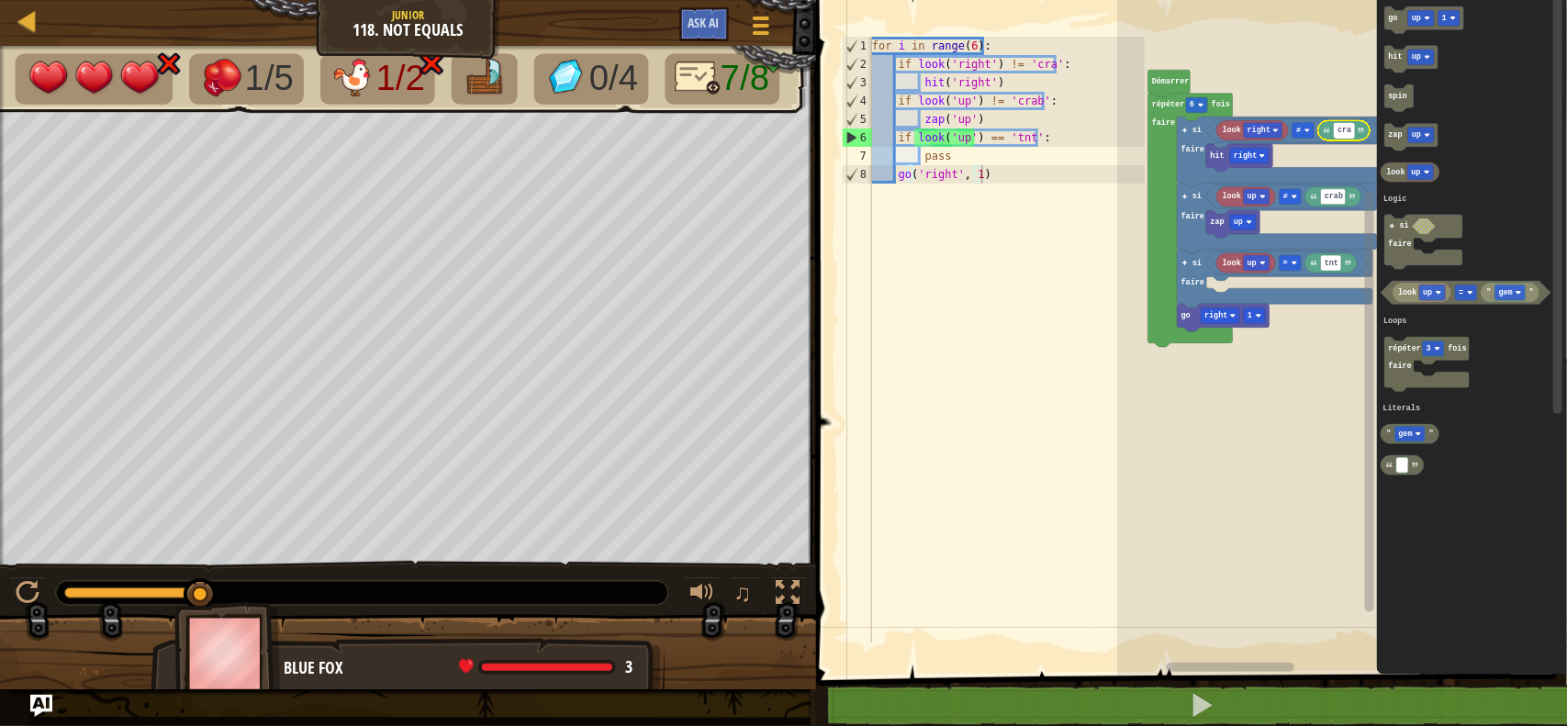
type input "crab"
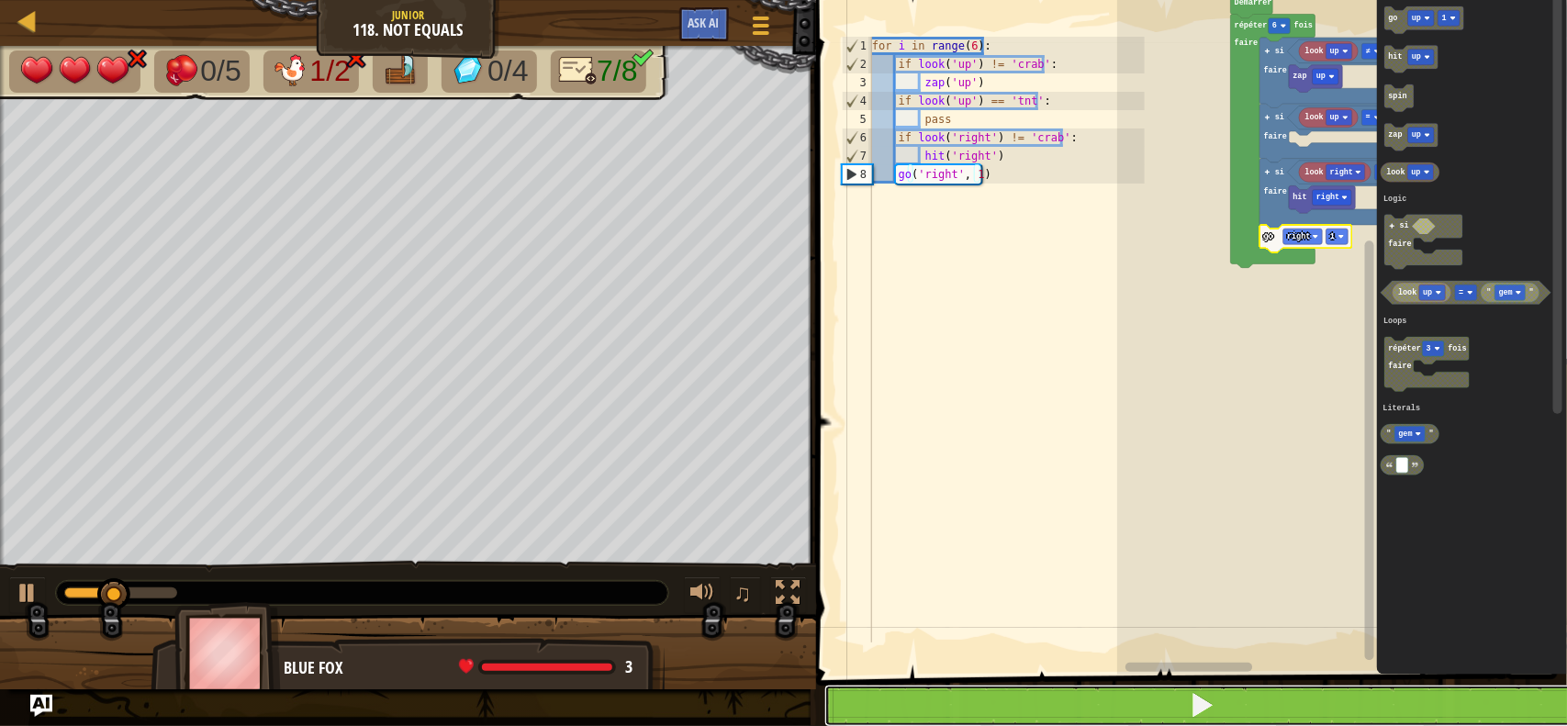
click at [1122, 711] on button at bounding box center [1202, 706] width 756 height 42
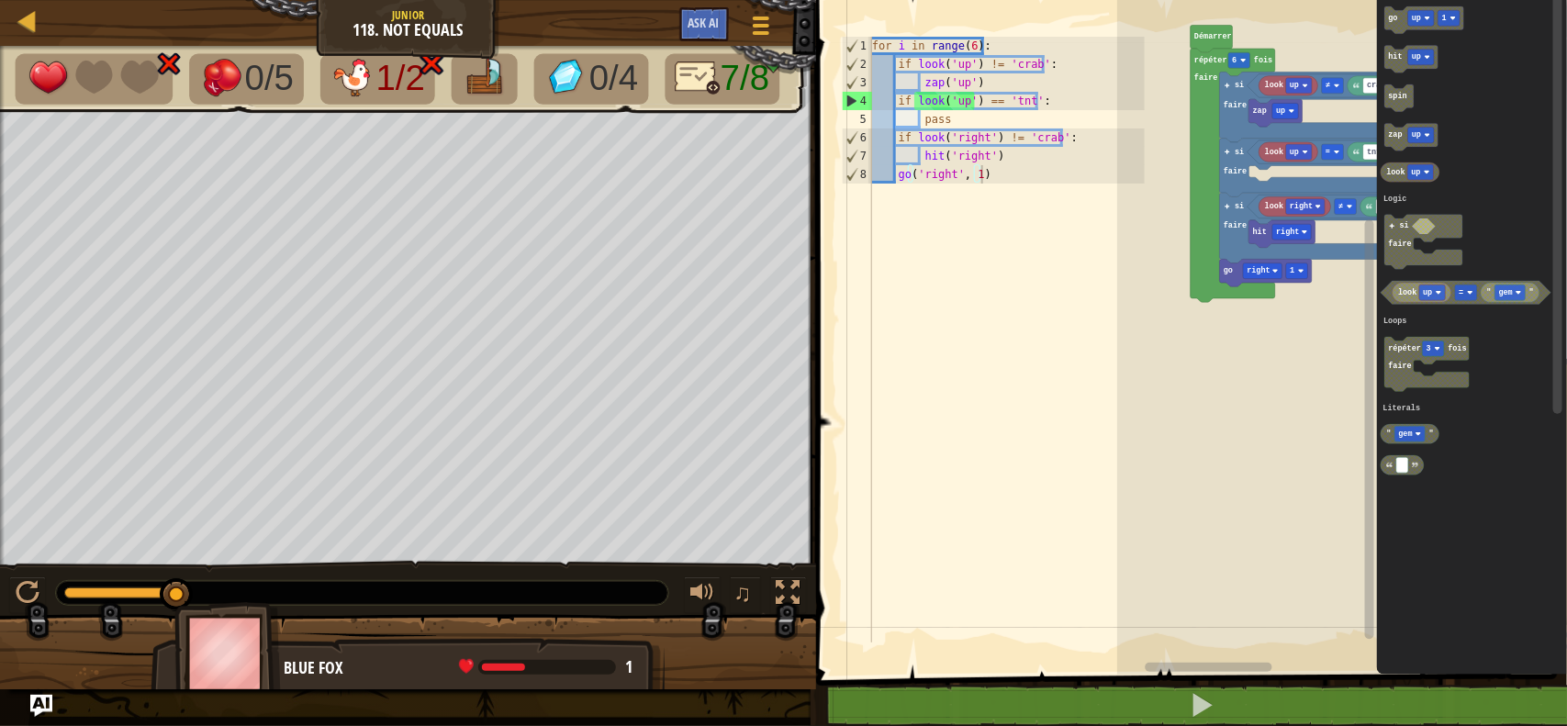
click at [1278, 119] on div "Logic Loops Literals Démarrer look up crab ≠ zap up look up tnt = si faire look…" at bounding box center [1342, 333] width 450 height 684
click at [1389, 24] on icon "Espace de travail de Blocky" at bounding box center [1424, 20] width 79 height 28
click at [1414, 130] on text "up" at bounding box center [1416, 134] width 9 height 9
click at [1391, 140] on icon "Espace de travail de Blocky" at bounding box center [1411, 137] width 53 height 28
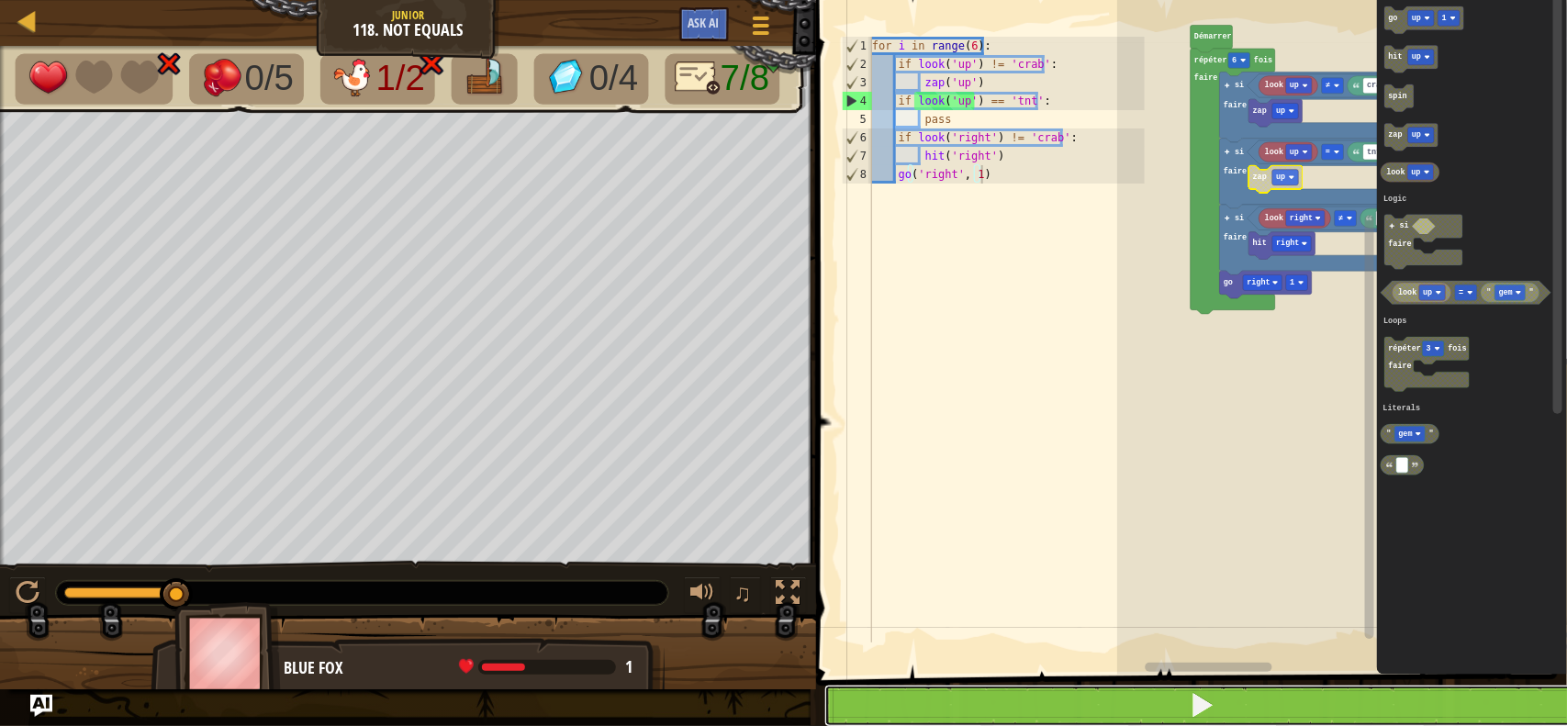
click at [1112, 693] on button at bounding box center [1202, 706] width 756 height 42
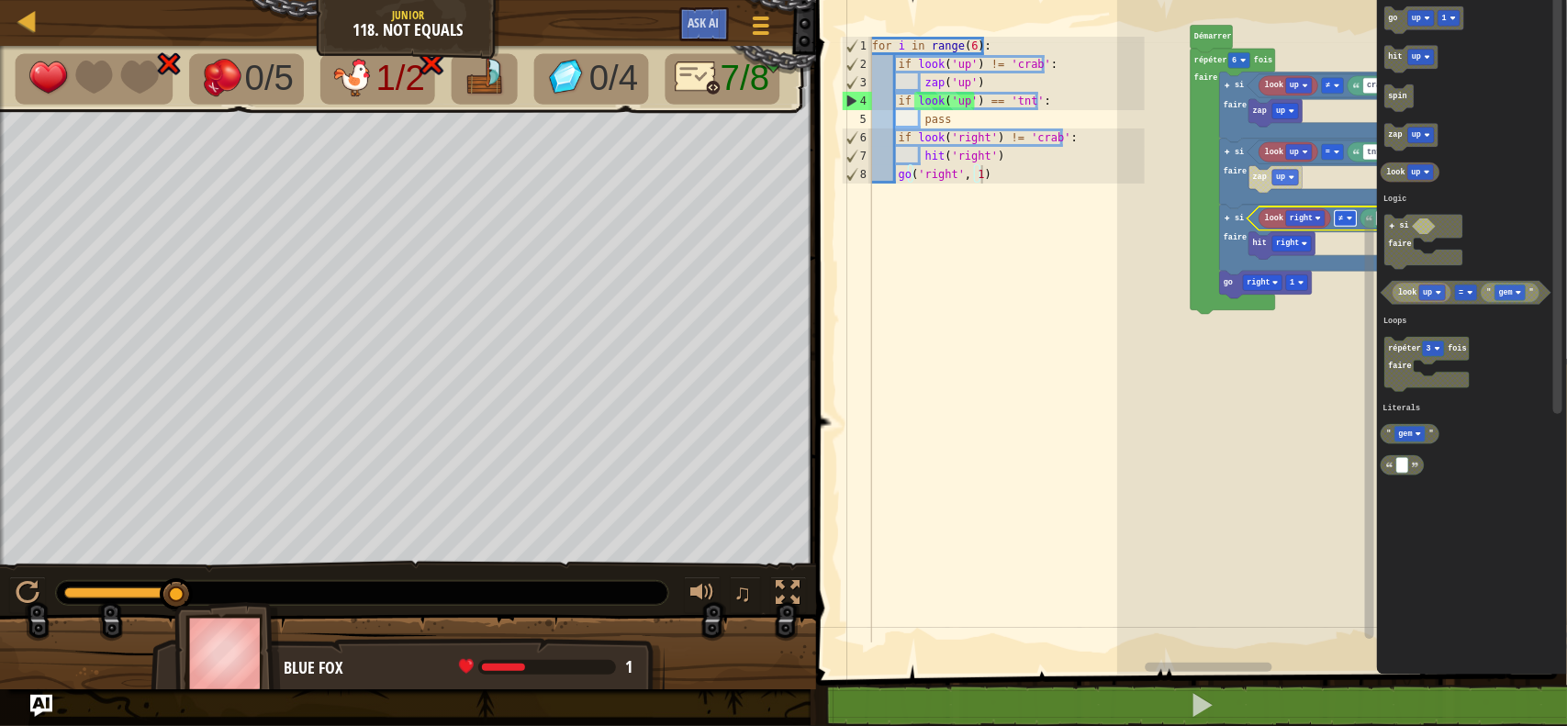
click at [1345, 218] on rect "Espace de travail de Blocky" at bounding box center [1345, 218] width 22 height 16
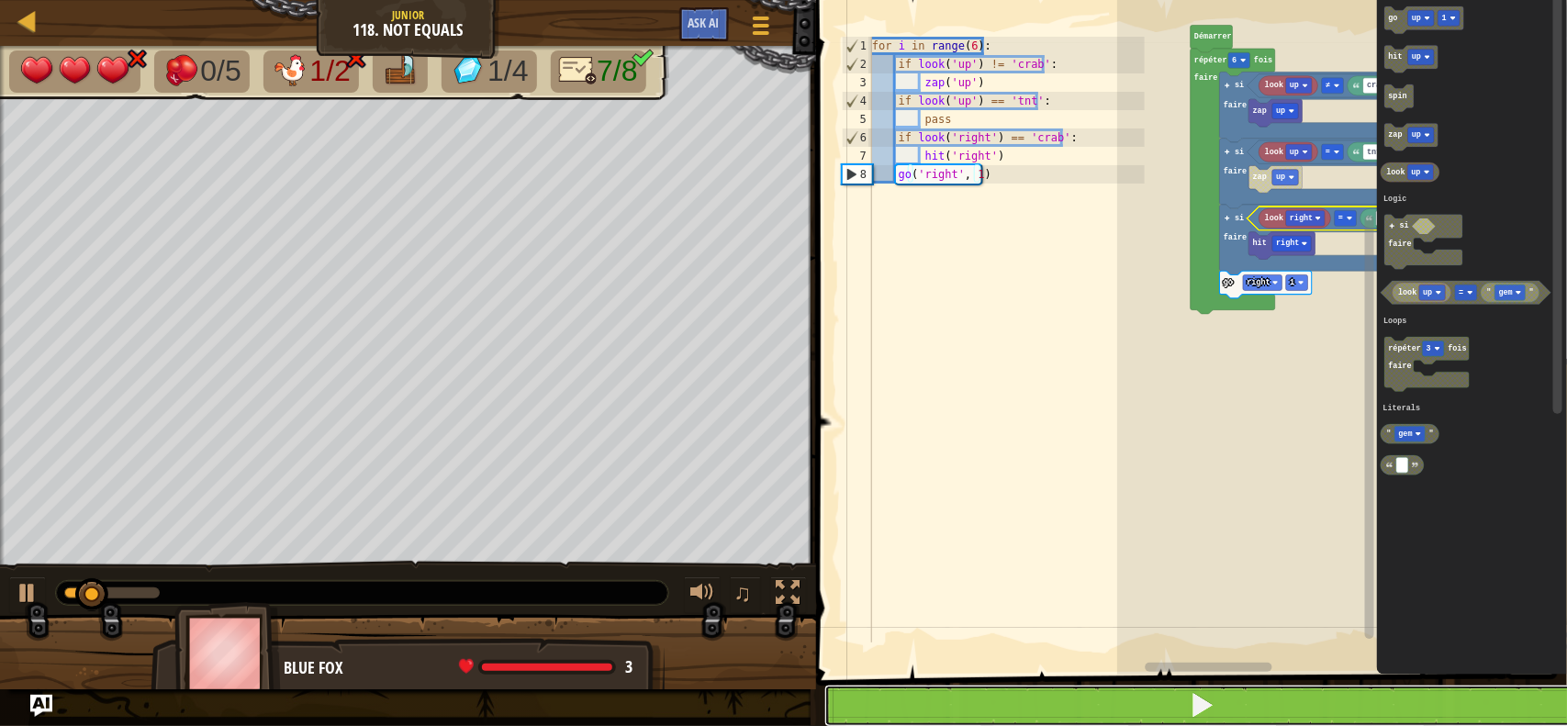
click at [1273, 695] on button at bounding box center [1202, 706] width 756 height 42
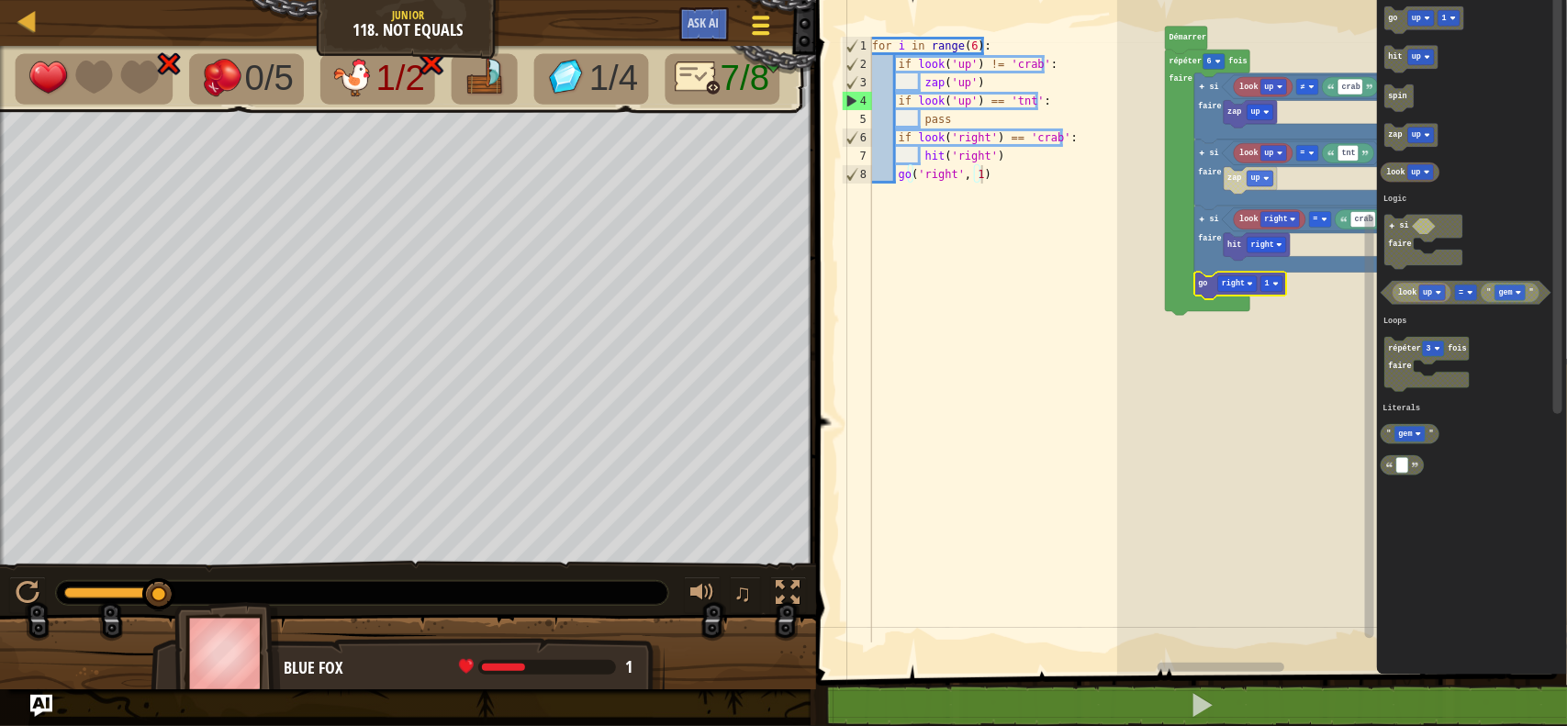
click at [772, 26] on div at bounding box center [760, 25] width 25 height 27
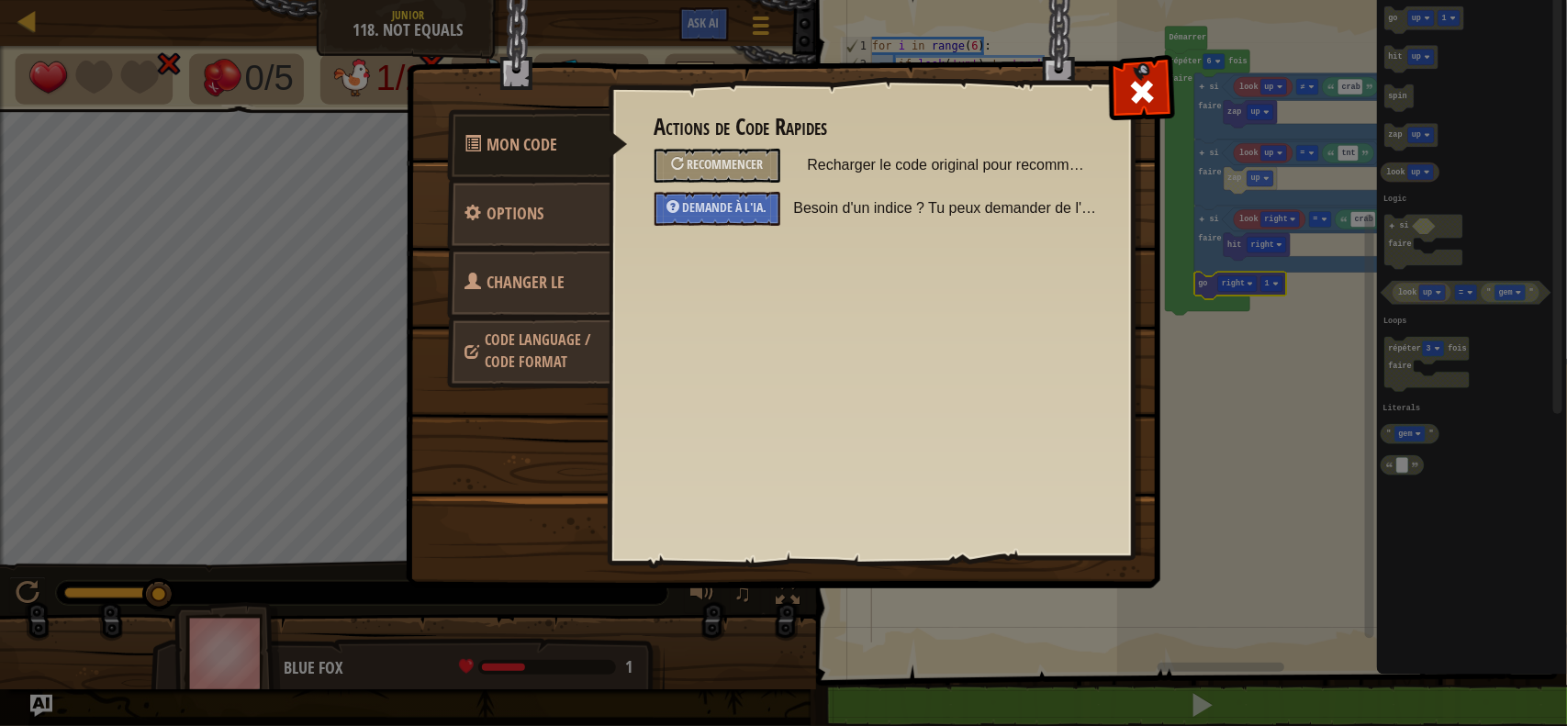
click at [509, 322] on link "Code Language / Code Format" at bounding box center [528, 351] width 163 height 70
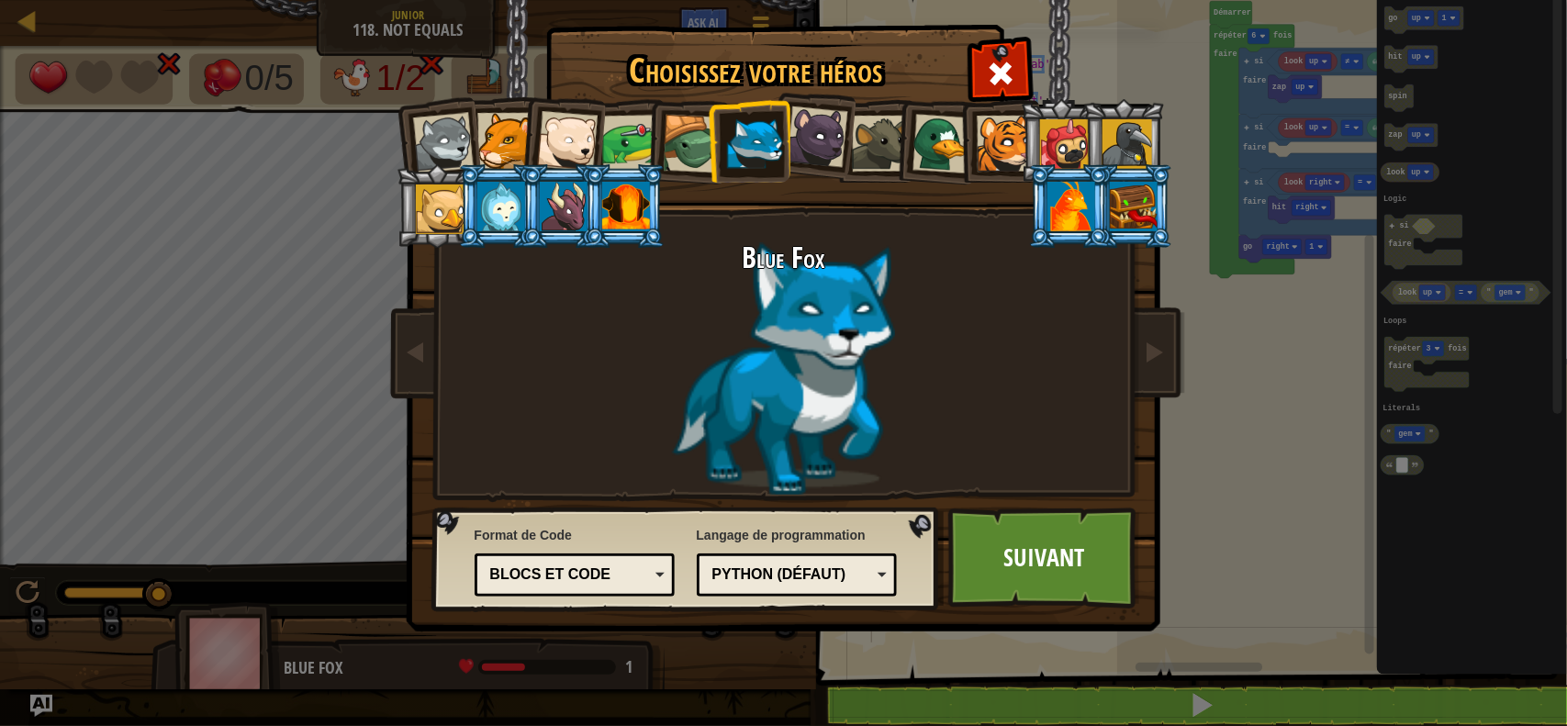
click at [556, 569] on div "Blocs et code" at bounding box center [569, 574] width 159 height 21
click at [855, 696] on div "Choisissez votre héros 8555 Loup Jeune Cougar Polar Bear Cub Frog Tortue Blue F…" at bounding box center [783, 363] width 1567 height 726
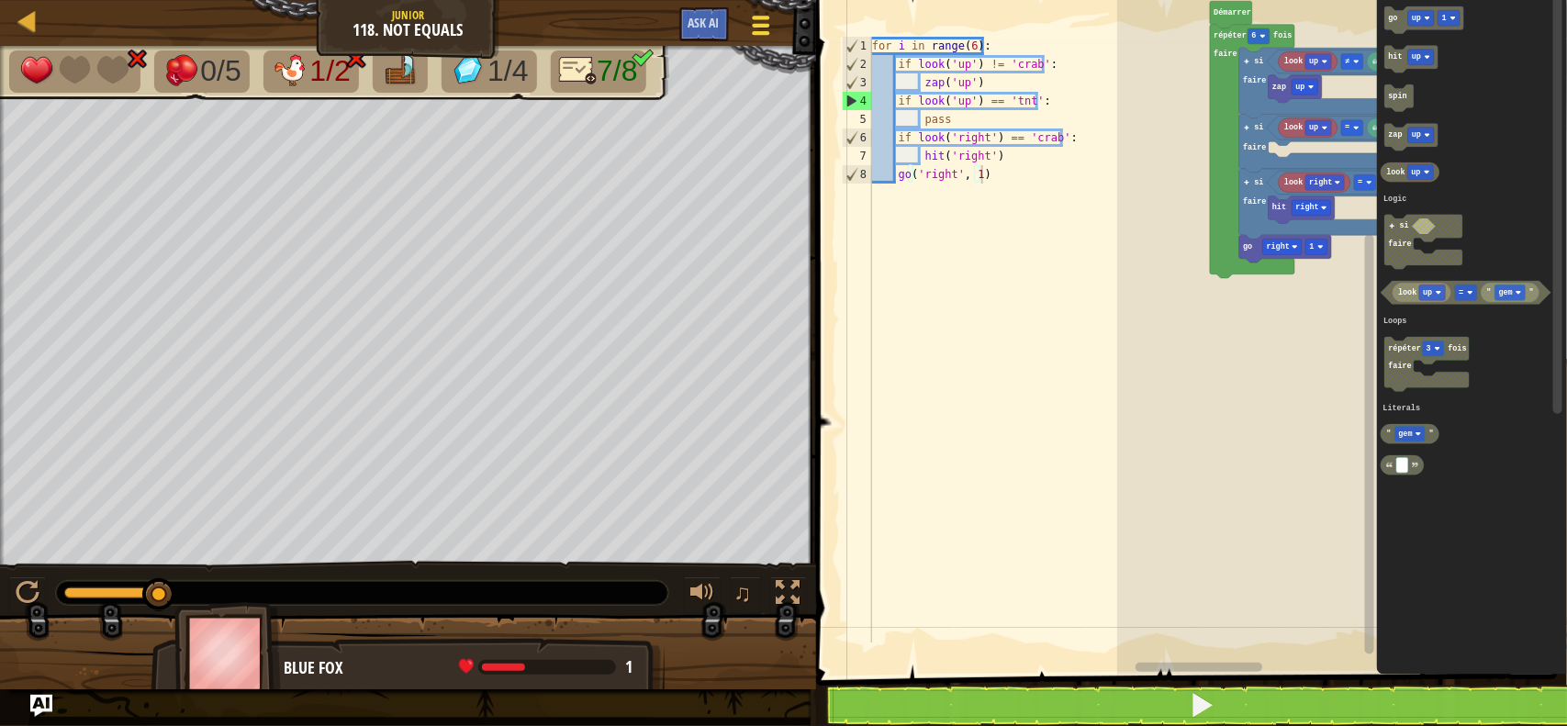
click at [762, 28] on div at bounding box center [760, 25] width 25 height 27
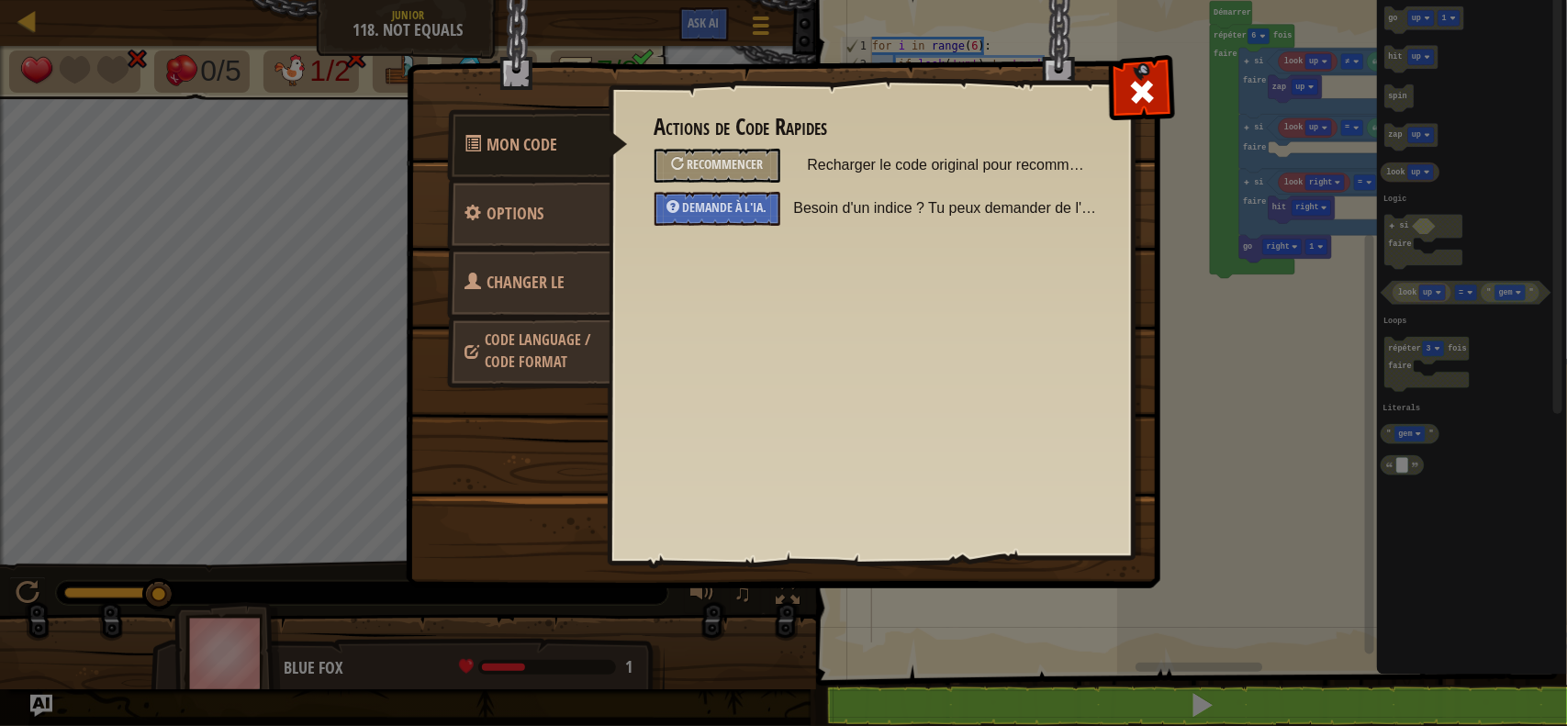
click at [526, 340] on span "Code Language / Code Format" at bounding box center [539, 350] width 106 height 42
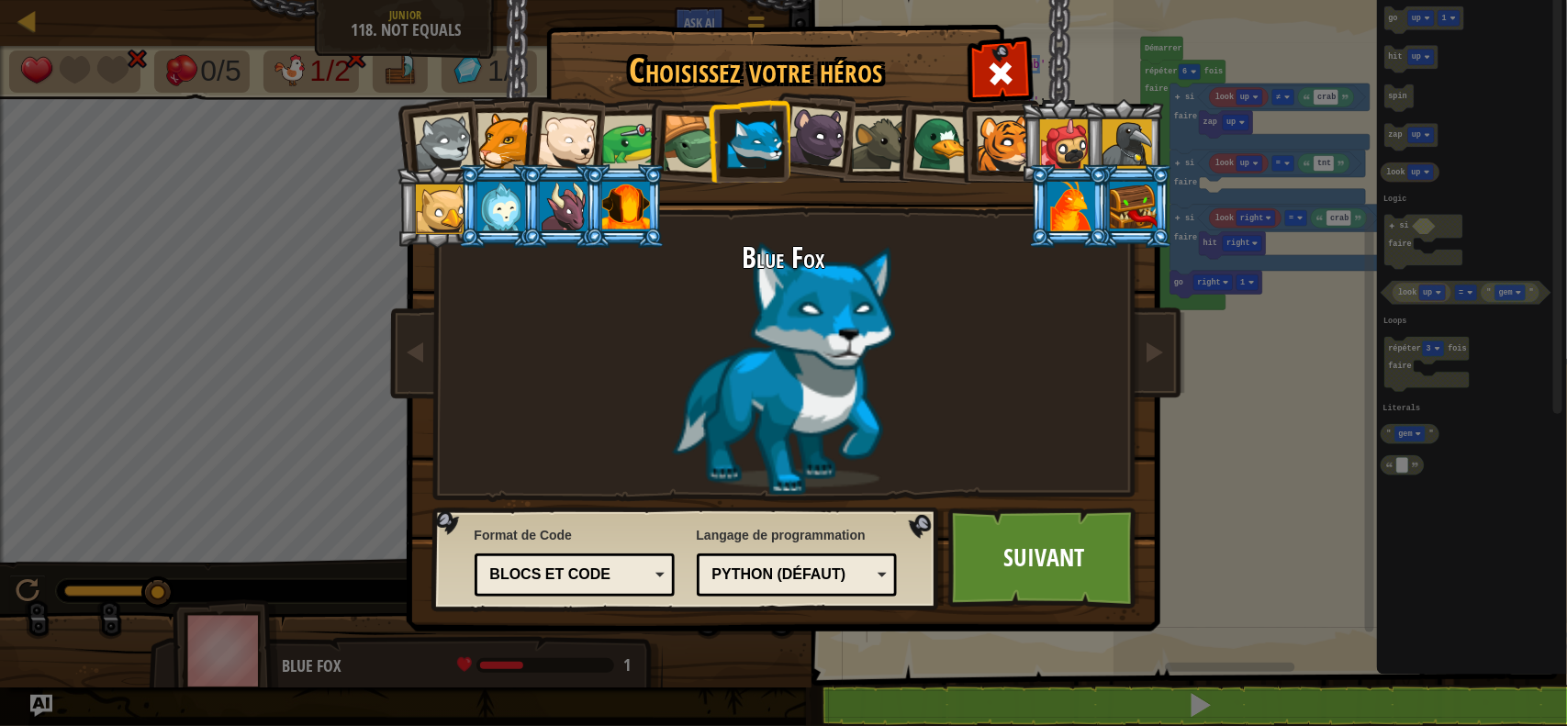
click at [560, 552] on div "Format de Code `code` de texte Blocs et code Blocs Blocs (icônes) Blocs et code…" at bounding box center [574, 561] width 201 height 80
click at [553, 575] on div "Blocs et code" at bounding box center [569, 574] width 159 height 21
click at [1022, 572] on link "Suivant" at bounding box center [1044, 558] width 192 height 101
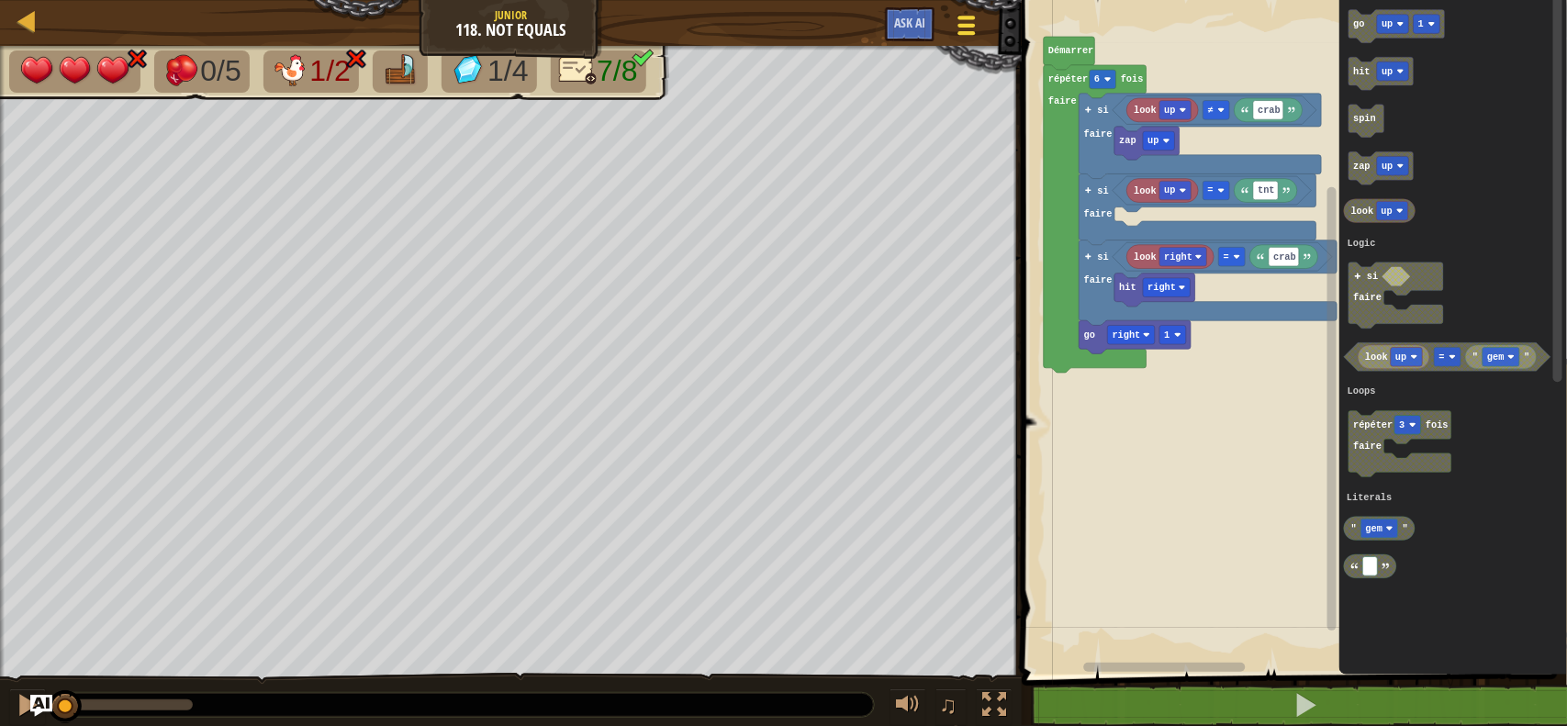
click at [969, 34] on span at bounding box center [965, 33] width 17 height 4
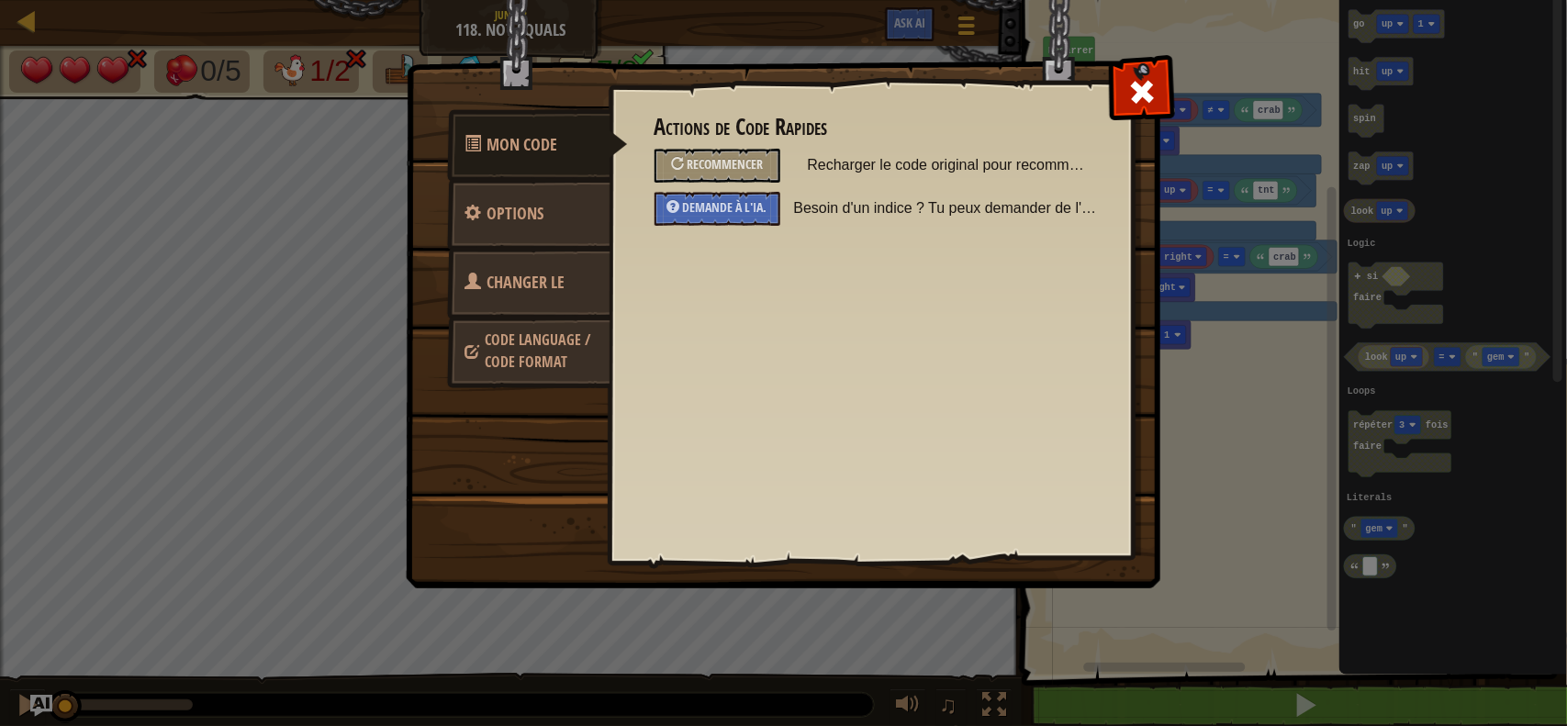
click at [539, 285] on span "Changer le héros" at bounding box center [515, 305] width 100 height 69
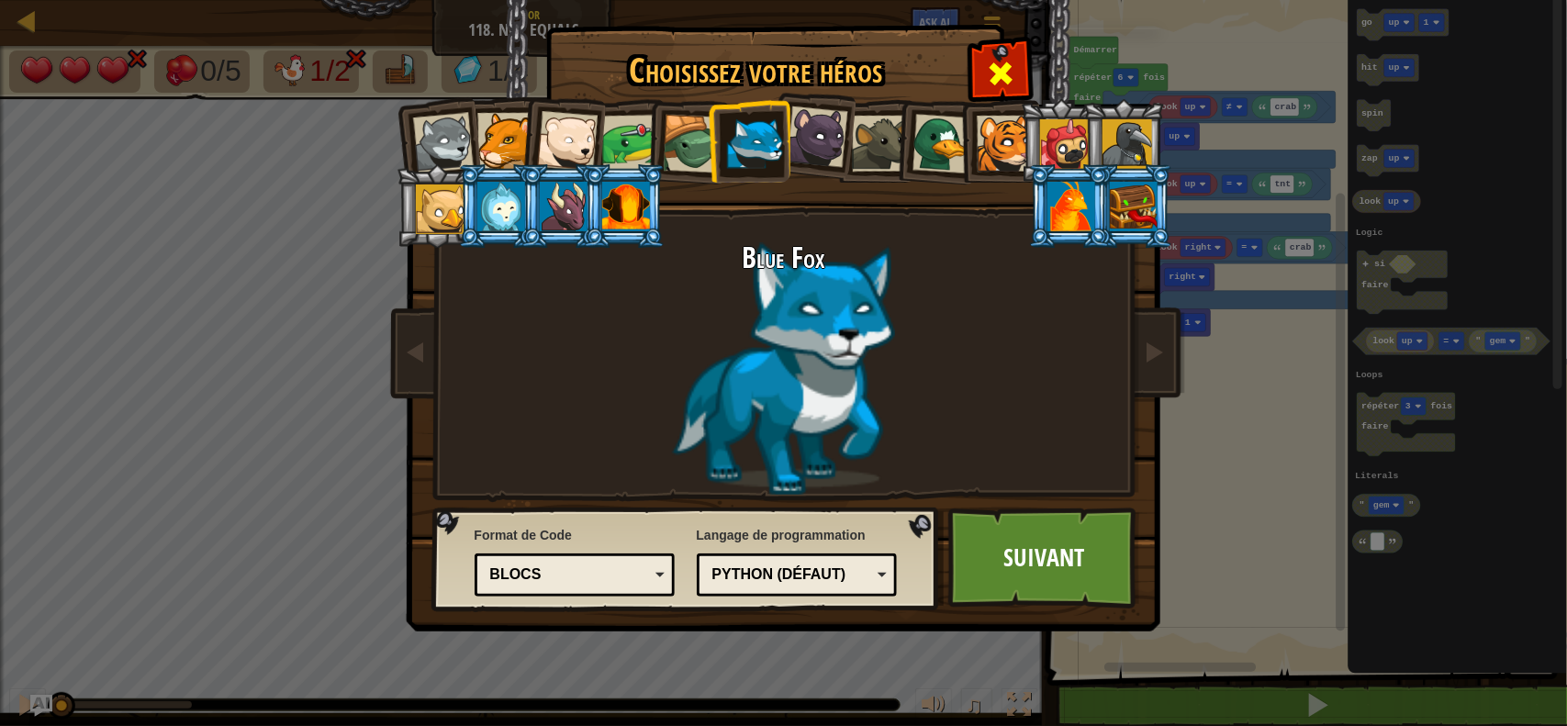
click at [991, 64] on span at bounding box center [1000, 73] width 29 height 29
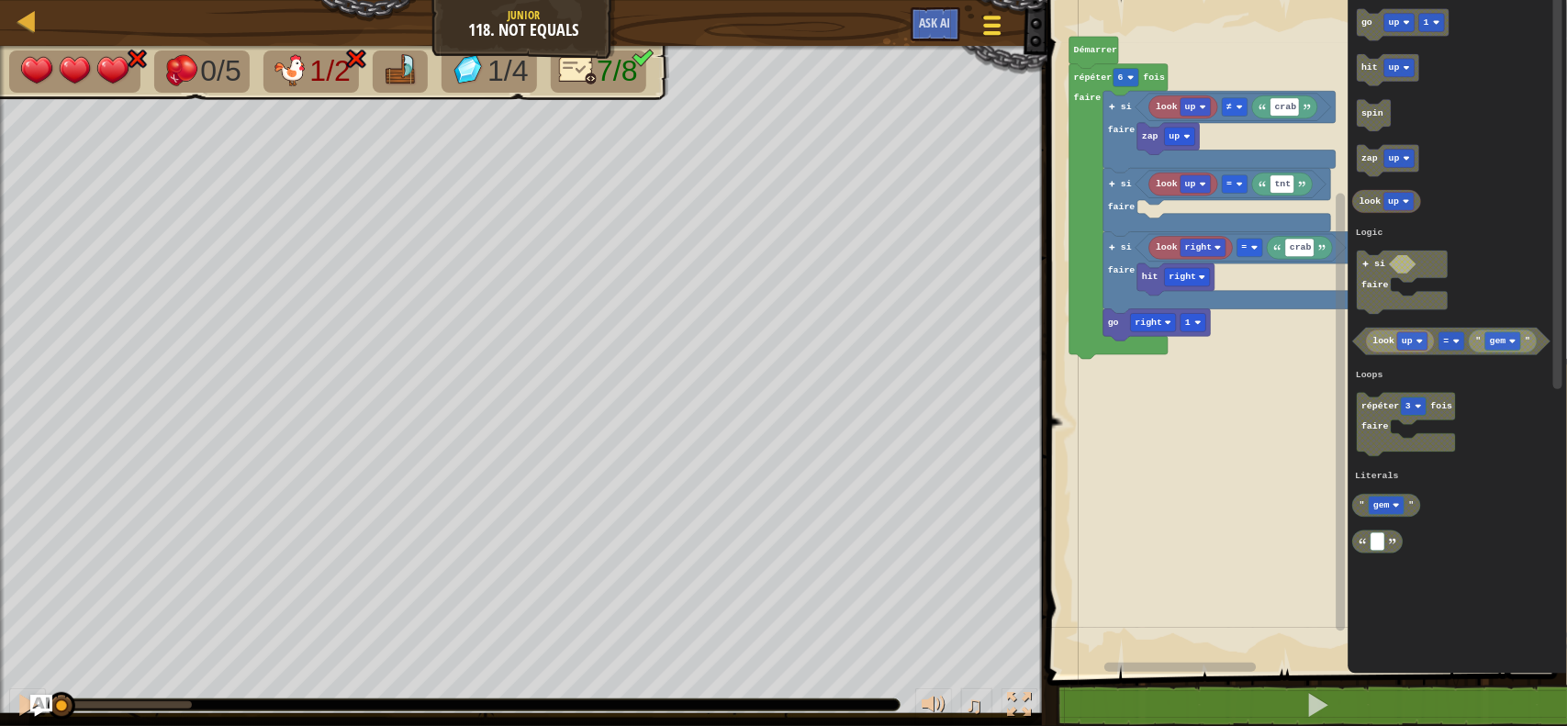
click at [983, 24] on span at bounding box center [991, 26] width 17 height 4
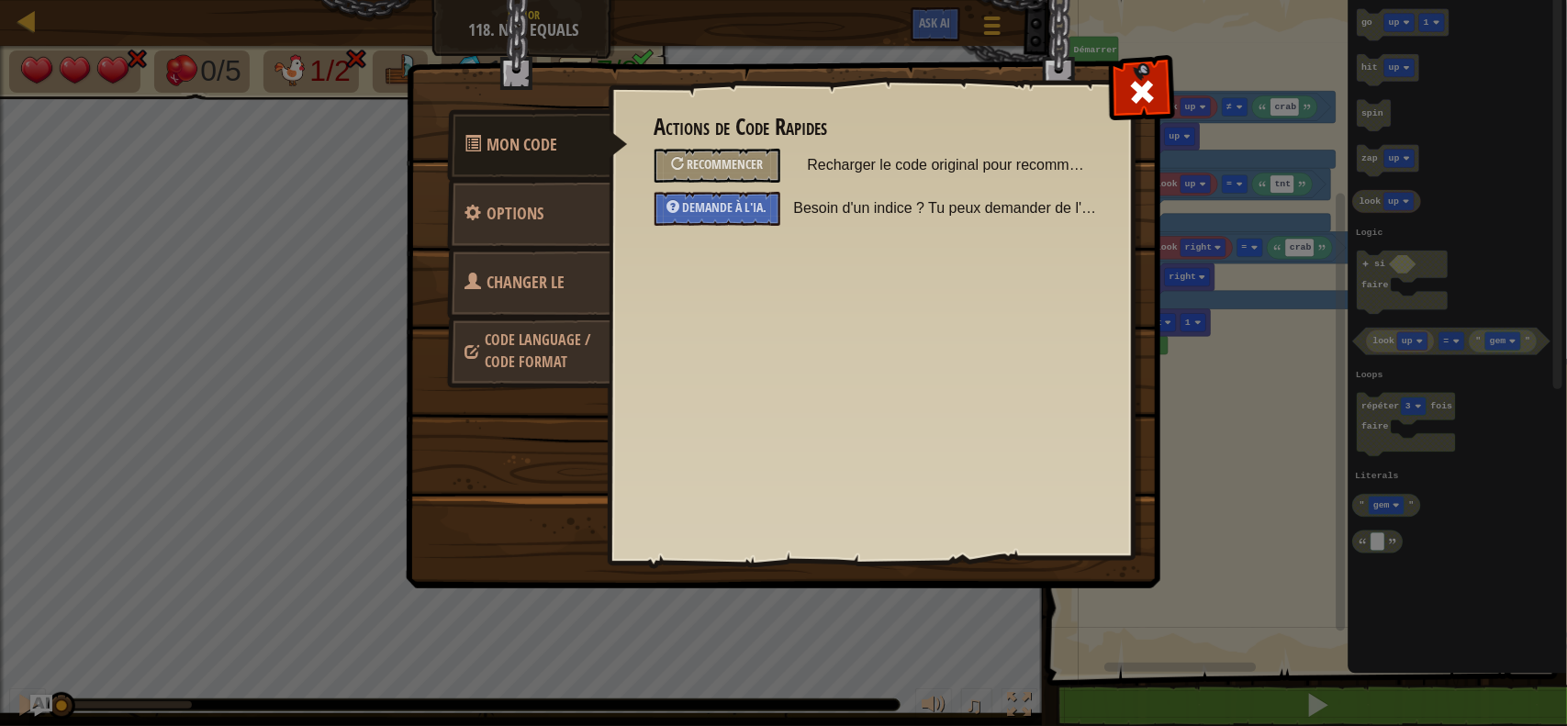
click at [529, 329] on span "Code Language / Code Format" at bounding box center [539, 350] width 106 height 42
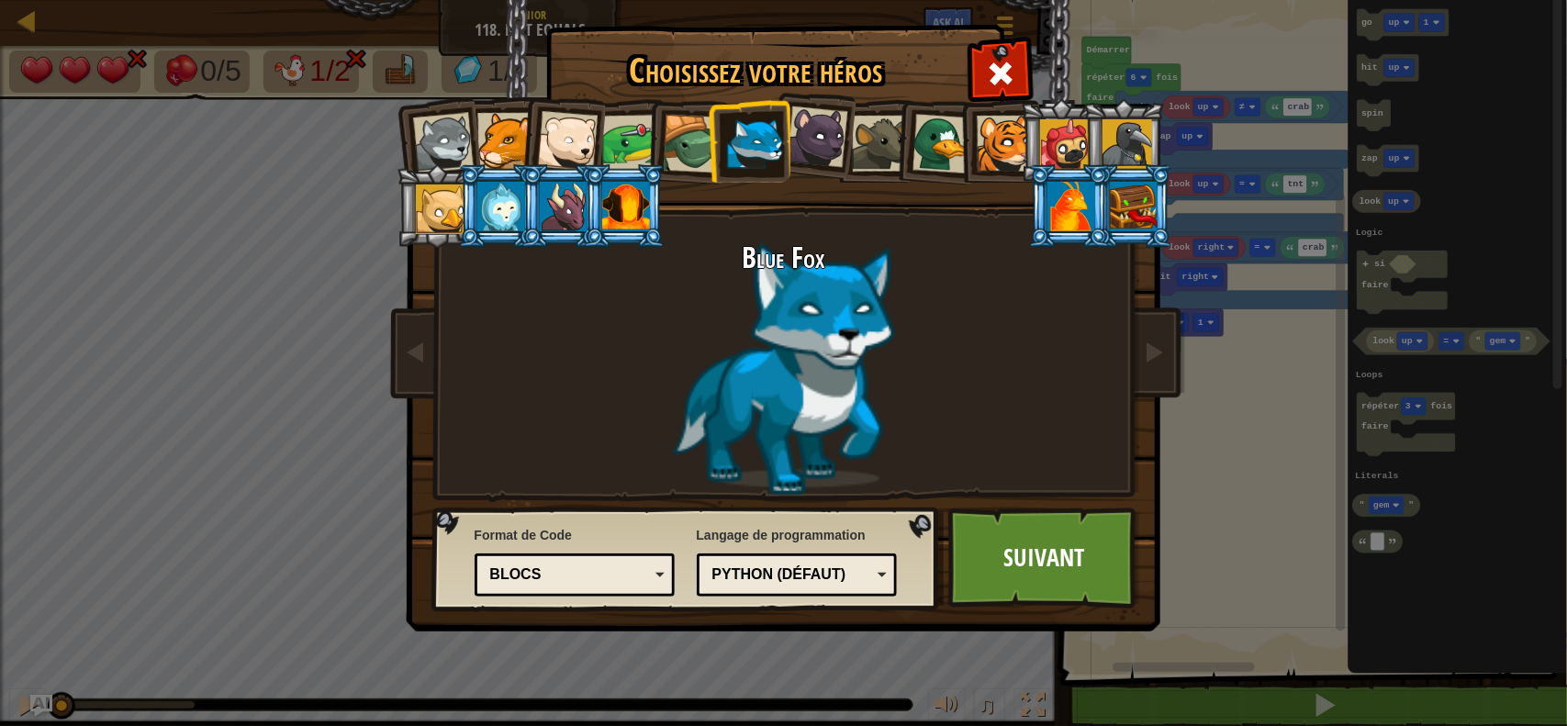
click at [517, 576] on div "Blocs" at bounding box center [569, 574] width 159 height 21
click at [569, 29] on div "Choisissez votre héros 8555 Loup Jeune Cougar Polar Bear Cub Frog Tortue Blue F…" at bounding box center [783, 29] width 753 height 2
click at [574, 570] on div "Blocs" at bounding box center [569, 574] width 159 height 21
click at [980, 552] on link "Suivant" at bounding box center [1044, 558] width 192 height 101
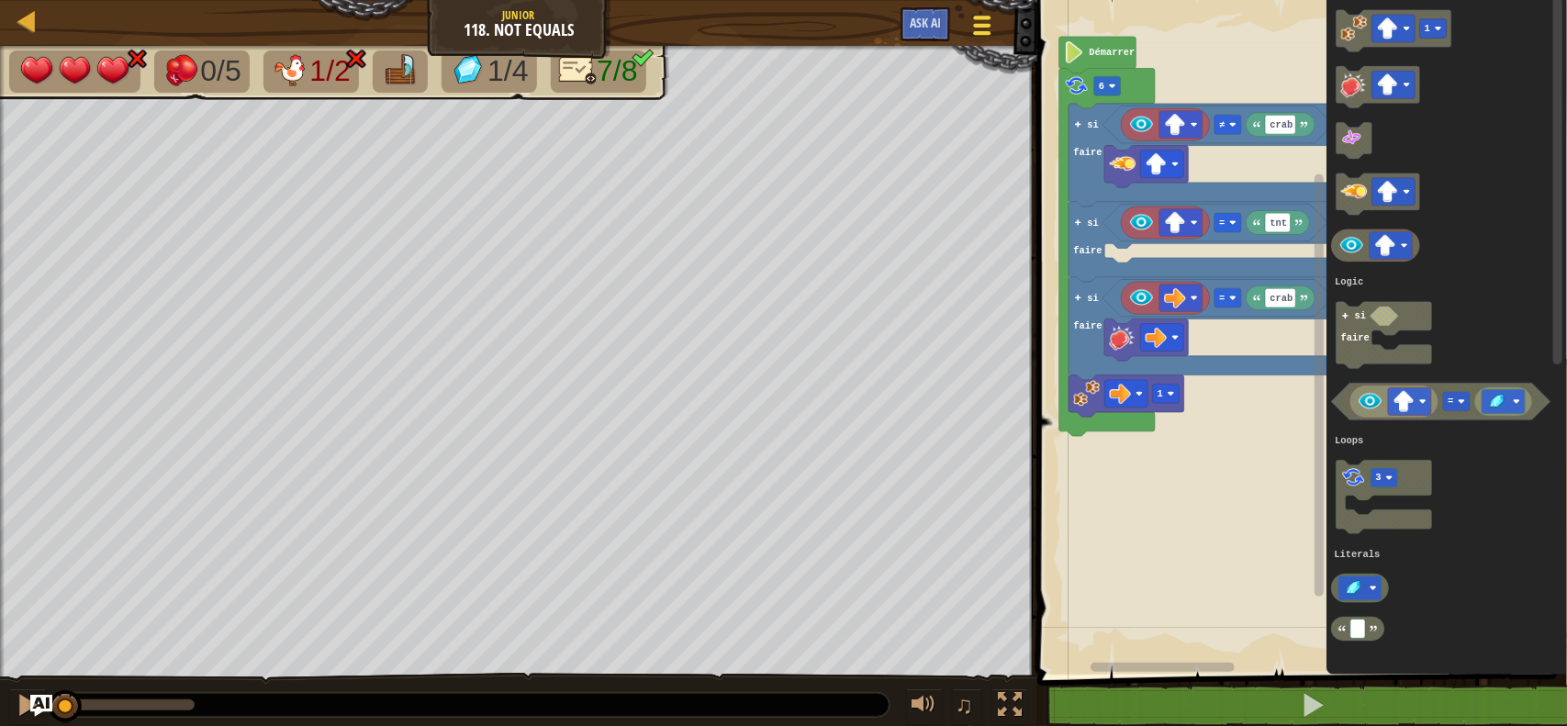
click at [987, 29] on div at bounding box center [982, 25] width 25 height 27
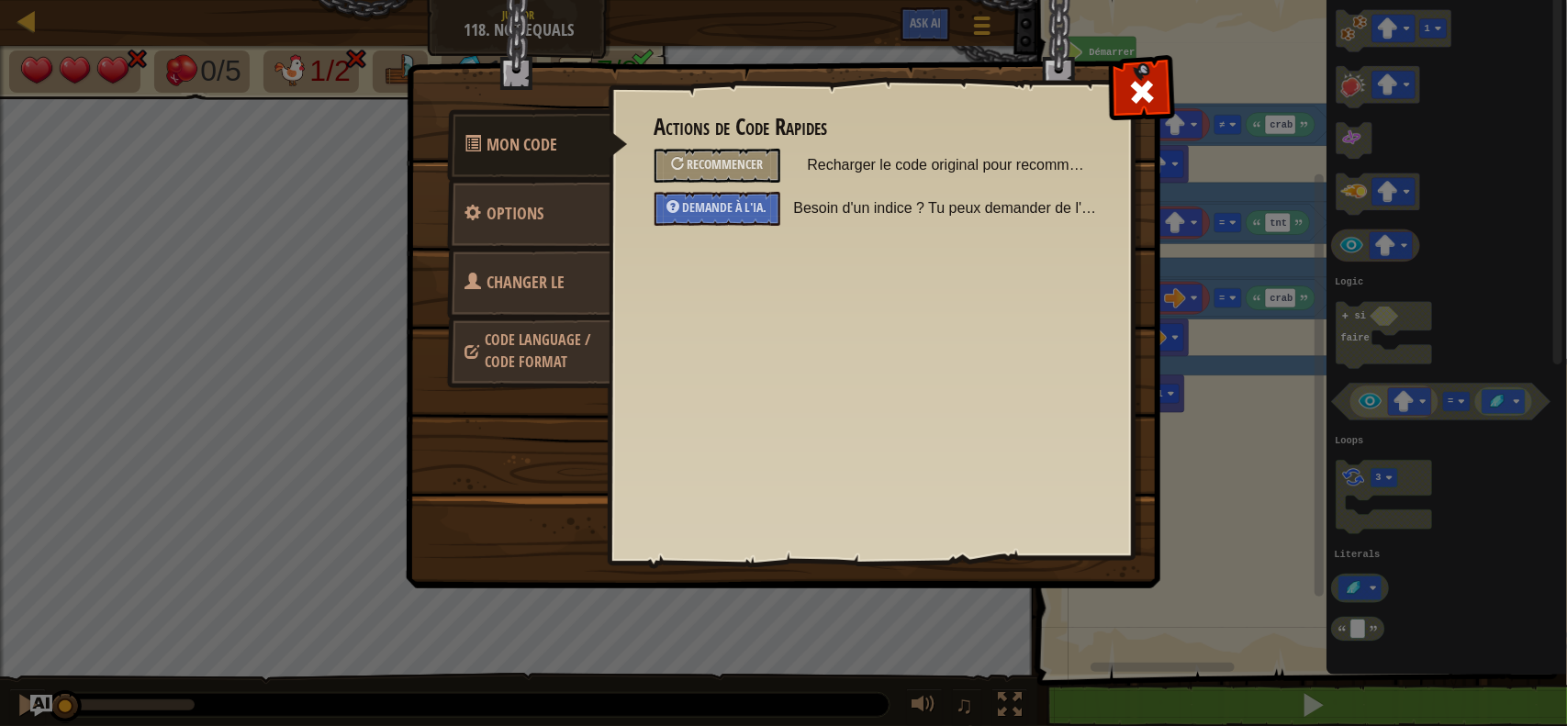
click at [557, 319] on link "Code Language / Code Format" at bounding box center [528, 351] width 163 height 70
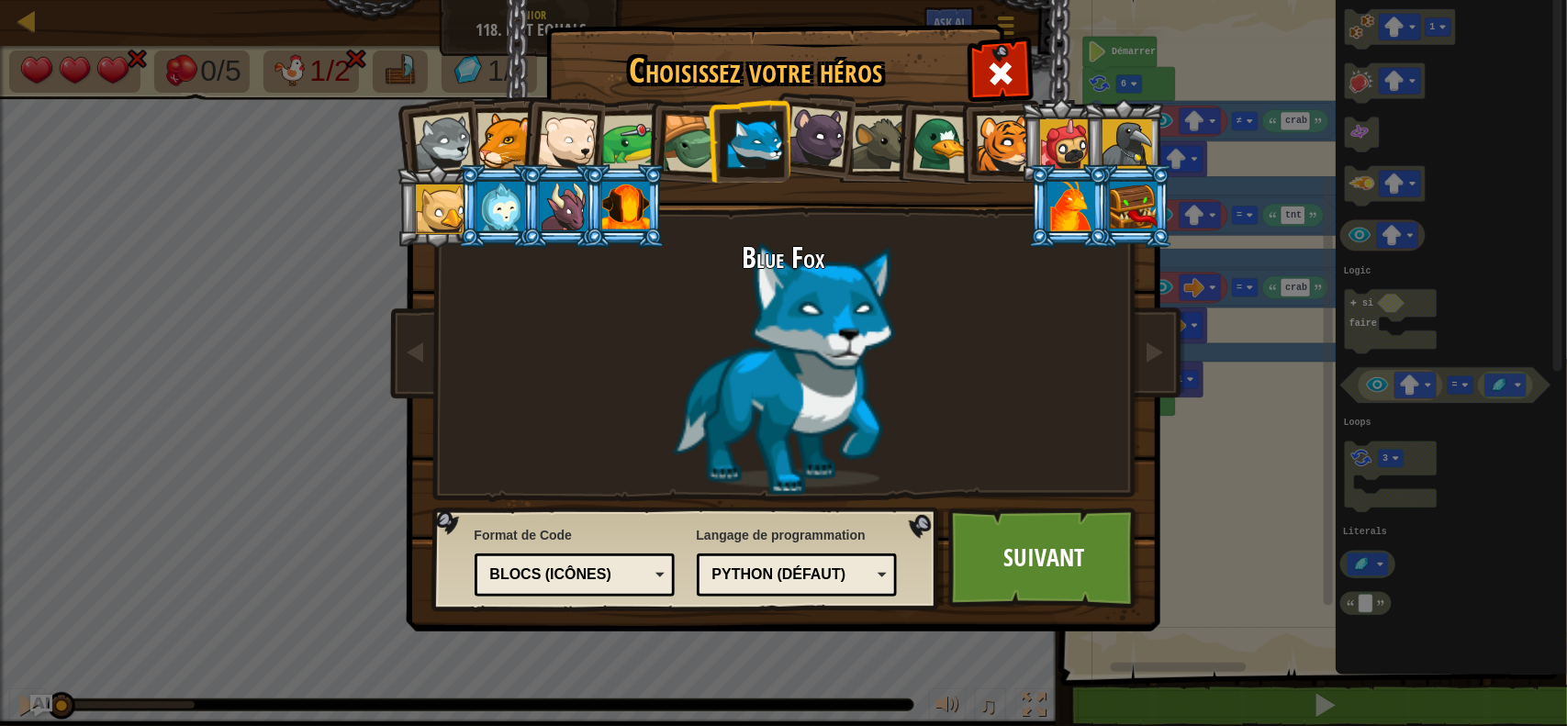
click at [557, 578] on div "Blocs (icônes)" at bounding box center [569, 574] width 159 height 21
click at [991, 542] on link "Suivant" at bounding box center [1044, 558] width 192 height 101
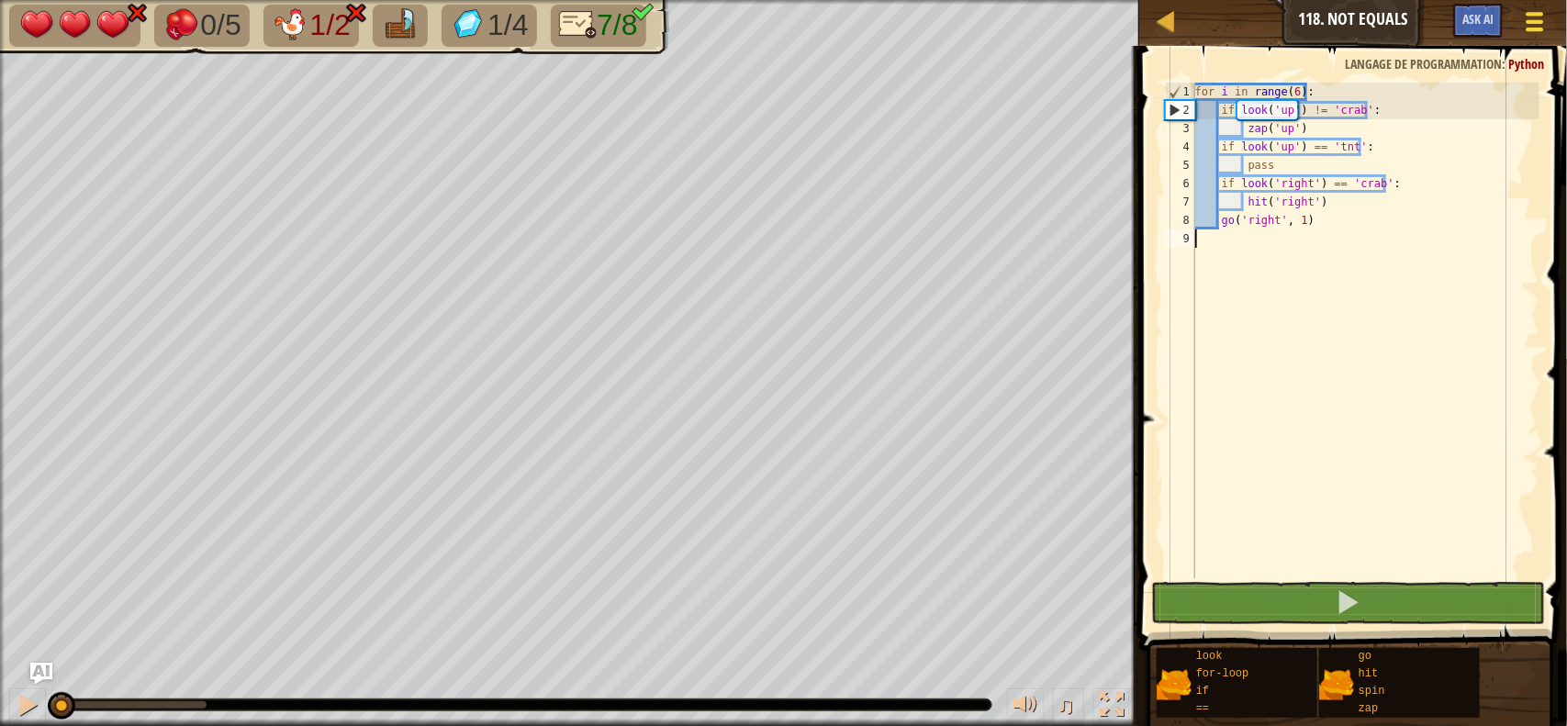
click at [1535, 20] on span at bounding box center [1534, 22] width 17 height 4
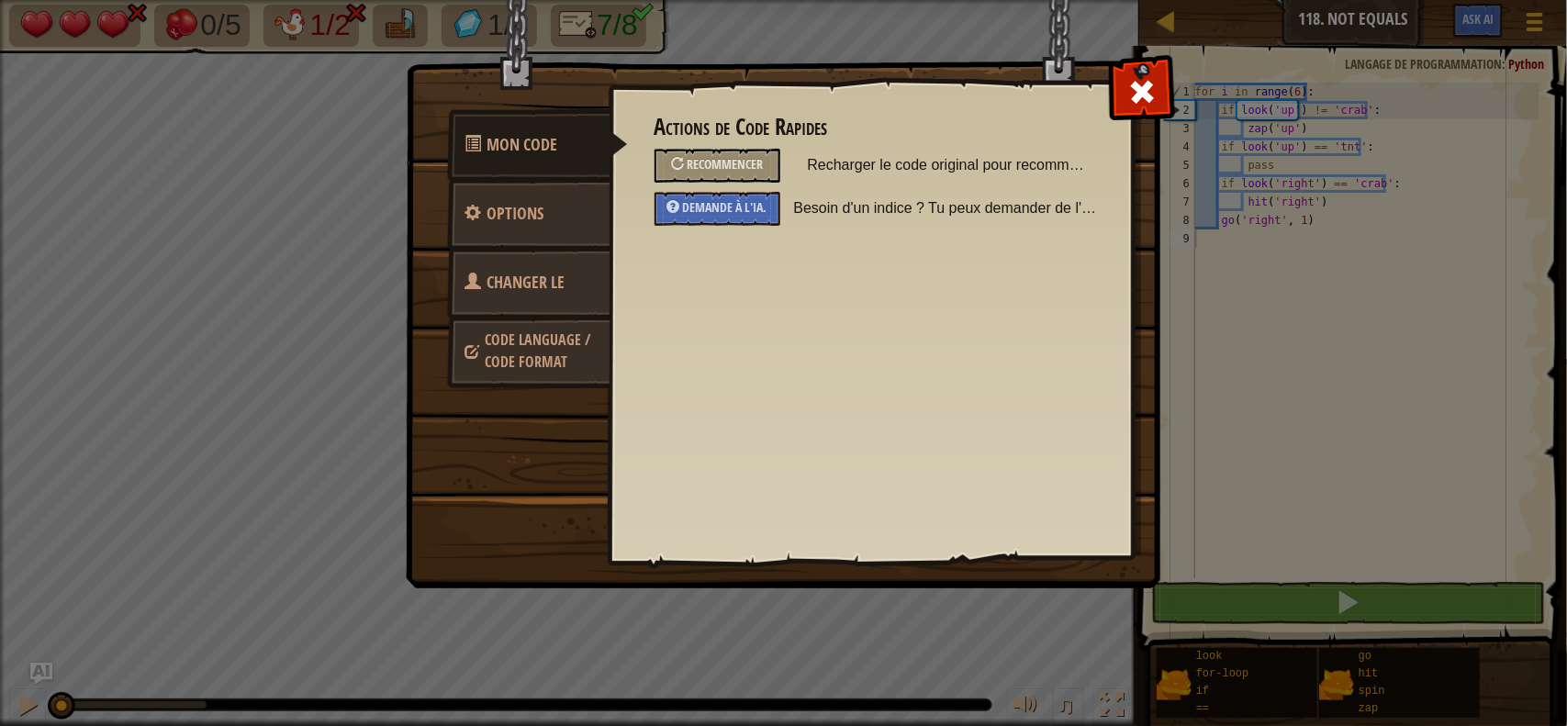
click at [508, 351] on span "Code Language / Code Format" at bounding box center [539, 350] width 106 height 42
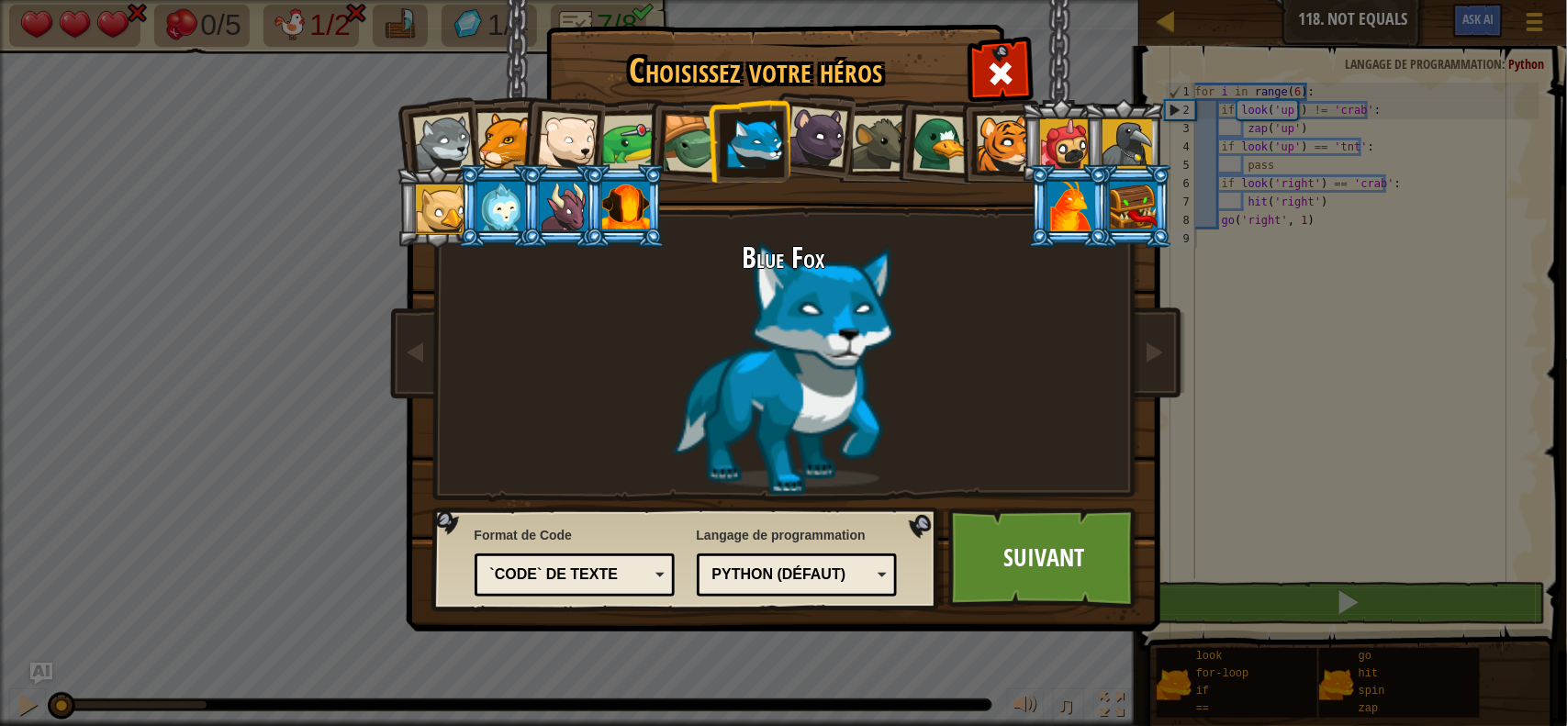
click at [575, 556] on div "`code` de texte Blocs et code Blocs Blocs (icônes) `code` de texte" at bounding box center [574, 574] width 201 height 43
click at [1003, 558] on link "Suivant" at bounding box center [1044, 558] width 192 height 101
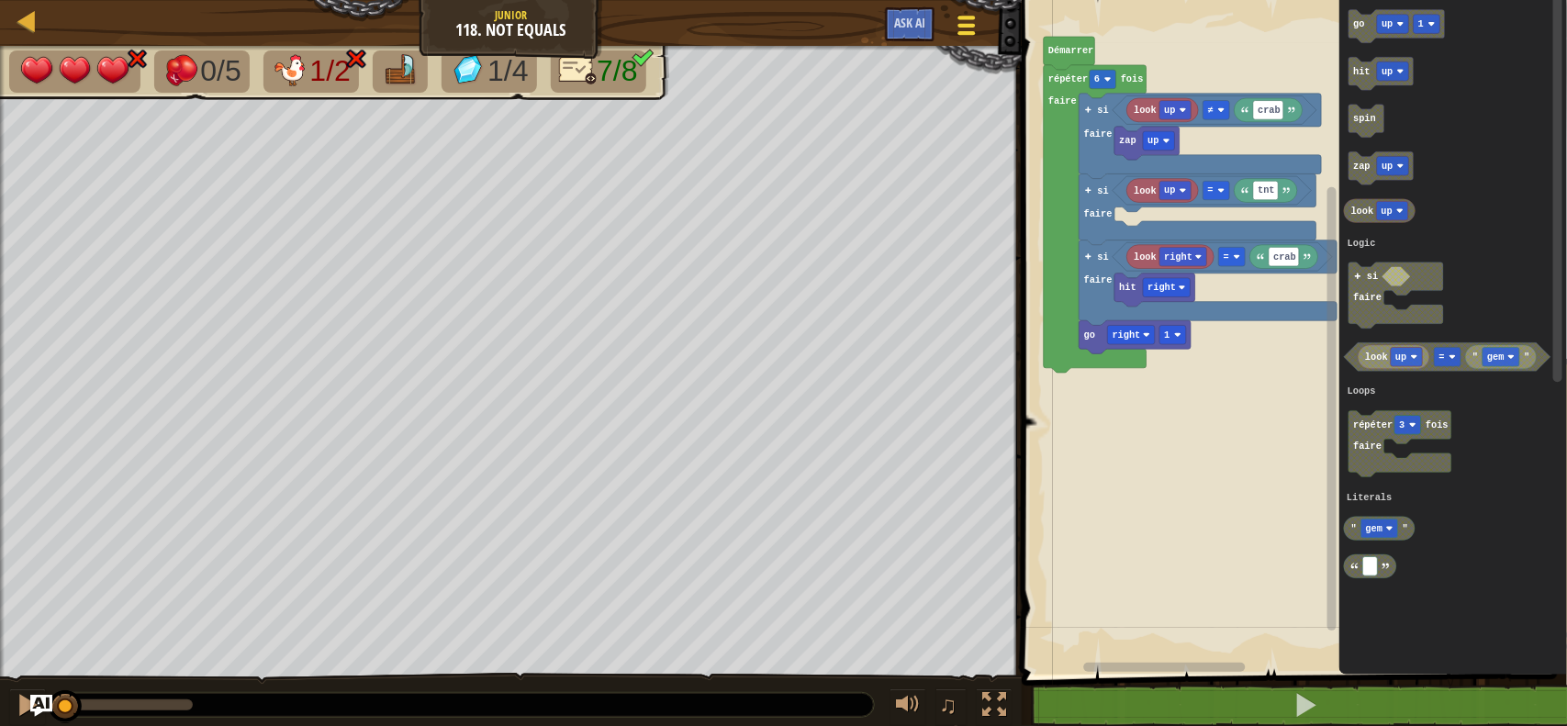
click at [962, 32] on span at bounding box center [965, 33] width 17 height 4
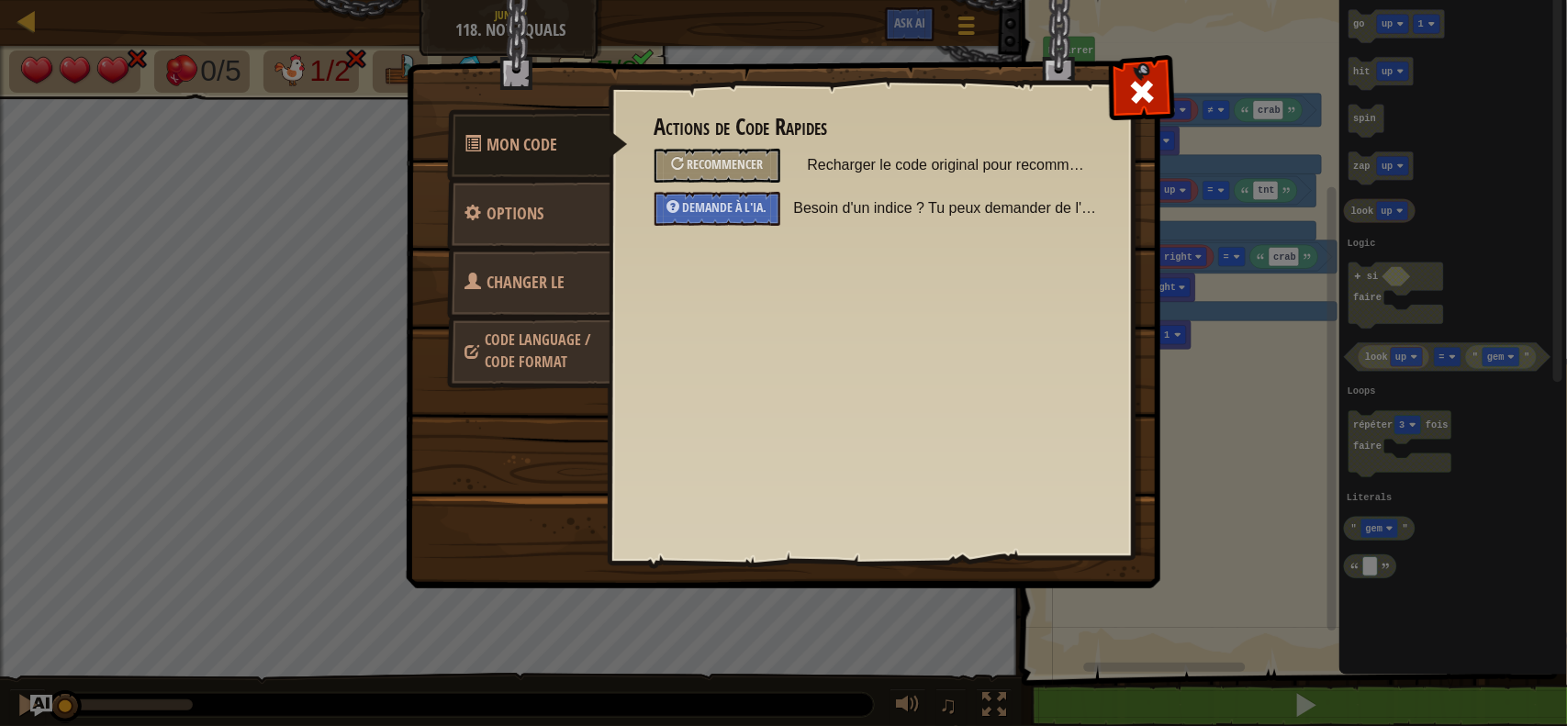
click at [475, 323] on link "Code Language / Code Format" at bounding box center [528, 351] width 163 height 70
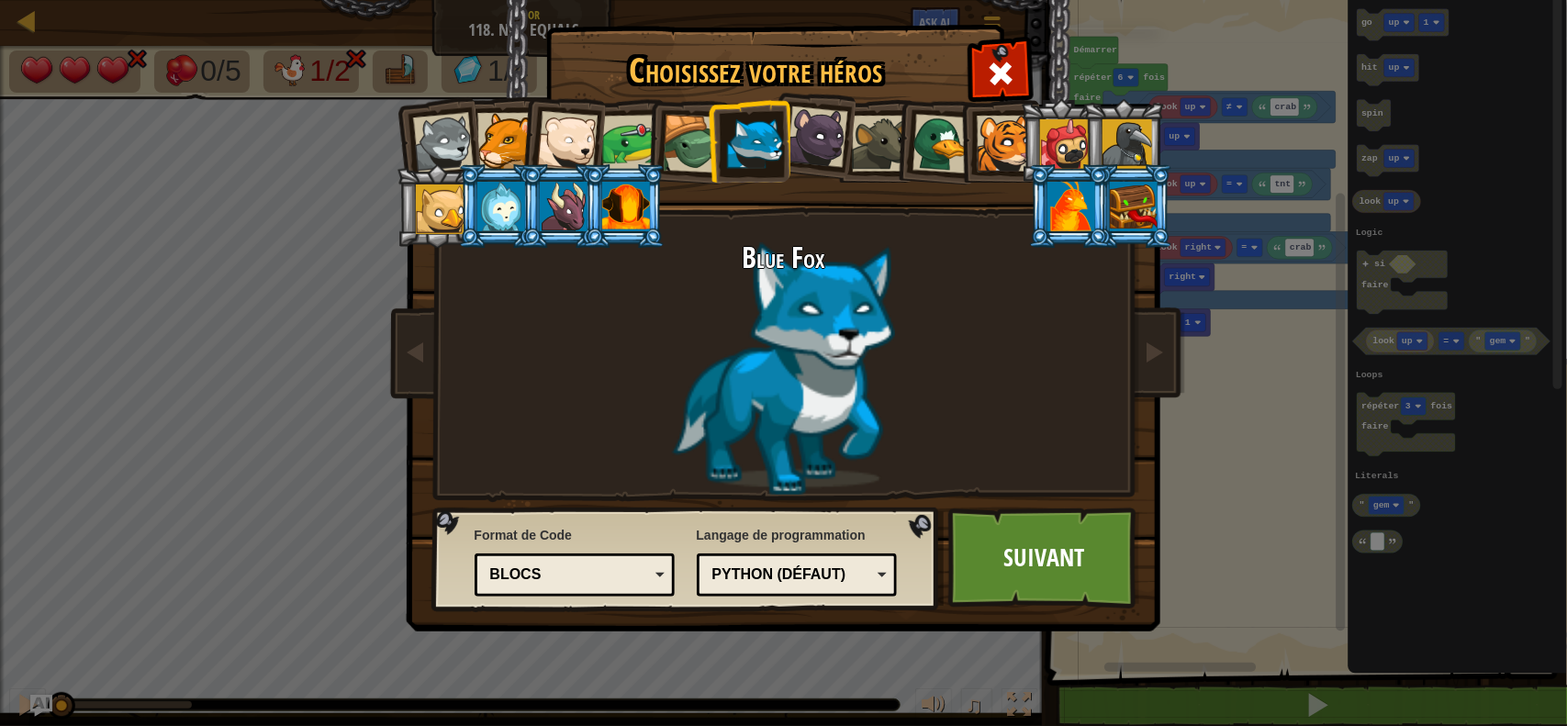
click at [560, 587] on div "Blocs" at bounding box center [574, 575] width 177 height 28
click at [1057, 560] on link "Suivant" at bounding box center [1044, 558] width 192 height 101
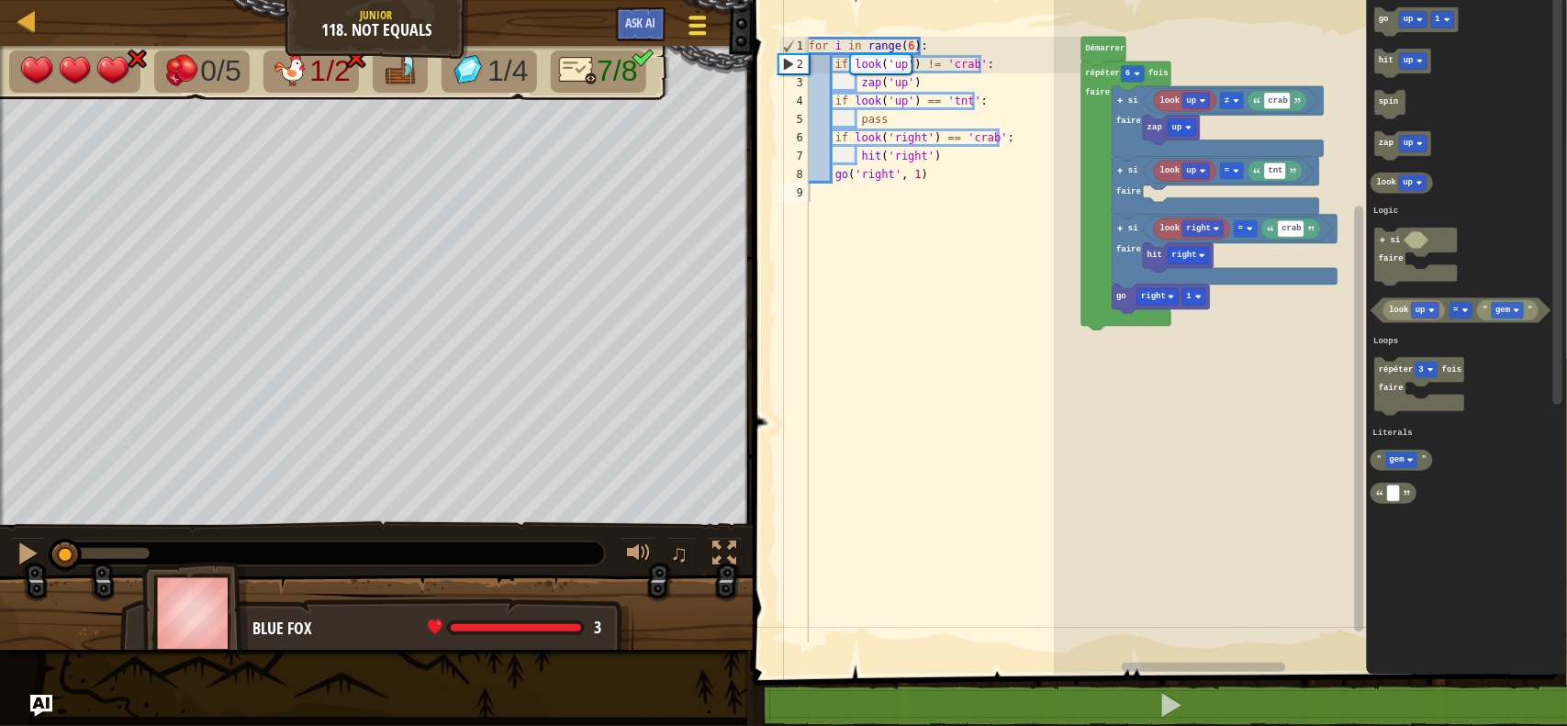
click at [691, 18] on span at bounding box center [696, 18] width 17 height 4
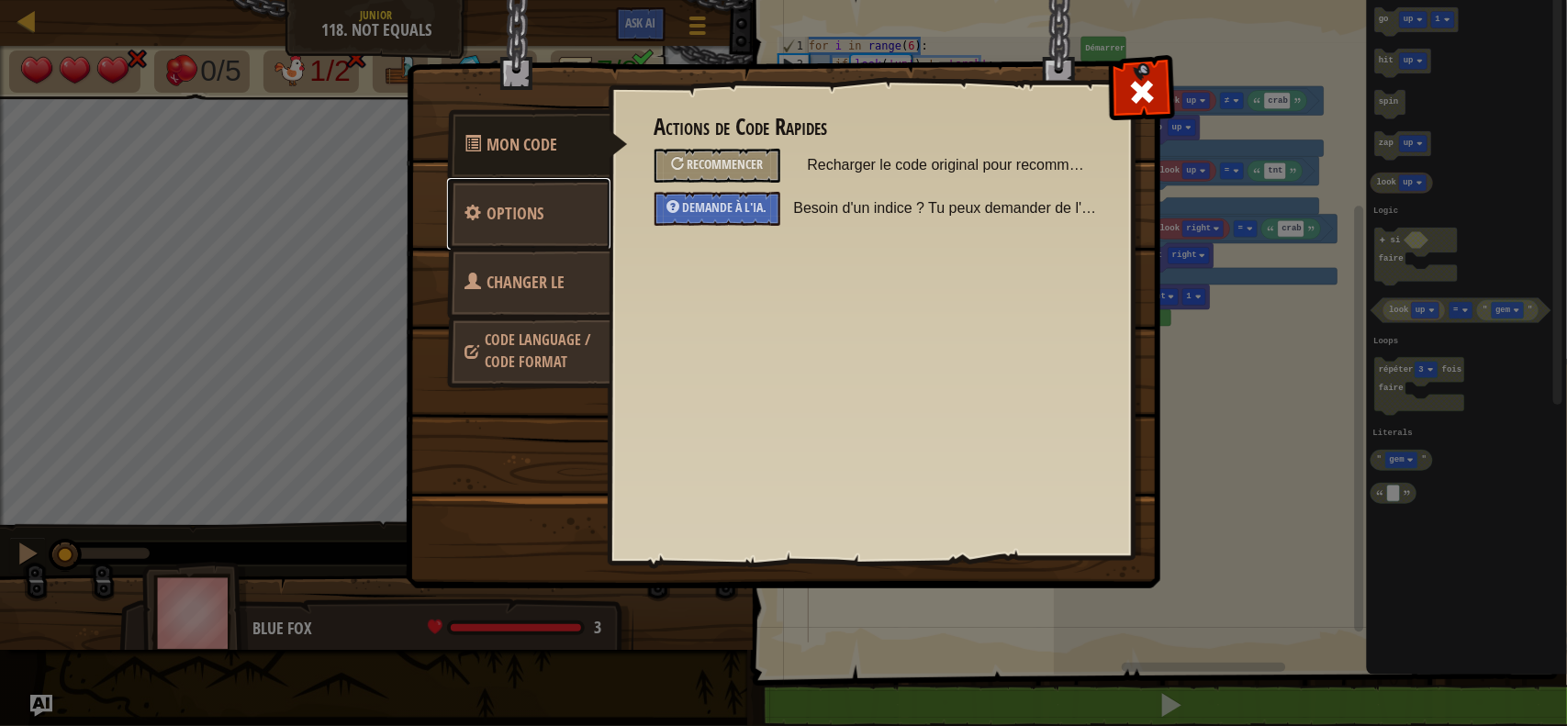
click at [507, 240] on link "Options" at bounding box center [528, 214] width 163 height 72
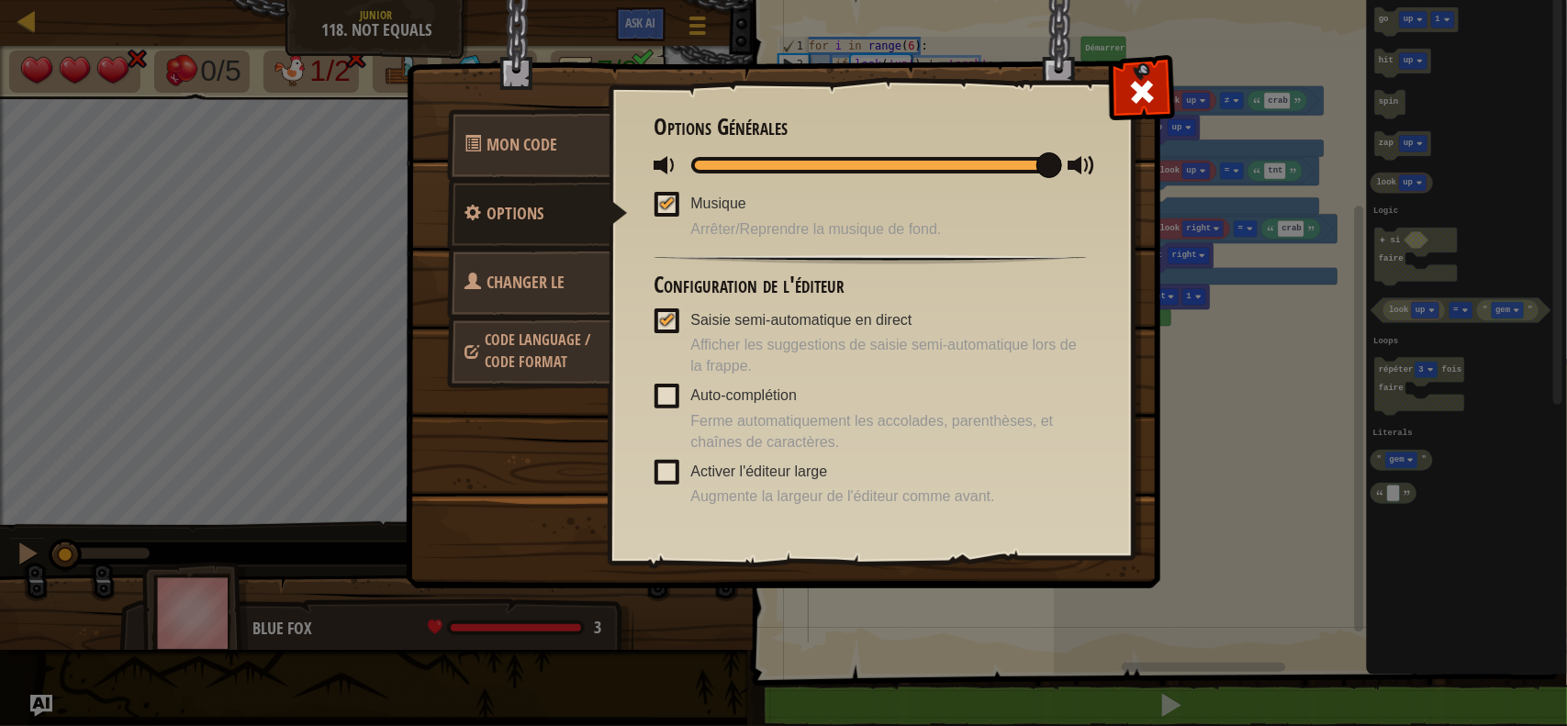
click at [673, 326] on span at bounding box center [666, 320] width 25 height 25
click at [0, 0] on input "Saisie semi-automatique en direct" at bounding box center [0, 0] width 0 height 0
click at [1144, 88] on span at bounding box center [1141, 91] width 29 height 29
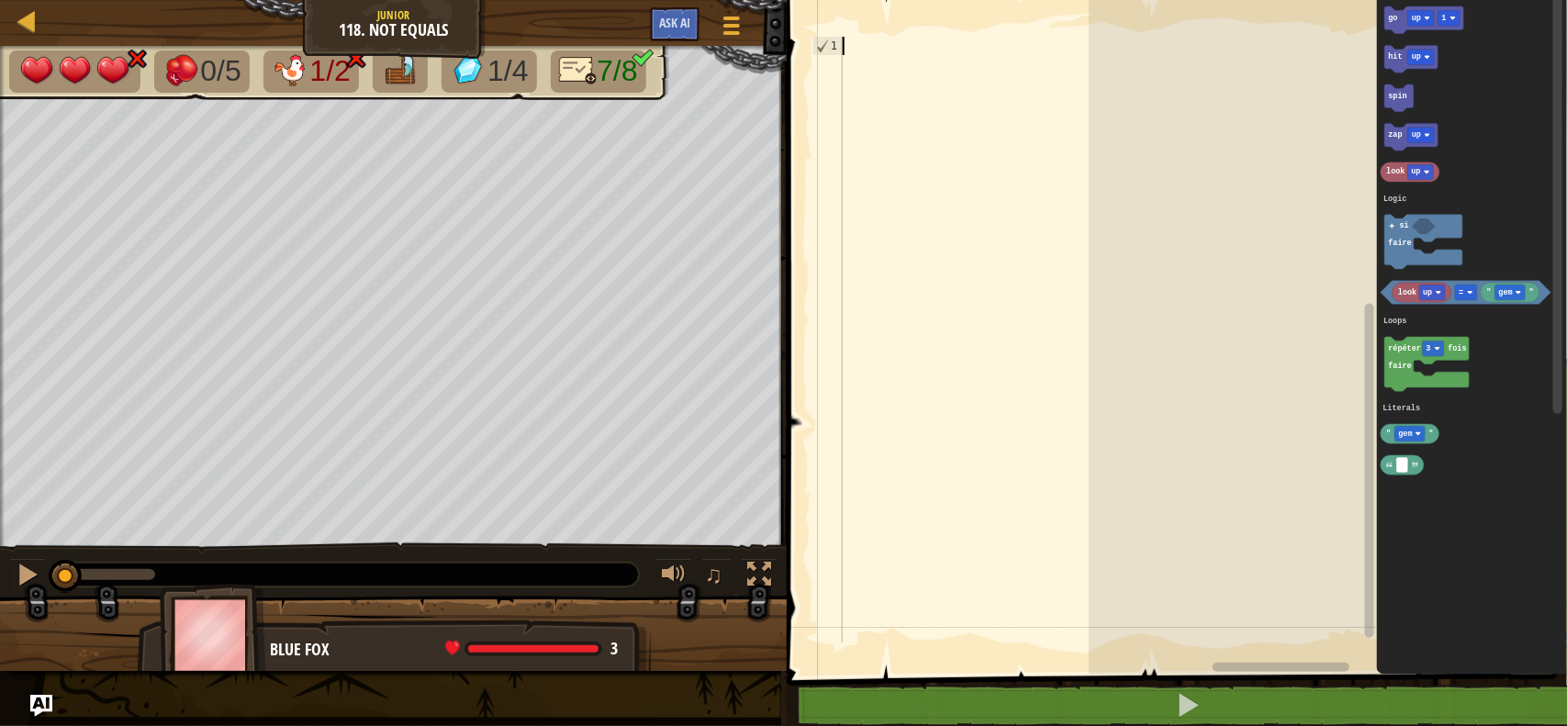
drag, startPoint x: 1063, startPoint y: 367, endPoint x: 1088, endPoint y: 485, distance: 120.1
click at [1088, 485] on div at bounding box center [977, 358] width 277 height 642
click at [1209, 608] on rect "Espace de travail de Blocky" at bounding box center [1328, 333] width 478 height 684
click at [864, 60] on div at bounding box center [977, 358] width 277 height 642
type textarea "f"
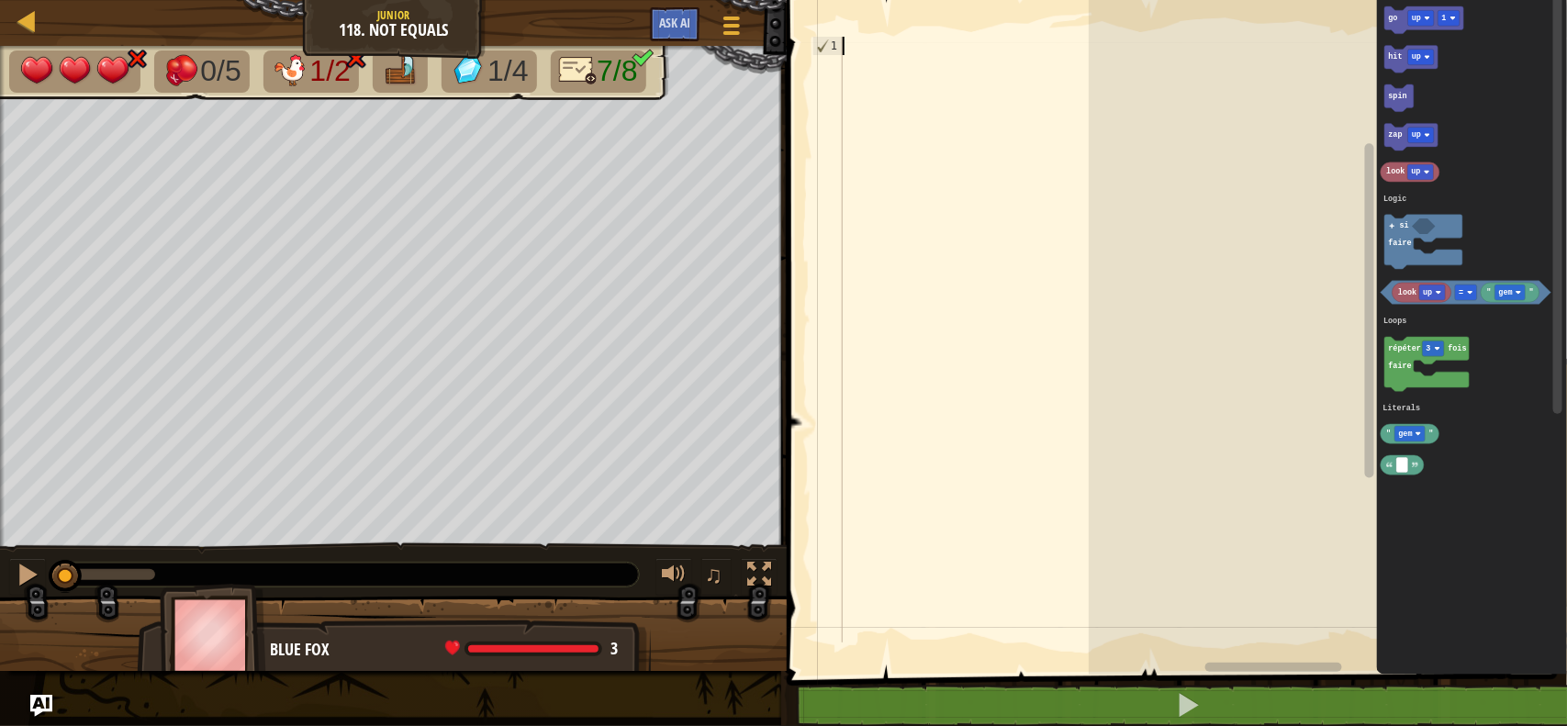
scroll to position [7, 0]
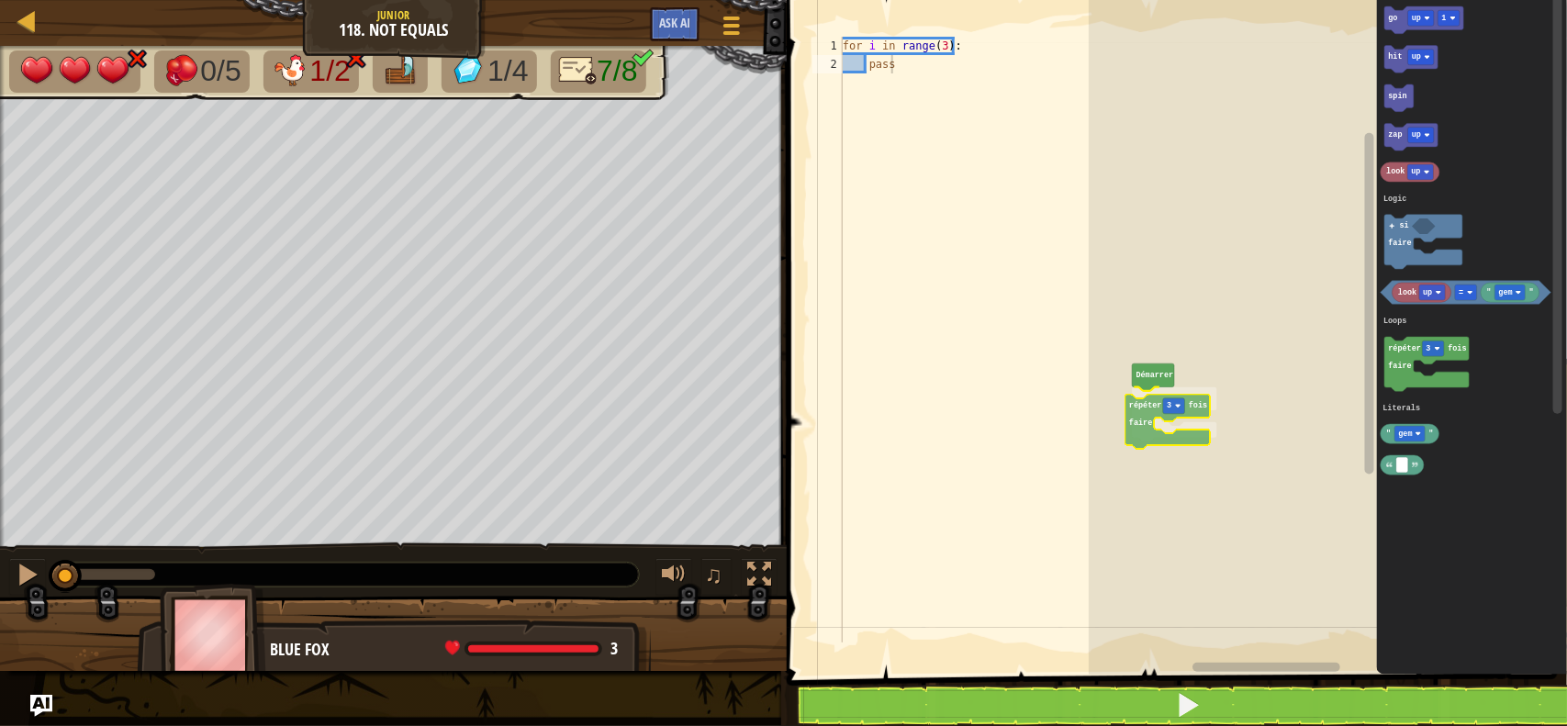
click at [1153, 408] on div "Logic Loops Literals Démarrer répéter 3 fois faire go up 1 hit up spin zap up l…" at bounding box center [1328, 333] width 478 height 684
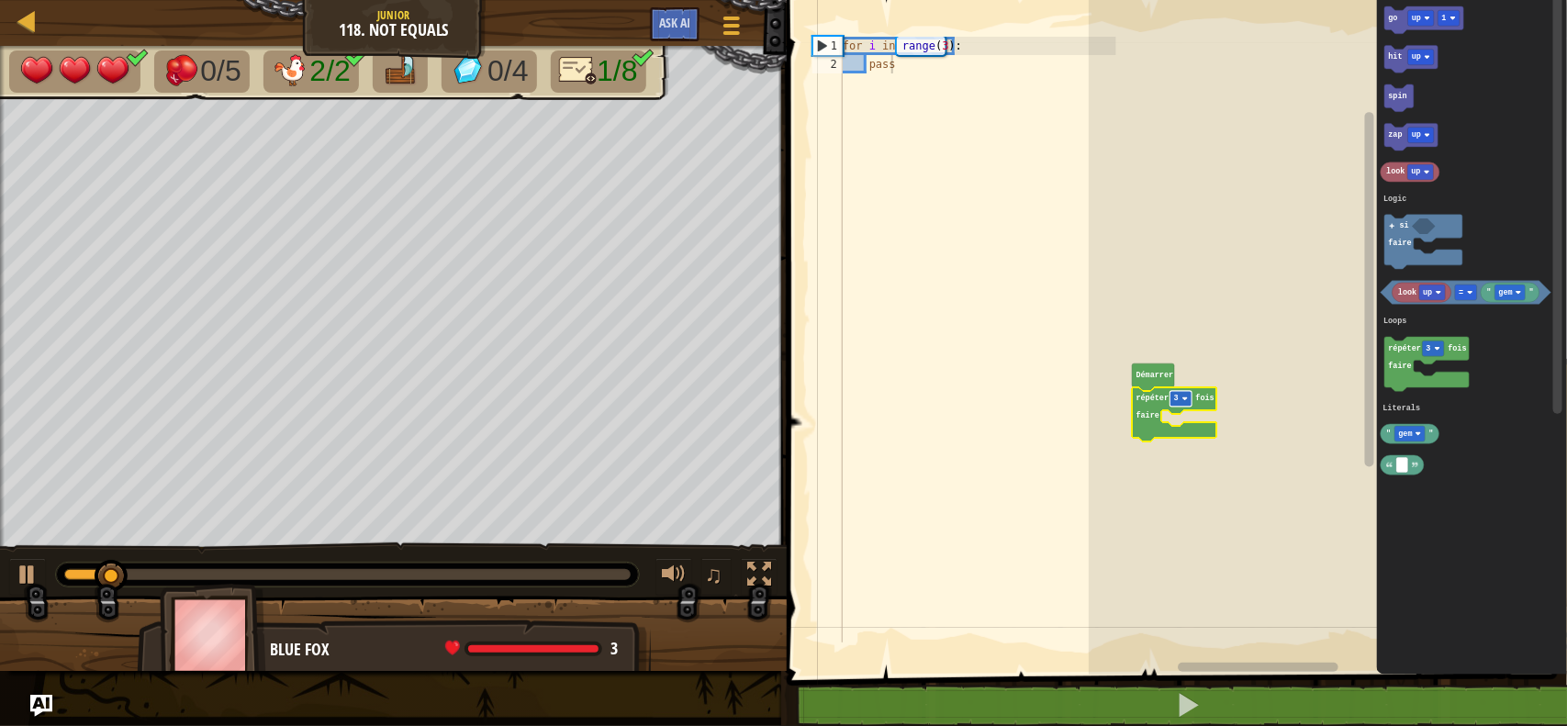
click at [1179, 402] on rect "Espace de travail de Blocky" at bounding box center [1181, 399] width 22 height 16
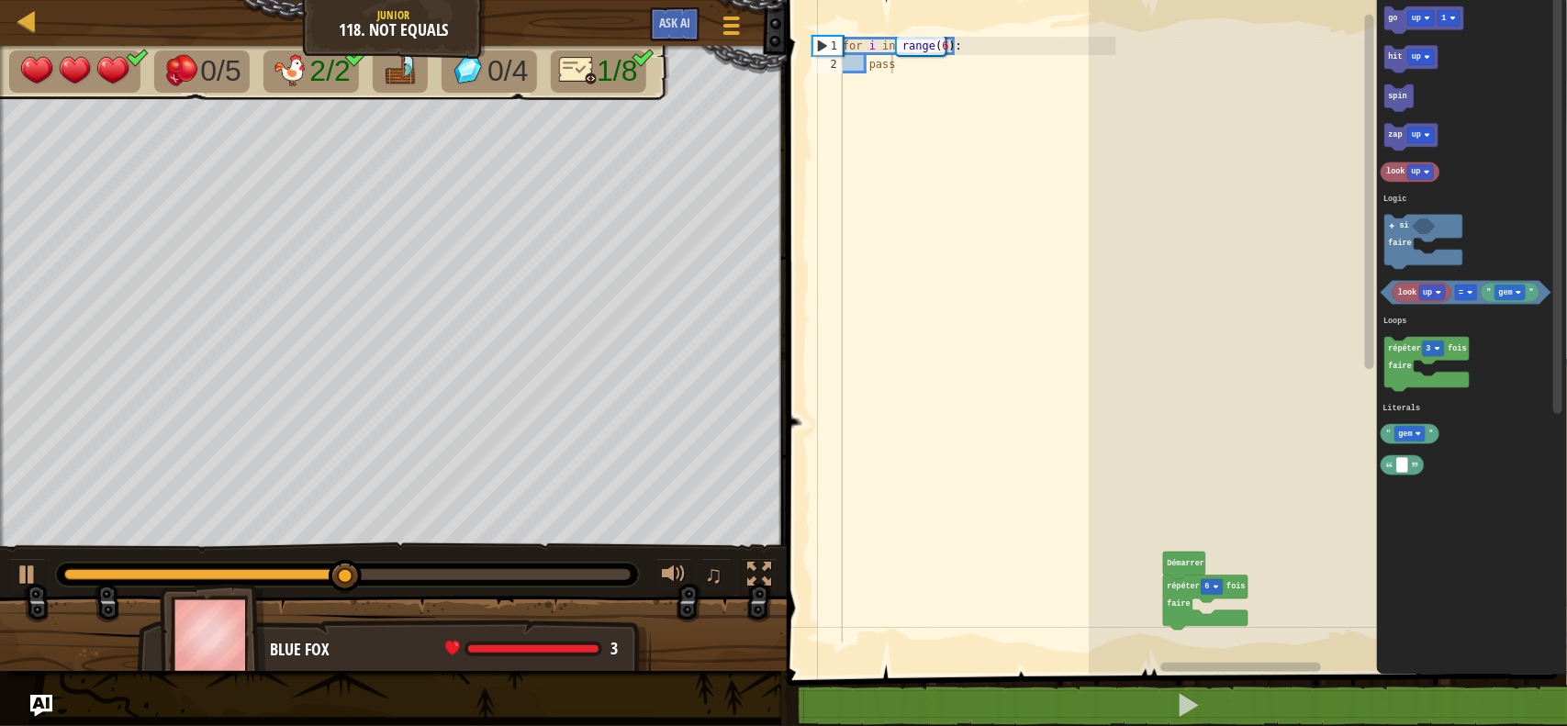
click at [1184, 0] on html "Carte Junior 118. Not Equals Menu du jeu Ask AI 1 ההההההההההההההההההההההההההההה…" at bounding box center [783, 0] width 1567 height 0
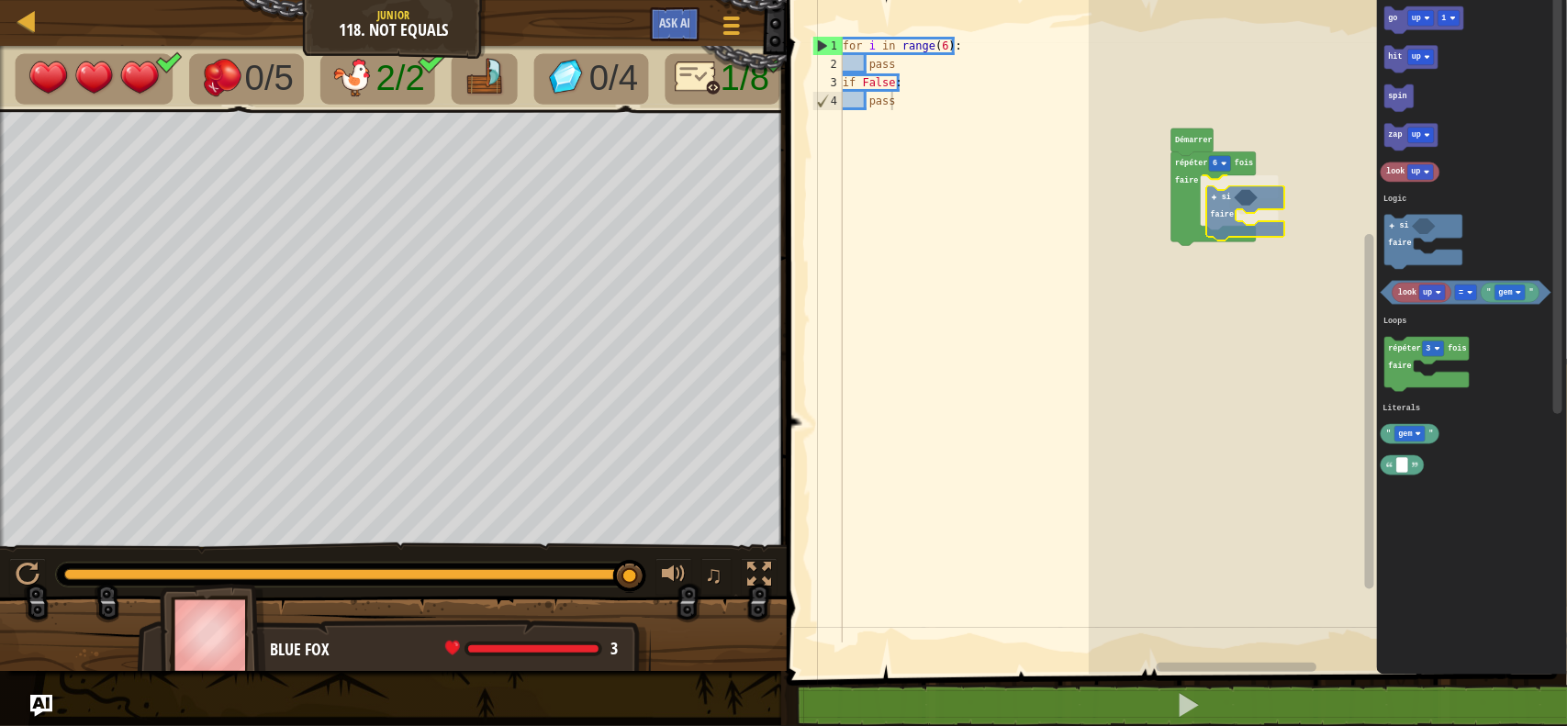
click at [1250, 204] on div "Logic Loops Literals Démarrer répéter 6 fois faire si faire go up 1 hit up spin…" at bounding box center [1328, 333] width 478 height 684
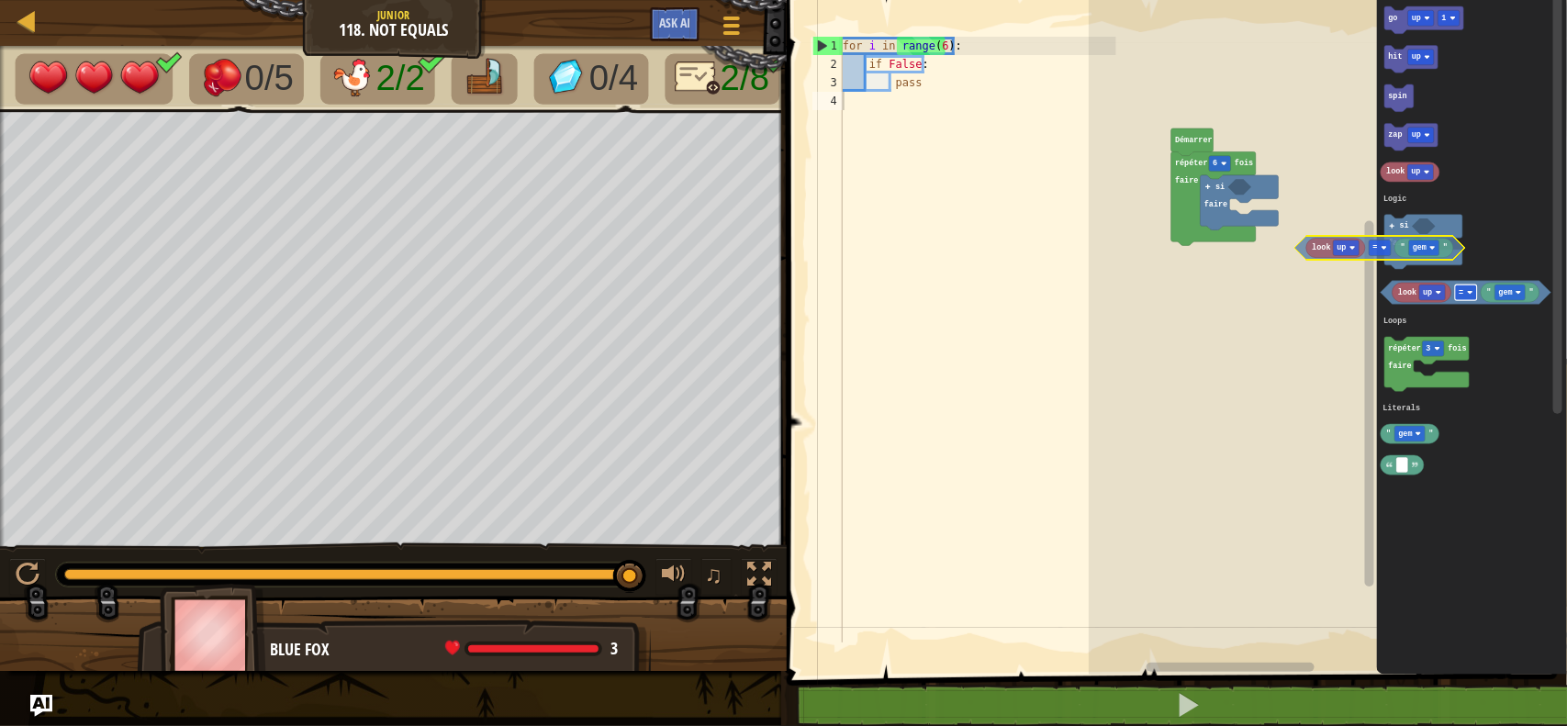
click at [1295, 211] on div "Logic Loops Literals Démarrer répéter 6 fois faire si faire go up 1 hit up spin…" at bounding box center [1328, 333] width 478 height 684
click at [1295, 211] on rect "Espace de travail de Blocky" at bounding box center [1295, 213] width 22 height 16
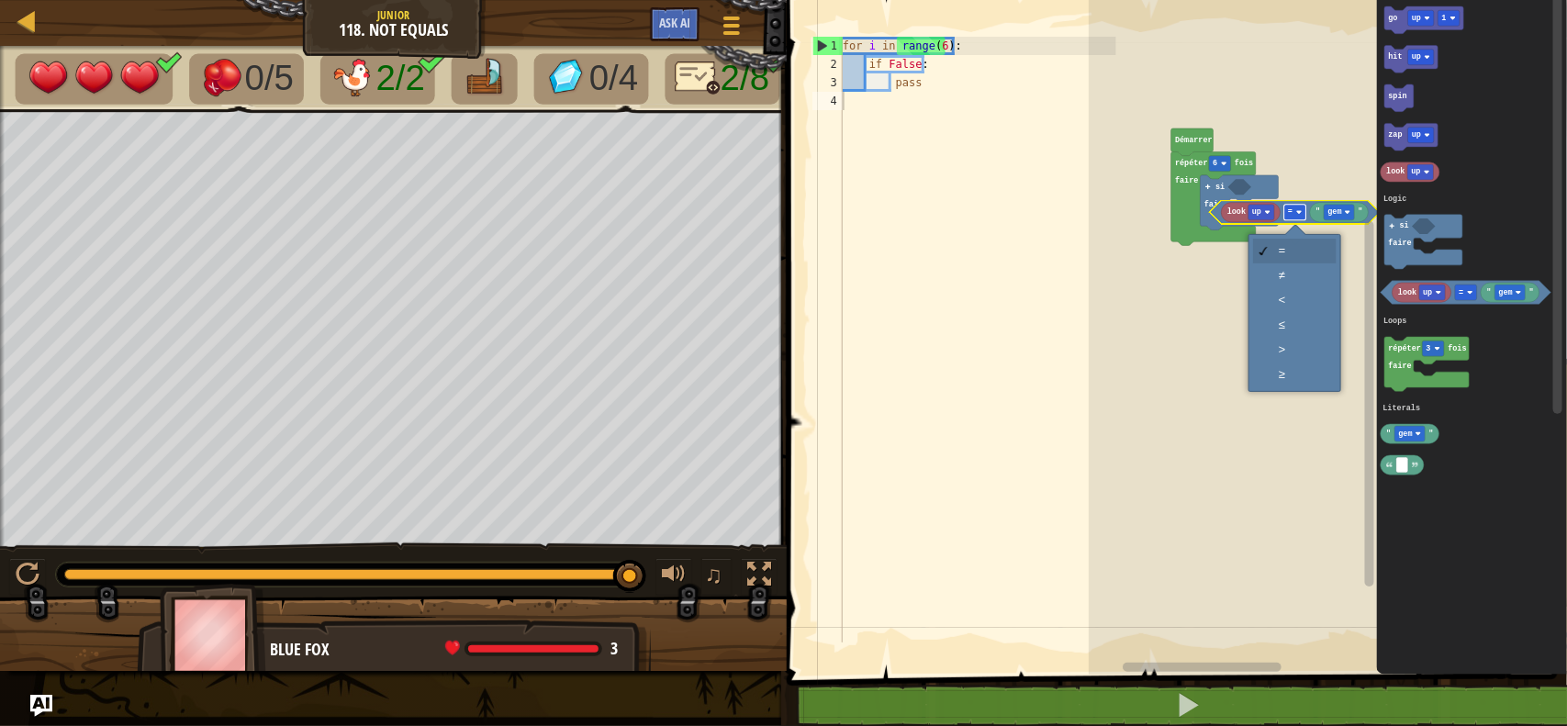
click at [1289, 213] on text "=" at bounding box center [1290, 211] width 5 height 9
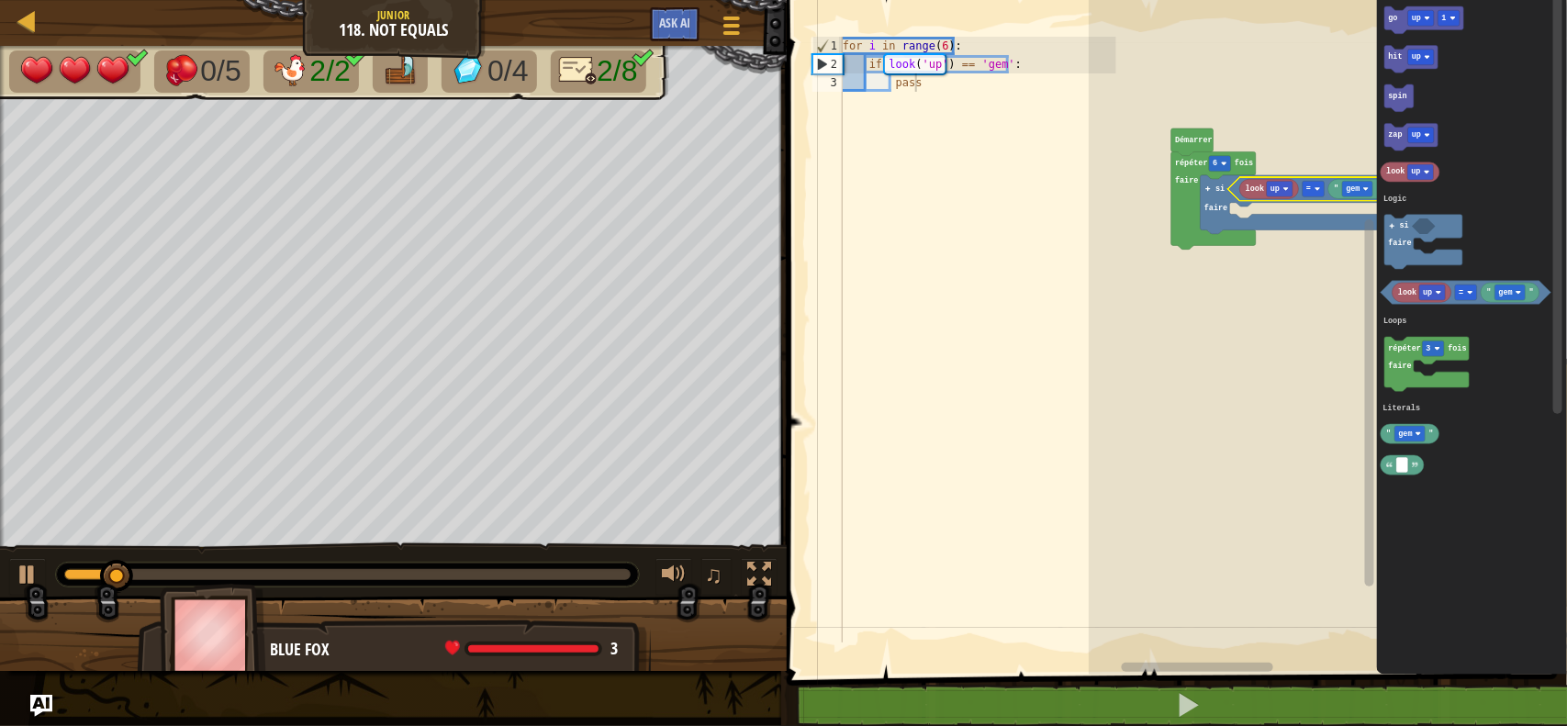
click at [1294, 199] on icon "Espace de travail de Blocky" at bounding box center [1313, 189] width 171 height 24
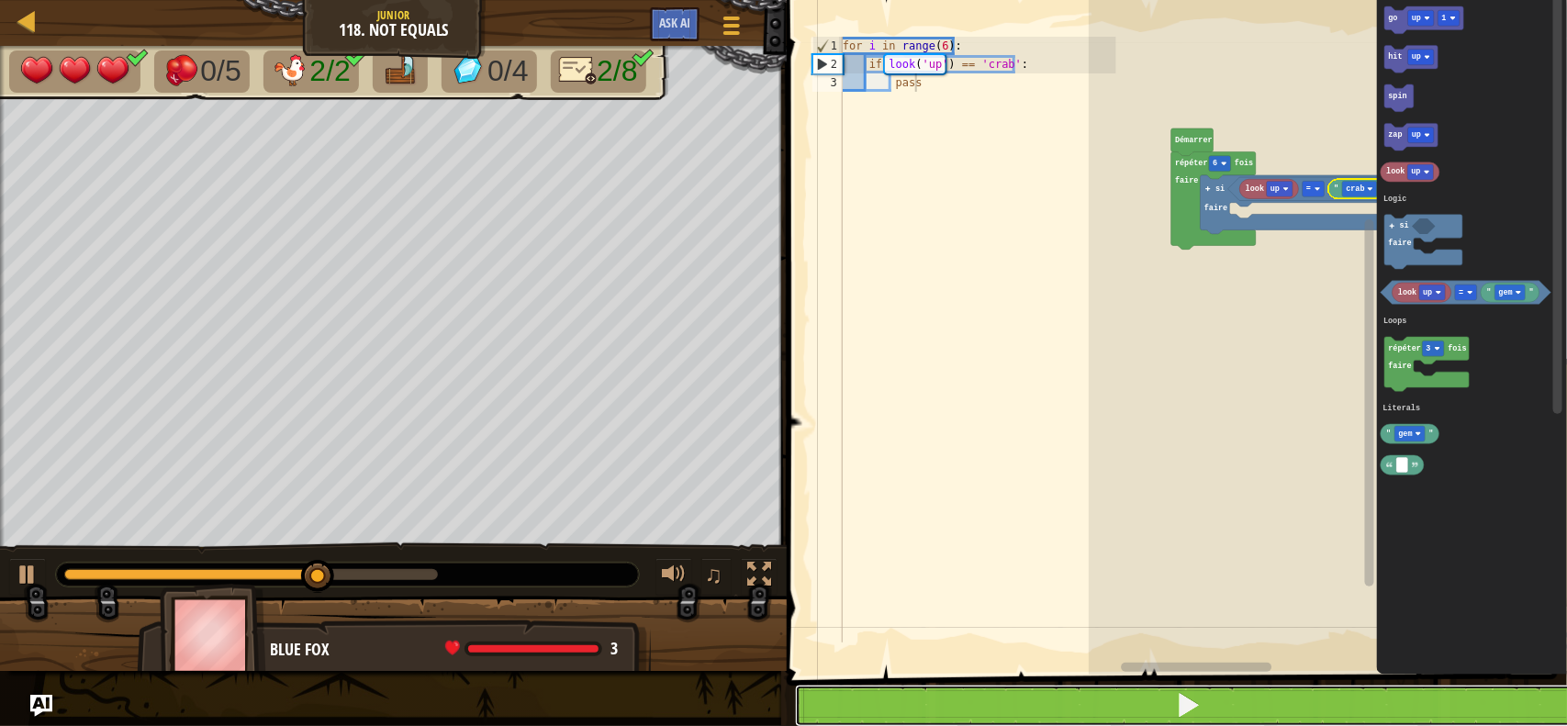
click at [1305, 705] on button at bounding box center [1188, 706] width 786 height 42
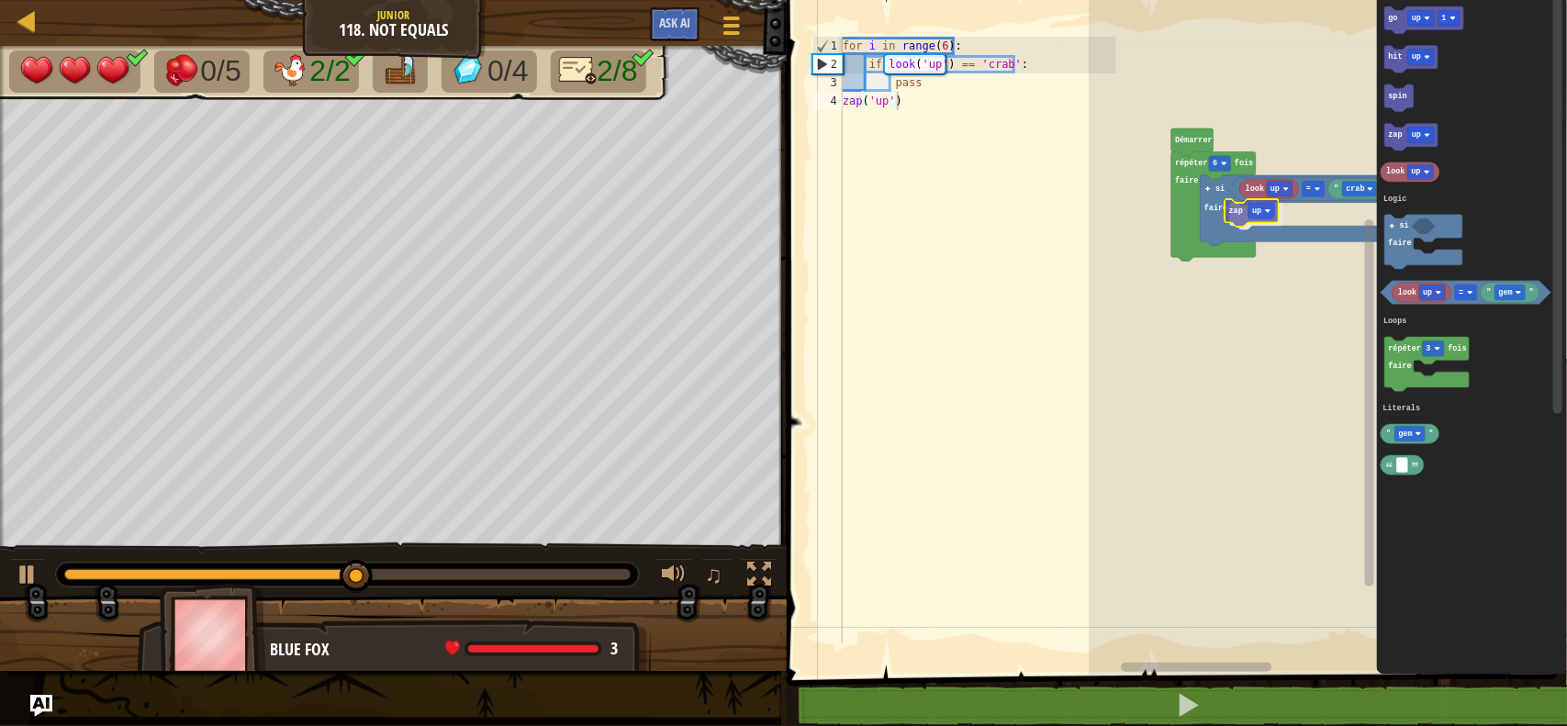
click at [1241, 214] on div "Logic Loops Literals Démarrer répéter 6 fois faire si faire = look up " crab " …" at bounding box center [1328, 333] width 478 height 684
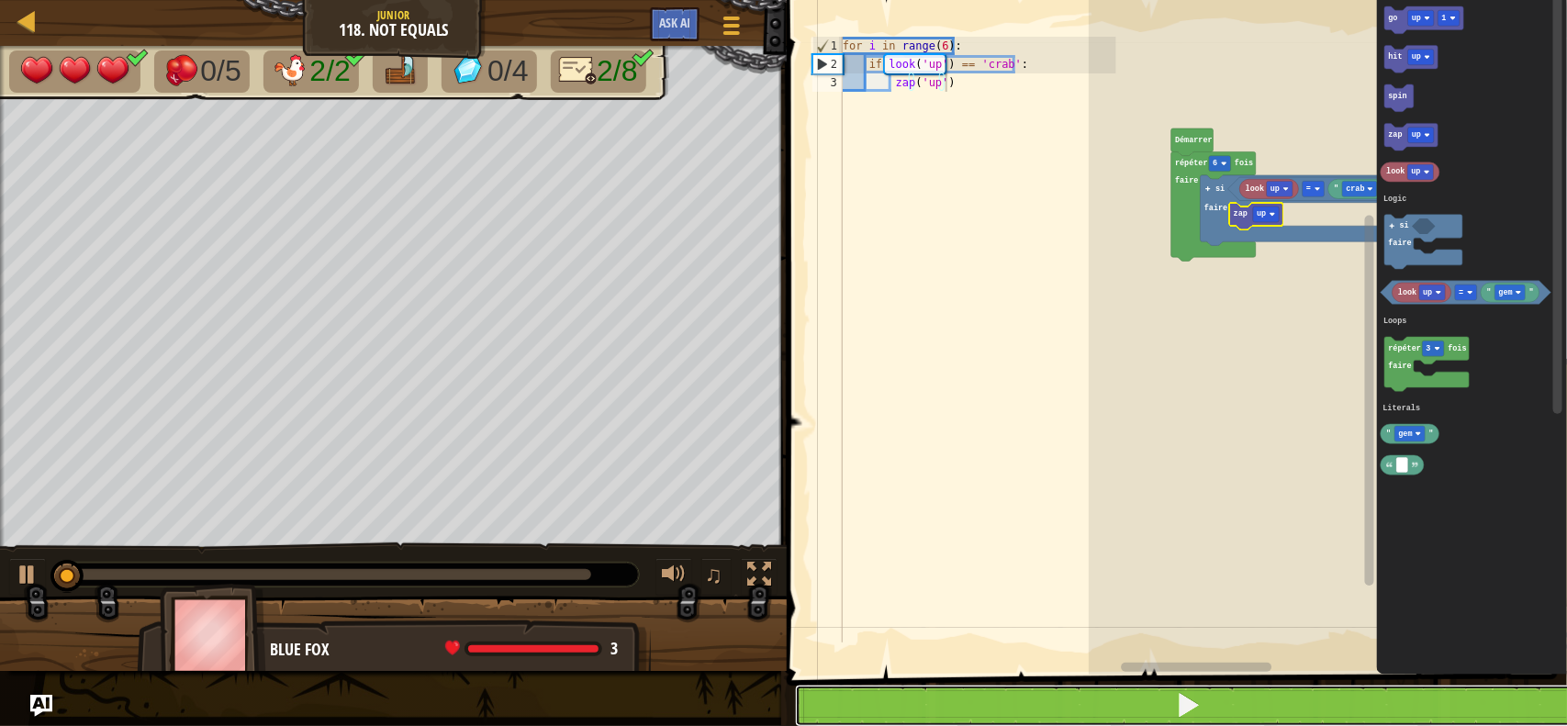
click at [1223, 687] on button at bounding box center [1188, 706] width 786 height 42
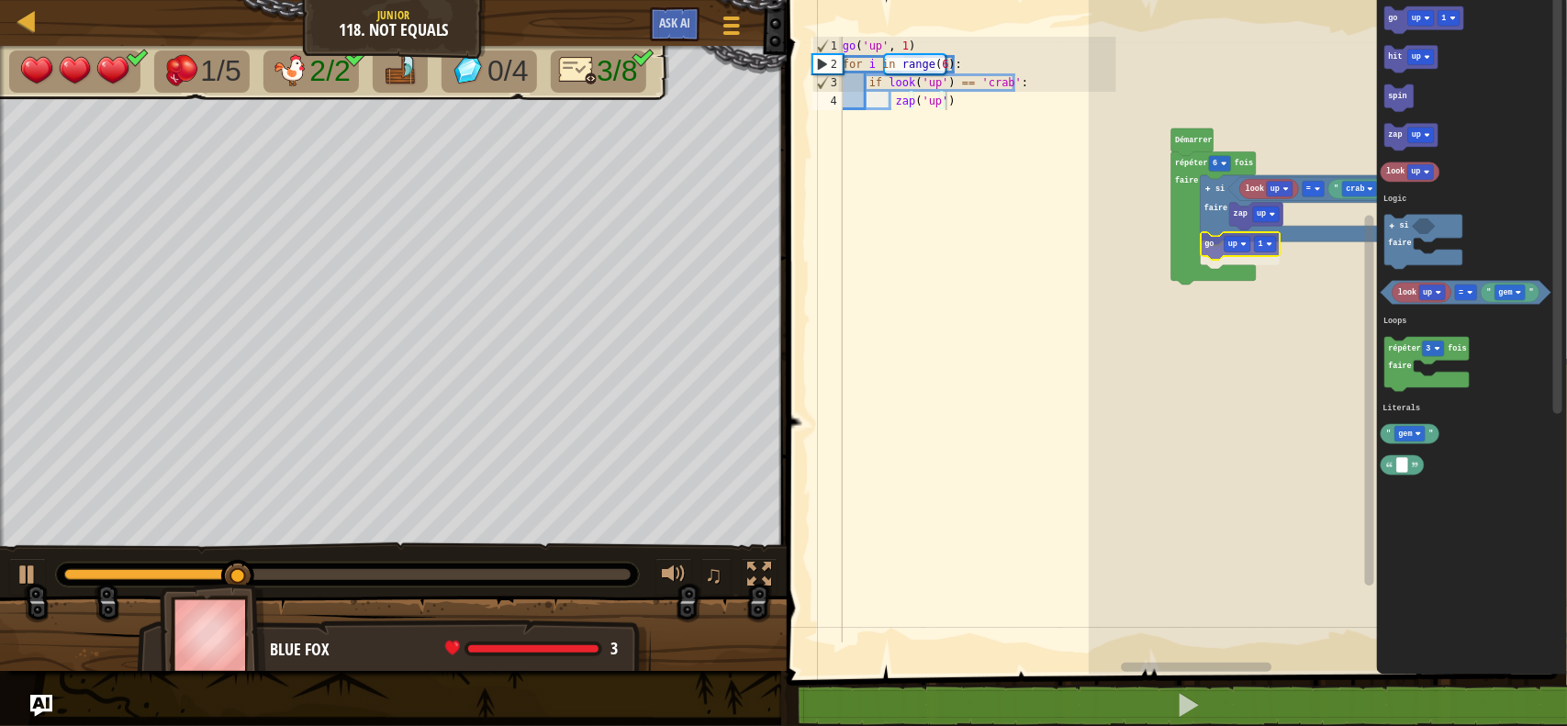
click at [1216, 252] on div "Logic Loops Literals Démarrer répéter 6 fois faire si faire = look up " crab " …" at bounding box center [1328, 333] width 478 height 684
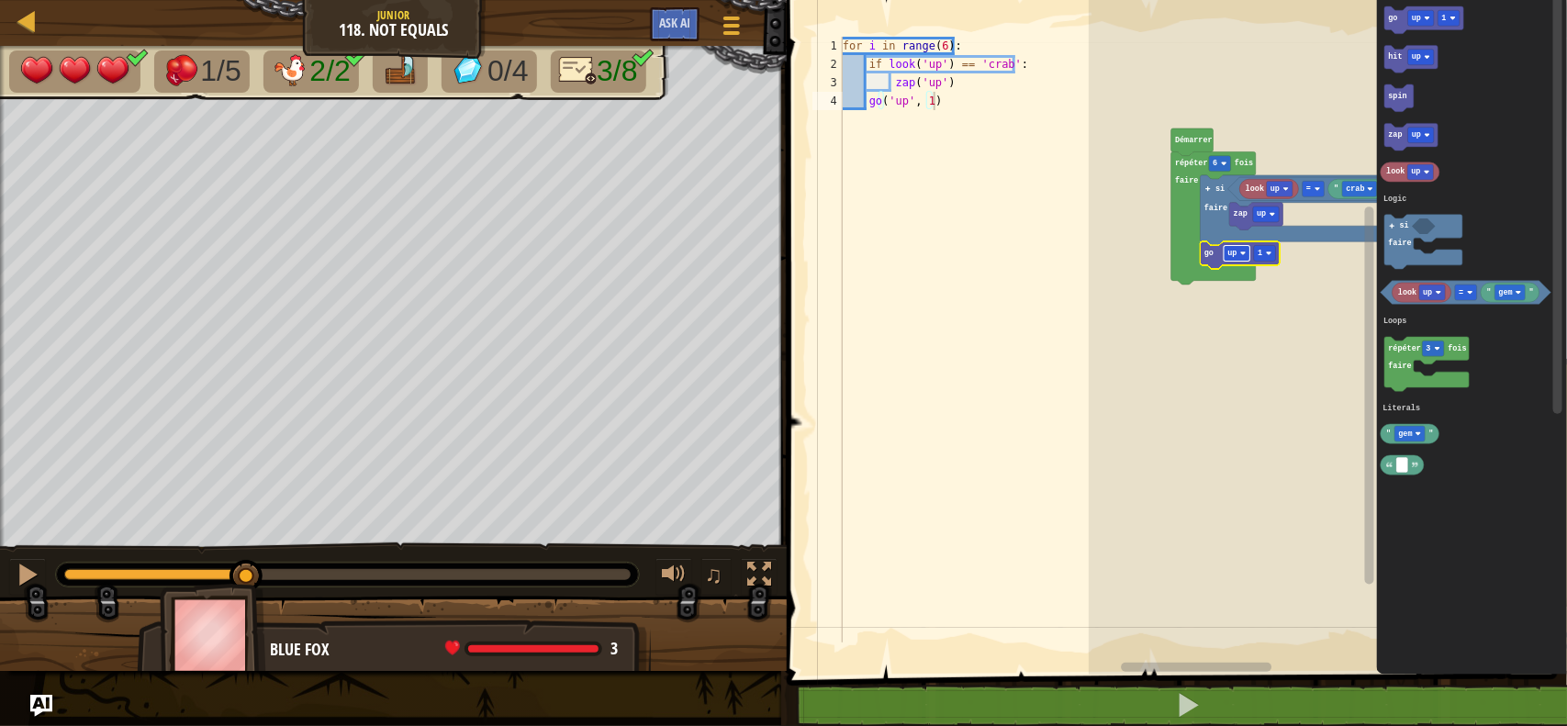
click at [1234, 252] on text "up" at bounding box center [1231, 253] width 9 height 9
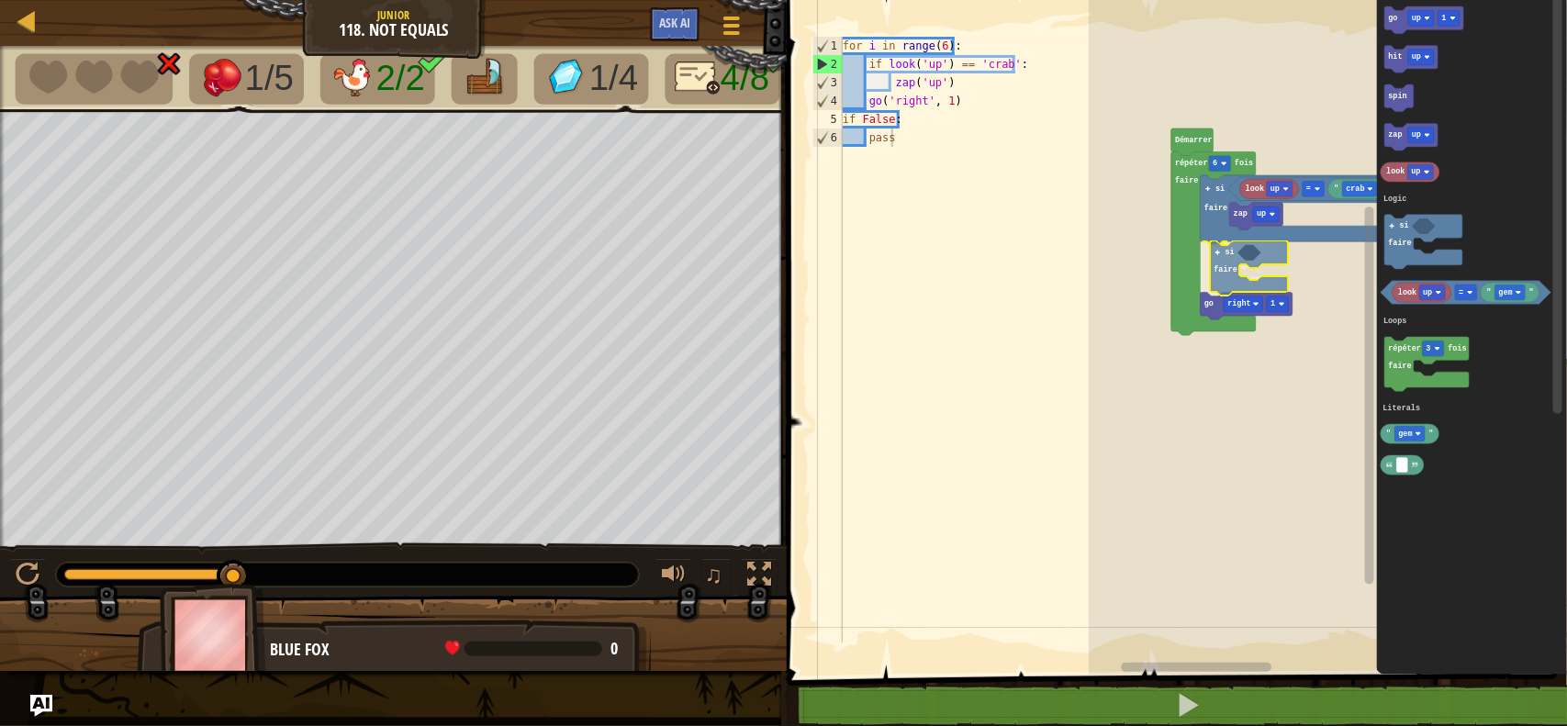
click at [1219, 275] on div "Logic Loops Literals Démarrer répéter 6 fois faire si faire = look up " crab " …" at bounding box center [1328, 333] width 478 height 684
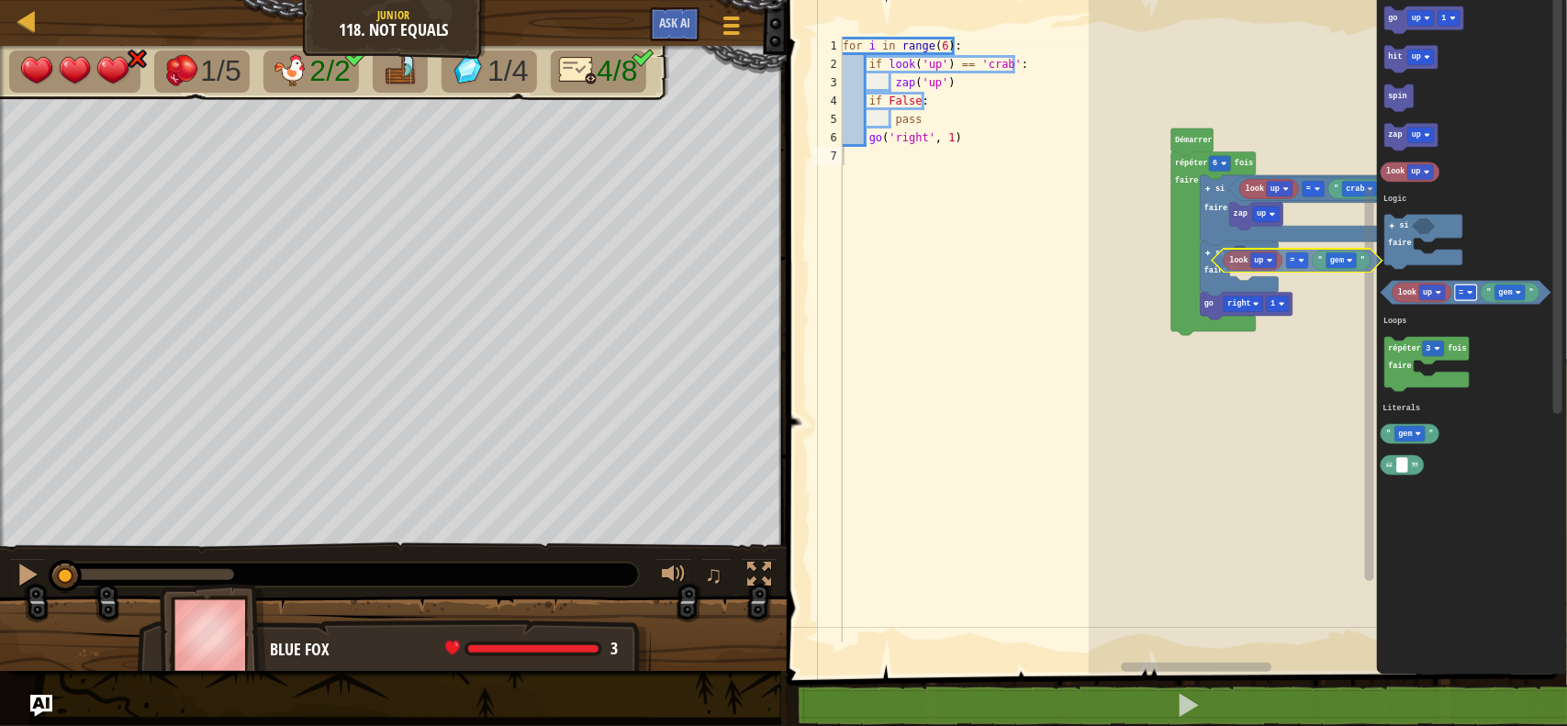
click at [1301, 263] on div "Logic Loops Literals Démarrer répéter 6 fois faire si faire = look up " crab " …" at bounding box center [1328, 333] width 478 height 684
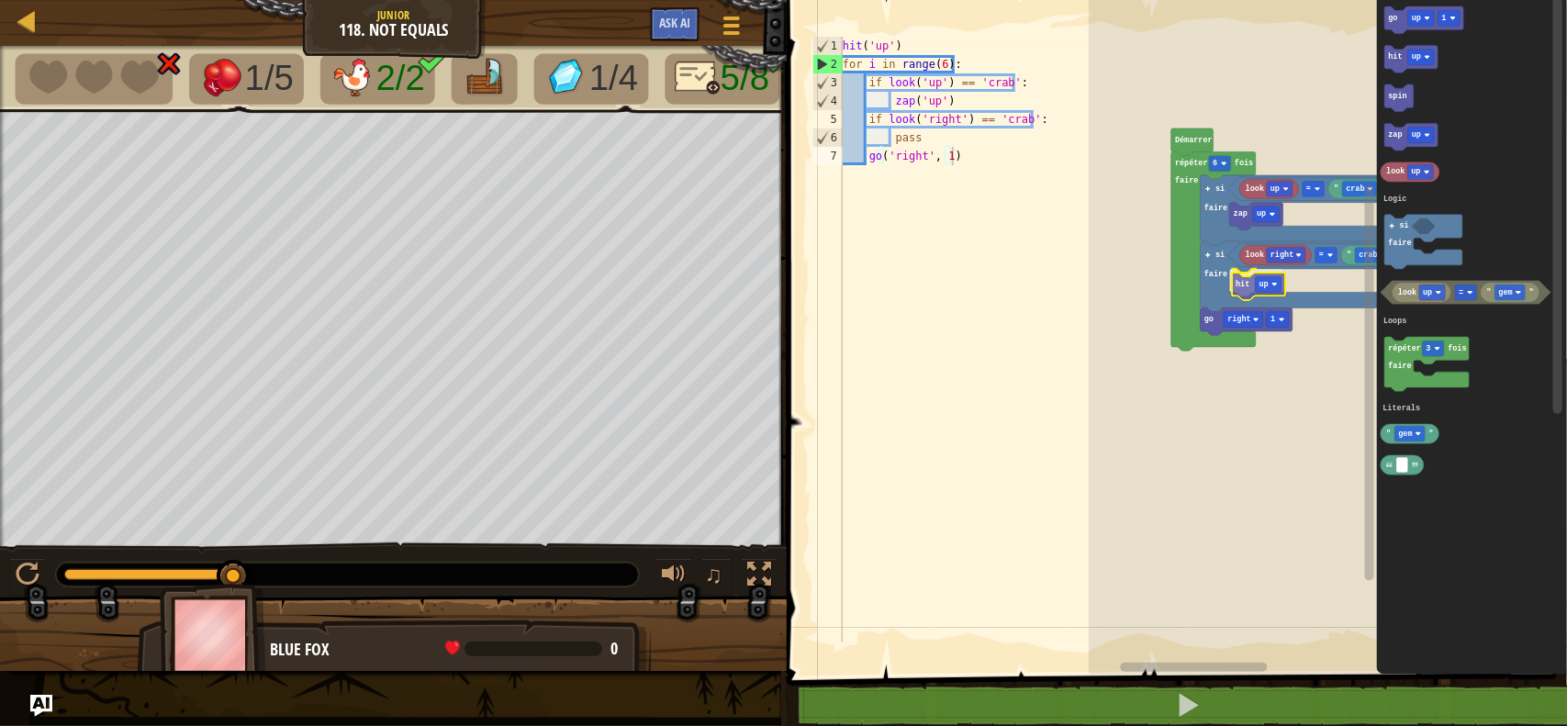
click at [1248, 285] on div "Logic Loops Literals Démarrer répéter 6 fois faire si faire = look up " crab " …" at bounding box center [1328, 333] width 478 height 684
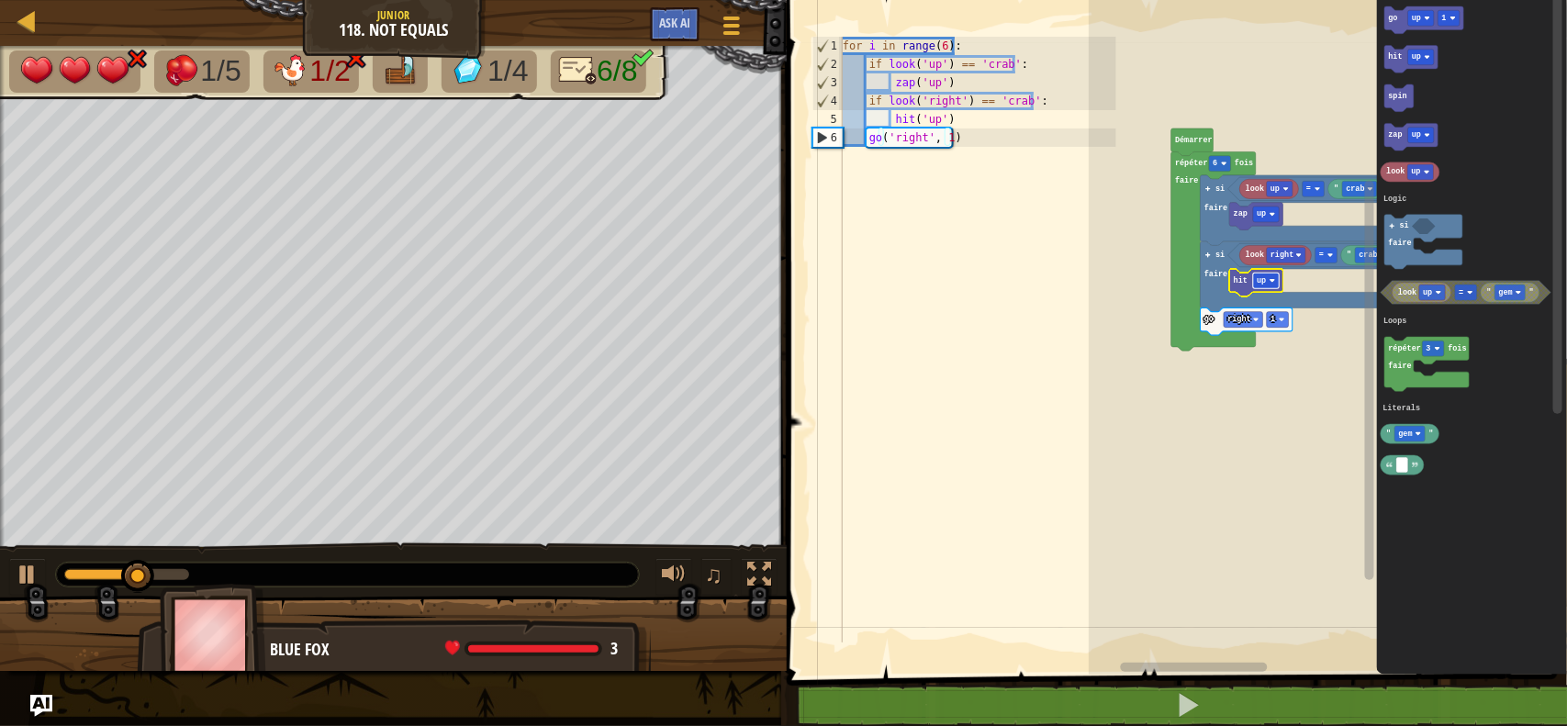
click at [1268, 285] on rect "Espace de travail de Blocky" at bounding box center [1266, 281] width 26 height 16
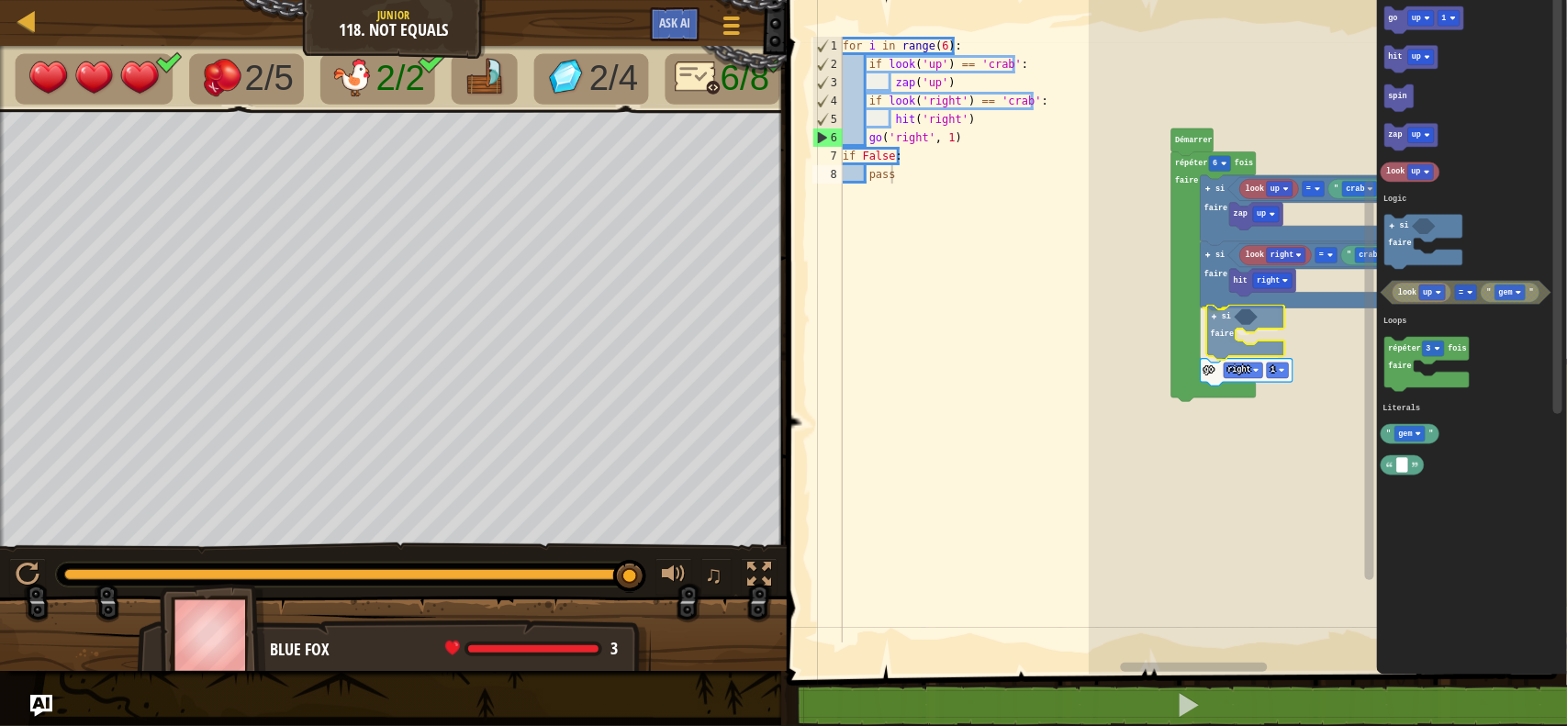
click at [1227, 329] on div "Logic Loops Literals Démarrer répéter 6 fois faire si faire = look up " crab " …" at bounding box center [1328, 333] width 478 height 684
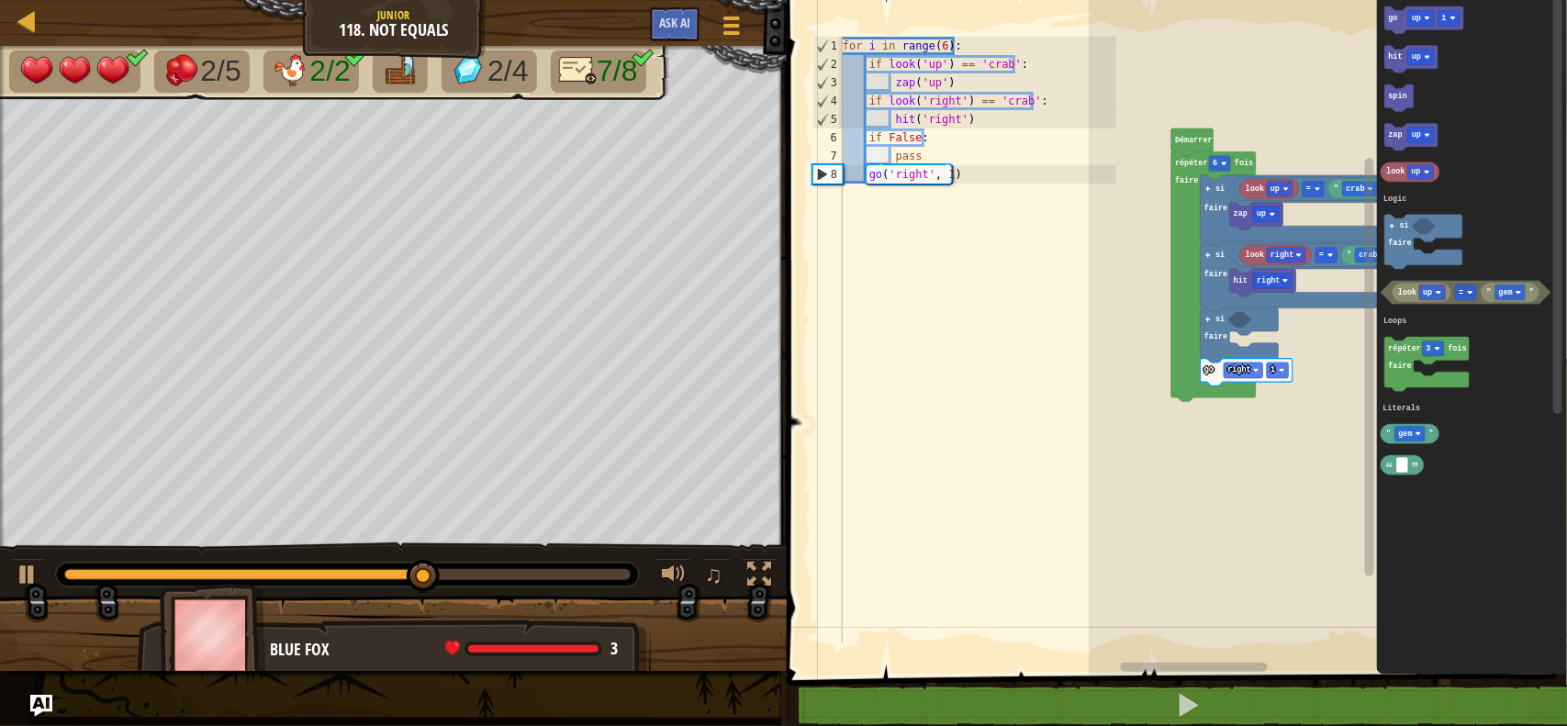
click at [1334, 374] on div "Logic Loops Literals Démarrer répéter 6 fois faire si faire = look up " crab " …" at bounding box center [1328, 333] width 478 height 684
click at [936, 163] on div "for i in range ( 6 ) : if look ( 'up' ) == 'crab' : zap ( 'up' ) if look ( 'rig…" at bounding box center [977, 358] width 277 height 642
click at [913, 140] on div "for i in range ( 6 ) : if look ( 'up' ) == 'crab' : zap ( 'up' ) if look ( 'rig…" at bounding box center [977, 358] width 277 height 642
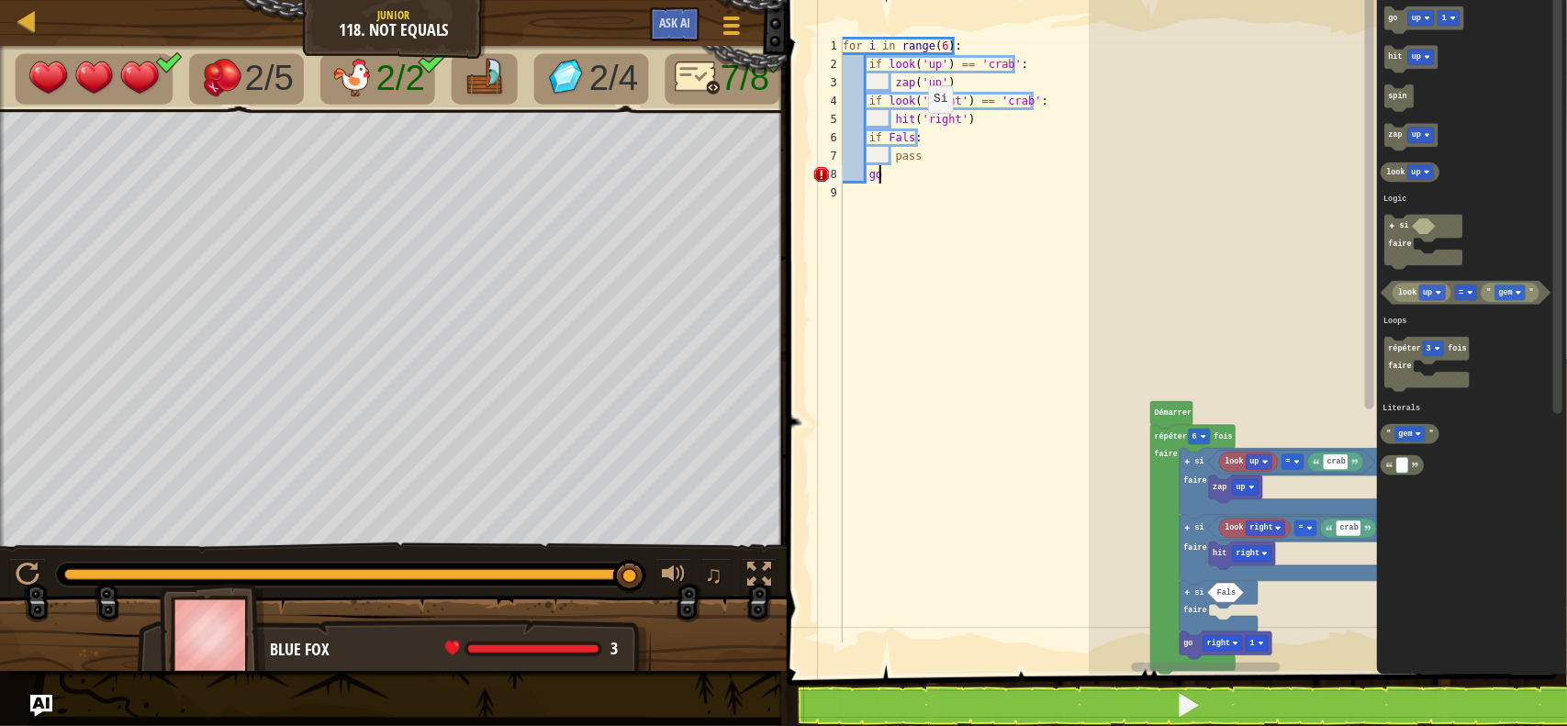
type textarea "g"
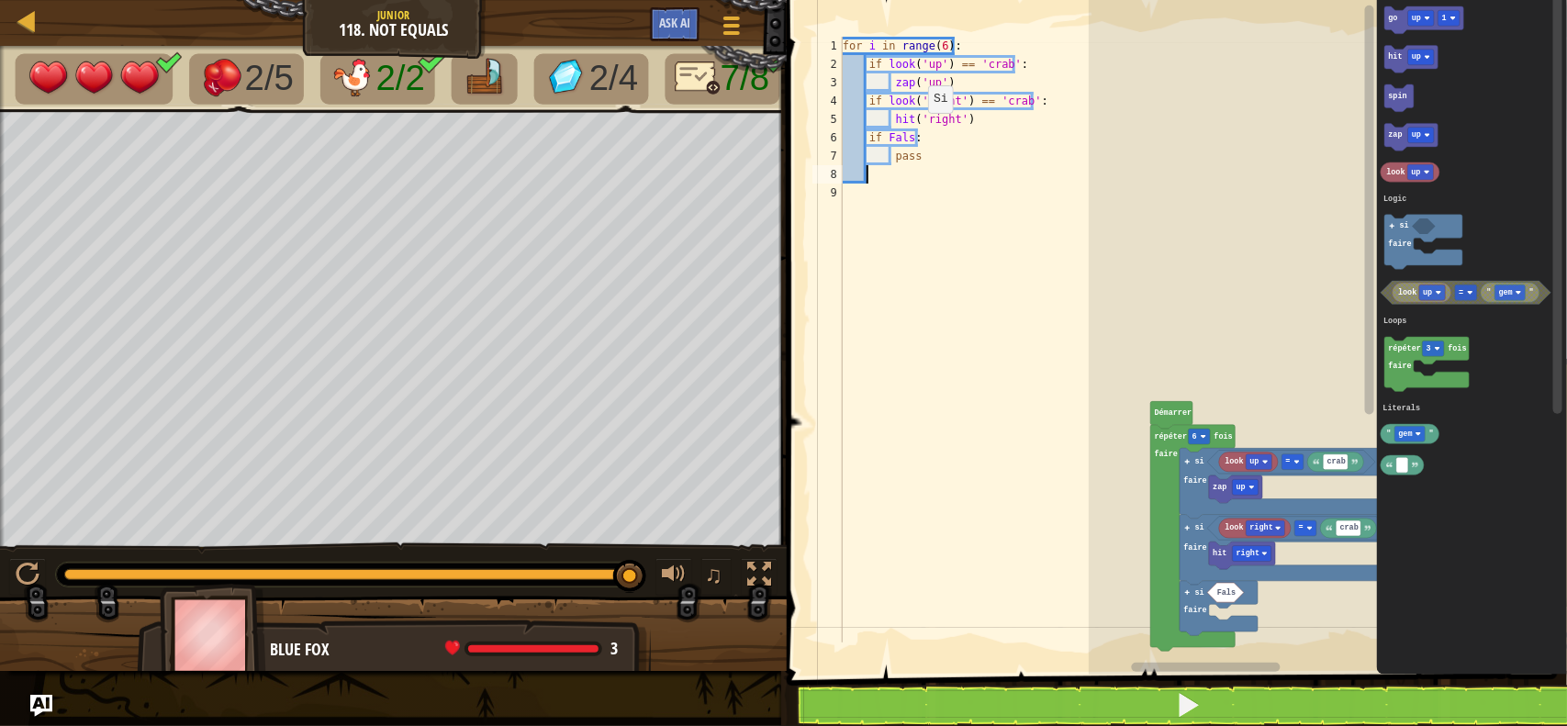
type textarea "g"
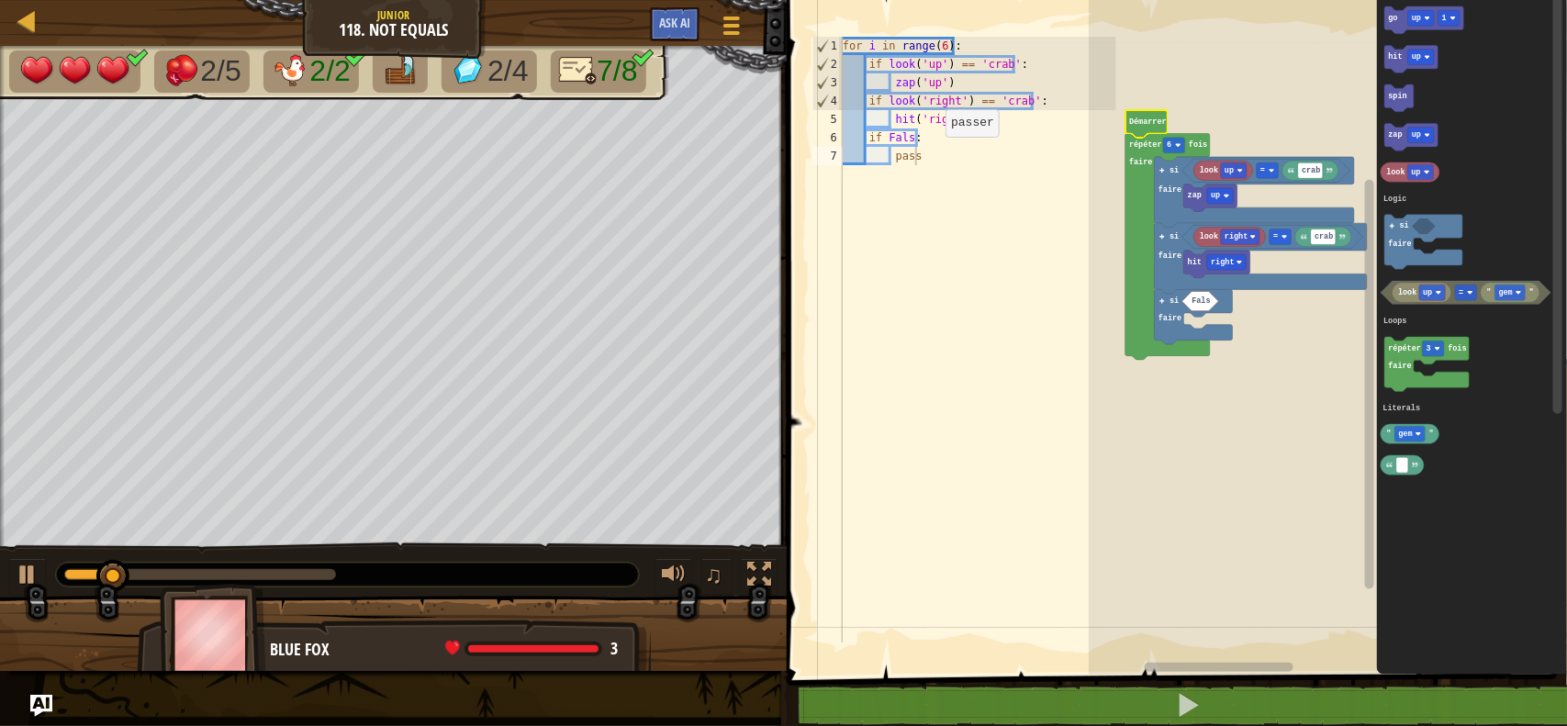
click at [930, 162] on div "for i in range ( 6 ) : if look ( 'up' ) == 'crab' : zap ( 'up' ) if look ( 'rig…" at bounding box center [977, 358] width 277 height 642
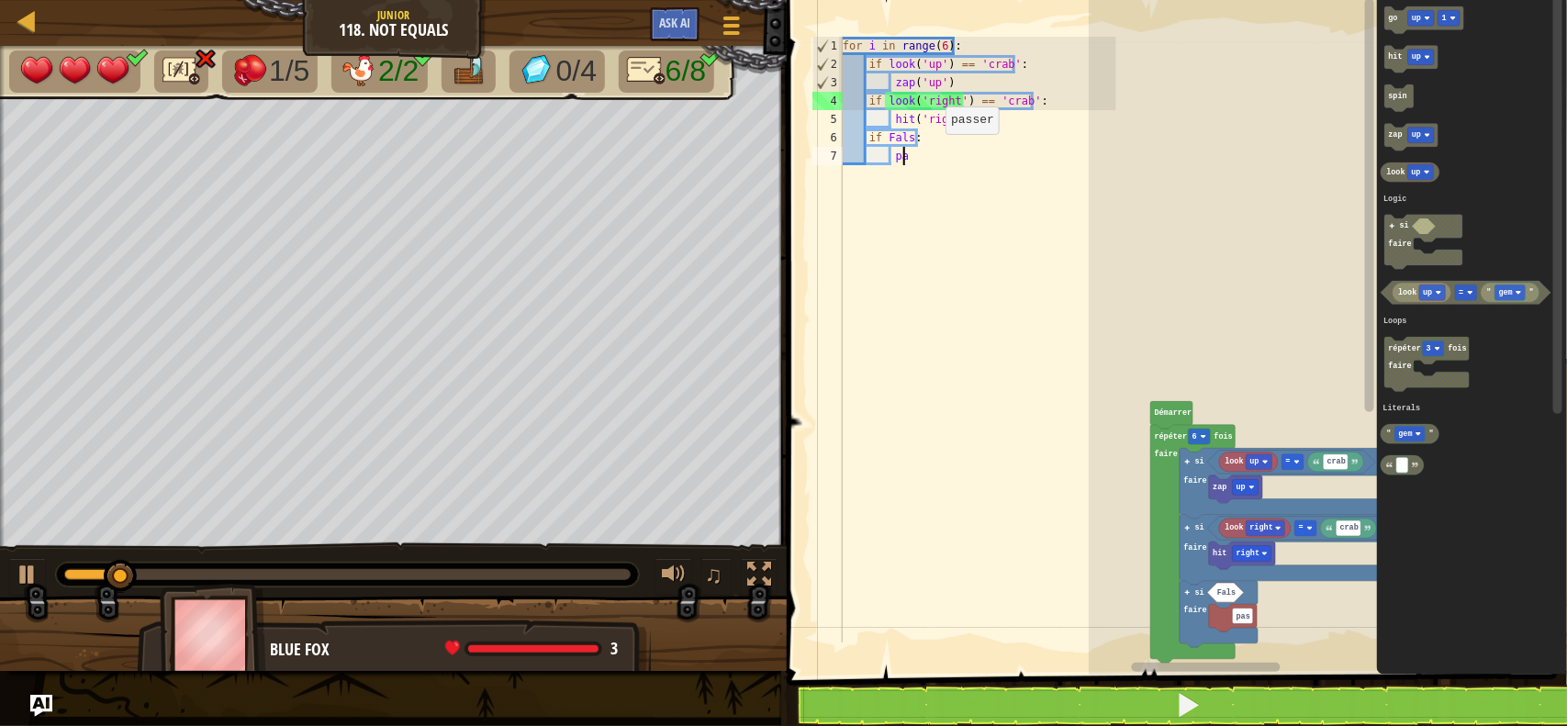
type textarea "p"
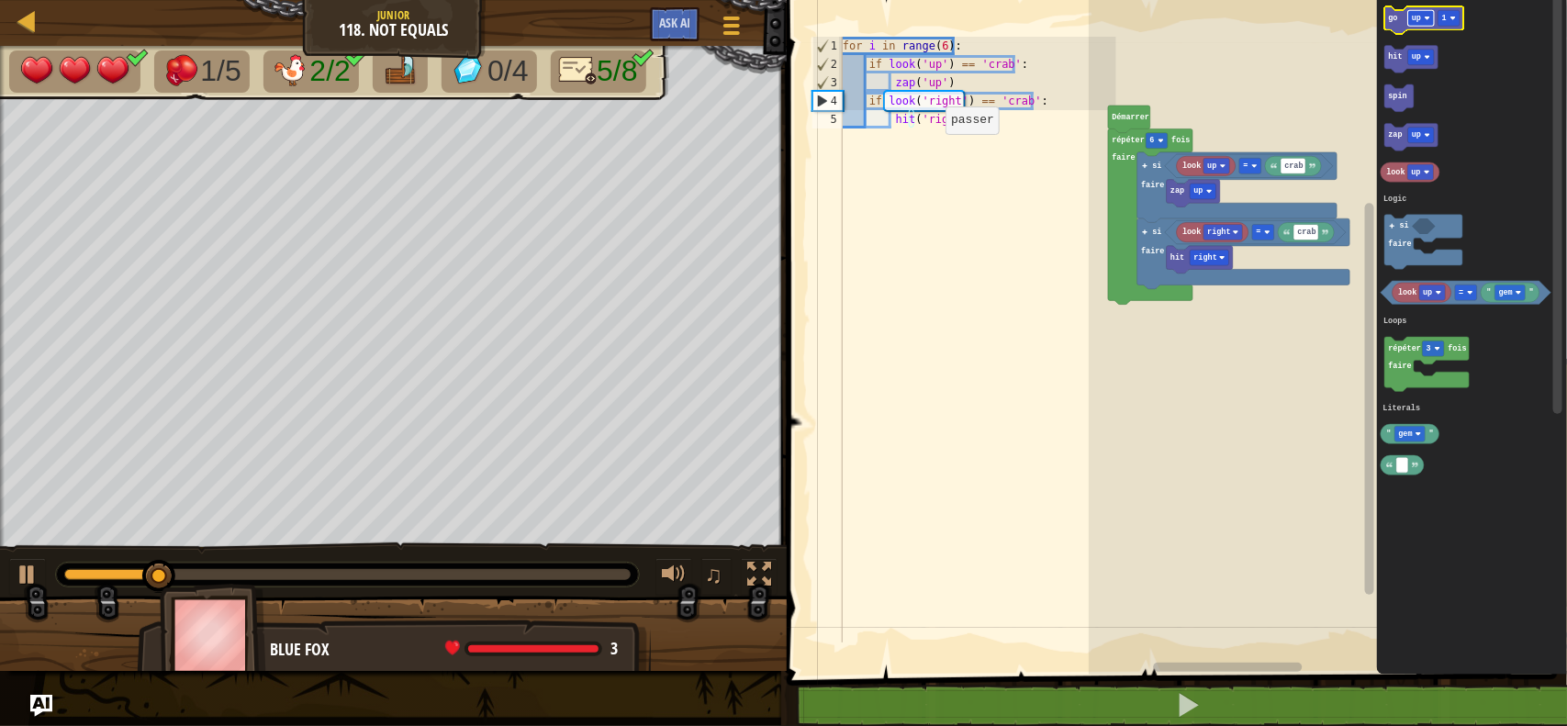
click at [1424, 19] on image "Espace de travail de Blocky" at bounding box center [1427, 19] width 6 height 6
click at [1377, 39] on icon "go right 1 hit up spin zap up look up si faire look up " gem " = répéter 3 fois…" at bounding box center [1472, 333] width 190 height 684
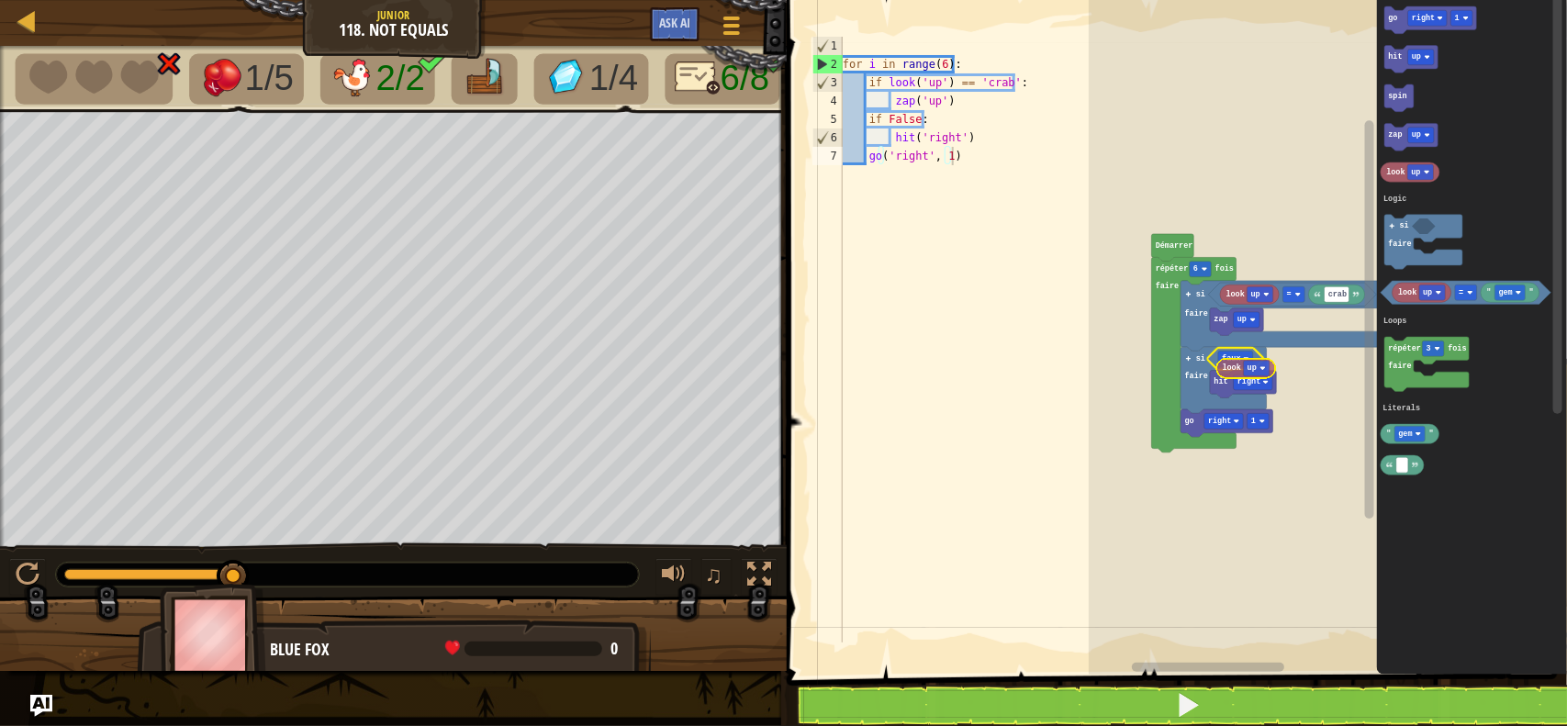
click at [1240, 367] on div "Logic Loops Literals look up crab = zap up faux hit right go right 1 si faire s…" at bounding box center [1328, 333] width 478 height 684
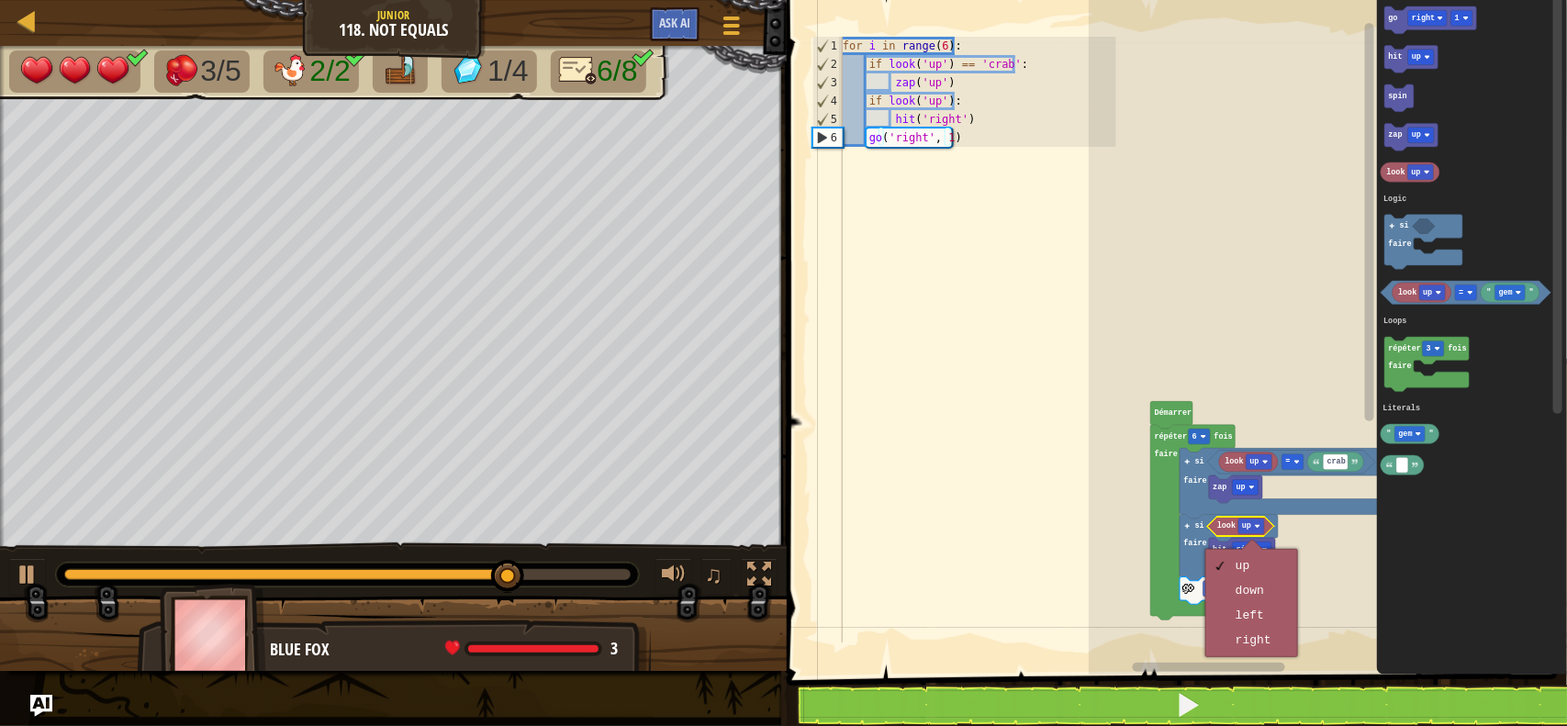
click at [1232, 657] on div "up down left right" at bounding box center [1251, 603] width 93 height 108
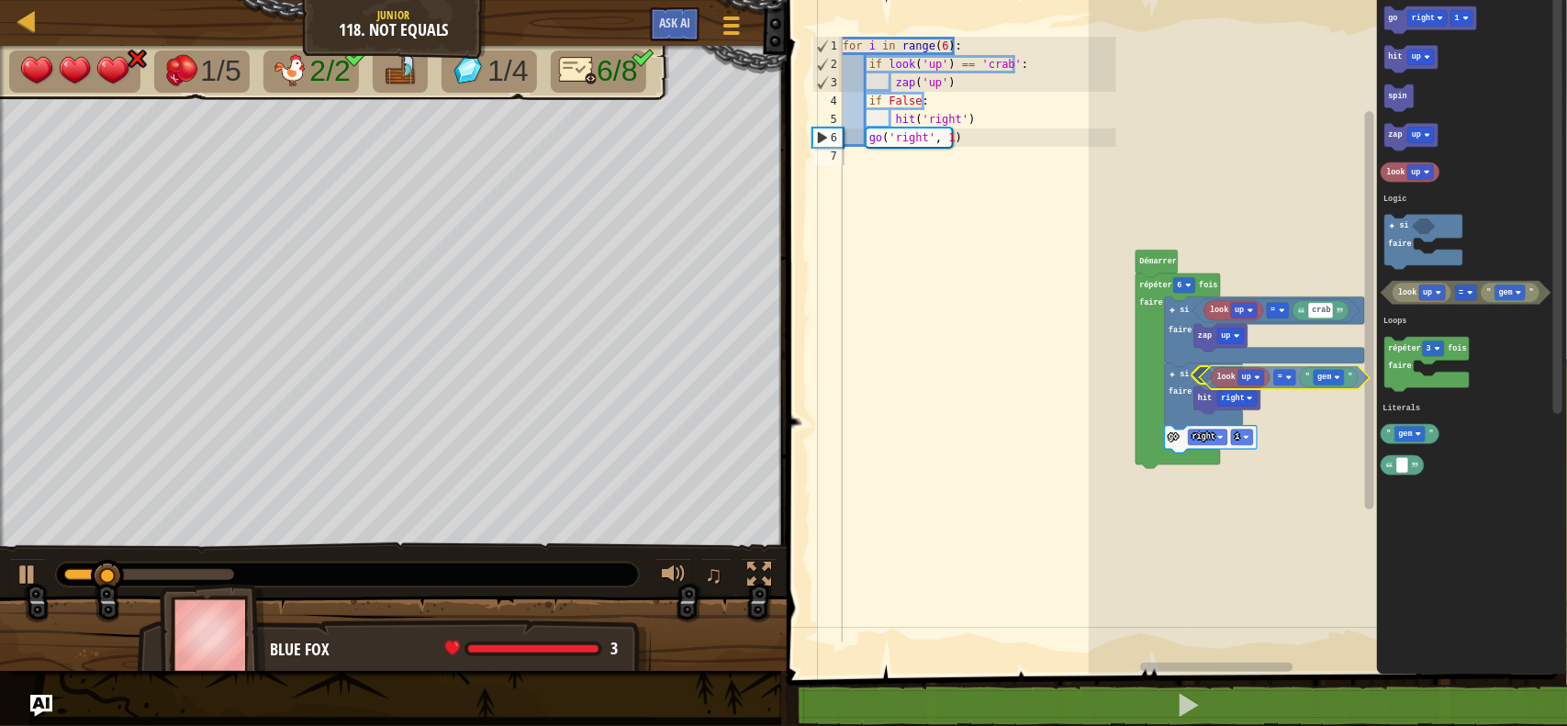
click at [1286, 374] on div "Logic Loops Literals Démarrer répéter 6 fois faire look up crab = zap up si fai…" at bounding box center [1328, 333] width 478 height 684
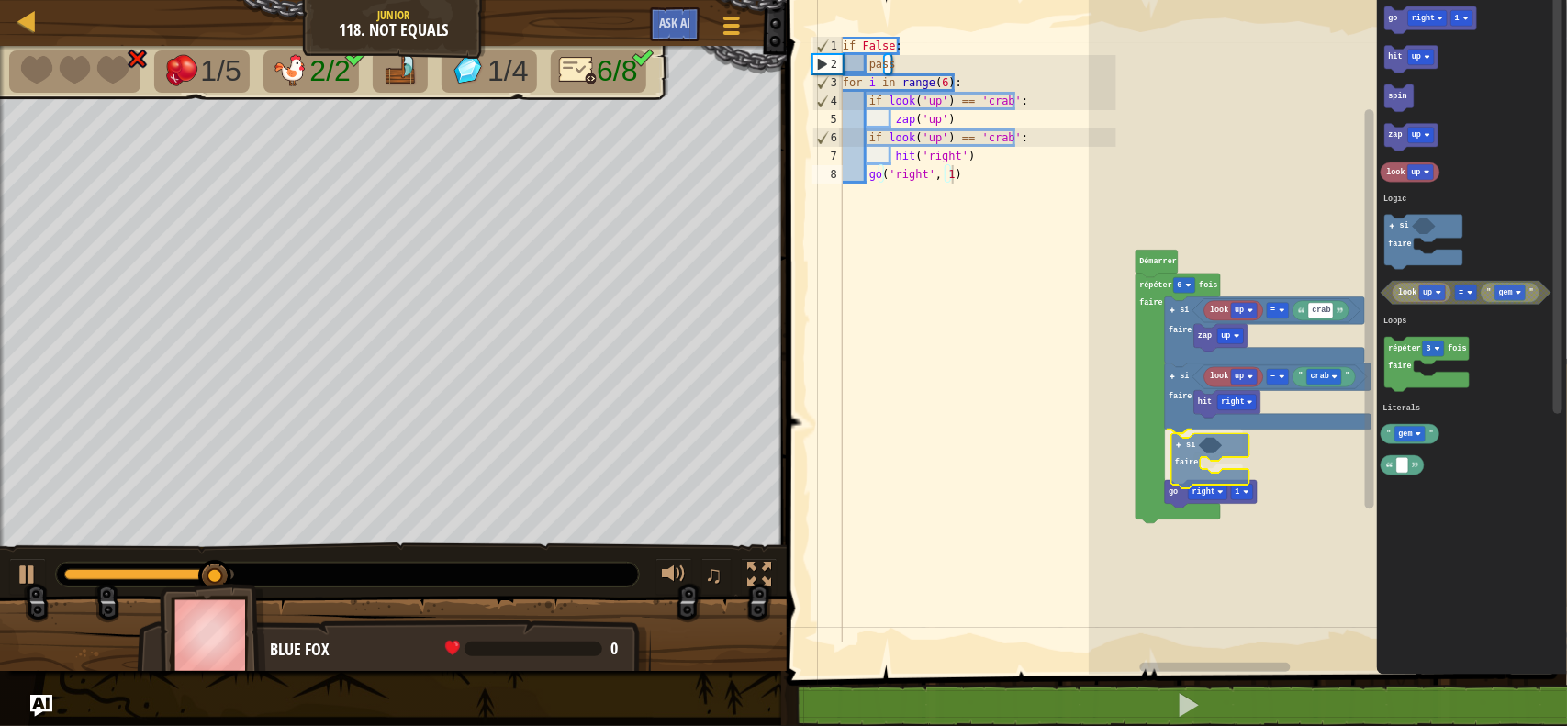
click at [1180, 446] on div "Logic Loops Literals Démarrer répéter 6 fois faire look up crab = zap up si fai…" at bounding box center [1328, 333] width 478 height 684
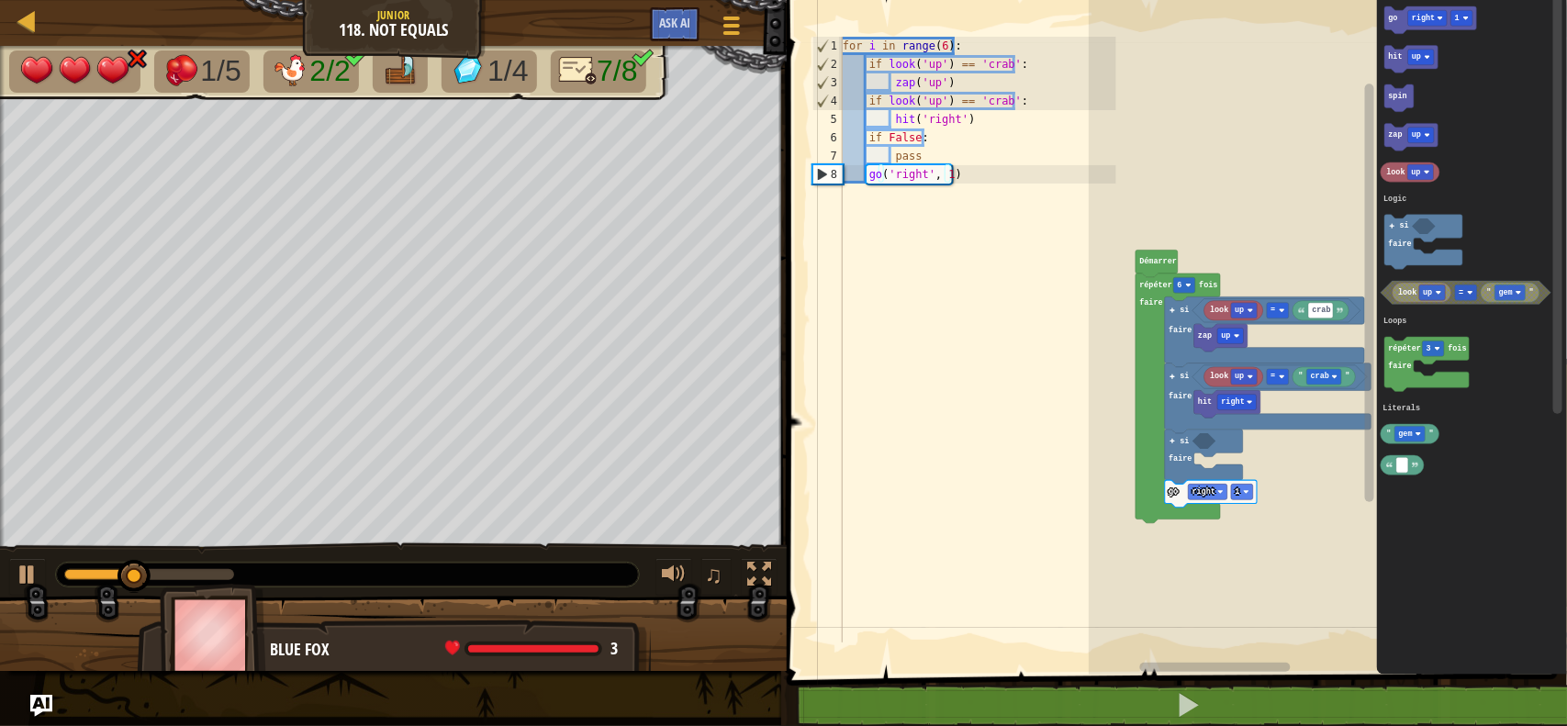
click at [1271, 427] on div "Logic Loops Literals Démarrer répéter 6 fois faire look up crab = zap up si fai…" at bounding box center [1328, 333] width 478 height 684
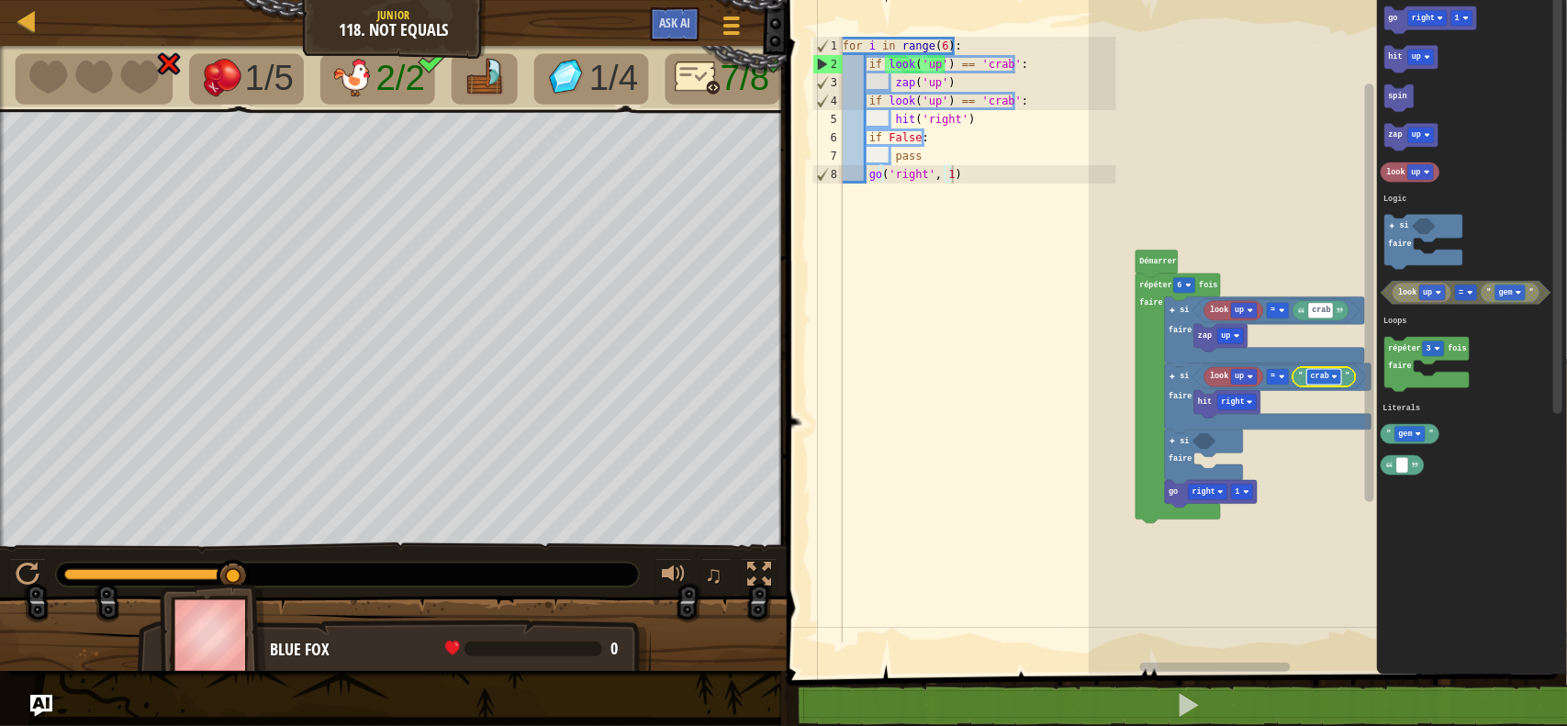
click at [1323, 377] on text "crab" at bounding box center [1320, 377] width 18 height 9
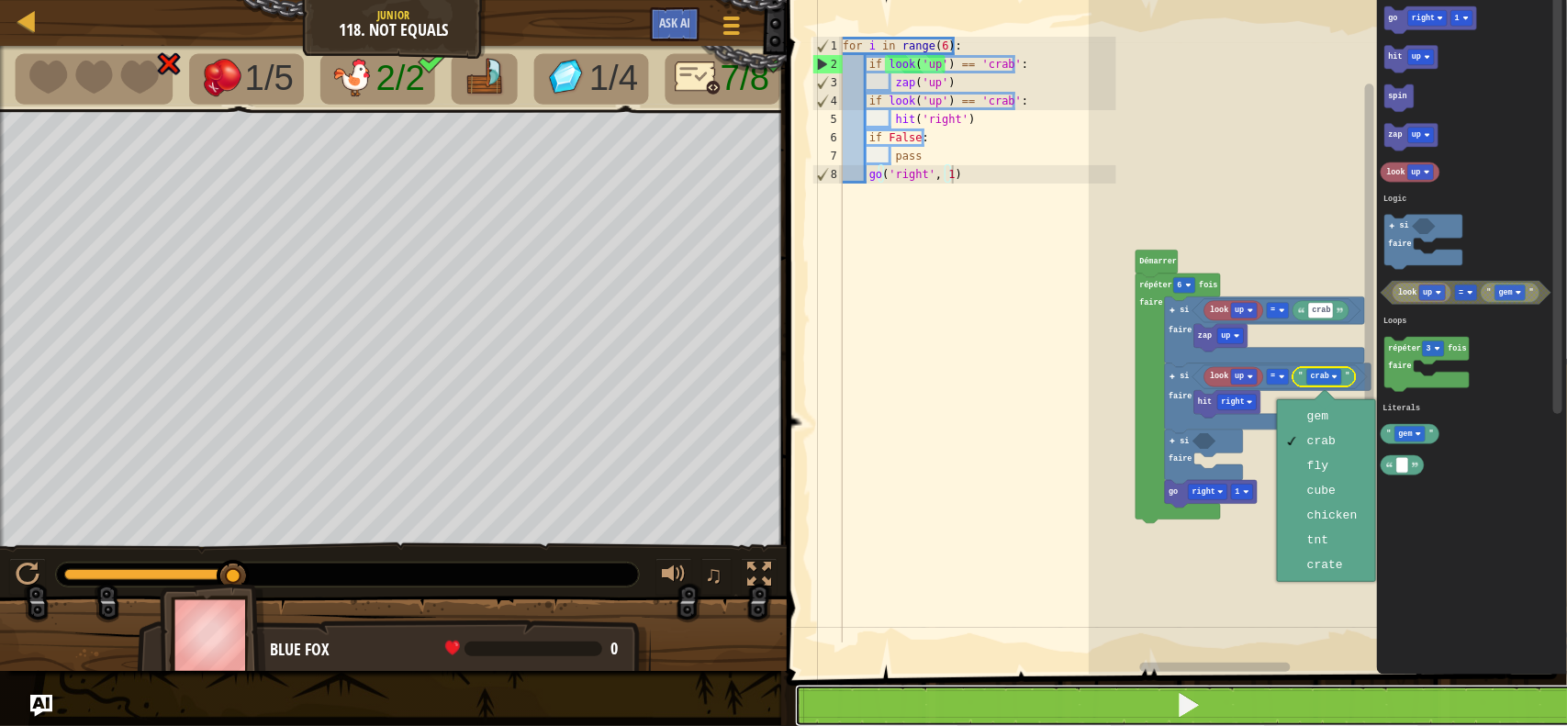
click at [1268, 698] on button at bounding box center [1188, 706] width 786 height 42
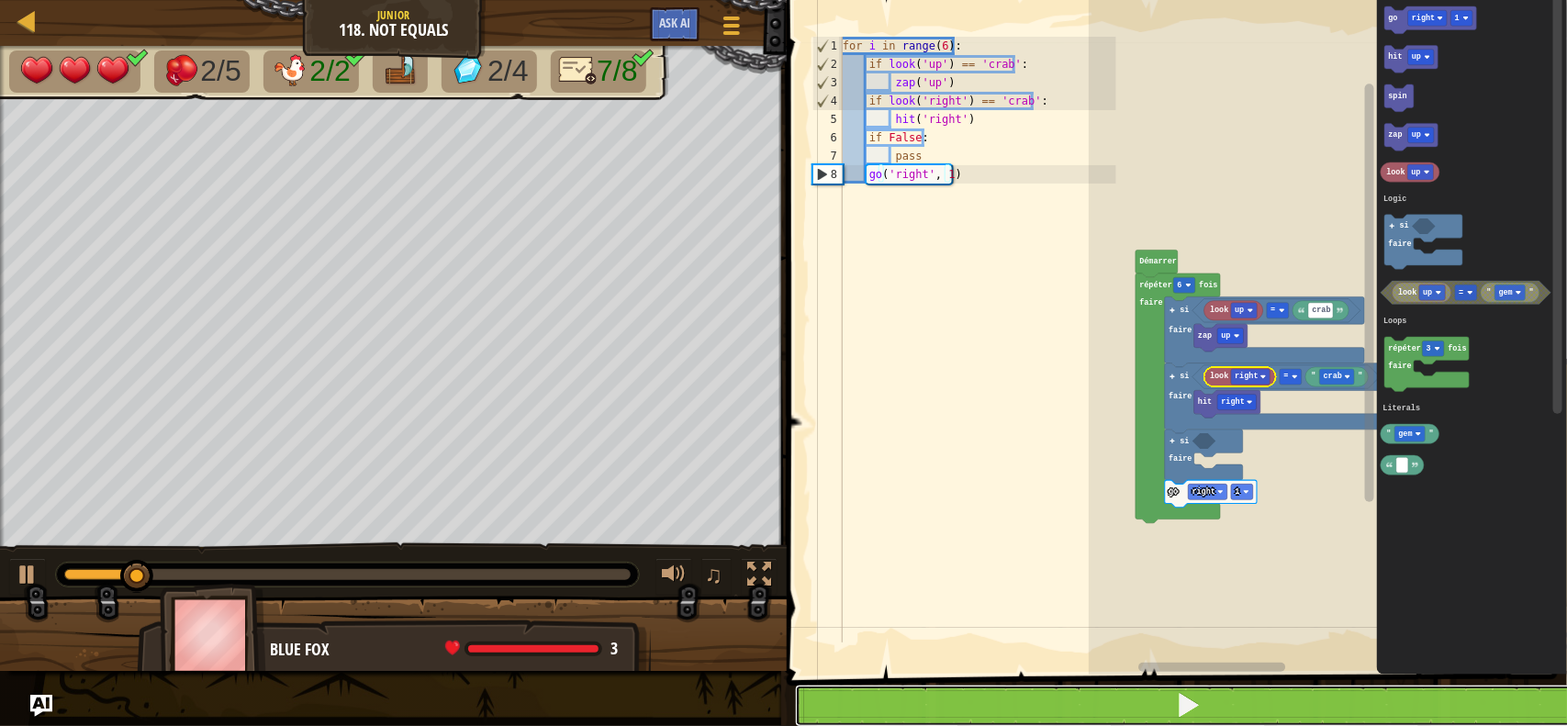
click at [1075, 700] on button at bounding box center [1188, 706] width 786 height 42
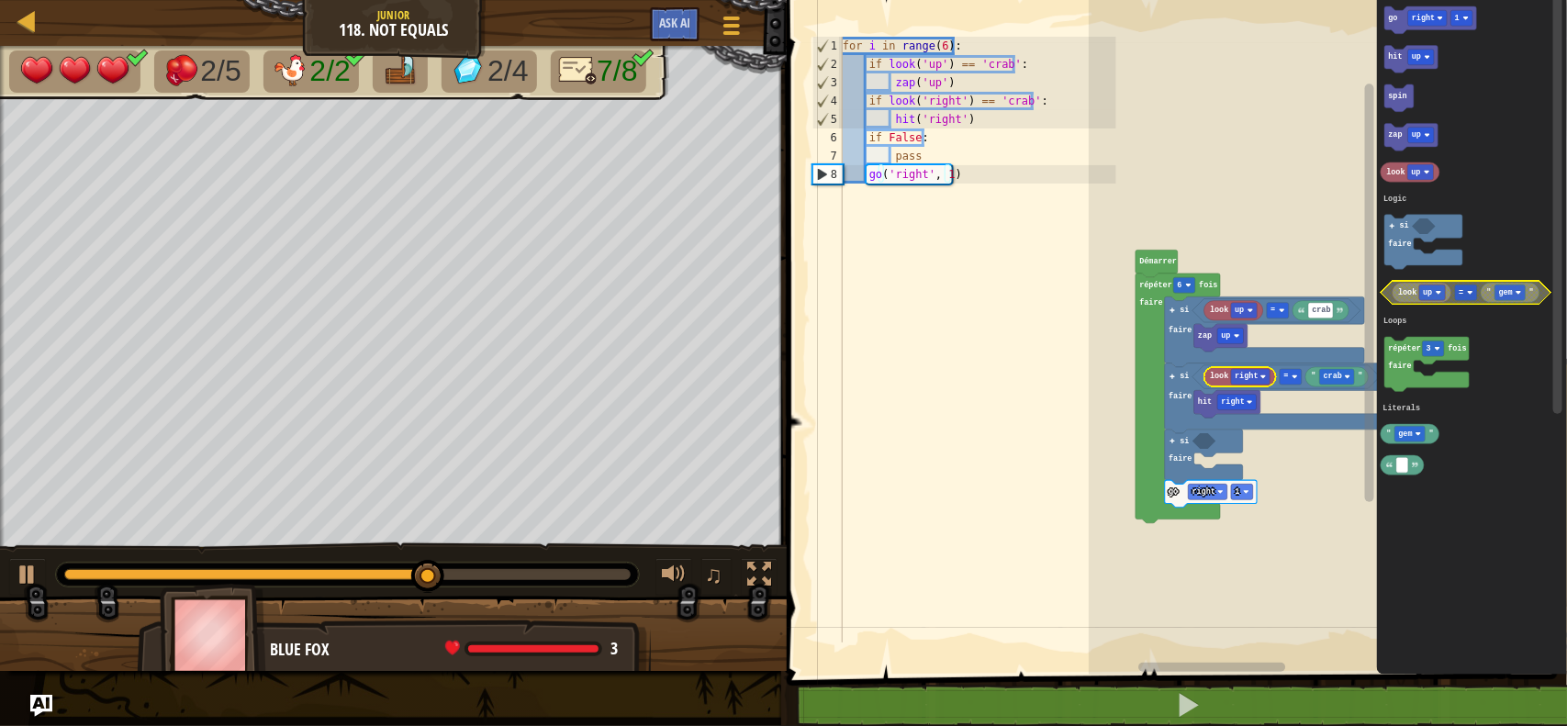
click at [1464, 291] on rect "Espace de travail de Blocky" at bounding box center [1466, 293] width 22 height 16
click at [1457, 294] on rect "Espace de travail de Blocky" at bounding box center [1466, 293] width 22 height 16
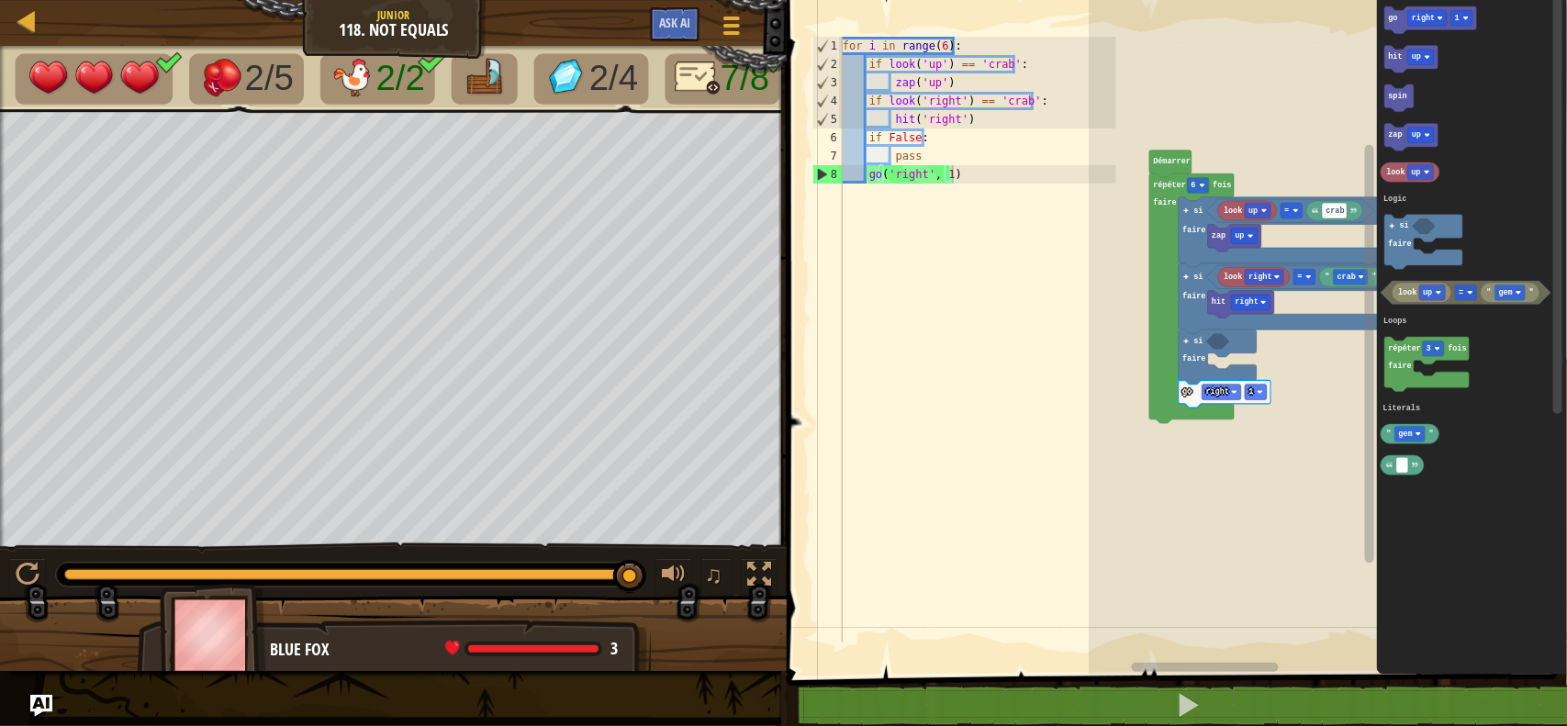
click at [1202, 0] on html "Carte Junior 118. Not Equals Menu du jeu Ask AI 1 ההההההההההההההההההההההההההההה…" at bounding box center [783, 0] width 1567 height 0
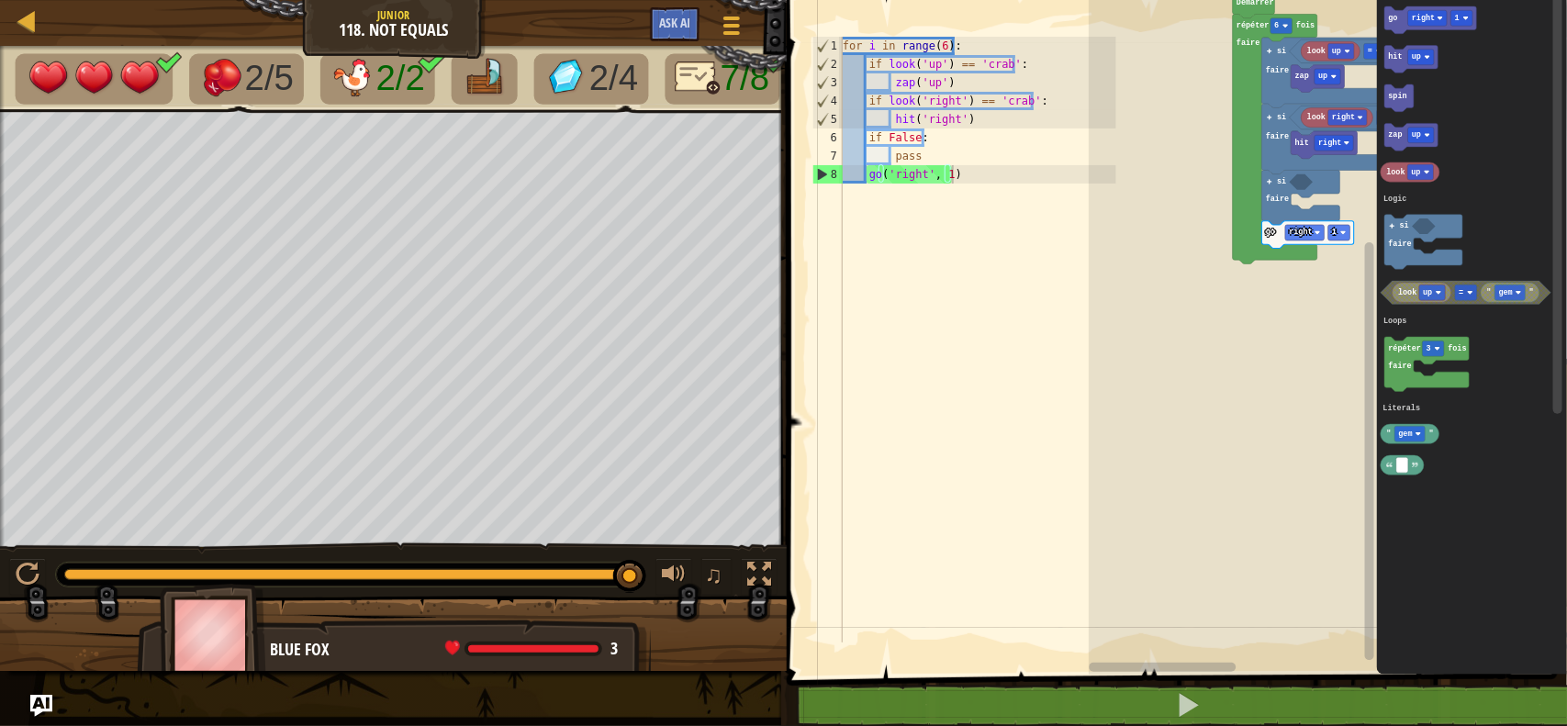
click at [1549, 406] on div "Logic Loops Literals Démarrer répéter 6 fois faire look up crab = zap up si fai…" at bounding box center [1328, 333] width 478 height 684
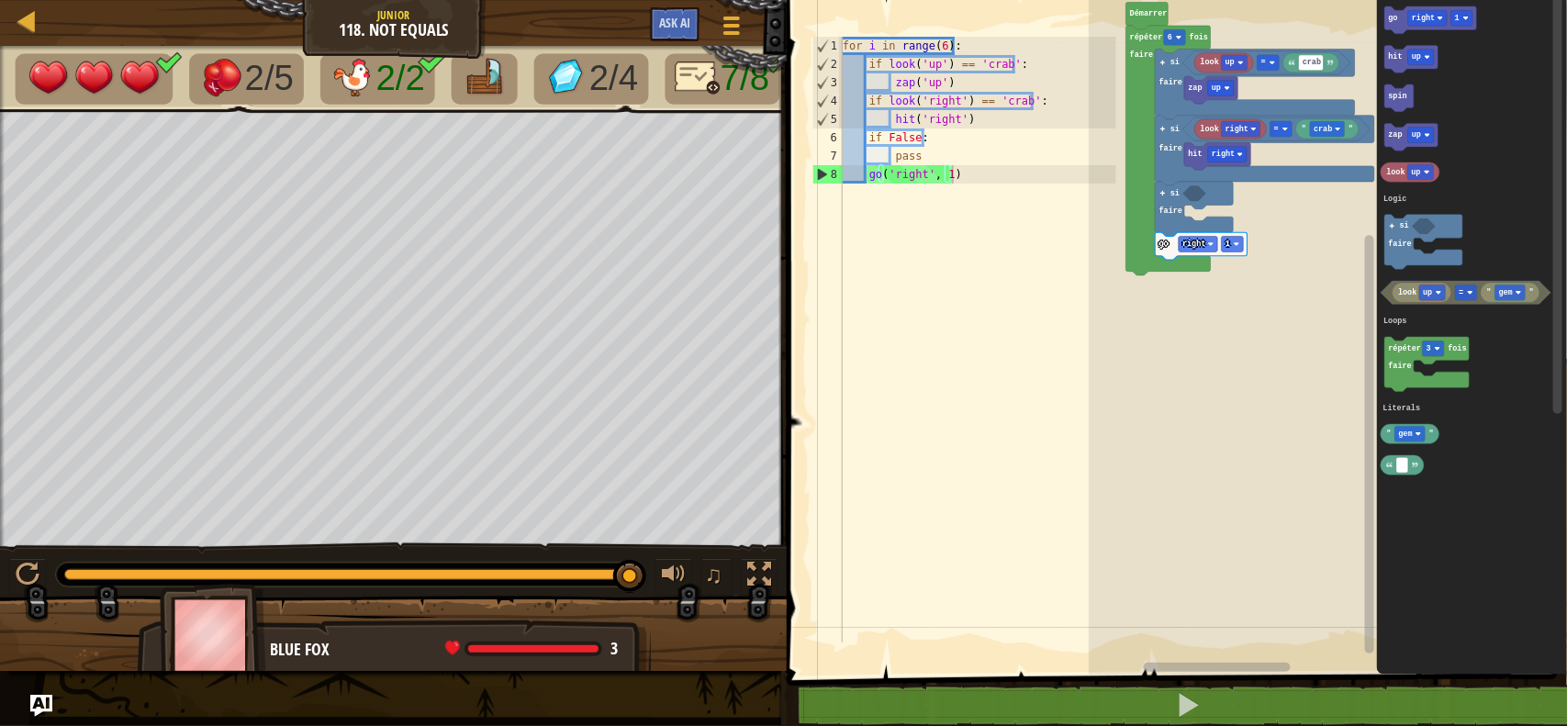
click at [1156, 438] on rect "Espace de travail de Blocky" at bounding box center [1328, 333] width 478 height 684
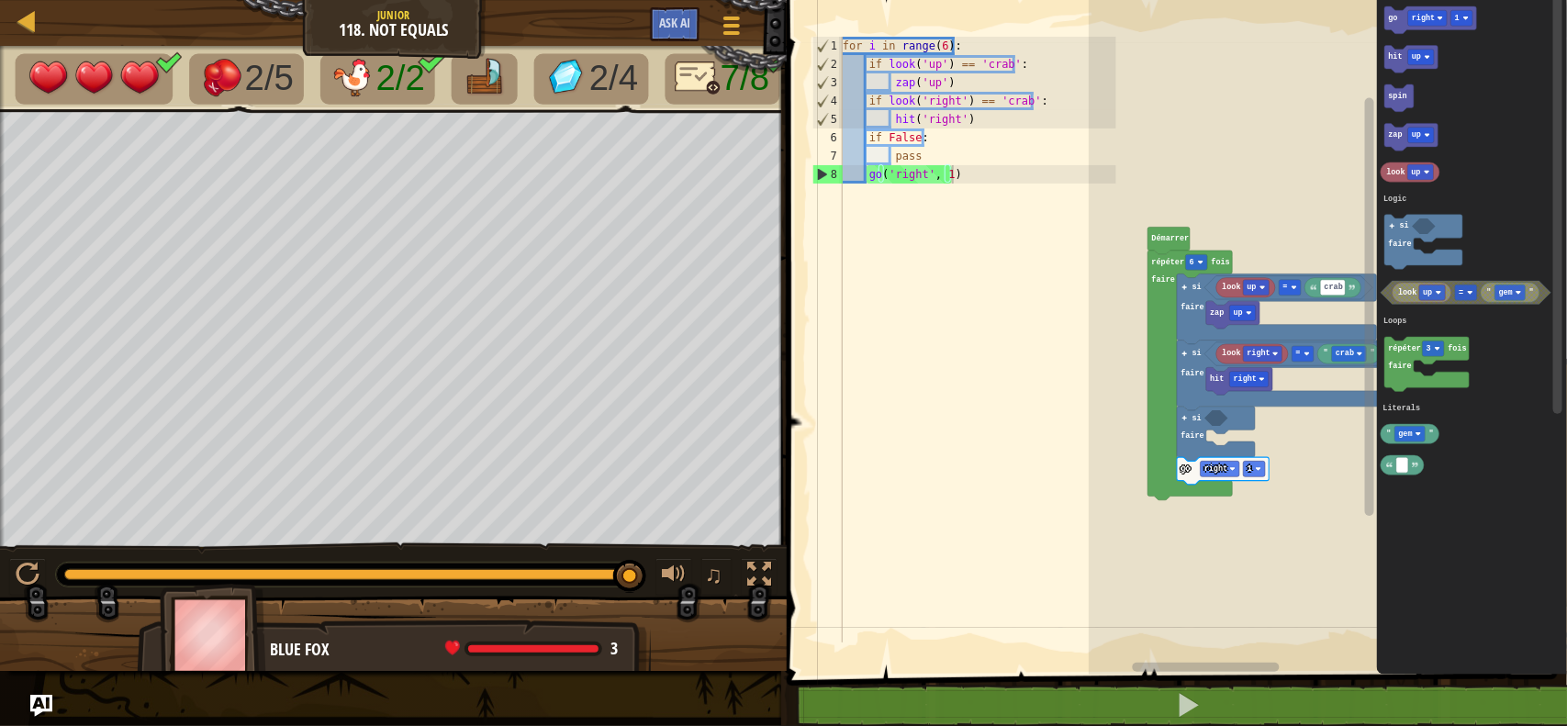
click at [1179, 624] on rect "Espace de travail de Blocky" at bounding box center [1328, 333] width 478 height 684
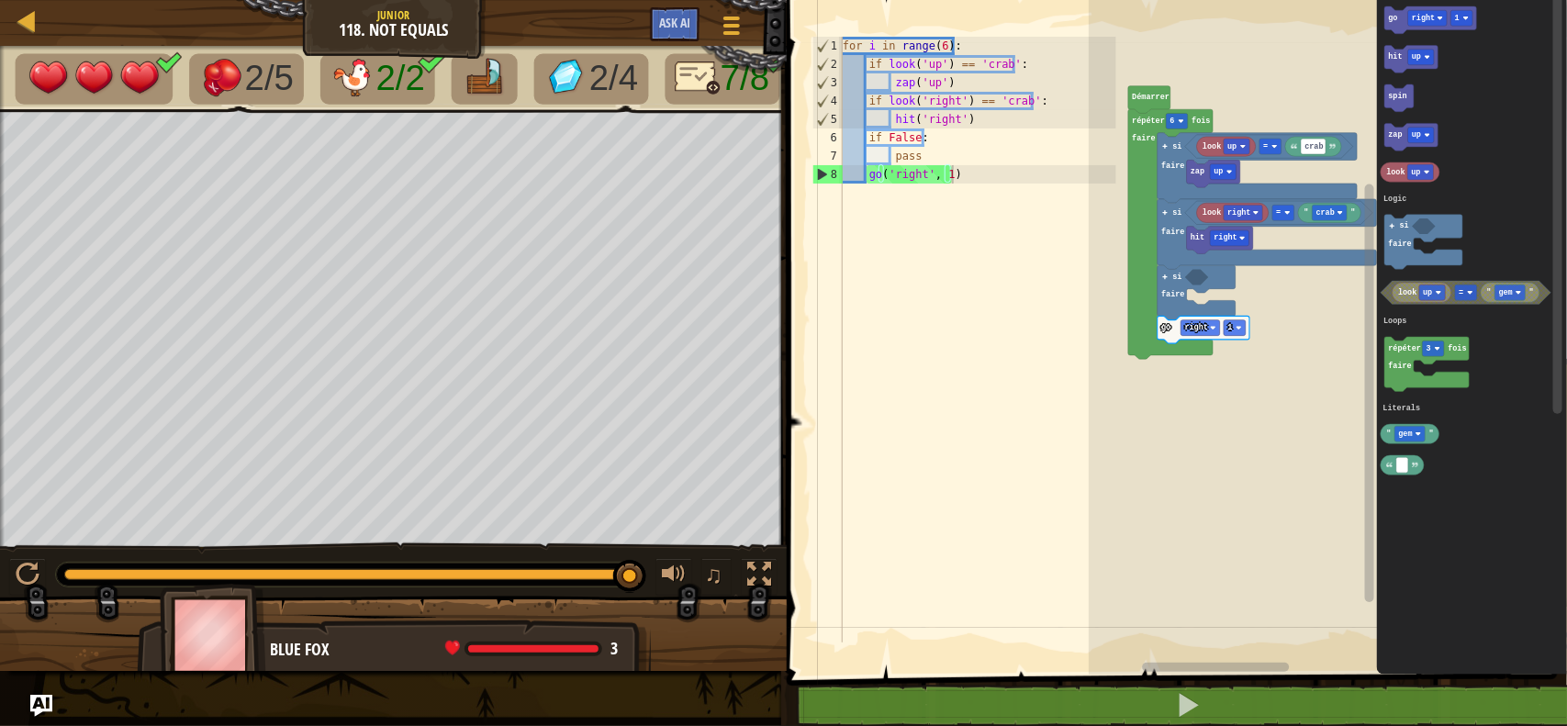
click at [1326, 317] on div "Logic Loops Literals Démarrer répéter 6 fois faire look up crab = zap up si fai…" at bounding box center [1328, 333] width 478 height 684
click at [1466, 286] on rect "Espace de travail de Blocky" at bounding box center [1466, 293] width 22 height 16
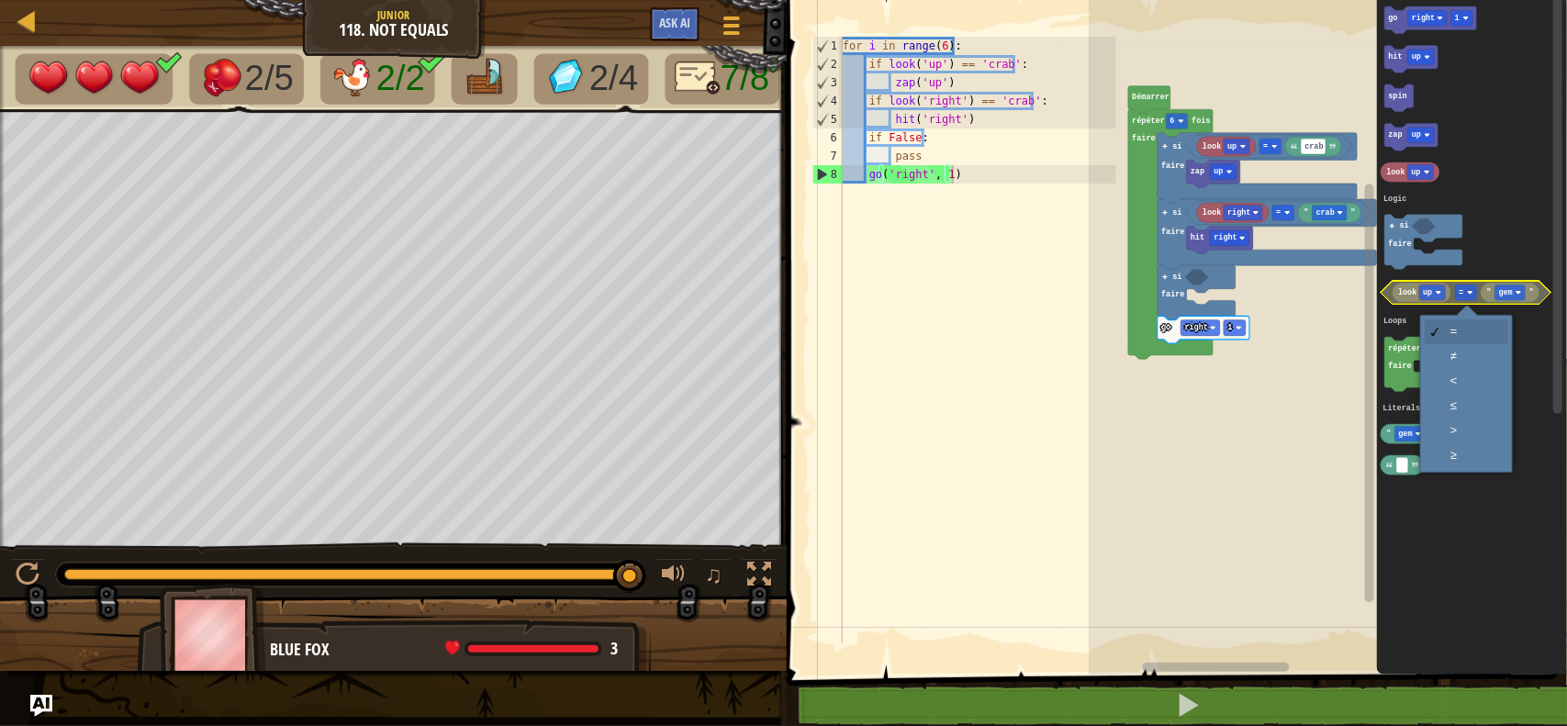
click at [1464, 286] on rect "Espace de travail de Blocky" at bounding box center [1466, 293] width 22 height 16
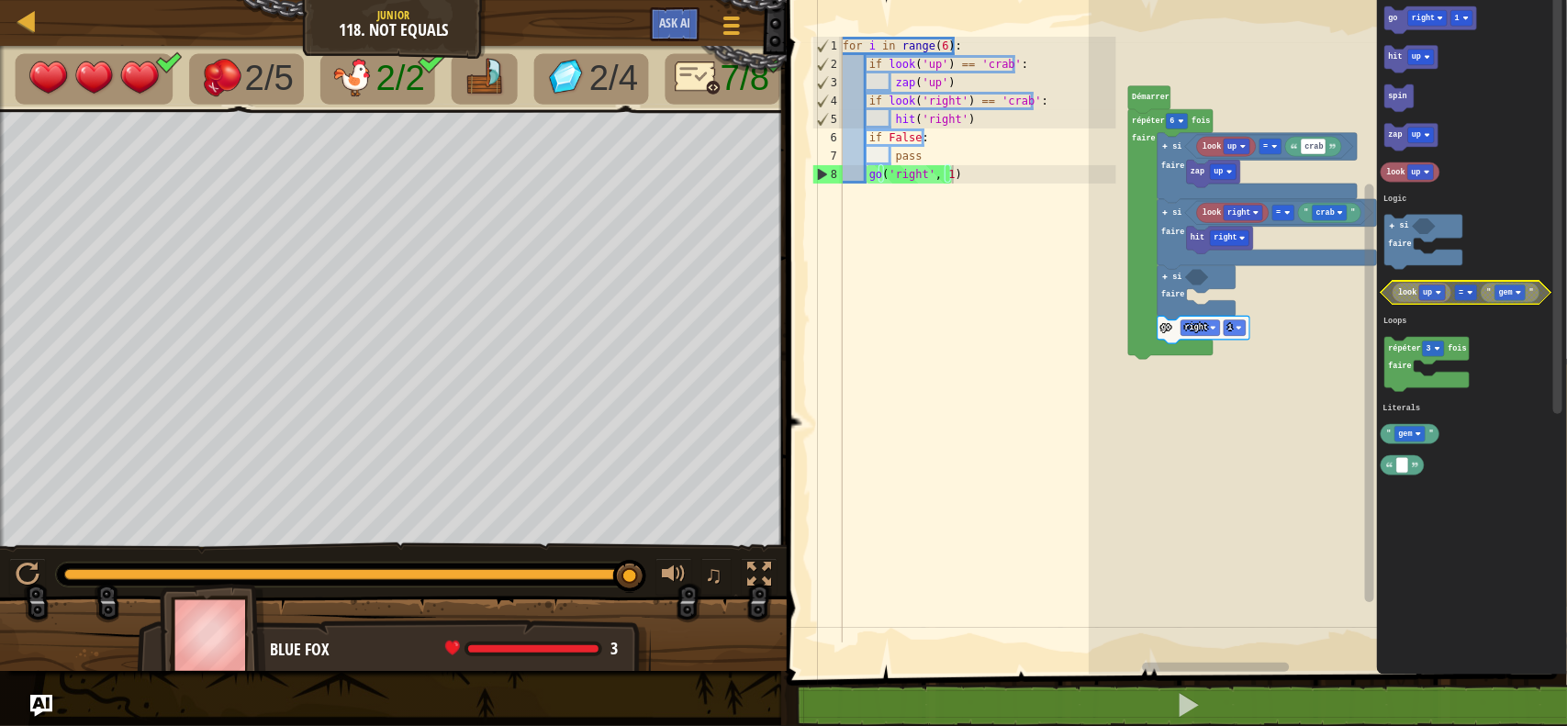
click at [1450, 295] on icon "Espace de travail de Blocky" at bounding box center [1421, 292] width 59 height 19
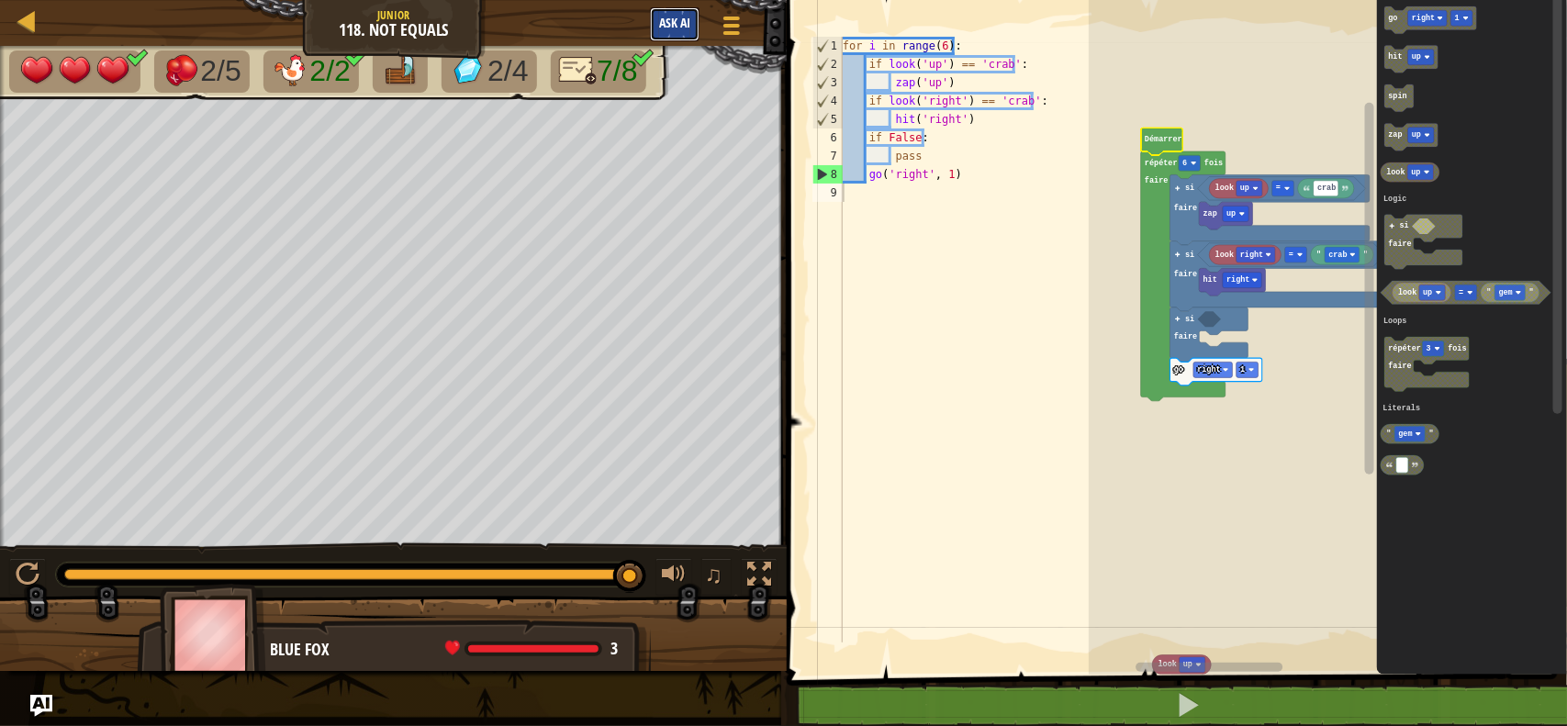
click at [668, 12] on button "Ask AI" at bounding box center [675, 24] width 50 height 34
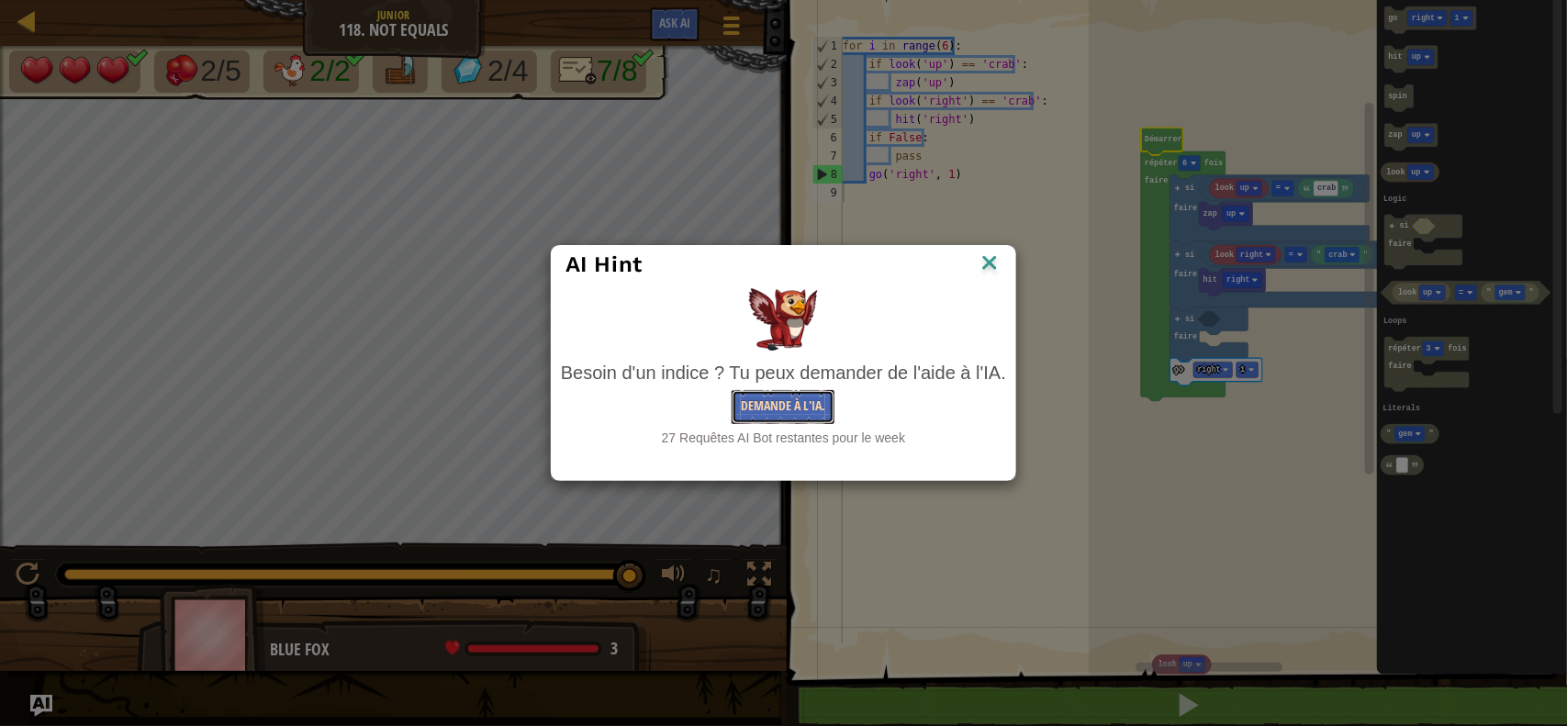
click at [773, 404] on button "Demande à l'IA." at bounding box center [782, 407] width 103 height 34
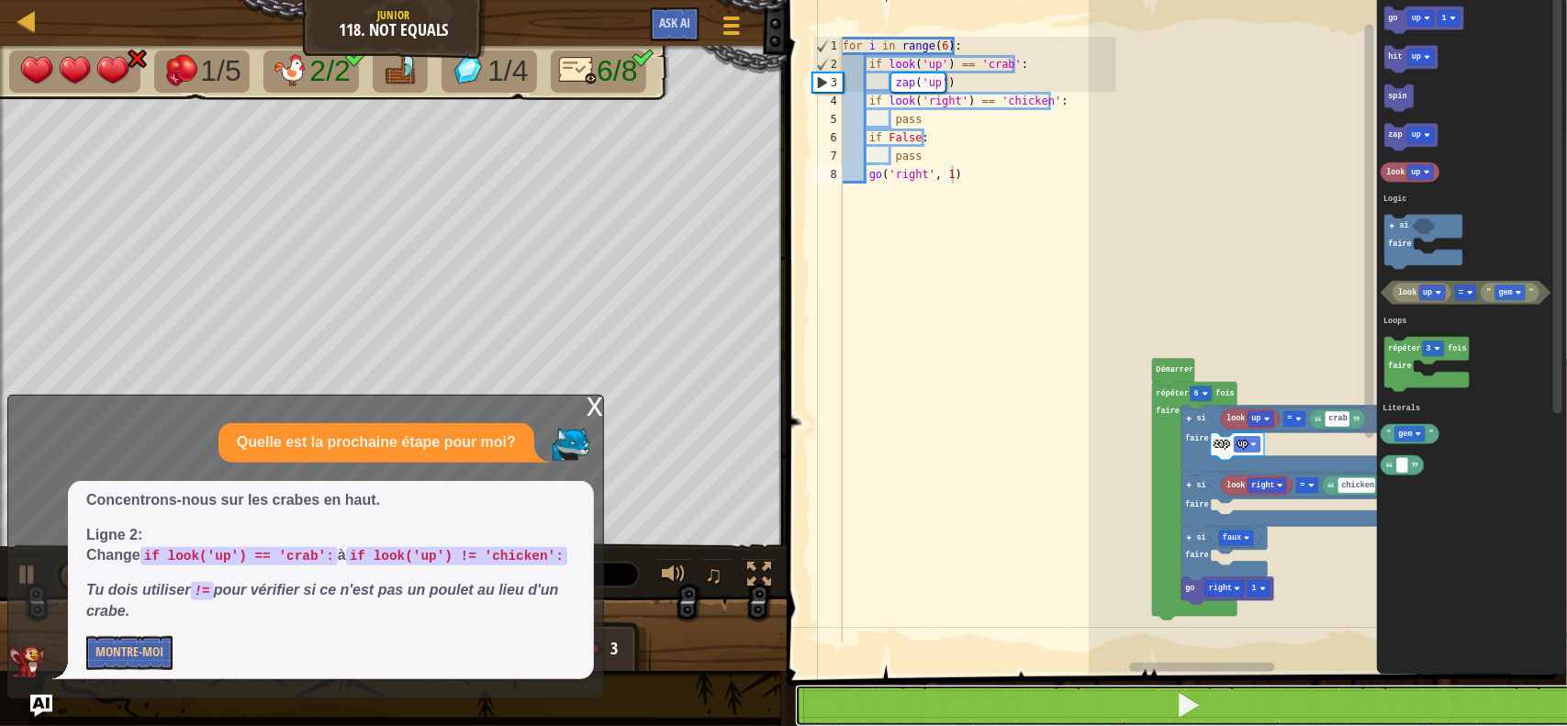
click at [1328, 707] on button at bounding box center [1188, 706] width 786 height 42
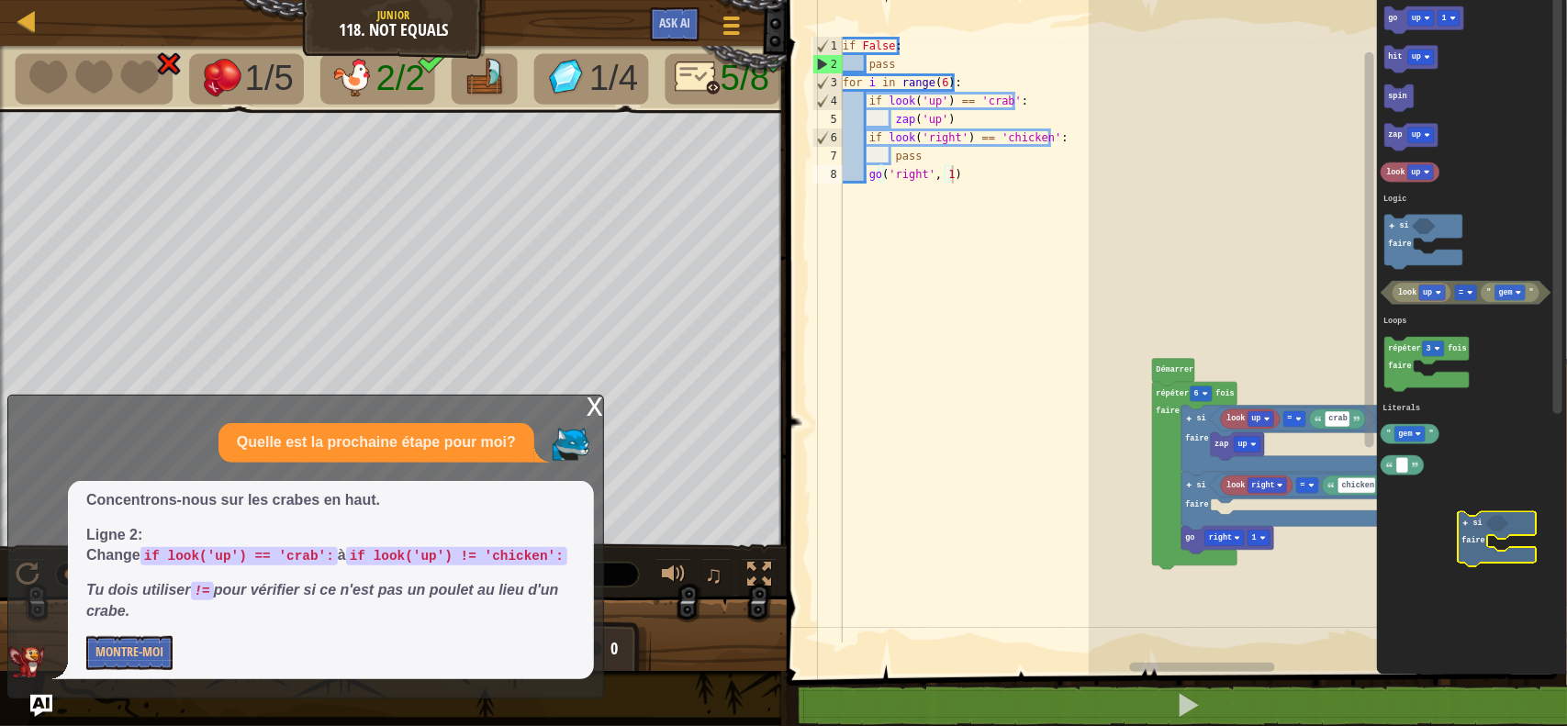
click at [1476, 519] on icon "go up 1 hit up spin zap up look up répéter 3 fois faire " gem " si faire look u…" at bounding box center [1472, 333] width 190 height 684
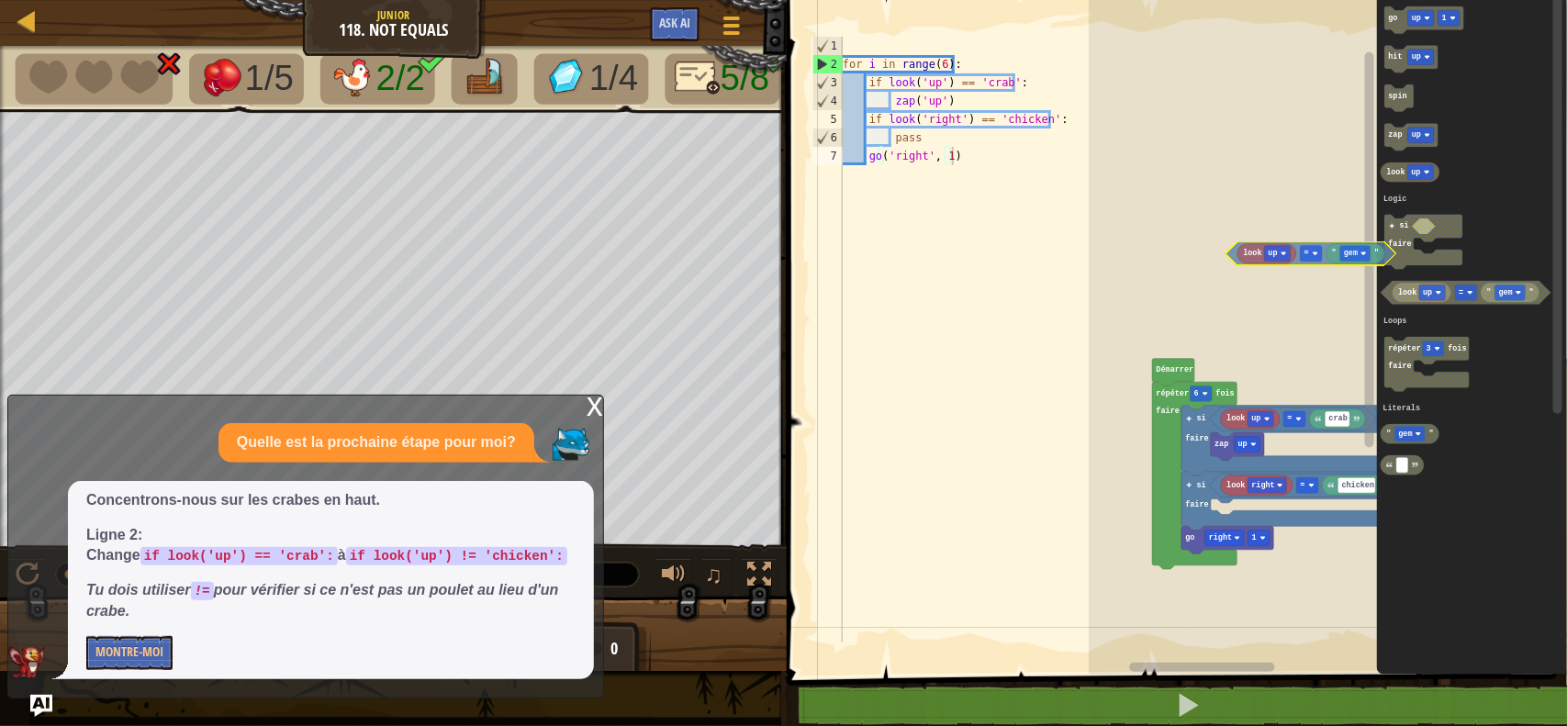
click at [1297, 259] on div "Logic Loops Literals look up crab = zap up look right chicken = si faire go rig…" at bounding box center [1328, 333] width 478 height 684
click at [1374, 246] on div "Logic Loops Literals look up crab = zap up look right chicken = si faire go rig…" at bounding box center [1328, 333] width 478 height 684
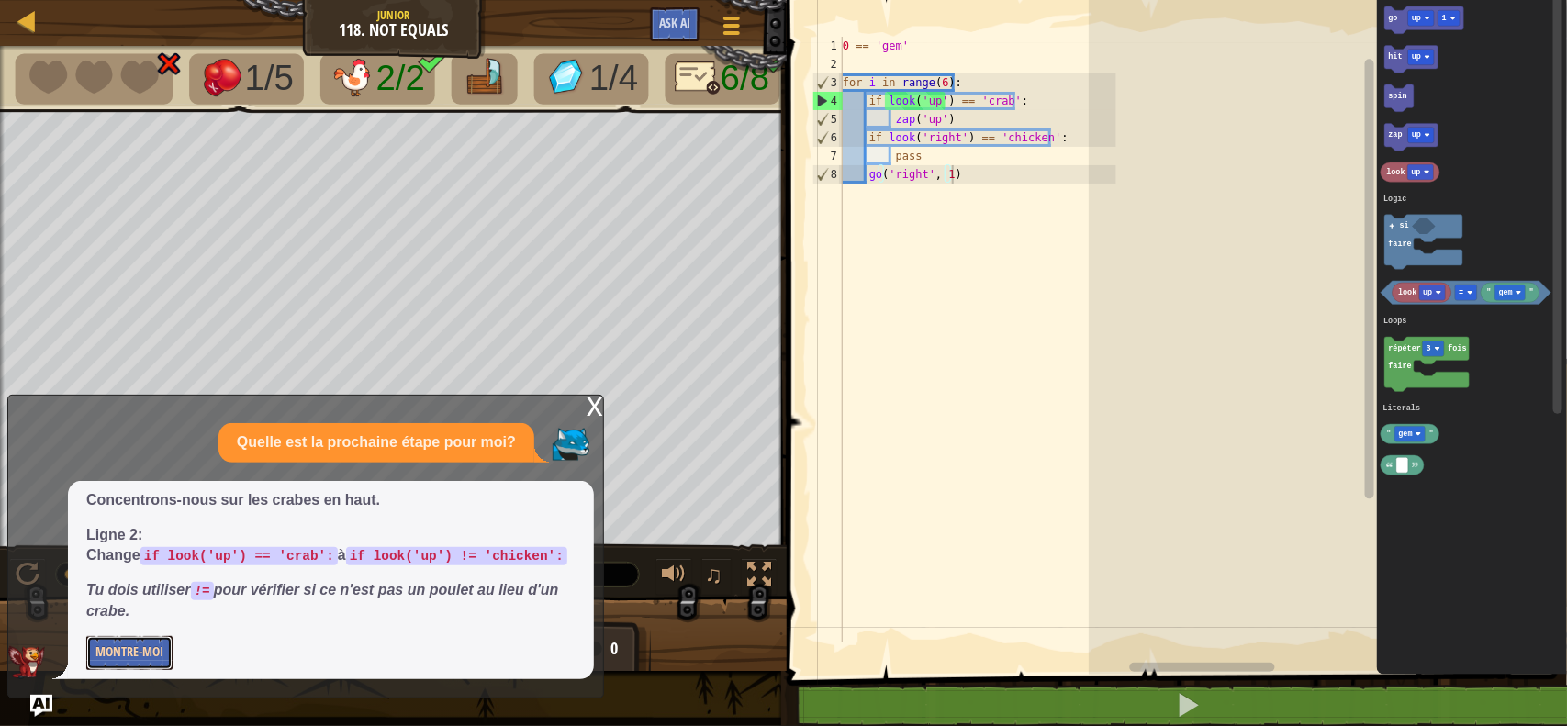
click at [131, 664] on button "Montre-moi" at bounding box center [129, 653] width 86 height 34
click at [113, 642] on button "Cacher" at bounding box center [113, 653] width 55 height 34
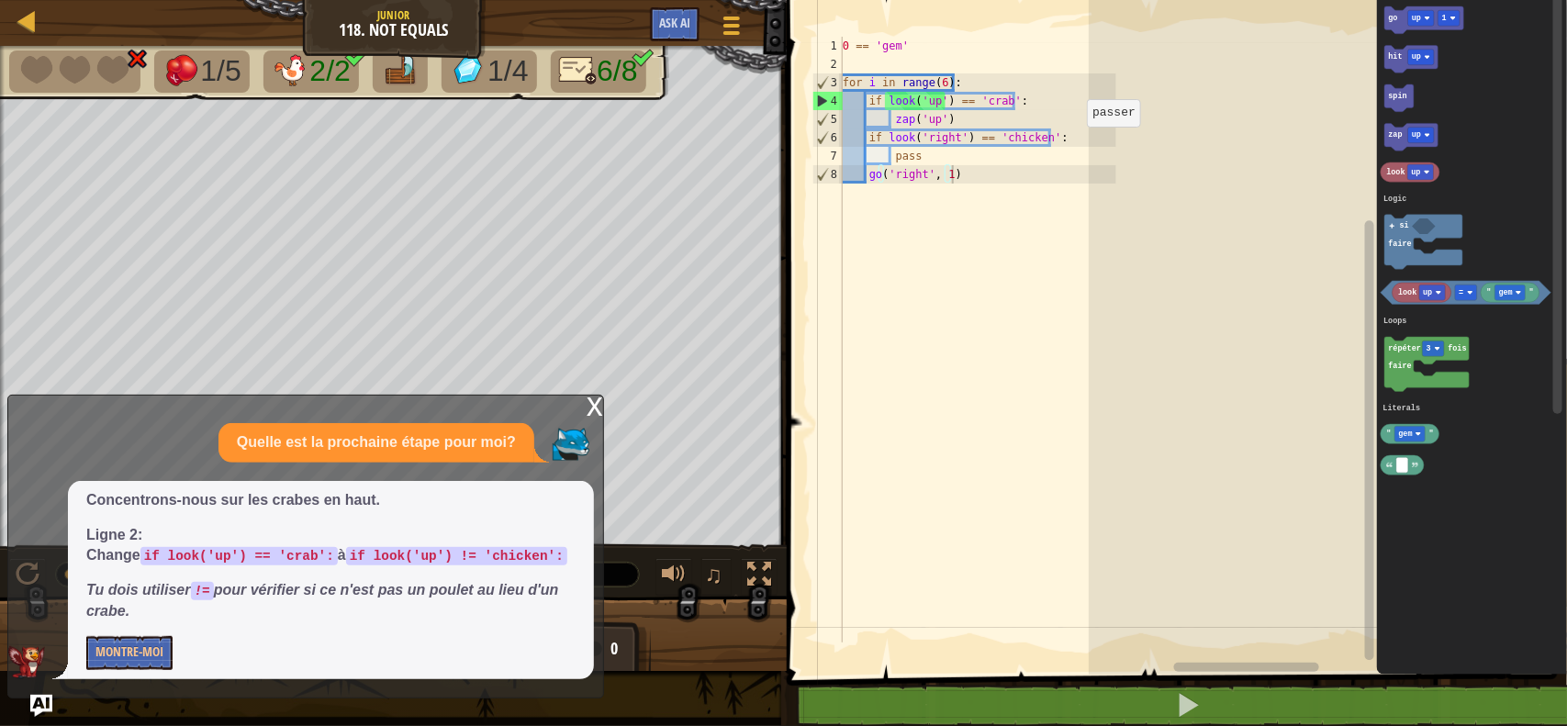
click at [1235, 0] on html "Carte Junior 118. Not Equals Menu du jeu Ask AI 1 2 3 4 5 6 7 8 9 for i in rang…" at bounding box center [783, 0] width 1567 height 0
click at [1103, 291] on rect "Espace de travail de Blocky" at bounding box center [1328, 333] width 478 height 684
click at [1305, 0] on html "Carte Junior 118. Not Equals Menu du jeu Ask AI 1 2 3 4 5 6 7 8 9 for i in rang…" at bounding box center [783, 0] width 1567 height 0
click at [1241, 468] on rect "Espace de travail de Blocky" at bounding box center [1328, 333] width 478 height 684
click at [1478, 483] on div "Logic Loops Literals go up 1 hit up spin zap up look up répéter 3 fois faire " …" at bounding box center [1328, 333] width 478 height 684
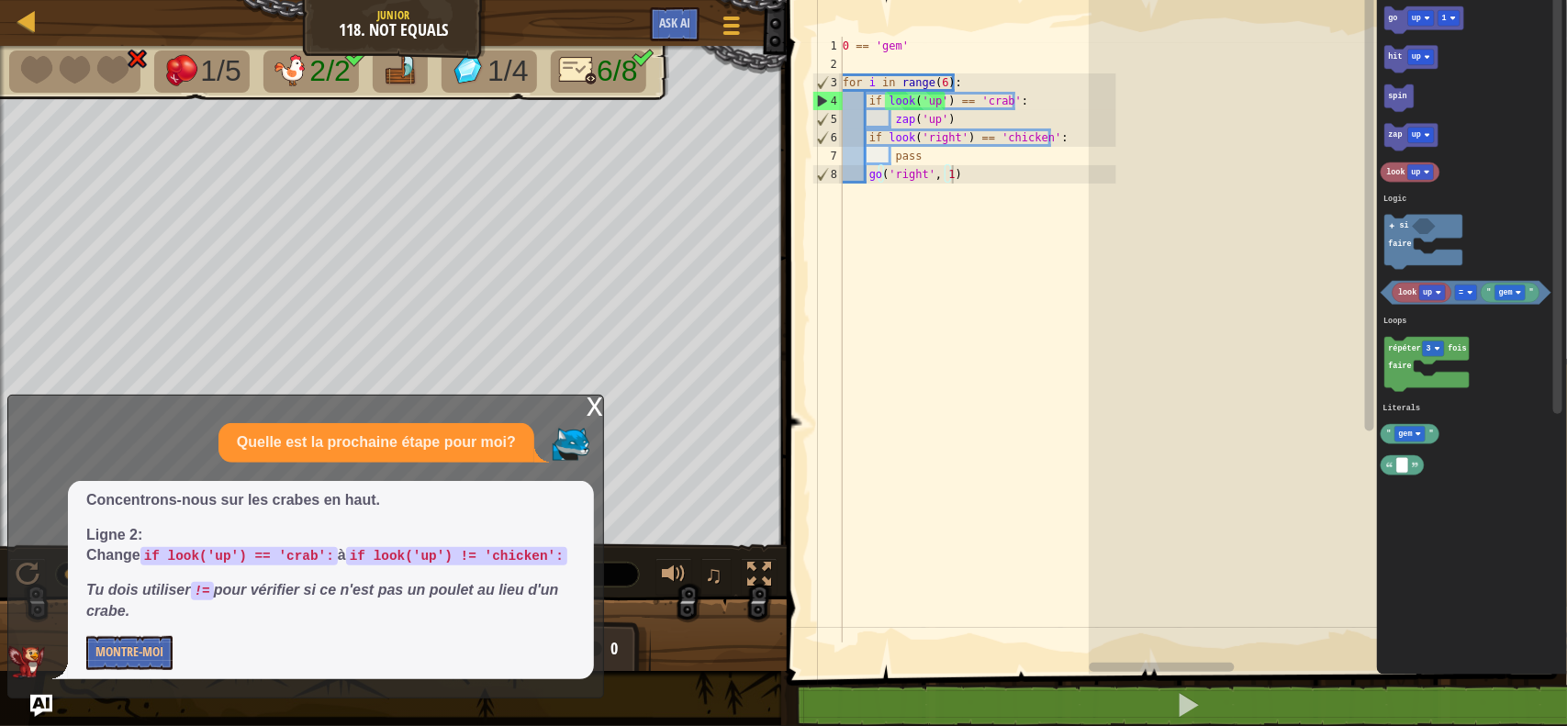
click at [952, 66] on div "0 == 'gem' for i in range ( 6 ) : if look ( 'up' ) == 'crab' : zap ( 'up' ) if …" at bounding box center [977, 358] width 277 height 642
click at [934, 48] on div "0 == 'gem' for i in range ( 6 ) : if look ( 'up' ) == 'crab' : zap ( 'up' ) if …" at bounding box center [977, 358] width 277 height 642
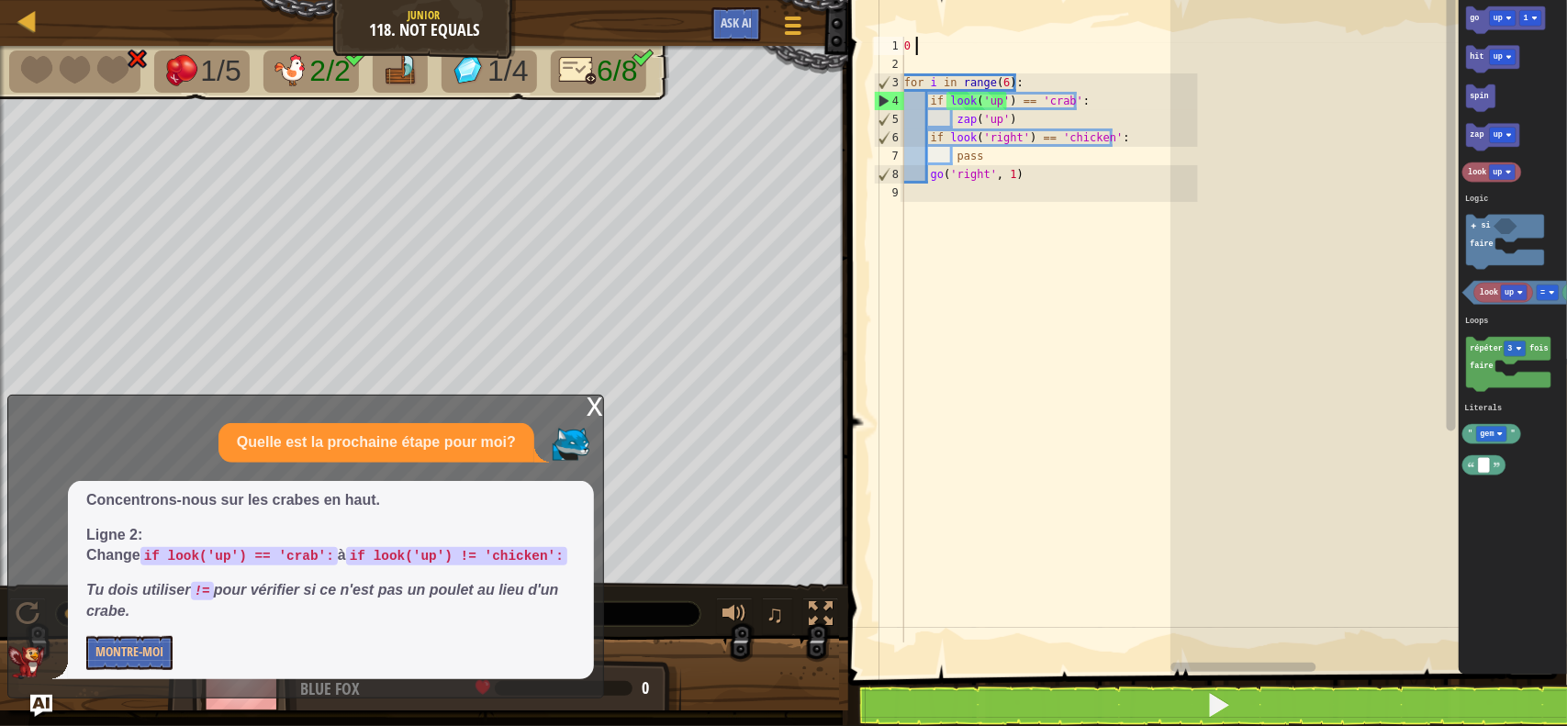
type textarea "0"
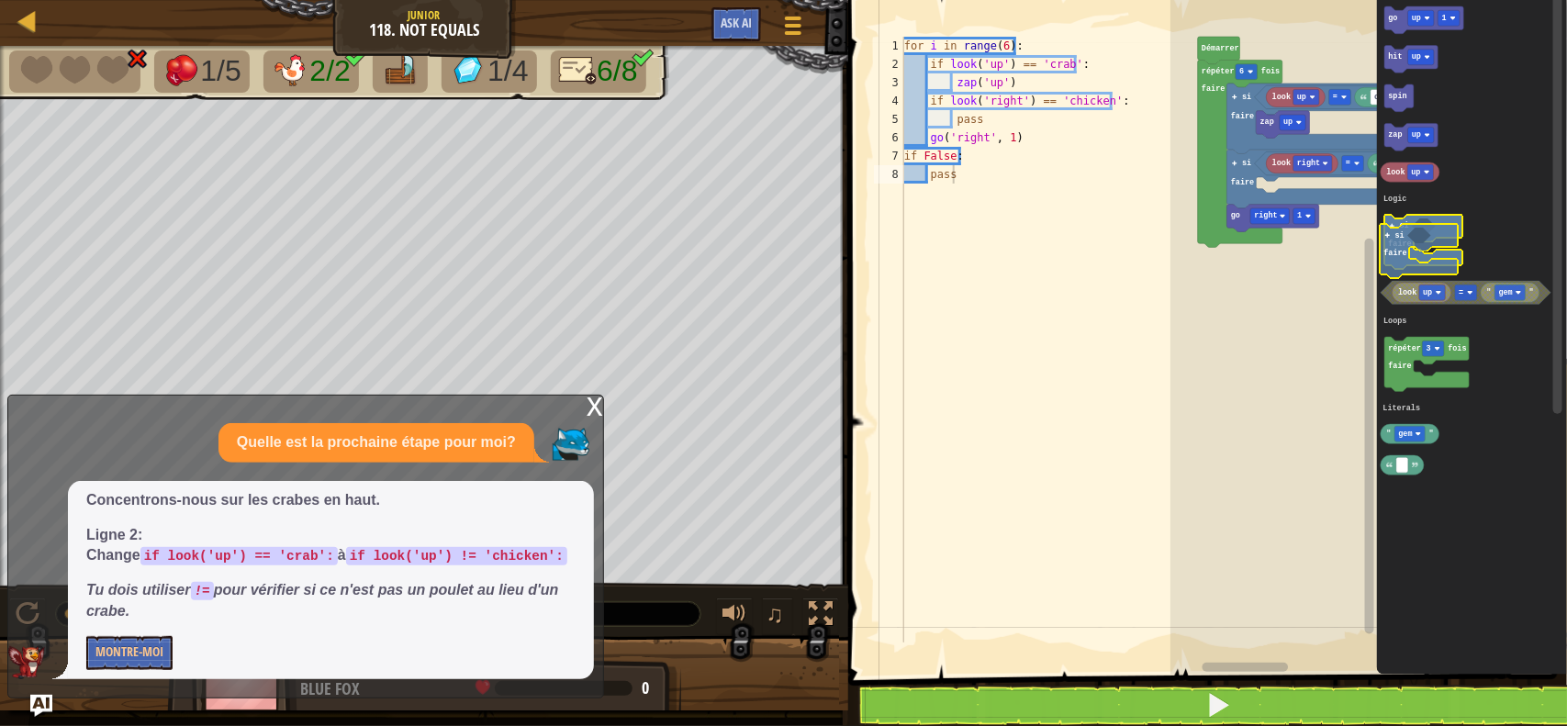
click at [1404, 248] on text "faire" at bounding box center [1399, 244] width 23 height 9
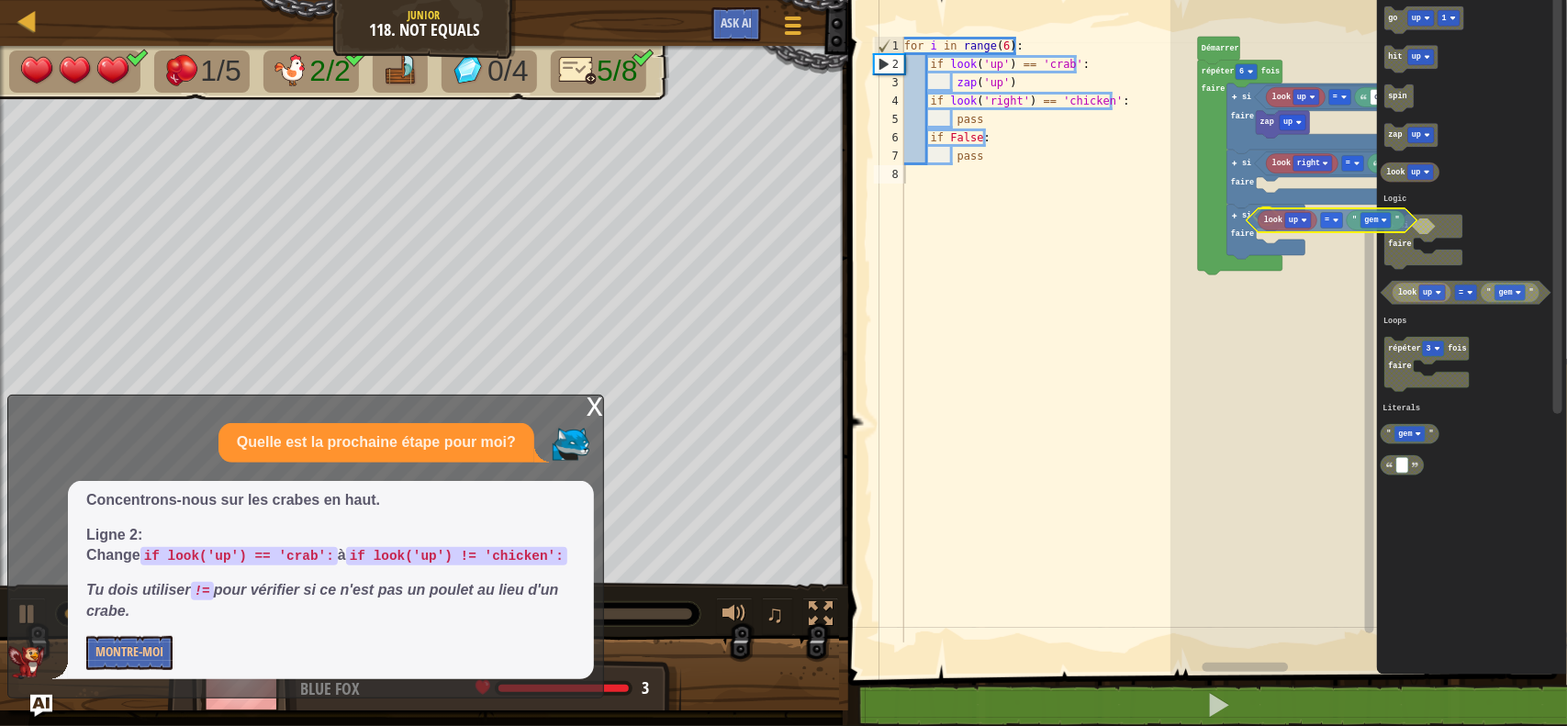
click at [1315, 221] on div "Logic Loops Literals look up crab = zap up look right chicken = si faire si fai…" at bounding box center [1368, 333] width 396 height 684
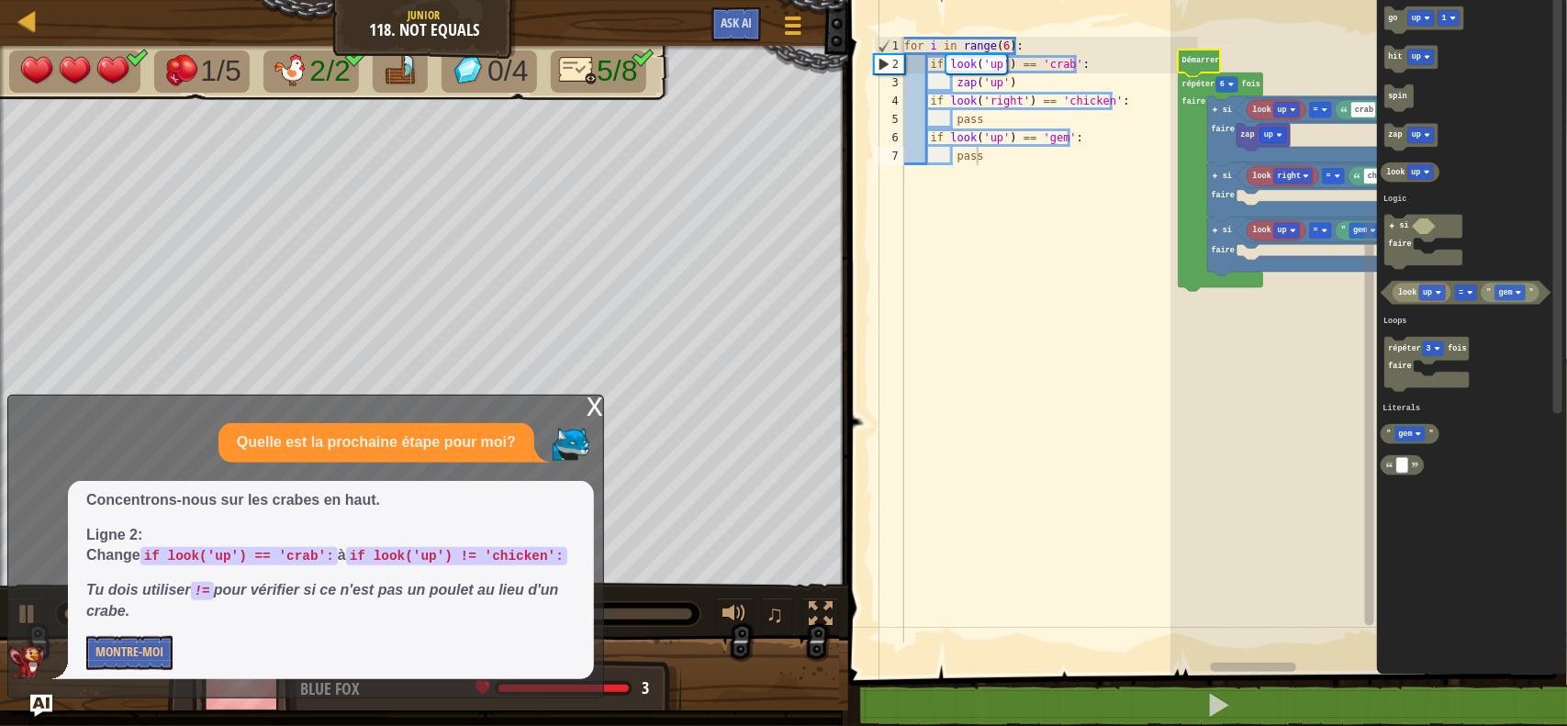
click at [583, 409] on div "x Quelle est la prochaine étape pour moi? Concentrons-nous sur les crabes en ha…" at bounding box center [305, 547] width 597 height 304
click at [597, 409] on div "x" at bounding box center [594, 405] width 17 height 18
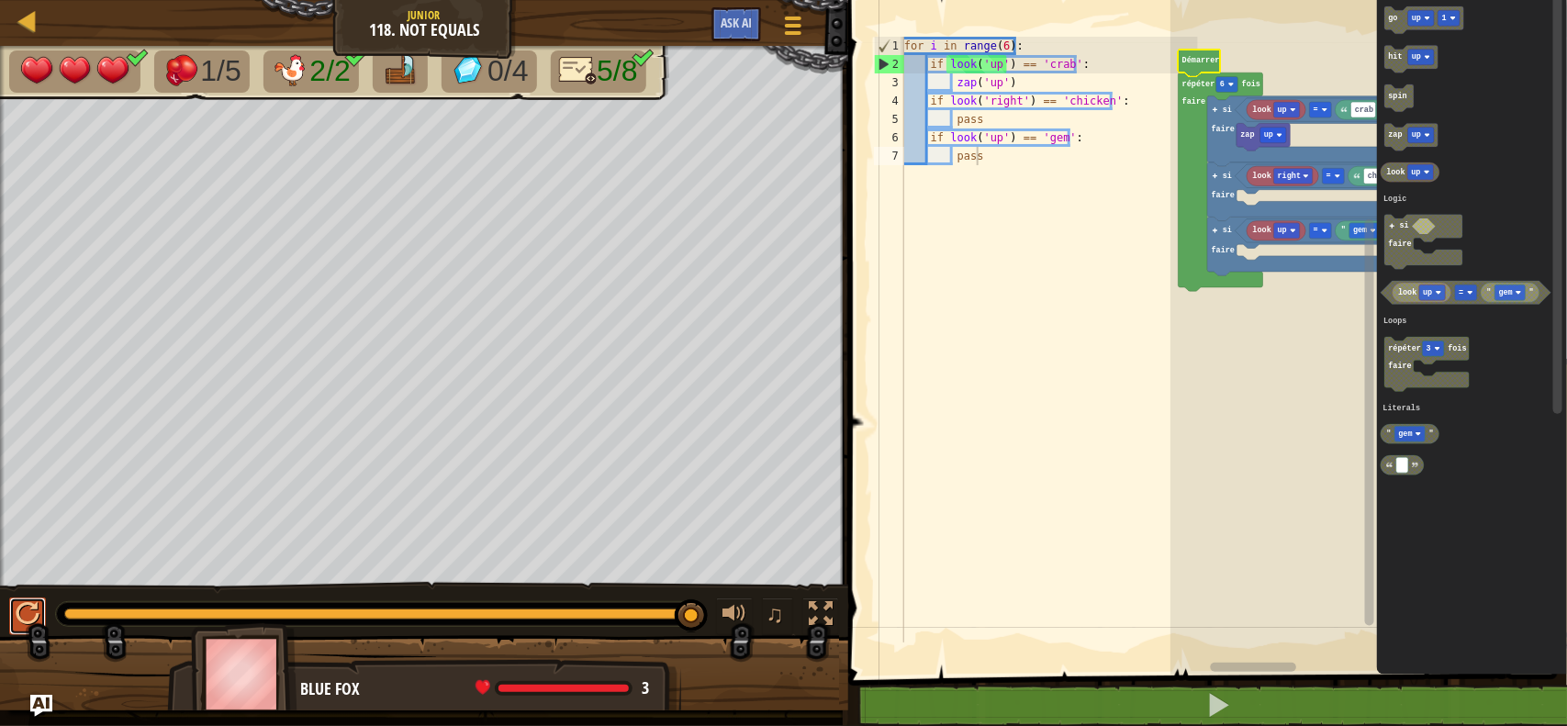
click at [9, 615] on button at bounding box center [27, 616] width 37 height 38
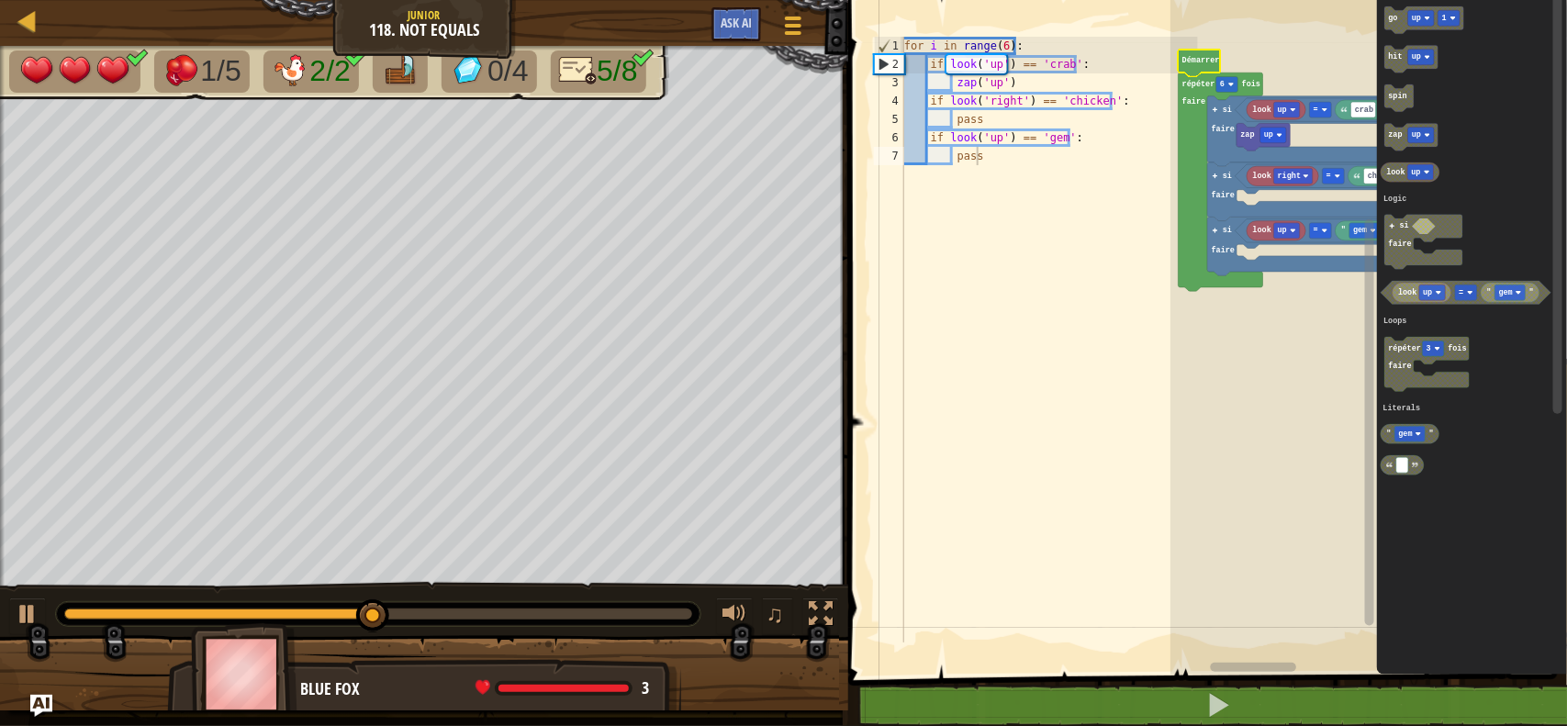
click at [705, 17] on div "Menu du jeu Ask AI" at bounding box center [759, 28] width 114 height 43
click at [741, 26] on span "Ask AI" at bounding box center [735, 22] width 31 height 17
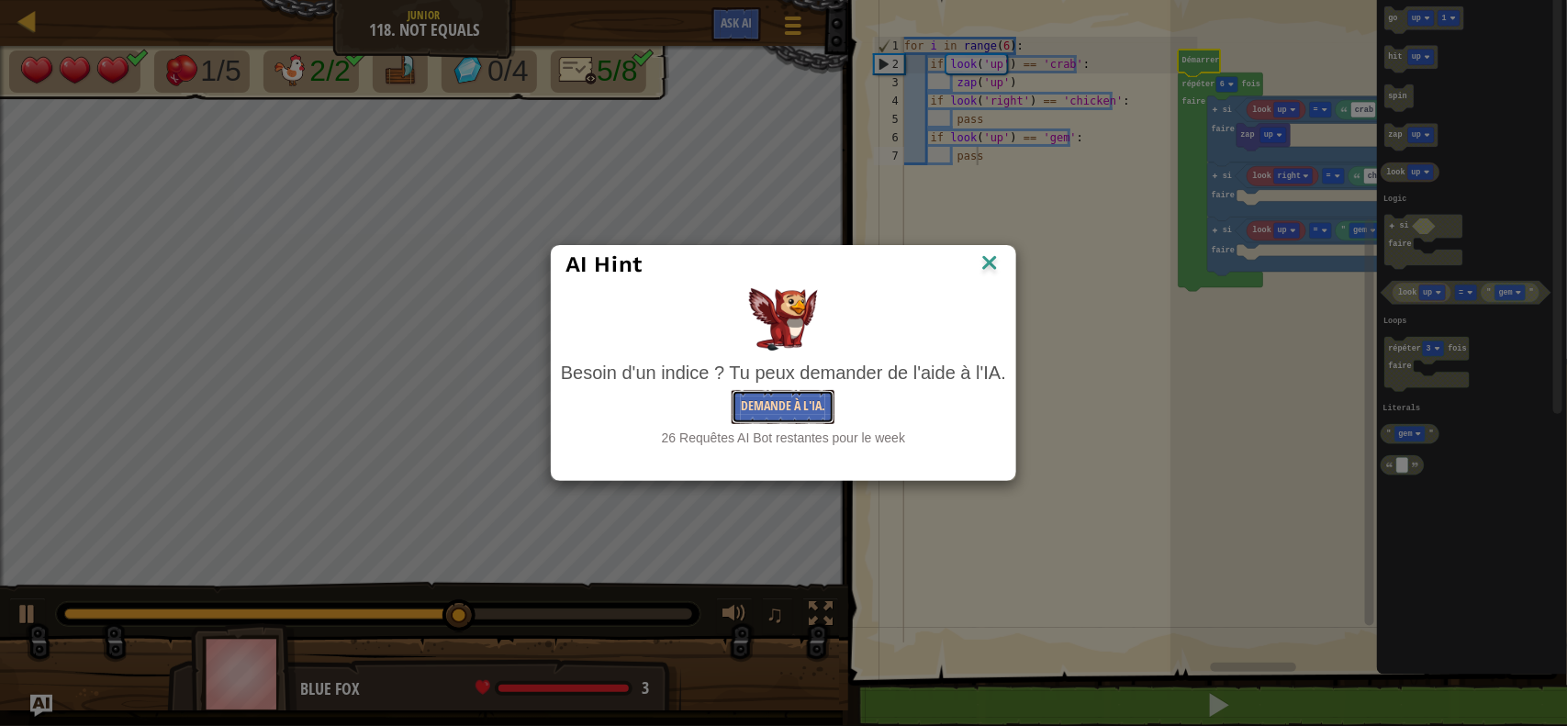
click at [755, 418] on button "Demande à l'IA." at bounding box center [782, 407] width 103 height 34
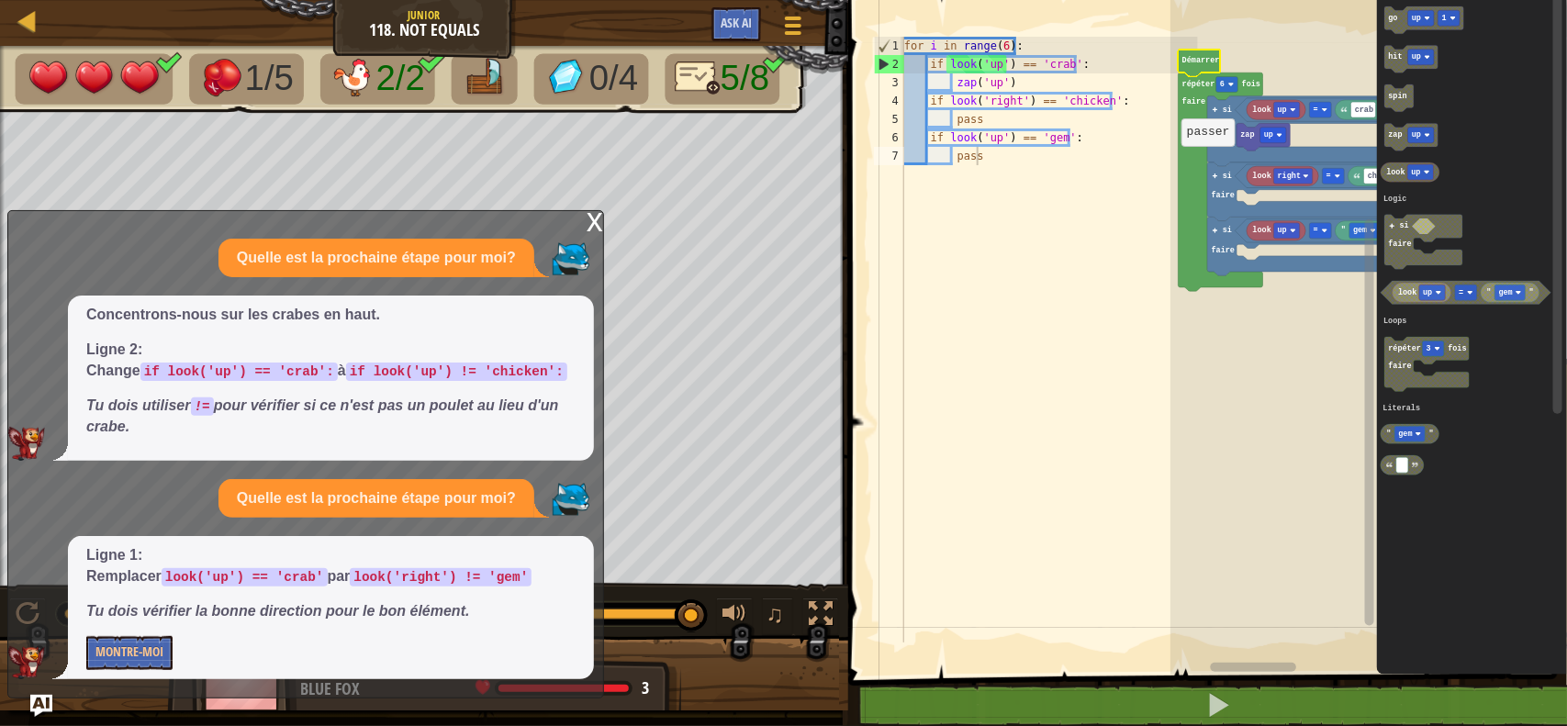
click at [1363, 232] on rect "Espace de travail de Blocky" at bounding box center [1369, 326] width 14 height 669
click at [1365, 230] on rect "Espace de travail de Blocky" at bounding box center [1369, 422] width 9 height 407
click at [1356, 225] on rect "Espace de travail de Blocky" at bounding box center [1364, 231] width 30 height 16
click at [1355, 282] on rect "Espace de travail de Blocky" at bounding box center [1368, 333] width 396 height 684
click at [1362, 232] on icon "Espace de travail de Blocky" at bounding box center [1369, 326] width 14 height 669
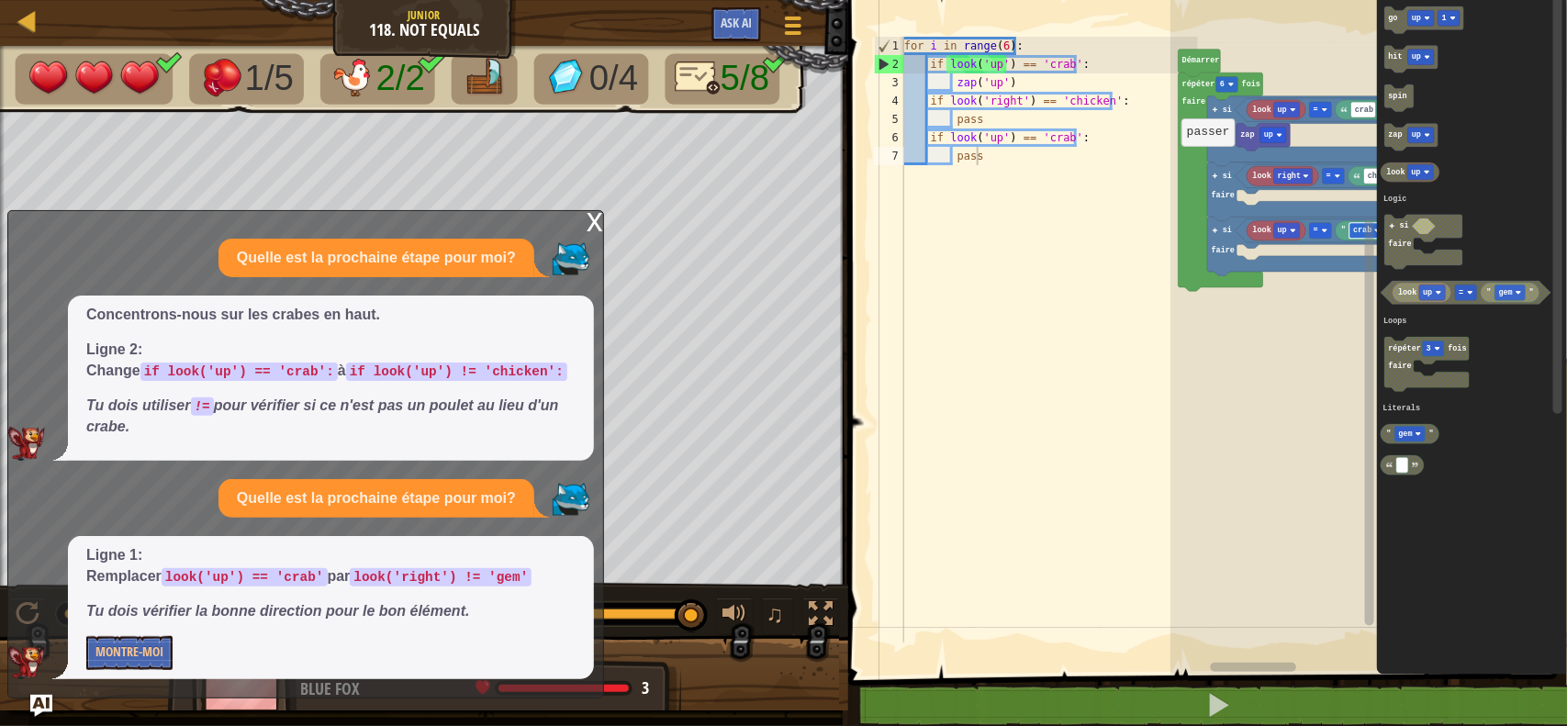
click at [1356, 231] on text "crab" at bounding box center [1362, 230] width 18 height 9
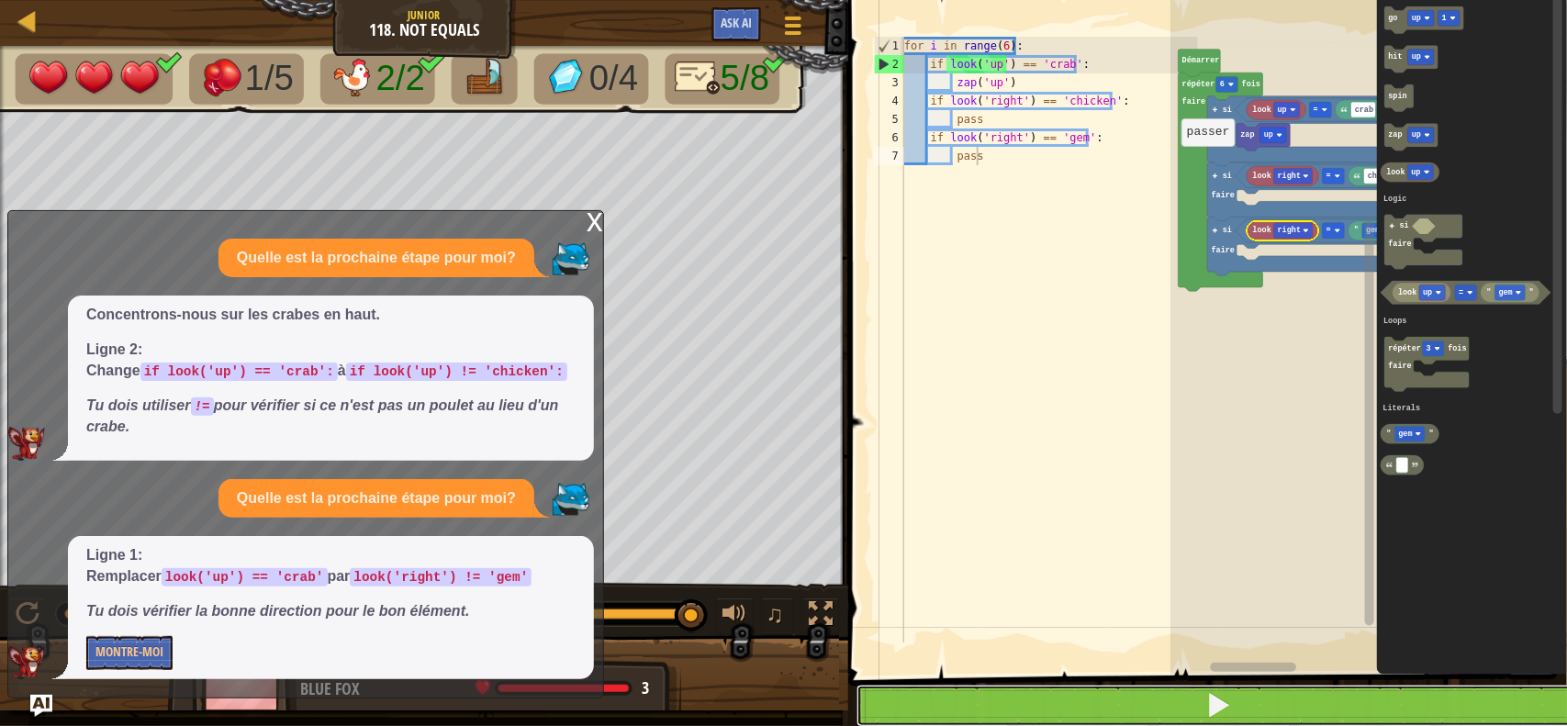
click at [1193, 718] on button at bounding box center [1218, 706] width 724 height 42
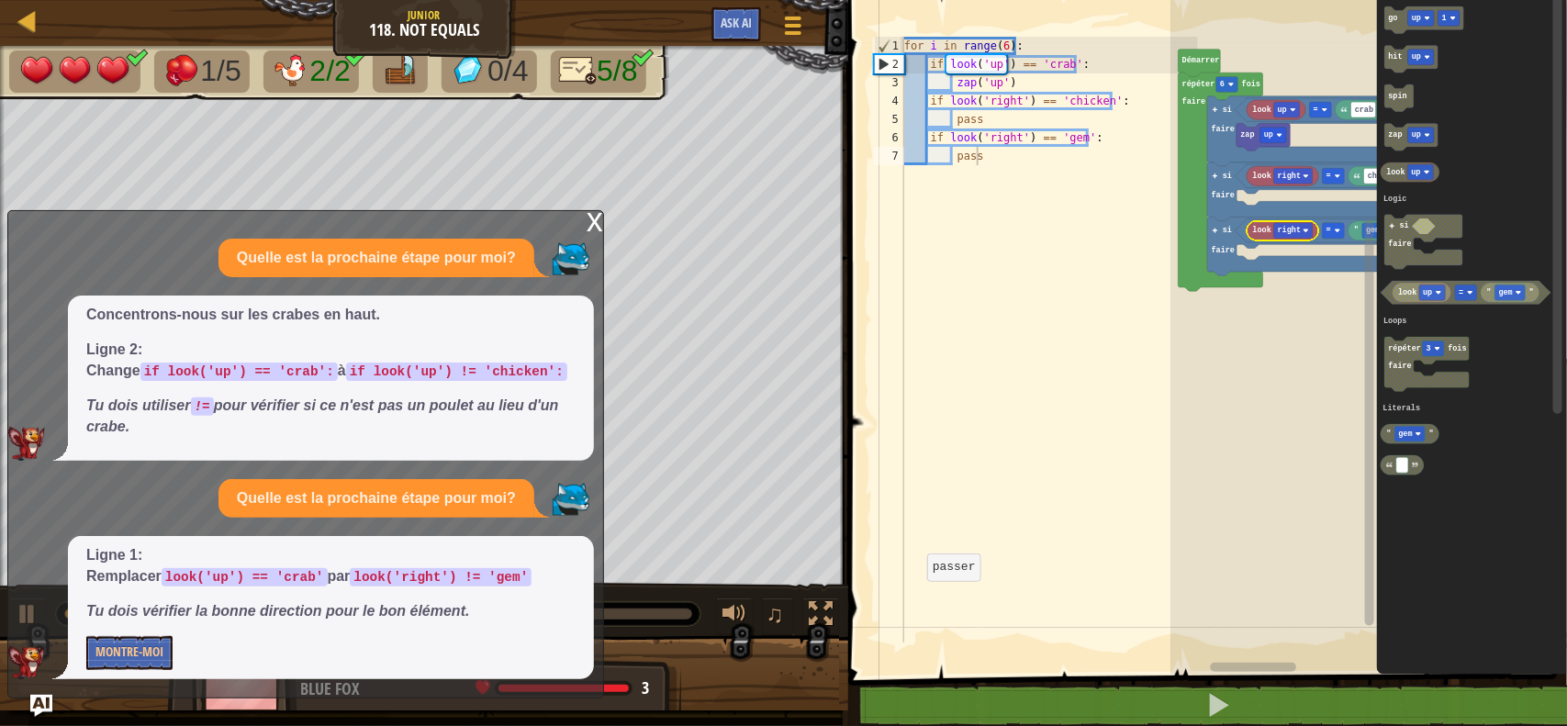
click at [586, 227] on div "x" at bounding box center [594, 220] width 17 height 18
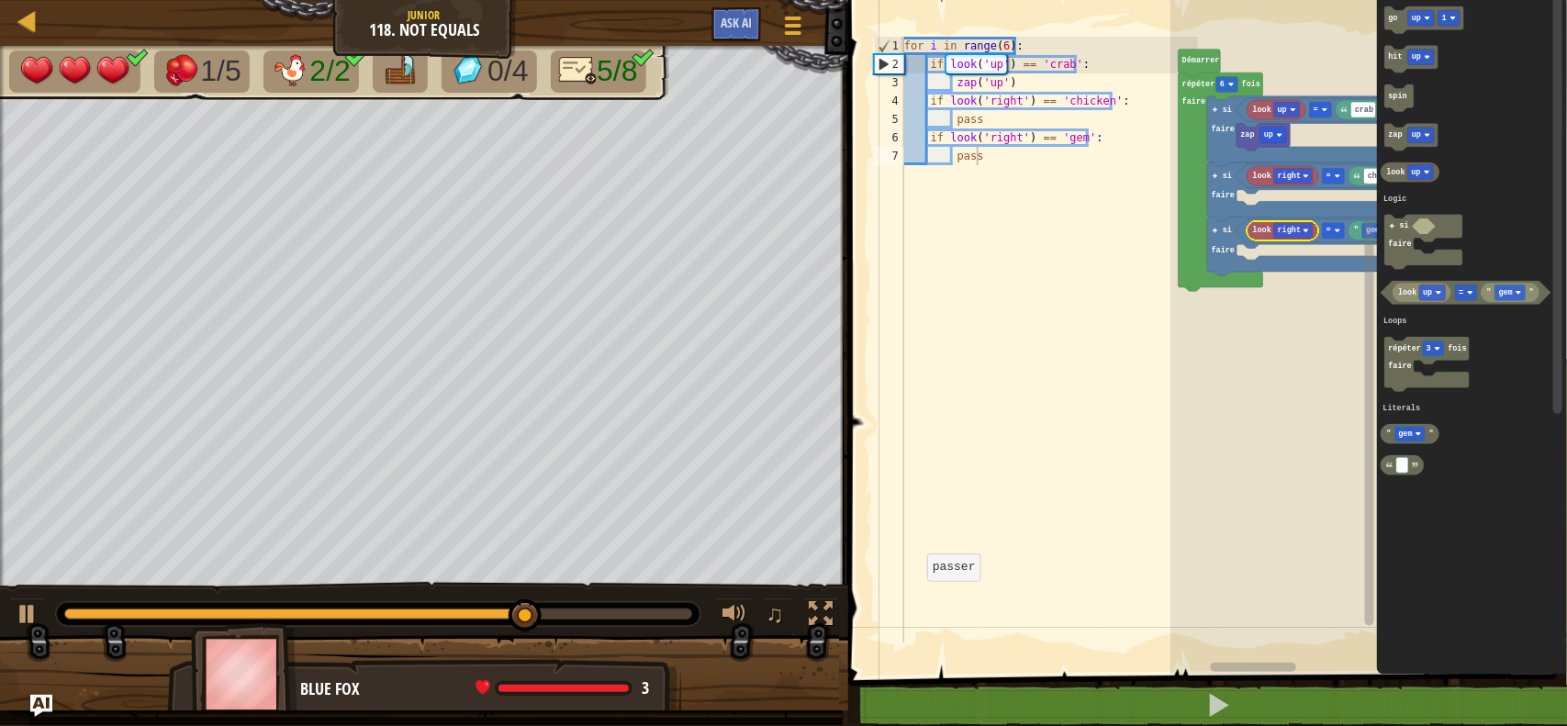
click at [616, 67] on span "5/8" at bounding box center [617, 70] width 40 height 33
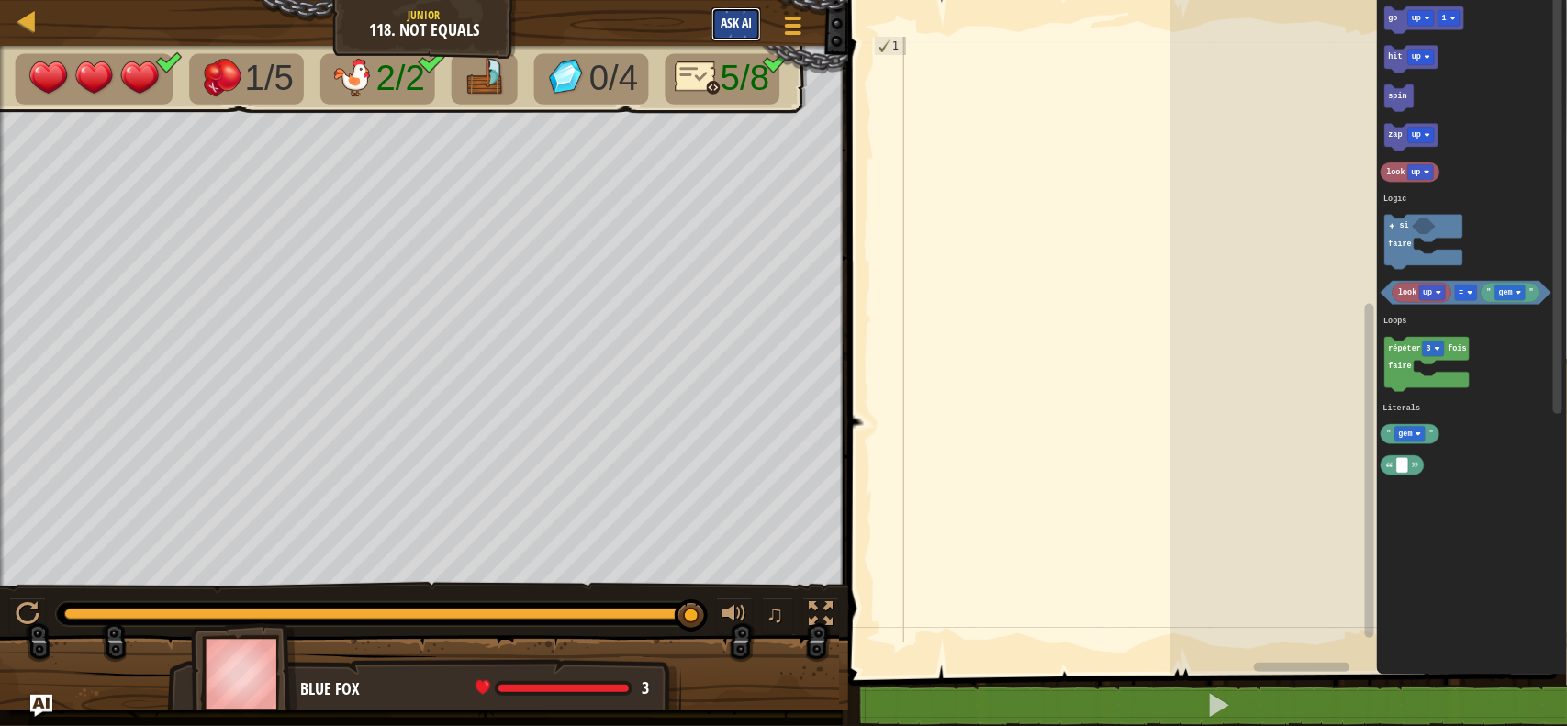
click at [754, 28] on button "Ask AI" at bounding box center [736, 24] width 50 height 34
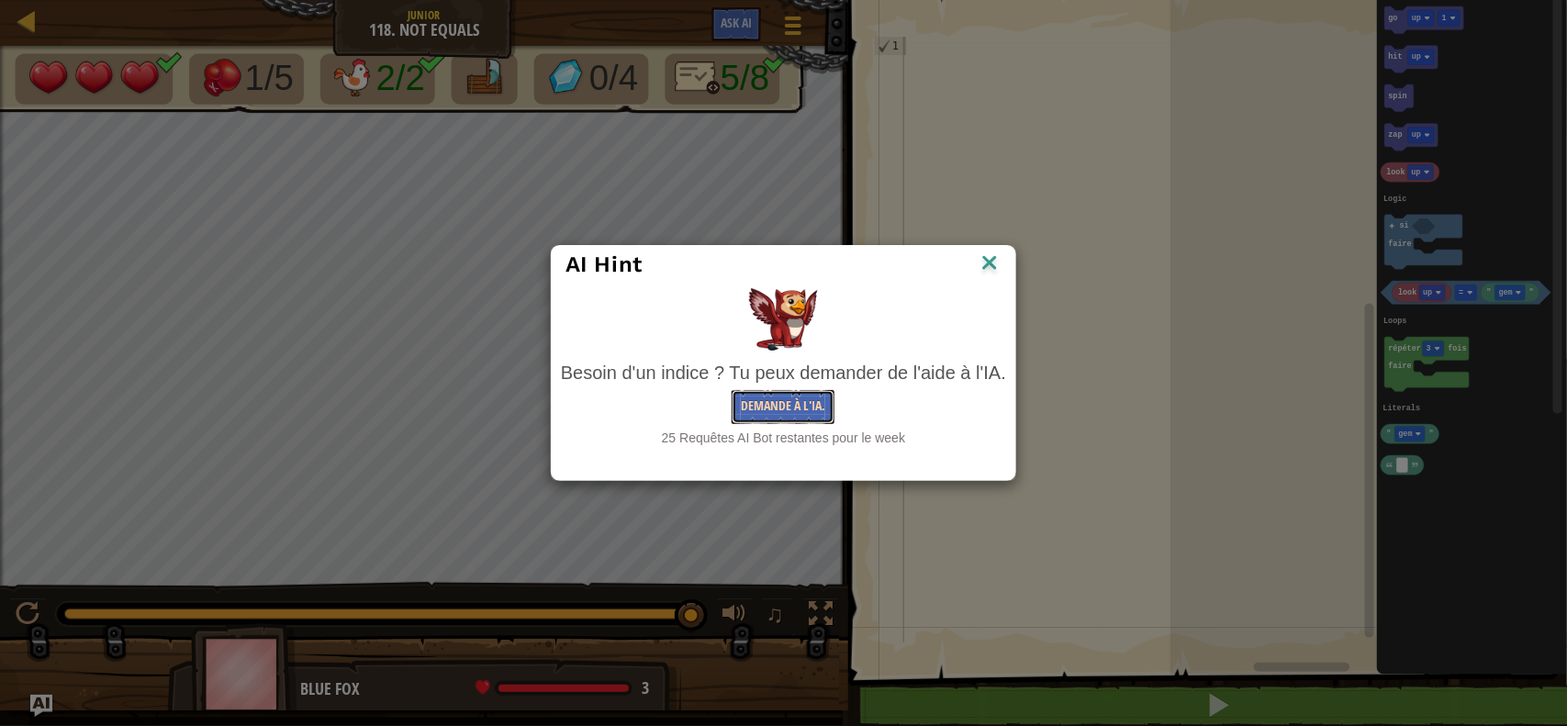
click at [789, 395] on button "Demande à l'IA." at bounding box center [782, 407] width 103 height 34
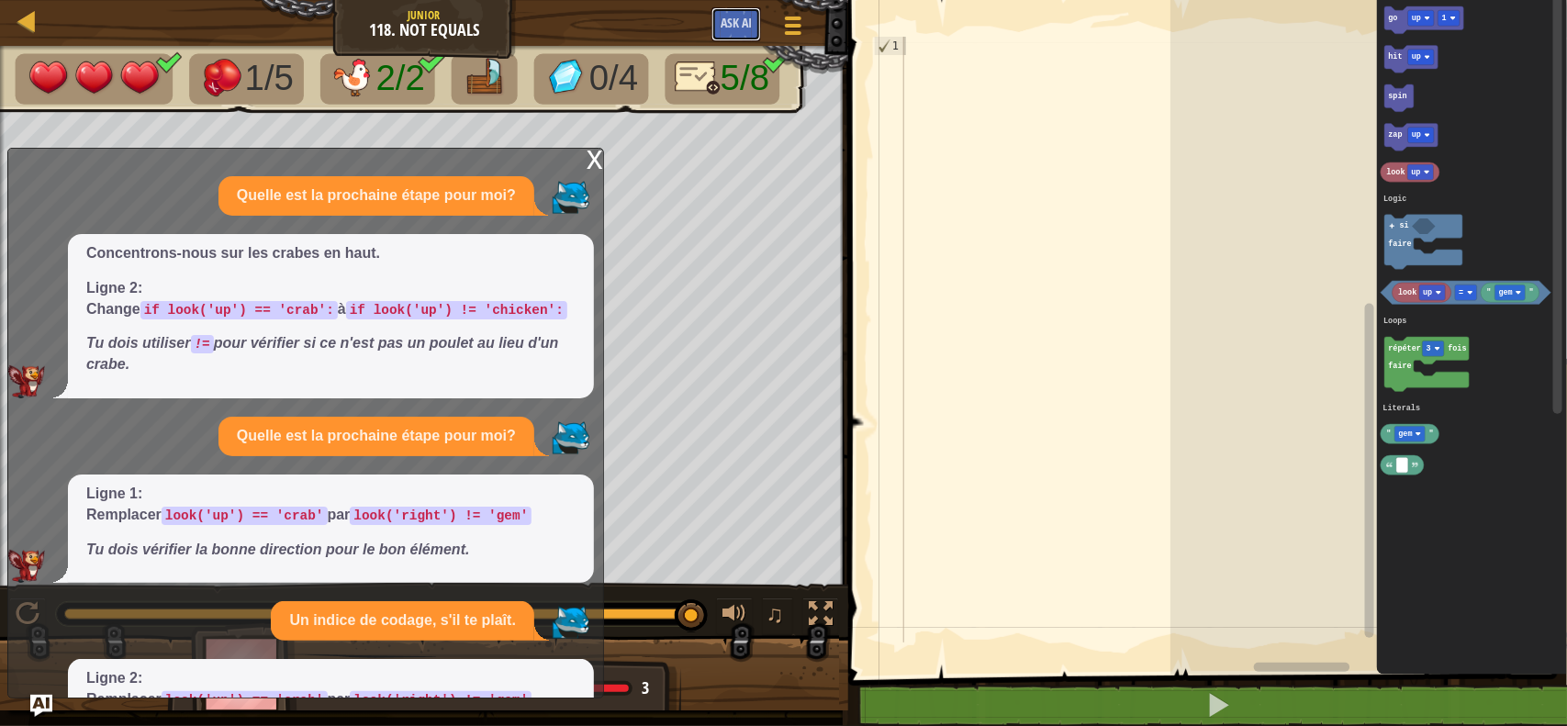
scroll to position [143, 0]
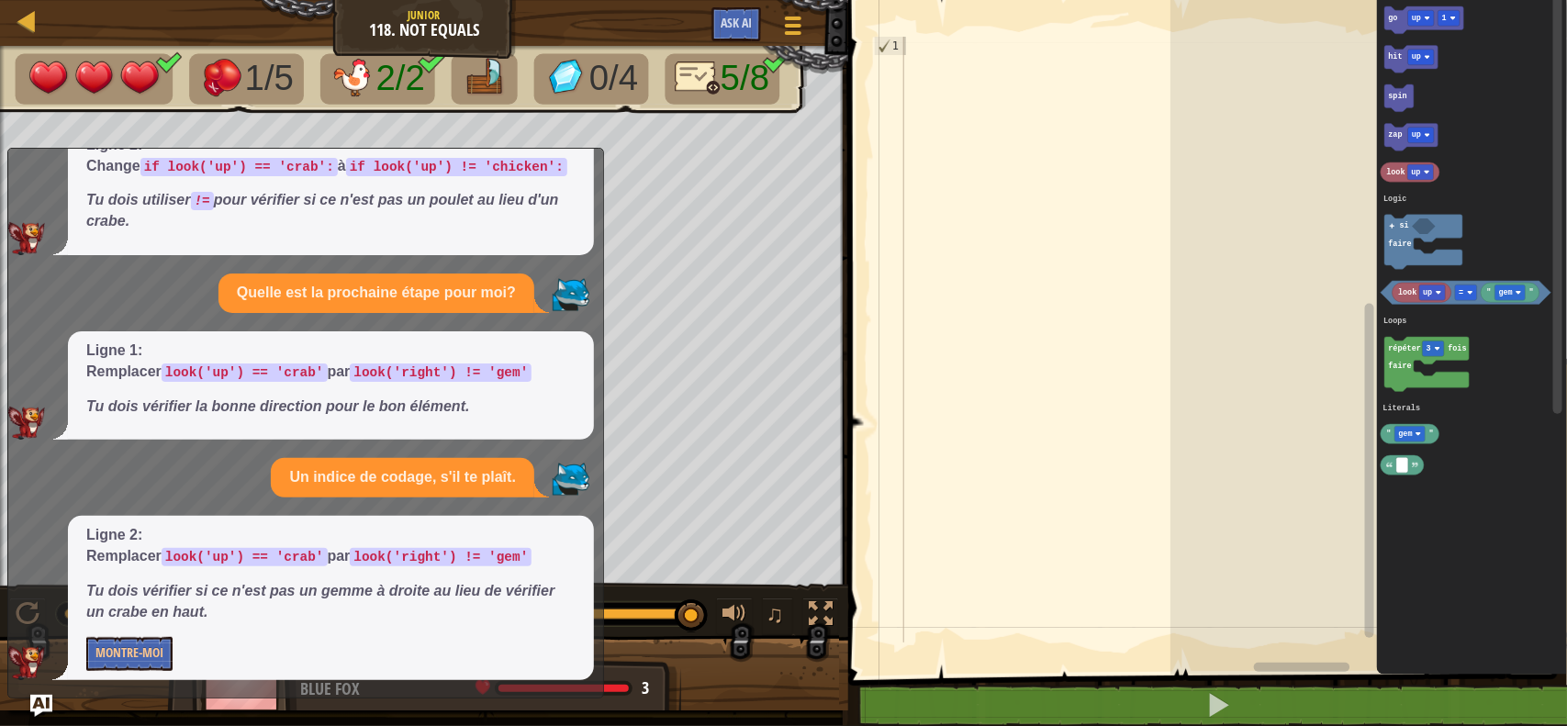
click at [158, 543] on p "Ligne 2: Remplacer look('up') == 'crab' par look('right') != 'gem'" at bounding box center [330, 546] width 489 height 42
click at [350, 562] on code "look('right') != 'gem'" at bounding box center [441, 557] width 182 height 18
click at [287, 520] on div "Ligne 2: Remplacer look('up') == 'crab' par look('right') != 'gem' Tu dois véri…" at bounding box center [331, 597] width 526 height 163
click at [95, 648] on button "Montre-moi" at bounding box center [129, 654] width 86 height 34
click at [107, 643] on button "Cacher" at bounding box center [113, 654] width 55 height 34
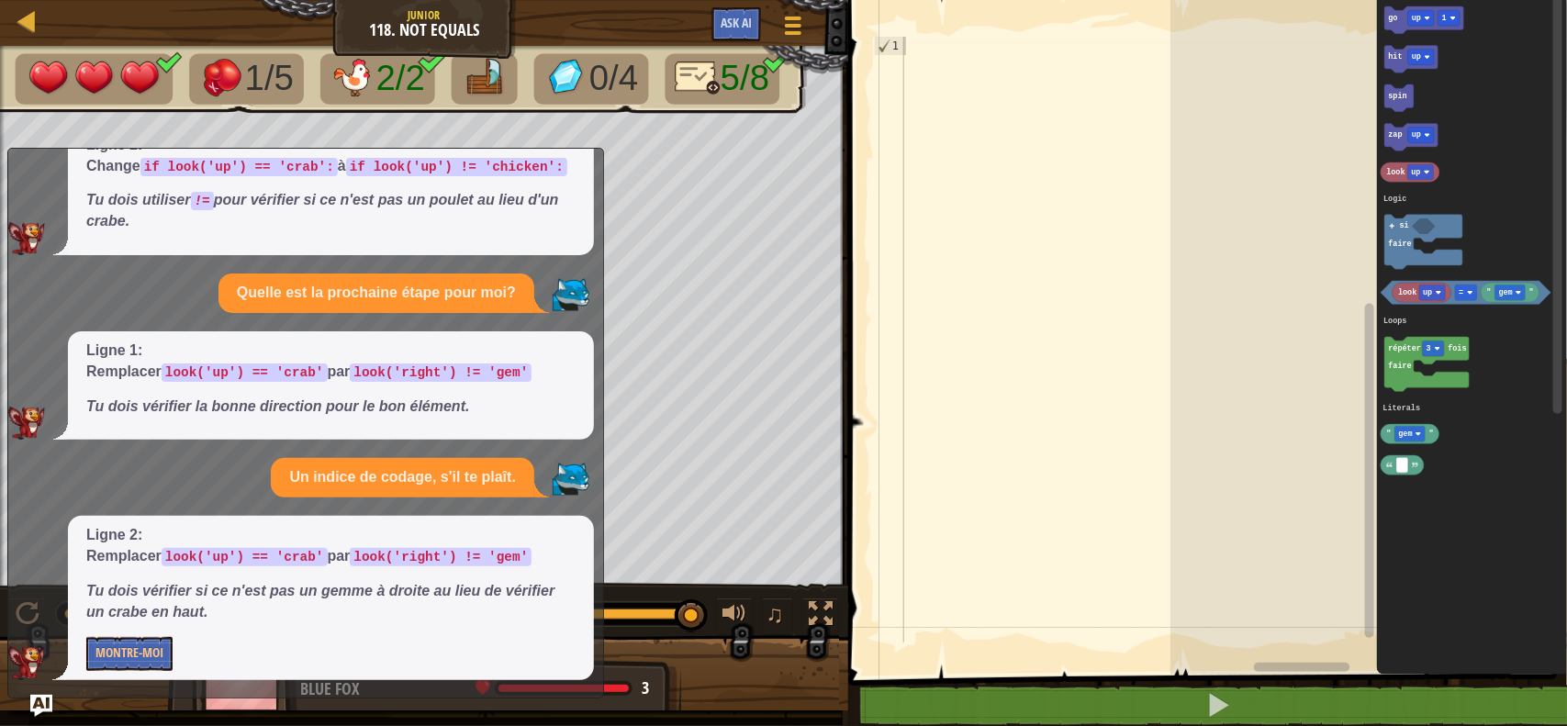
drag, startPoint x: 519, startPoint y: 228, endPoint x: 494, endPoint y: 474, distance: 248.2
click at [494, 474] on div "Quelle est la prochaine étape pour moi? Concentrons-nous sur les crabes en haut…" at bounding box center [301, 356] width 586 height 647
click at [493, 473] on p "Un indice de codage, s'il te plaît." at bounding box center [402, 477] width 227 height 21
drag, startPoint x: 585, startPoint y: 182, endPoint x: 506, endPoint y: 583, distance: 408.8
click at [506, 583] on div "Quelle est la prochaine étape pour moi? Concentrons-nous sur les crabes en haut…" at bounding box center [301, 356] width 586 height 647
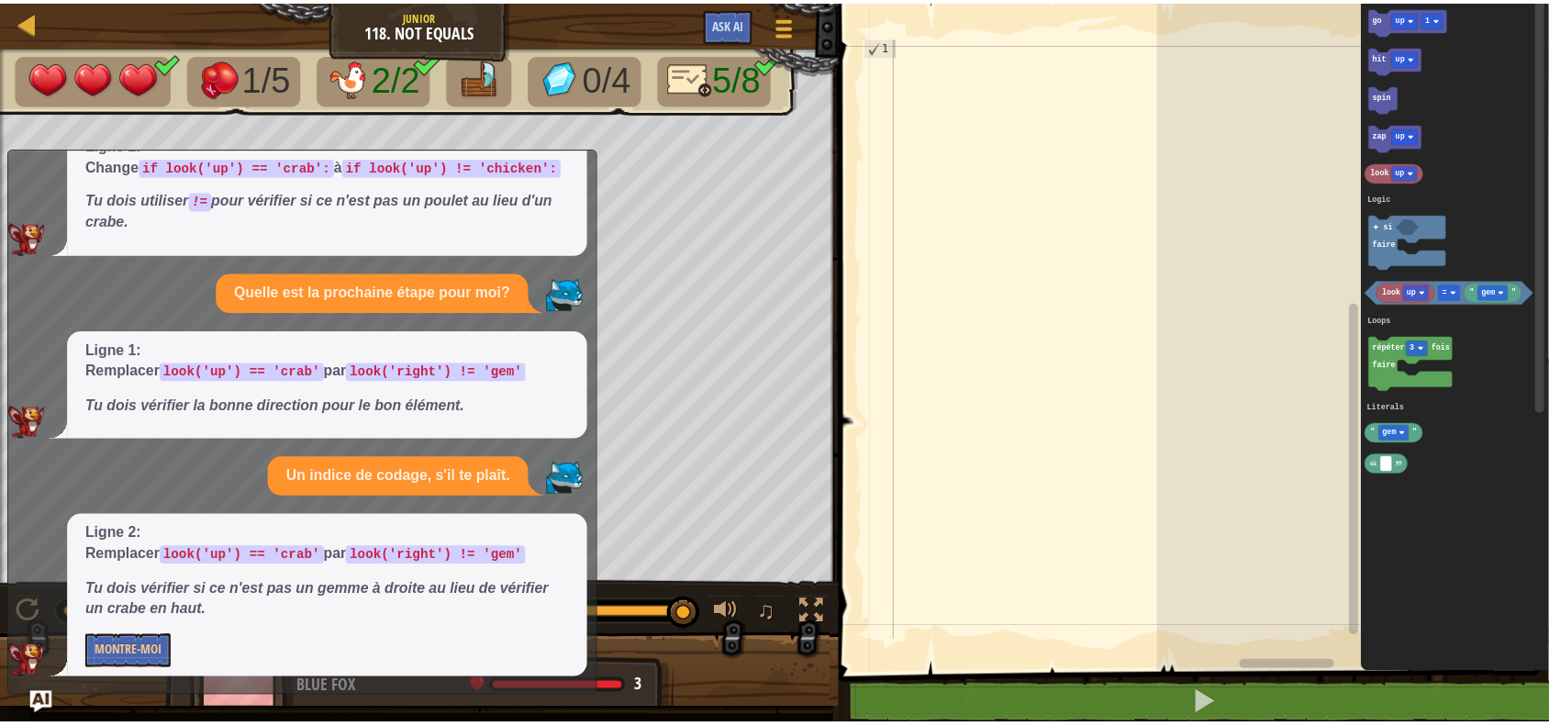
scroll to position [0, 0]
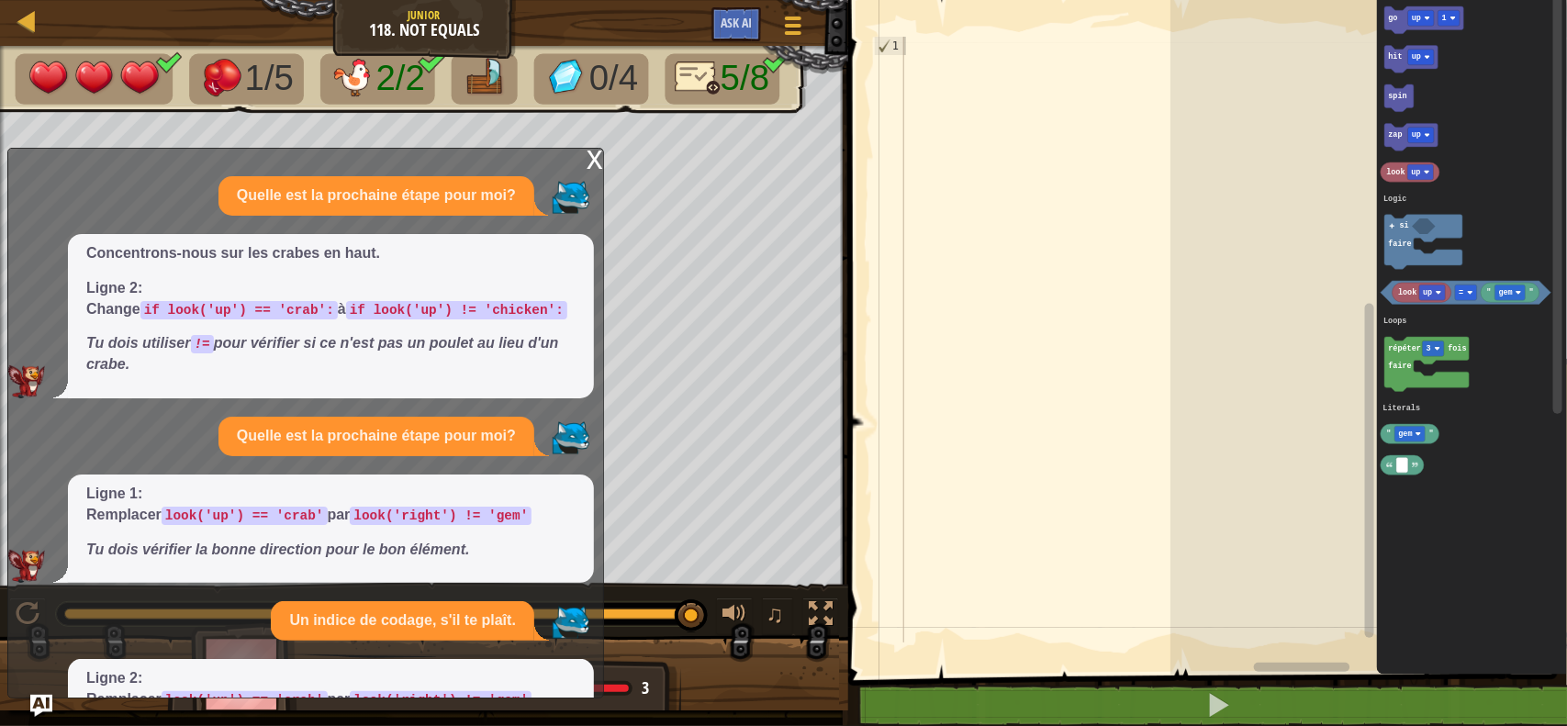
click at [597, 165] on div "x" at bounding box center [594, 158] width 17 height 18
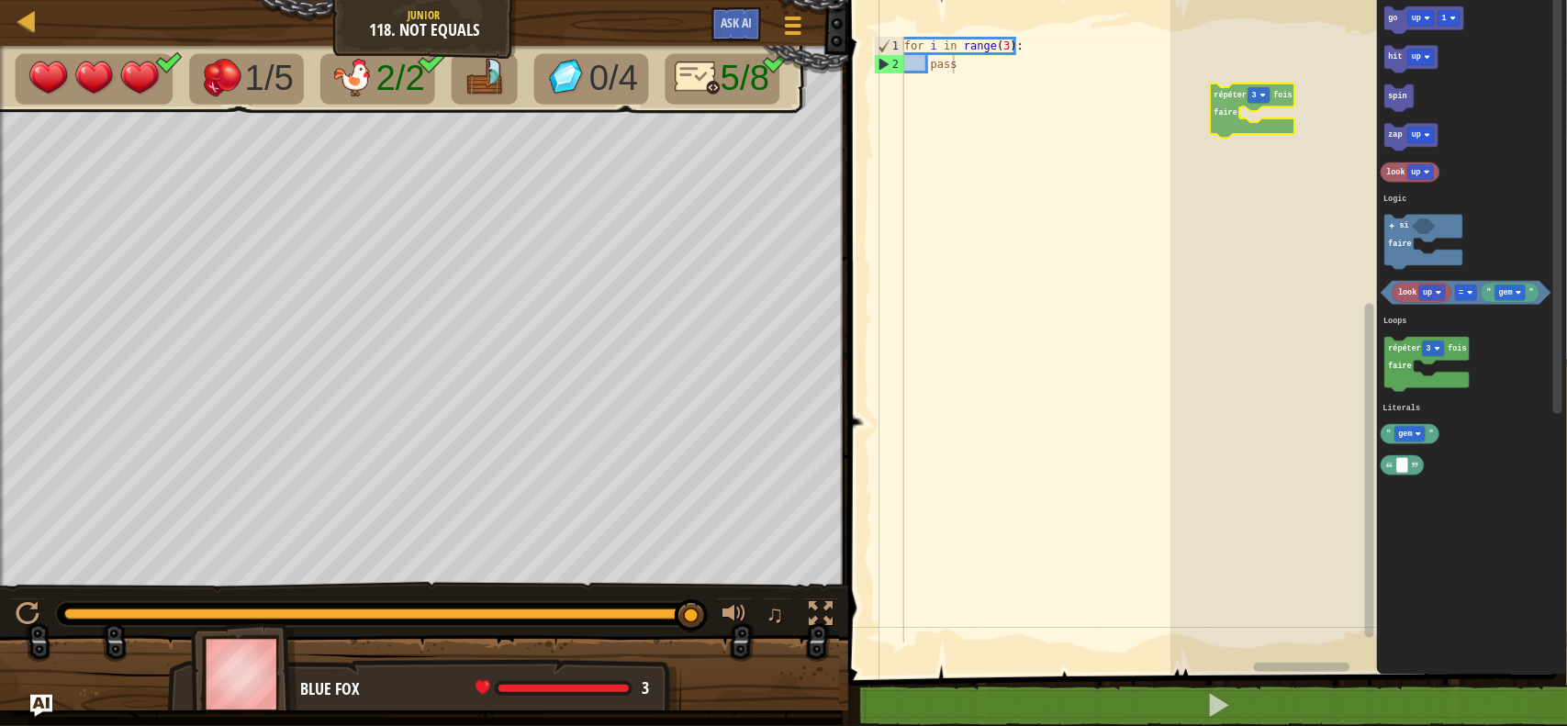
click at [1219, 98] on div "Logic Loops Literals go up 1 hit up spin zap up look up répéter 3 fois faire " …" at bounding box center [1368, 333] width 396 height 684
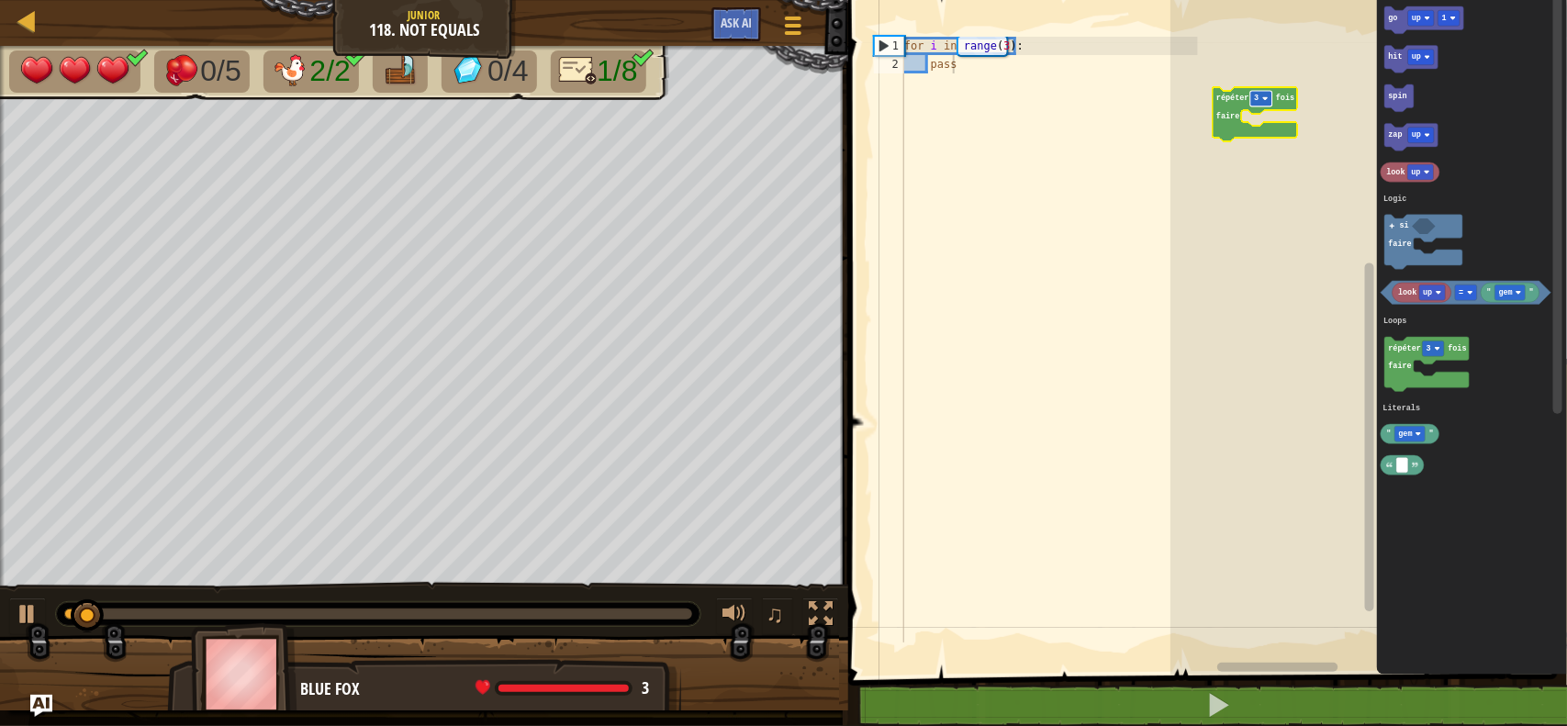
click at [1262, 94] on rect "Espace de travail de Blocky" at bounding box center [1261, 99] width 22 height 16
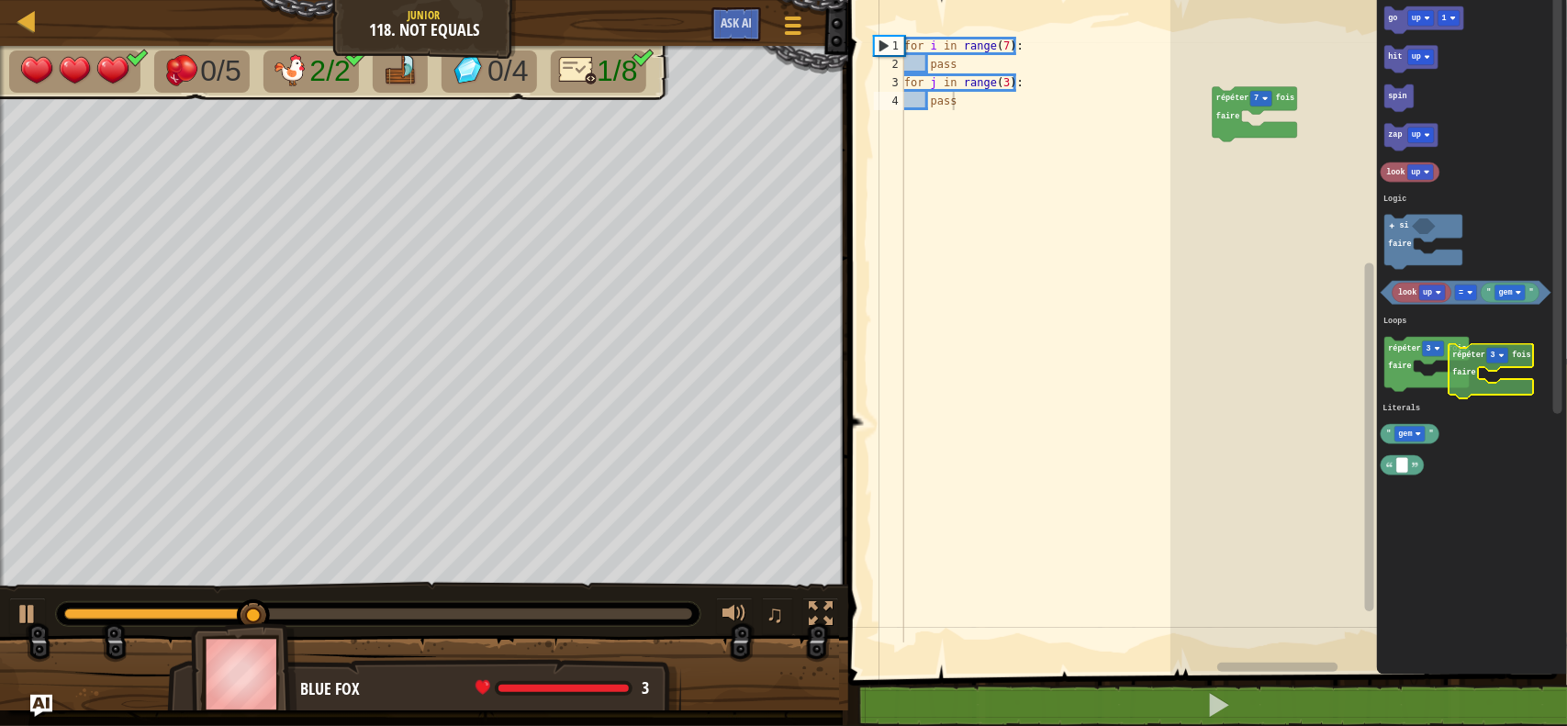
click at [1464, 376] on g "répéter 3 fois faire" at bounding box center [1426, 364] width 84 height 54
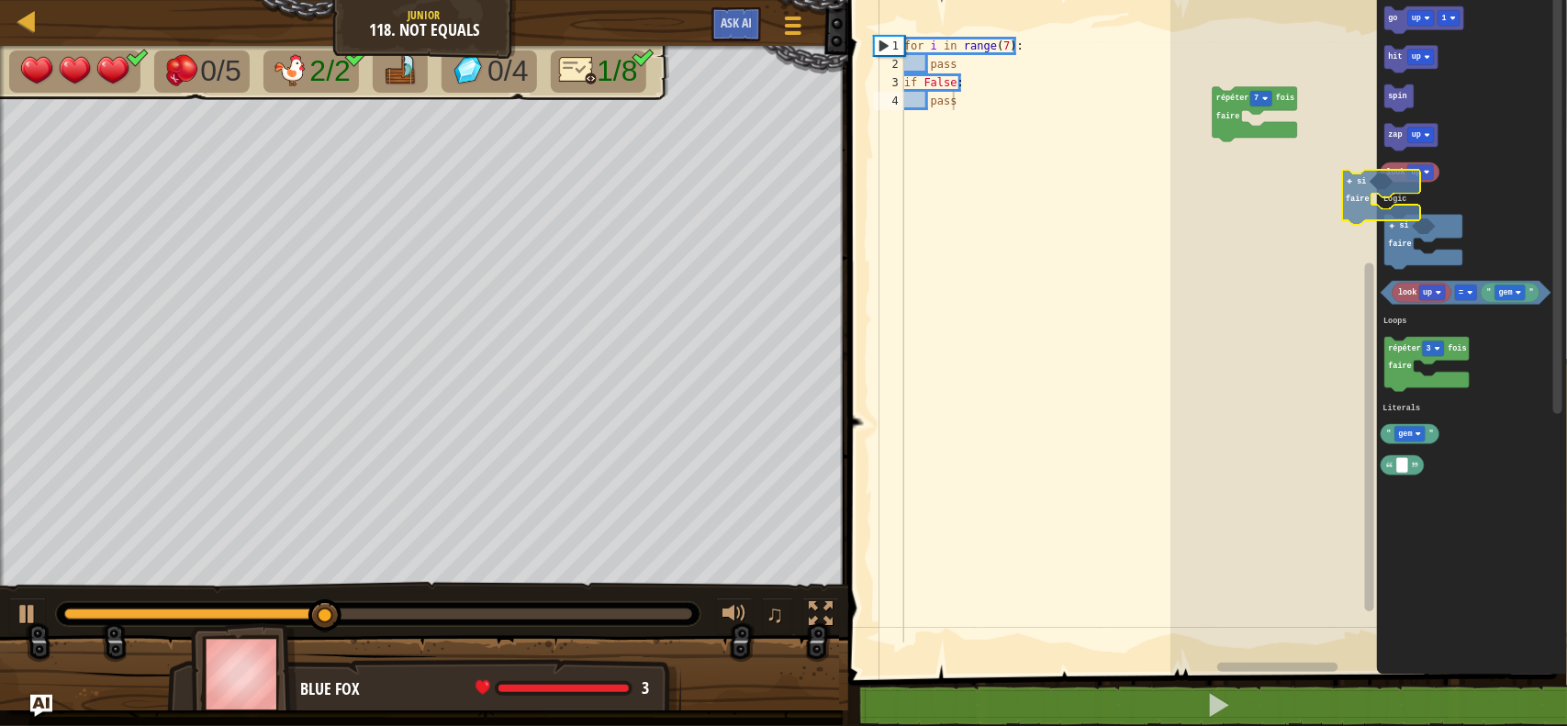
click at [1361, 208] on div "Logic Loops Literals répéter 7 fois faire go up 1 hit up spin zap up look up ré…" at bounding box center [1368, 333] width 396 height 684
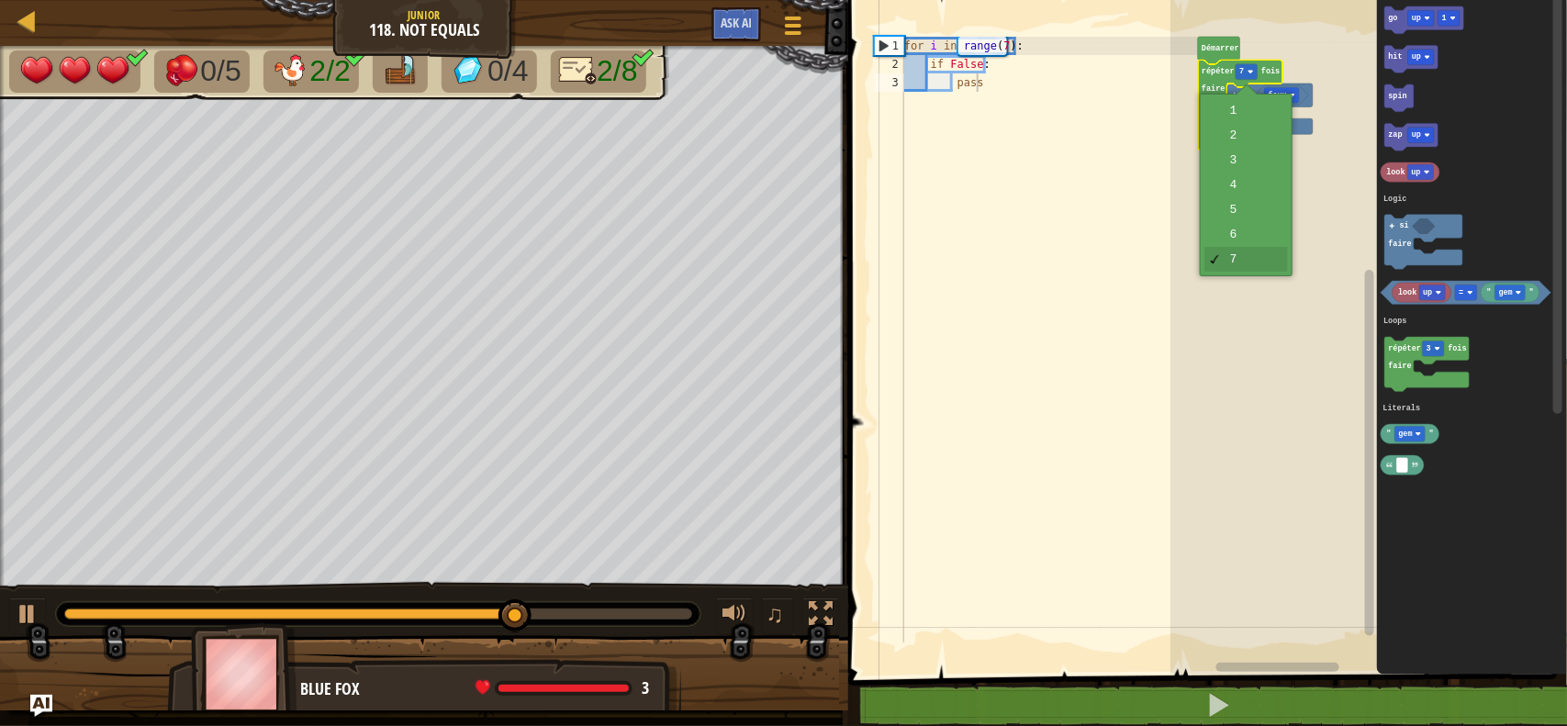
click at [1245, 70] on rect "Espace de travail de Blocky" at bounding box center [1246, 72] width 22 height 16
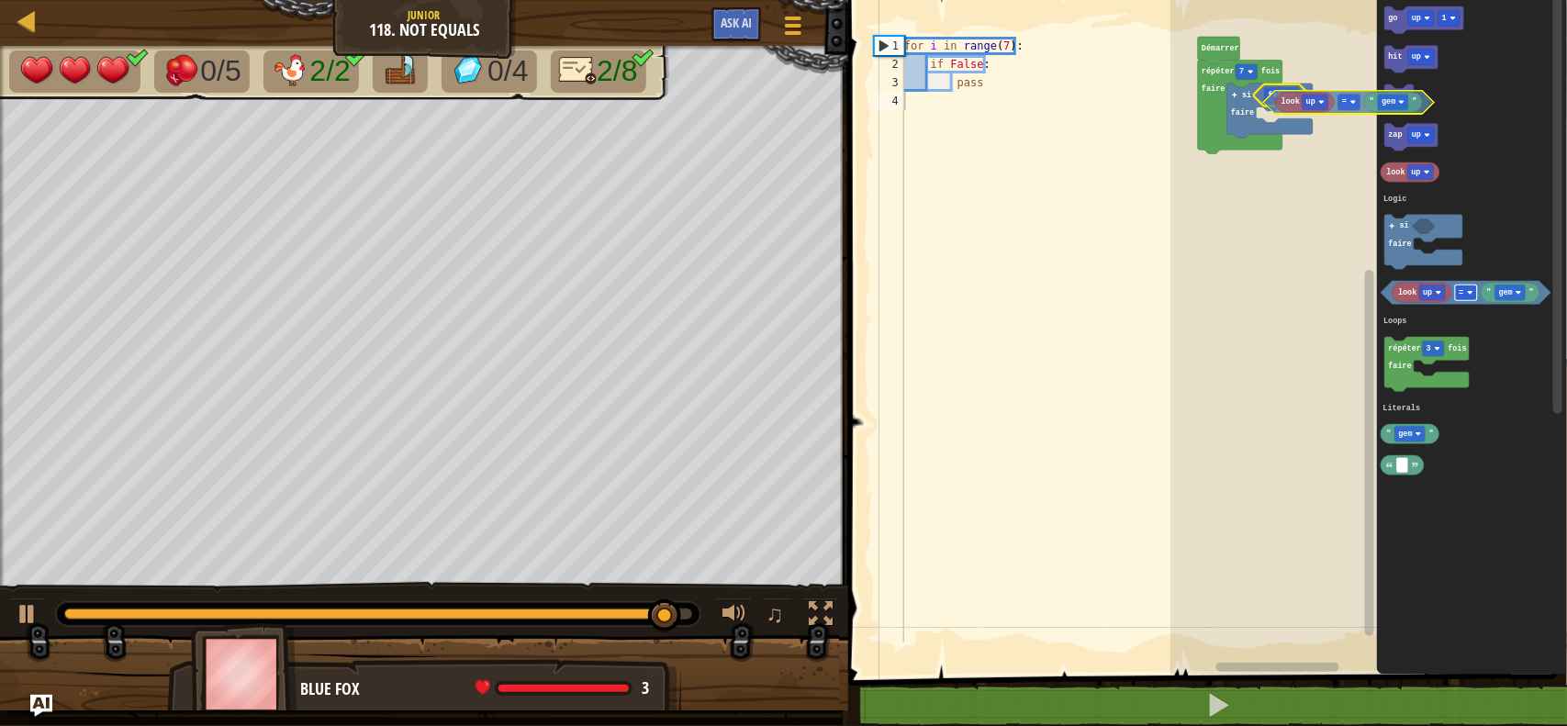
click at [1342, 106] on div "Logic Loops Literals Démarrer répéter 7 fois faire faux si faire go up 1 hit up…" at bounding box center [1368, 333] width 396 height 684
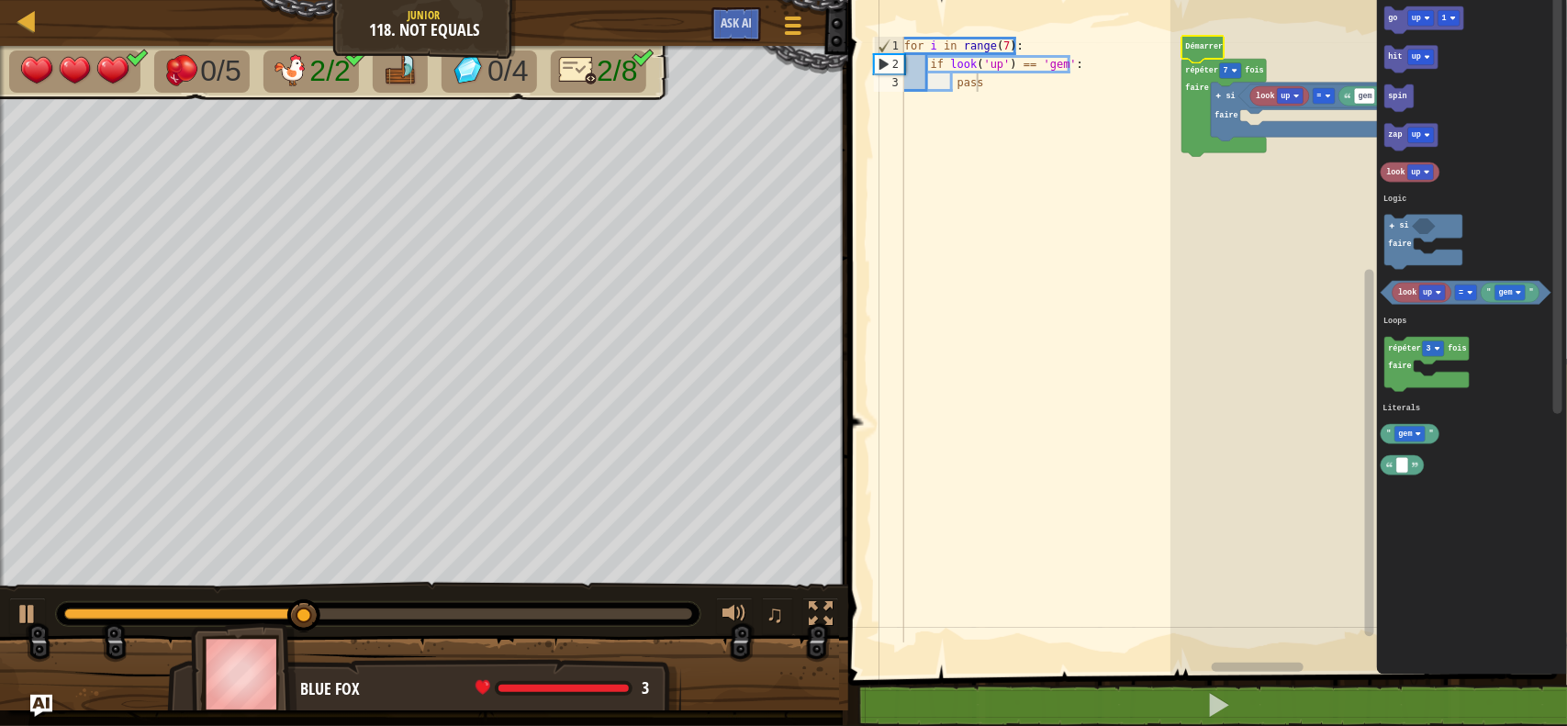
click at [1362, 97] on icon "Espace de travail de Blocky" at bounding box center [1369, 326] width 14 height 669
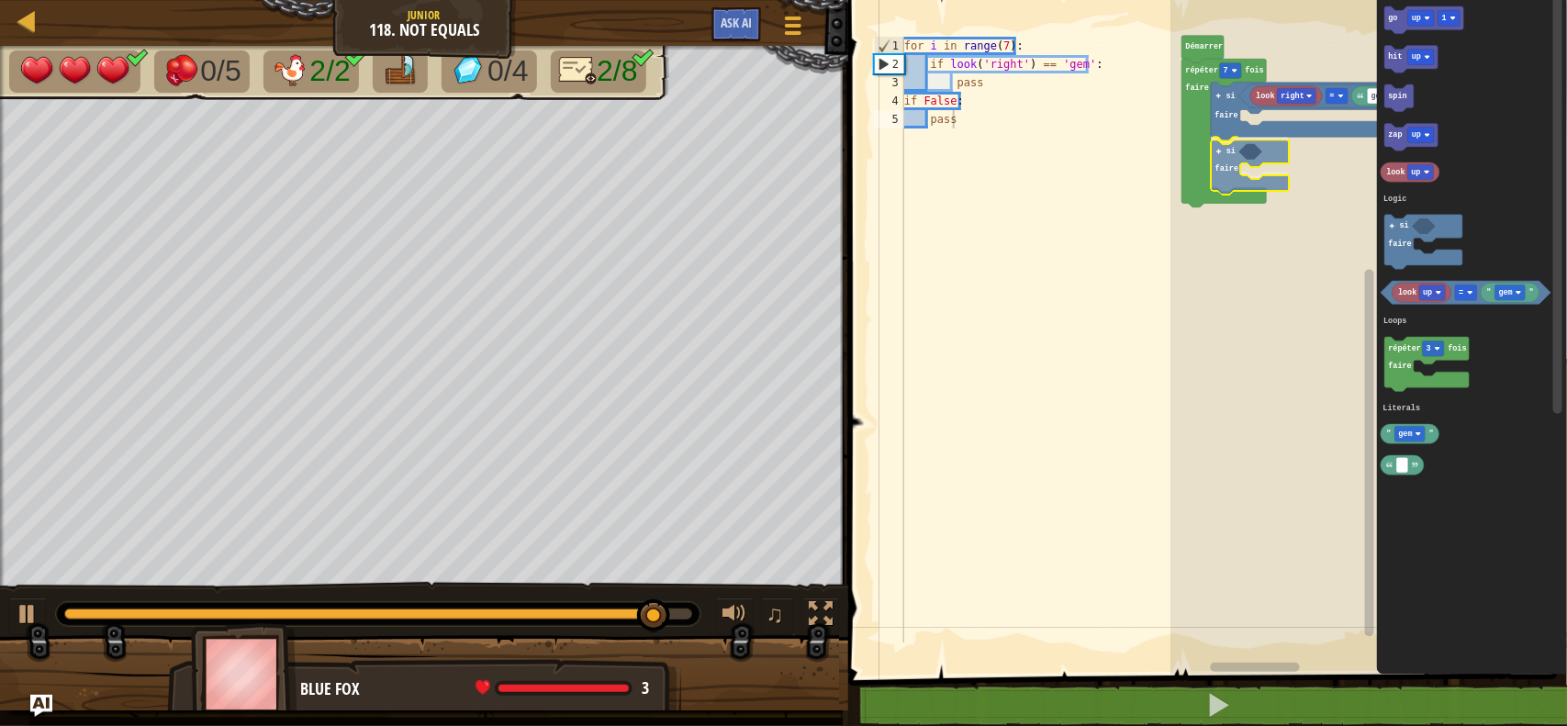
click at [1222, 143] on div "Logic Loops Literals Démarrer répéter 7 fois faire si faire gem = look right si…" at bounding box center [1368, 333] width 396 height 684
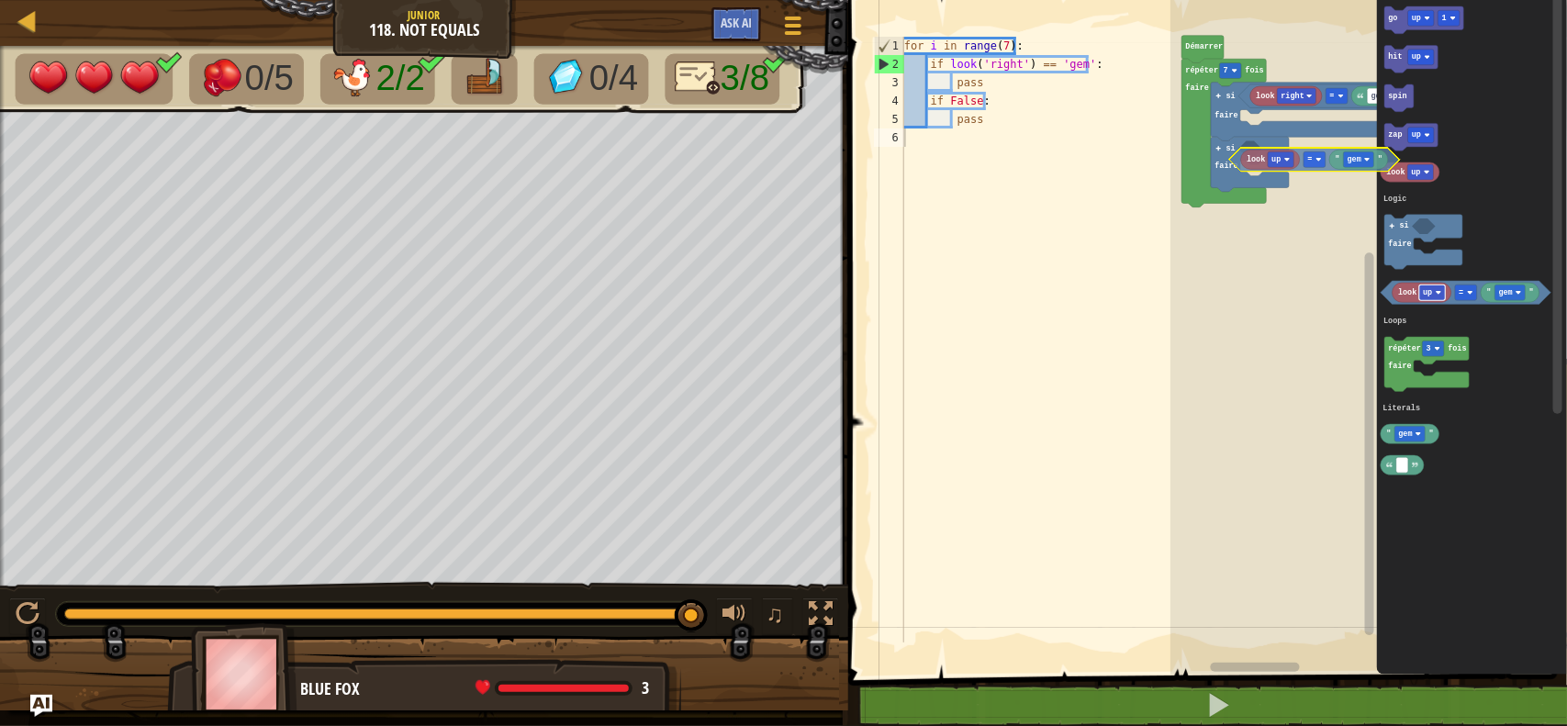
click at [1282, 159] on div "Logic Loops Literals Démarrer répéter 7 fois faire si faire gem = look right si…" at bounding box center [1368, 333] width 396 height 684
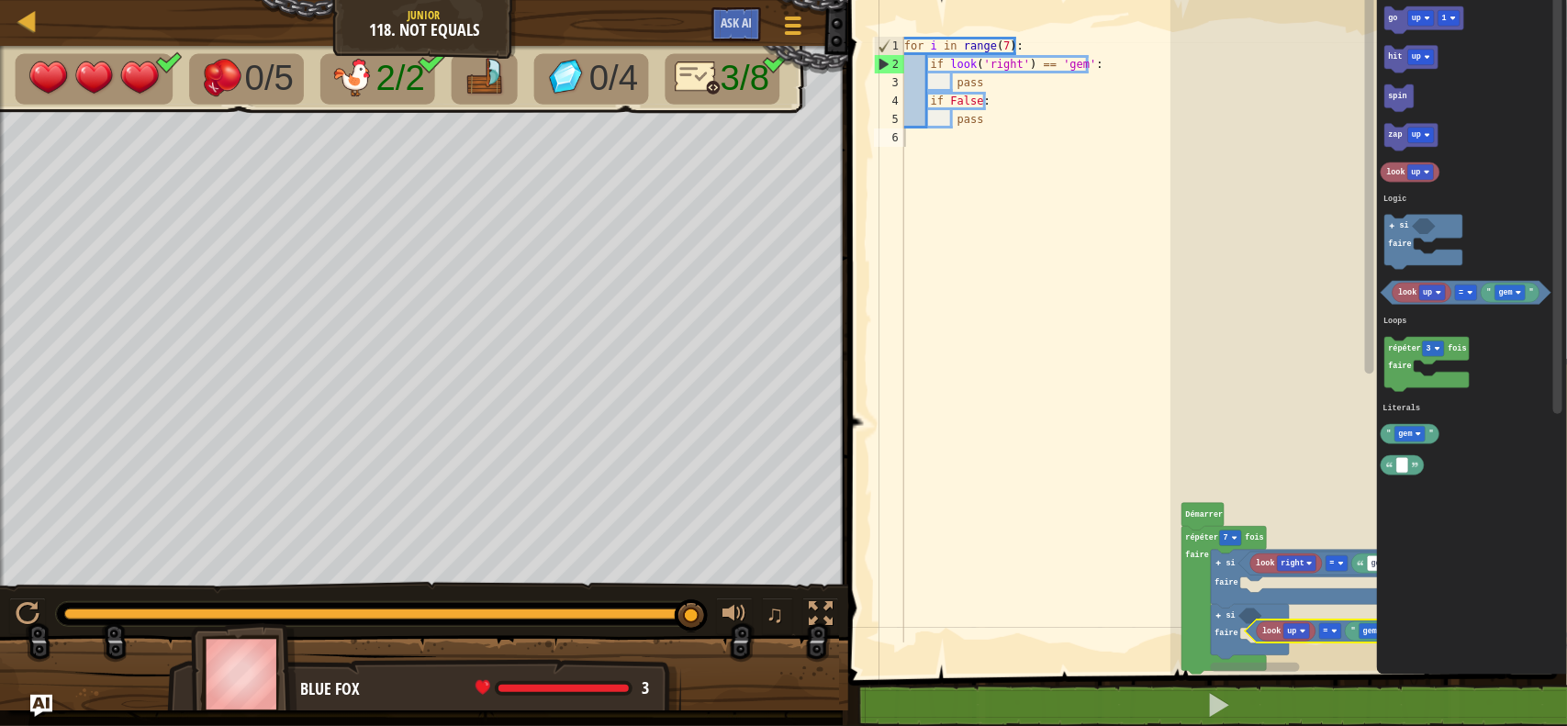
click at [1366, 162] on g "Espace de travail de Blocky" at bounding box center [1369, 326] width 14 height 669
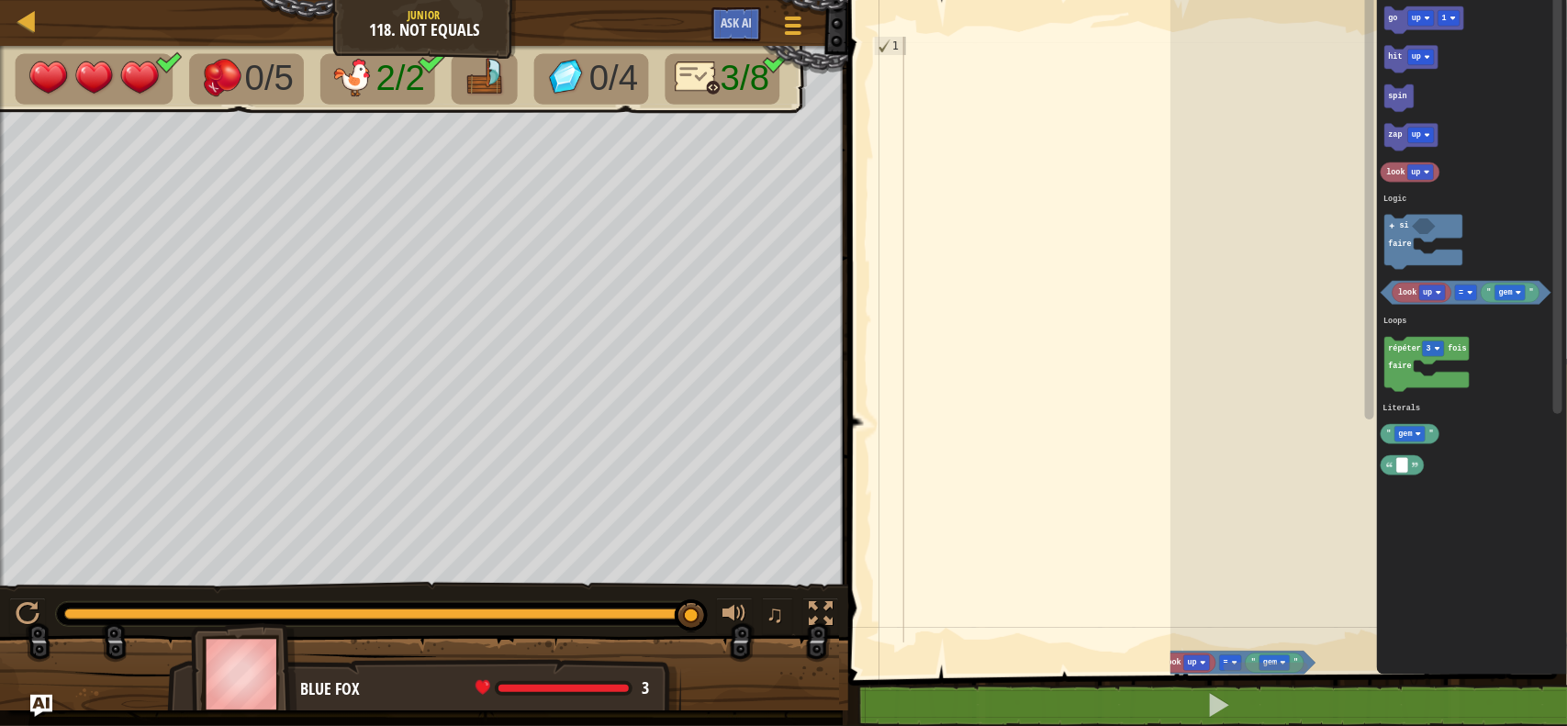
click at [1167, 662] on div "1 ההההההההההההההההההההההההההההההההההההההההההההההההההההההההההההההההההההההההההההה…" at bounding box center [1205, 369] width 724 height 720
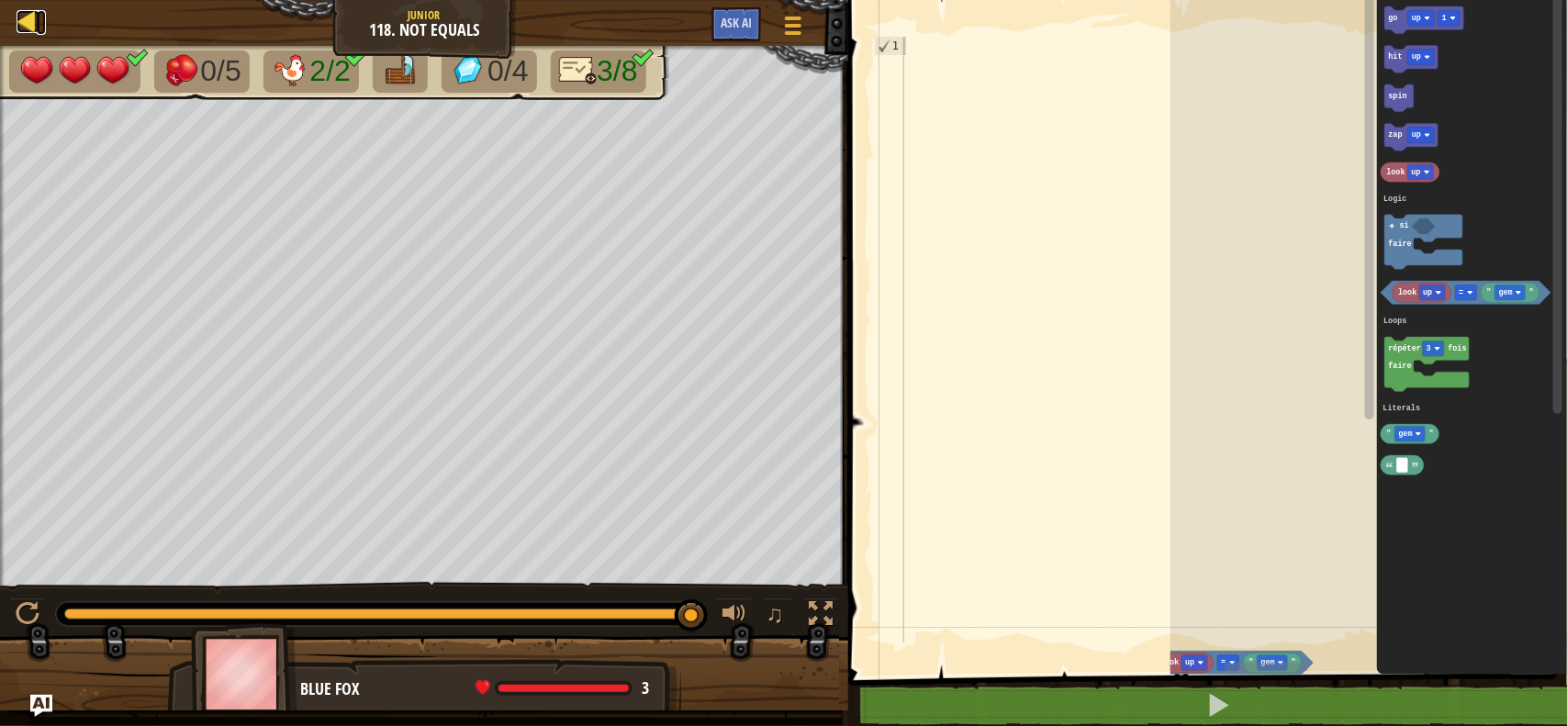
click at [21, 18] on div at bounding box center [28, 21] width 23 height 23
select select "fr"
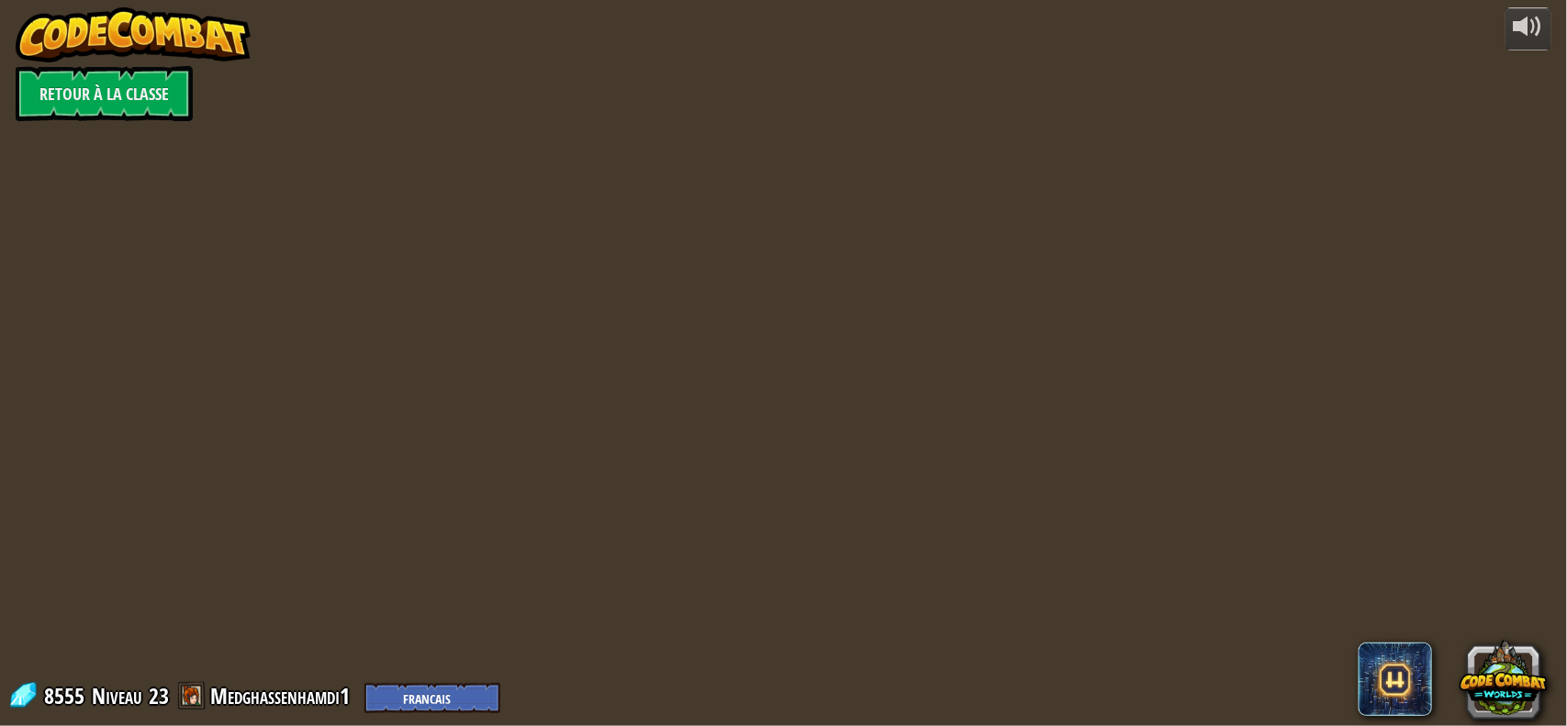
select select "fr"
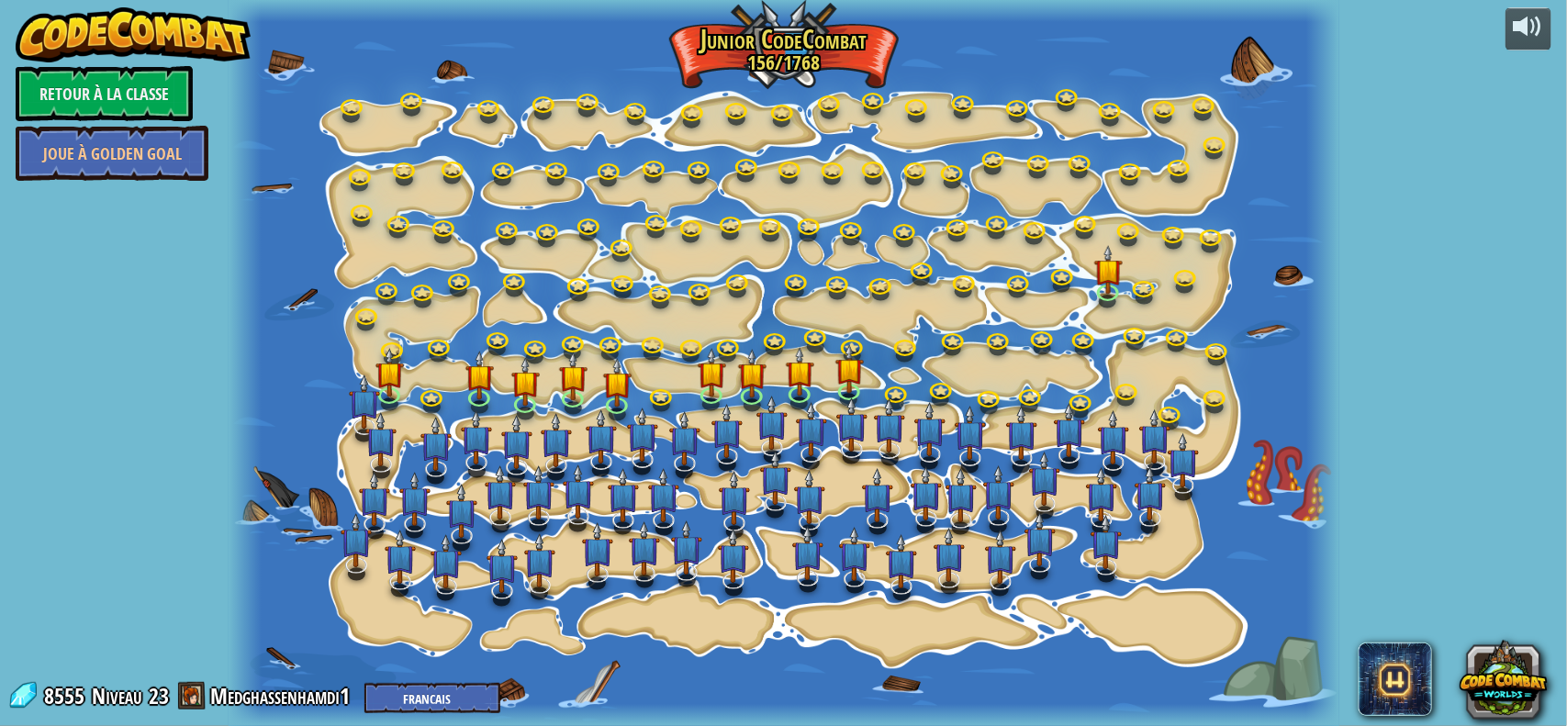
select select "fr"
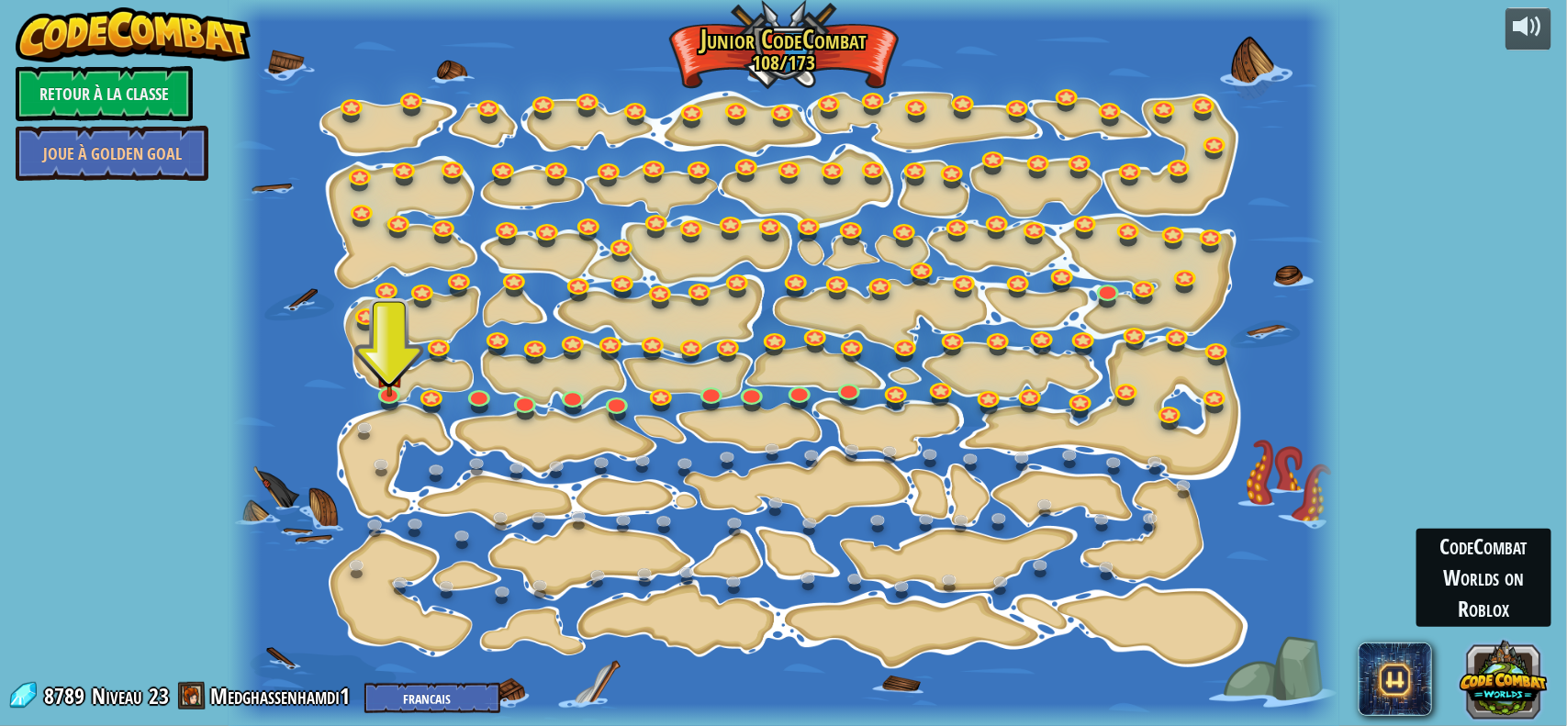
click at [1501, 684] on button at bounding box center [1503, 678] width 88 height 88
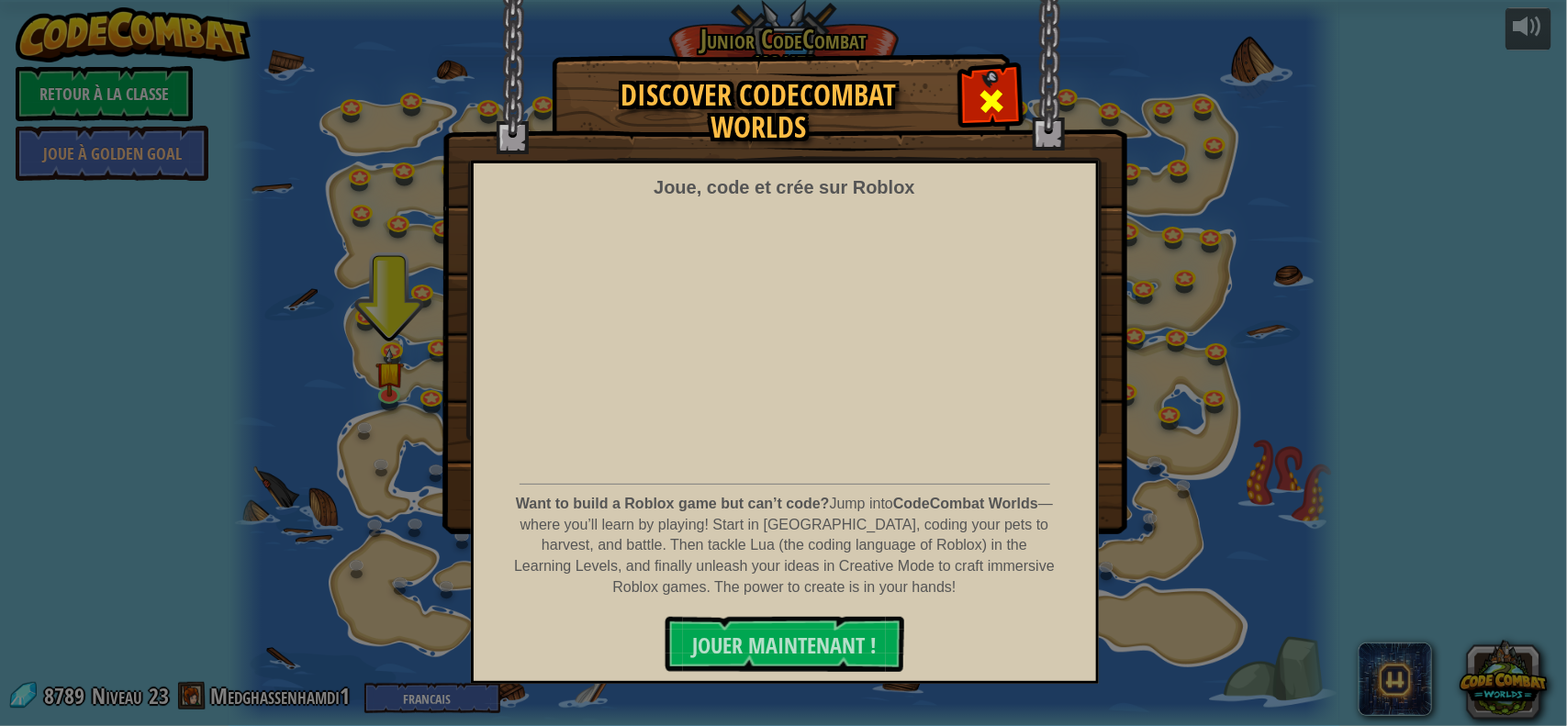
click at [970, 80] on div at bounding box center [991, 99] width 58 height 58
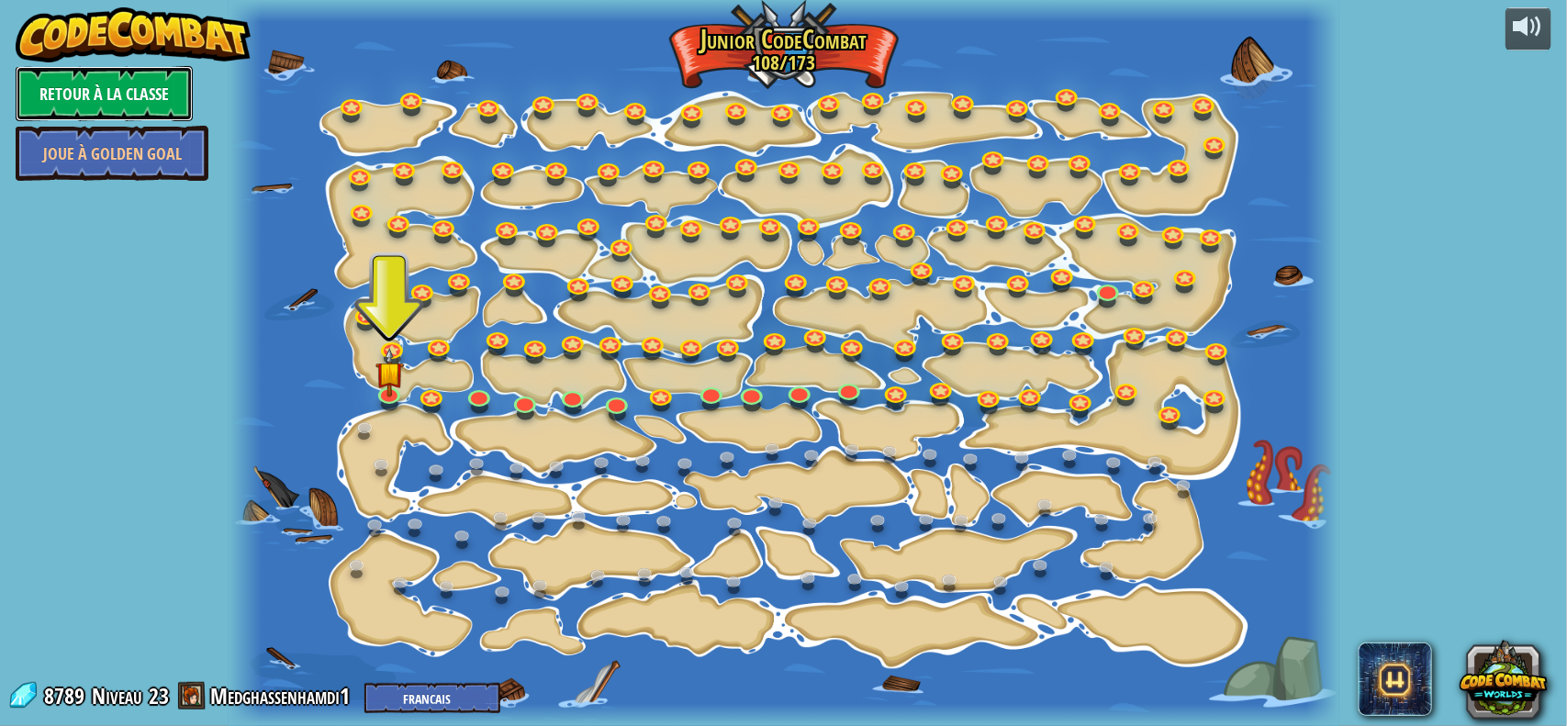
click at [94, 88] on link "Retour à la Classe" at bounding box center [104, 93] width 177 height 55
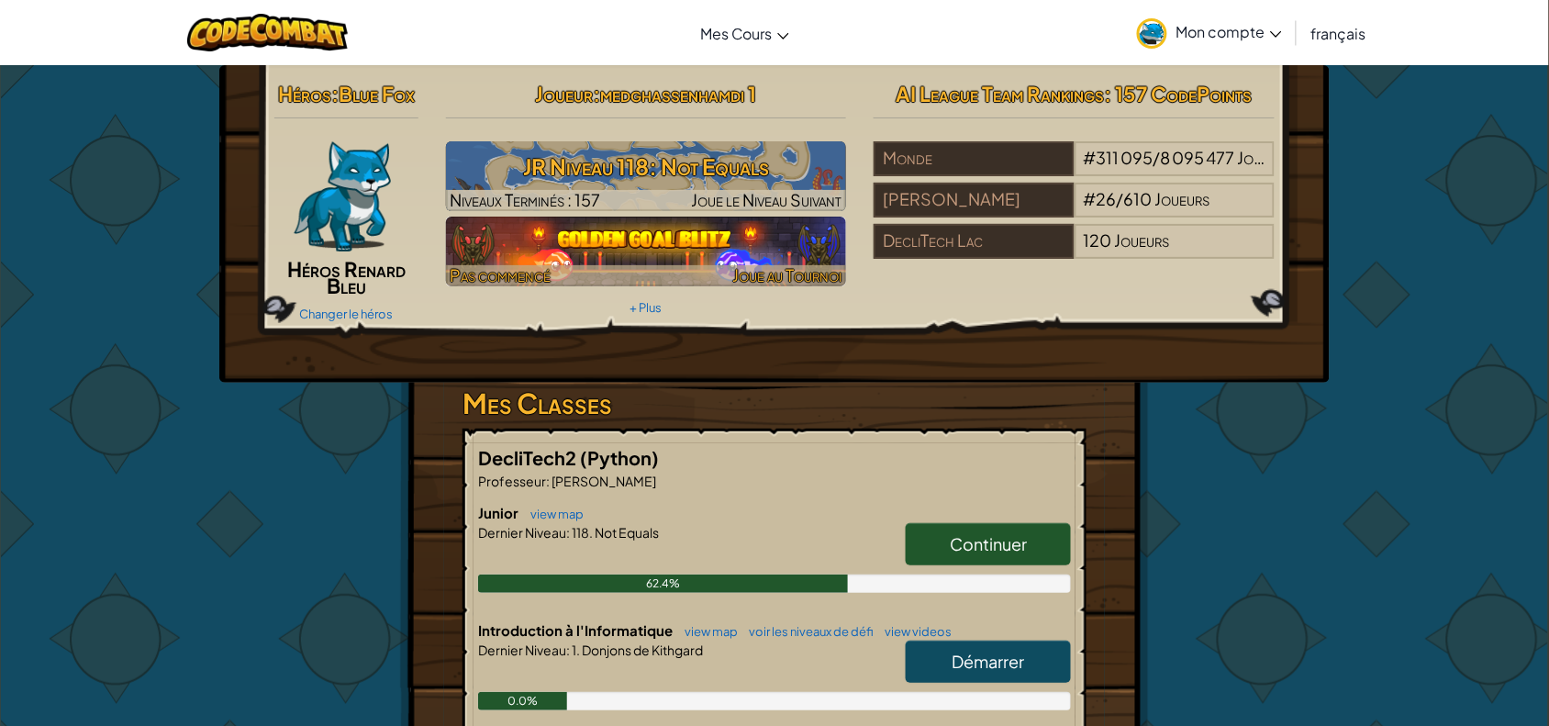
click at [663, 232] on img at bounding box center [646, 252] width 401 height 70
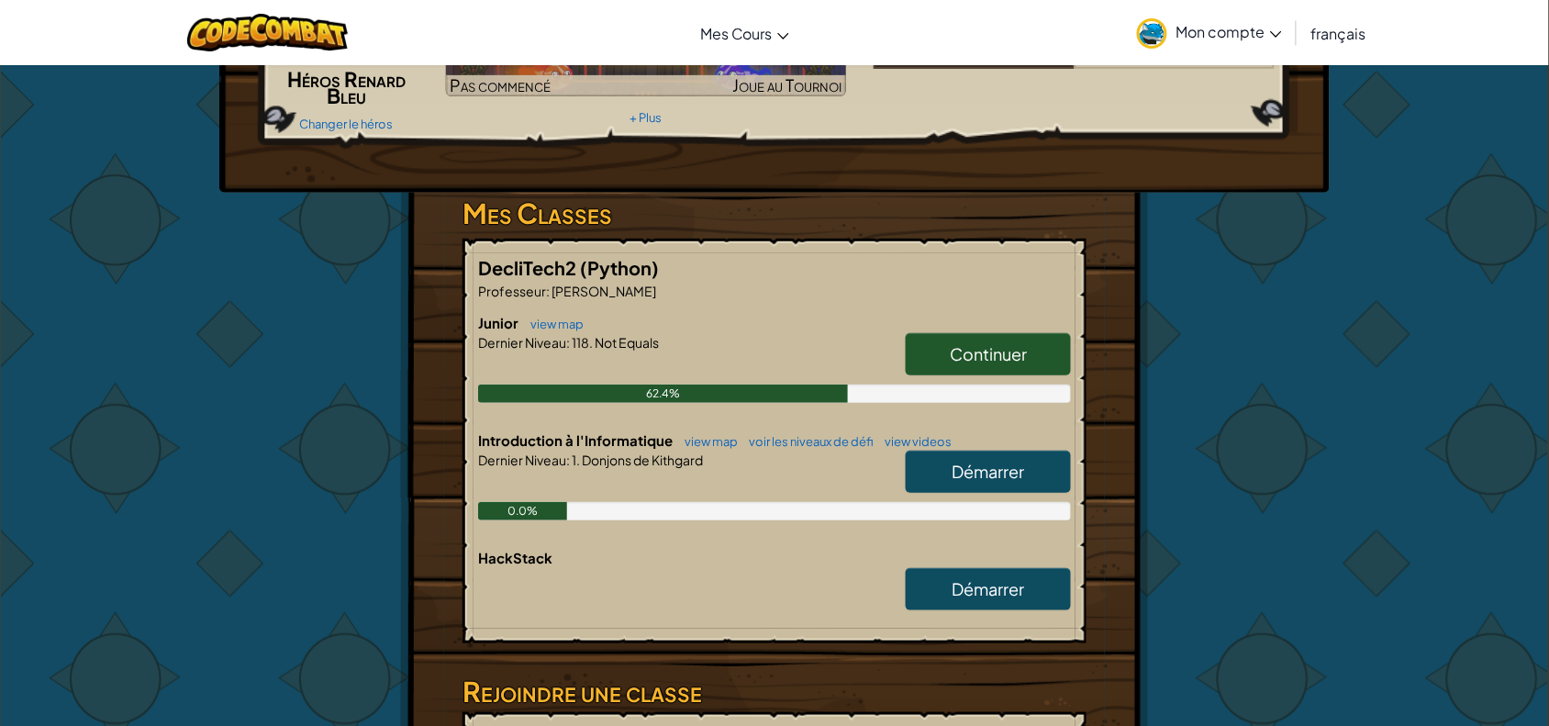
scroll to position [156, 0]
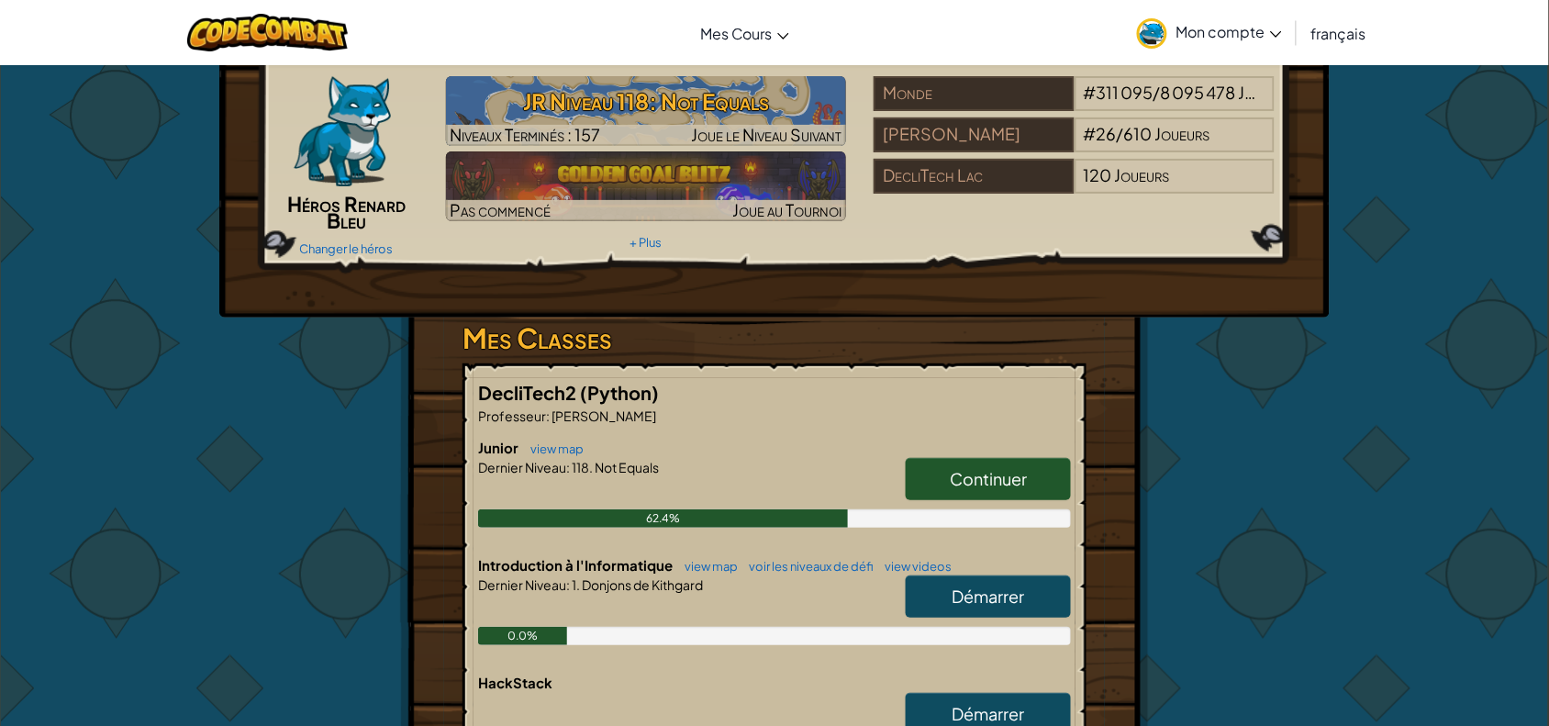
click at [618, 318] on h3 "Mes Classes" at bounding box center [775, 338] width 624 height 41
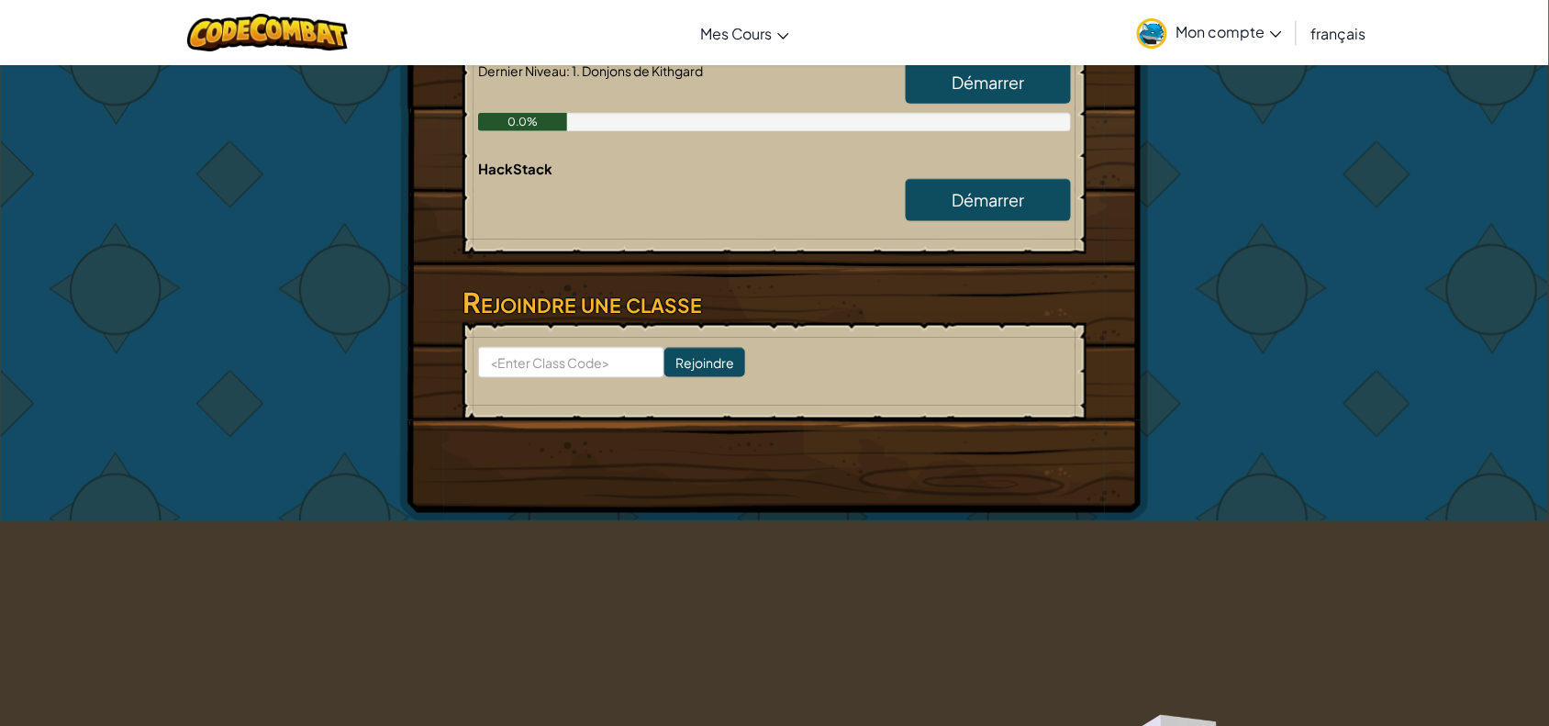
scroll to position [574, 0]
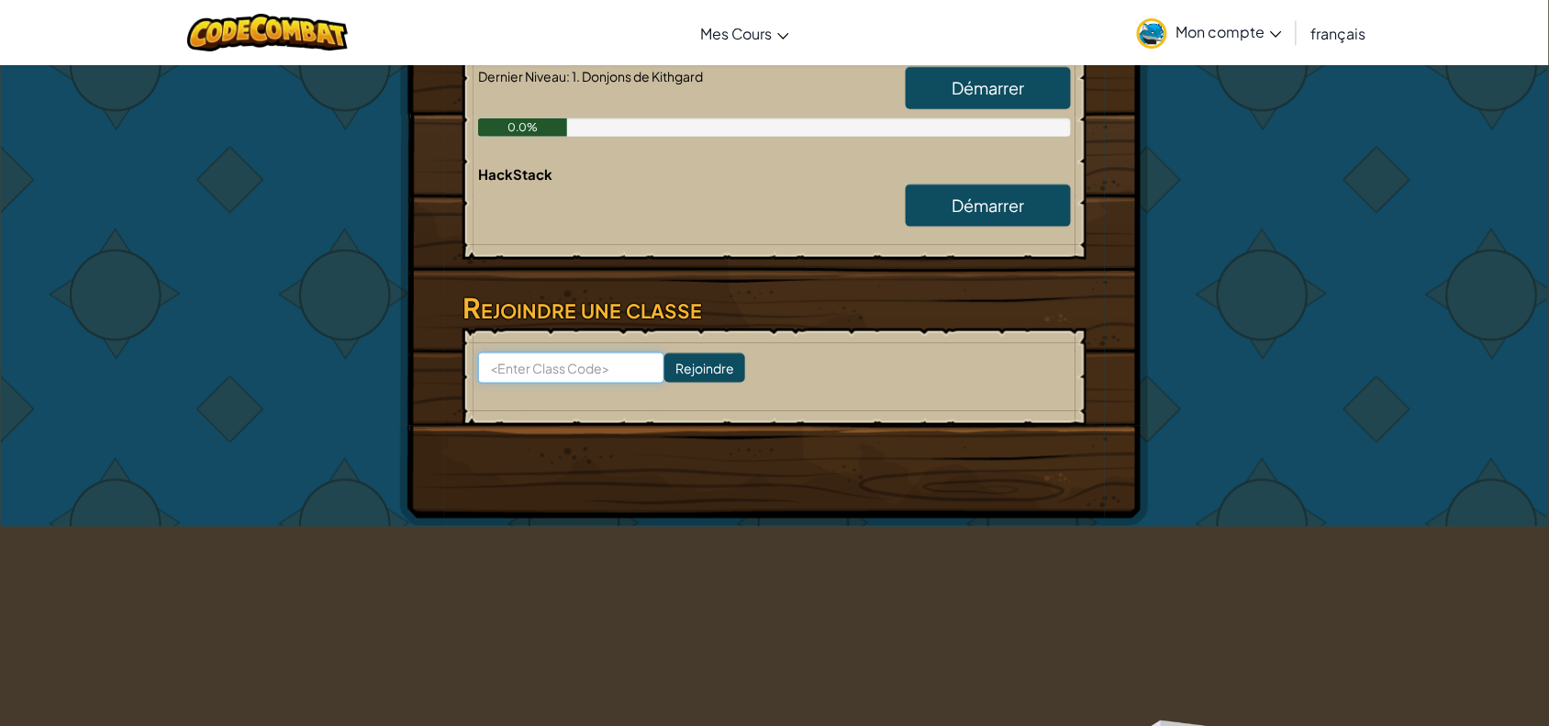
click at [613, 368] on input at bounding box center [571, 367] width 186 height 31
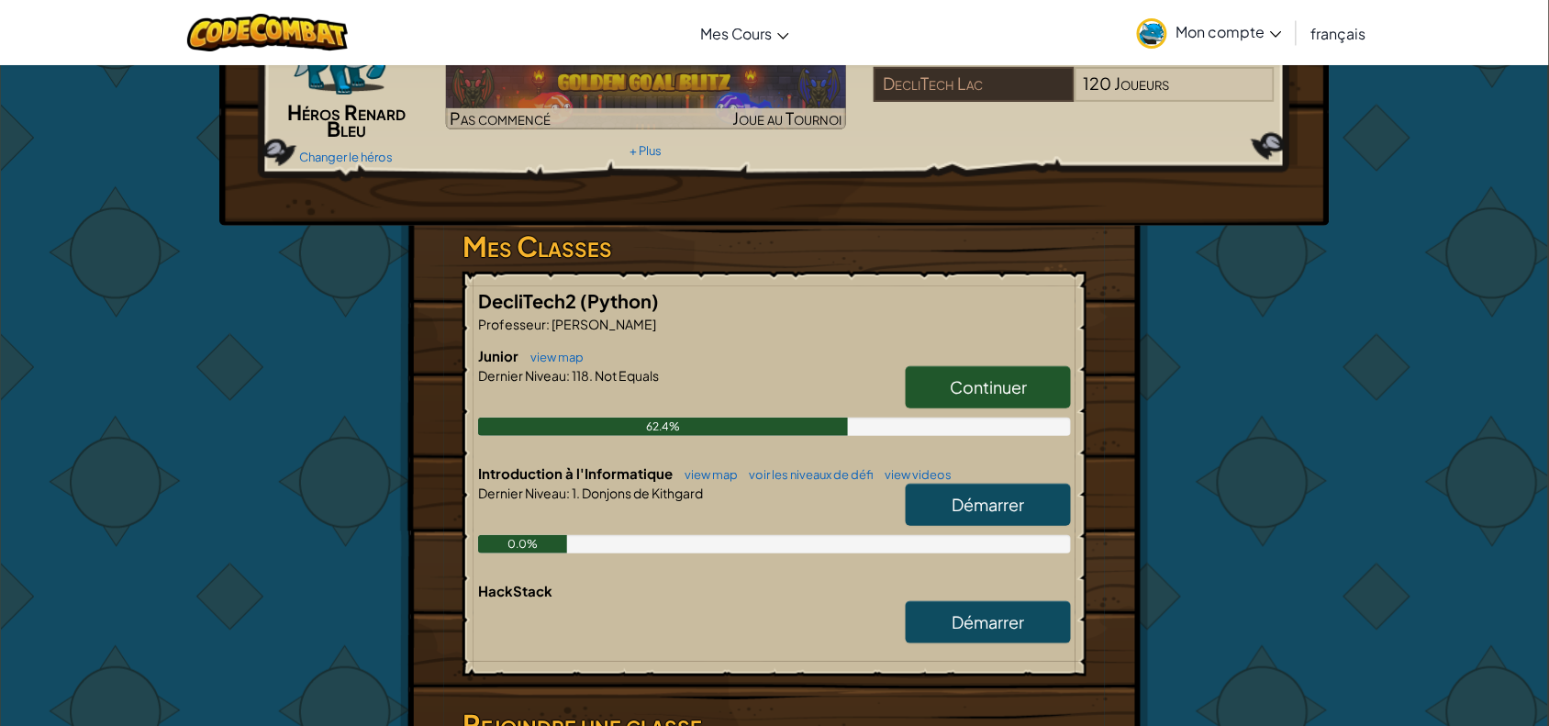
scroll to position [0, 0]
